Goal: Task Accomplishment & Management: Manage account settings

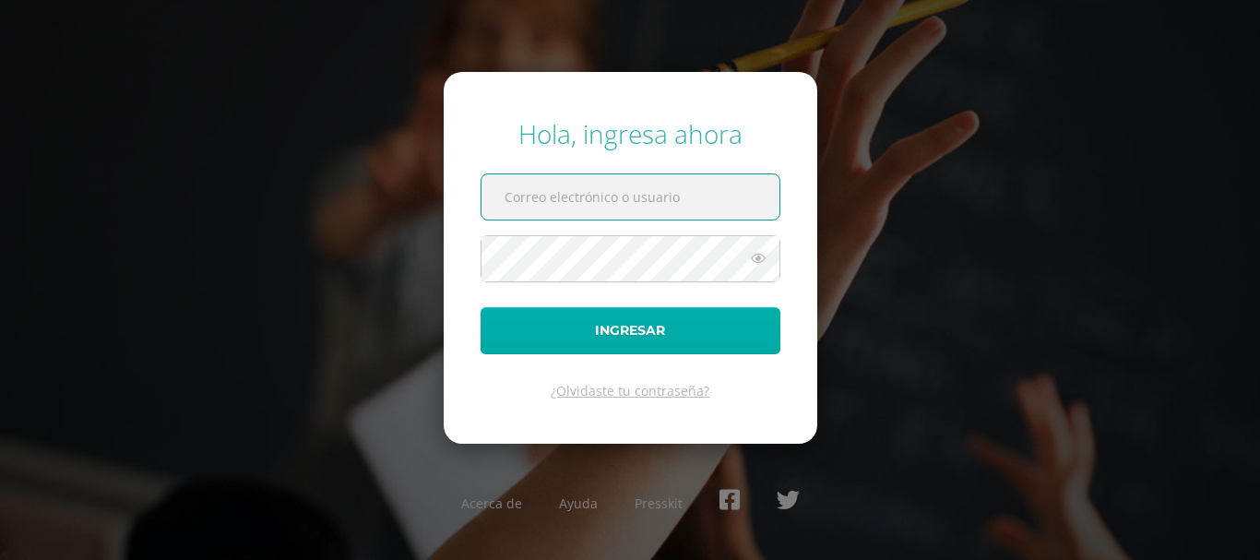
type input "[PERSON_NAME][EMAIL_ADDRESS][DOMAIN_NAME]"
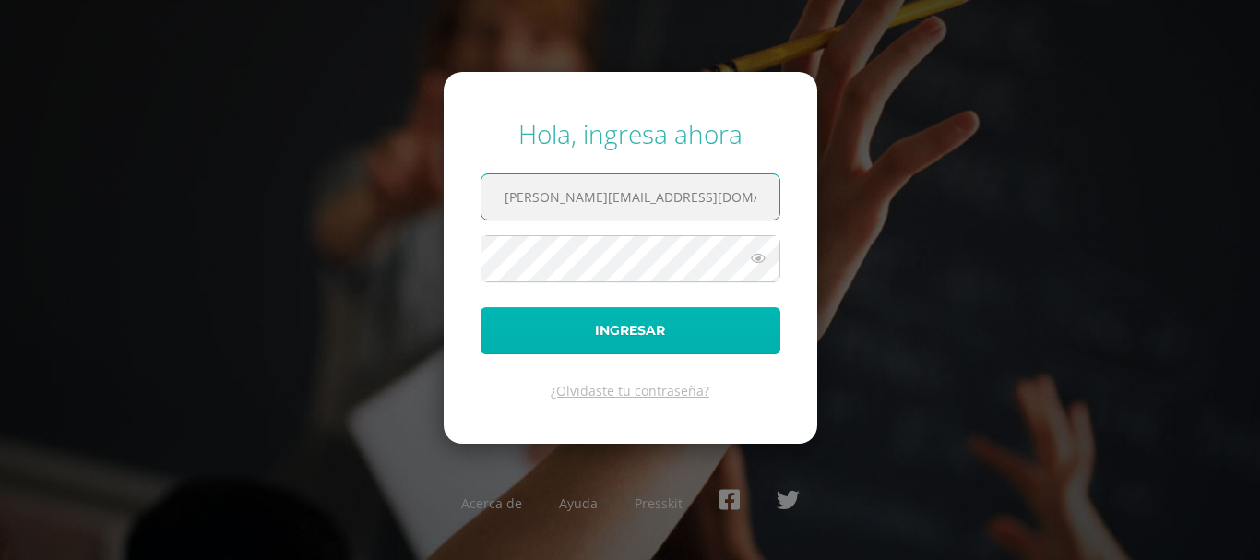
click at [602, 340] on button "Ingresar" at bounding box center [631, 330] width 300 height 47
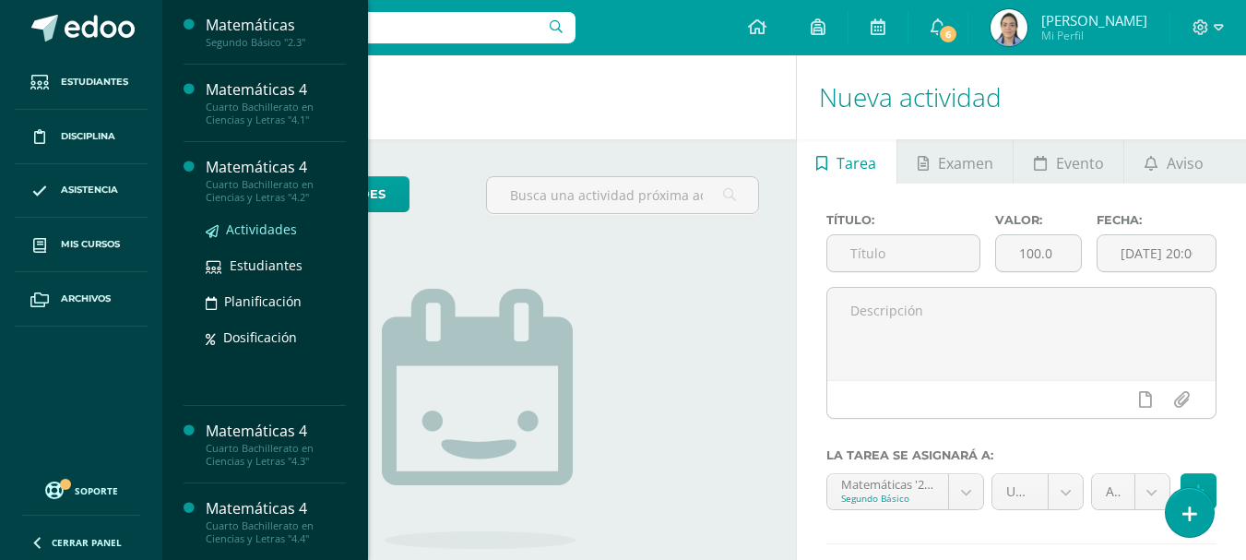
click at [280, 222] on span "Actividades" at bounding box center [261, 229] width 71 height 18
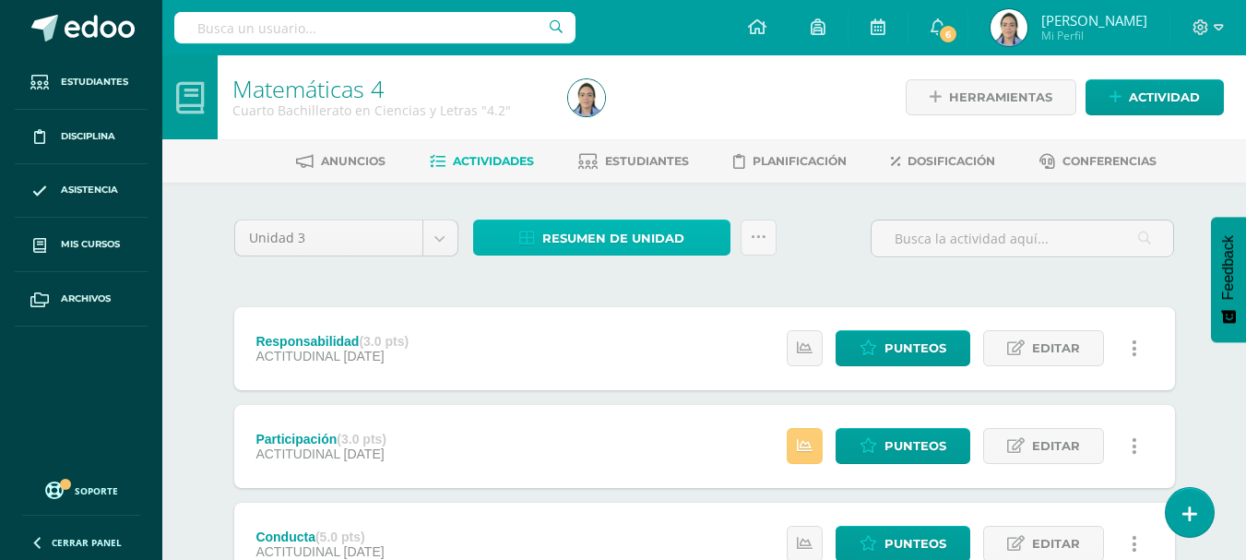
click at [552, 237] on span "Resumen de unidad" at bounding box center [613, 238] width 142 height 34
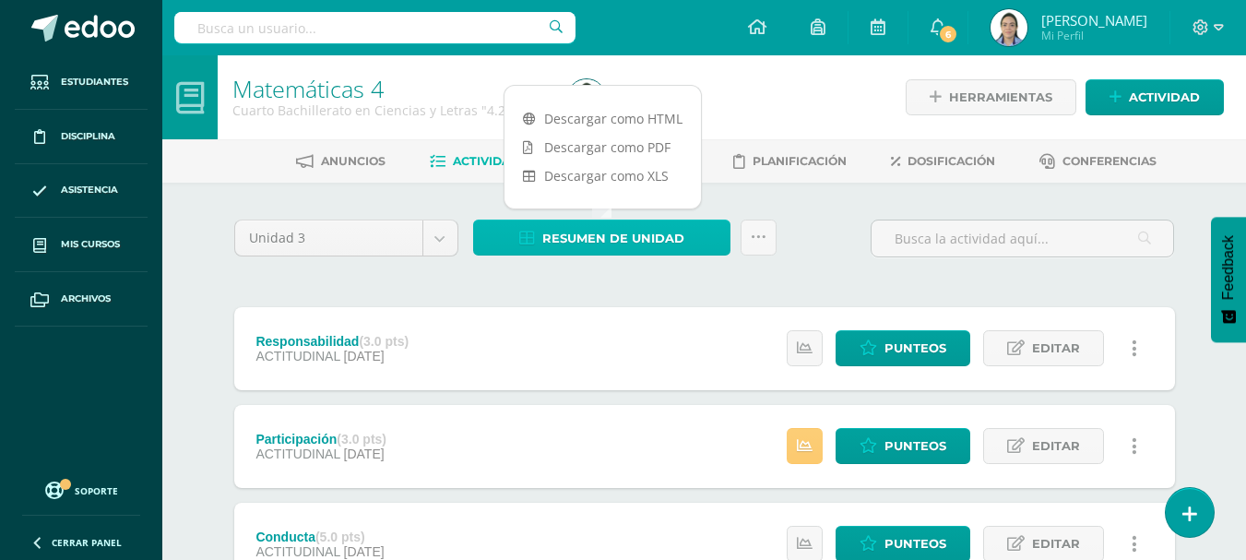
click at [564, 244] on span "Resumen de unidad" at bounding box center [613, 238] width 142 height 34
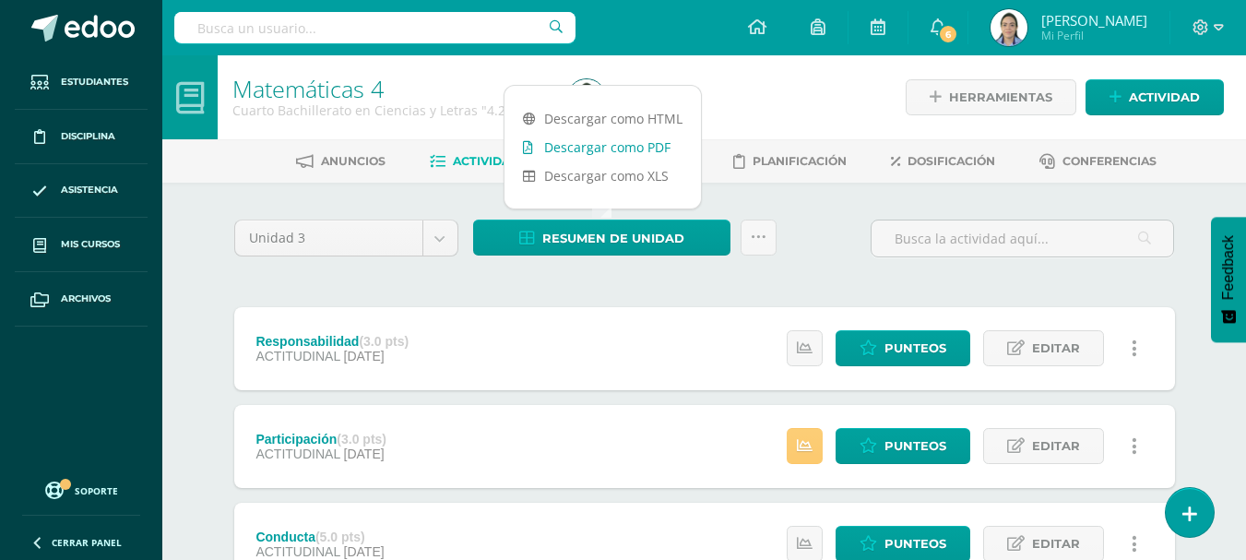
click at [560, 149] on link "Descargar como PDF" at bounding box center [603, 147] width 196 height 29
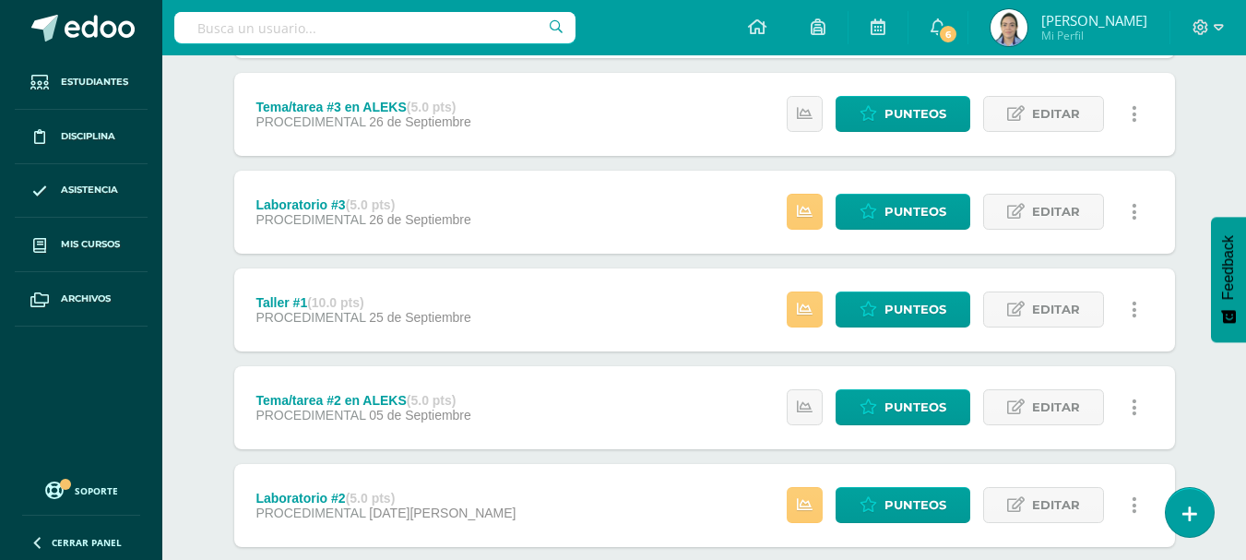
scroll to position [830, 0]
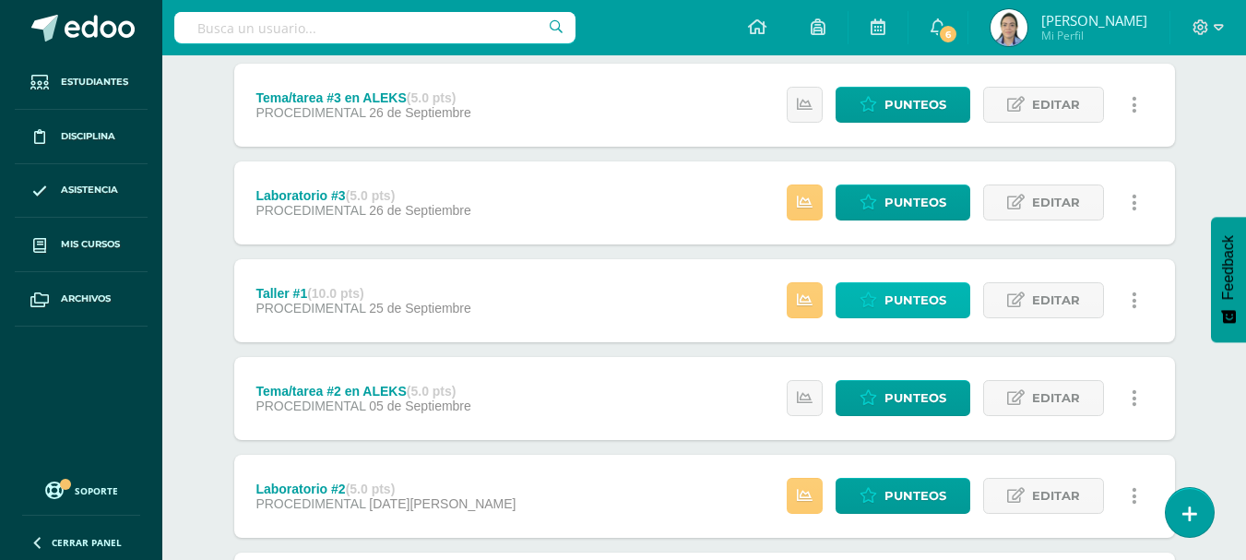
click at [899, 301] on span "Punteos" at bounding box center [916, 300] width 62 height 34
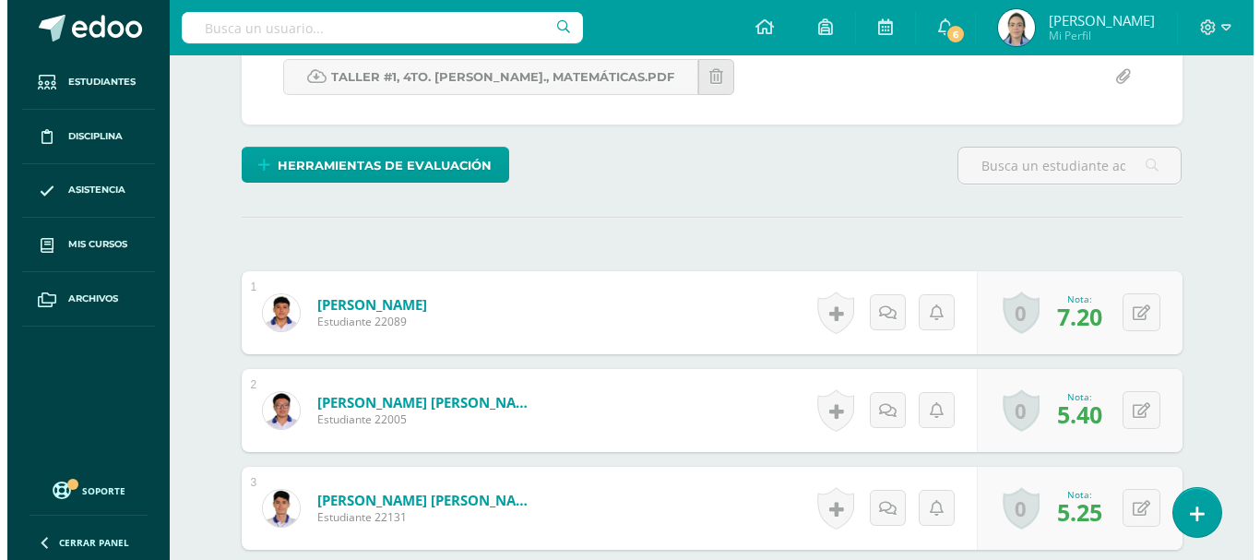
scroll to position [461, 0]
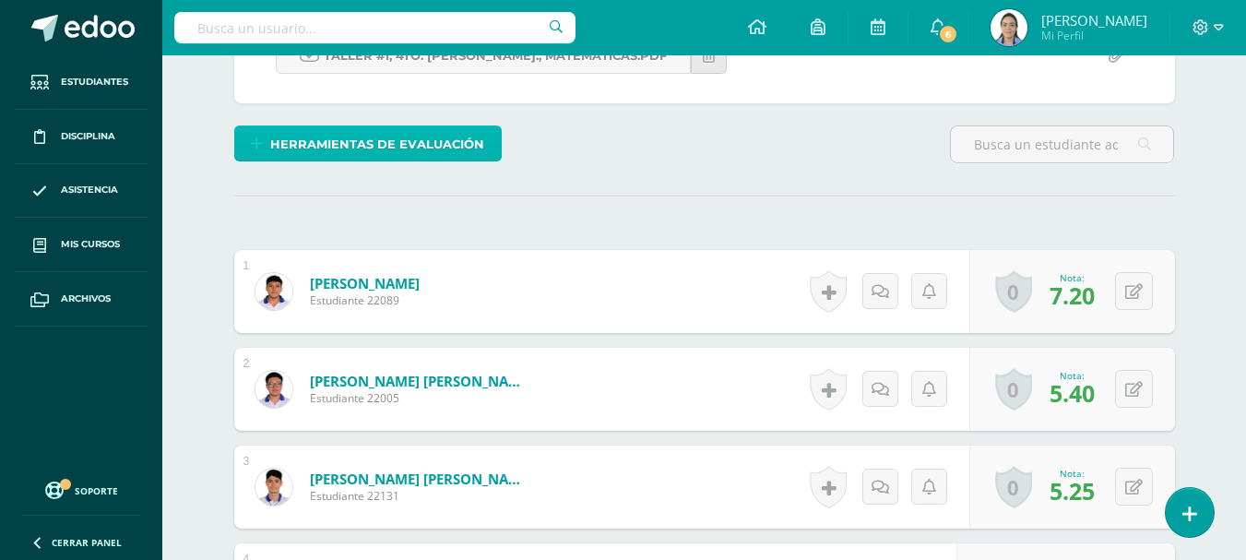
click at [313, 149] on span "Herramientas de evaluación" at bounding box center [377, 144] width 214 height 34
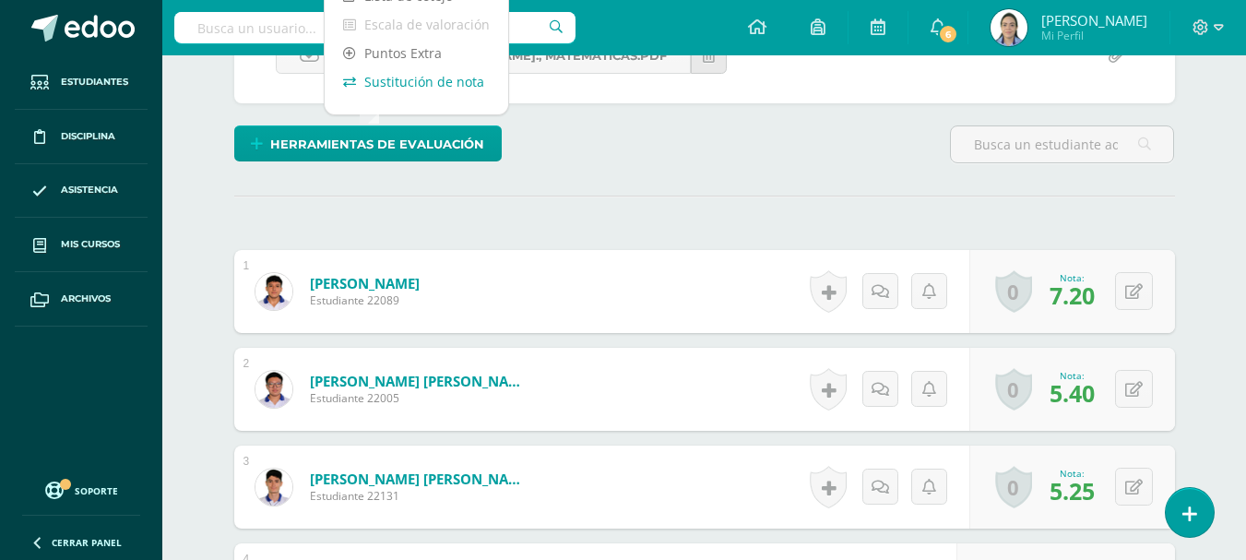
click at [407, 79] on link "Sustitución de nota" at bounding box center [417, 81] width 184 height 29
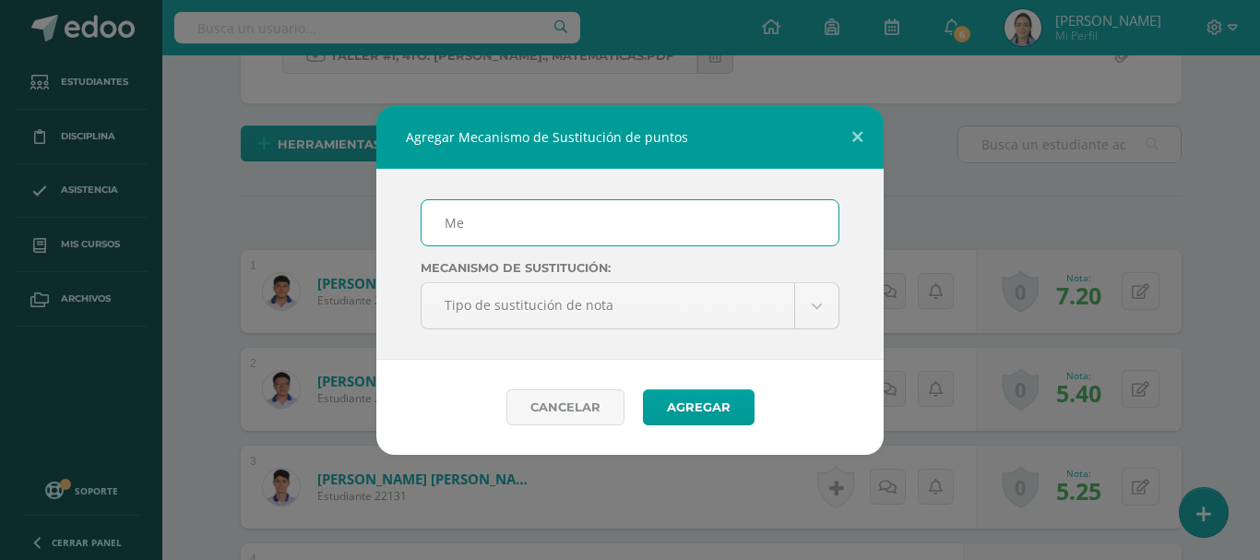
type input "Mejoramiento"
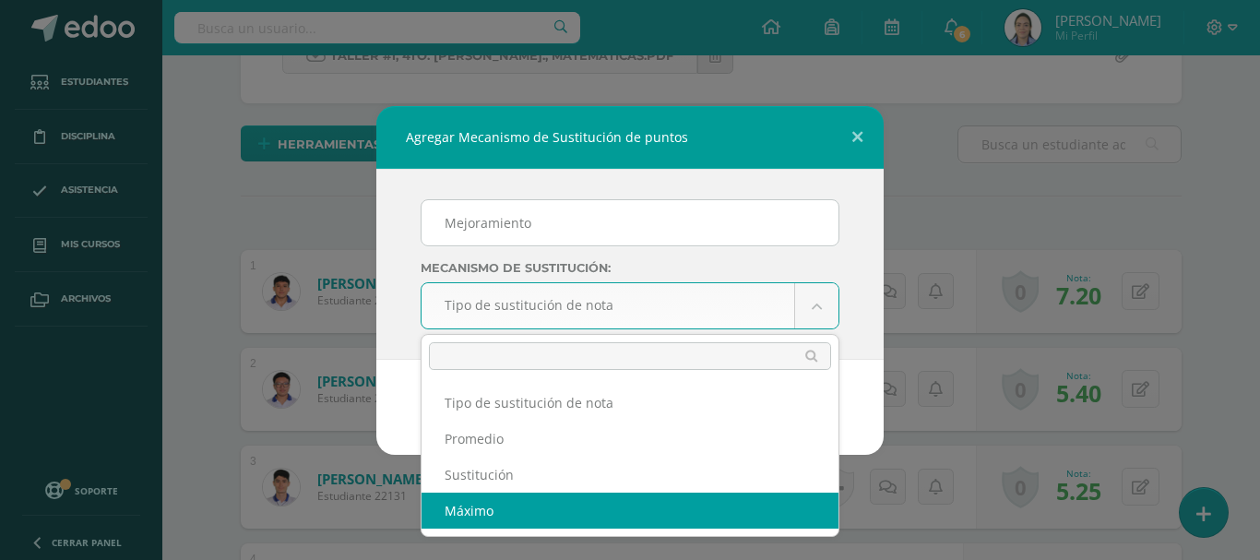
select select "maximum"
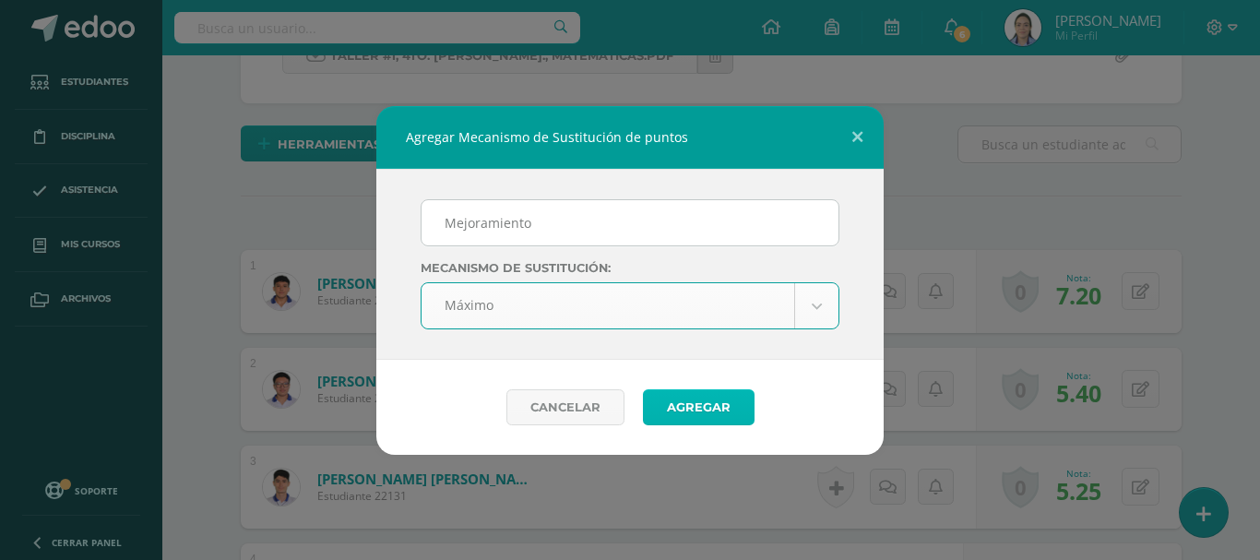
click at [672, 410] on button "Agregar" at bounding box center [699, 407] width 112 height 36
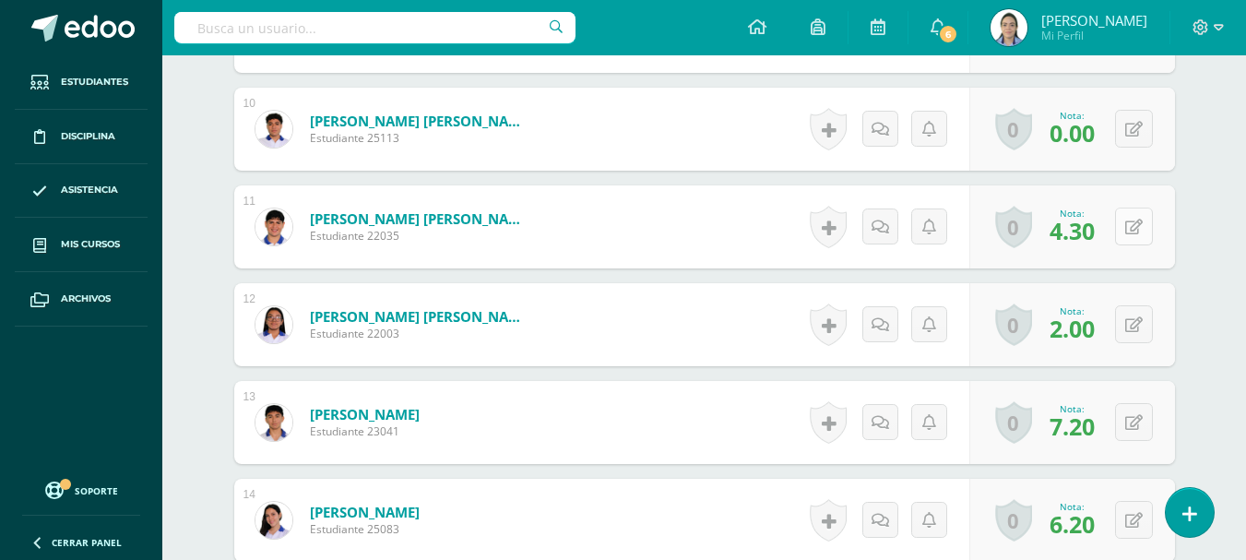
scroll to position [1578, 0]
click at [1137, 239] on button at bounding box center [1146, 226] width 39 height 39
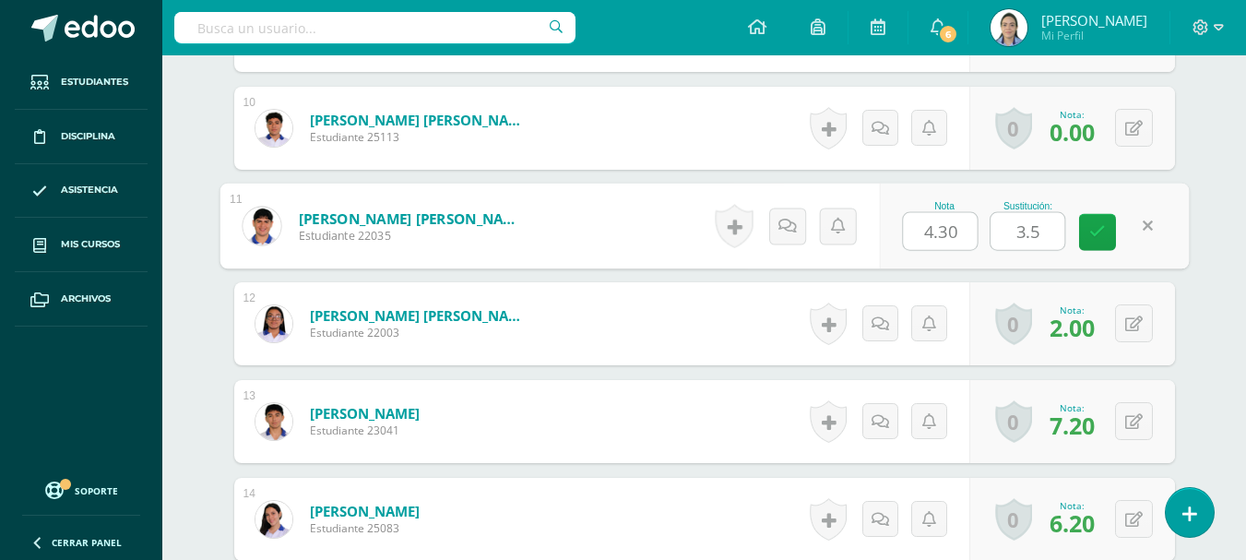
type input "3.5"
click at [1078, 233] on div "Nota 4.30 Sustitución: 3.5" at bounding box center [1034, 227] width 310 height 86
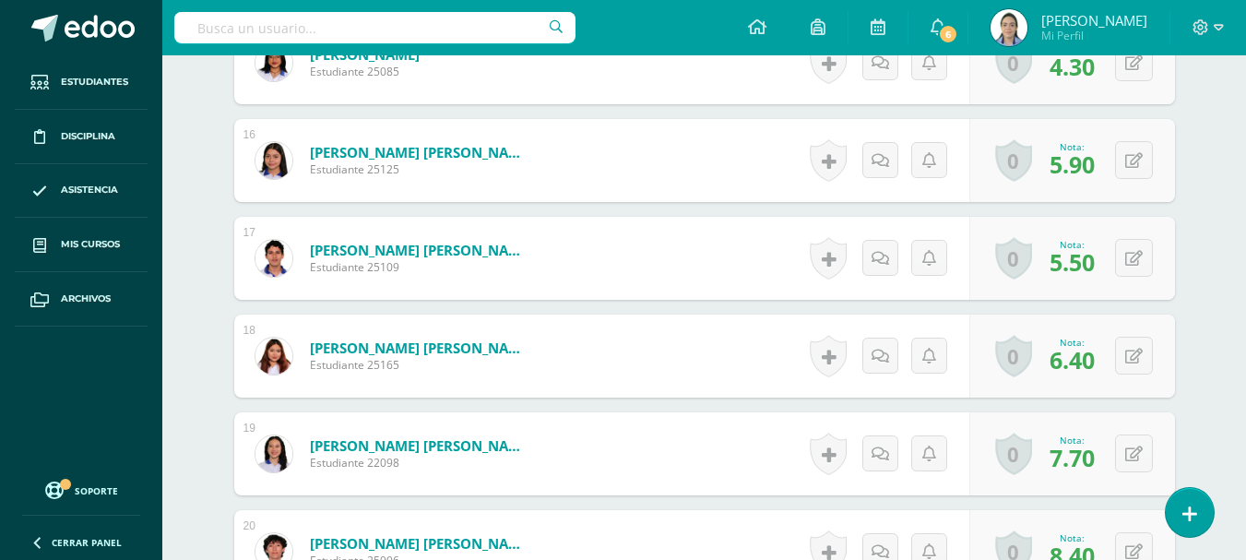
scroll to position [2041, 0]
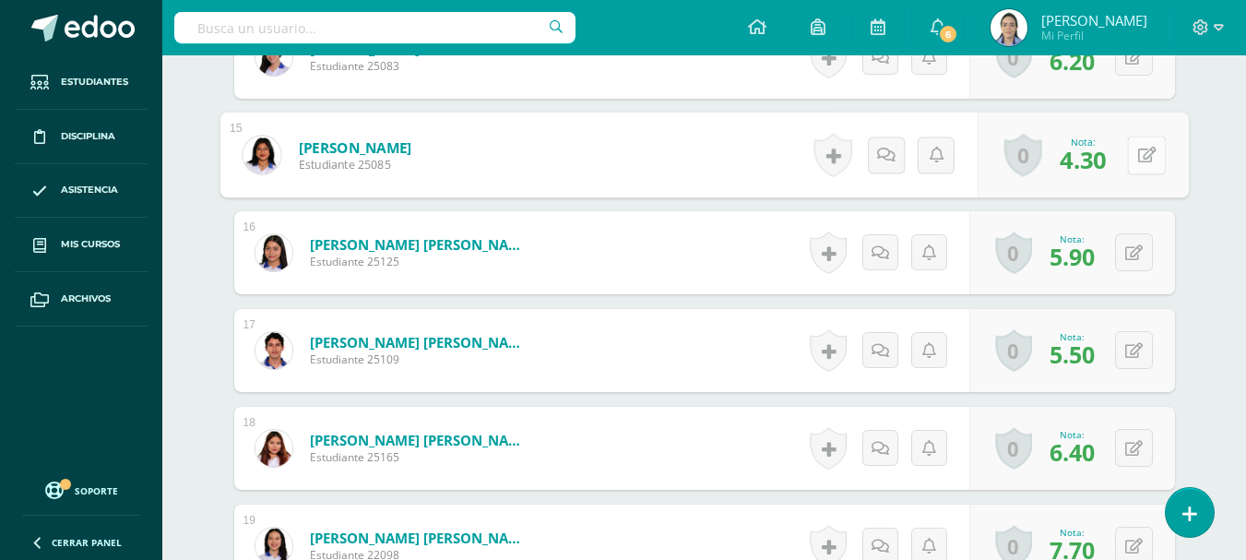
click at [1136, 148] on button at bounding box center [1146, 155] width 39 height 39
type input "3.5"
click at [1101, 161] on icon at bounding box center [1097, 161] width 17 height 16
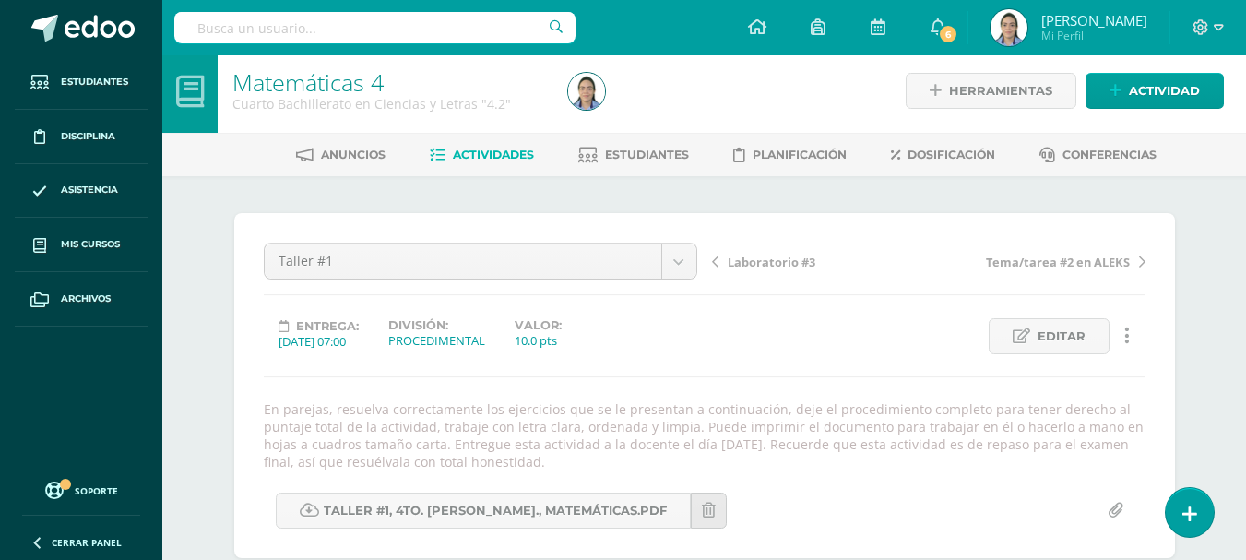
scroll to position [0, 0]
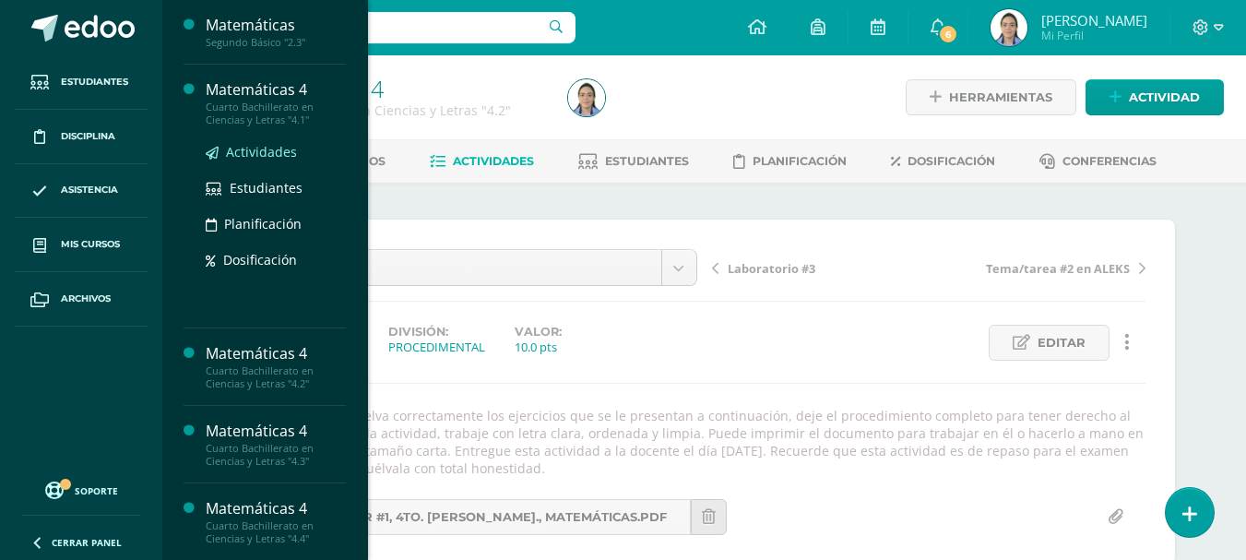
click at [267, 150] on span "Actividades" at bounding box center [261, 152] width 71 height 18
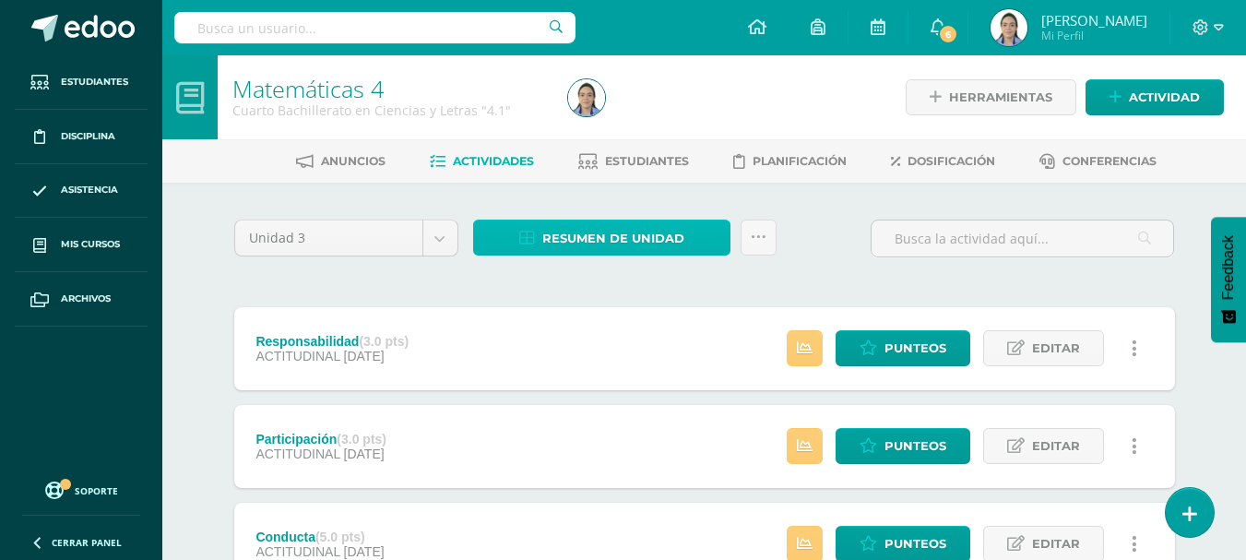
click at [529, 250] on link "Resumen de unidad" at bounding box center [601, 238] width 257 height 36
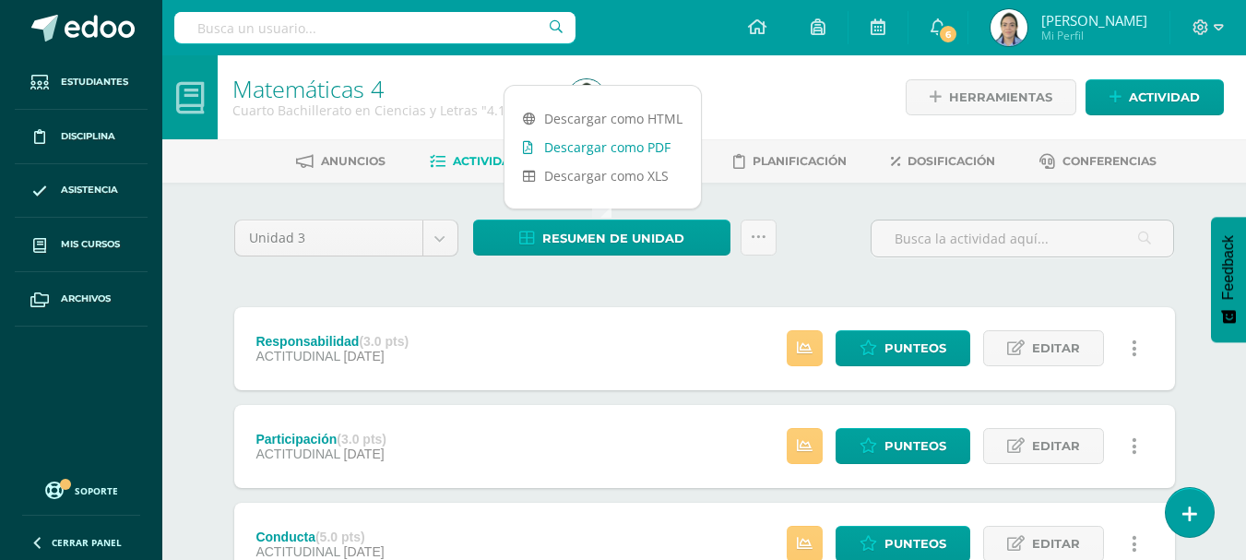
click at [595, 146] on link "Descargar como PDF" at bounding box center [603, 147] width 196 height 29
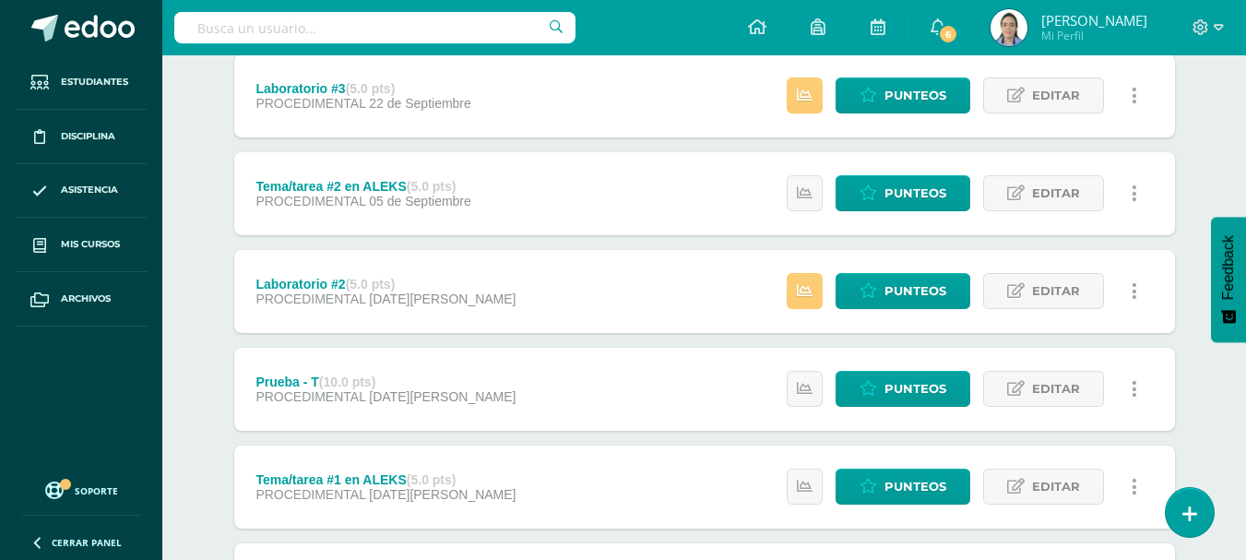
scroll to position [1107, 0]
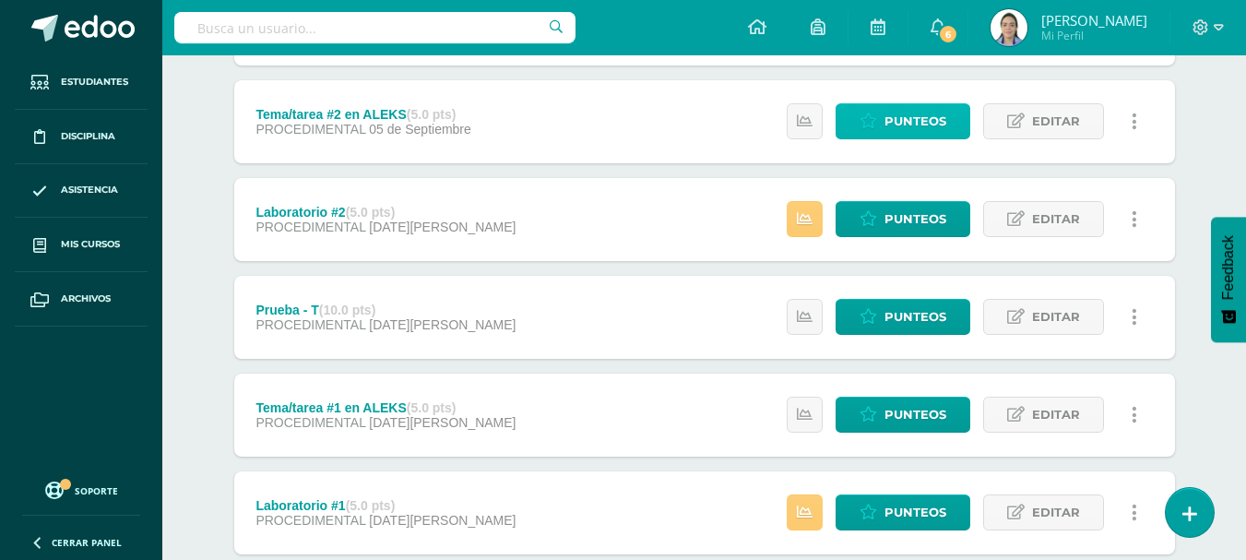
click at [880, 111] on link "Punteos" at bounding box center [903, 121] width 135 height 36
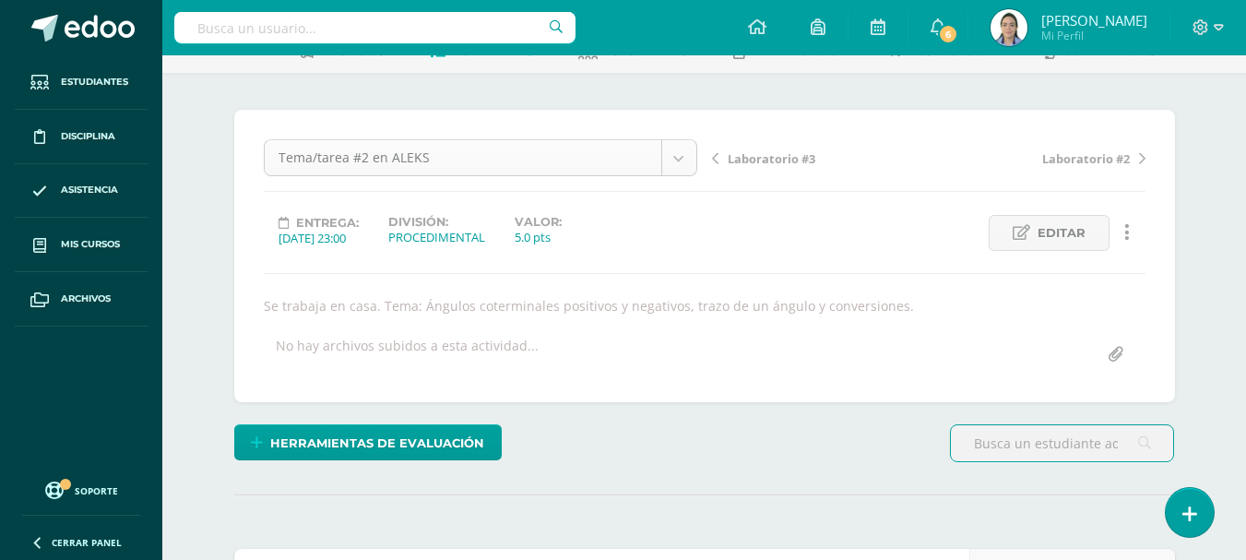
scroll to position [168, 0]
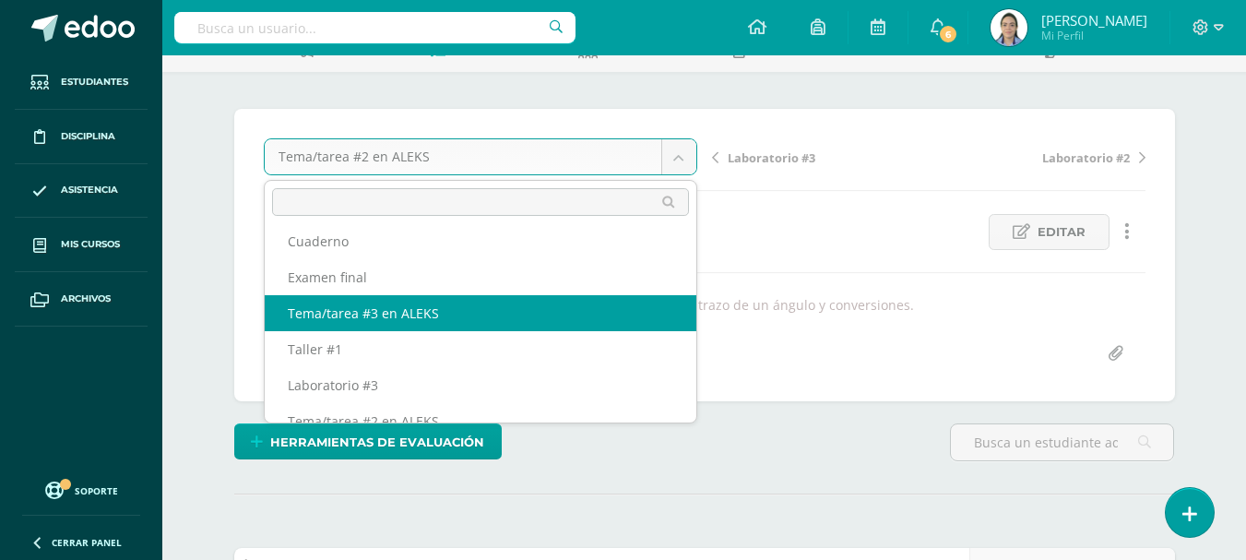
scroll to position [355, 0]
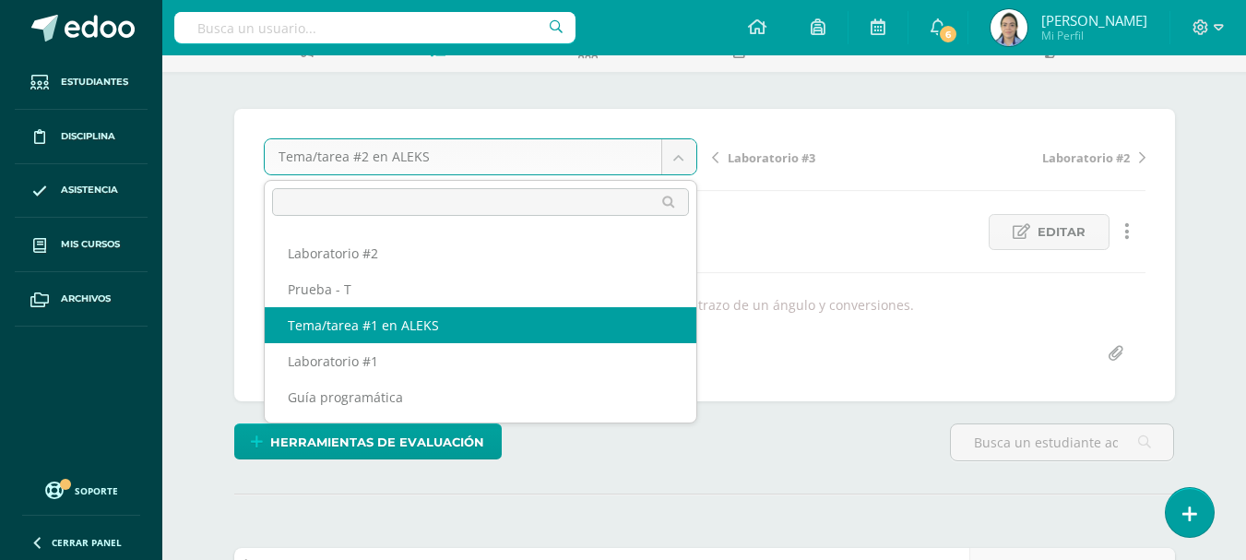
select select "/dashboard/teacher/grade-activity/42750/"
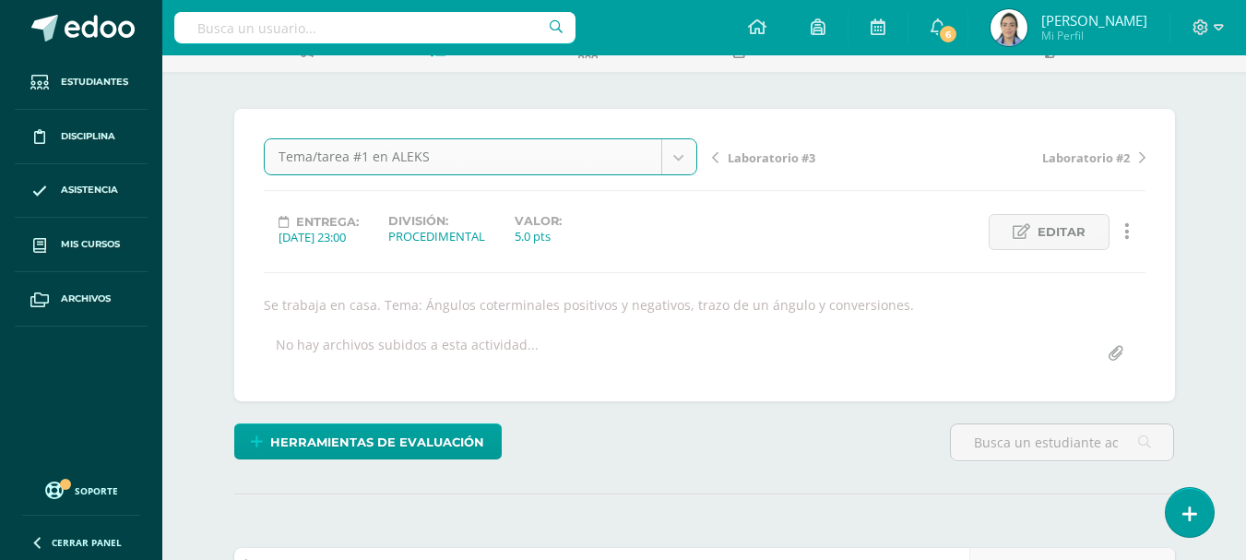
scroll to position [112, 0]
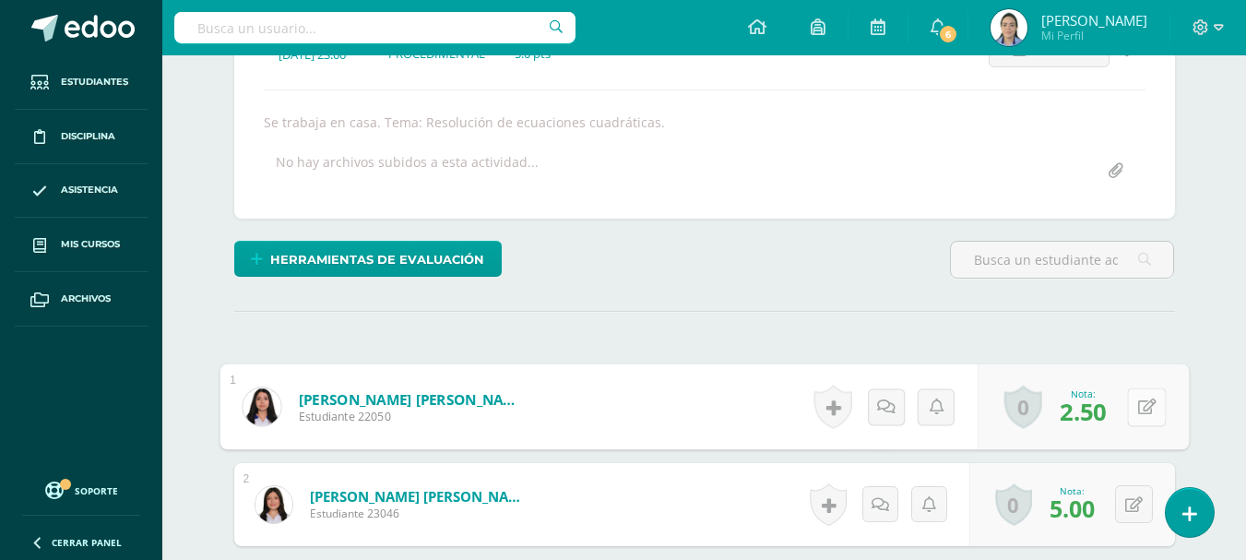
scroll to position [294, 0]
click at [1130, 418] on button at bounding box center [1146, 406] width 39 height 39
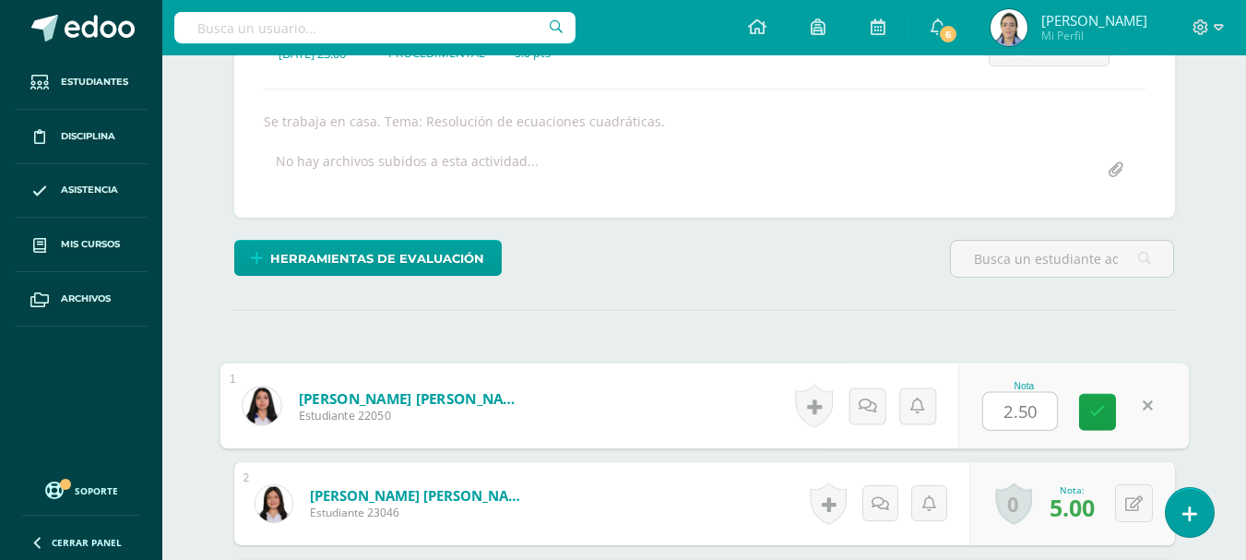
type input "5"
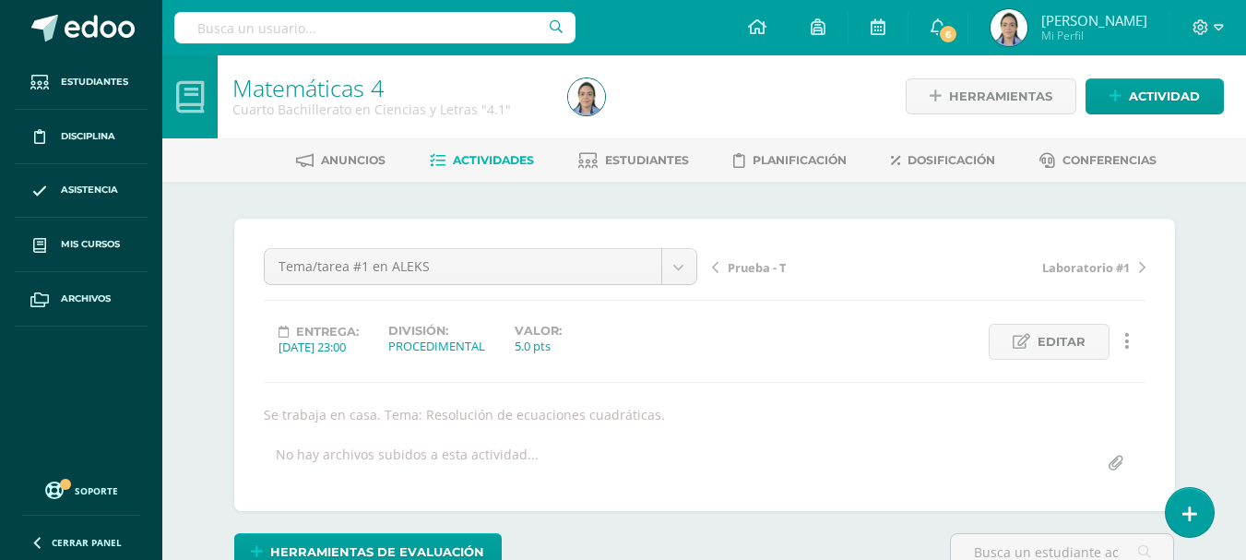
scroll to position [0, 0]
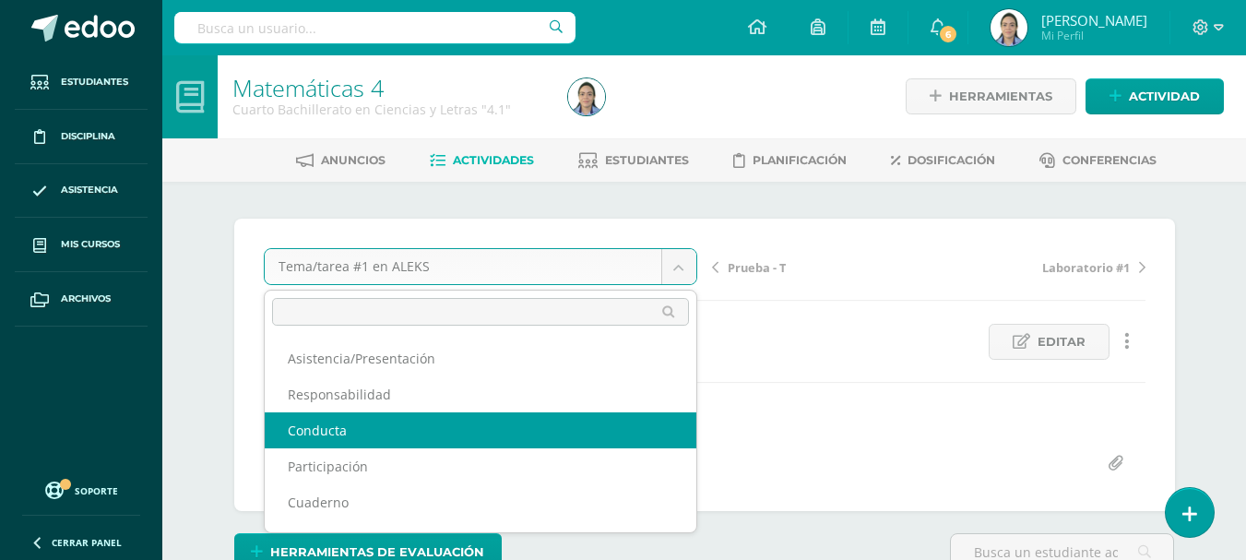
scroll to position [92, 0]
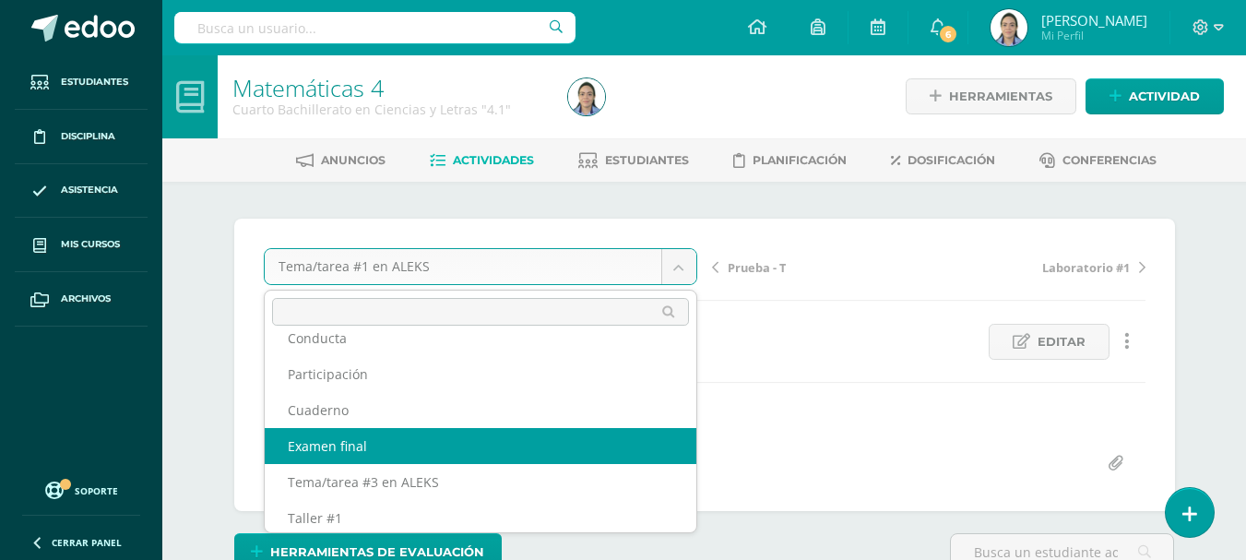
select select "/dashboard/teacher/grade-activity/44658/"
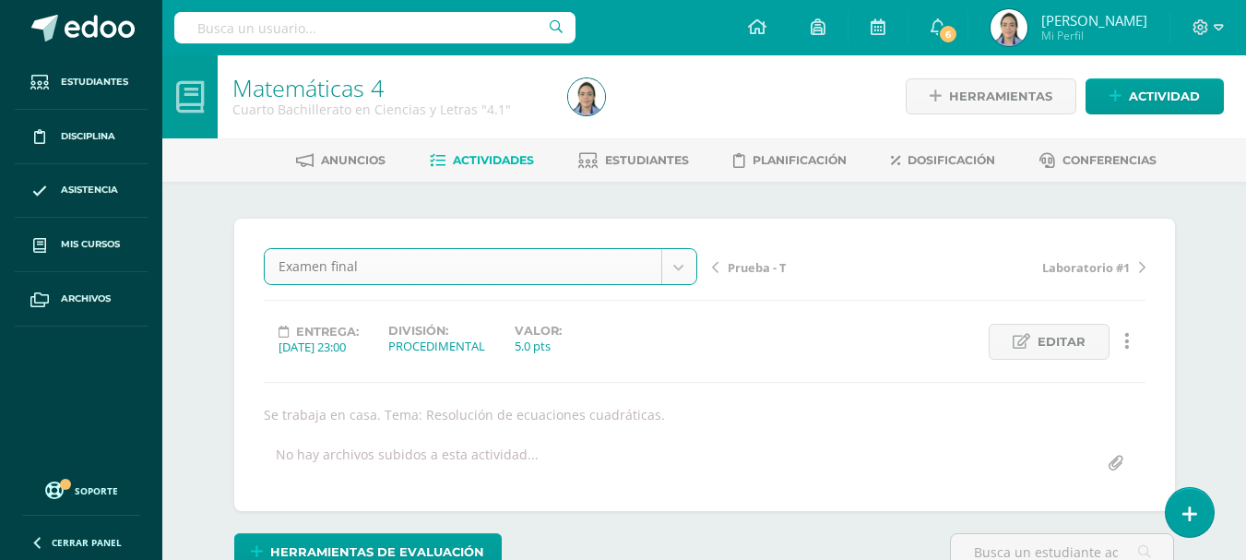
scroll to position [2, 0]
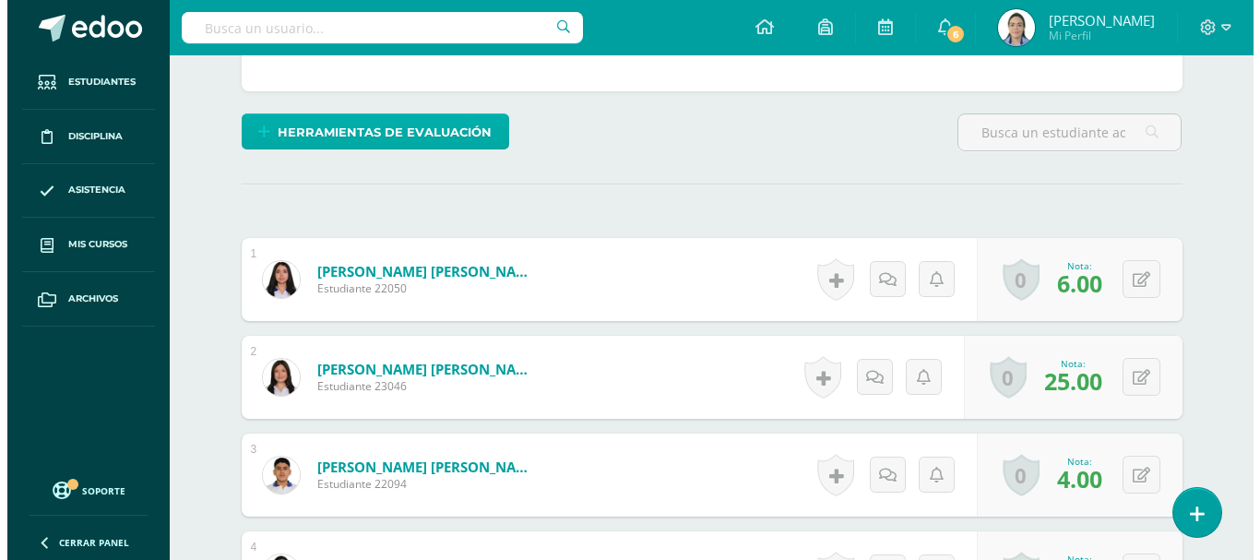
scroll to position [388, 0]
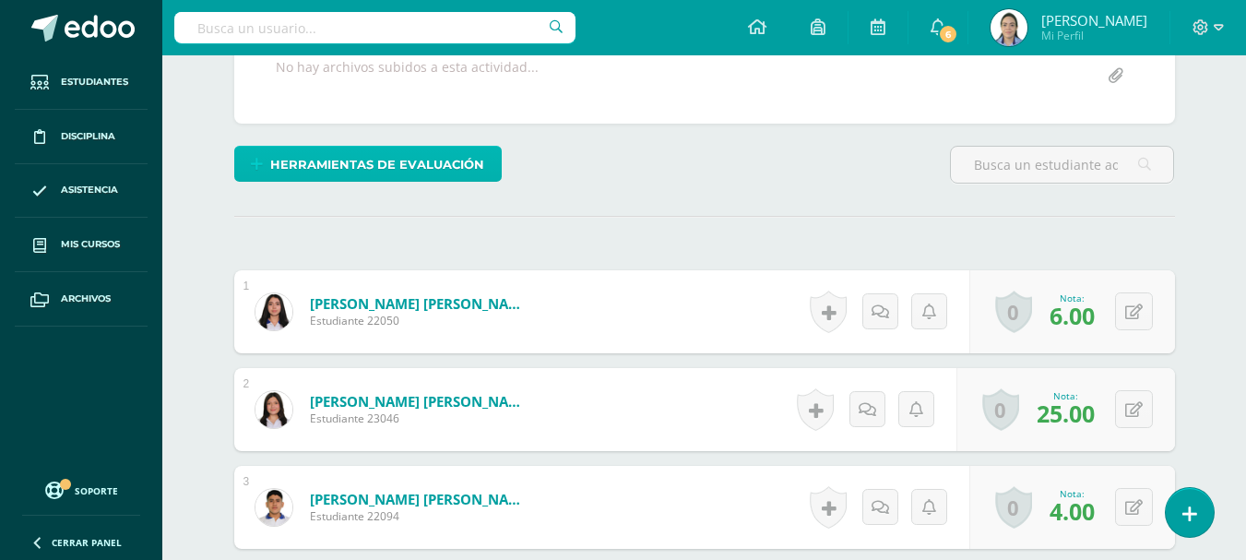
click at [453, 178] on span "Herramientas de evaluación" at bounding box center [377, 165] width 214 height 34
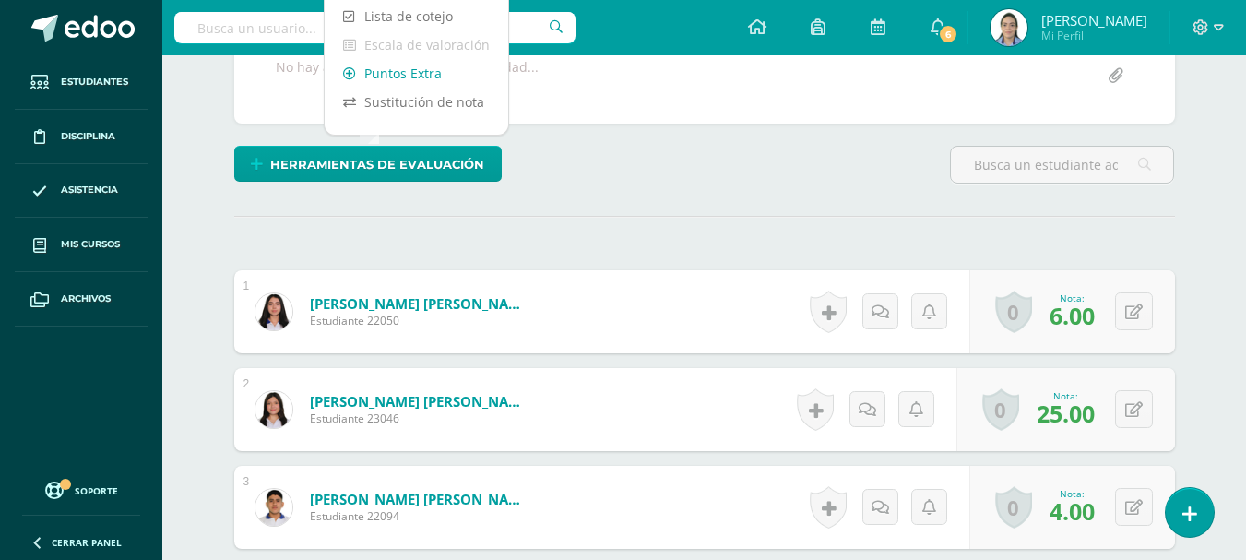
click at [454, 68] on link "Puntos Extra" at bounding box center [417, 73] width 184 height 29
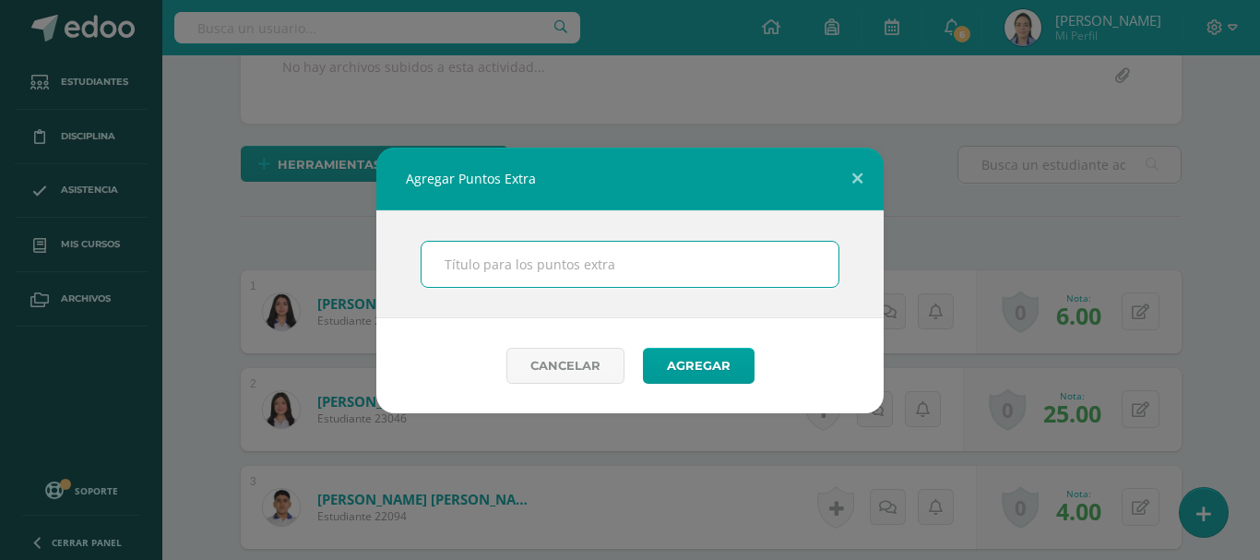
scroll to position [389, 0]
click at [689, 263] on input "text" at bounding box center [630, 264] width 417 height 45
type input "Aleks extra"
click at [690, 365] on button "Agregar" at bounding box center [699, 366] width 112 height 36
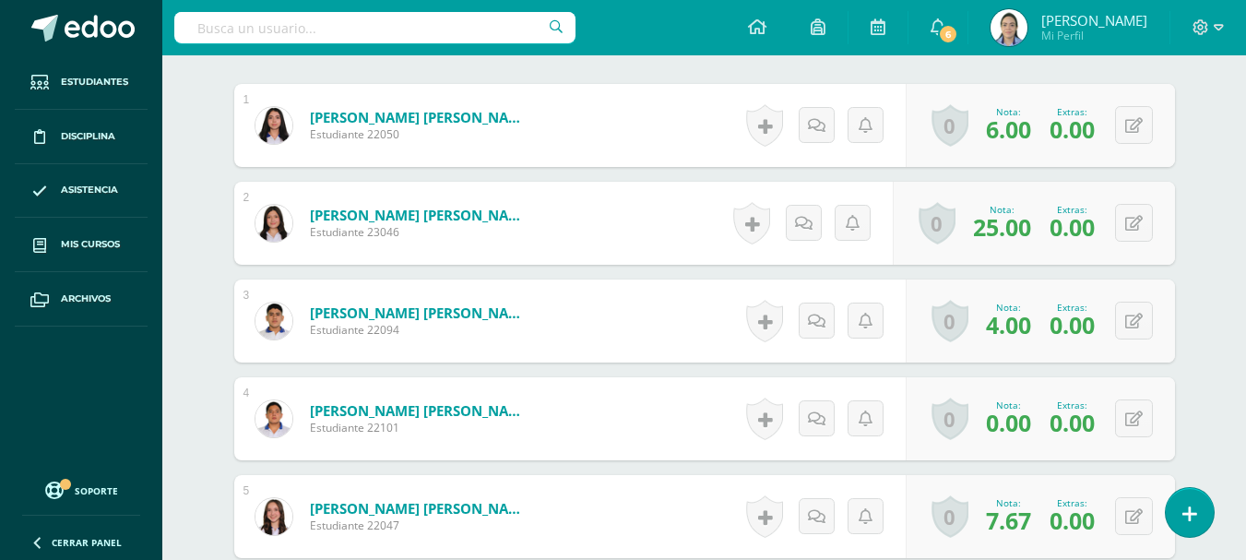
scroll to position [657, 0]
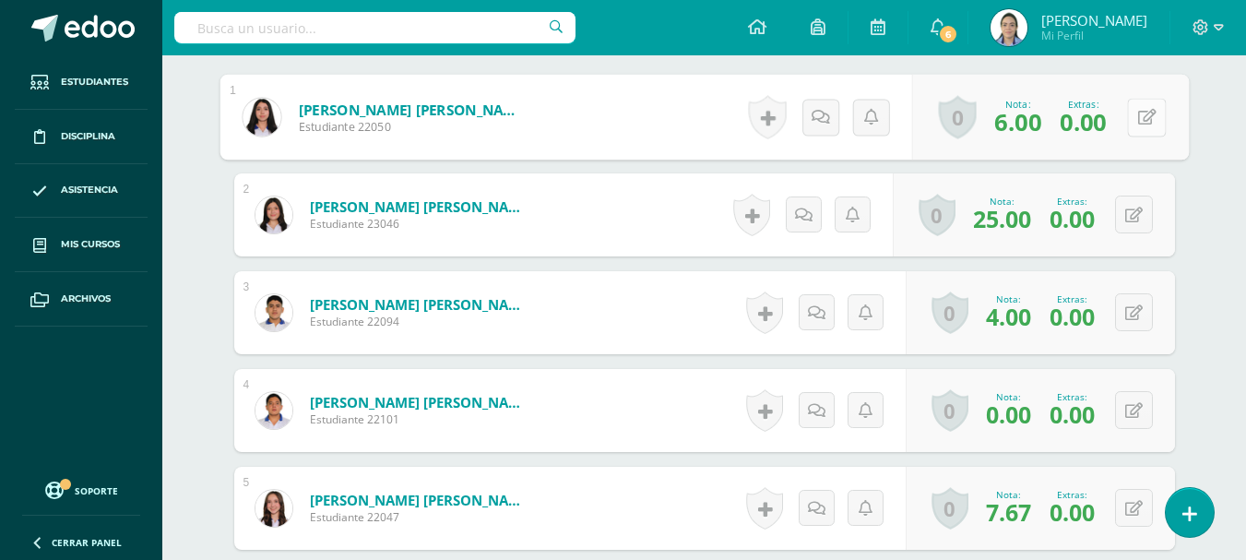
click at [1125, 113] on div "0 [GEOGRAPHIC_DATA] Logros obtenidos Aún no hay logros agregados Nota: 6.00 Ext…" at bounding box center [1049, 118] width 277 height 86
click at [1143, 124] on icon at bounding box center [1146, 116] width 18 height 16
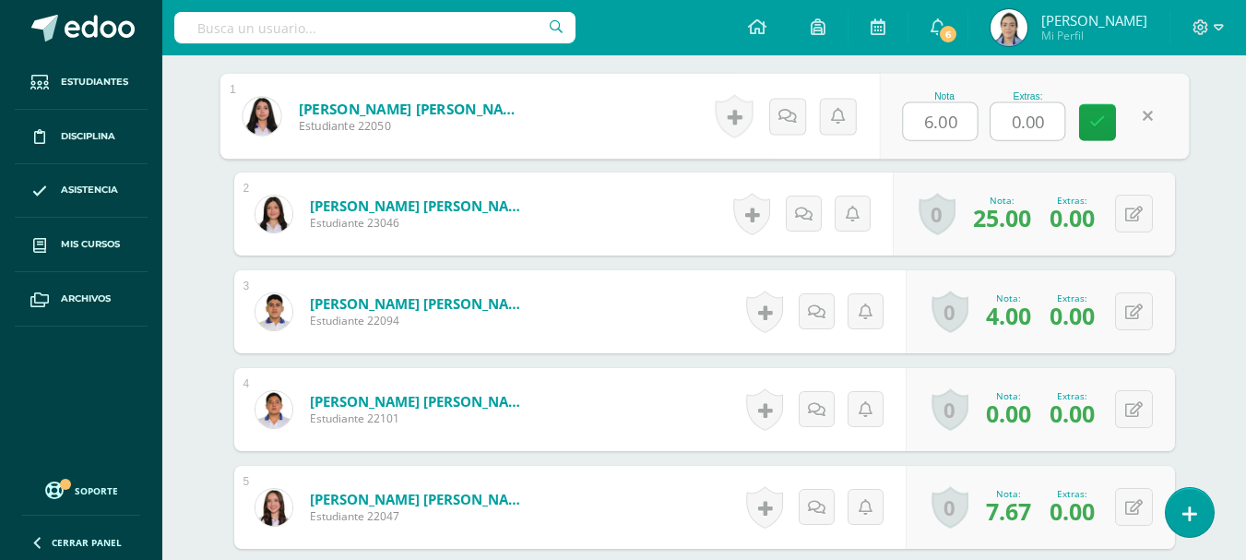
click at [1051, 119] on input "0.00" at bounding box center [1028, 121] width 74 height 37
drag, startPoint x: 1051, startPoint y: 119, endPoint x: 1013, endPoint y: 89, distance: 48.0
click at [1017, 97] on div "Extras: 0.00" at bounding box center [1028, 116] width 76 height 50
click at [1017, 130] on input "0.00" at bounding box center [1028, 121] width 74 height 37
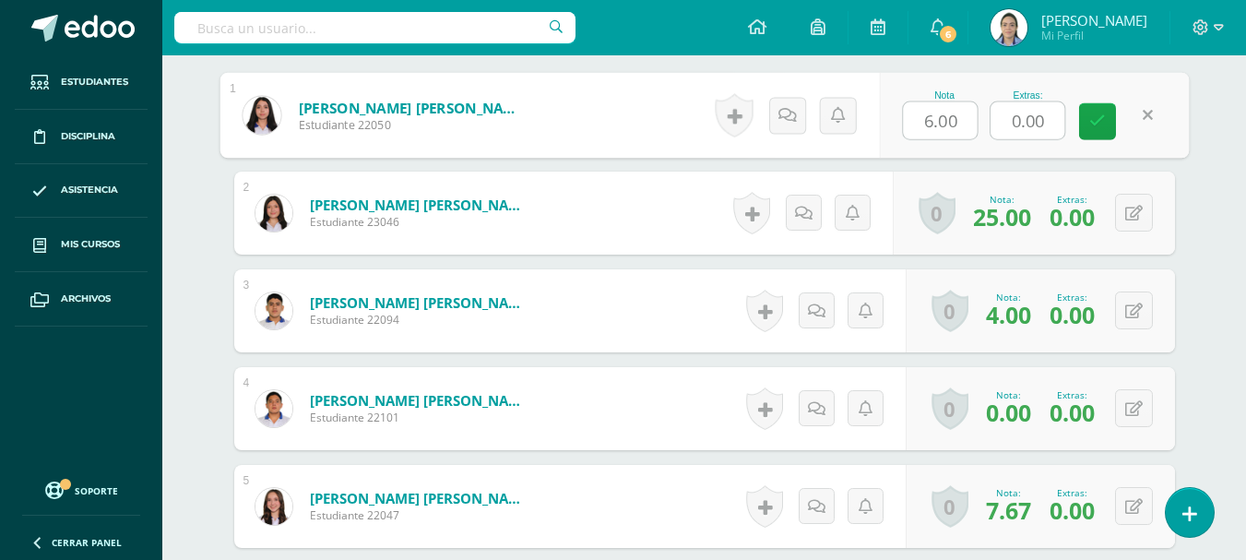
drag, startPoint x: 1048, startPoint y: 127, endPoint x: 977, endPoint y: 96, distance: 77.6
click at [977, 96] on div "Nota 6.00 Extras: 0.00" at bounding box center [1034, 116] width 310 height 86
type input "2"
click at [1101, 122] on icon at bounding box center [1097, 121] width 17 height 16
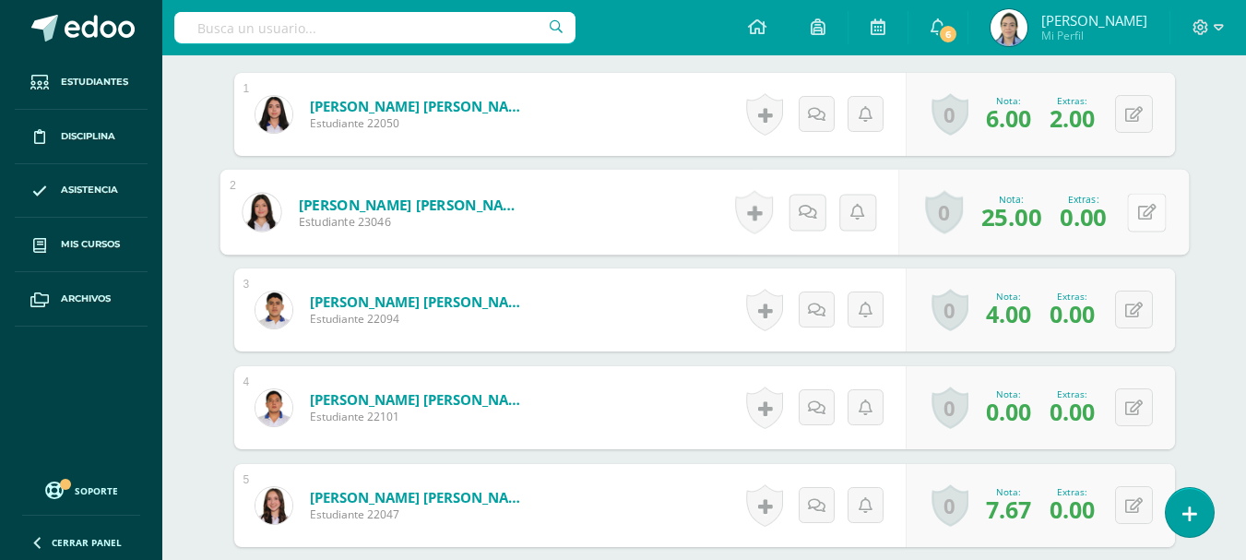
click at [1135, 208] on button at bounding box center [1146, 212] width 39 height 39
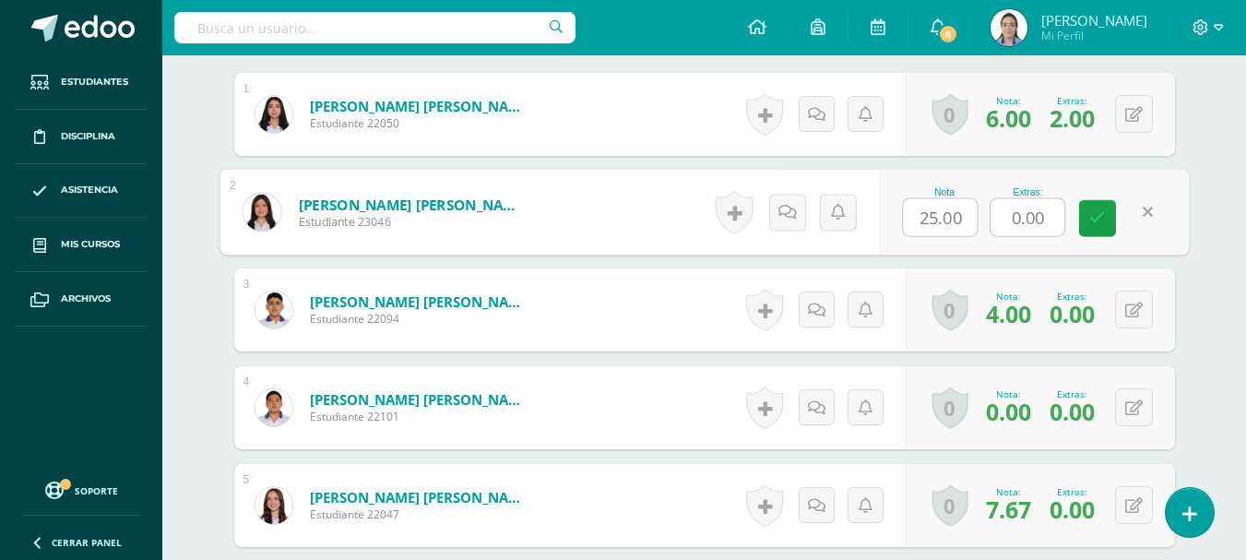
drag, startPoint x: 1041, startPoint y: 220, endPoint x: 1004, endPoint y: 212, distance: 38.5
click at [1004, 212] on input "0.00" at bounding box center [1028, 217] width 74 height 37
type input "1.96"
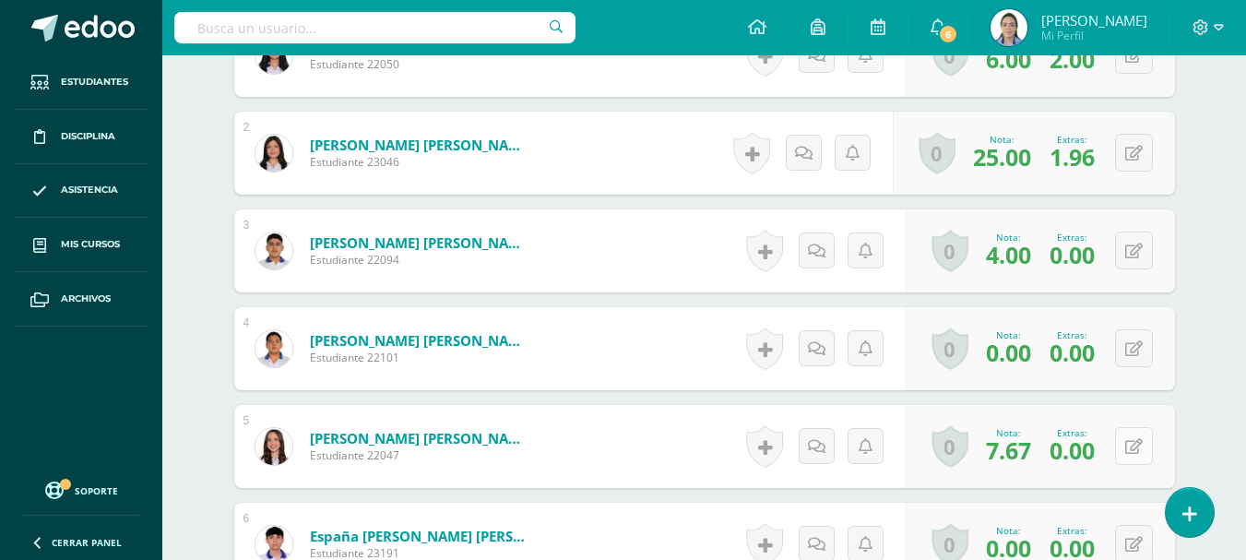
scroll to position [752, 0]
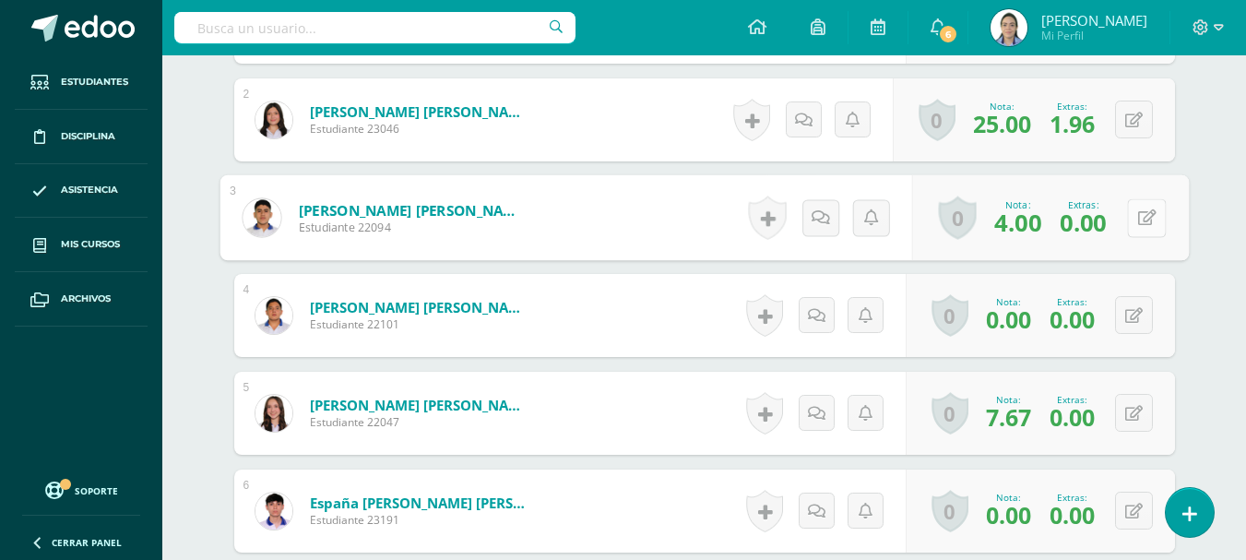
click at [1124, 214] on div "0 Logros Logros obtenidos Aún no hay logros agregados Nota: 4.00 Extras: 0.00" at bounding box center [1049, 218] width 277 height 86
click at [1144, 218] on icon at bounding box center [1146, 217] width 18 height 16
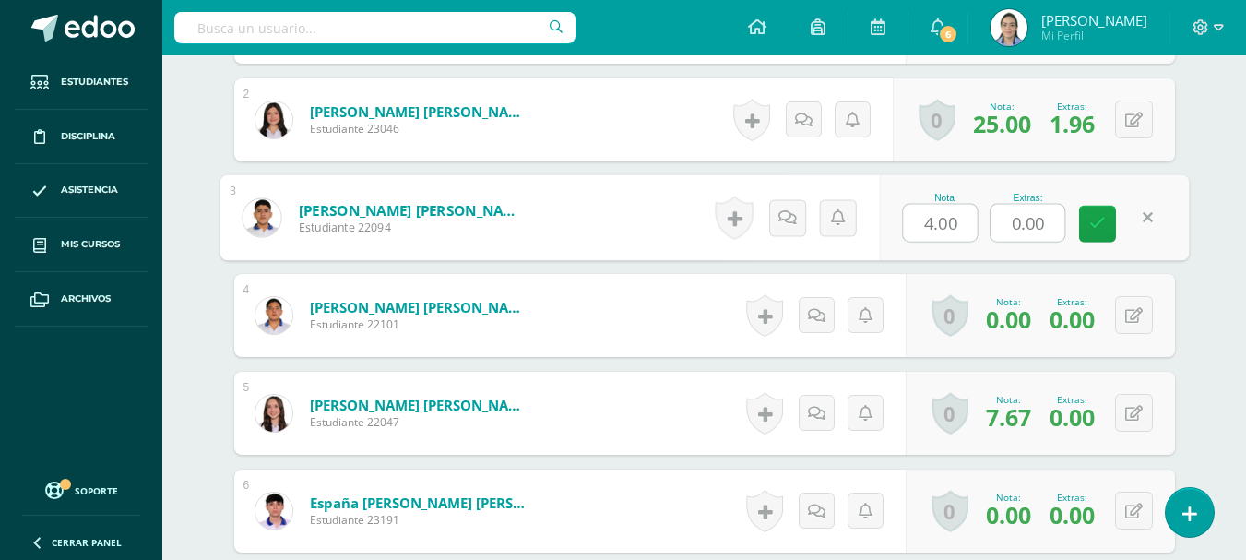
drag, startPoint x: 1053, startPoint y: 220, endPoint x: 989, endPoint y: 200, distance: 66.8
click at [989, 200] on div "Nota 4.00 Extras: 0.00" at bounding box center [1034, 218] width 310 height 86
type input "2"
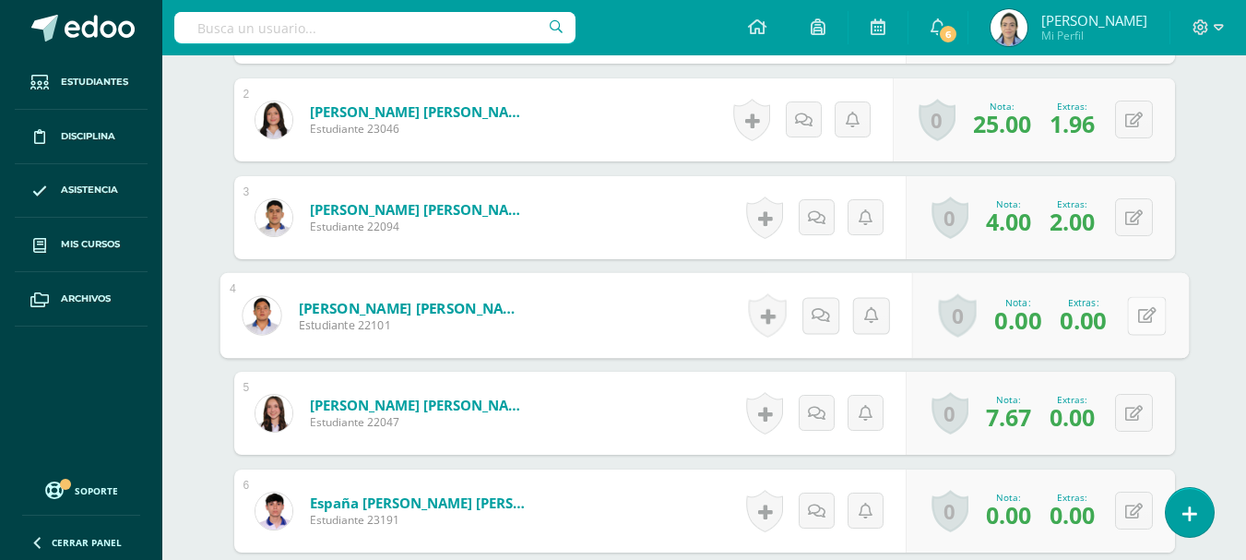
click at [1143, 310] on button at bounding box center [1146, 315] width 39 height 39
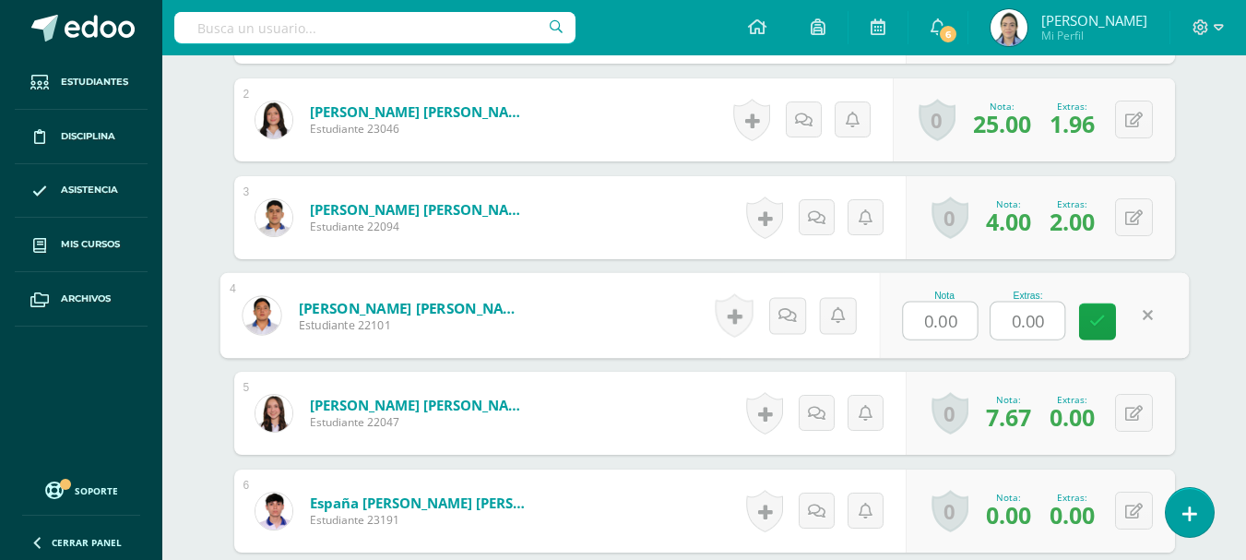
click at [1057, 320] on input "0.00" at bounding box center [1028, 321] width 74 height 37
drag, startPoint x: 1057, startPoint y: 320, endPoint x: 982, endPoint y: 297, distance: 78.2
click at [983, 299] on div "Nota 0.00 Extras: 0.00" at bounding box center [1034, 316] width 310 height 86
type input "2"
click at [1079, 315] on link at bounding box center [1097, 321] width 37 height 37
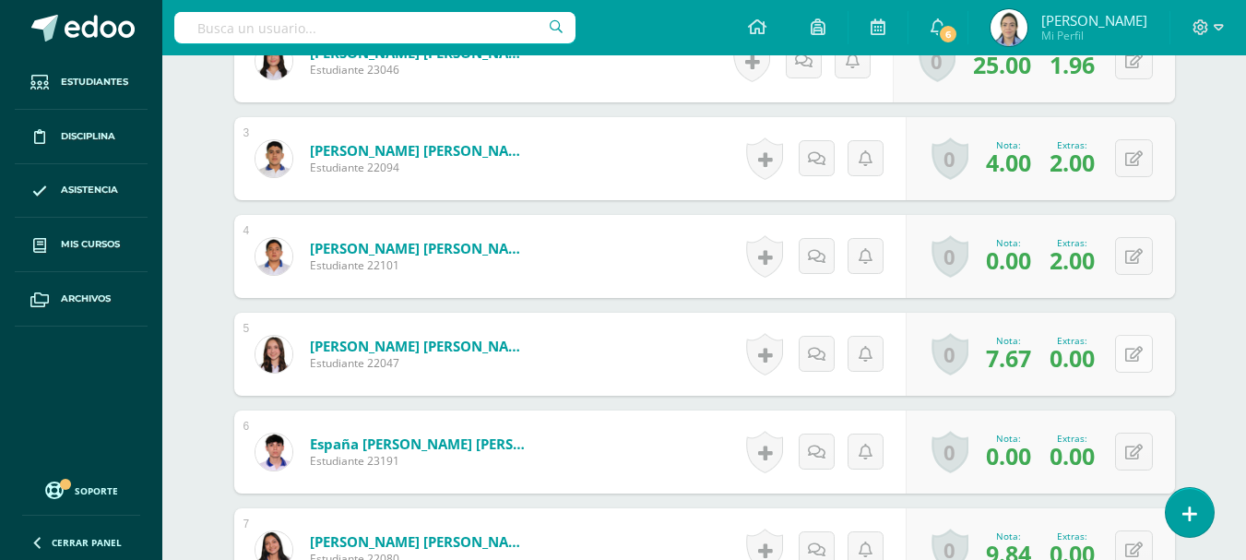
scroll to position [844, 0]
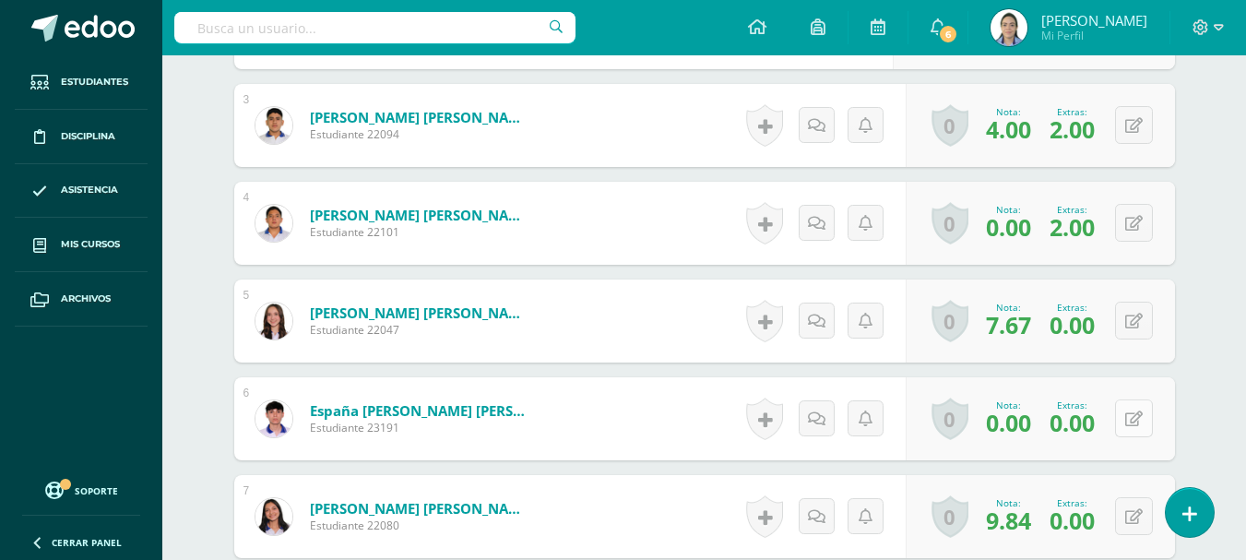
click at [1136, 414] on icon at bounding box center [1134, 419] width 18 height 16
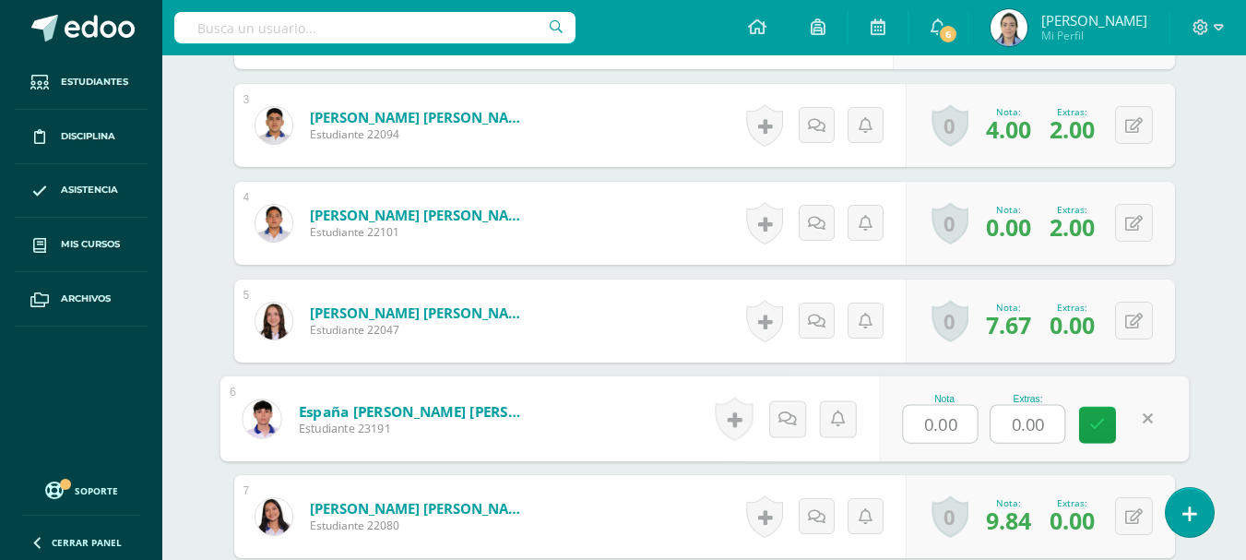
drag, startPoint x: 1048, startPoint y: 417, endPoint x: 977, endPoint y: 386, distance: 77.6
click at [970, 385] on div "Nota 0.00 Extras: 0.00" at bounding box center [1034, 419] width 310 height 86
type input "2"
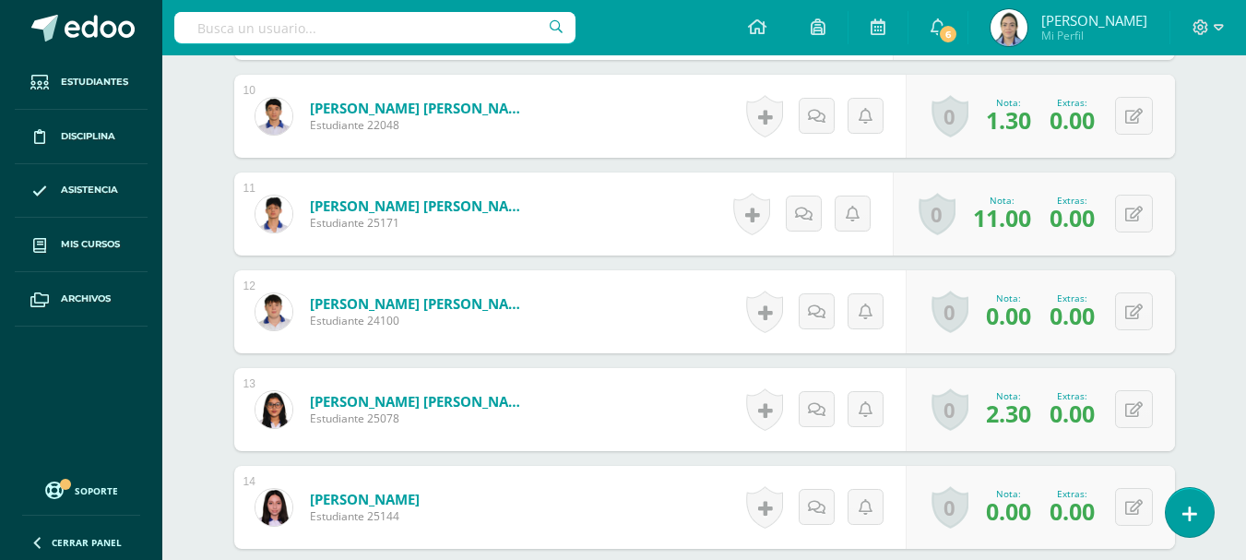
scroll to position [1582, 0]
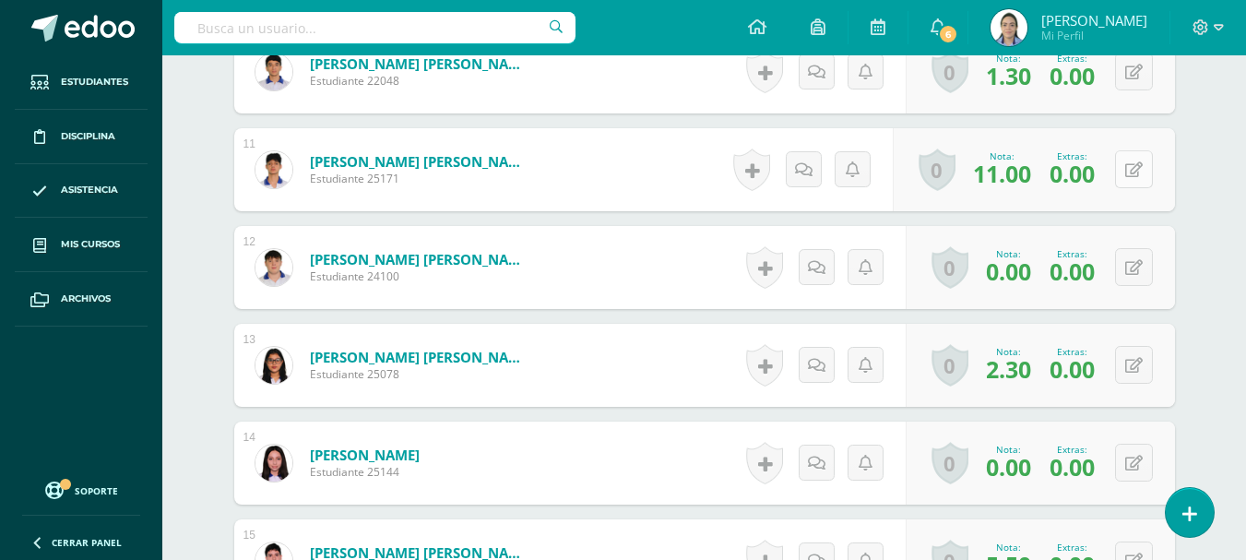
click at [1131, 173] on button at bounding box center [1134, 169] width 38 height 38
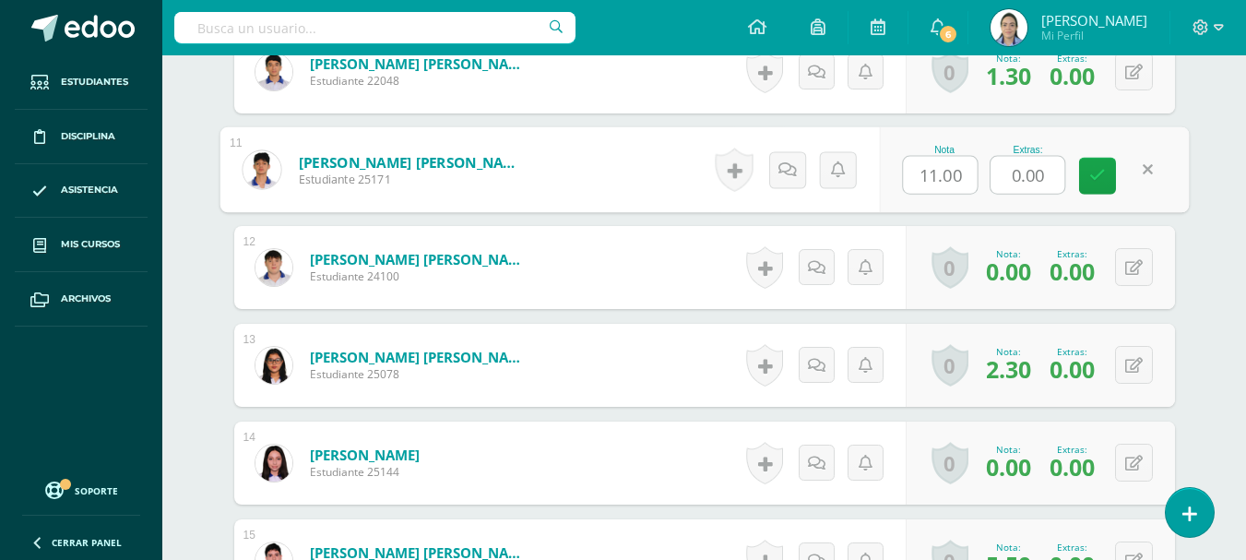
drag, startPoint x: 1024, startPoint y: 166, endPoint x: 932, endPoint y: 141, distance: 95.6
click at [934, 141] on div "Nota 11.00 Extras: 0.00" at bounding box center [1034, 170] width 310 height 86
type input "2"
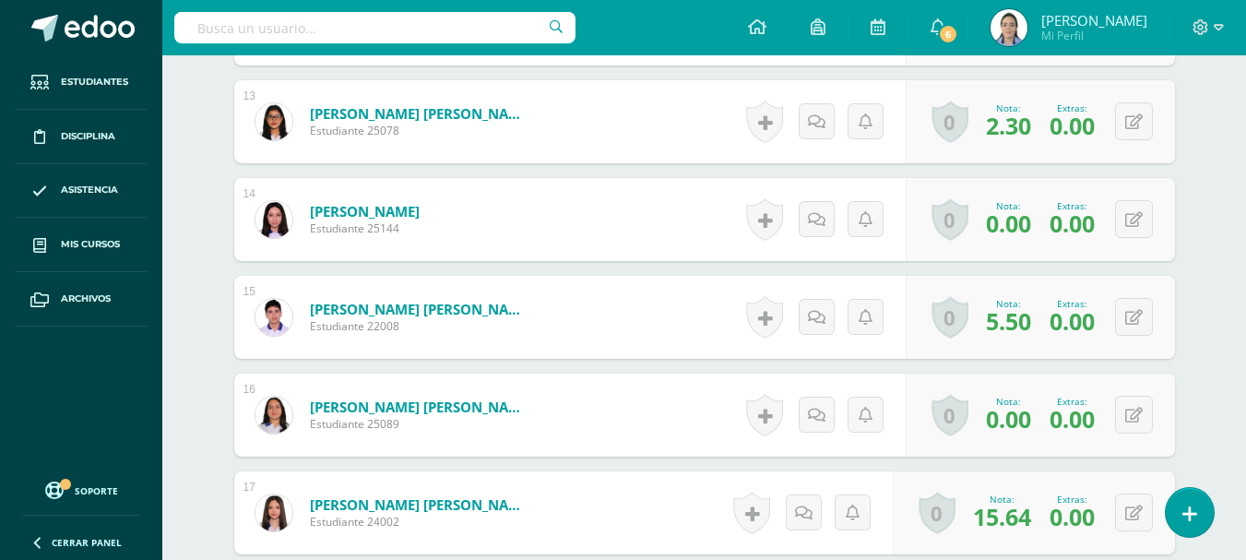
scroll to position [1859, 0]
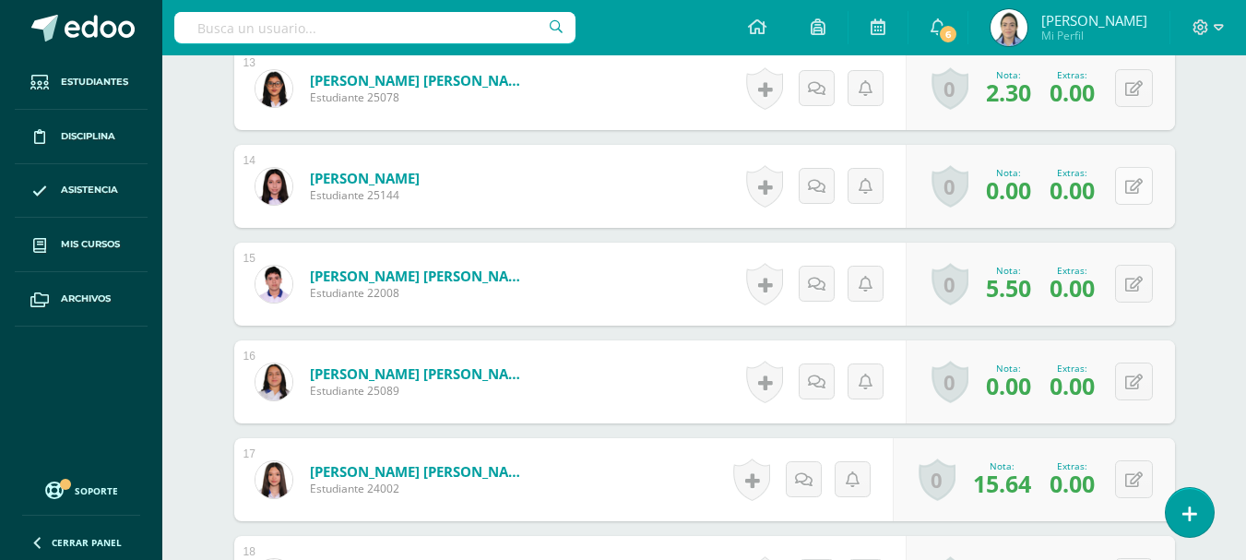
click at [1149, 192] on button at bounding box center [1134, 186] width 38 height 38
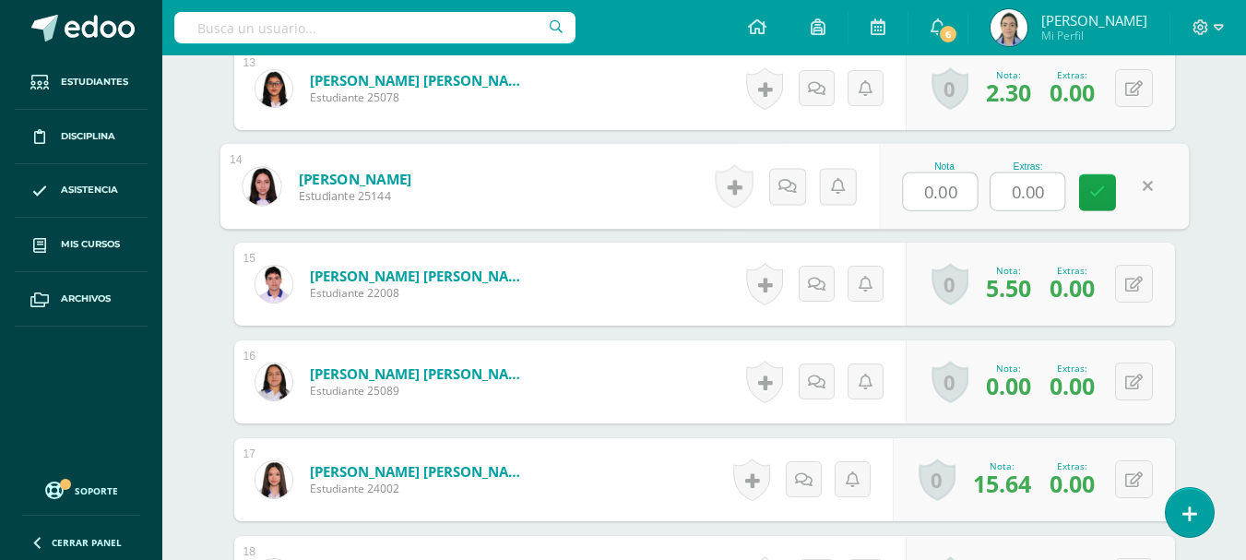
drag, startPoint x: 1041, startPoint y: 195, endPoint x: 940, endPoint y: 149, distance: 111.5
click at [940, 149] on div "Nota 0.00 Extras: 0.00" at bounding box center [1034, 187] width 310 height 86
type input "2"
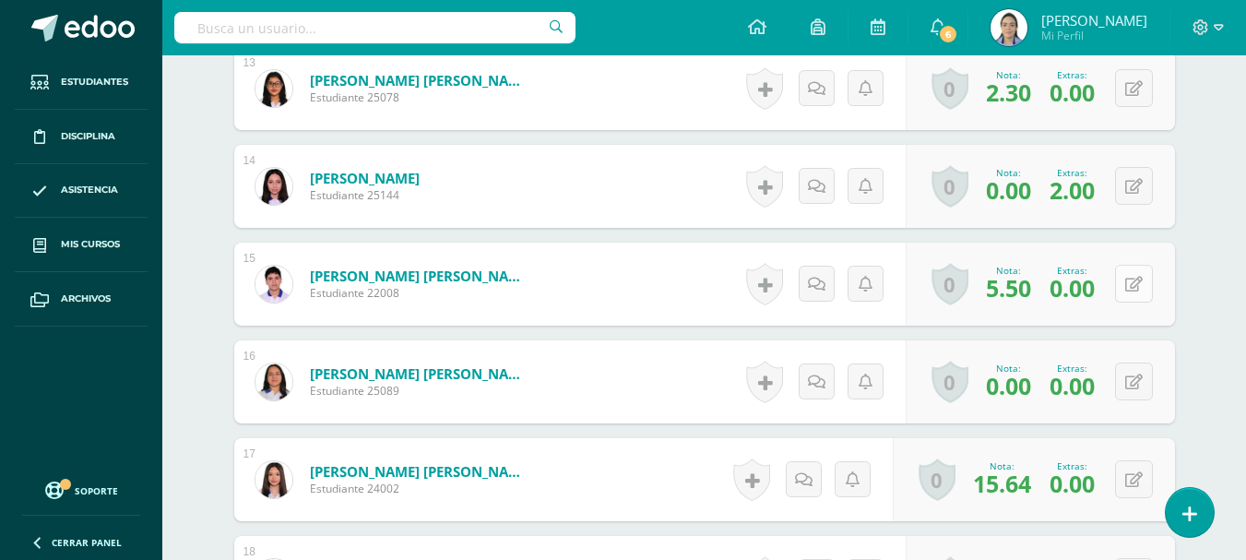
click at [1136, 285] on button at bounding box center [1134, 284] width 38 height 38
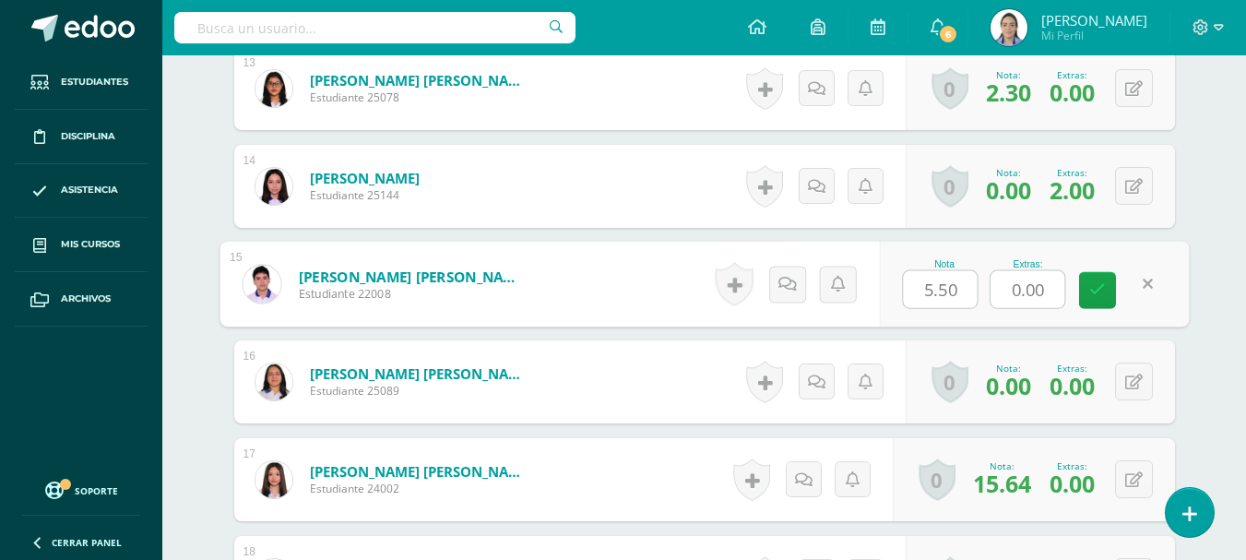
drag, startPoint x: 1043, startPoint y: 292, endPoint x: 973, endPoint y: 257, distance: 78.0
click at [974, 261] on div "Nota 5.50 Extras: 0.00" at bounding box center [1034, 285] width 310 height 86
type input "2"
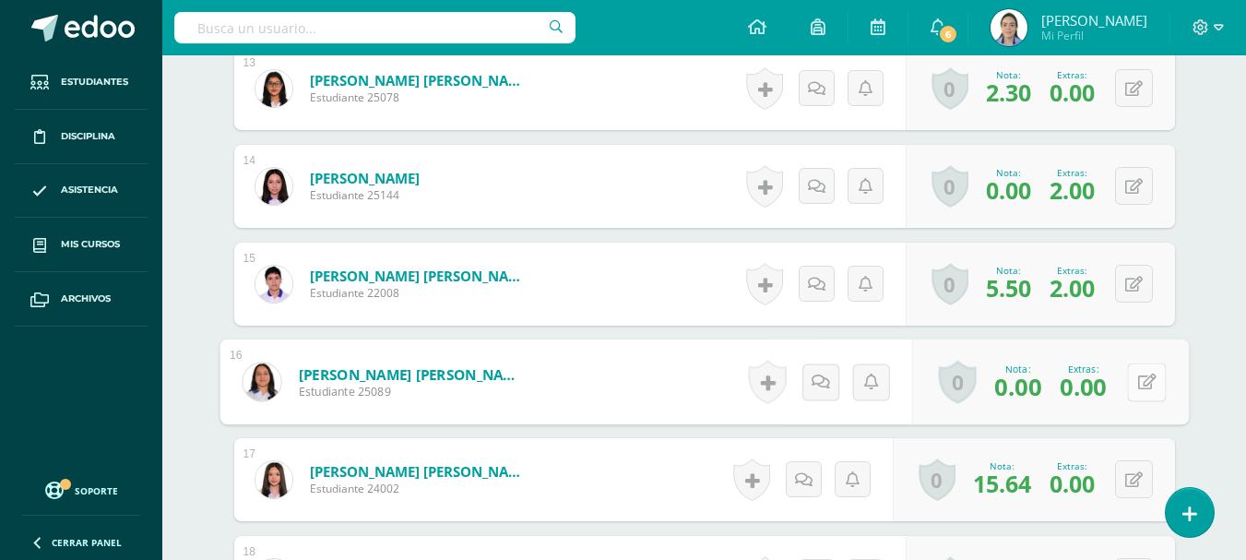
click at [1127, 387] on button at bounding box center [1146, 382] width 39 height 39
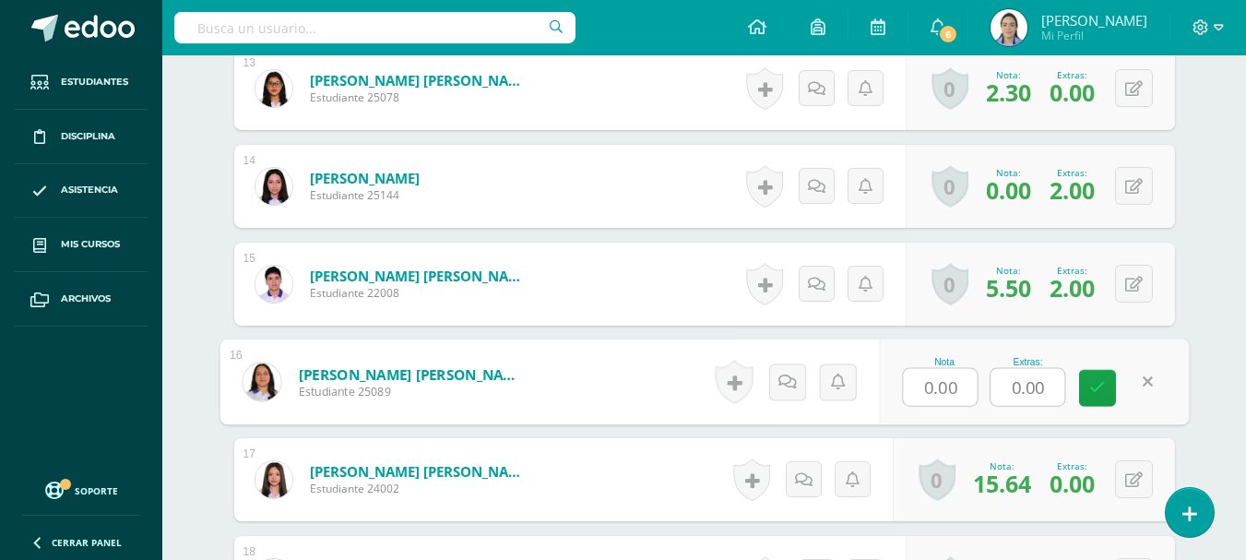
drag, startPoint x: 1020, startPoint y: 380, endPoint x: 954, endPoint y: 331, distance: 82.5
type input "1.7"
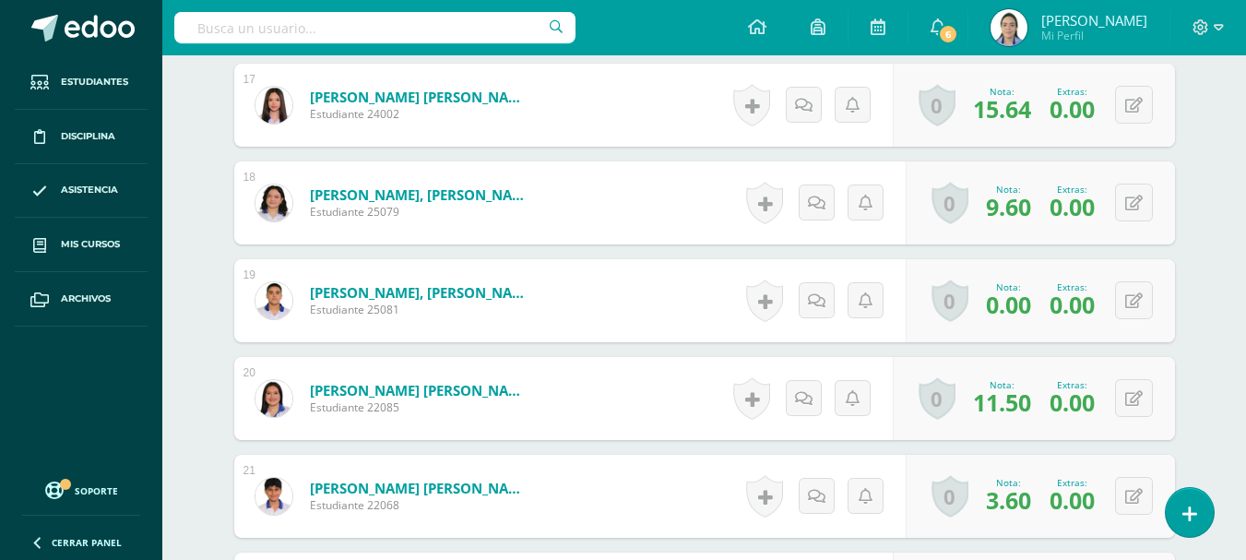
scroll to position [2320, 0]
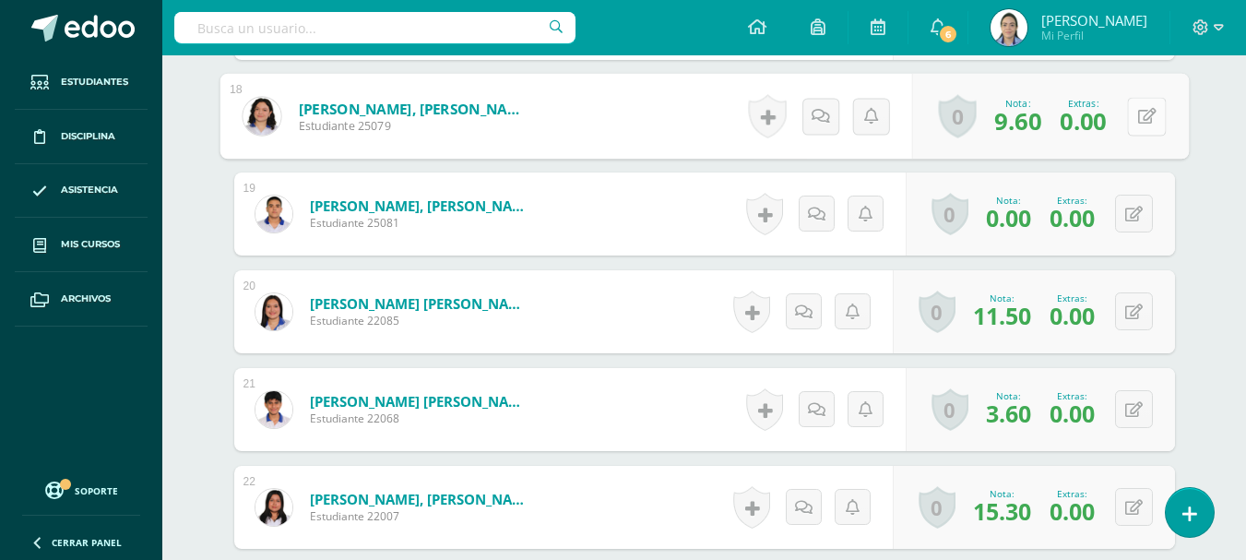
click at [1132, 110] on button at bounding box center [1146, 116] width 39 height 39
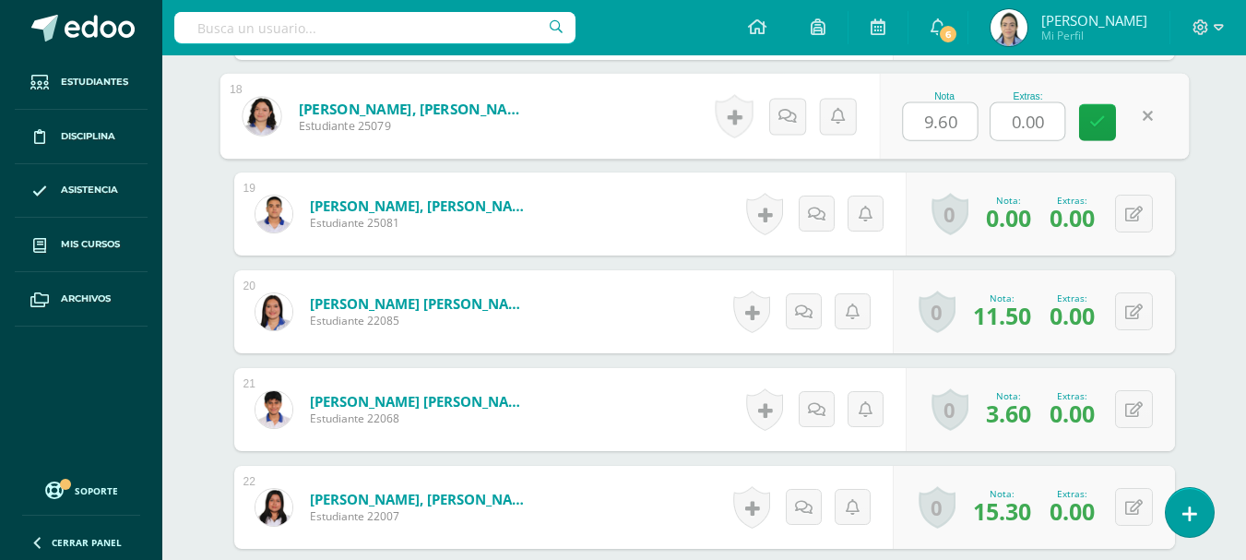
click at [1041, 117] on input "0.00" at bounding box center [1028, 121] width 74 height 37
drag, startPoint x: 1033, startPoint y: 120, endPoint x: 943, endPoint y: 94, distance: 94.0
click at [950, 99] on div "Nota 9.60 Extras: 0.00" at bounding box center [1034, 117] width 310 height 86
type input "2"
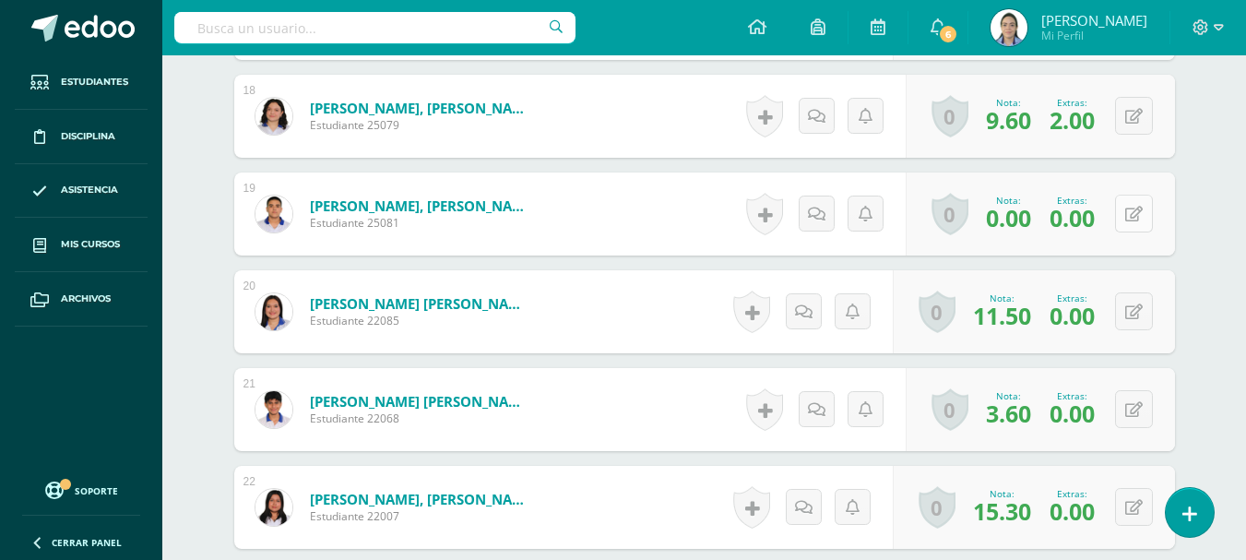
click at [1125, 220] on button at bounding box center [1134, 214] width 38 height 38
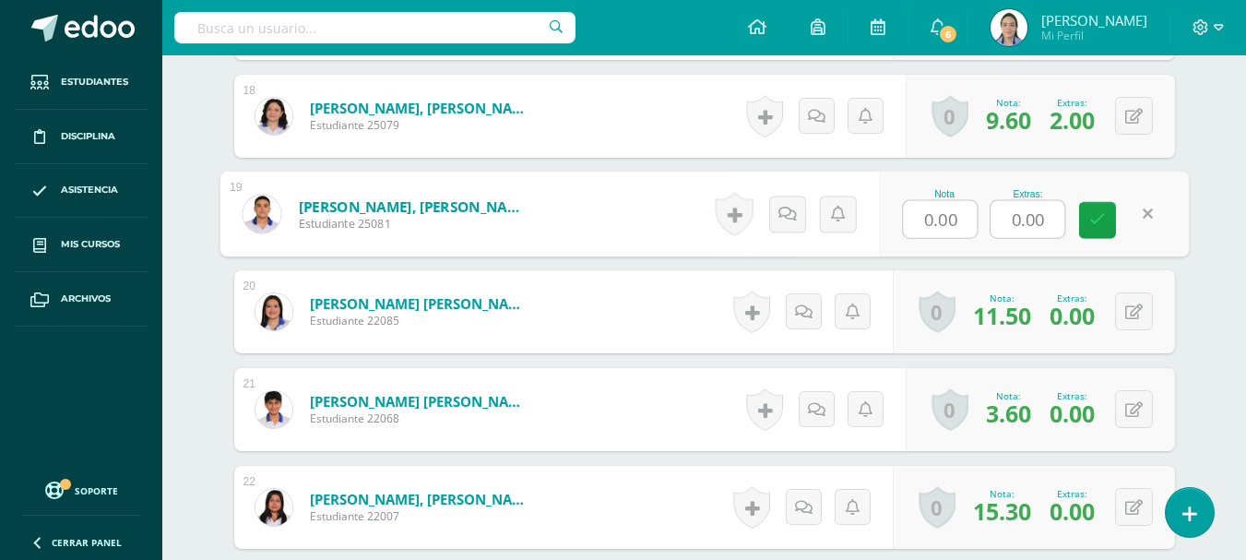
drag, startPoint x: 1058, startPoint y: 215, endPoint x: 949, endPoint y: 173, distance: 116.5
click at [952, 173] on div "Nota 0.00 Extras: 0.00" at bounding box center [1034, 215] width 310 height 86
click at [1138, 217] on icon at bounding box center [1146, 214] width 18 height 16
click at [1037, 217] on input "1.7" at bounding box center [1028, 219] width 74 height 37
type input "1.8"
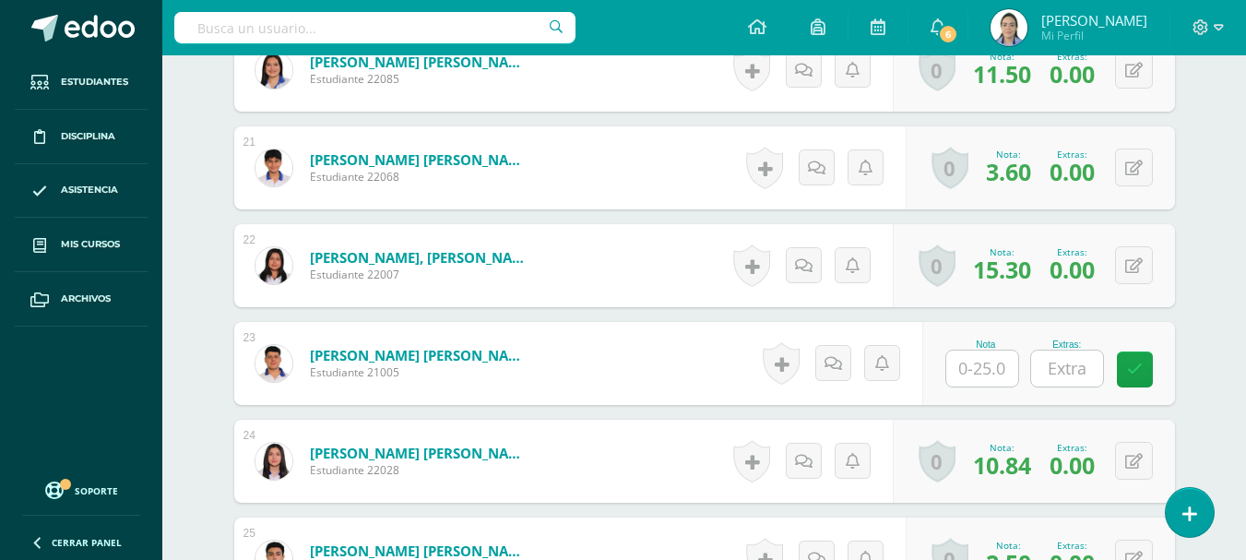
scroll to position [2597, 0]
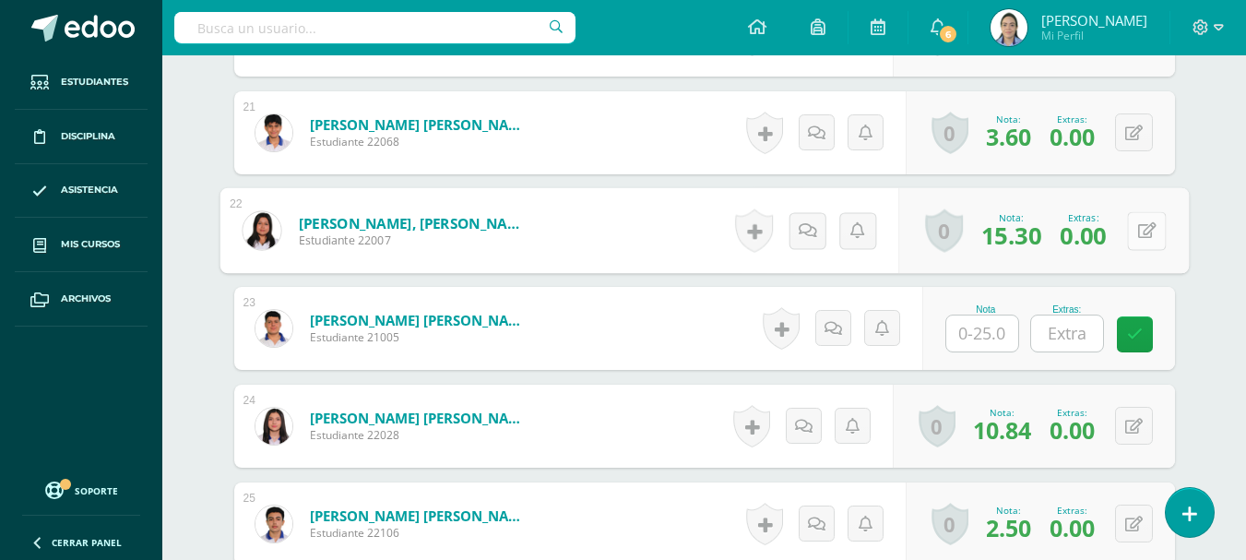
click at [1130, 229] on button at bounding box center [1146, 230] width 39 height 39
drag, startPoint x: 1043, startPoint y: 232, endPoint x: 983, endPoint y: 218, distance: 61.8
click at [983, 219] on div "Nota 15.30 Extras: 0.00" at bounding box center [1034, 231] width 310 height 86
type input "5"
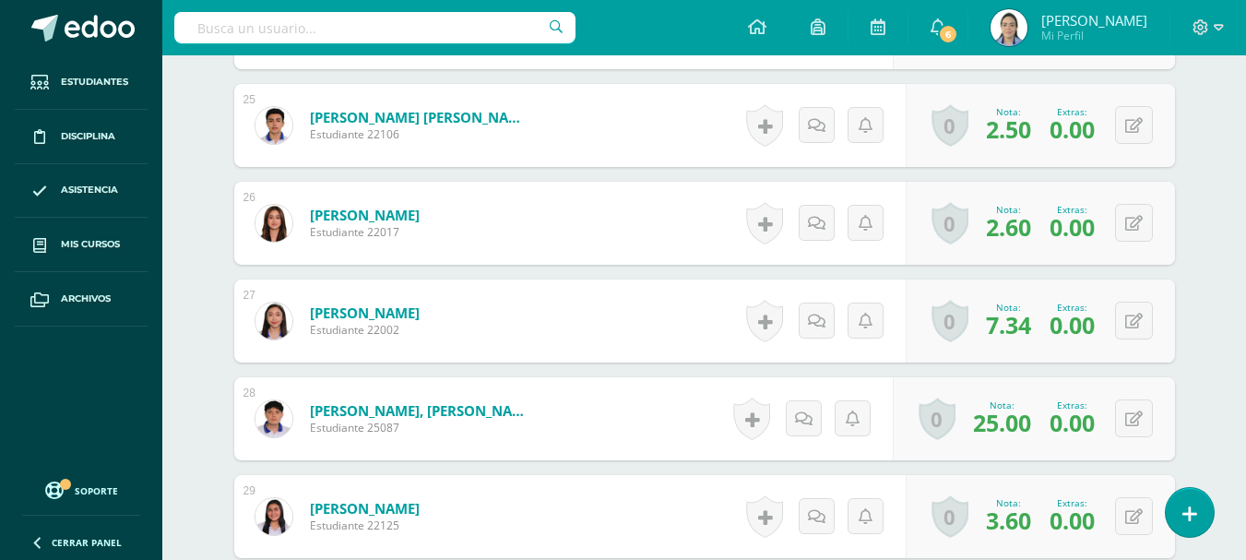
scroll to position [2966, 0]
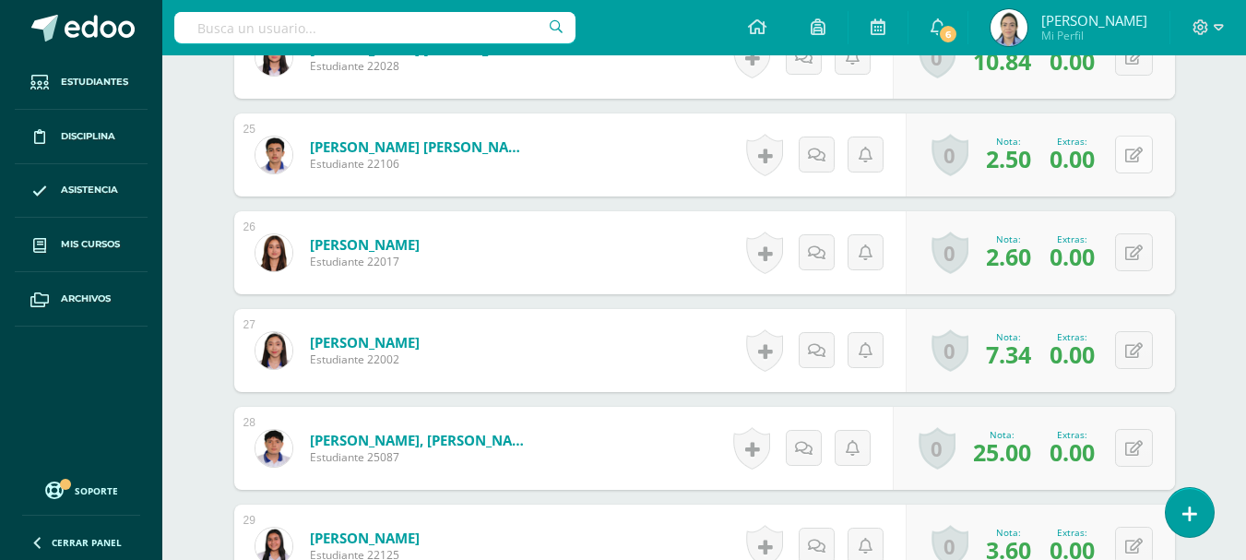
click at [1133, 144] on button at bounding box center [1134, 155] width 38 height 38
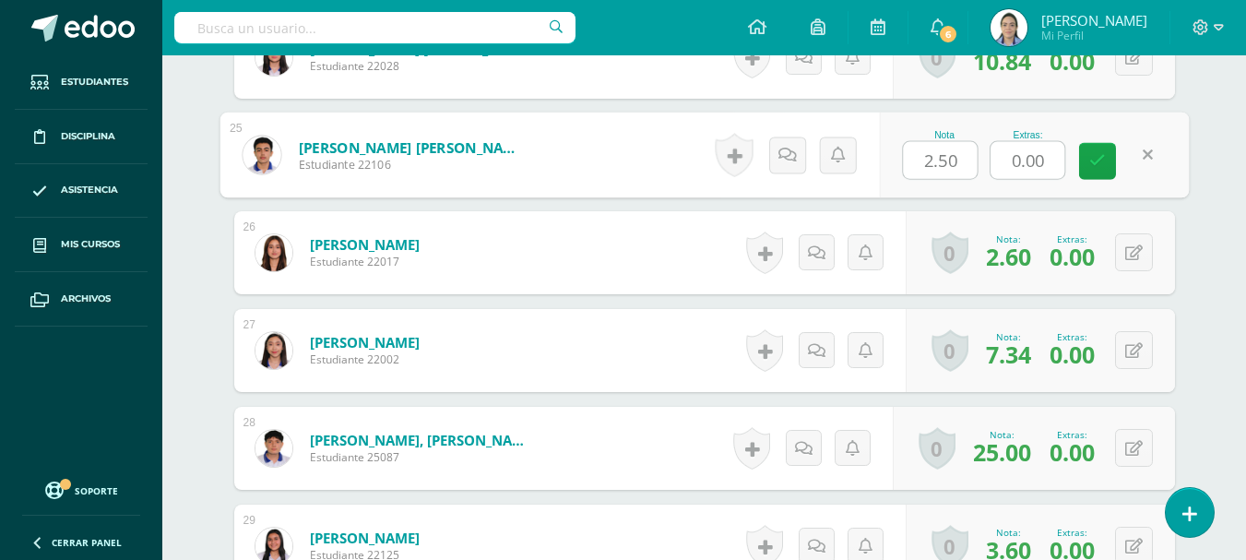
click at [934, 123] on div "Nota 2.50 Extras: 0.00" at bounding box center [1034, 156] width 310 height 86
type input "1.96"
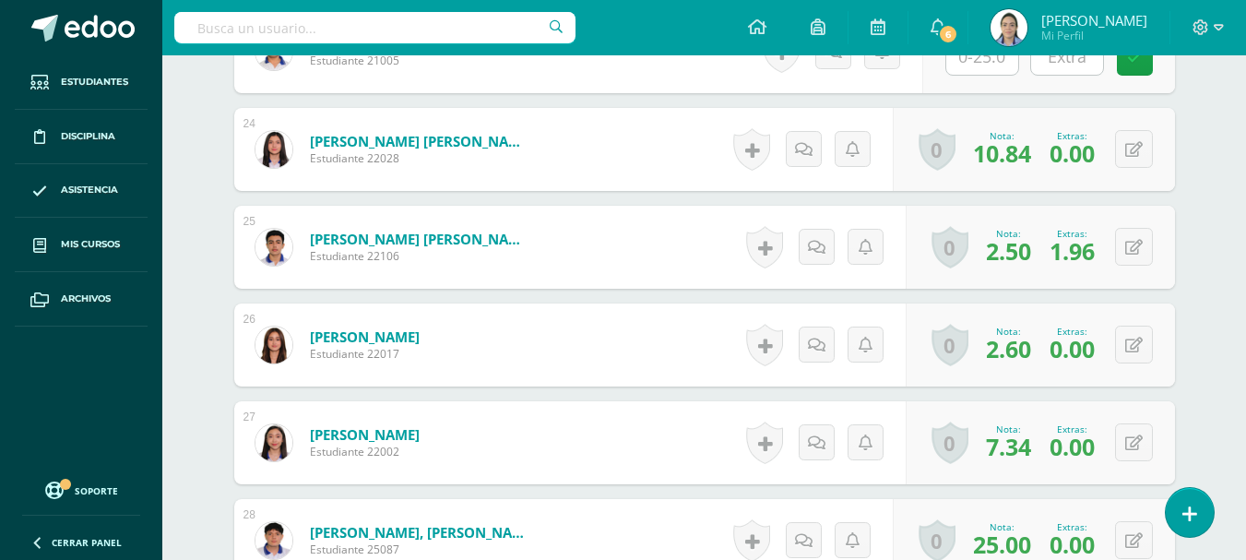
scroll to position [2781, 0]
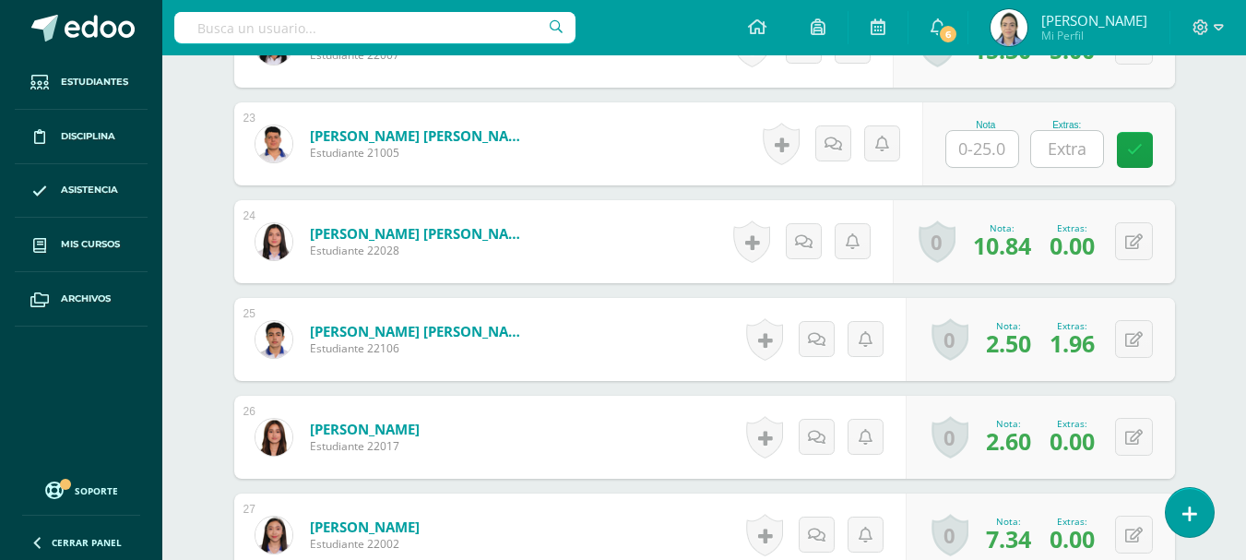
click at [1069, 155] on input "text" at bounding box center [1067, 149] width 72 height 36
click at [995, 140] on input "text" at bounding box center [991, 149] width 74 height 37
type input "2.5"
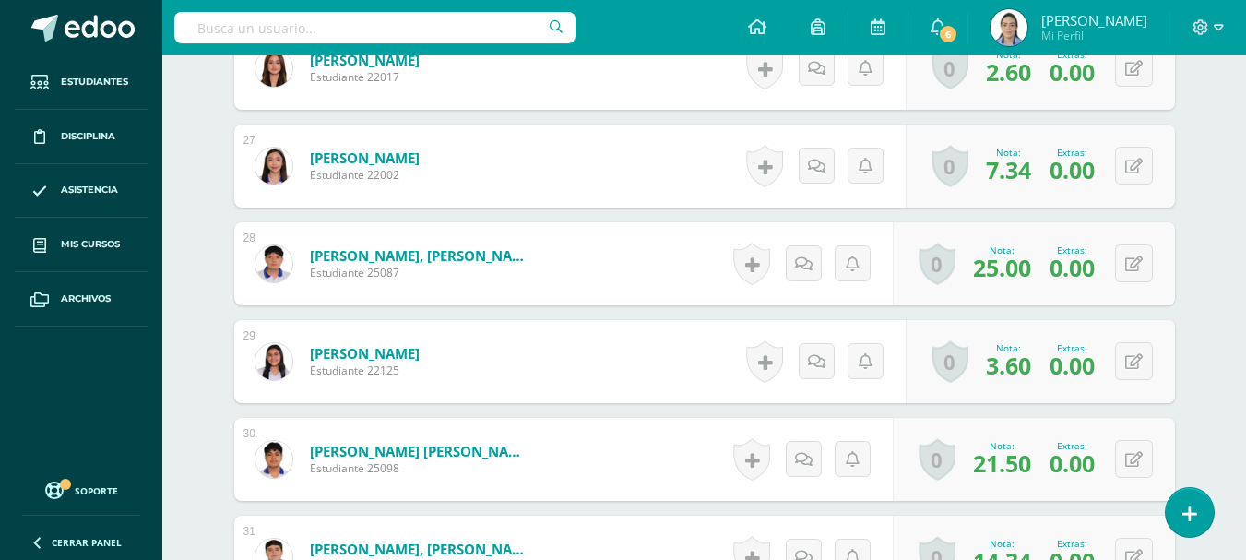
scroll to position [3058, 0]
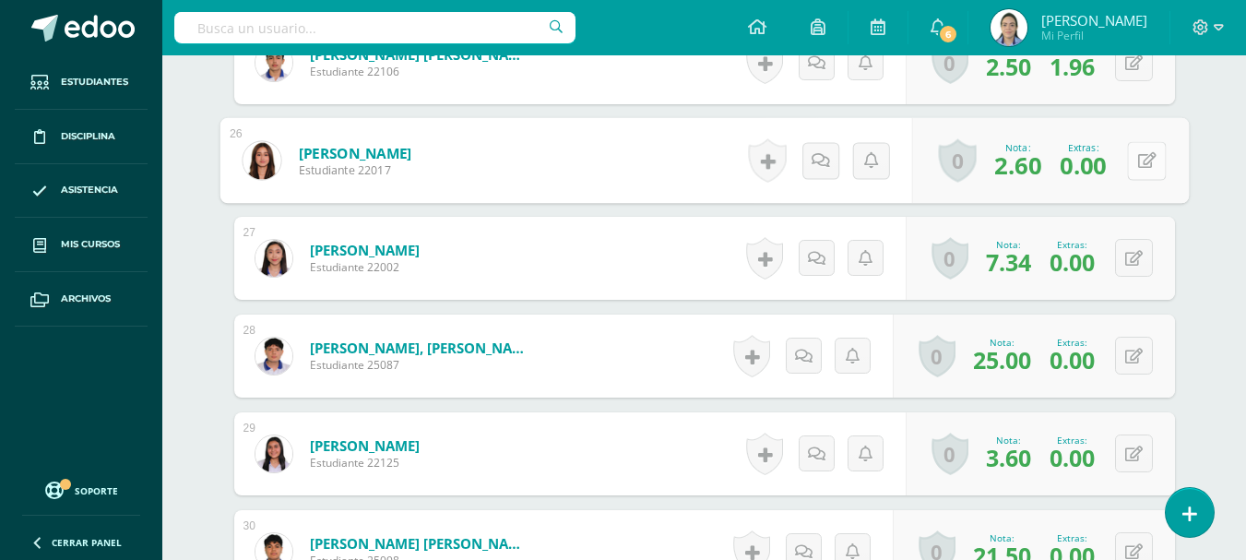
click at [1128, 171] on button at bounding box center [1146, 160] width 39 height 39
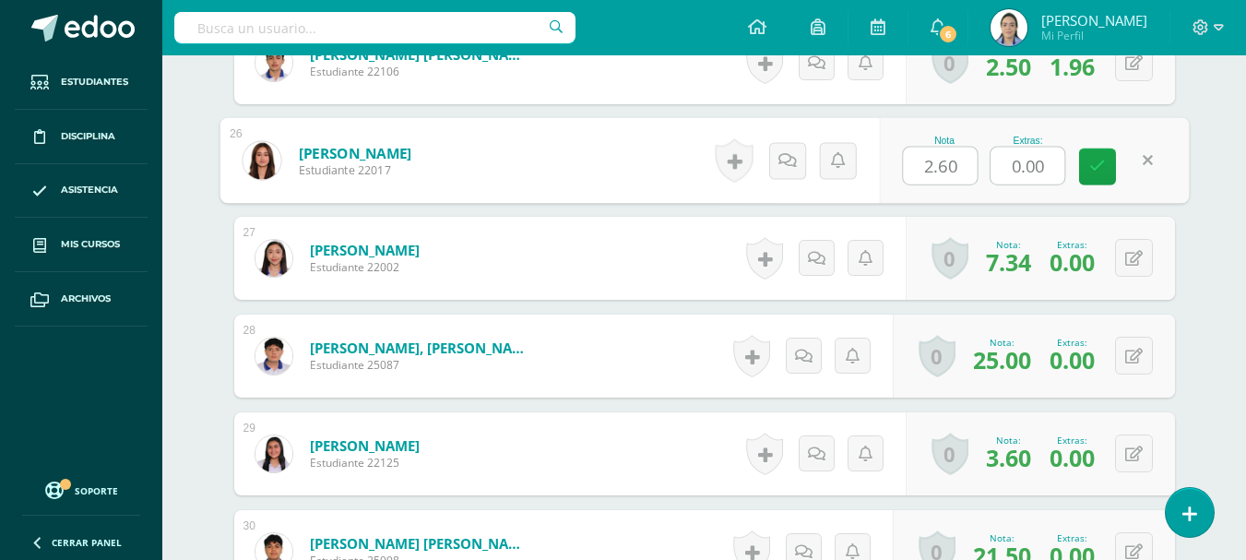
drag, startPoint x: 1046, startPoint y: 168, endPoint x: 940, endPoint y: 137, distance: 110.6
click at [940, 137] on div "Nota 2.60 Extras: 0.00" at bounding box center [1034, 161] width 310 height 86
type input "2"
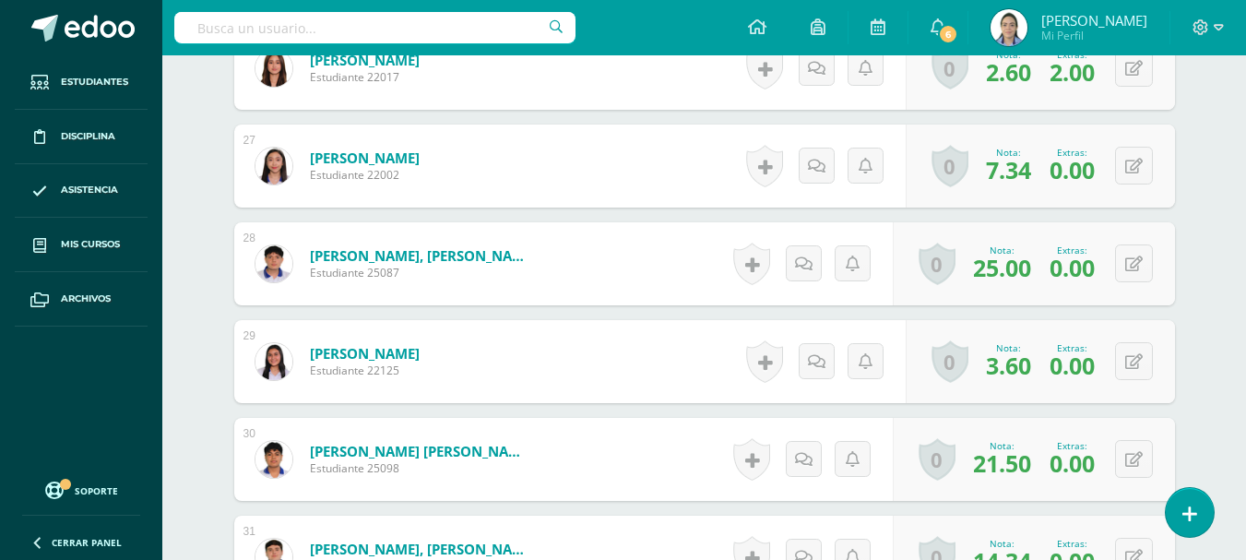
scroll to position [3242, 0]
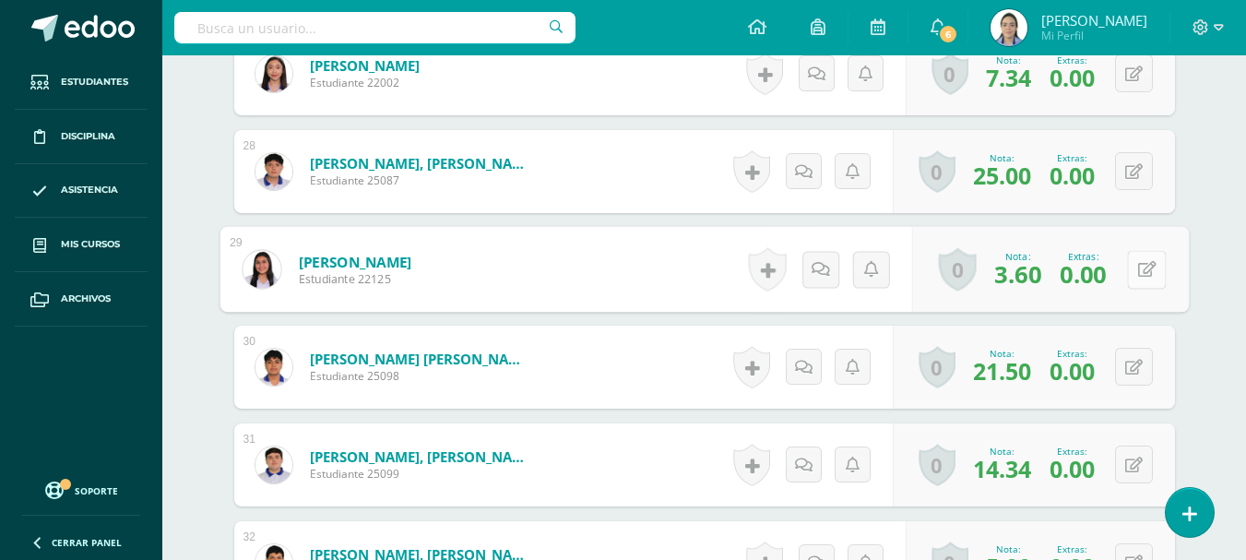
click at [1123, 281] on div "0 Logros Logros obtenidos Aún no hay logros agregados Nota: 3.60 Extras: 0.00" at bounding box center [1049, 270] width 277 height 86
click at [1146, 267] on icon at bounding box center [1146, 269] width 18 height 16
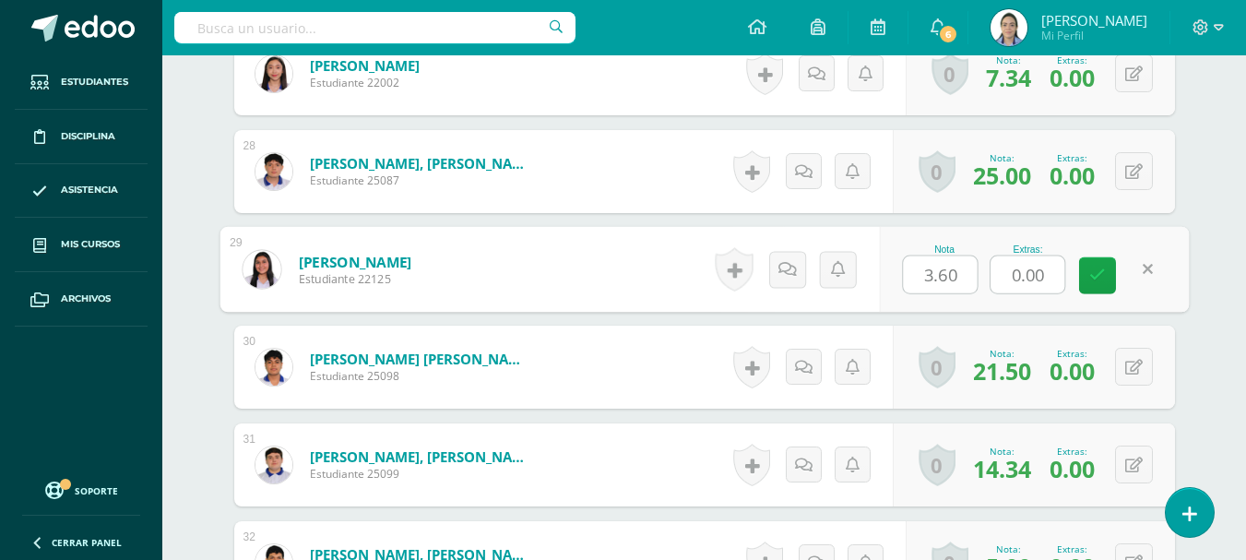
drag, startPoint x: 1055, startPoint y: 272, endPoint x: 935, endPoint y: 244, distance: 123.3
click at [941, 248] on div "Nota 3.60 Extras: 0.00" at bounding box center [1034, 270] width 310 height 86
type input "2"
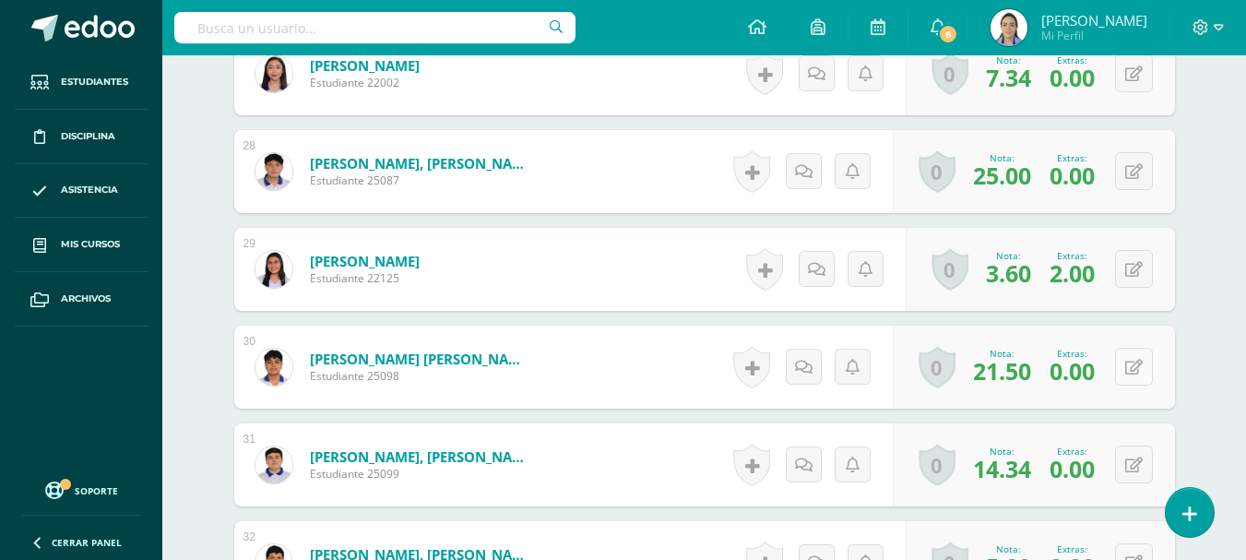
click at [1139, 360] on icon at bounding box center [1134, 368] width 18 height 16
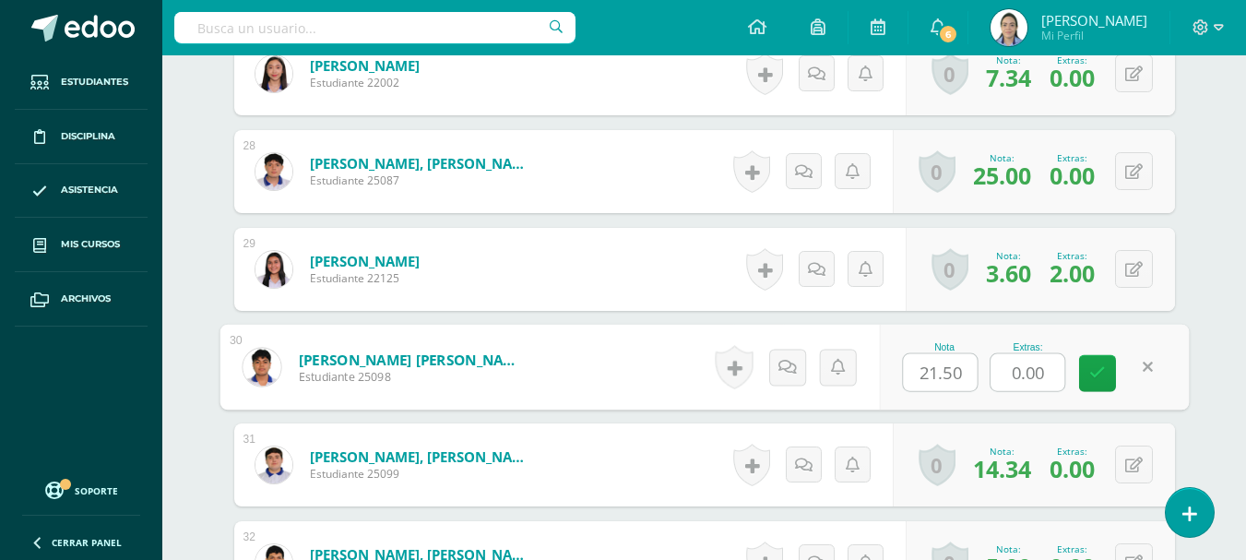
drag, startPoint x: 1050, startPoint y: 372, endPoint x: 942, endPoint y: 342, distance: 111.9
click at [942, 342] on div "Nota 21.50 Extras: 0.00" at bounding box center [1034, 368] width 310 height 86
type input "2"
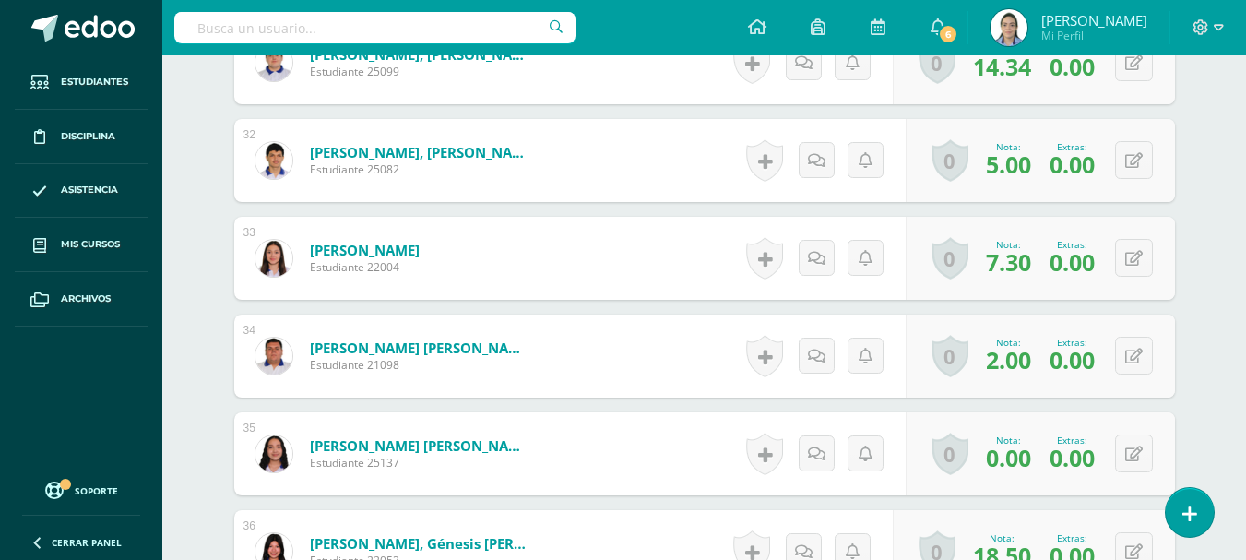
scroll to position [3611, 0]
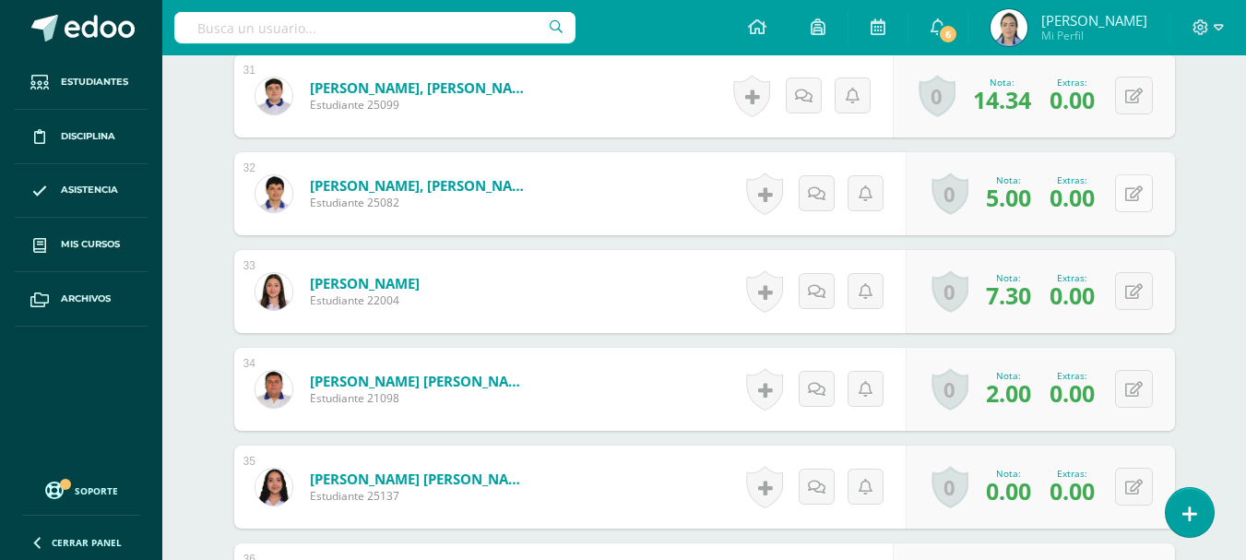
click at [1131, 197] on button at bounding box center [1134, 193] width 38 height 38
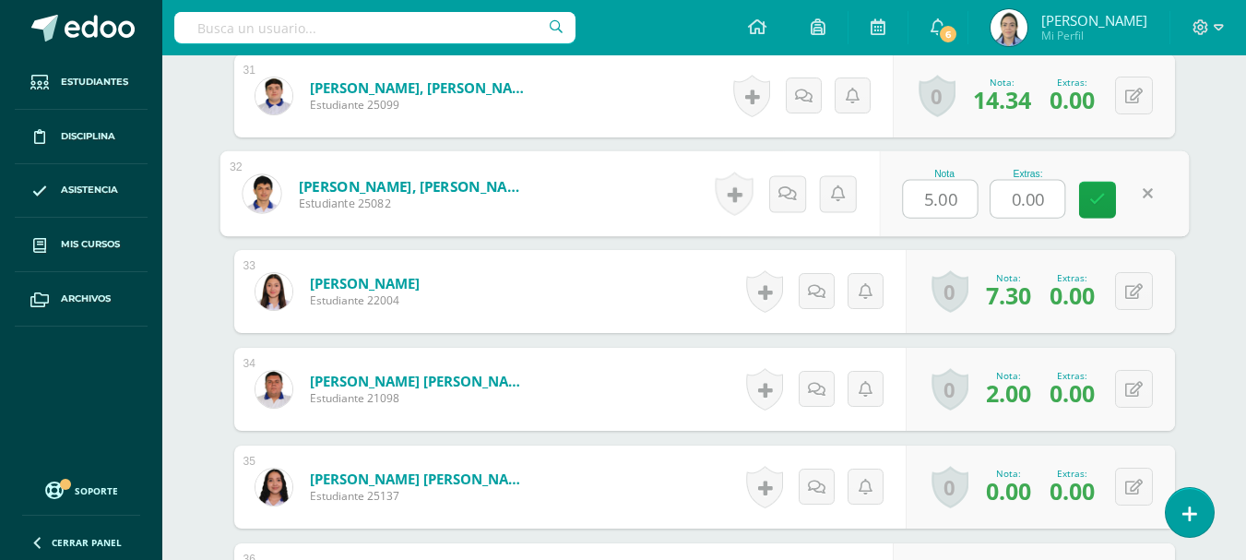
drag, startPoint x: 1044, startPoint y: 201, endPoint x: 1008, endPoint y: 178, distance: 42.7
click at [1008, 178] on div "Extras: 0.00" at bounding box center [1028, 194] width 76 height 50
type input "2"
click at [1088, 207] on link at bounding box center [1097, 200] width 37 height 37
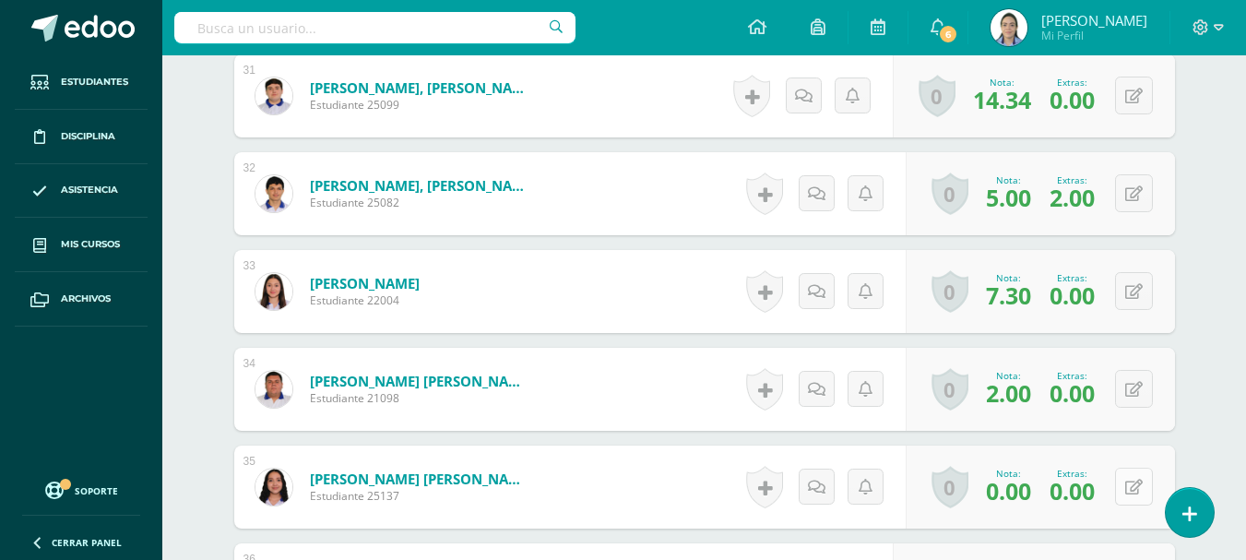
click at [1124, 490] on button at bounding box center [1134, 487] width 38 height 38
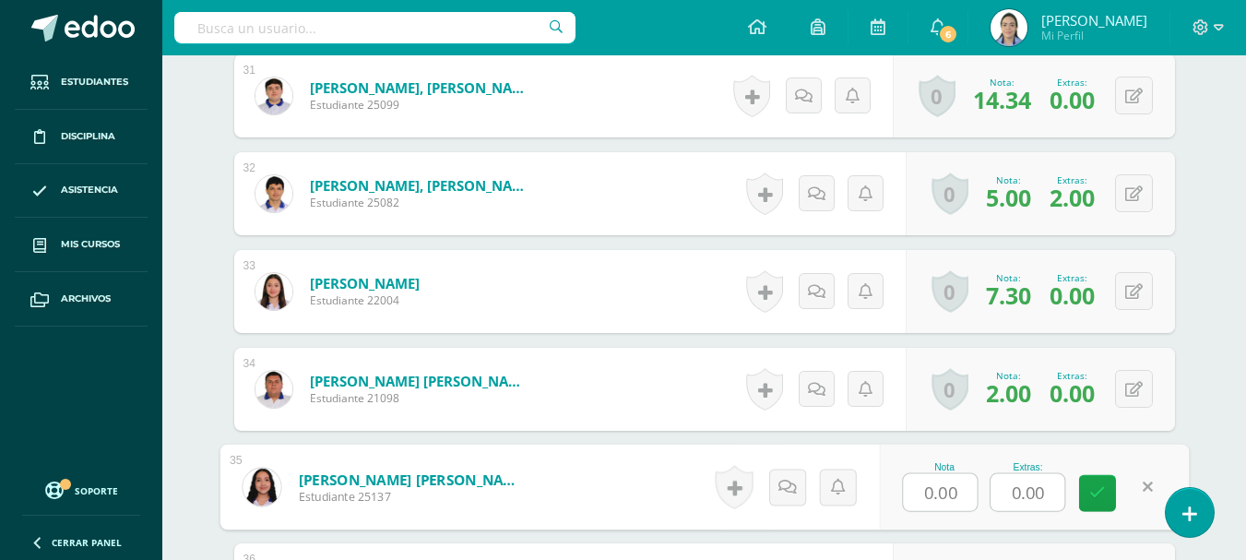
drag, startPoint x: 1043, startPoint y: 490, endPoint x: 994, endPoint y: 468, distance: 53.7
click at [994, 468] on div "Extras: 0.00" at bounding box center [1028, 487] width 76 height 50
type input "2"
click at [1101, 487] on icon at bounding box center [1097, 493] width 17 height 16
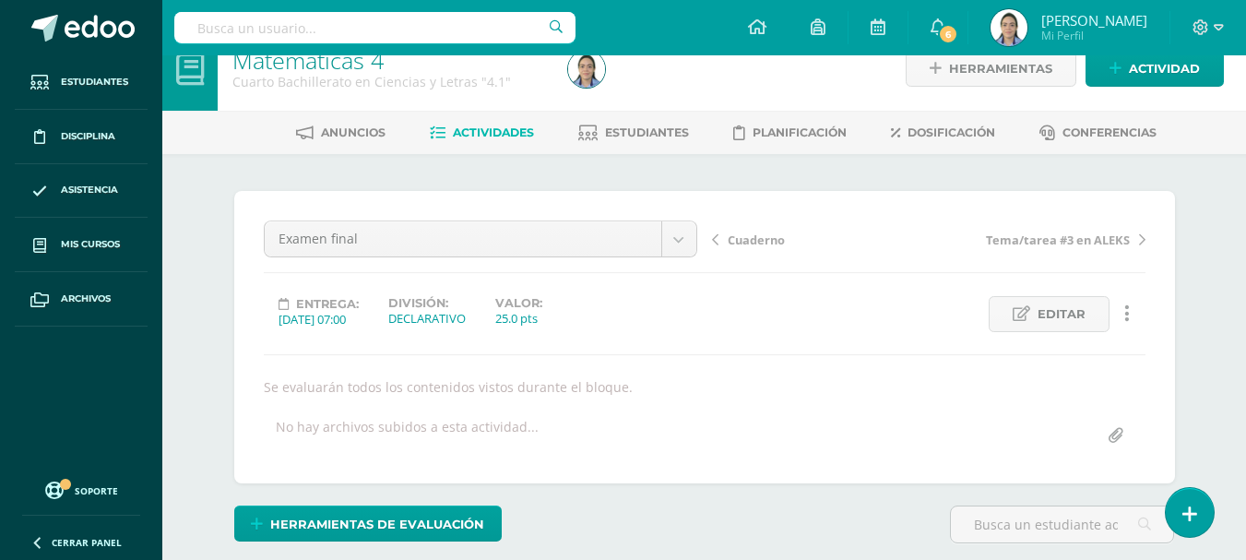
scroll to position [0, 0]
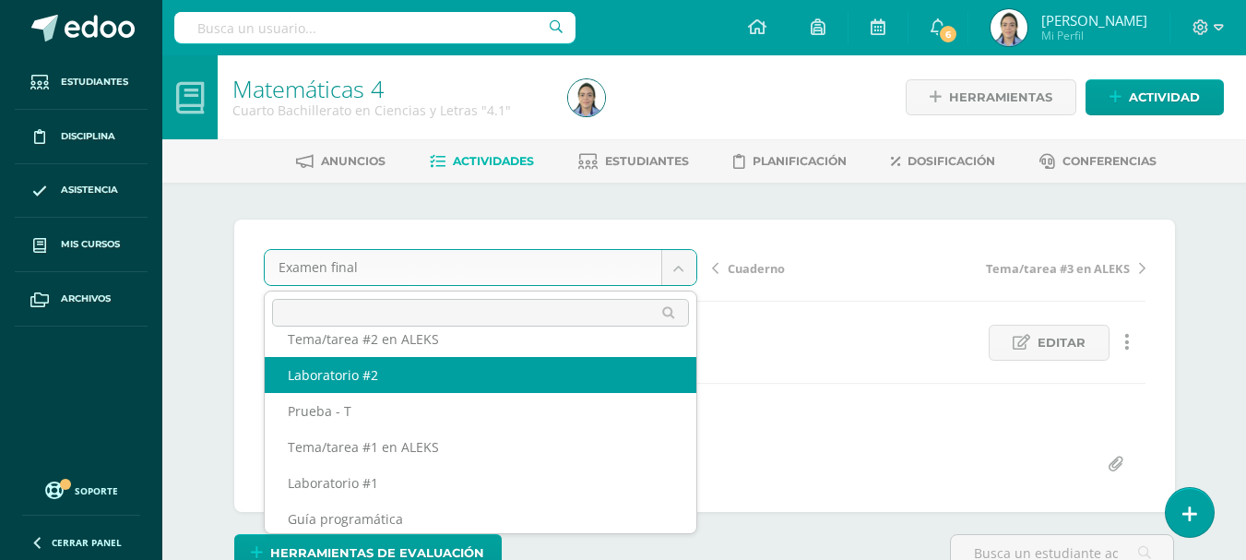
scroll to position [355, 0]
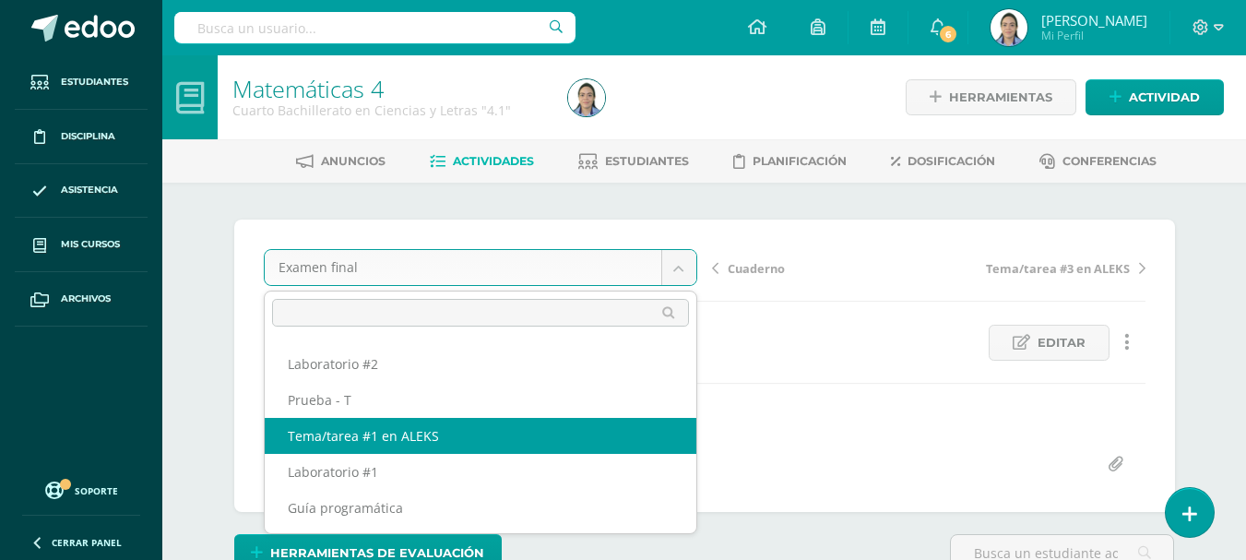
select select "/dashboard/teacher/grade-activity/42750/"
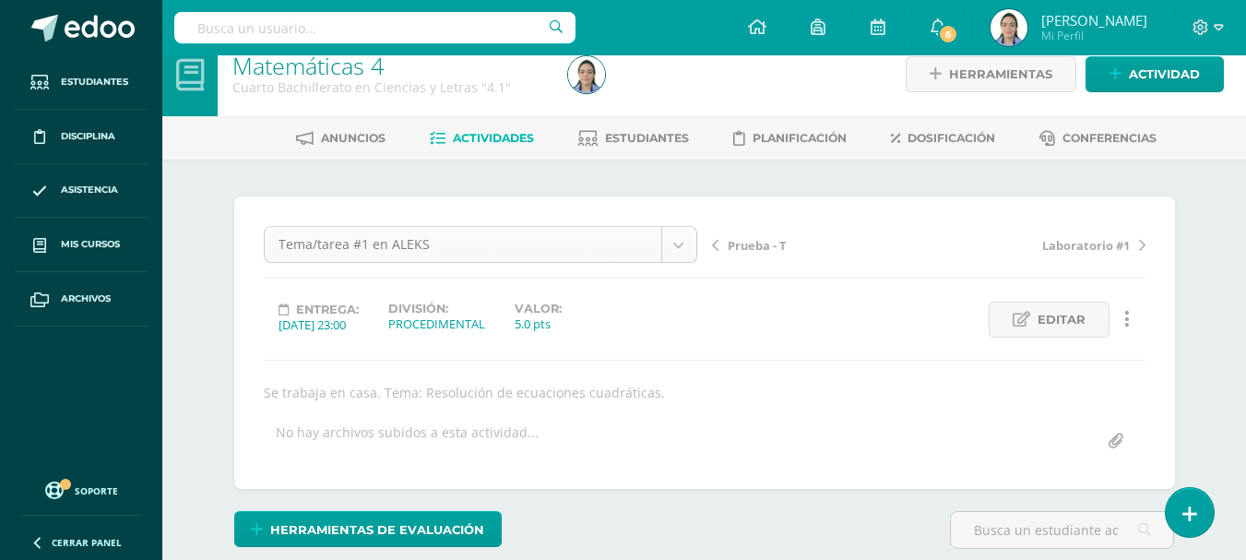
scroll to position [276, 0]
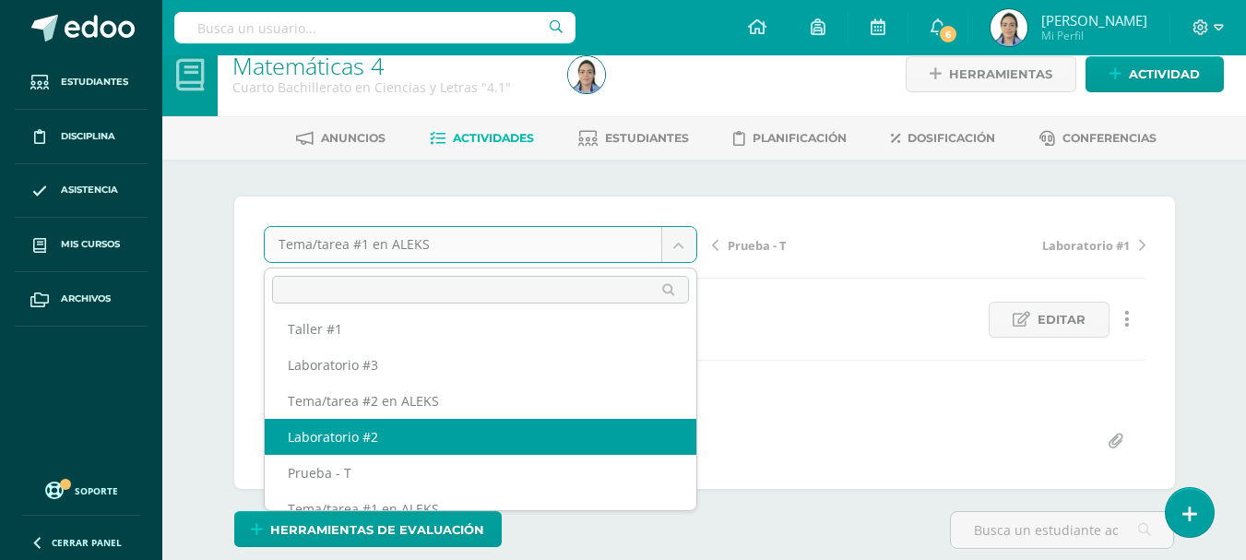
scroll to position [351, 0]
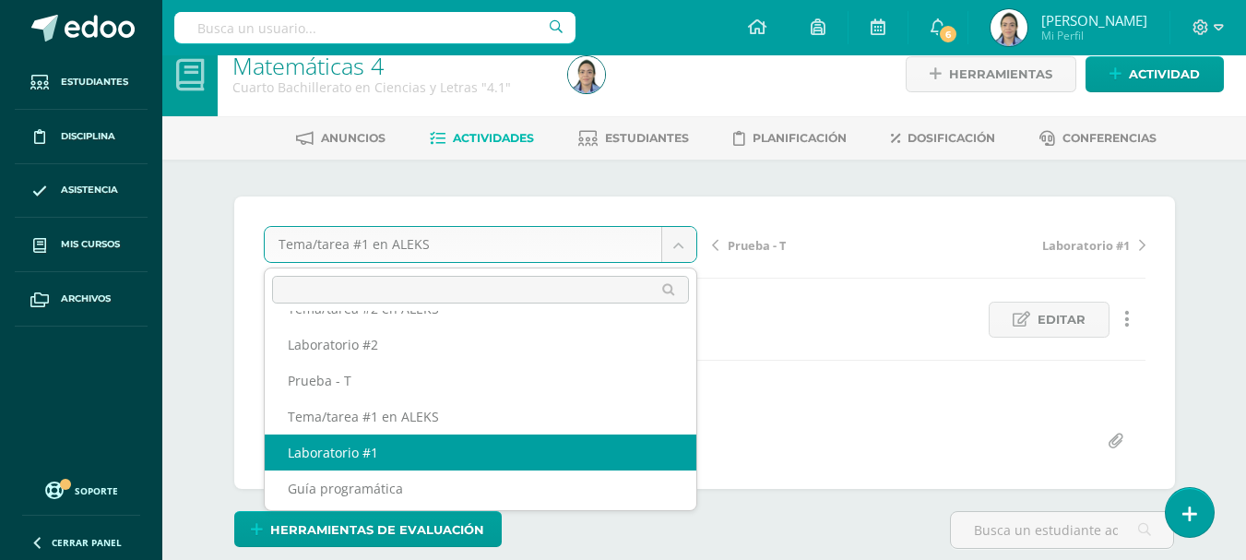
select select "/dashboard/teacher/grade-activity/42493/"
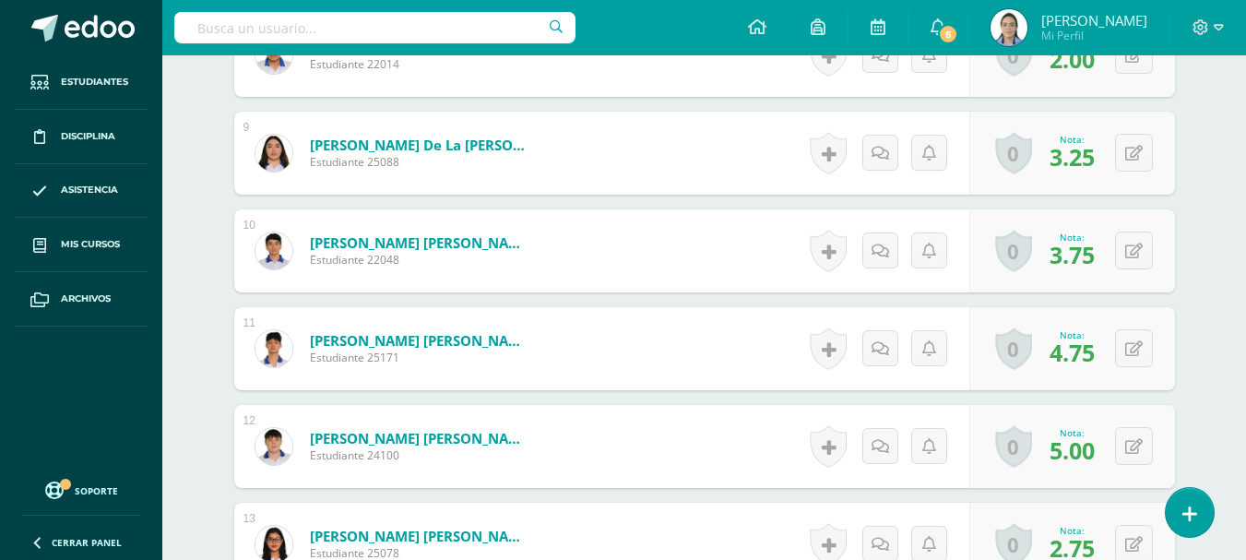
scroll to position [1380, 0]
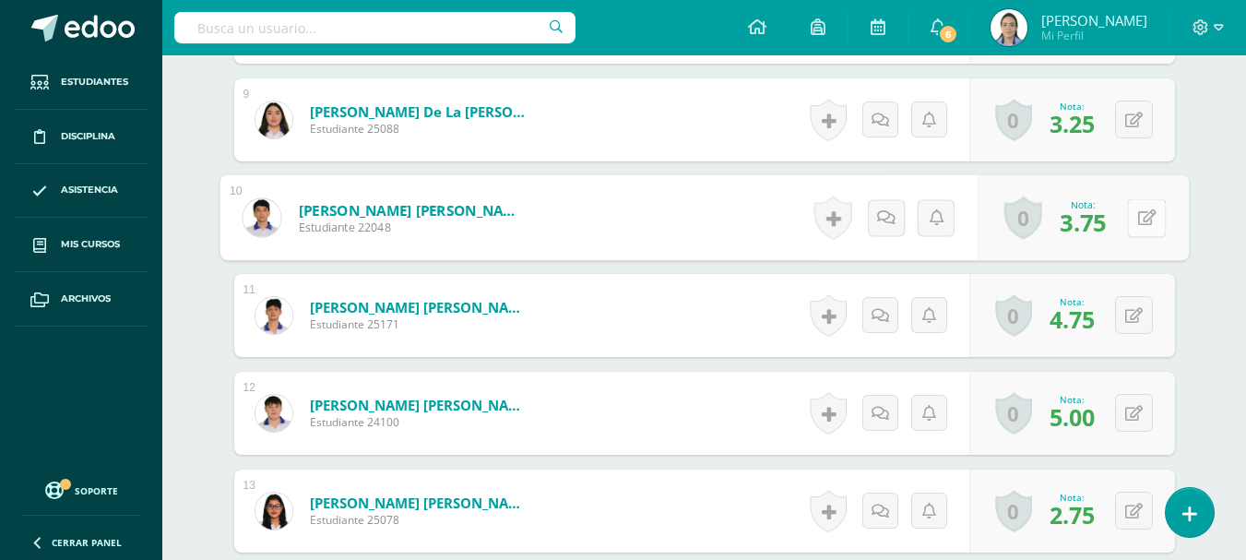
click at [1147, 216] on button at bounding box center [1146, 217] width 39 height 39
type input "4"
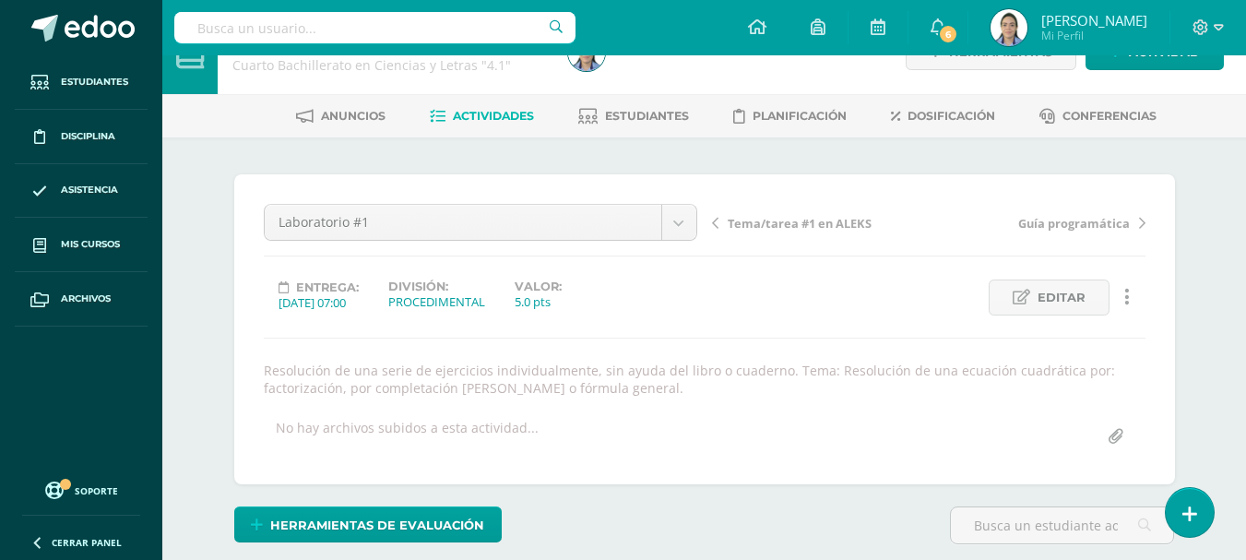
scroll to position [0, 0]
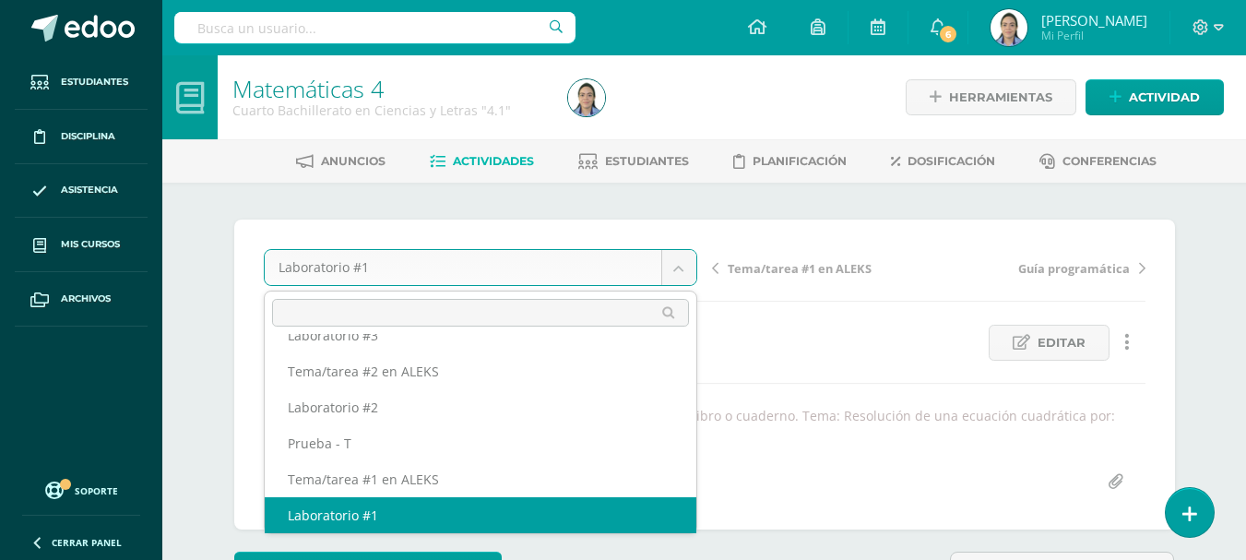
scroll to position [295, 0]
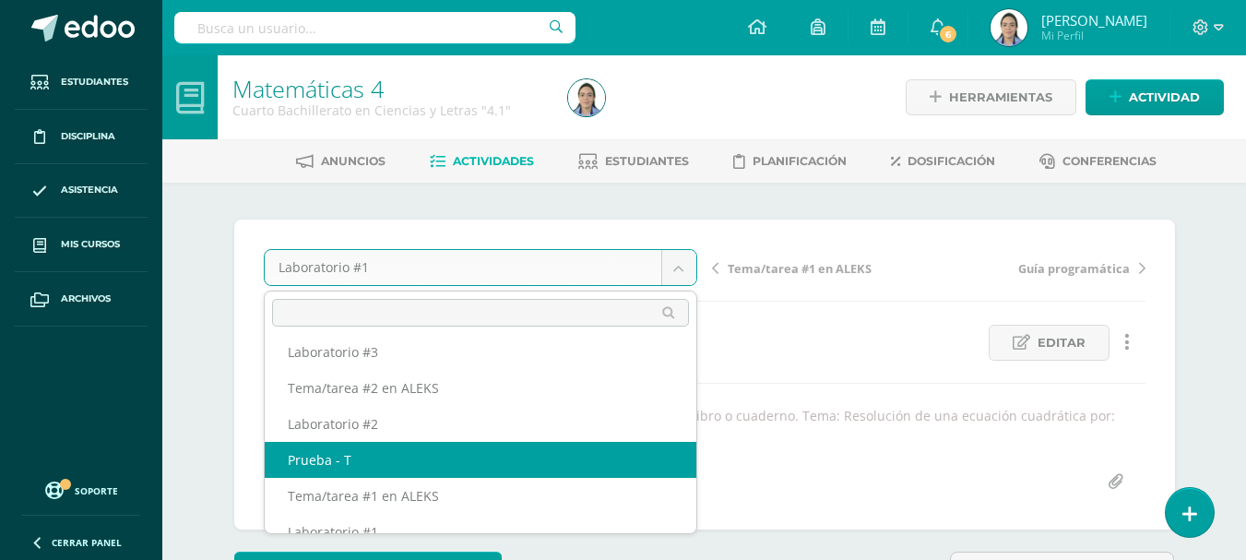
select select "/dashboard/teacher/grade-activity/42754/"
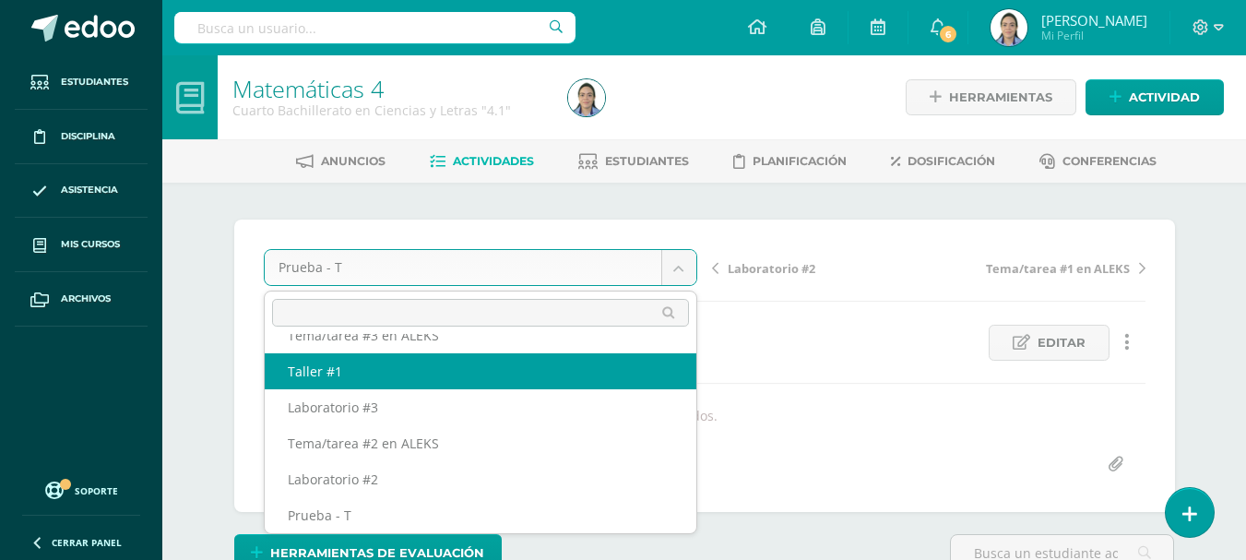
scroll to position [1, 0]
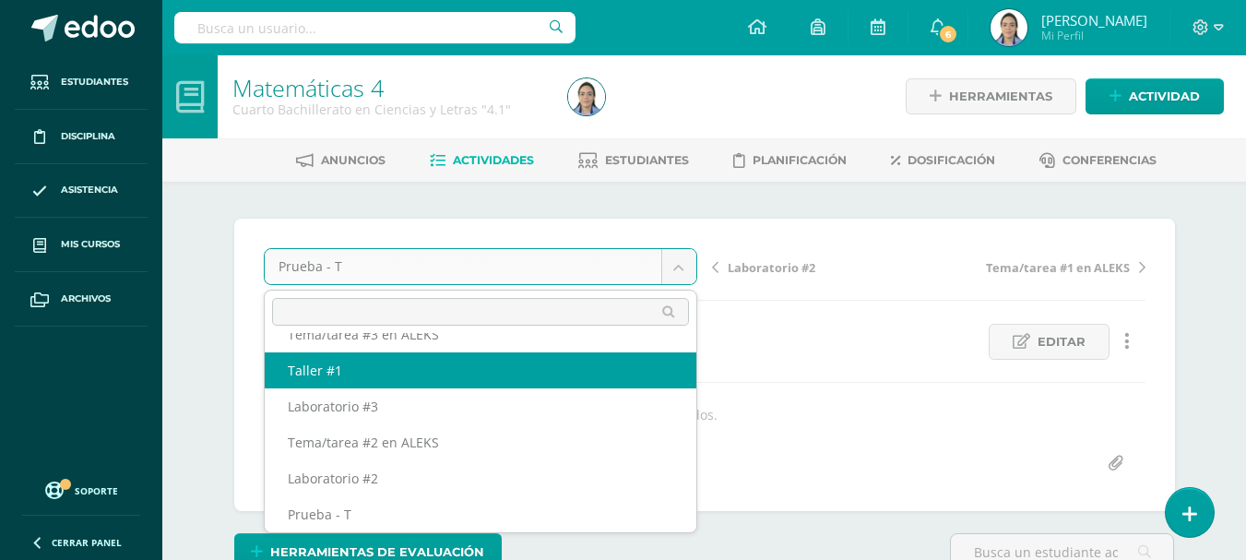
select select "/dashboard/teacher/grade-activity/43416/"
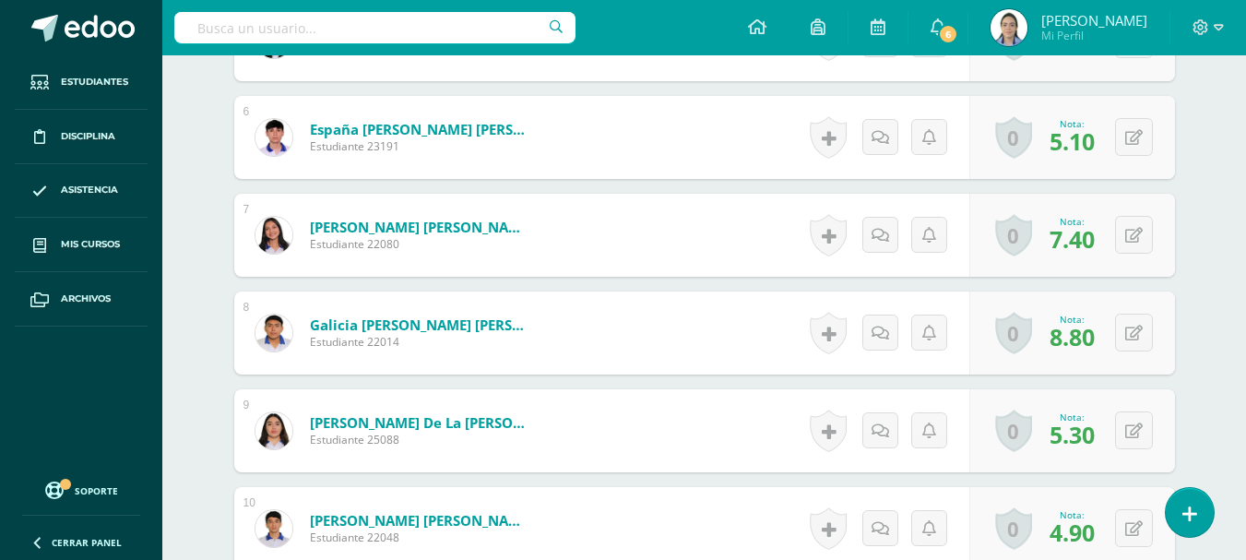
scroll to position [1137, 0]
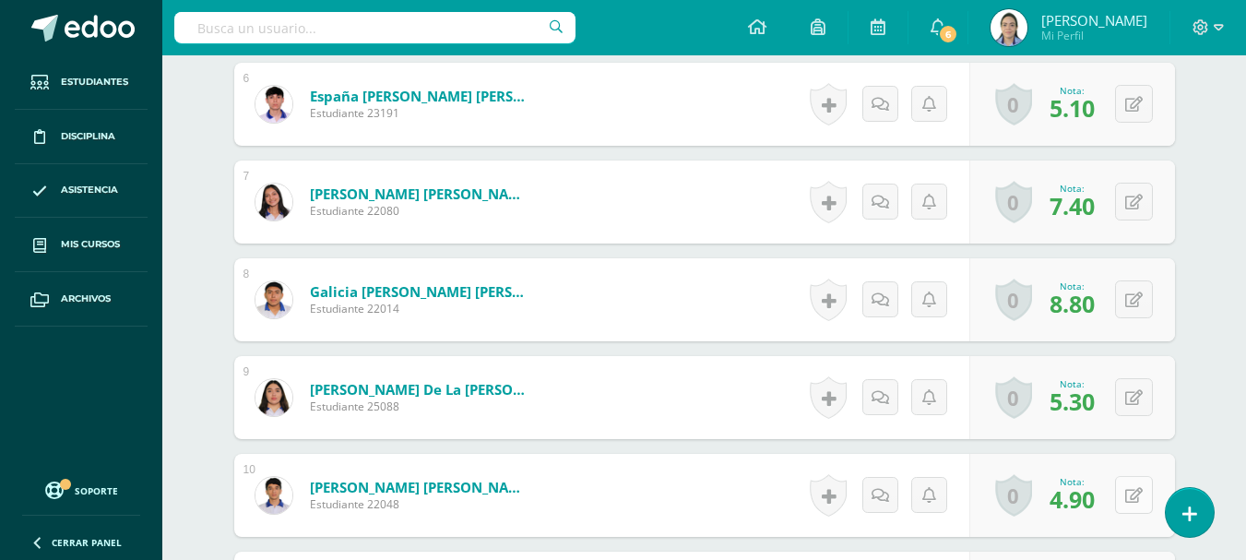
click at [1130, 496] on button at bounding box center [1134, 495] width 38 height 38
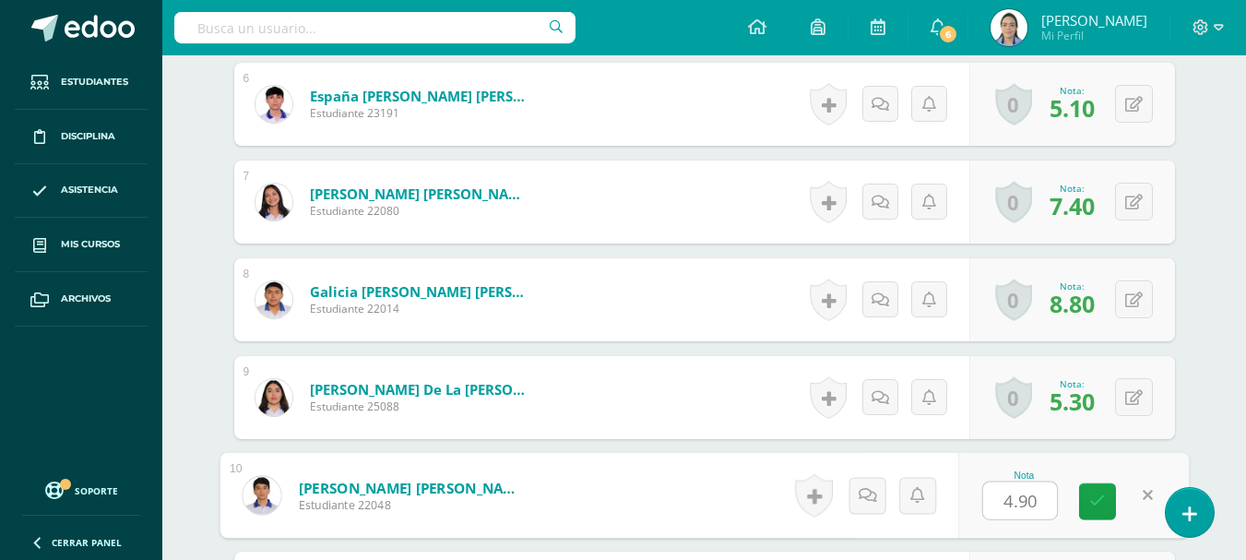
scroll to position [1138, 0]
type input "5"
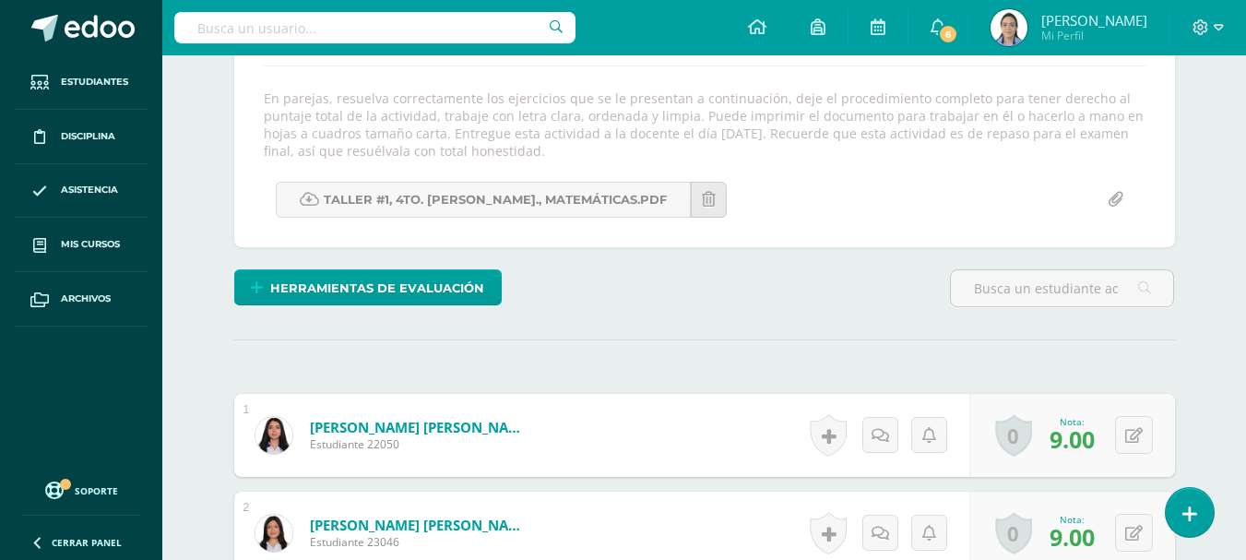
scroll to position [0, 0]
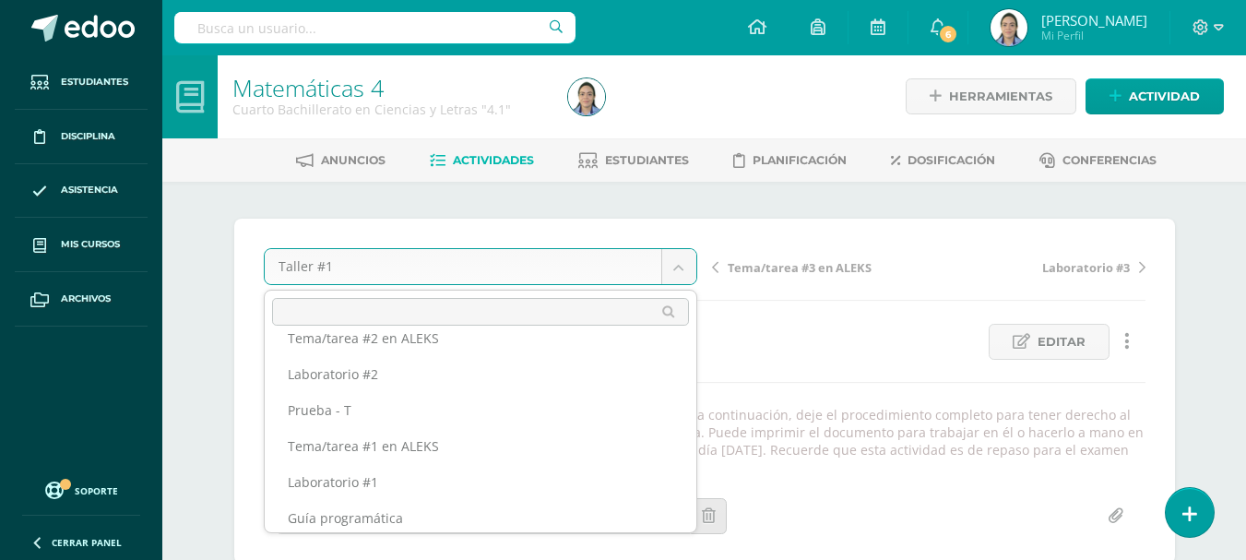
scroll to position [355, 0]
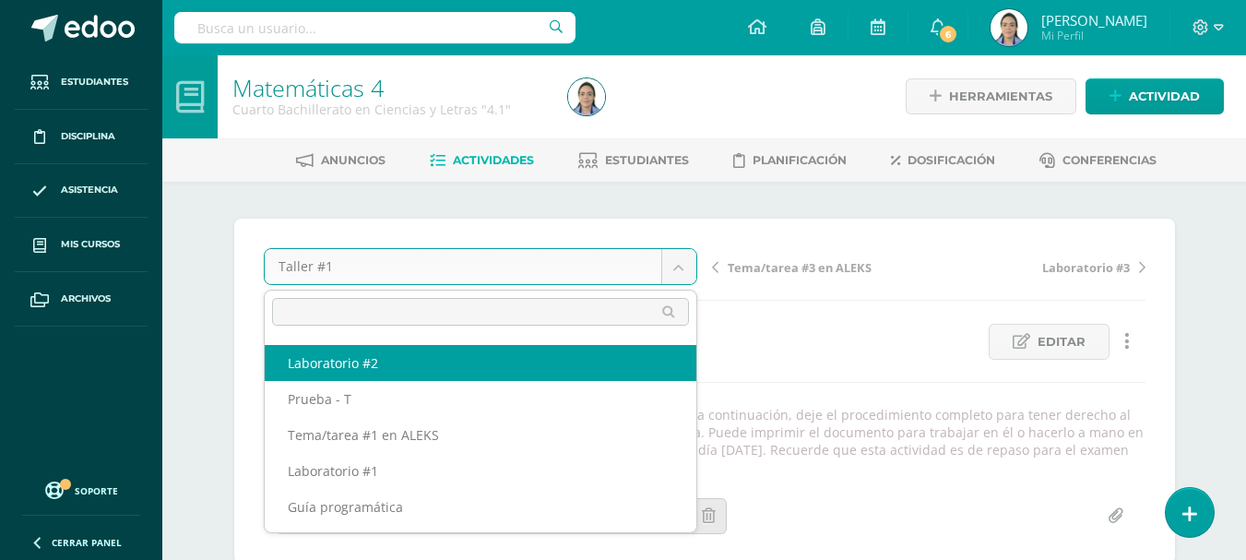
select select "/dashboard/teacher/grade-activity/43210/"
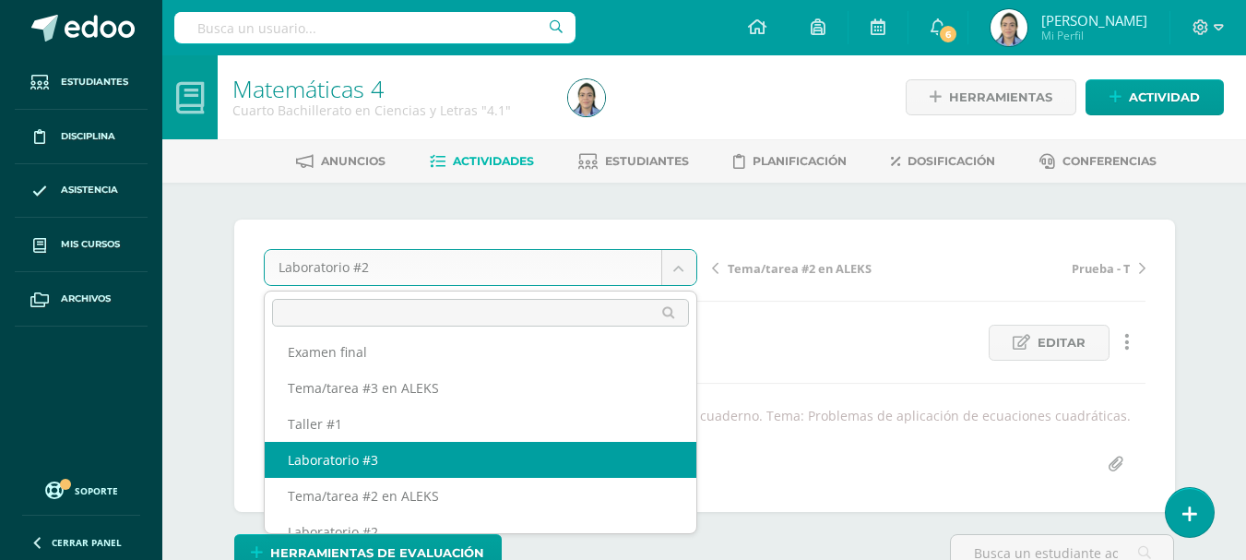
scroll to position [1, 0]
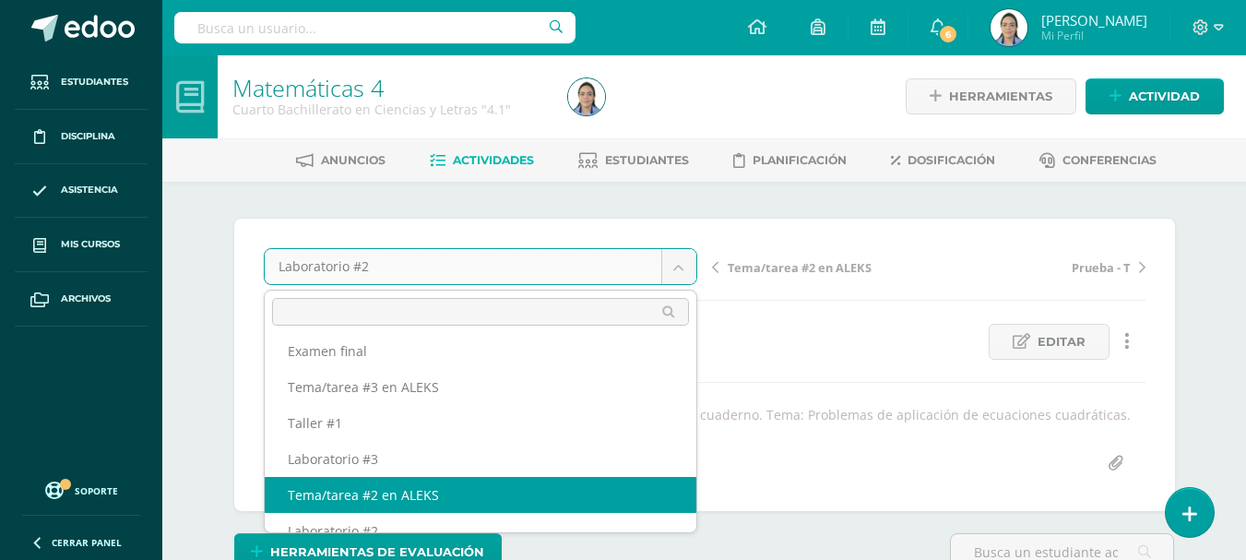
select select "/dashboard/teacher/grade-activity/43214/"
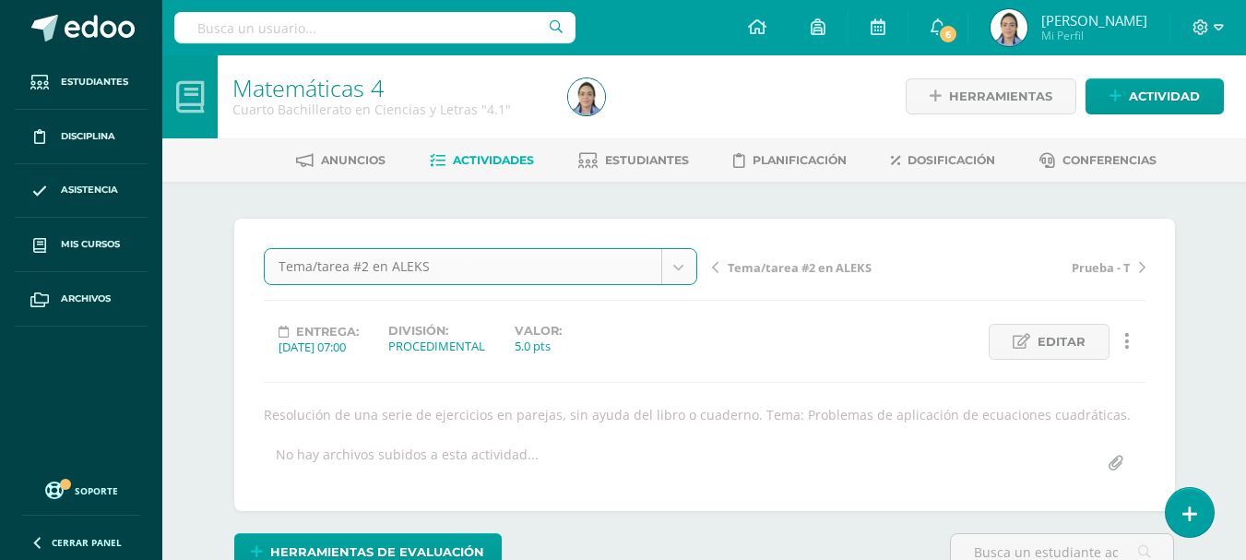
scroll to position [2, 0]
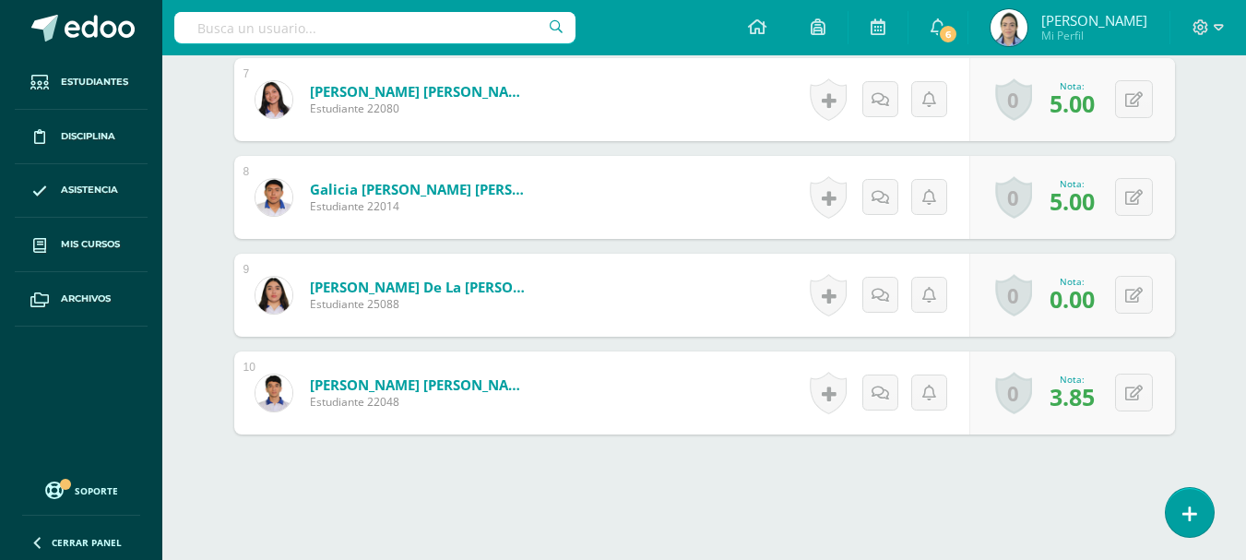
scroll to position [1267, 0]
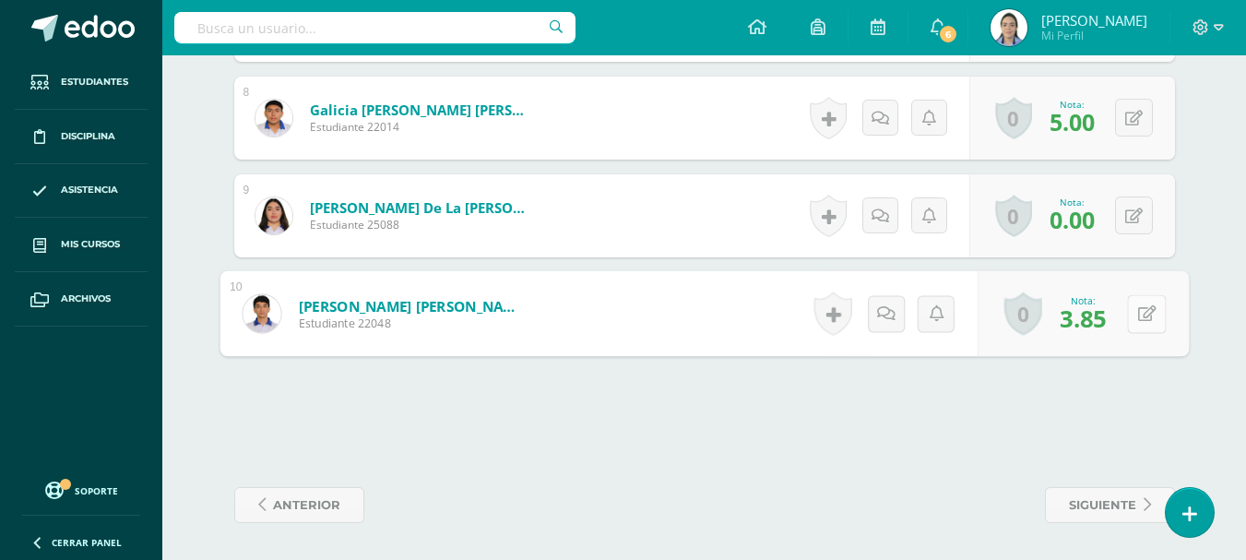
click at [1131, 315] on button at bounding box center [1146, 313] width 39 height 39
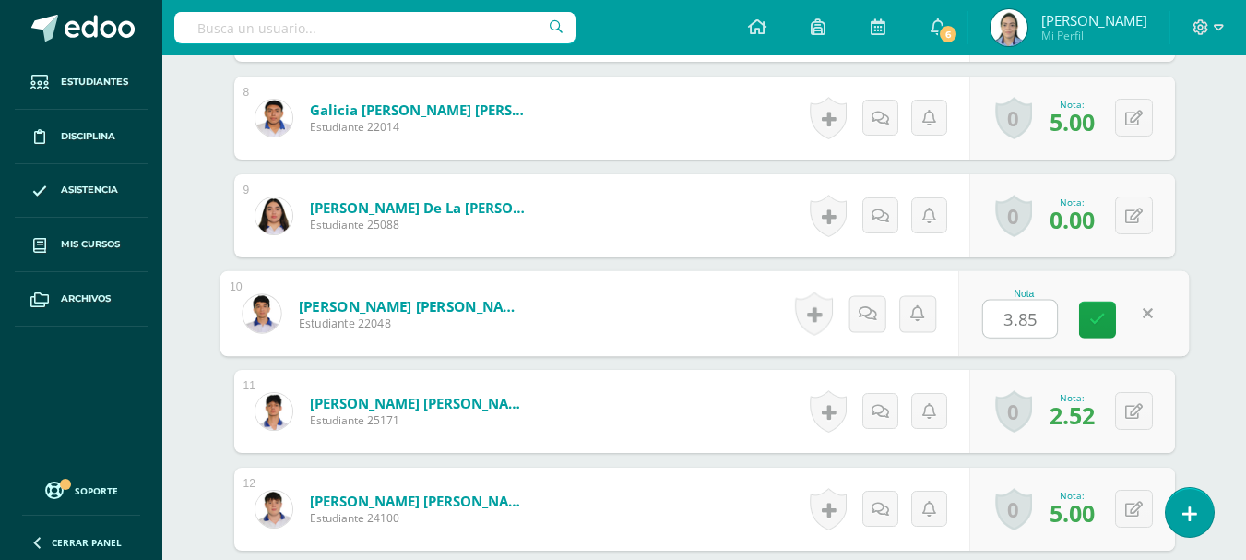
type input "4"
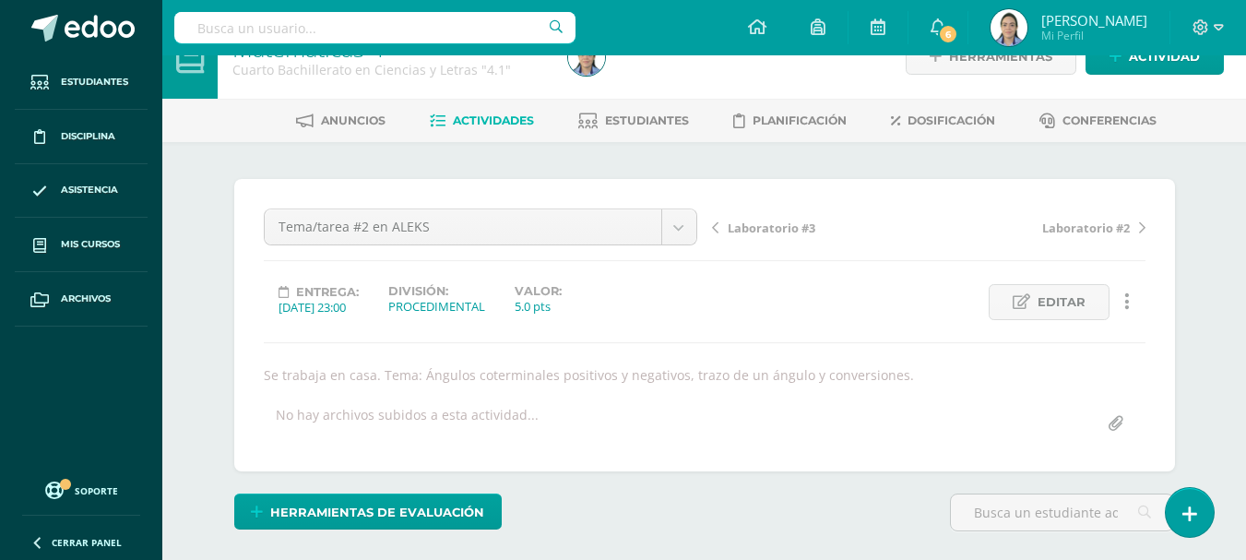
scroll to position [0, 0]
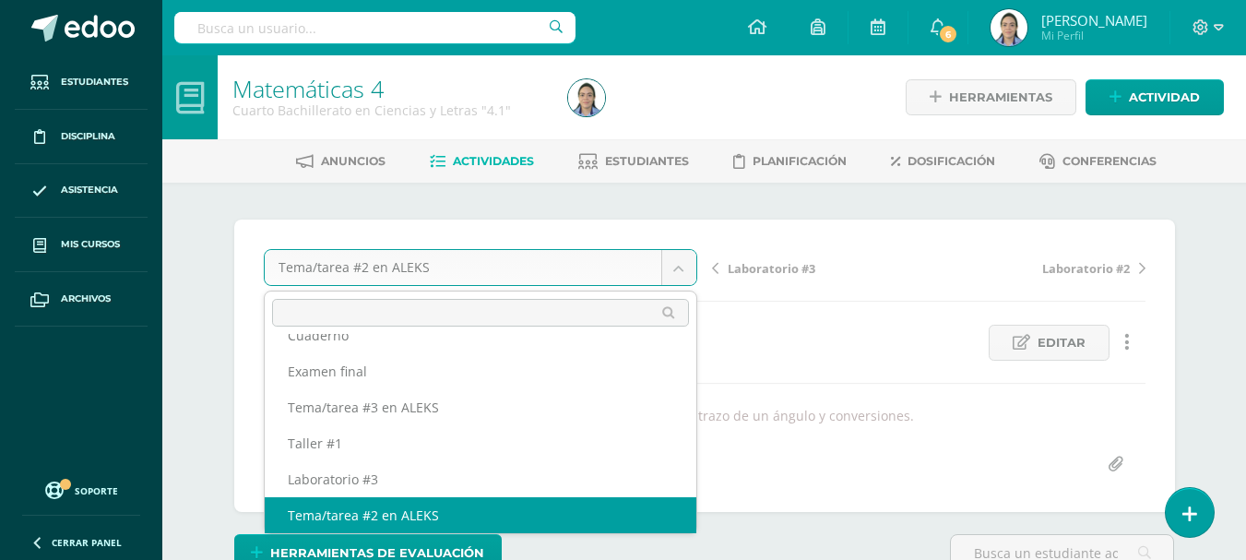
scroll to position [1, 0]
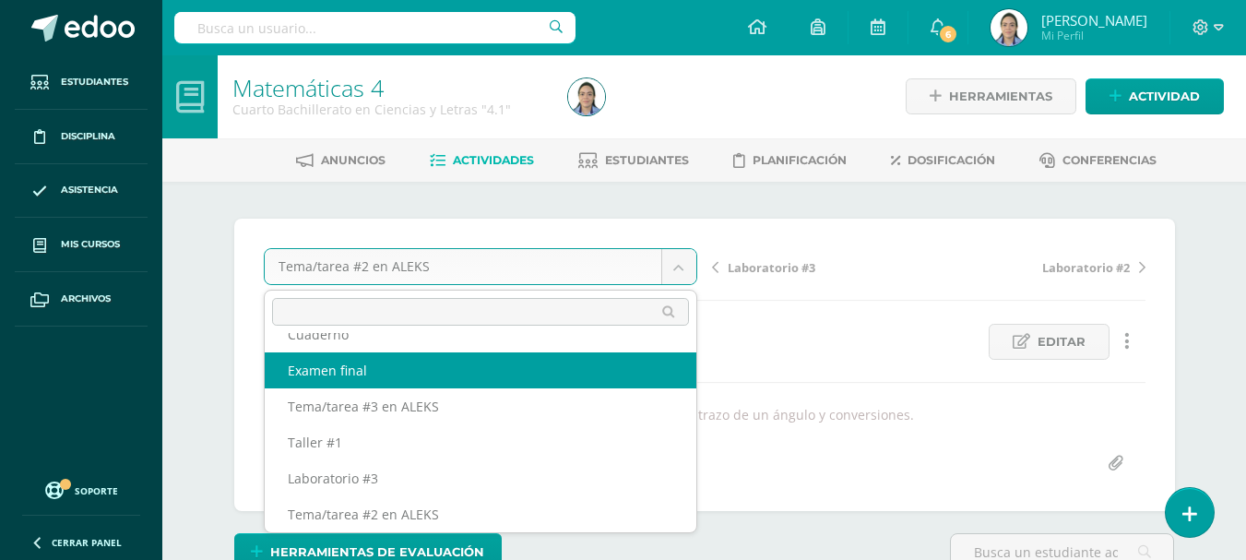
select select "/dashboard/teacher/grade-activity/44658/"
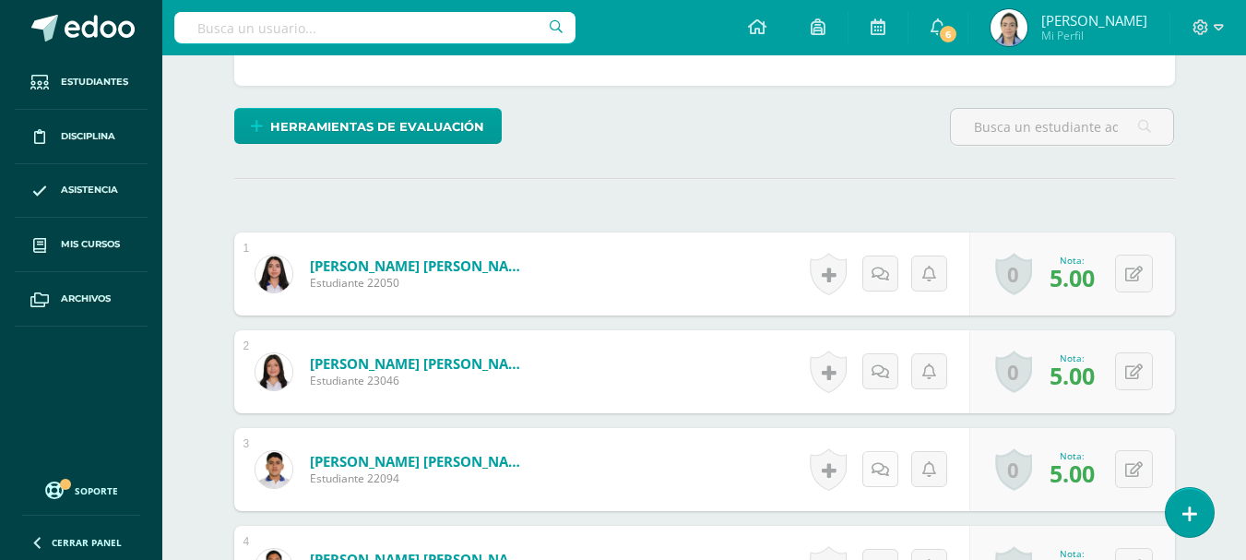
scroll to position [462, 0]
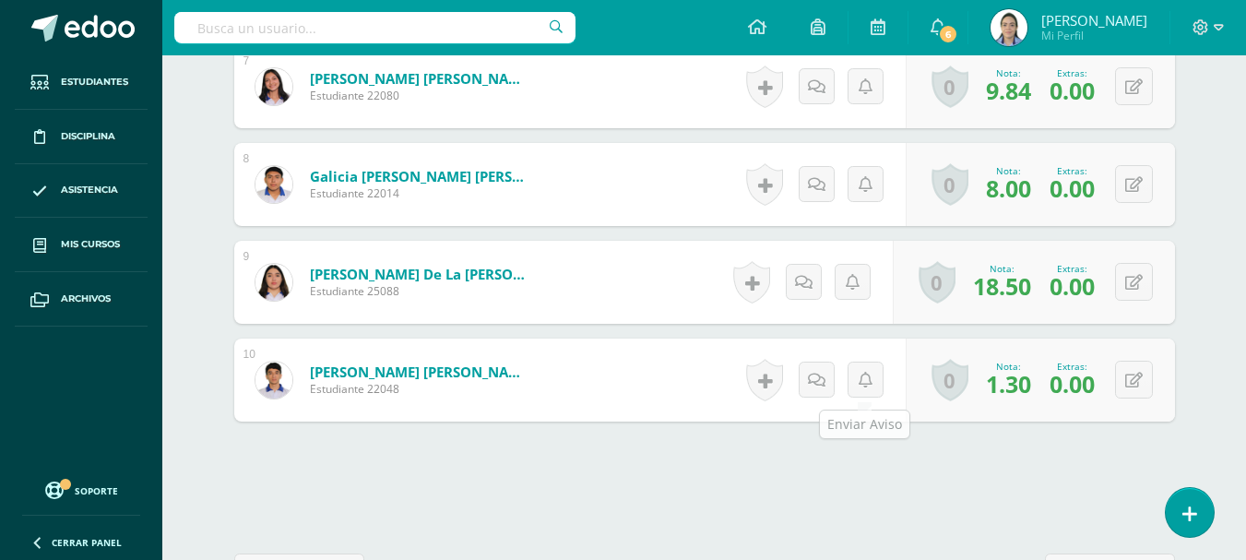
scroll to position [1311, 0]
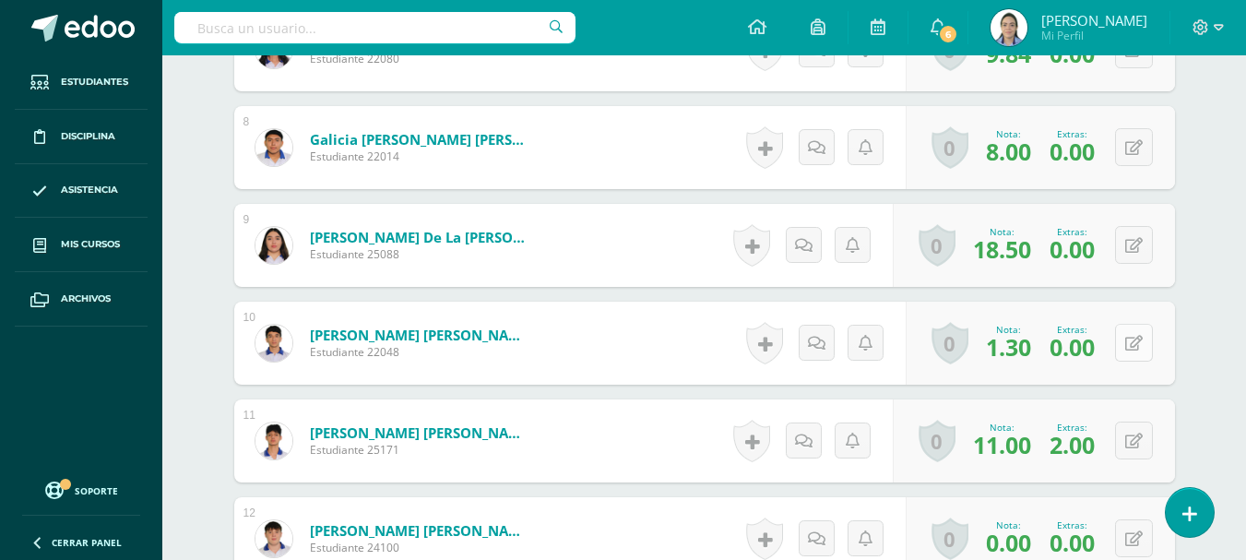
click at [1124, 351] on div "0 [GEOGRAPHIC_DATA] Logros obtenidos Aún no hay logros agregados Nota: 1.30 Ext…" at bounding box center [1040, 343] width 269 height 83
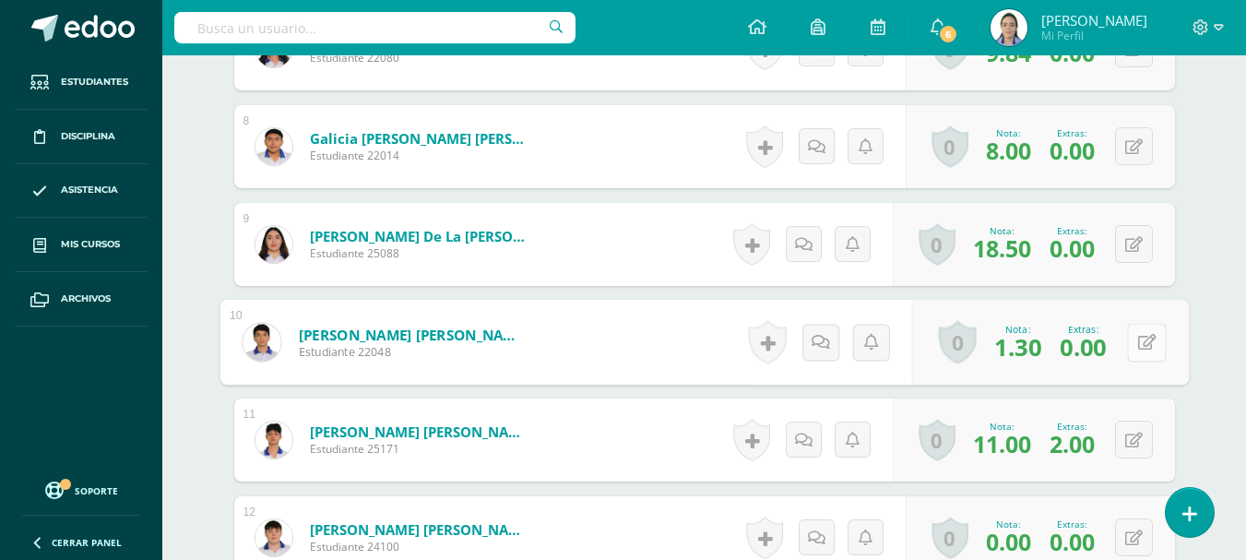
click at [1153, 347] on icon at bounding box center [1146, 342] width 18 height 16
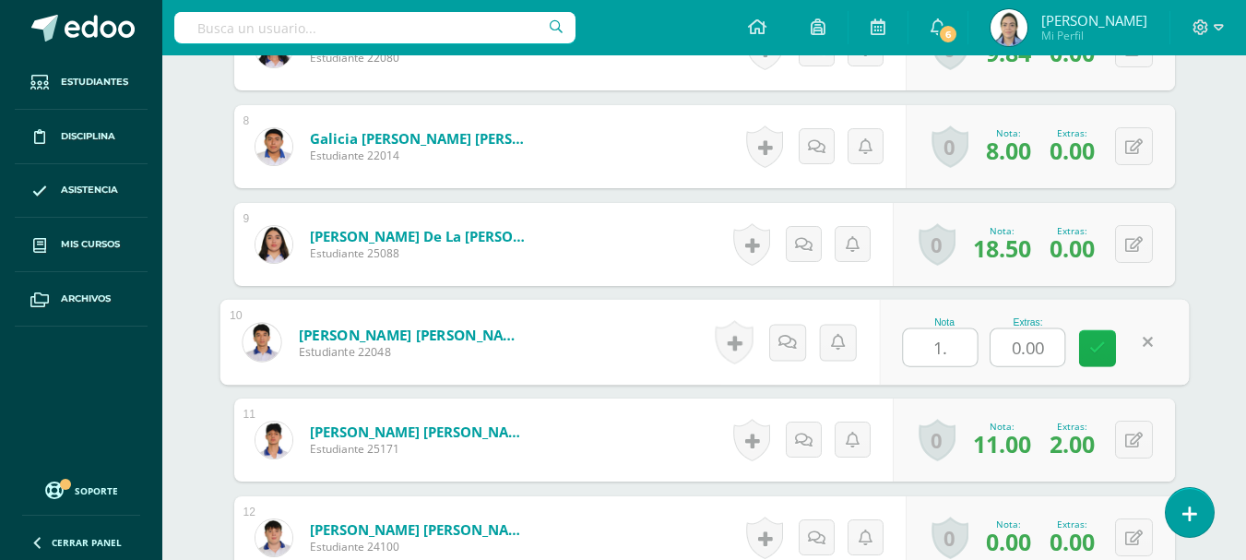
type input "1.5"
click at [1103, 344] on icon at bounding box center [1097, 347] width 17 height 16
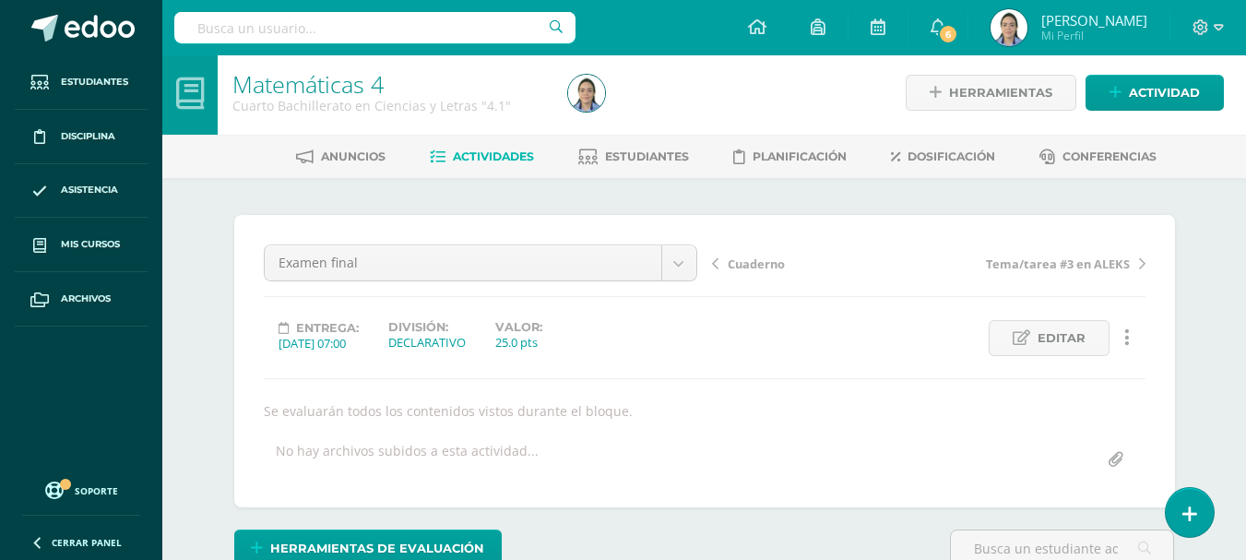
scroll to position [0, 0]
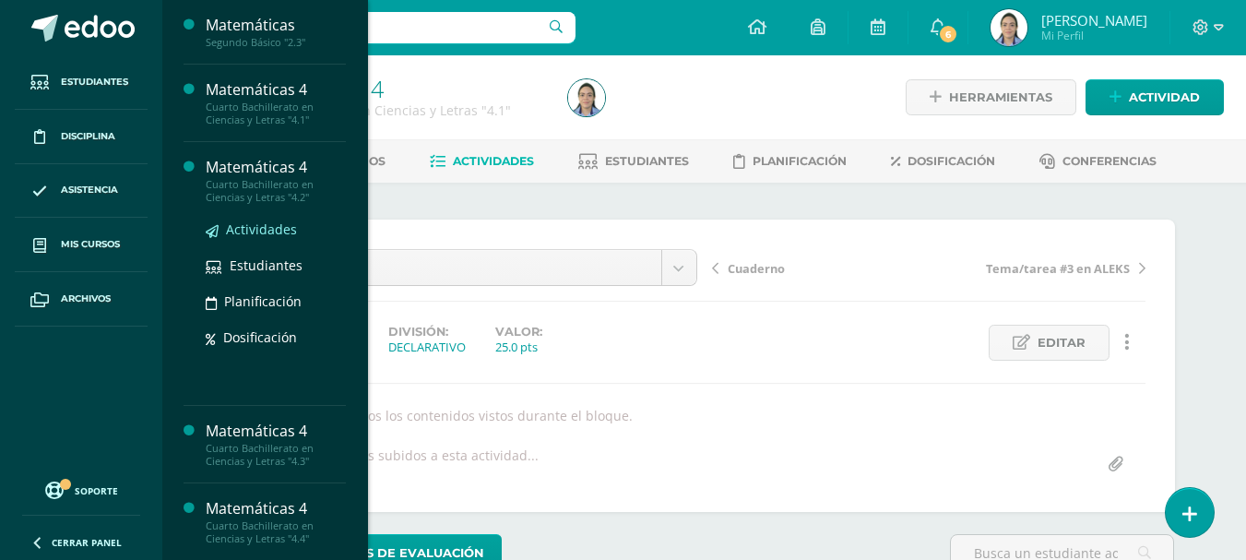
click at [286, 232] on span "Actividades" at bounding box center [261, 229] width 71 height 18
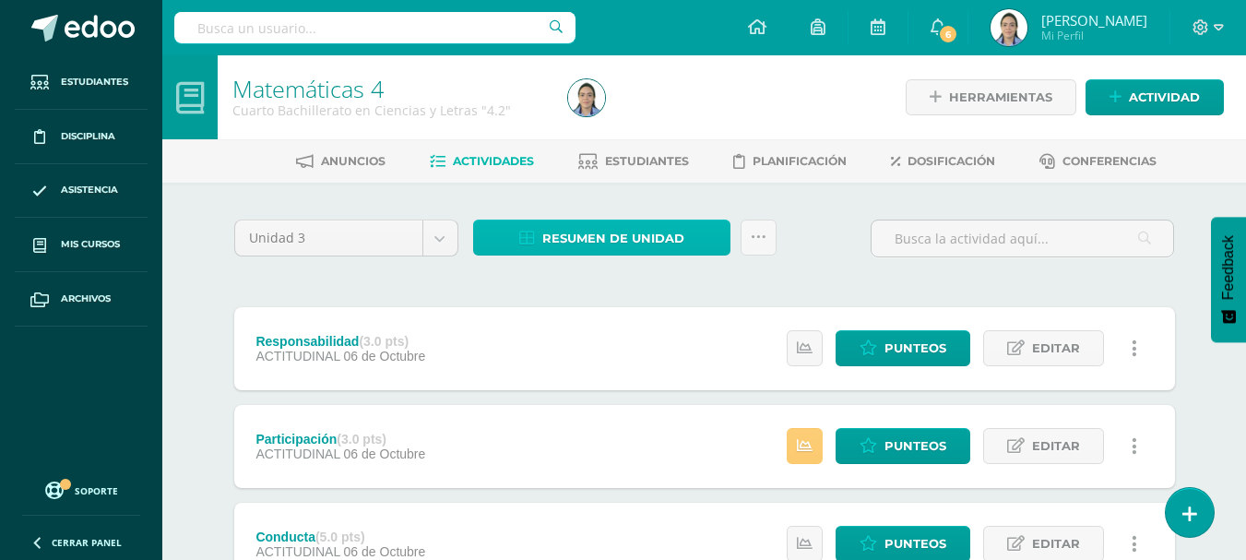
click at [529, 233] on icon at bounding box center [527, 239] width 16 height 16
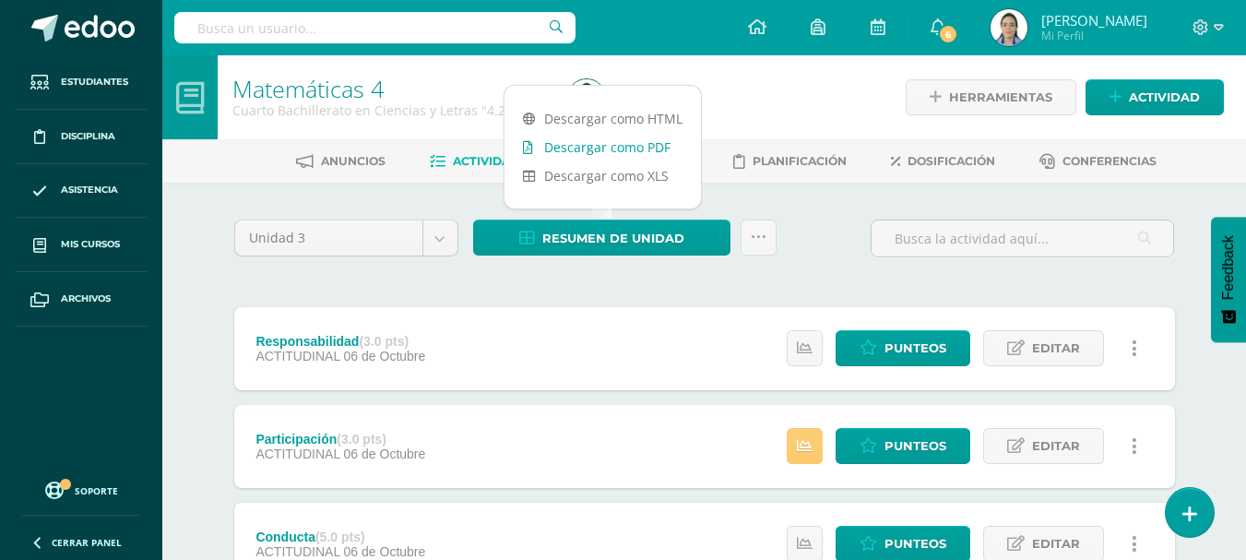
click at [588, 142] on link "Descargar como PDF" at bounding box center [603, 147] width 196 height 29
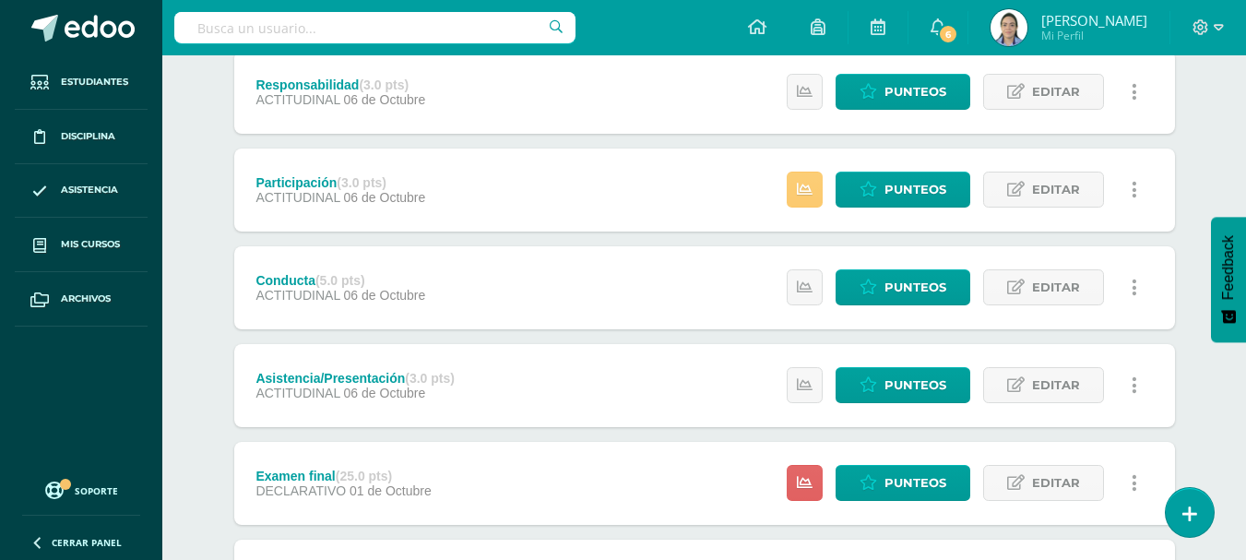
scroll to position [369, 0]
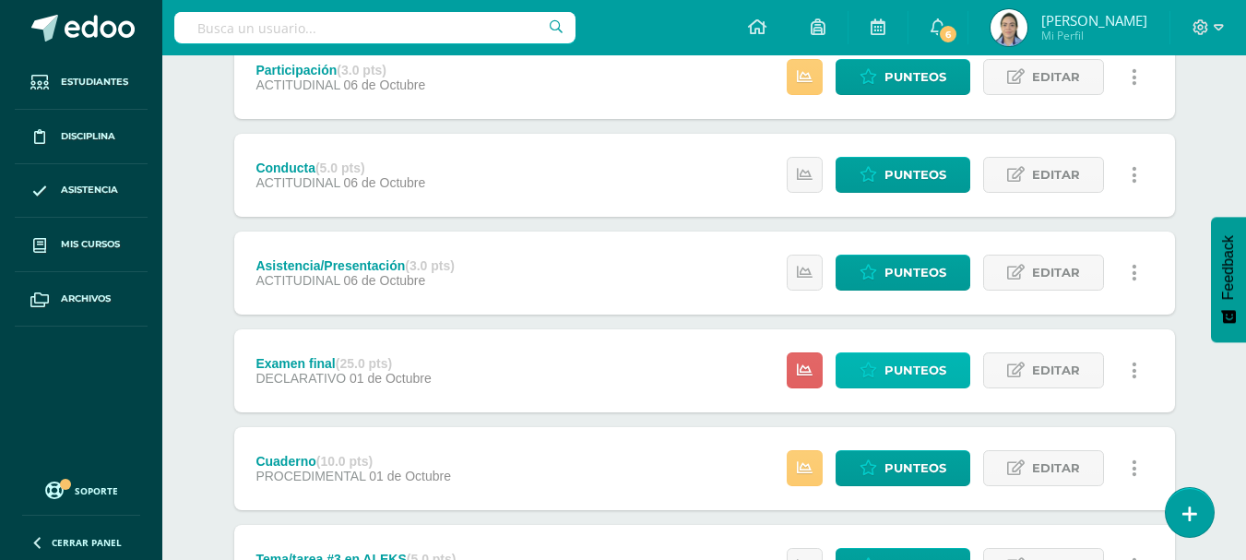
click at [859, 368] on link "Punteos" at bounding box center [903, 370] width 135 height 36
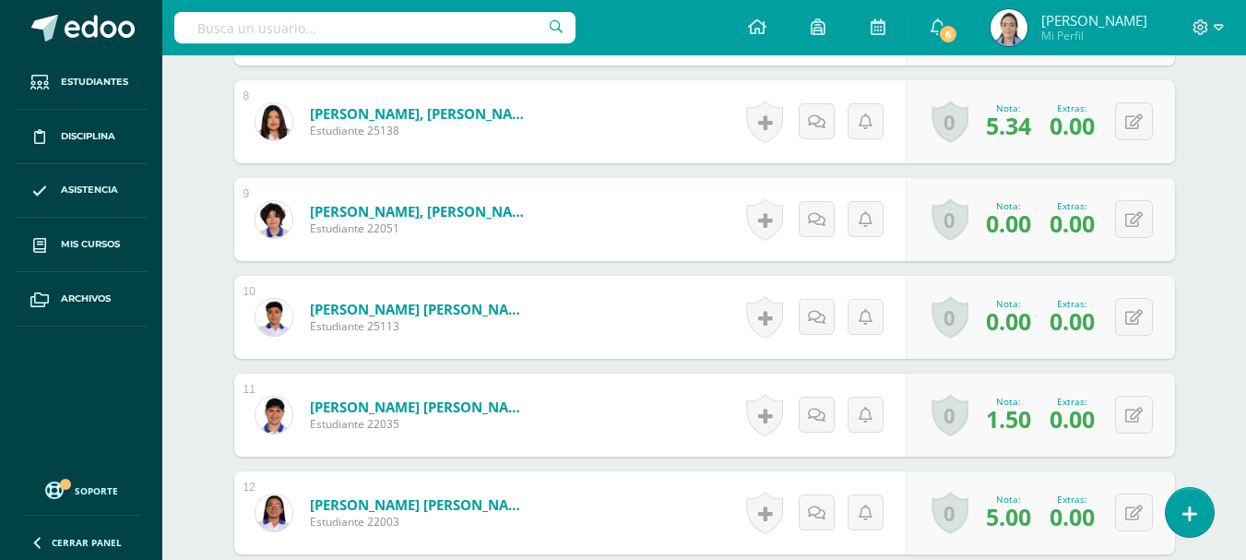
scroll to position [1304, 0]
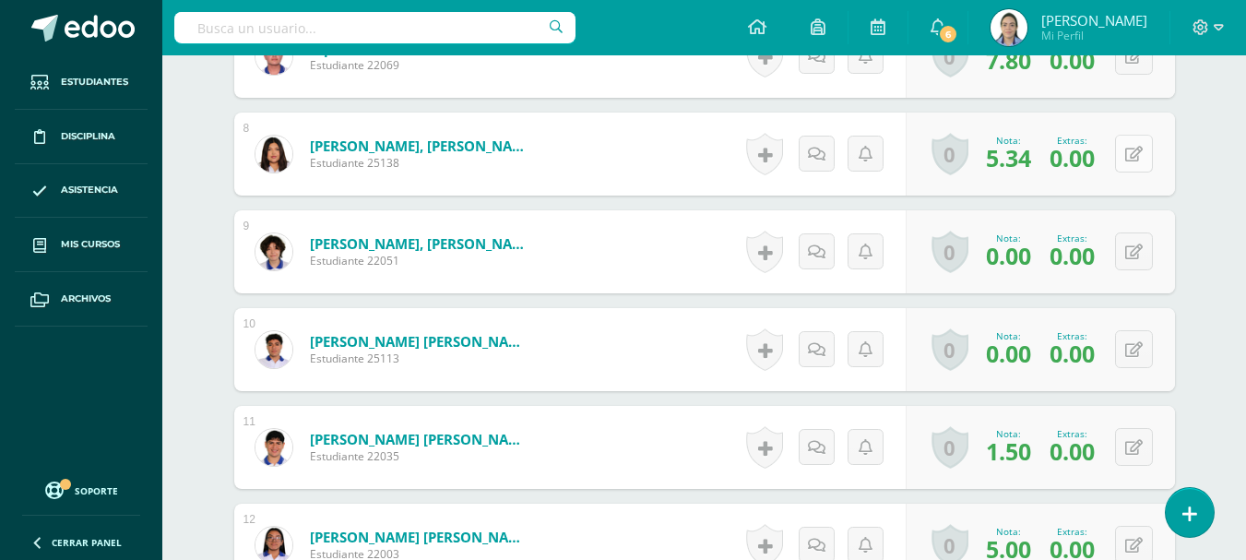
click at [1148, 150] on button at bounding box center [1134, 154] width 38 height 38
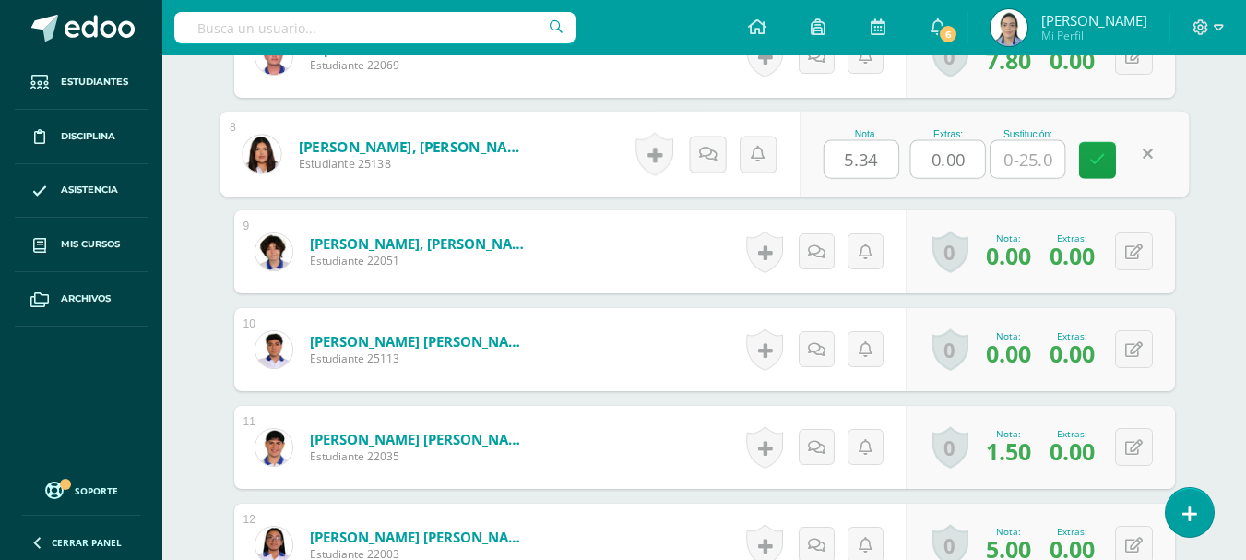
drag, startPoint x: 970, startPoint y: 157, endPoint x: 902, endPoint y: 135, distance: 71.8
click at [902, 135] on div "Nota 5.34 Extras: 0.00 Sustitución:" at bounding box center [994, 155] width 390 height 86
type input "2"
click at [1090, 161] on icon at bounding box center [1097, 160] width 17 height 16
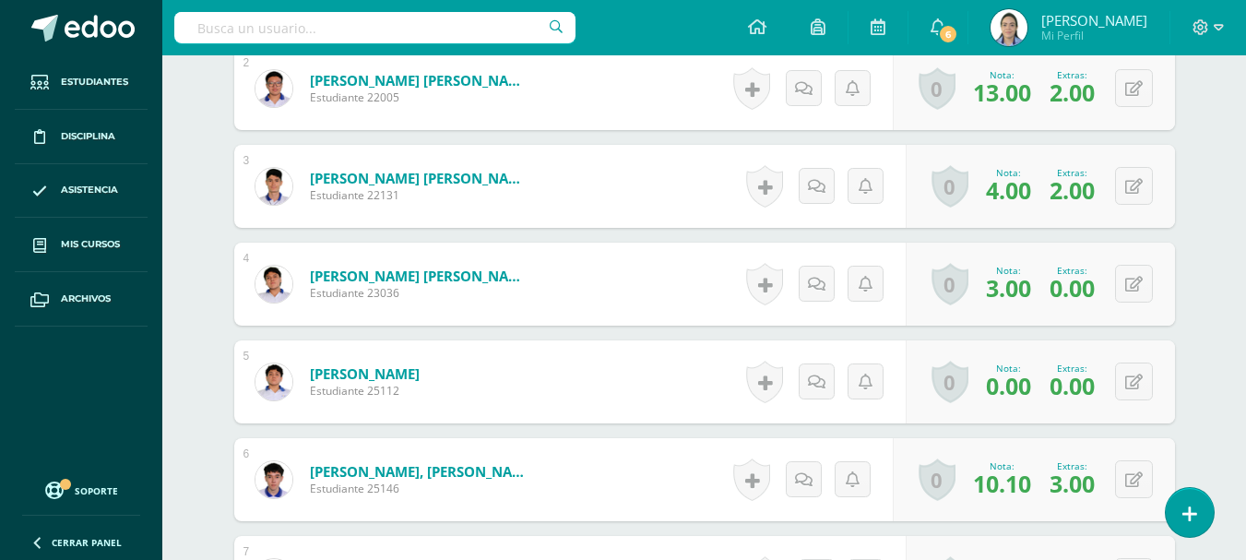
scroll to position [751, 0]
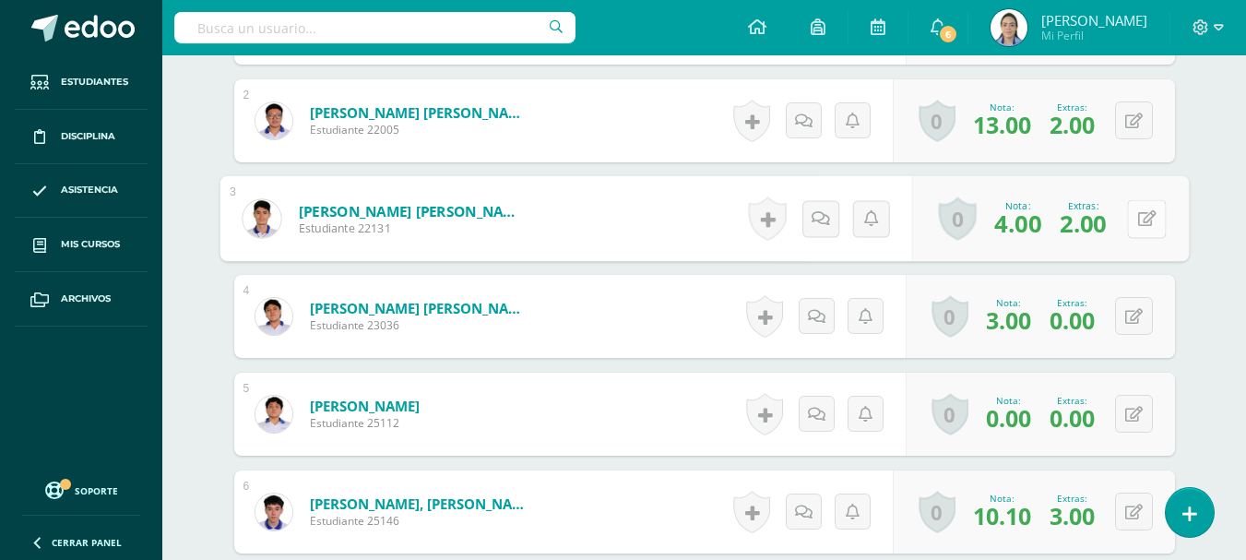
click at [1143, 220] on button at bounding box center [1146, 218] width 39 height 39
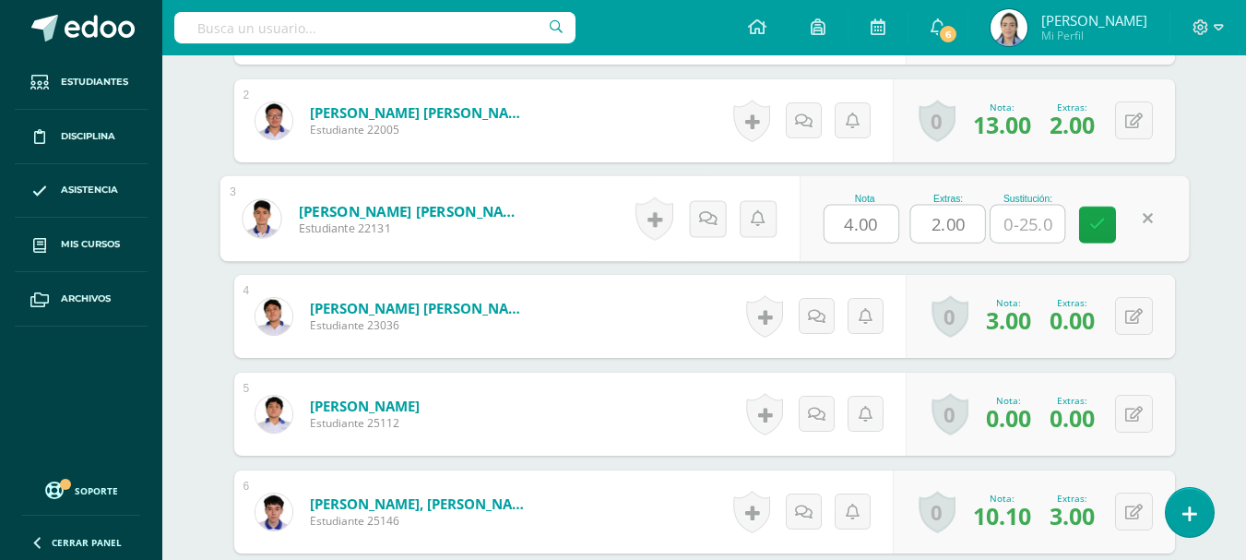
click at [1024, 220] on input "text" at bounding box center [1028, 224] width 74 height 37
type input "6"
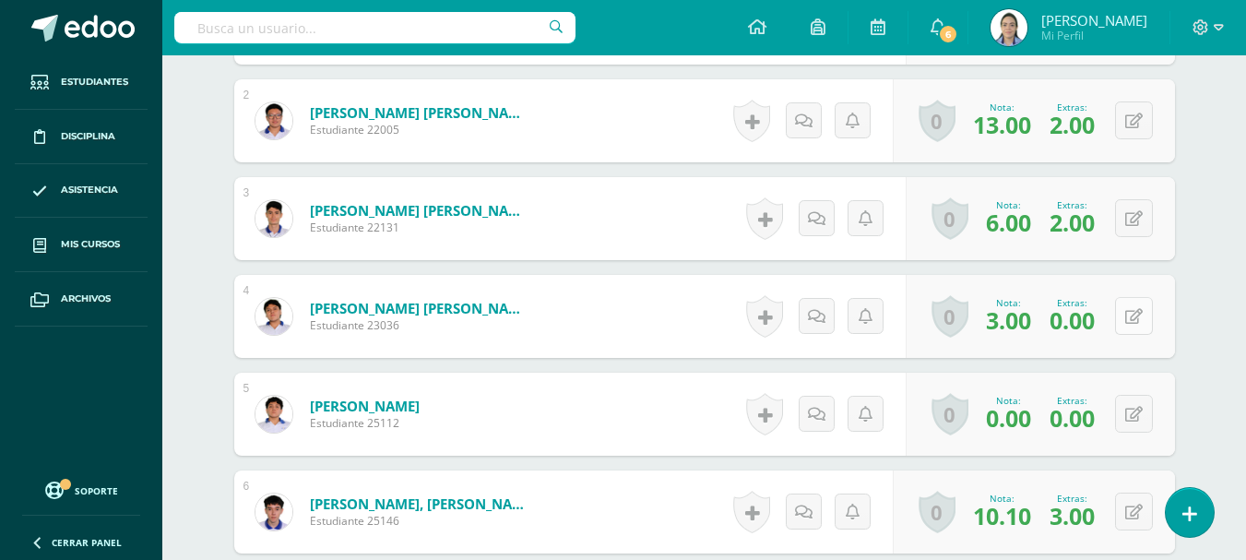
click at [1118, 308] on div "0 Logros Logros obtenidos Aún no hay logros agregados Nota: 3.00 Extras: 0.00" at bounding box center [1040, 316] width 269 height 83
click at [1152, 323] on icon at bounding box center [1146, 316] width 18 height 16
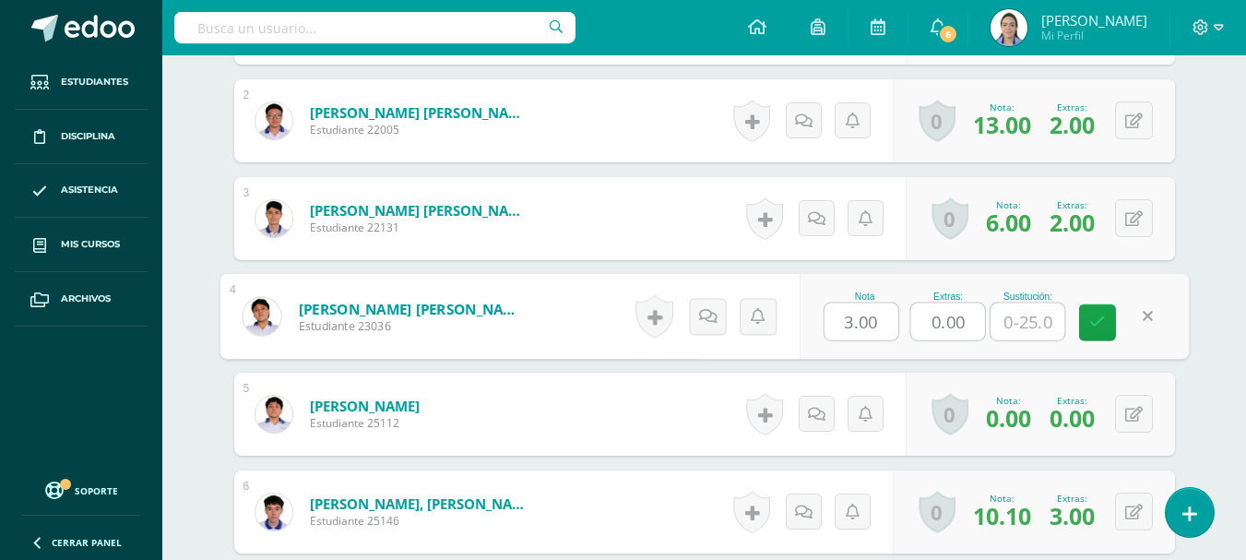
click at [1040, 326] on input "text" at bounding box center [1028, 321] width 74 height 37
type input "14"
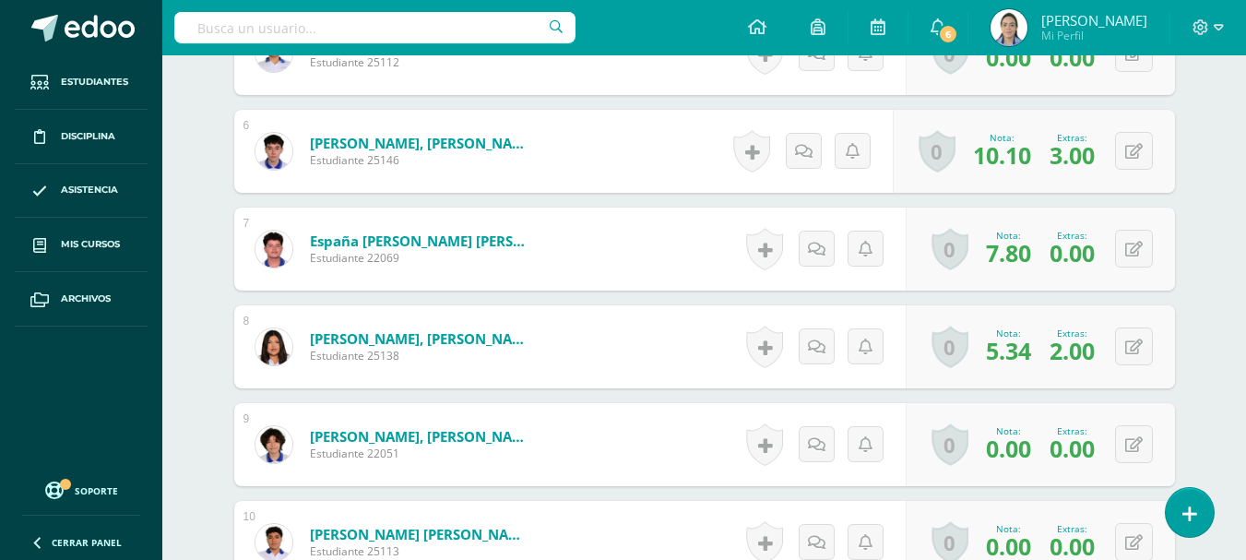
scroll to position [1120, 0]
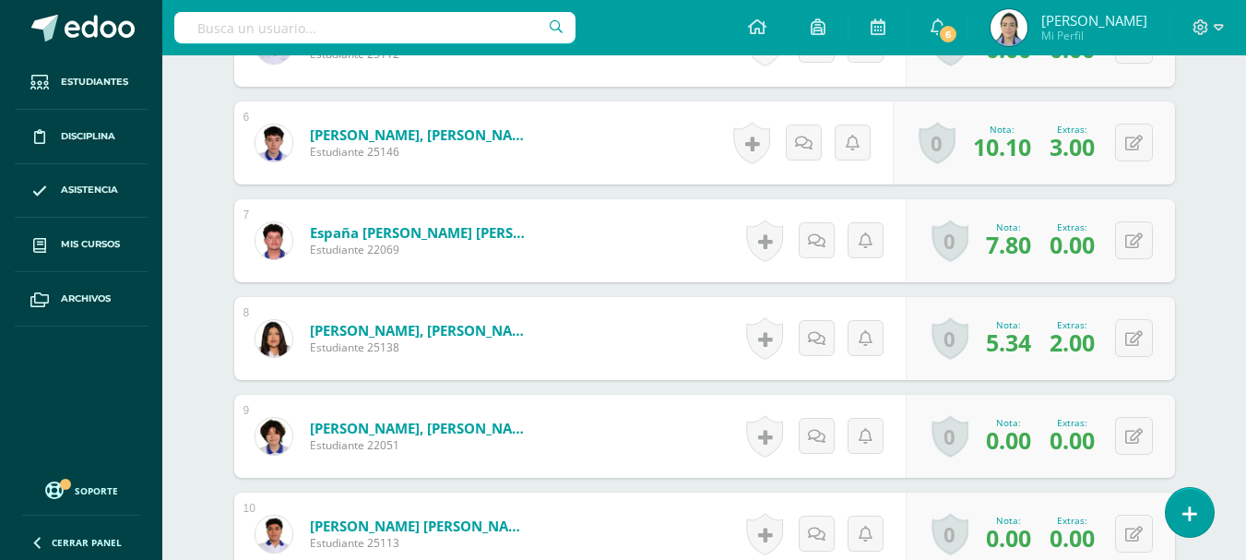
click at [1148, 462] on div "0 Logros Logros obtenidos Aún no hay logros agregados Nota: 0.00 Extras: 0.00" at bounding box center [1040, 436] width 269 height 83
click at [1141, 437] on button at bounding box center [1134, 436] width 38 height 38
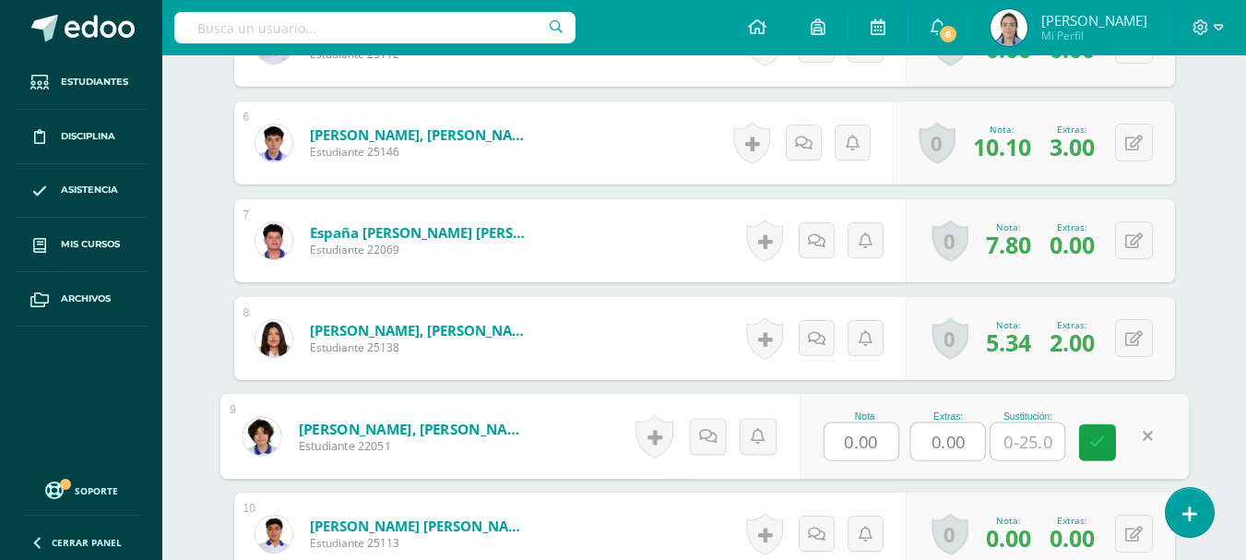
click at [1039, 442] on input "text" at bounding box center [1028, 441] width 74 height 37
type input "13"
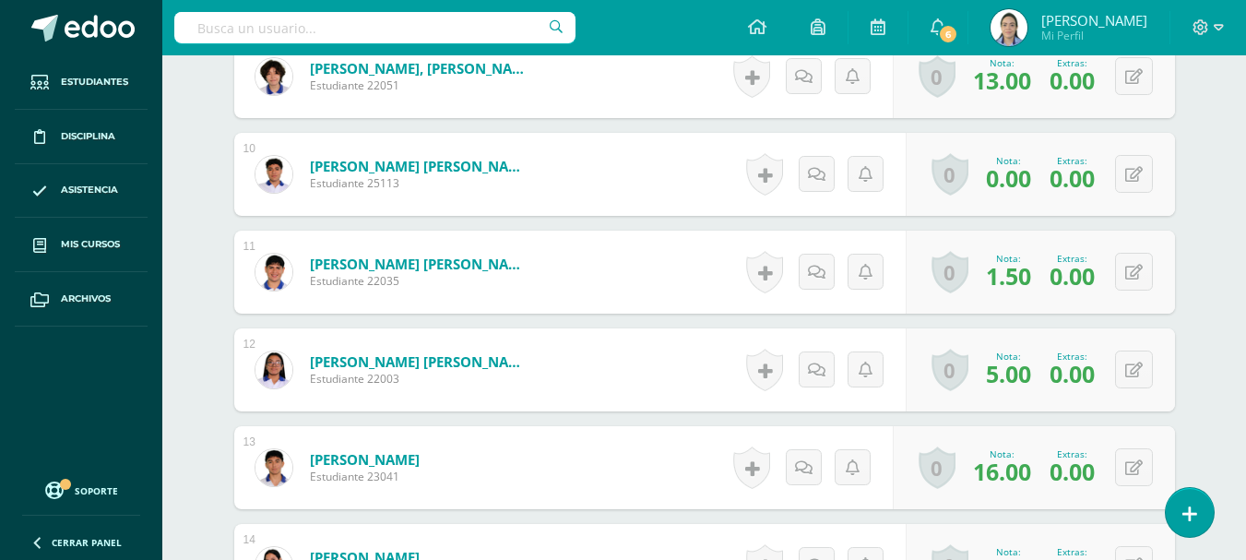
scroll to position [1581, 0]
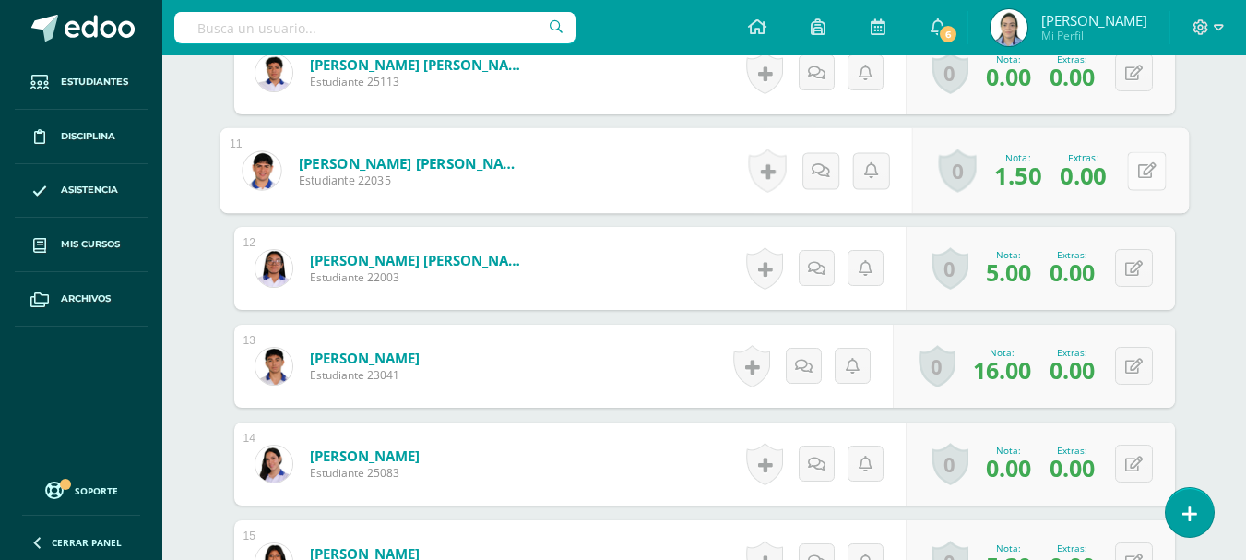
click at [1137, 166] on icon at bounding box center [1146, 170] width 18 height 16
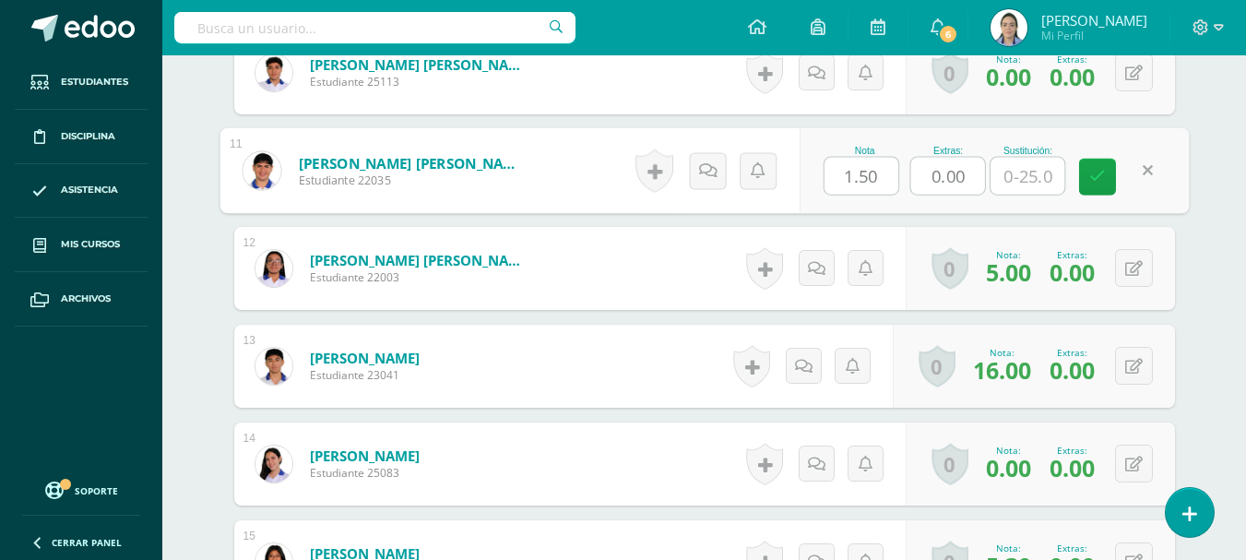
drag, startPoint x: 965, startPoint y: 170, endPoint x: 880, endPoint y: 161, distance: 85.4
click at [880, 161] on div "Nota 1.50 Extras: 0.00 Sustitución:" at bounding box center [994, 171] width 390 height 86
type input "2"
click at [1098, 184] on icon at bounding box center [1097, 177] width 17 height 16
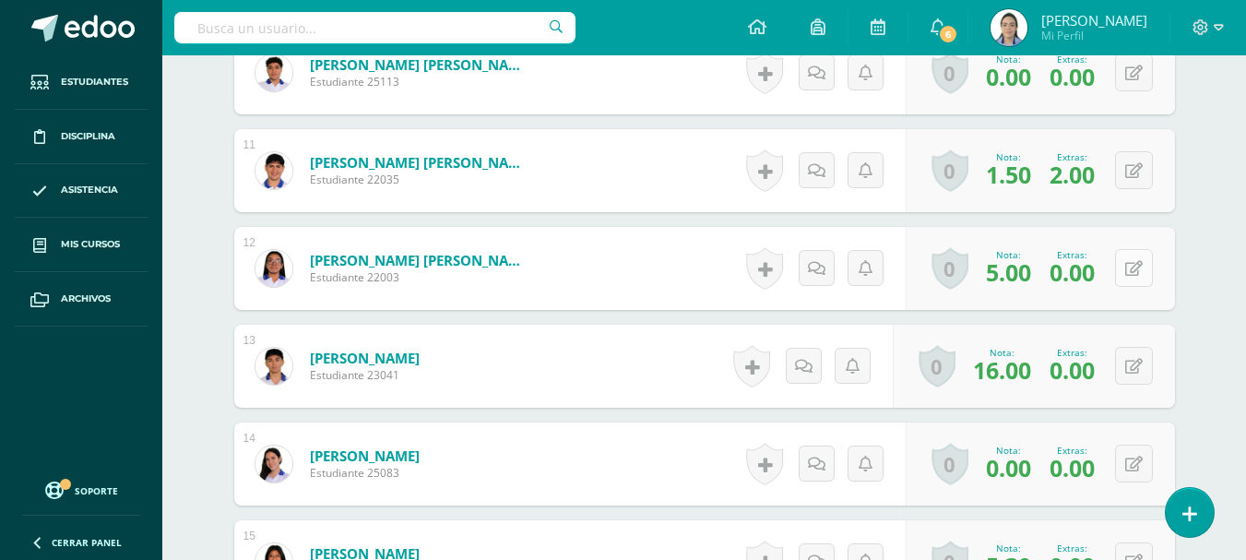
click at [1141, 280] on button at bounding box center [1134, 268] width 38 height 38
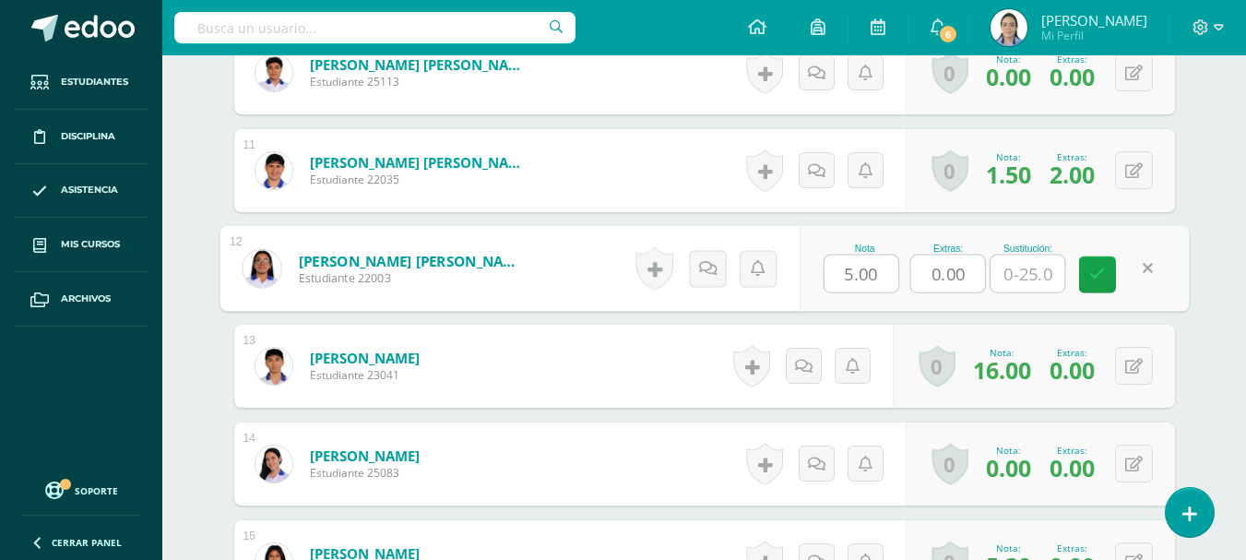
drag, startPoint x: 963, startPoint y: 277, endPoint x: 913, endPoint y: 266, distance: 51.0
click at [913, 266] on input "0.00" at bounding box center [947, 274] width 74 height 37
type input "2"
click at [1100, 275] on icon at bounding box center [1097, 275] width 17 height 16
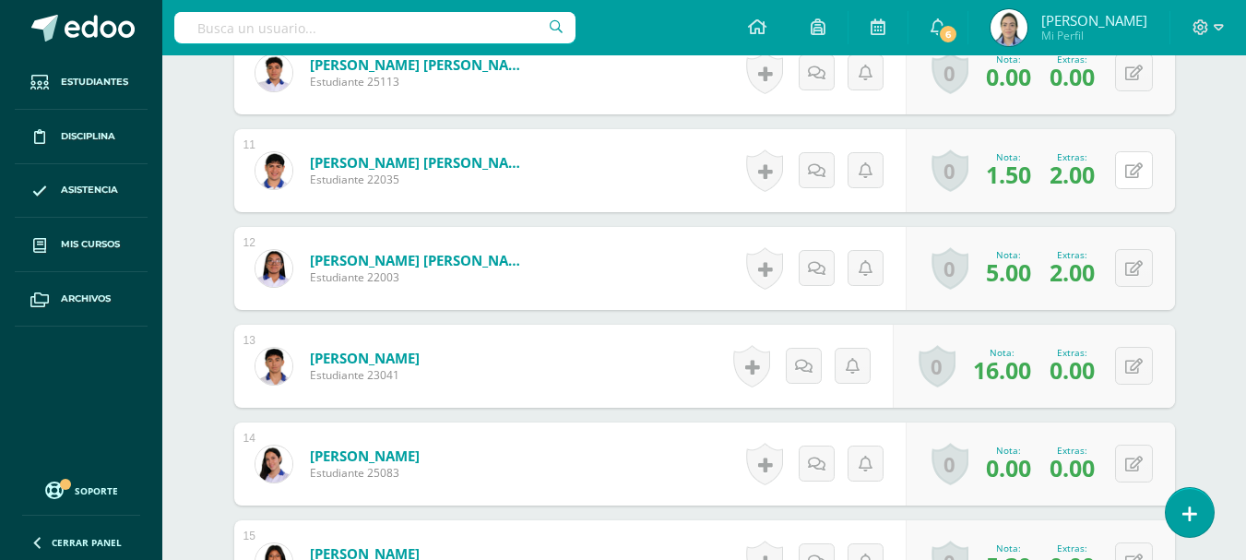
click at [1124, 179] on div "0 Logros Logros obtenidos Aún no hay logros agregados Nota: 1.50 Extras: 2.00" at bounding box center [1040, 170] width 269 height 83
click at [1152, 171] on icon at bounding box center [1146, 170] width 18 height 16
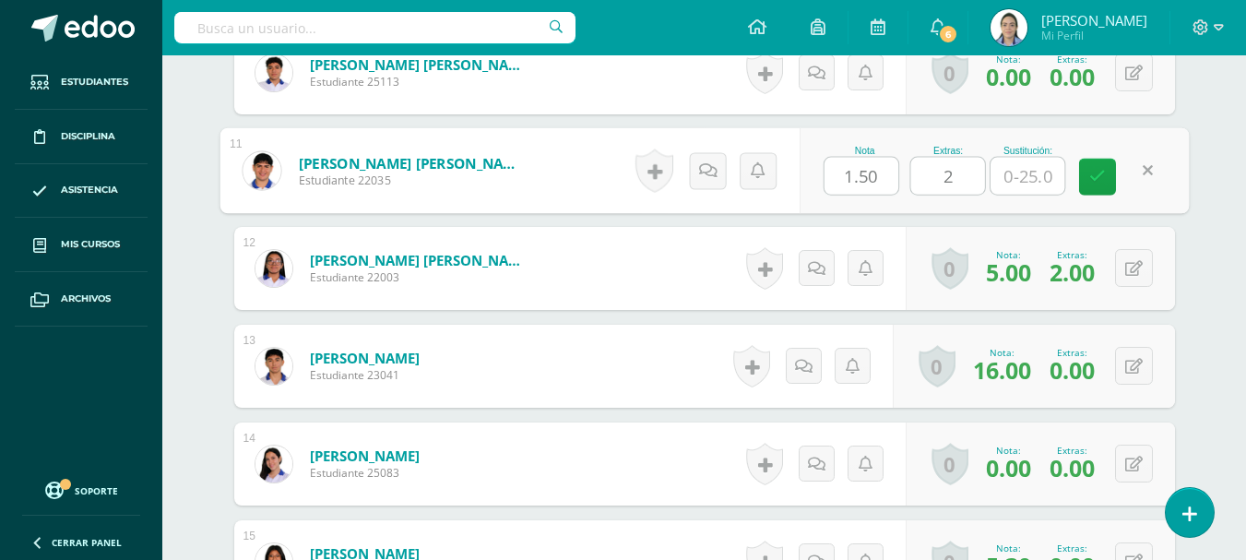
click at [1034, 174] on input "text" at bounding box center [1028, 176] width 74 height 37
type input "2.5"
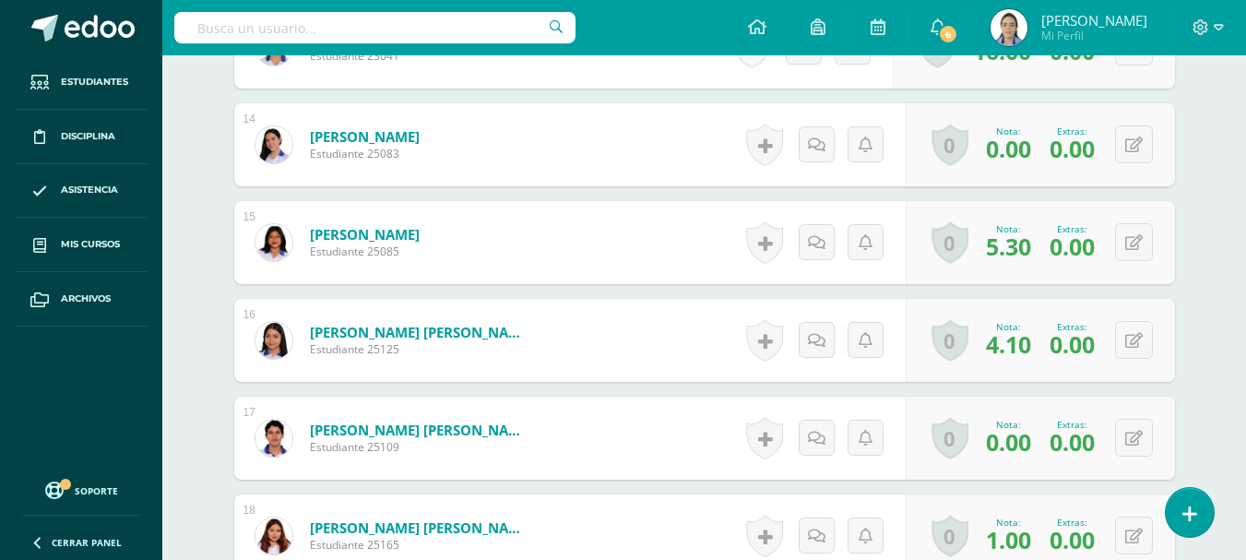
scroll to position [1950, 0]
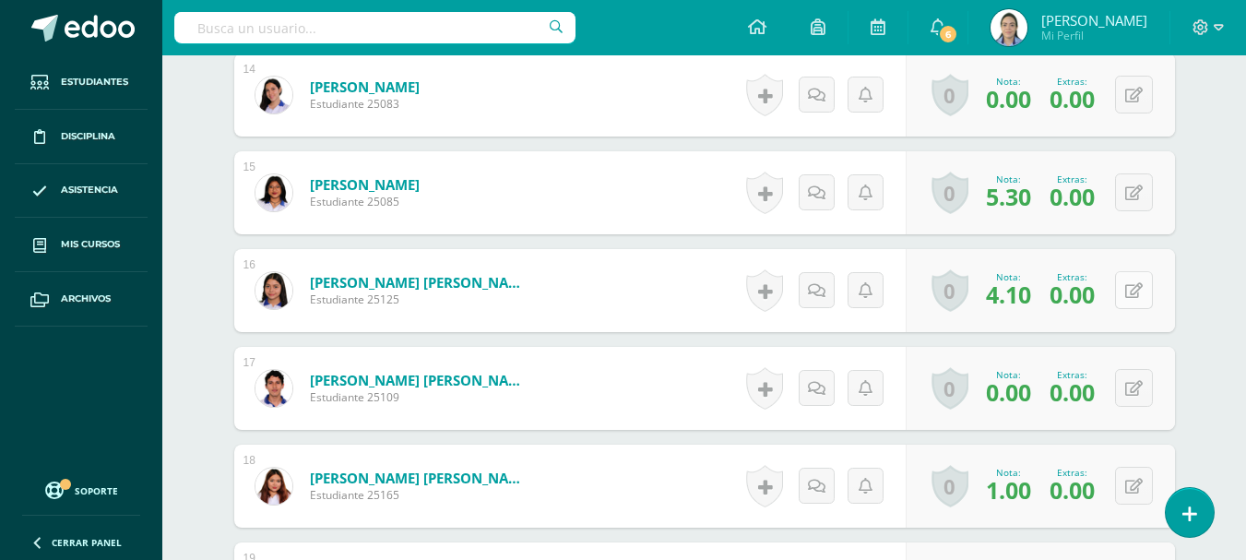
click at [1123, 287] on div "0 Logros Logros obtenidos Aún no hay logros agregados Nota: 4.10 Extras: 0.00" at bounding box center [1040, 290] width 269 height 83
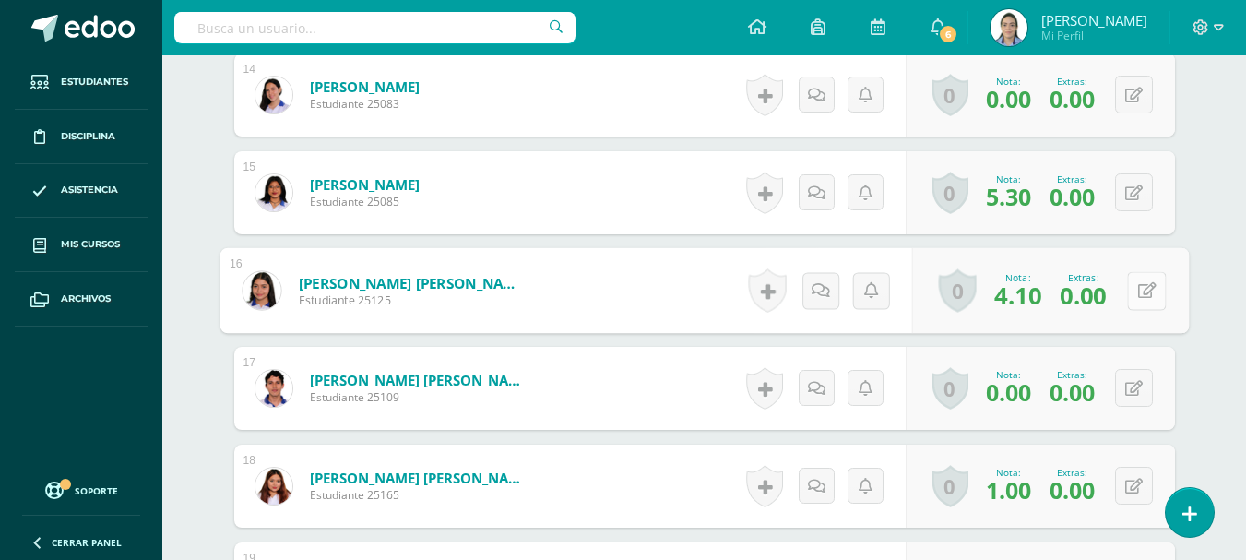
click at [1143, 292] on icon at bounding box center [1146, 290] width 18 height 16
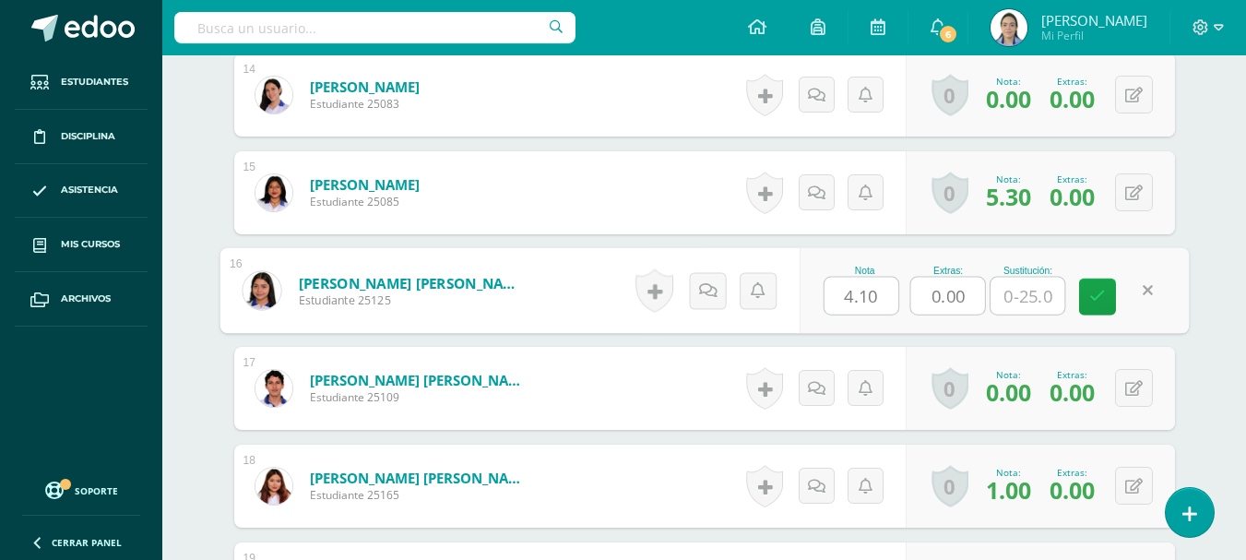
click at [1017, 295] on input "text" at bounding box center [1028, 296] width 74 height 37
type input "6.5"
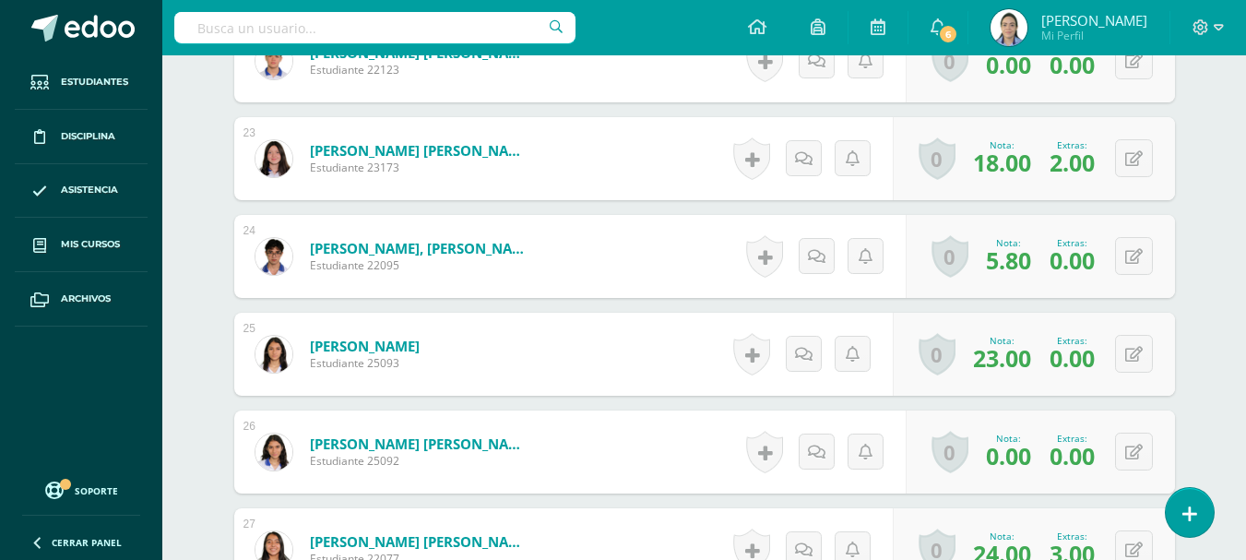
scroll to position [2780, 0]
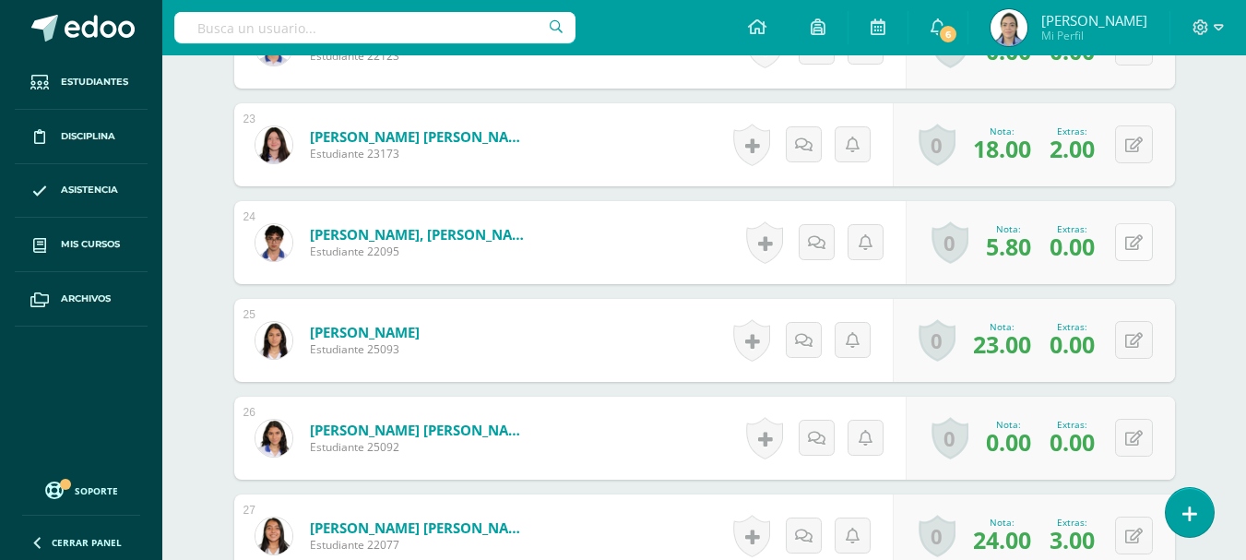
click at [1131, 243] on button at bounding box center [1134, 242] width 38 height 38
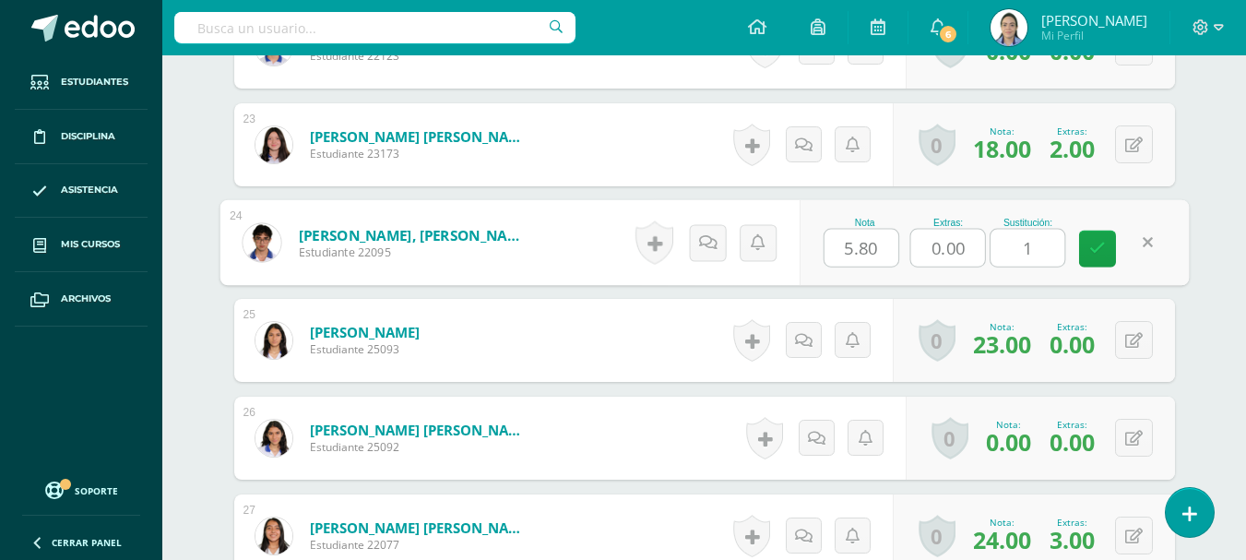
type input "10"
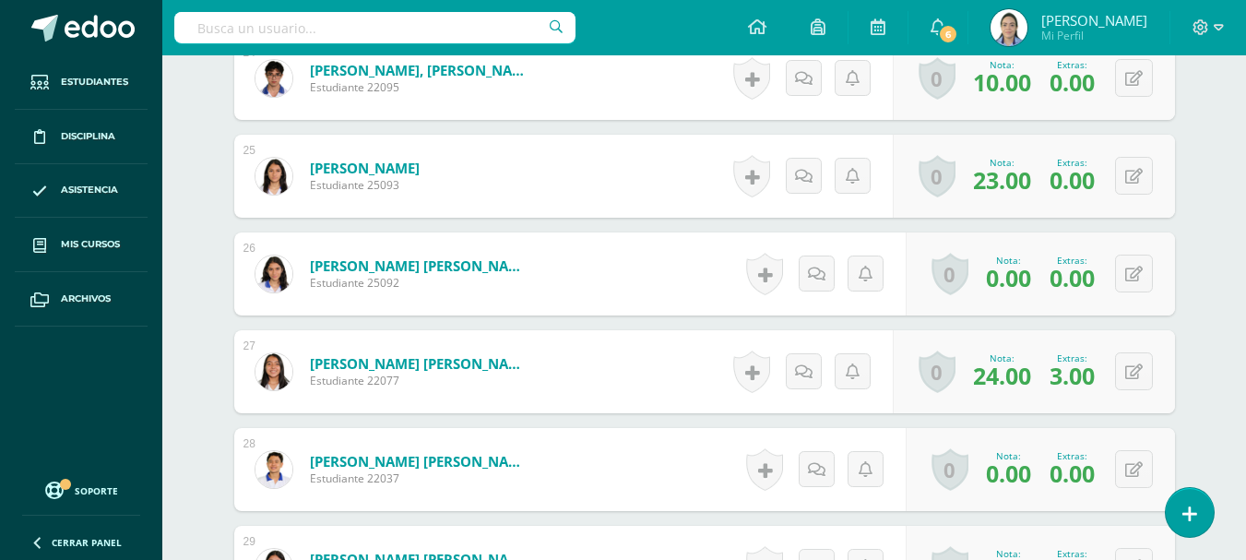
scroll to position [2965, 0]
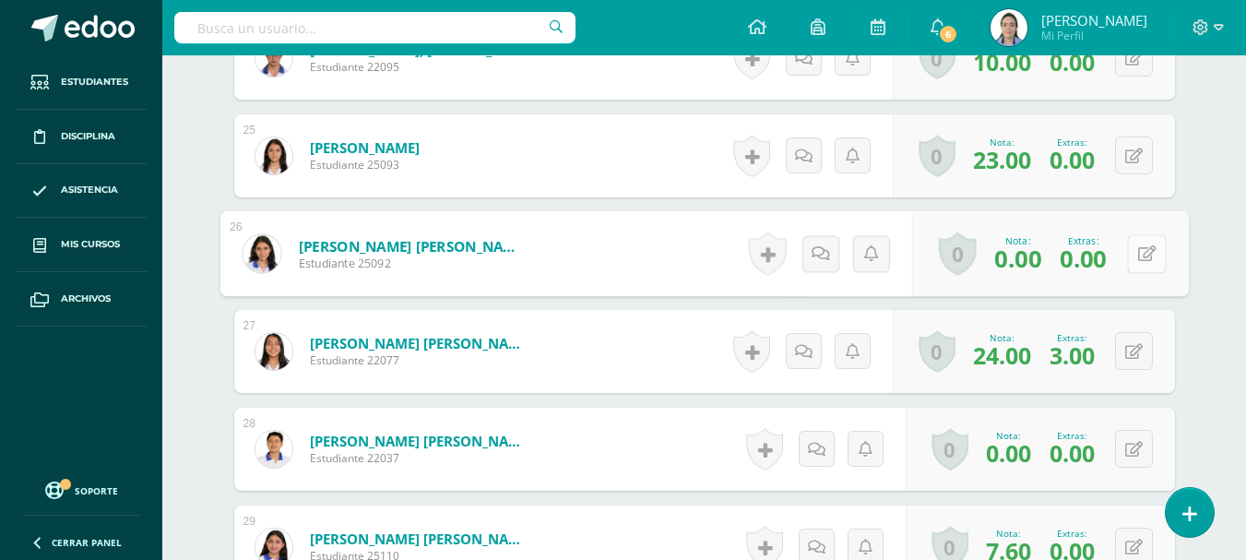
click at [1123, 261] on div "0 Logros Logros obtenidos Aún no hay logros agregados Nota: 0.00 Extras: 0.00" at bounding box center [1049, 254] width 277 height 86
click at [1148, 252] on icon at bounding box center [1146, 253] width 18 height 16
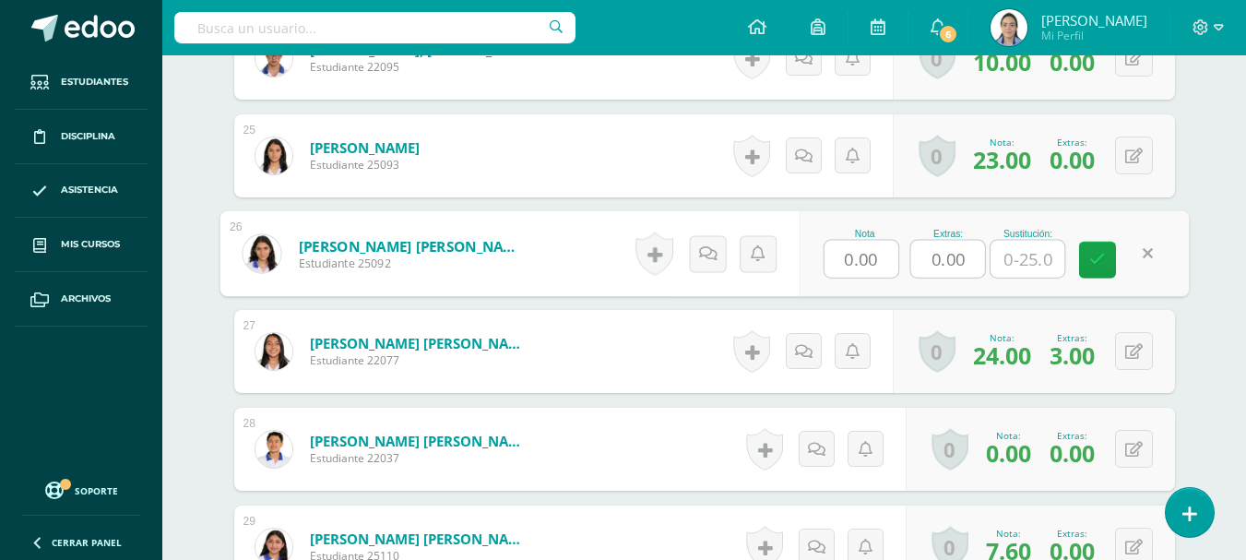
click at [1035, 246] on input "text" at bounding box center [1028, 259] width 74 height 37
type input "9"
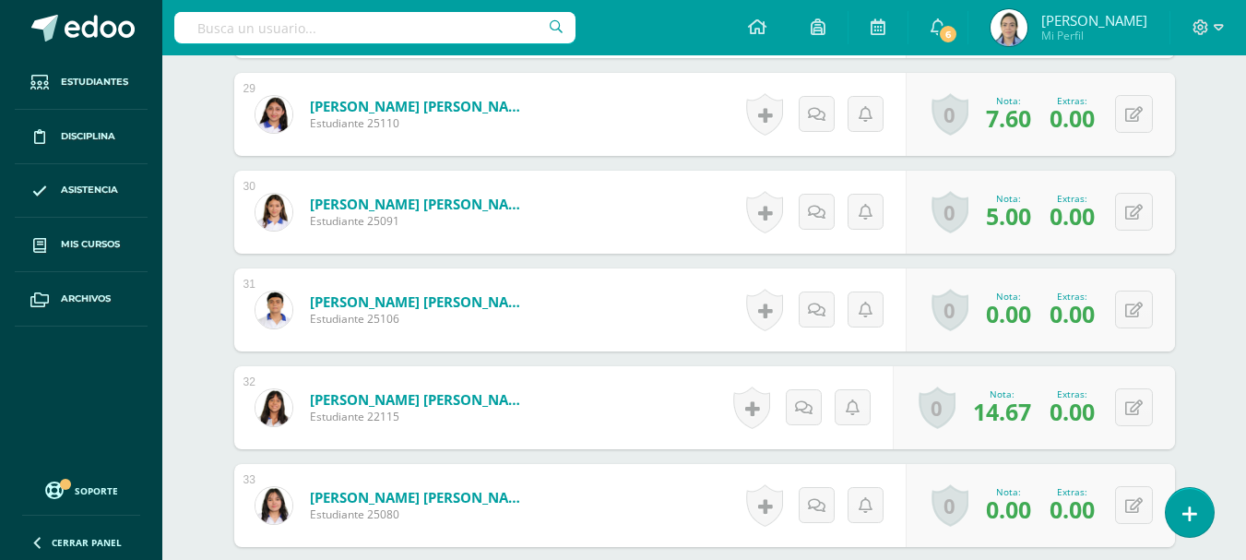
scroll to position [3426, 0]
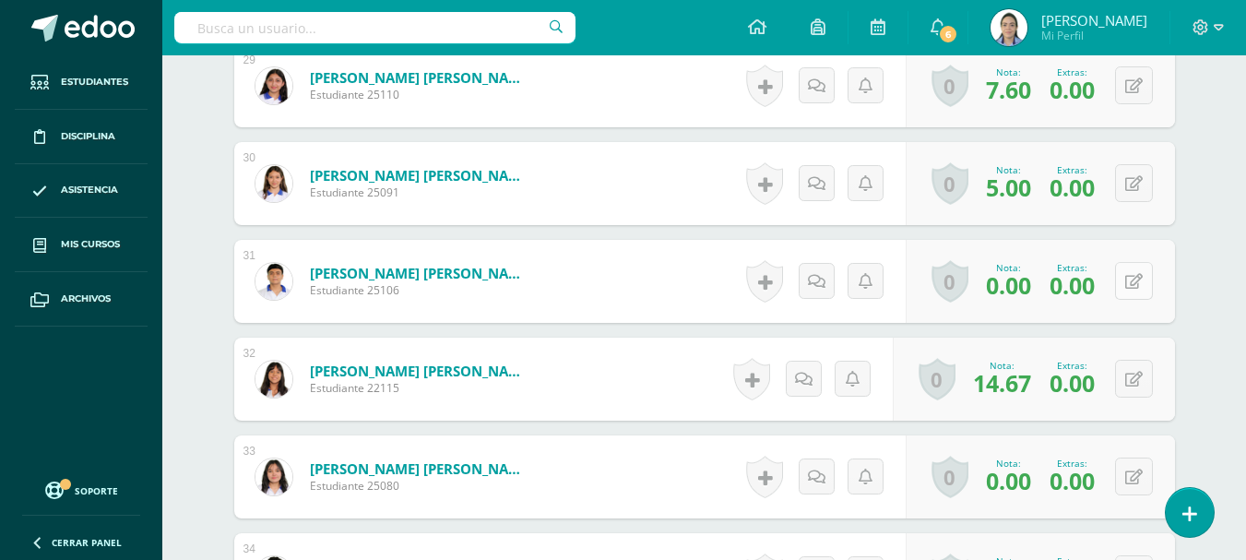
click at [1136, 288] on icon at bounding box center [1134, 282] width 18 height 16
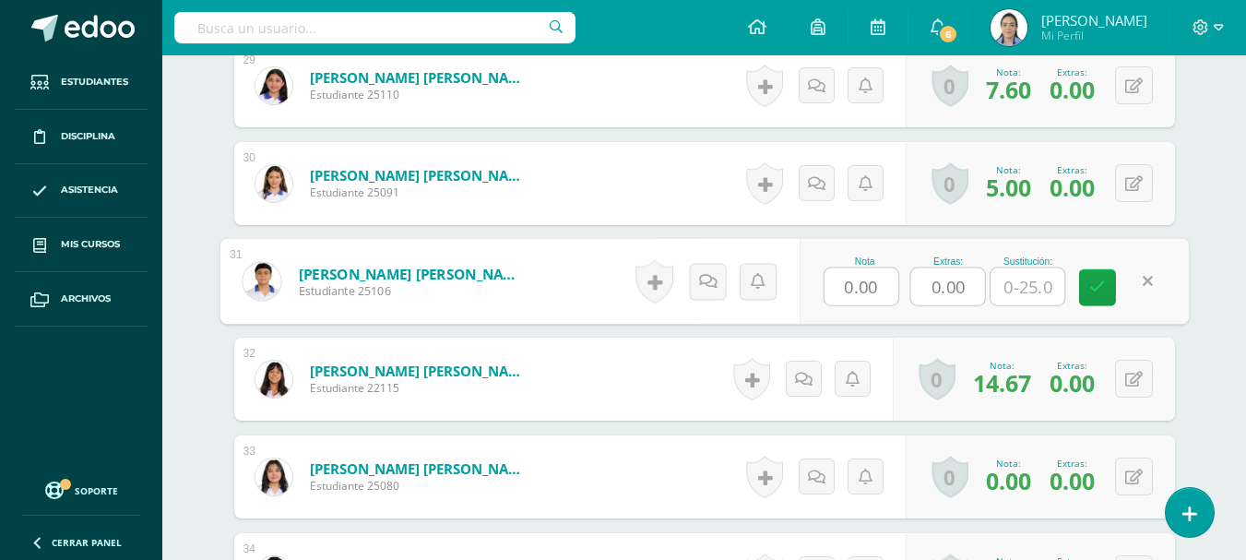
click at [1029, 281] on input "text" at bounding box center [1028, 286] width 74 height 37
type input "4.5"
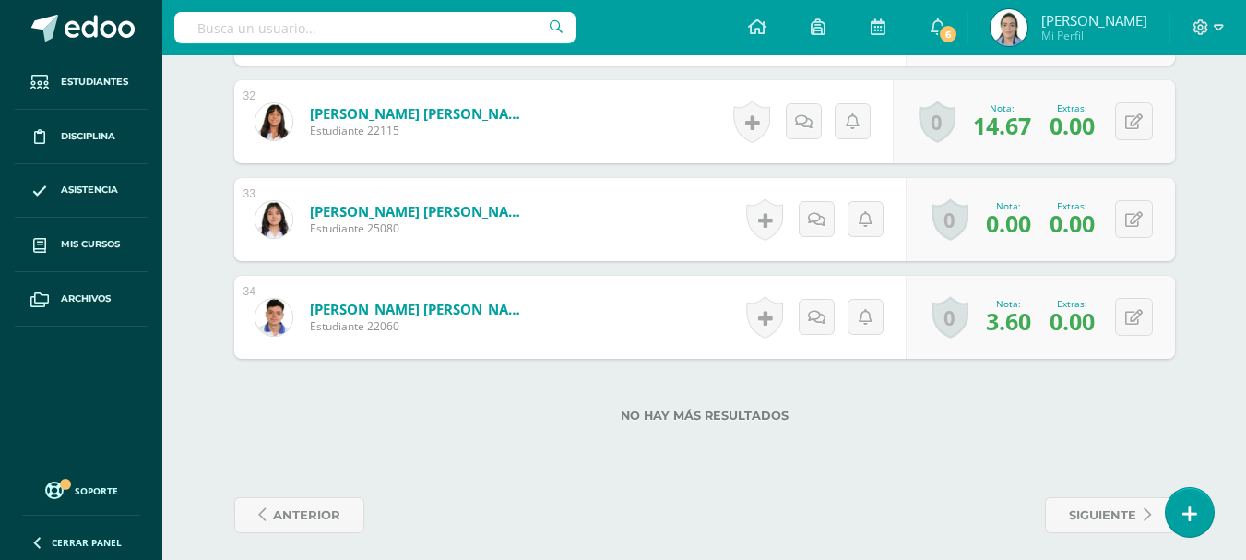
scroll to position [3694, 0]
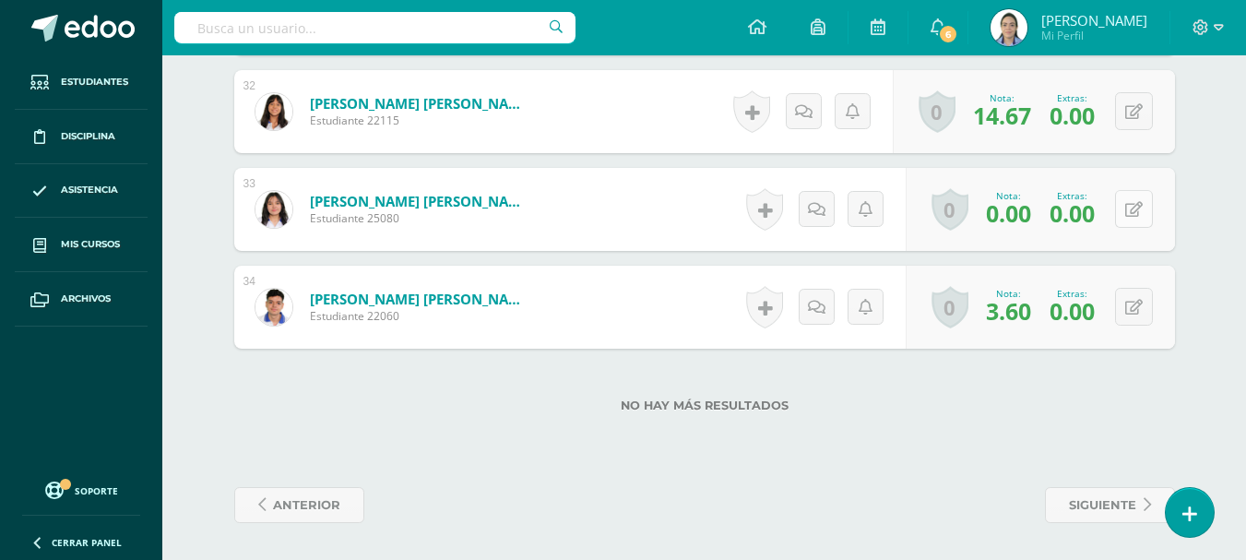
click at [1137, 210] on icon at bounding box center [1134, 210] width 18 height 16
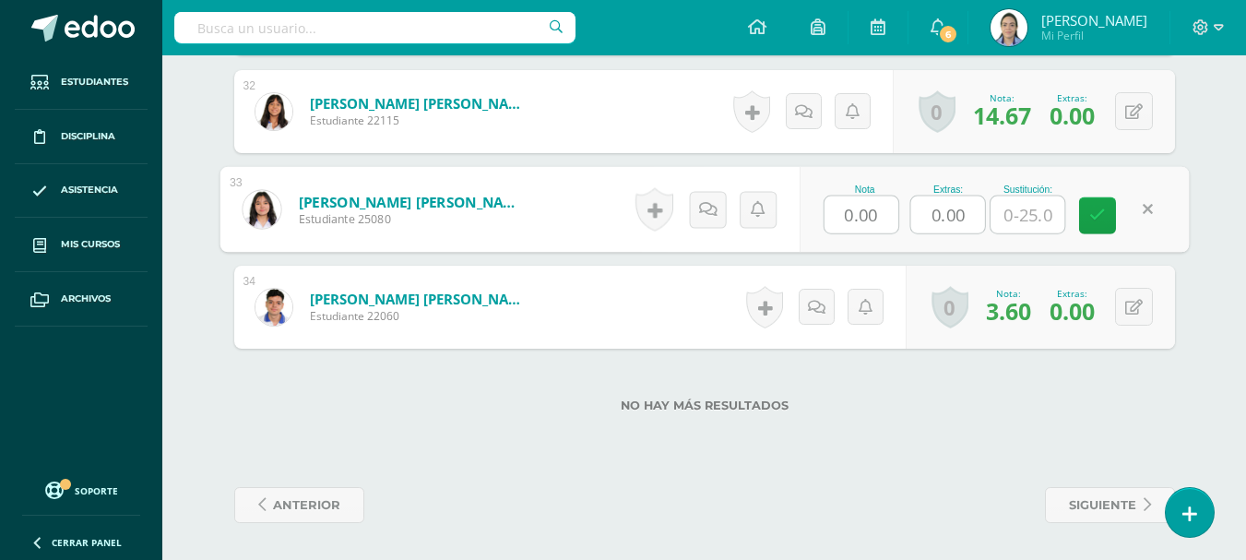
click at [1032, 219] on input "text" at bounding box center [1028, 214] width 74 height 37
type input "2"
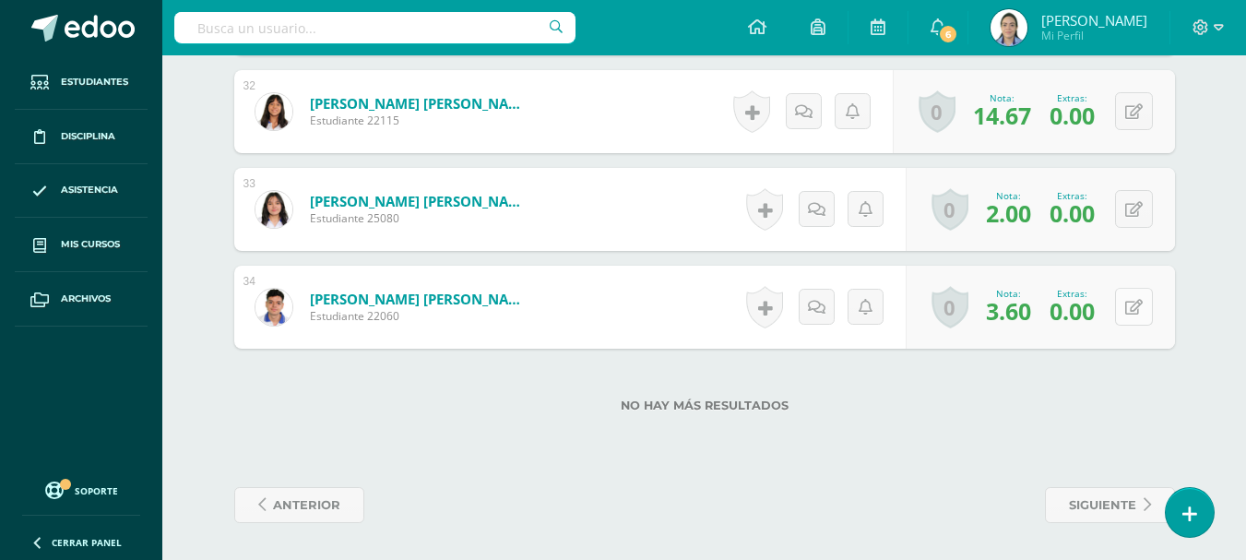
click at [1133, 307] on button at bounding box center [1134, 307] width 38 height 38
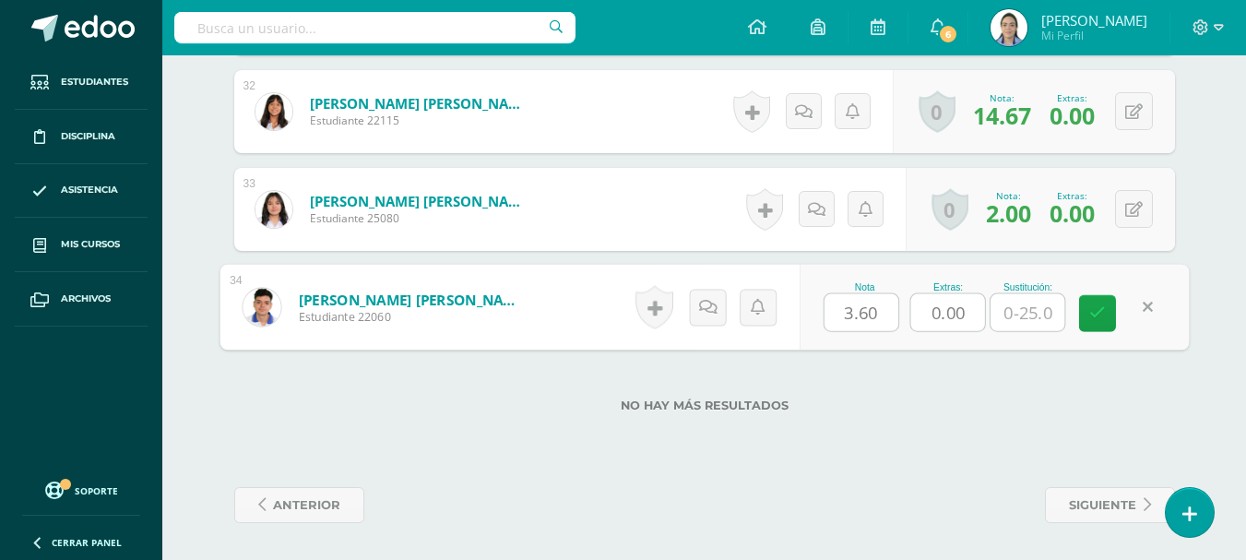
click at [1013, 315] on input "text" at bounding box center [1028, 312] width 74 height 37
type input "11.5"
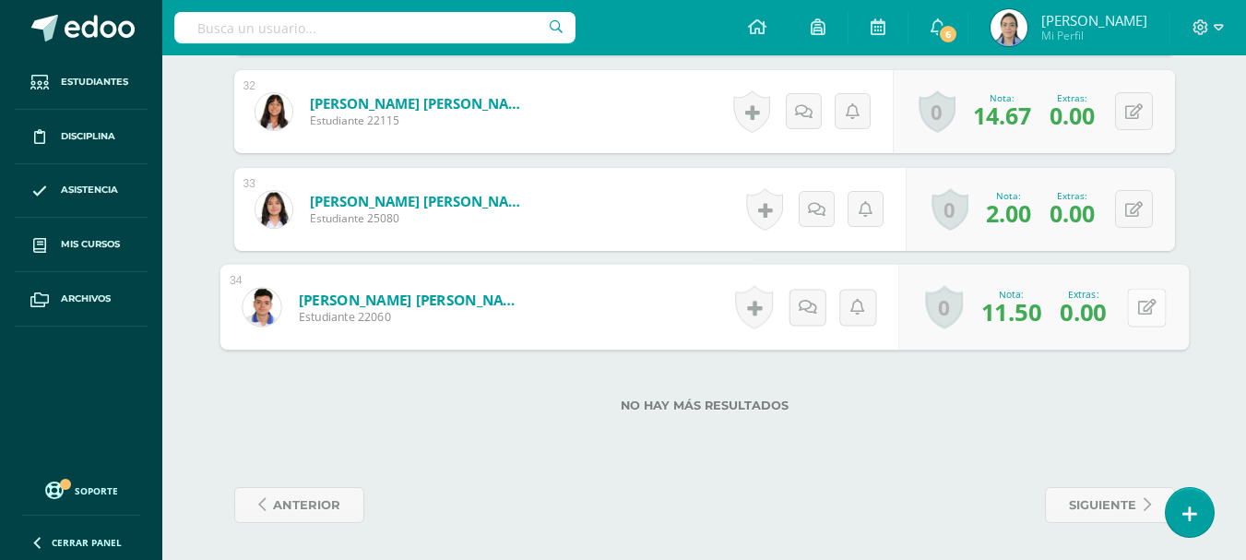
click at [1126, 303] on div "0 Logros Logros obtenidos Aún no hay logros agregados Nota: 11.50 Extras: 0.00" at bounding box center [1043, 308] width 291 height 86
click at [1152, 306] on icon at bounding box center [1146, 307] width 18 height 16
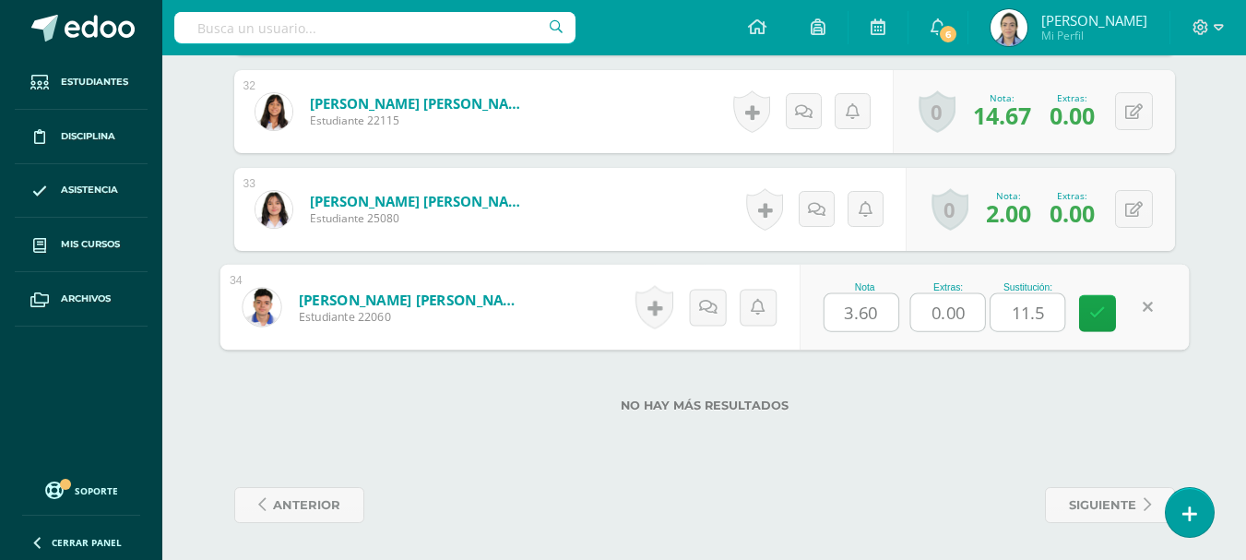
drag, startPoint x: 934, startPoint y: 302, endPoint x: 899, endPoint y: 291, distance: 35.9
click at [899, 291] on div "Nota 3.60 Extras: 0.00 Sustitución: 11.5" at bounding box center [994, 308] width 390 height 86
type input "2"
click at [1093, 316] on icon at bounding box center [1097, 313] width 17 height 16
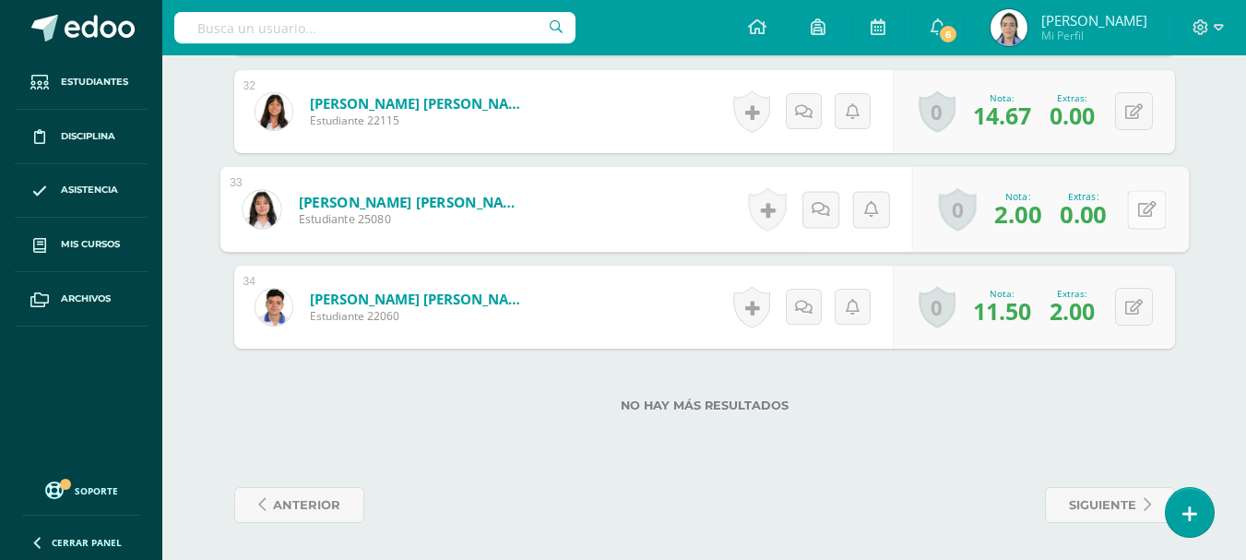
click at [1130, 207] on button at bounding box center [1146, 209] width 39 height 39
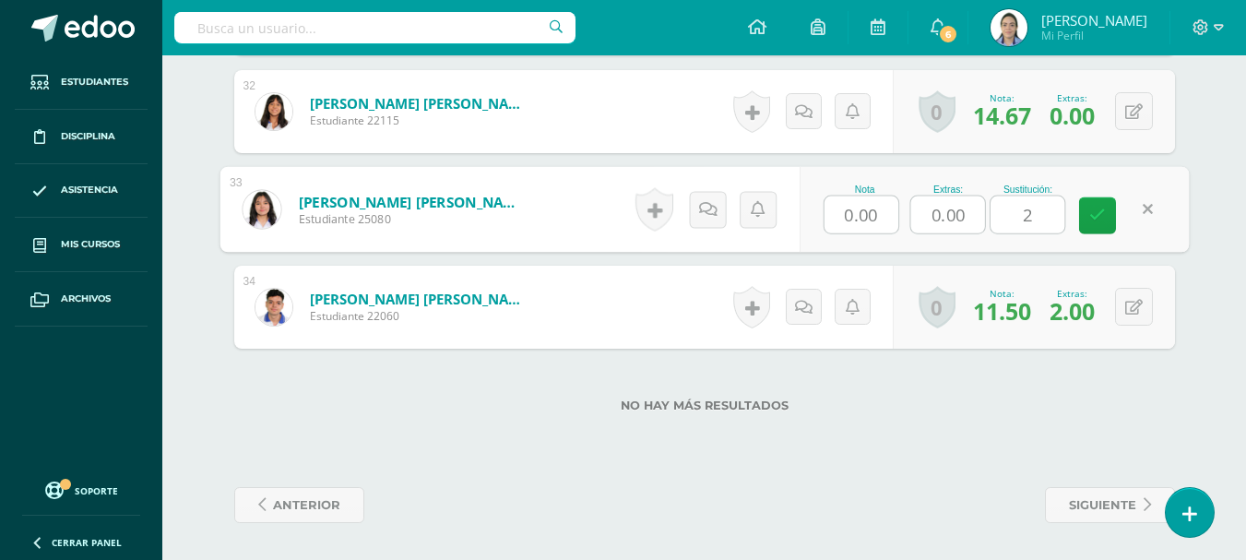
drag, startPoint x: 963, startPoint y: 215, endPoint x: 921, endPoint y: 205, distance: 43.6
click at [921, 205] on input "0.00" at bounding box center [947, 214] width 74 height 37
type input "1"
click at [1092, 227] on link at bounding box center [1097, 215] width 37 height 37
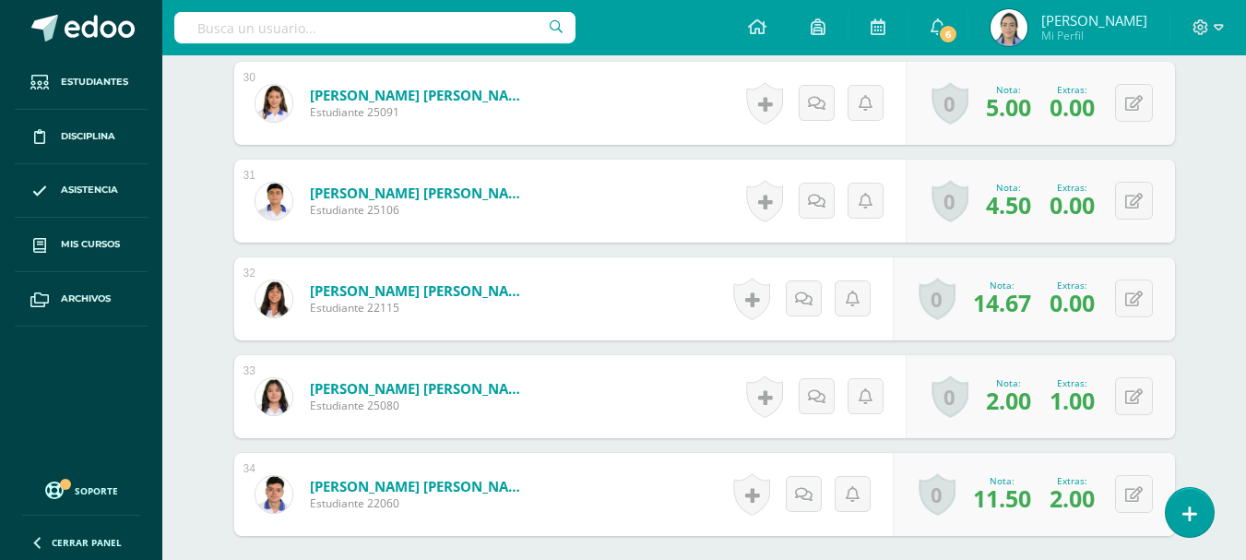
scroll to position [3509, 0]
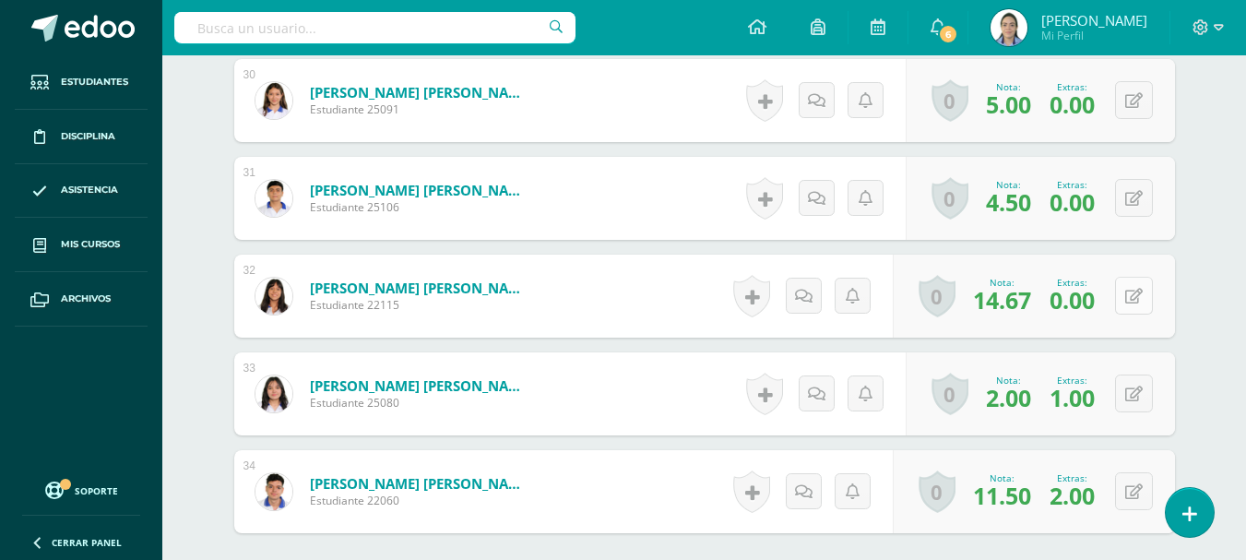
click at [1133, 297] on button at bounding box center [1134, 296] width 38 height 38
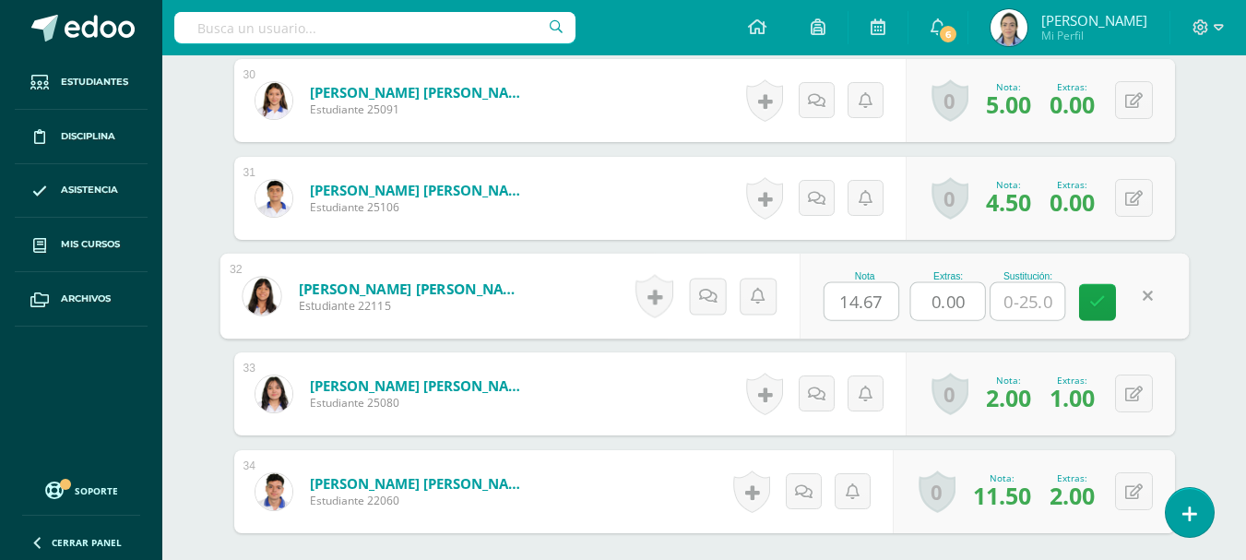
drag, startPoint x: 971, startPoint y: 303, endPoint x: 905, endPoint y: 285, distance: 68.9
click at [905, 285] on div "Nota 14.67 Extras: 0.00 Sustitución:" at bounding box center [994, 297] width 390 height 86
type input "2"
click at [1089, 307] on link at bounding box center [1097, 302] width 37 height 37
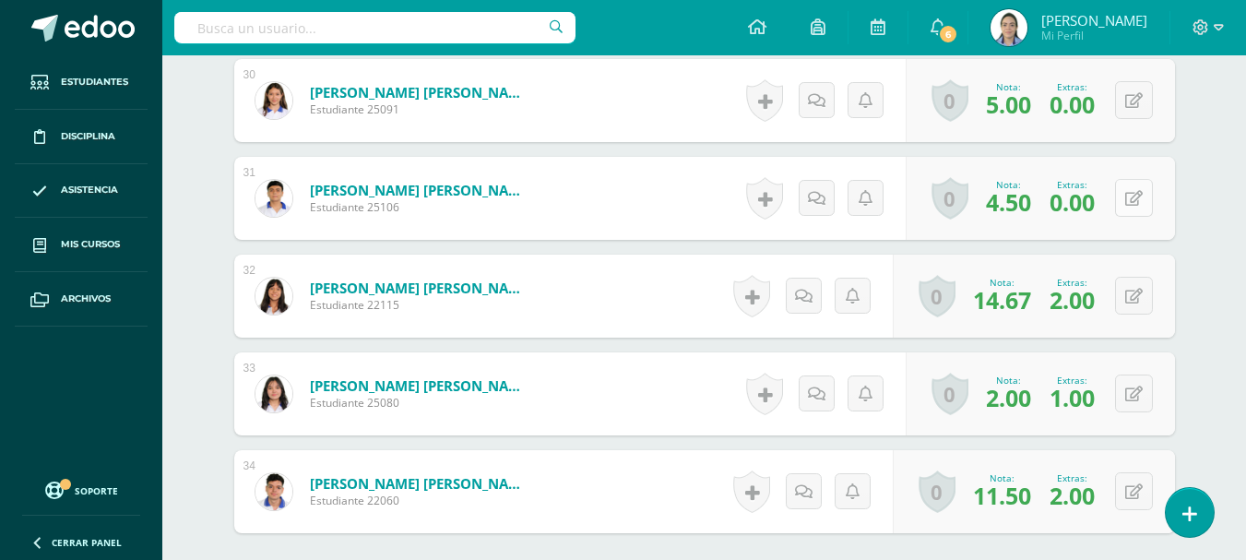
click at [1136, 194] on icon at bounding box center [1134, 199] width 18 height 16
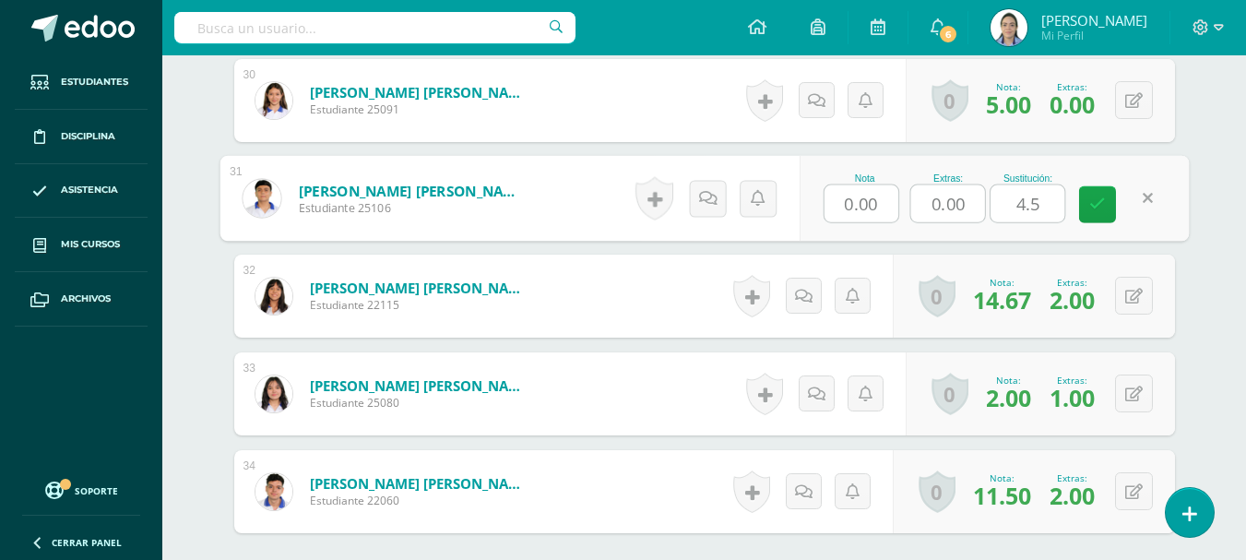
click at [959, 207] on input "0.00" at bounding box center [947, 203] width 74 height 37
drag, startPoint x: 970, startPoint y: 205, endPoint x: 908, endPoint y: 191, distance: 63.3
click at [908, 191] on div "Nota 0.00 Extras: 0.00 Sustitución: 4.5" at bounding box center [994, 199] width 390 height 86
type input "2"
click at [1103, 198] on icon at bounding box center [1097, 204] width 17 height 16
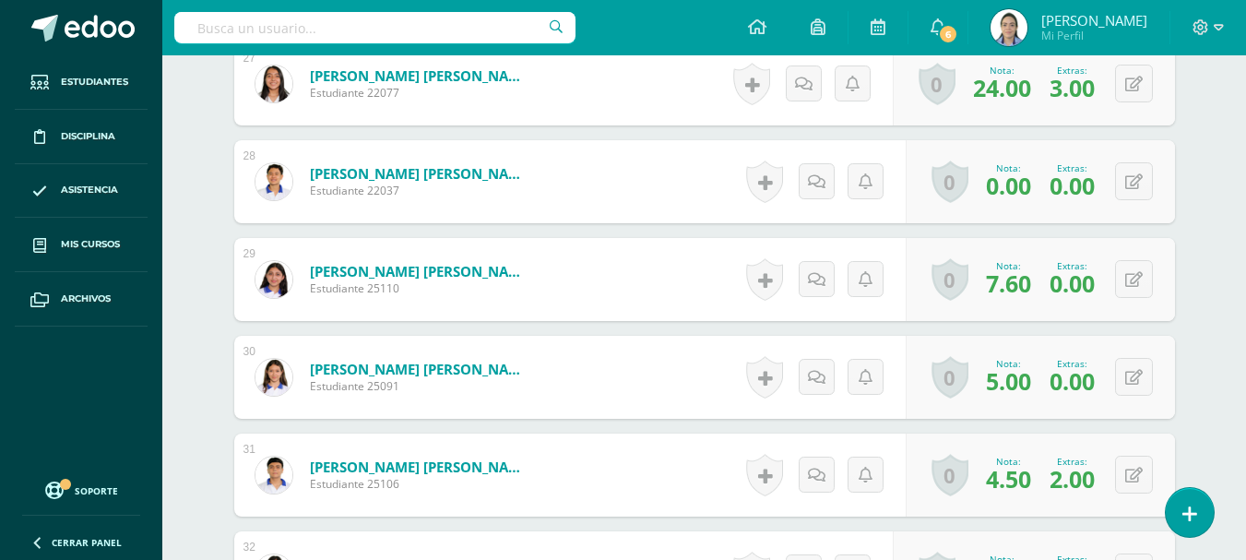
scroll to position [3140, 0]
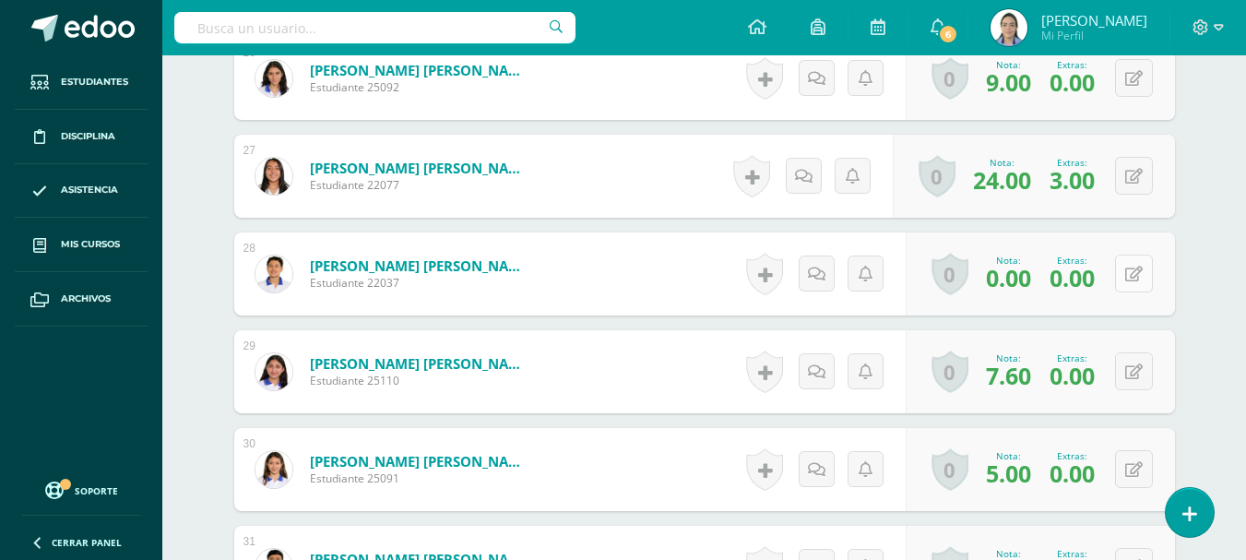
click at [1136, 263] on button at bounding box center [1134, 274] width 38 height 38
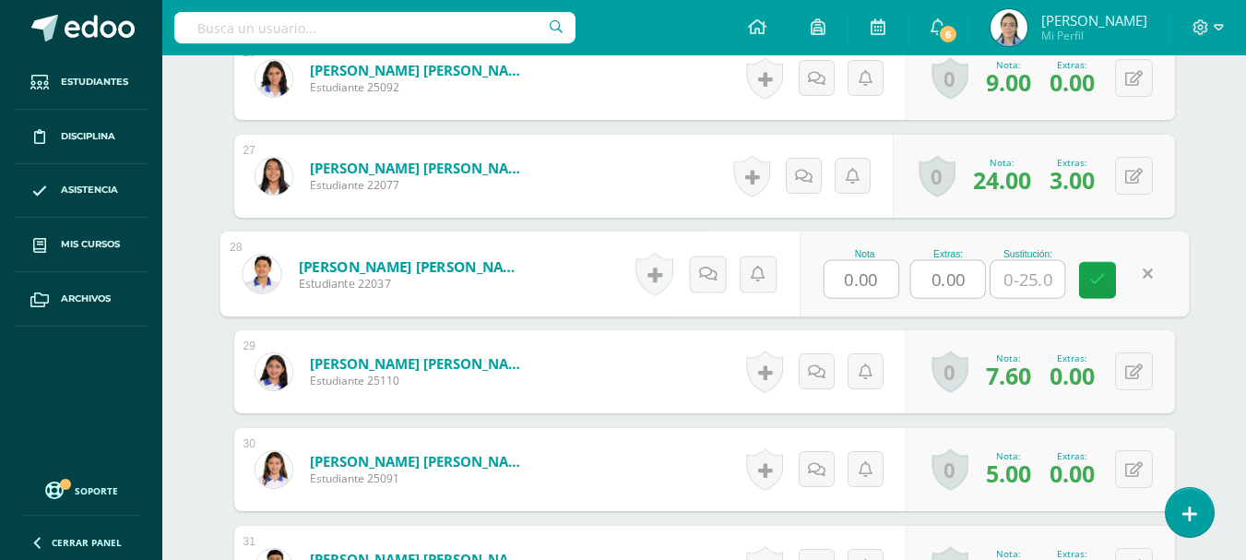
drag, startPoint x: 916, startPoint y: 271, endPoint x: 886, endPoint y: 261, distance: 32.1
click at [886, 261] on div "Nota 0.00 Extras: 0.00 Sustitución:" at bounding box center [994, 275] width 390 height 86
type input "2"
click at [1097, 275] on icon at bounding box center [1097, 280] width 17 height 16
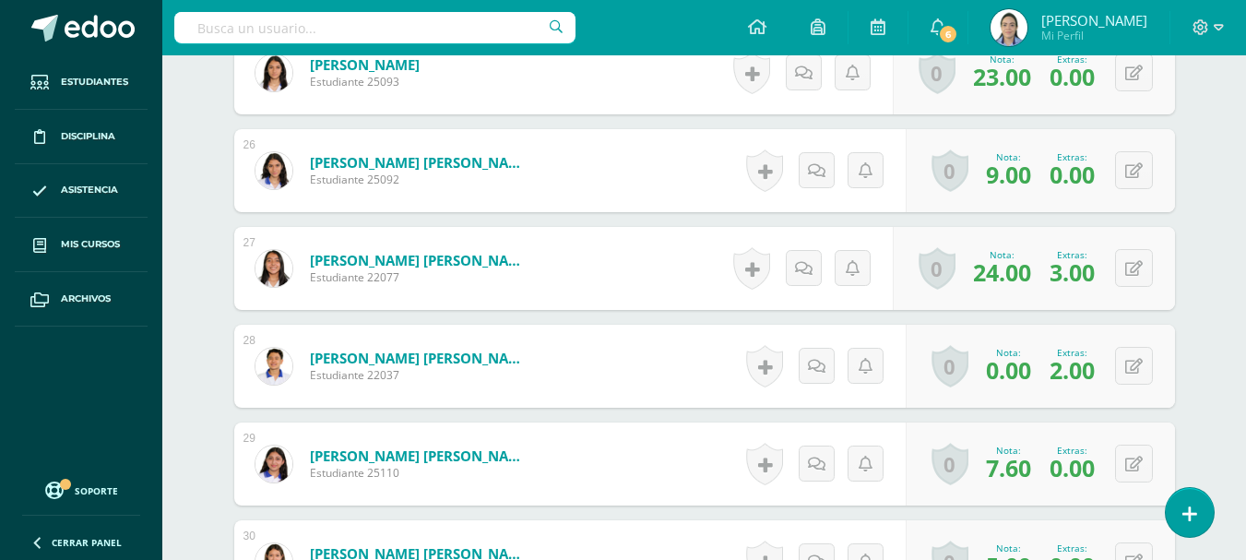
scroll to position [2956, 0]
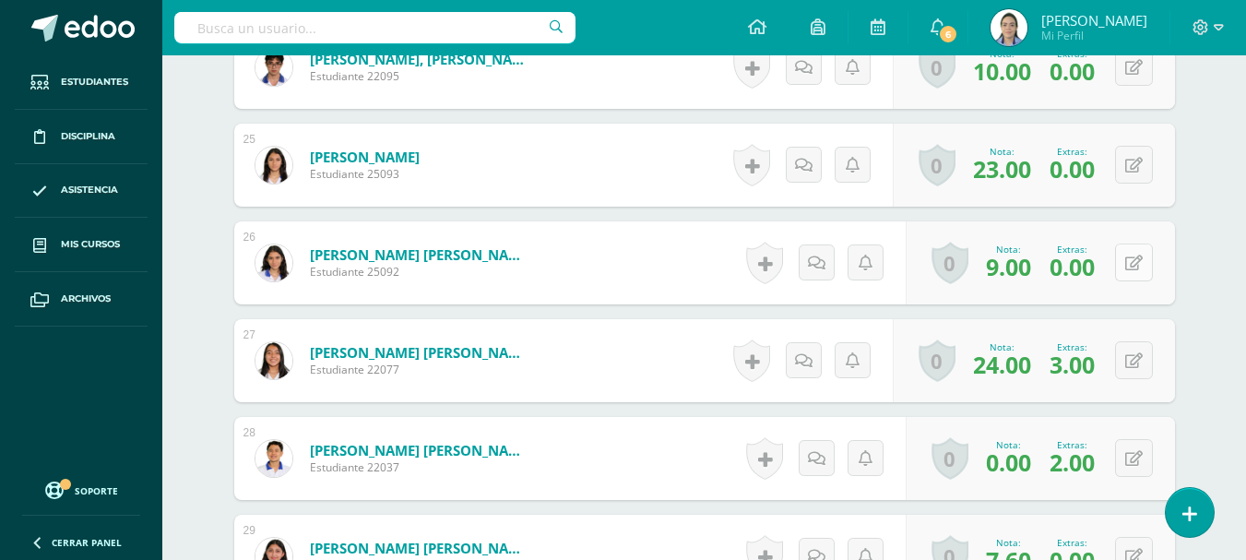
click at [1120, 255] on div "0 Logros Logros obtenidos Aún no hay logros agregados Nota: 9.00 Extras: 0.00" at bounding box center [1040, 262] width 269 height 83
click at [1143, 261] on icon at bounding box center [1146, 263] width 18 height 16
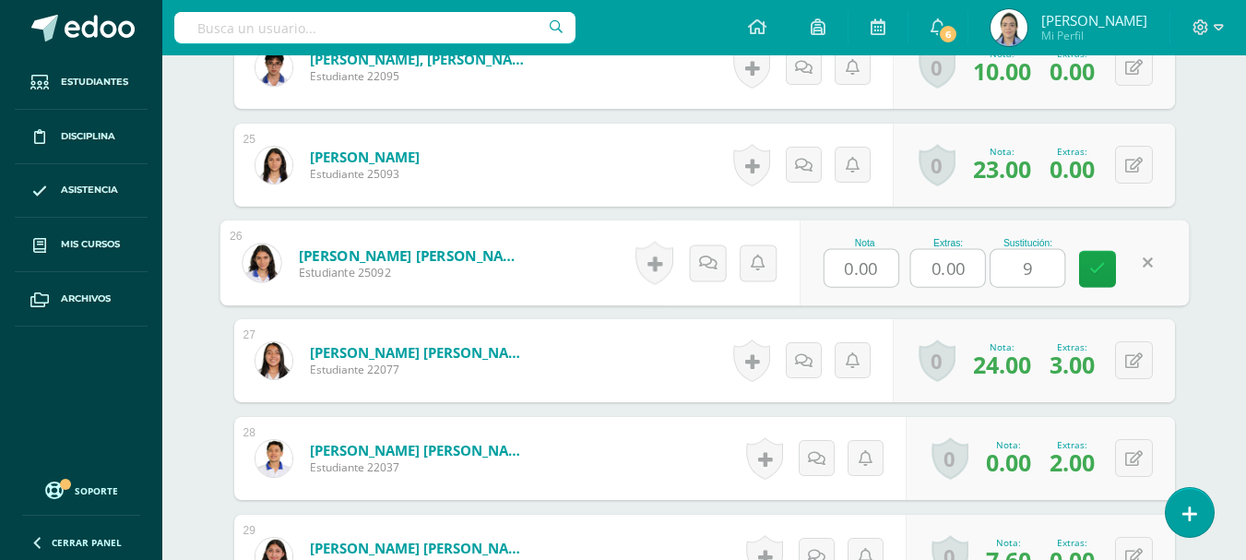
drag, startPoint x: 965, startPoint y: 263, endPoint x: 917, endPoint y: 257, distance: 48.3
click at [917, 257] on input "0.00" at bounding box center [947, 268] width 74 height 37
type input "2"
click at [1104, 277] on icon at bounding box center [1097, 269] width 17 height 16
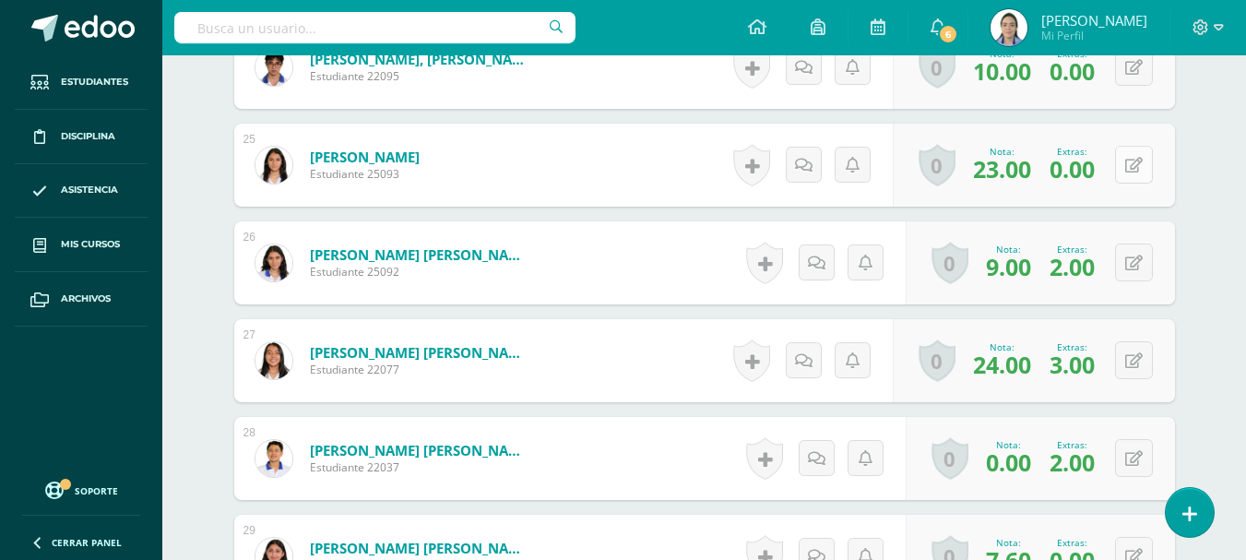
click at [1140, 160] on icon at bounding box center [1134, 166] width 18 height 16
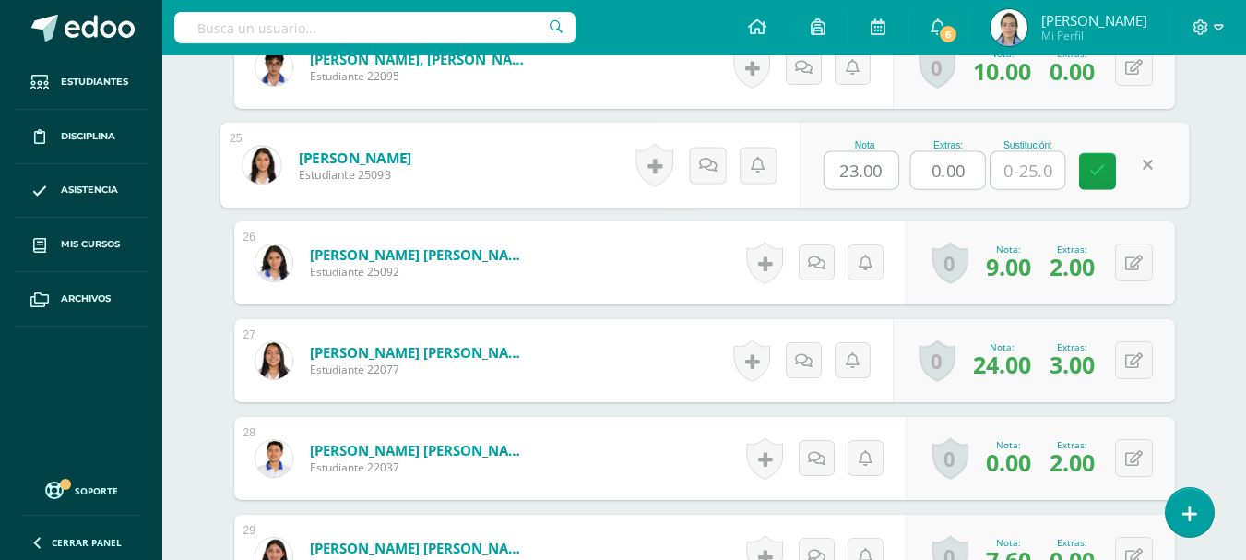
drag, startPoint x: 970, startPoint y: 172, endPoint x: 920, endPoint y: 163, distance: 50.5
click at [920, 164] on input "0.00" at bounding box center [947, 170] width 74 height 37
type input "2"
click at [1084, 170] on link at bounding box center [1097, 171] width 37 height 37
click at [1098, 177] on icon at bounding box center [1097, 171] width 17 height 16
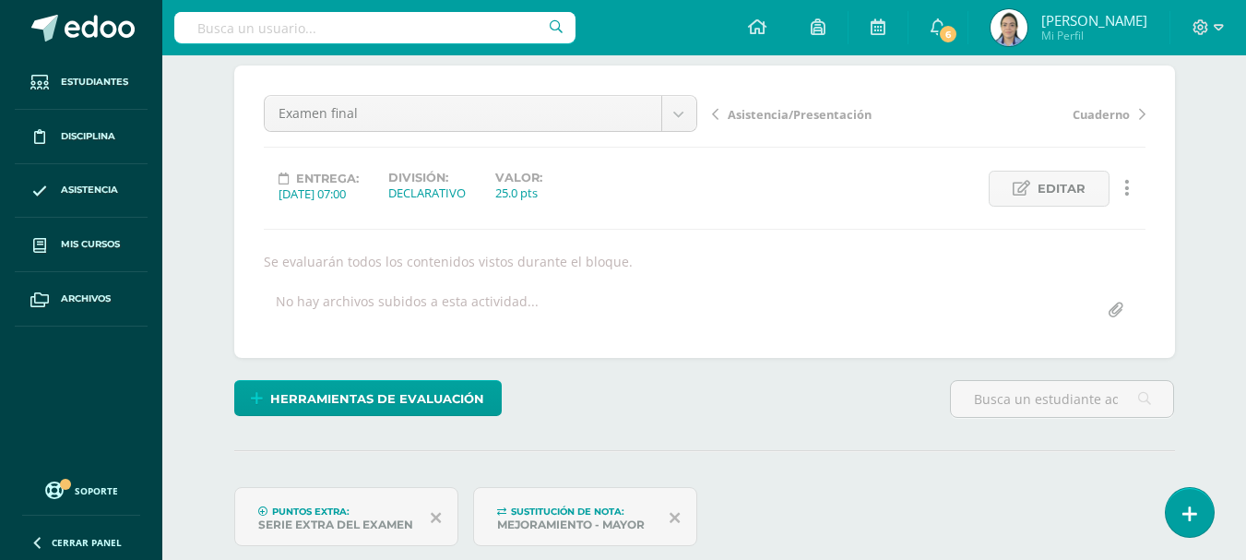
scroll to position [0, 0]
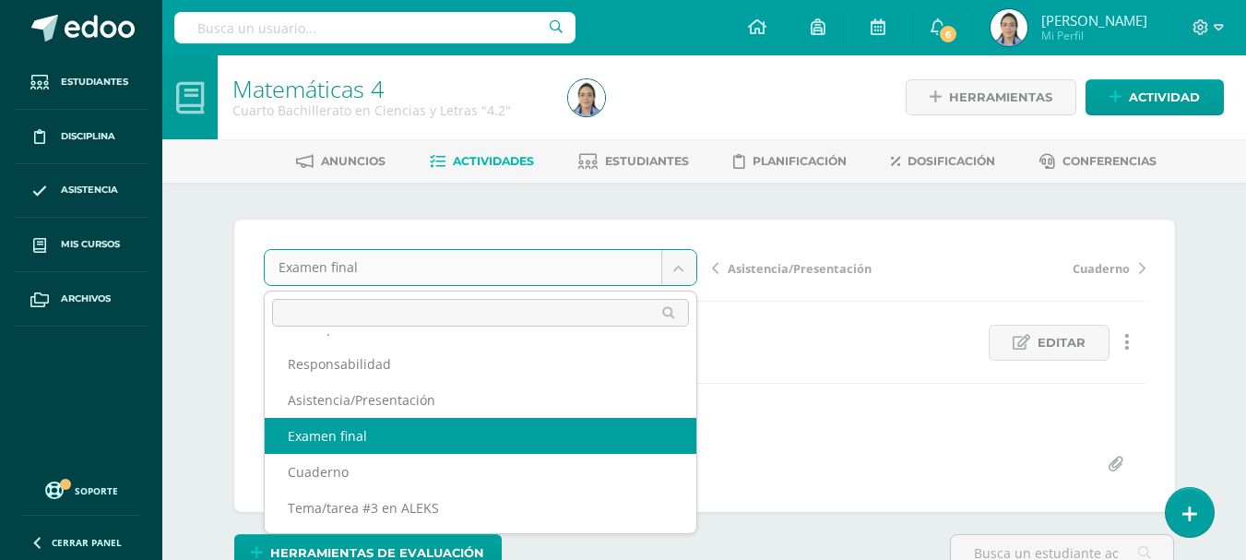
scroll to position [184, 0]
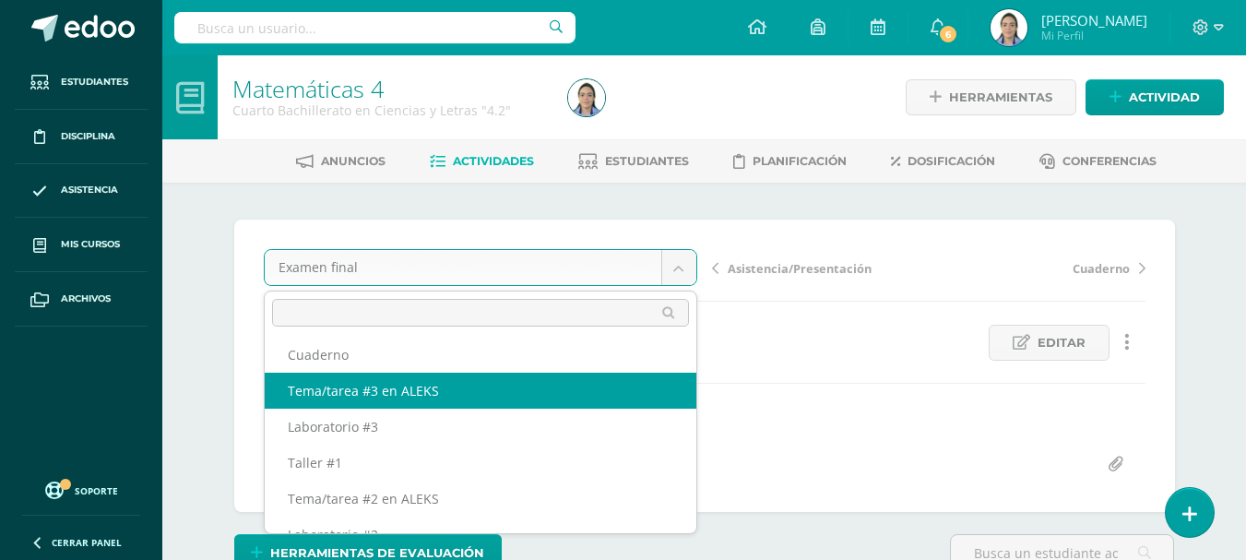
select select "/dashboard/teacher/grade-activity/44342/"
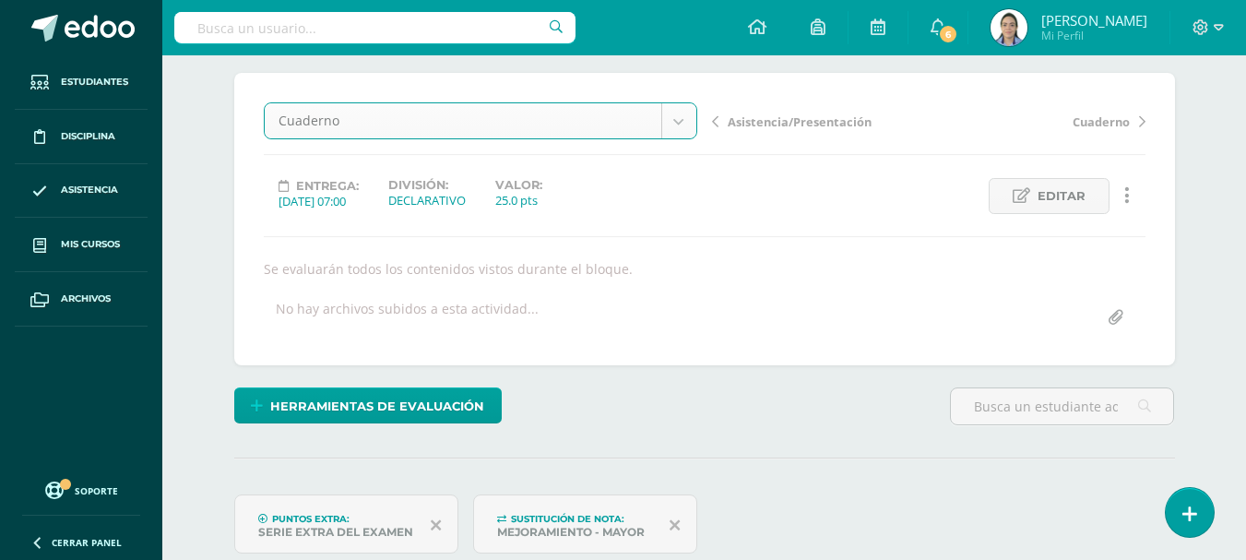
scroll to position [530, 0]
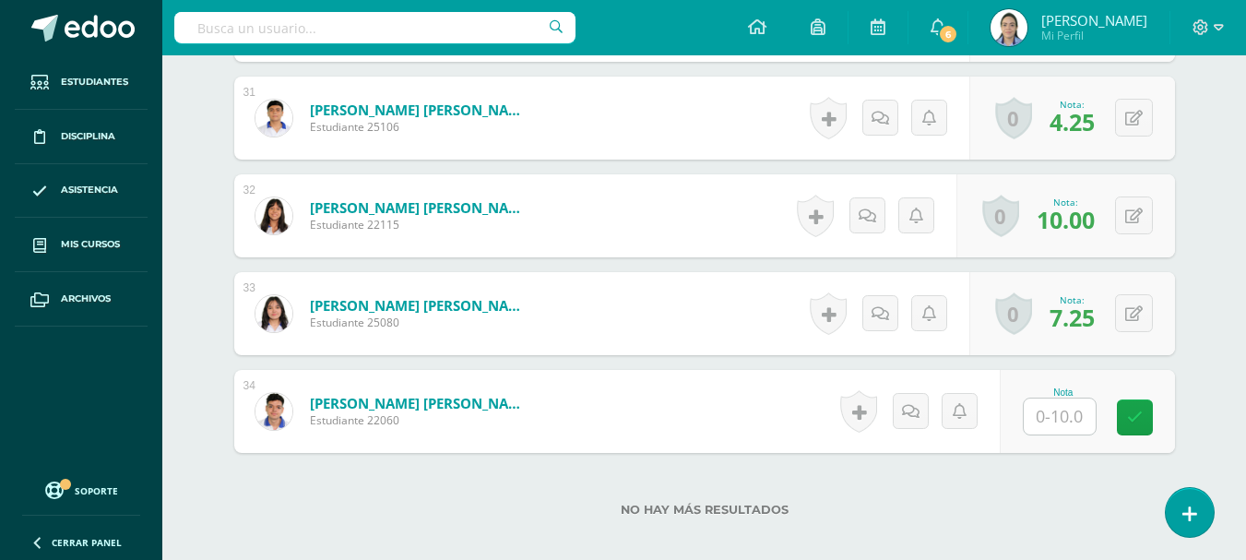
scroll to position [3620, 0]
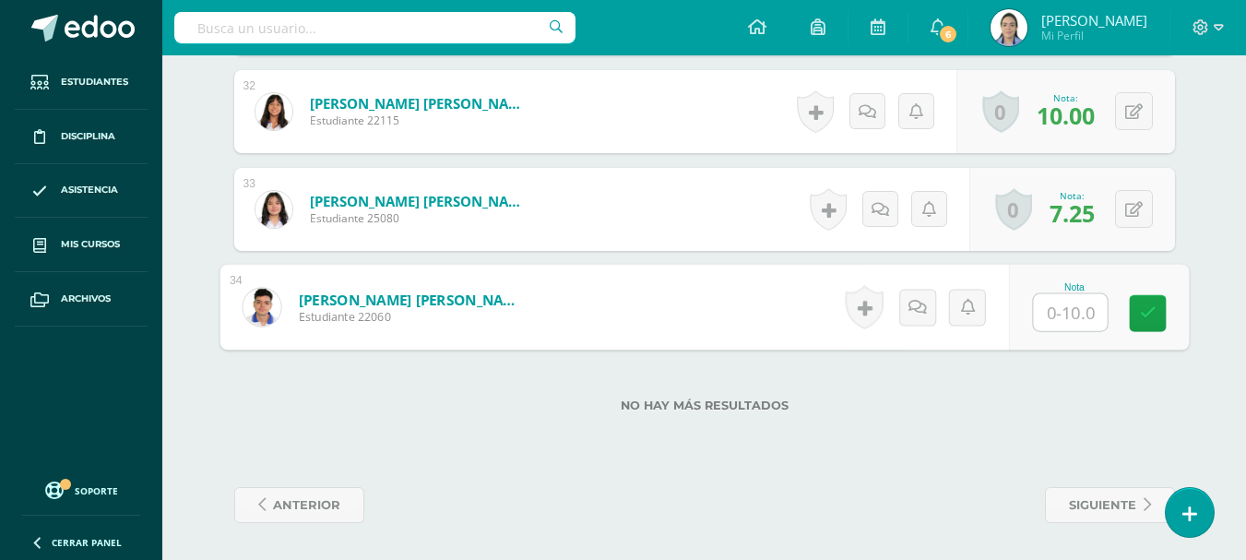
click at [1071, 303] on input "text" at bounding box center [1070, 312] width 74 height 37
type input "9.25"
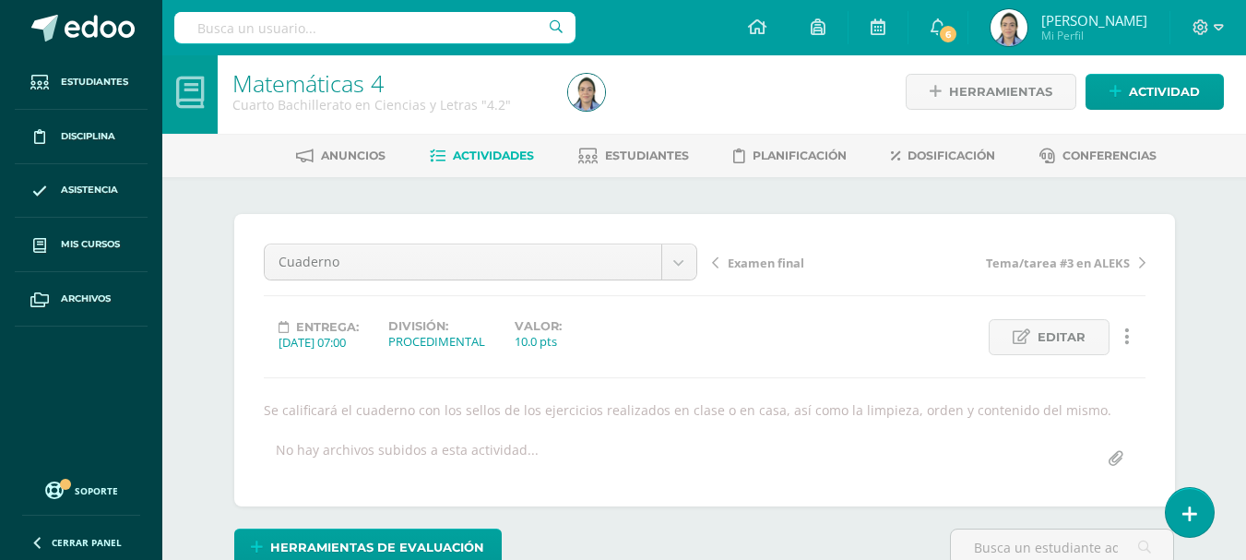
scroll to position [0, 0]
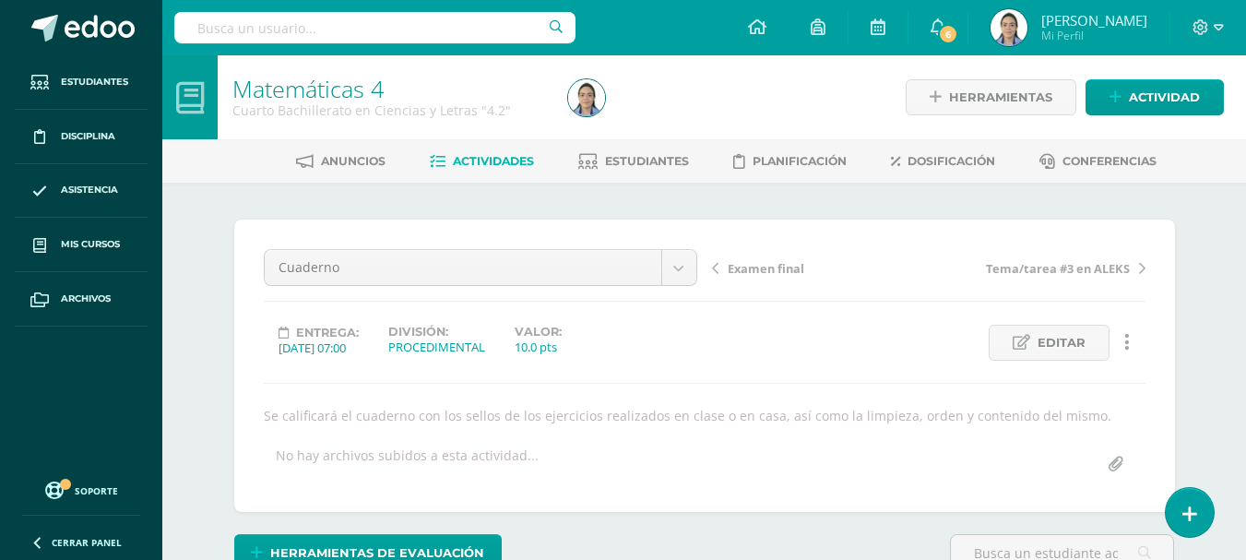
click at [779, 265] on span "Examen final" at bounding box center [766, 268] width 77 height 17
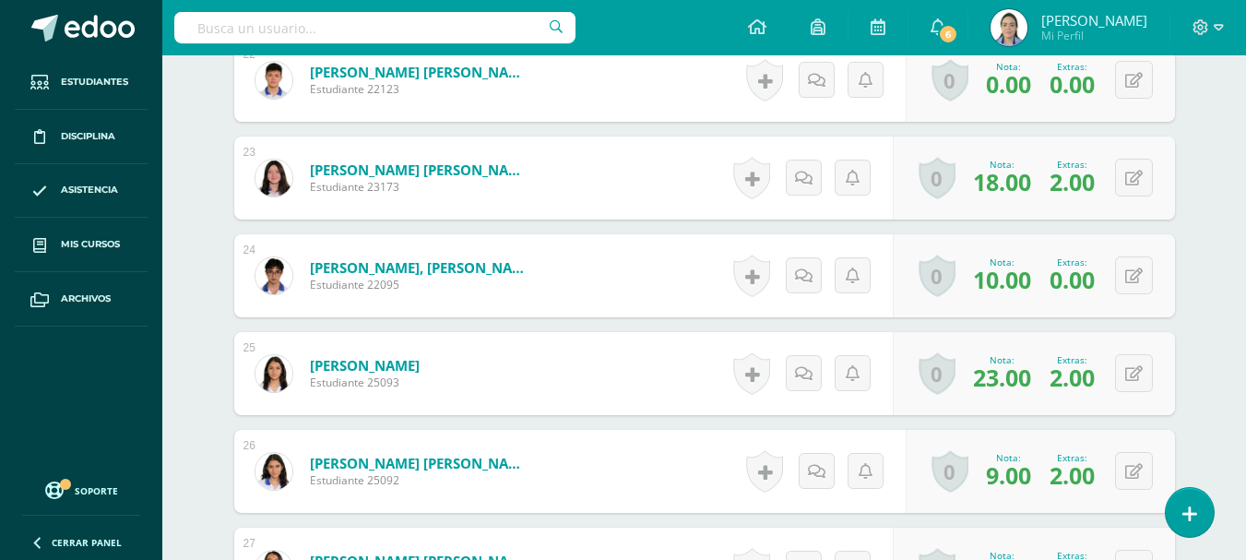
scroll to position [2748, 0]
click at [1137, 284] on button at bounding box center [1134, 275] width 38 height 38
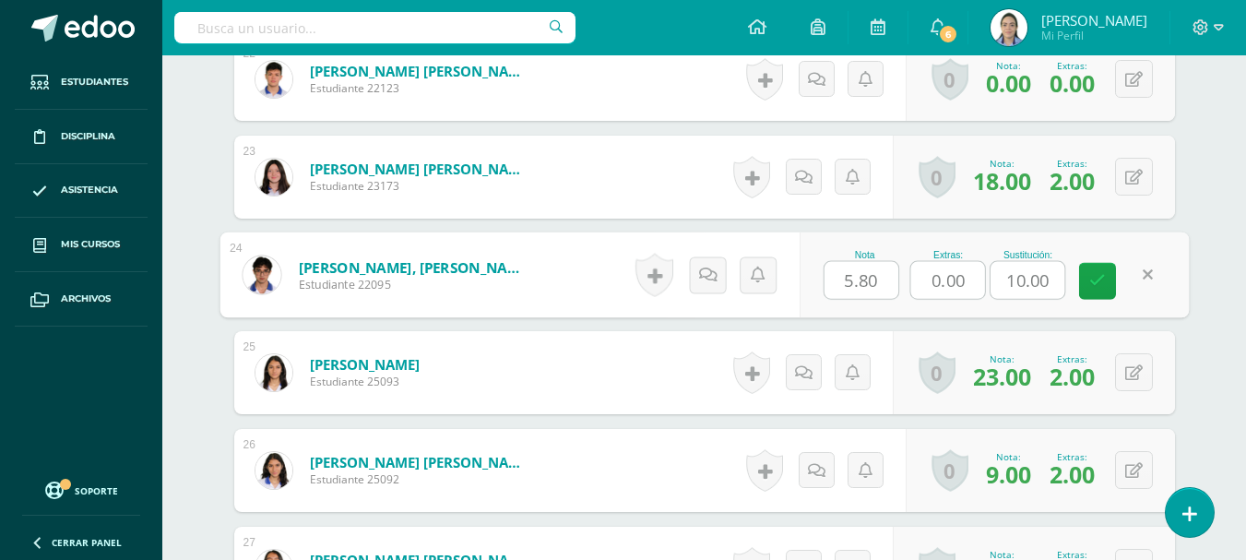
drag, startPoint x: 967, startPoint y: 282, endPoint x: 881, endPoint y: 260, distance: 88.6
click at [881, 260] on div "Nota 5.80 Extras: 0.00 Sustitución: 10.00" at bounding box center [994, 275] width 390 height 86
type input "2"
click at [1091, 293] on link at bounding box center [1097, 280] width 37 height 37
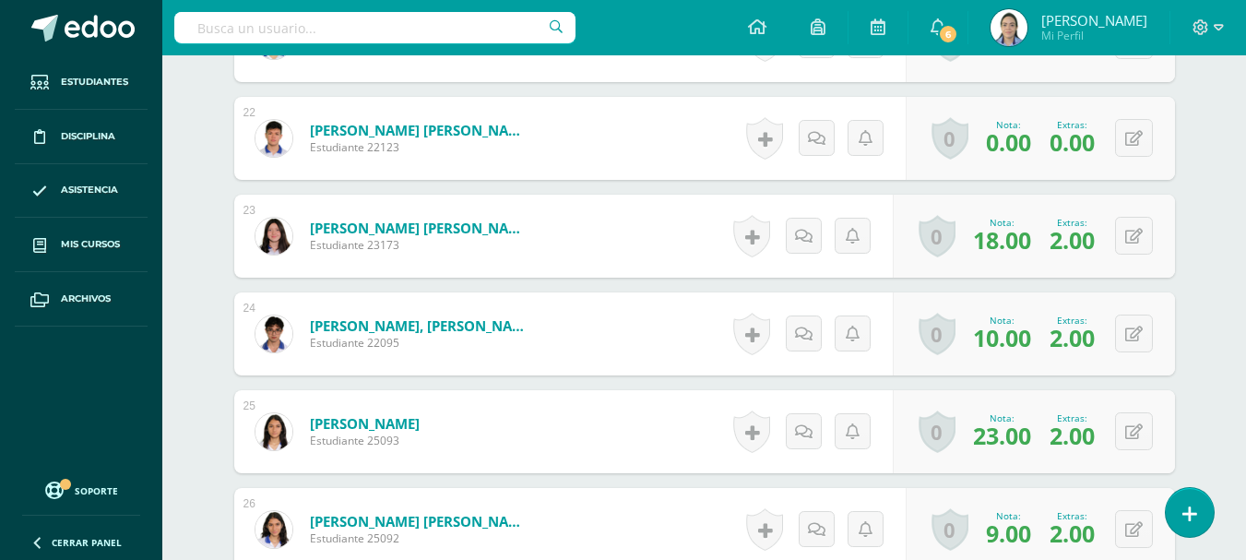
scroll to position [2657, 0]
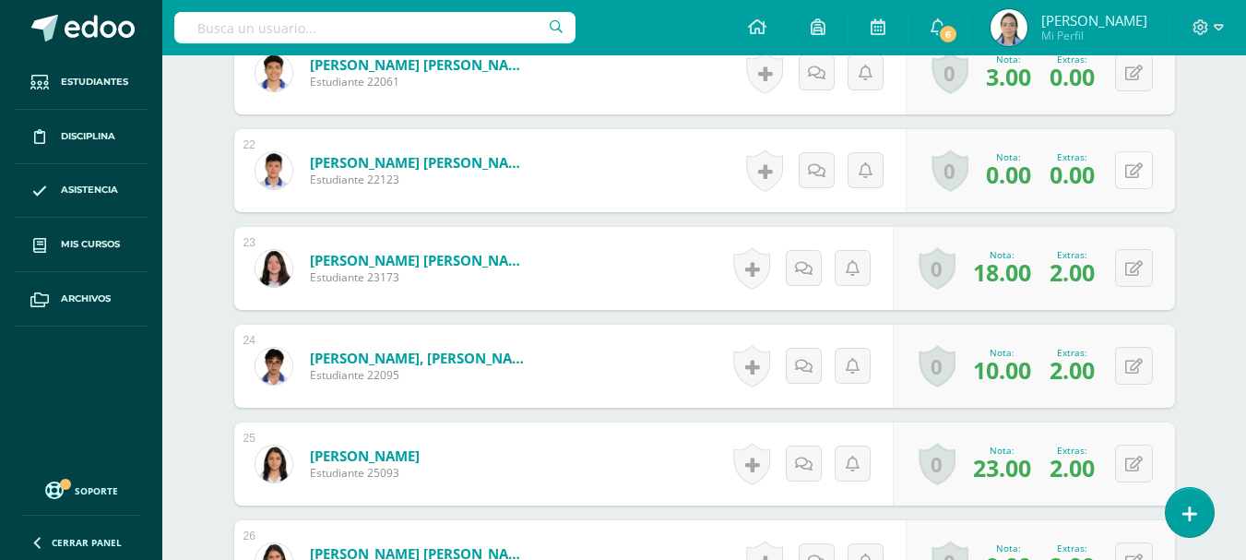
click at [1136, 184] on button at bounding box center [1134, 170] width 38 height 38
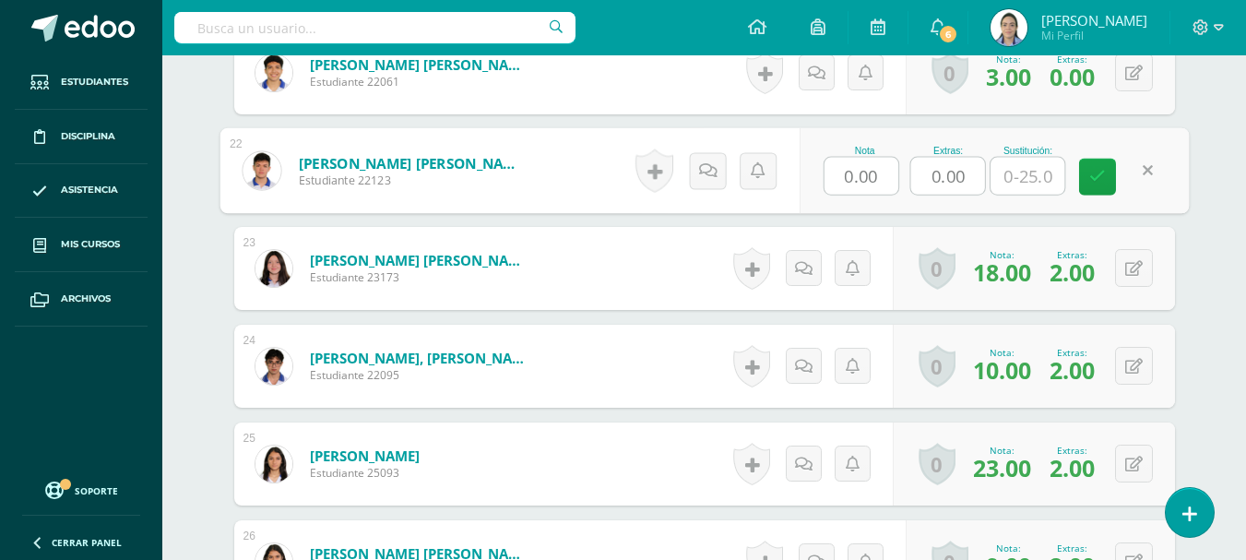
drag, startPoint x: 964, startPoint y: 176, endPoint x: 910, endPoint y: 164, distance: 54.8
click at [910, 164] on input "0.00" at bounding box center [947, 176] width 74 height 37
type input "2"
click at [1098, 180] on icon at bounding box center [1097, 177] width 17 height 16
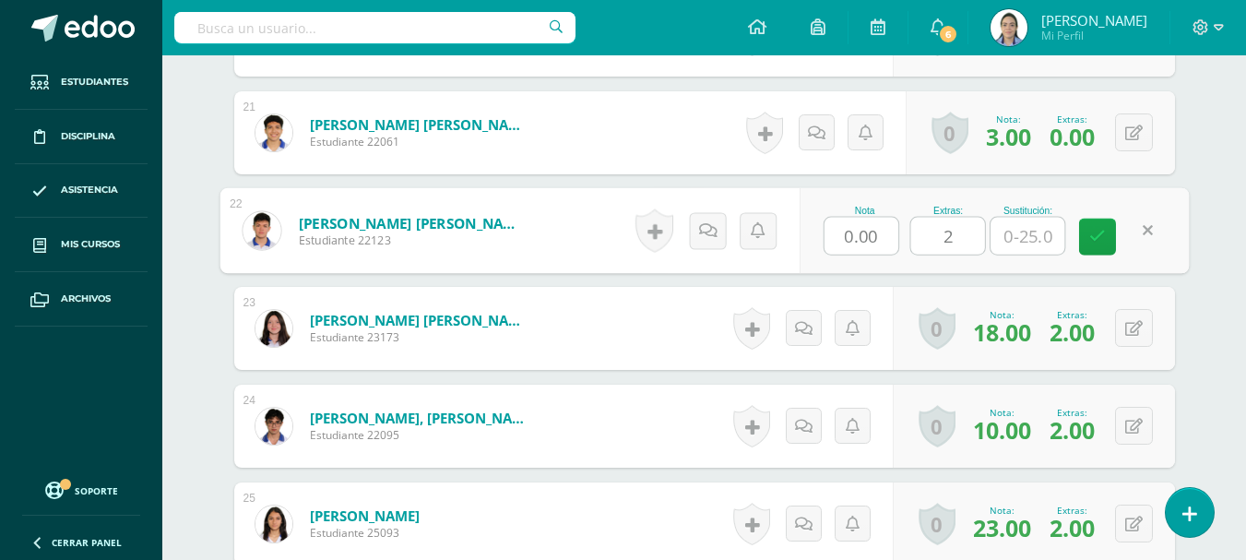
scroll to position [2564, 0]
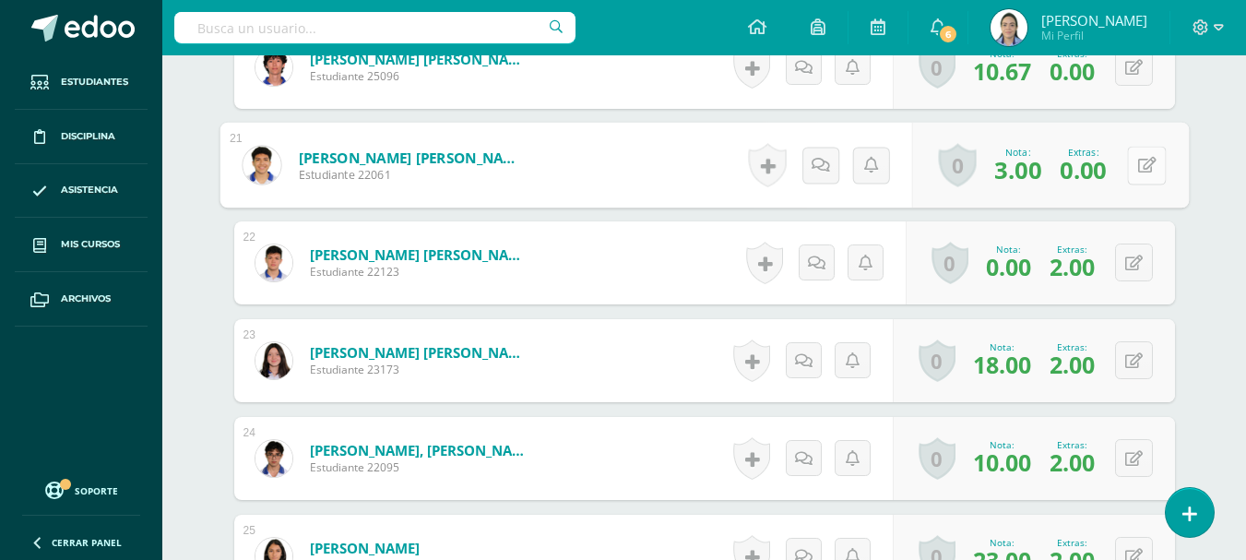
click at [1134, 161] on button at bounding box center [1146, 165] width 39 height 39
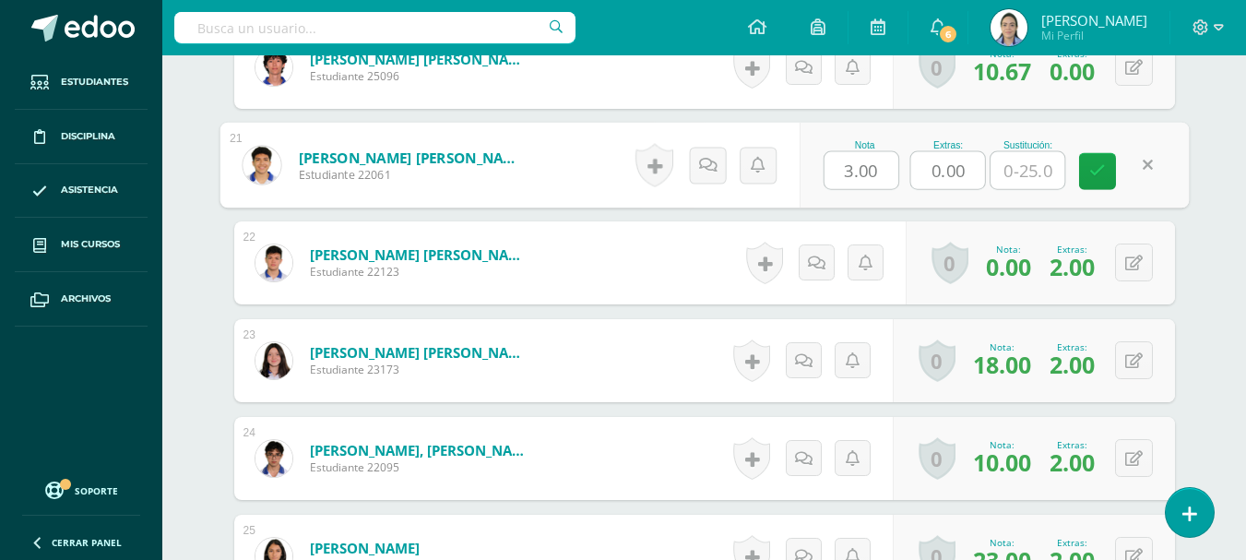
drag, startPoint x: 977, startPoint y: 169, endPoint x: 909, endPoint y: 154, distance: 69.8
click at [909, 154] on div "Nota 3.00 Extras: 0.00 Sustitución:" at bounding box center [994, 166] width 390 height 86
type input "2"
click at [1089, 173] on link at bounding box center [1097, 171] width 37 height 37
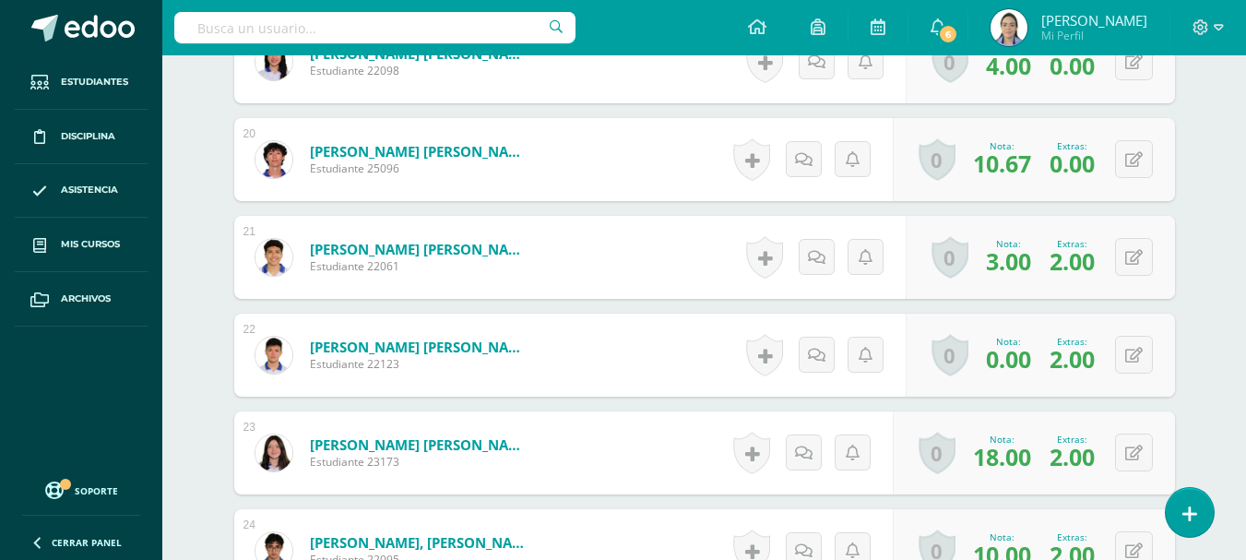
scroll to position [2380, 0]
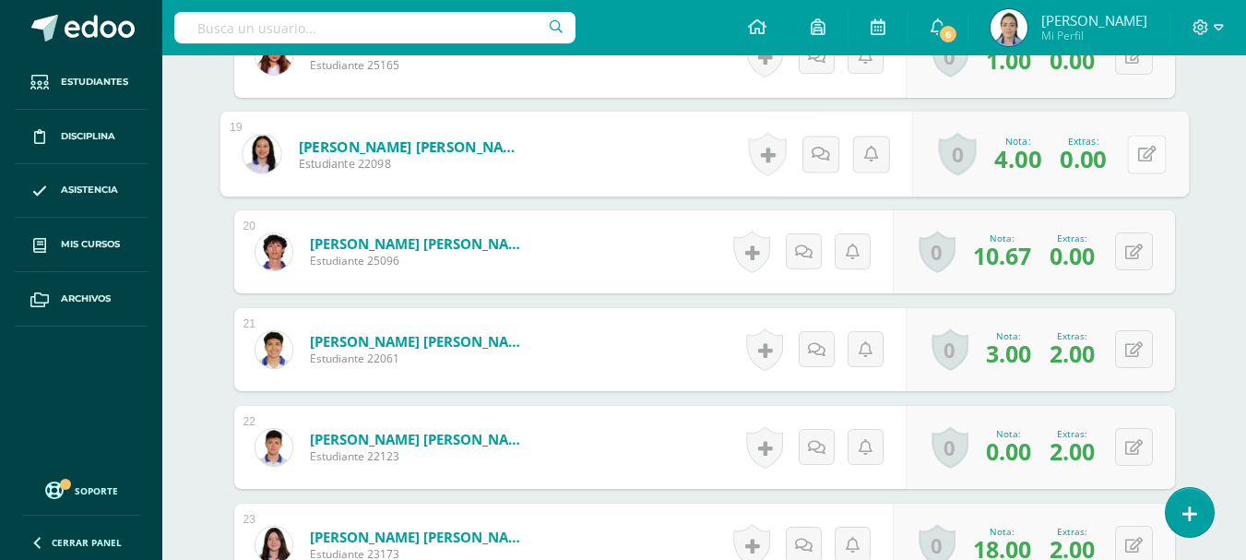
click at [1140, 161] on icon at bounding box center [1146, 154] width 18 height 16
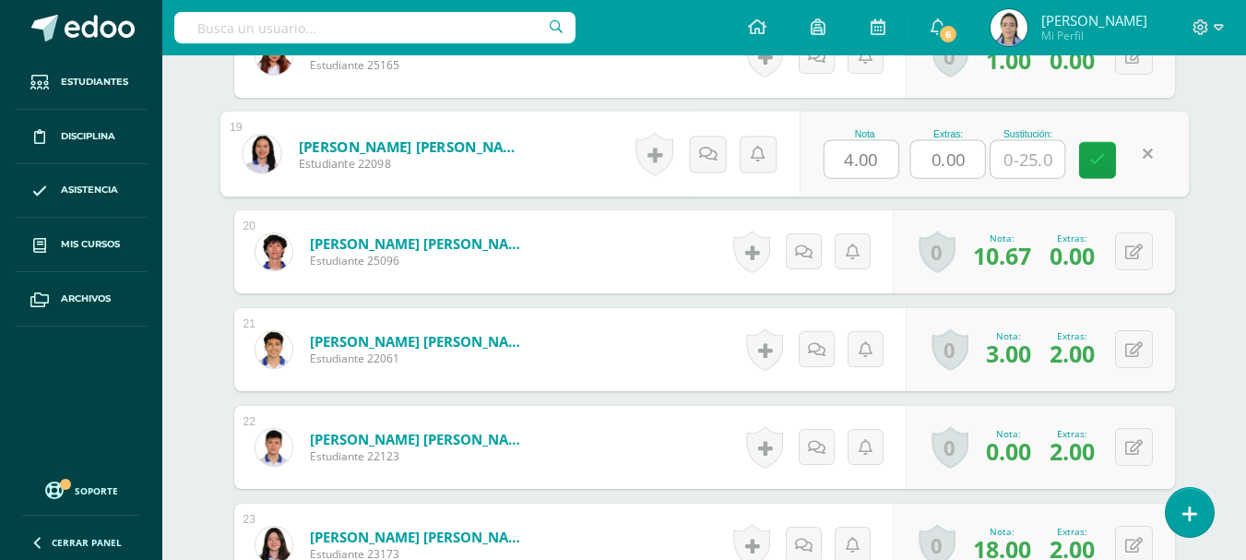
drag, startPoint x: 971, startPoint y: 156, endPoint x: 899, endPoint y: 136, distance: 74.8
click at [899, 136] on div "Nota 4.00 Extras: 0.00 Sustitución:" at bounding box center [994, 155] width 390 height 86
type input "1.96"
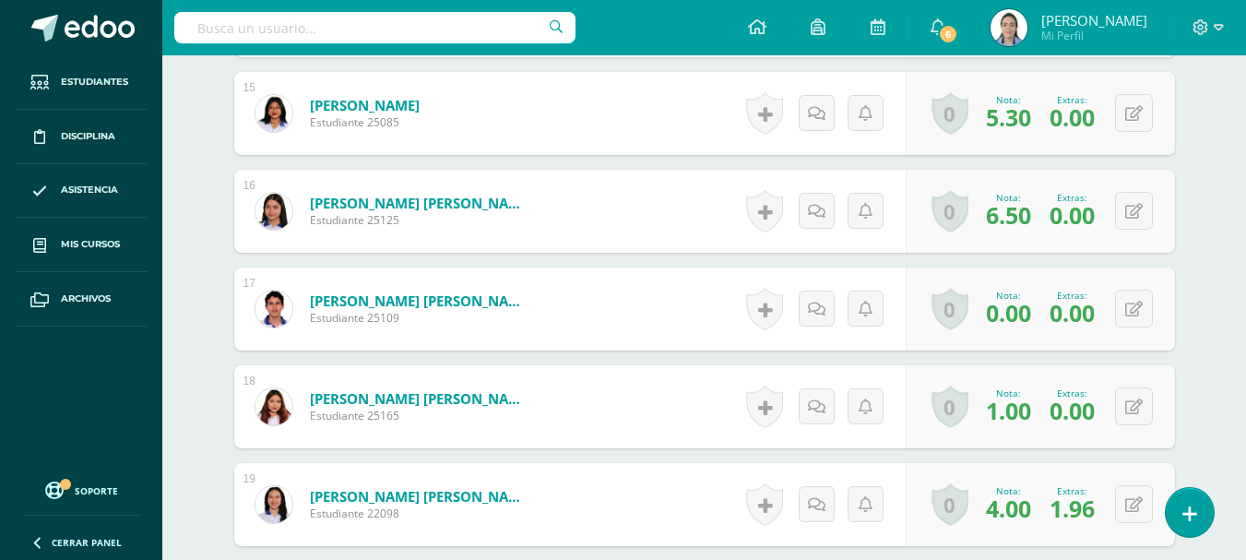
scroll to position [2011, 0]
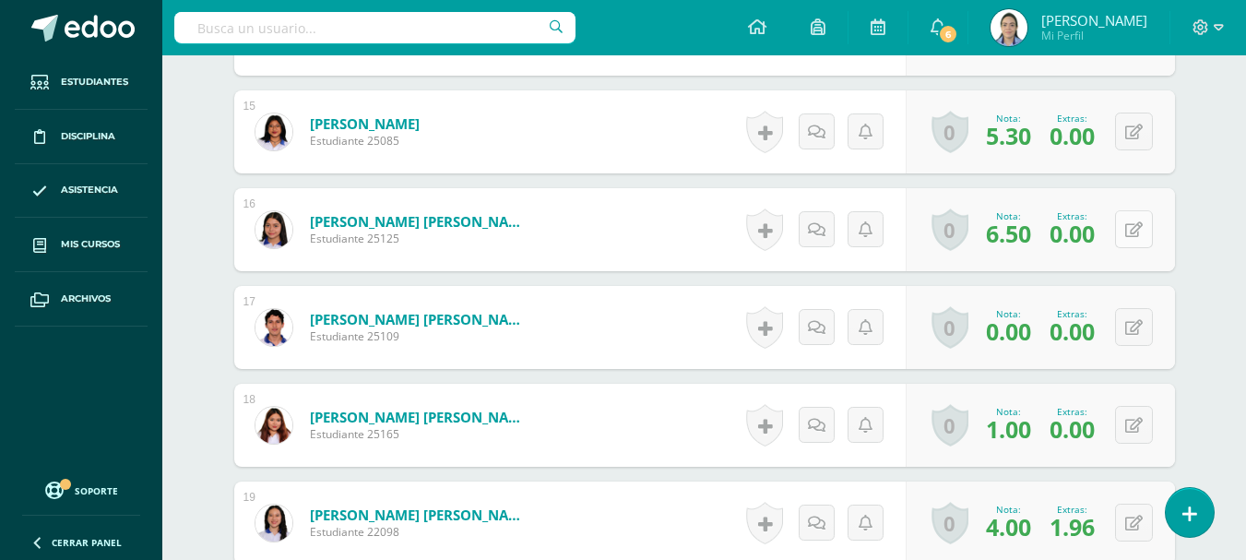
click at [1135, 234] on button at bounding box center [1134, 229] width 38 height 38
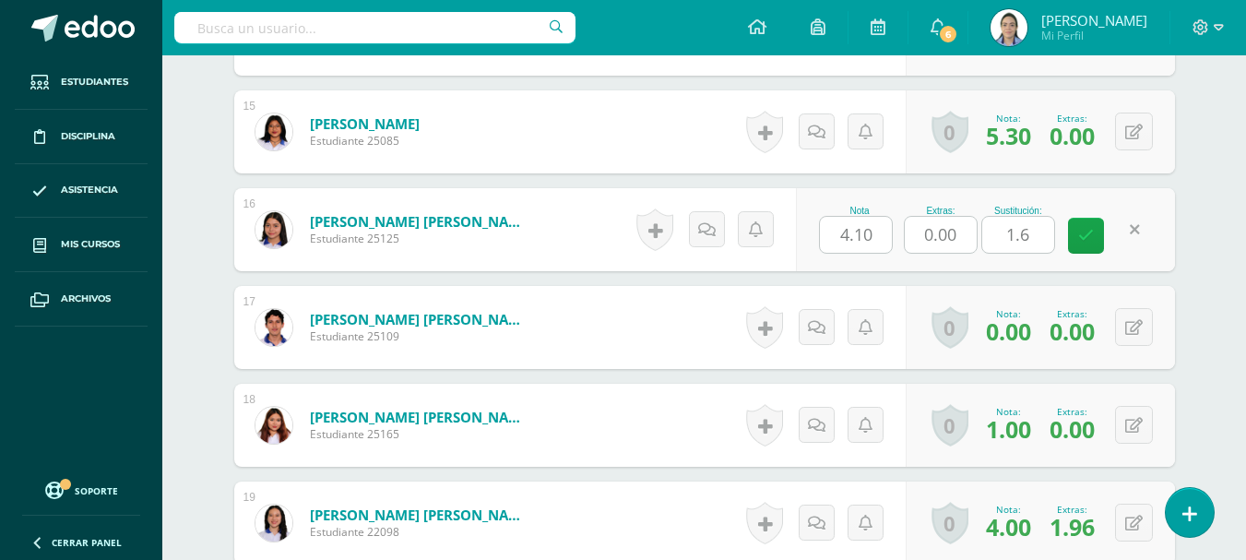
click at [1145, 233] on link at bounding box center [1135, 229] width 36 height 36
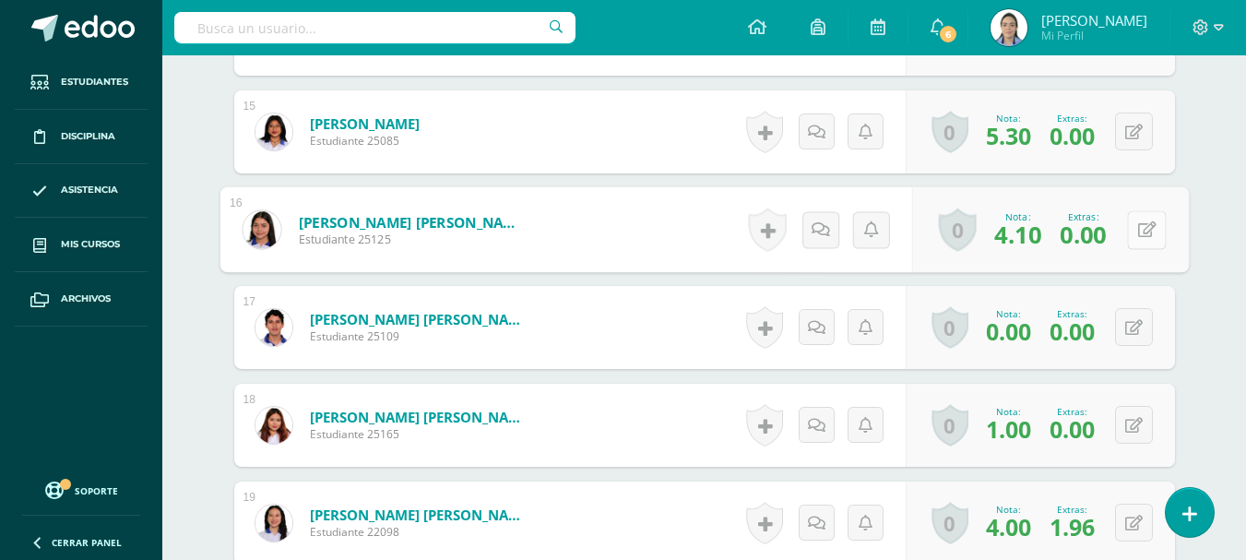
click at [1143, 239] on button at bounding box center [1146, 229] width 39 height 39
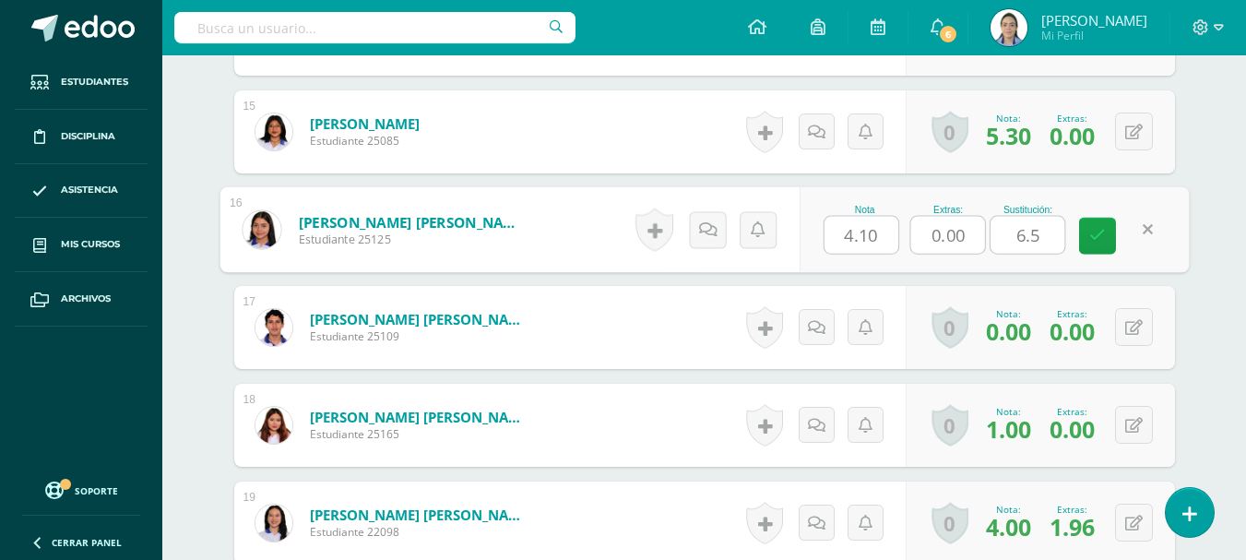
type input "6.5"
drag, startPoint x: 950, startPoint y: 230, endPoint x: 901, endPoint y: 214, distance: 51.3
click at [901, 214] on div "Nota 4.10 Extras: 0.00 Sustitución: 6.5" at bounding box center [994, 230] width 390 height 86
type input "1.6"
click at [1097, 232] on icon at bounding box center [1097, 236] width 17 height 16
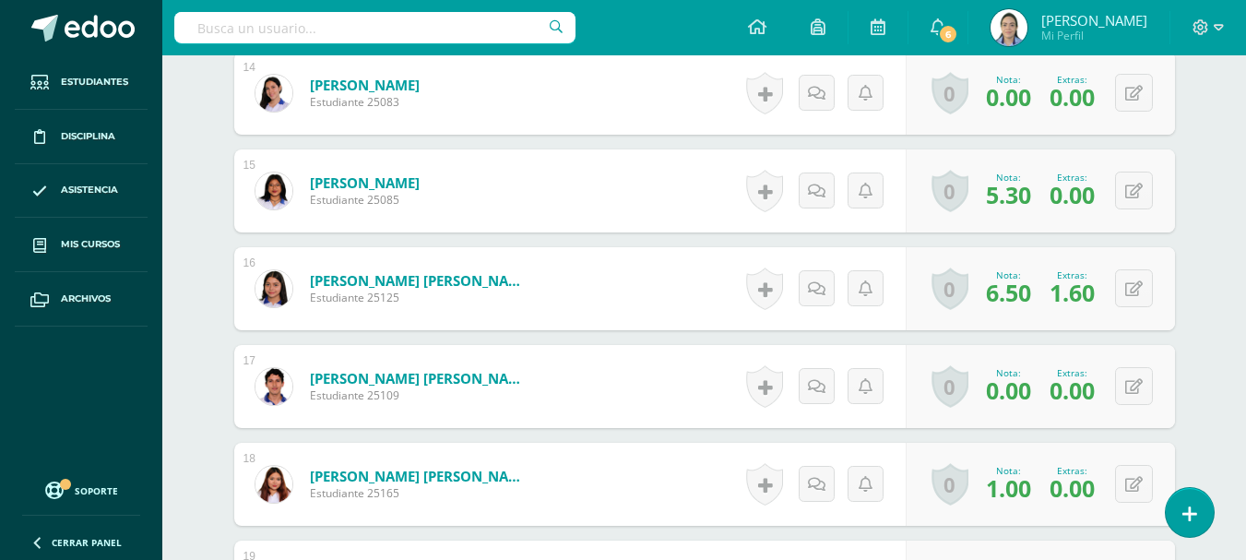
scroll to position [1919, 0]
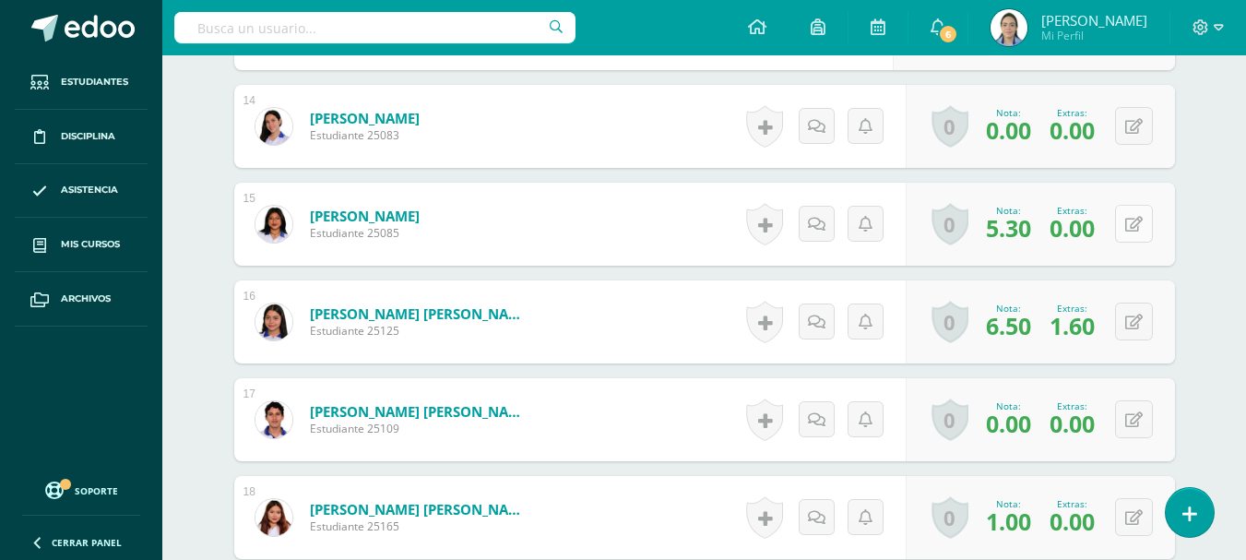
click at [1132, 220] on button at bounding box center [1134, 224] width 38 height 38
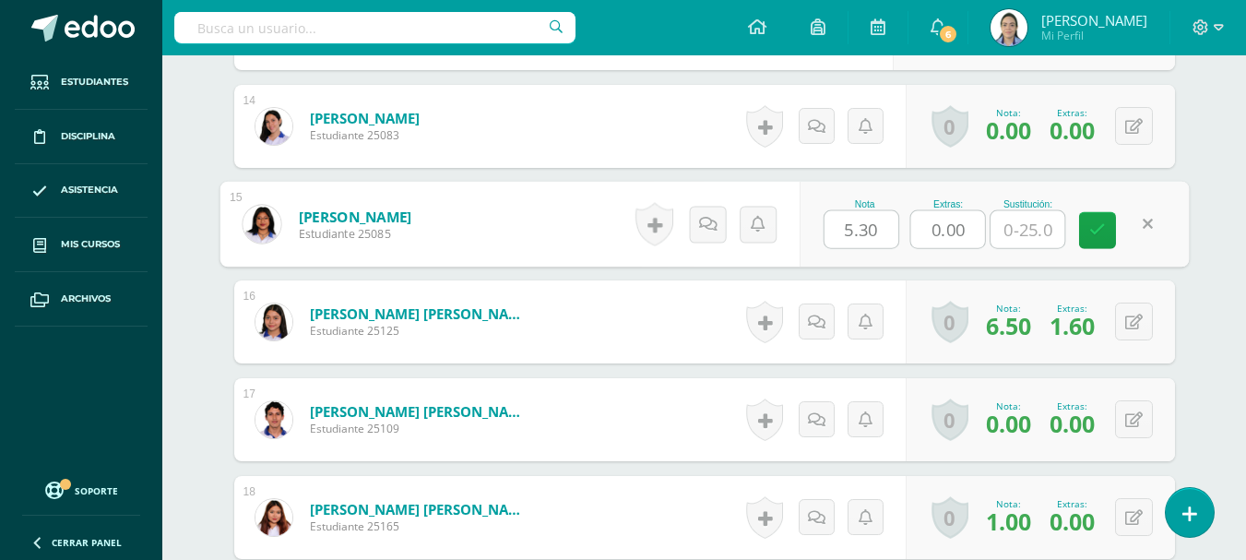
drag, startPoint x: 969, startPoint y: 230, endPoint x: 913, endPoint y: 209, distance: 59.0
click at [914, 209] on div "Extras: 0.00" at bounding box center [948, 224] width 76 height 50
type input "2"
click at [1093, 243] on link at bounding box center [1097, 230] width 37 height 37
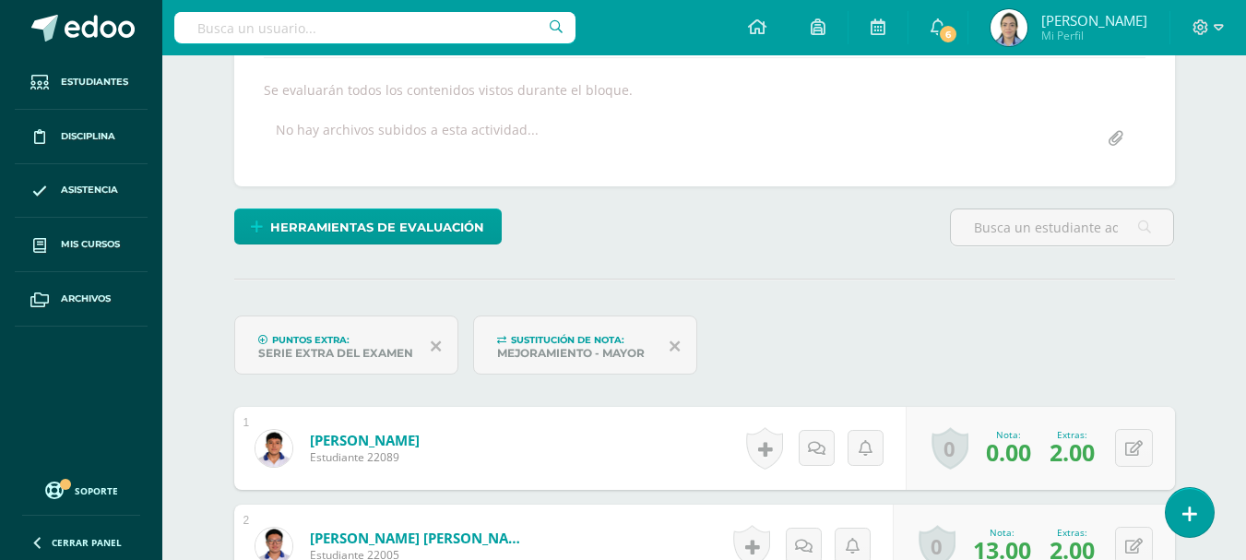
scroll to position [0, 0]
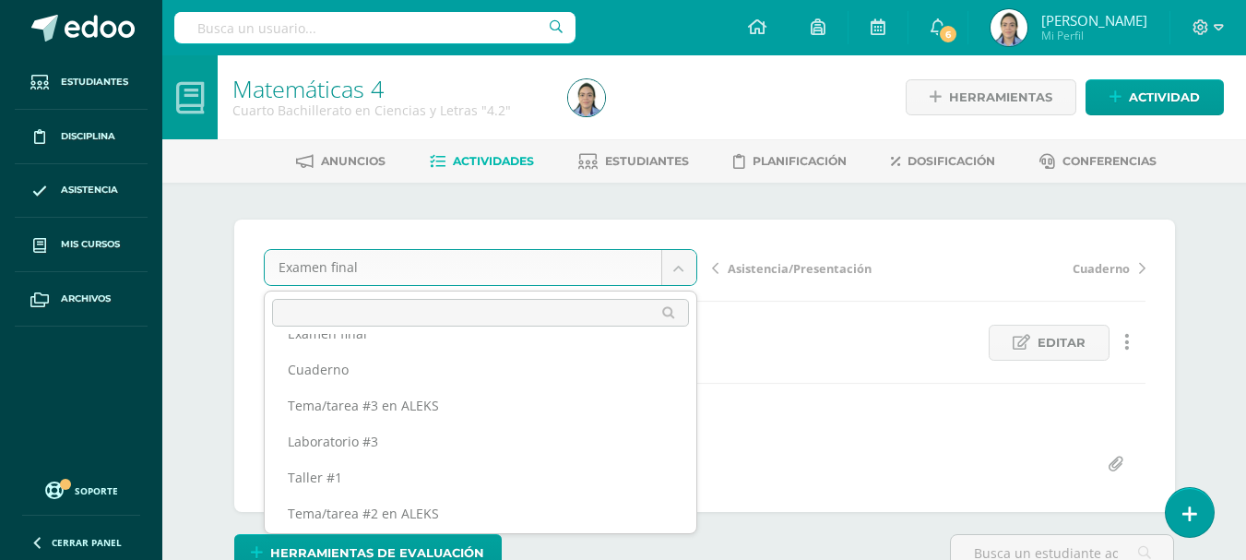
scroll to position [78, 0]
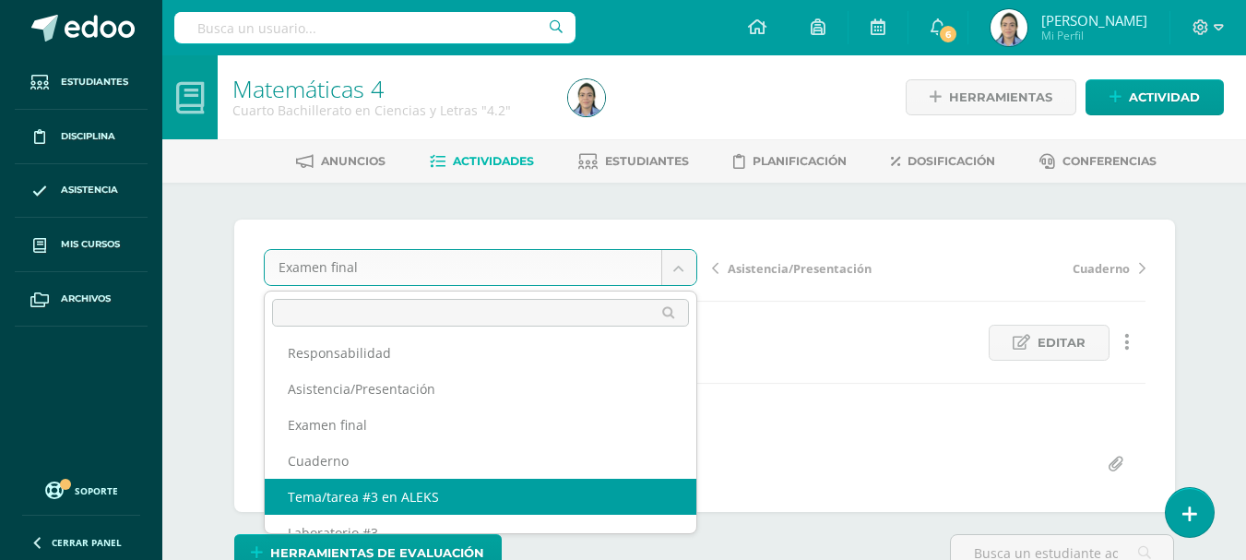
select select "/dashboard/teacher/grade-activity/44237/"
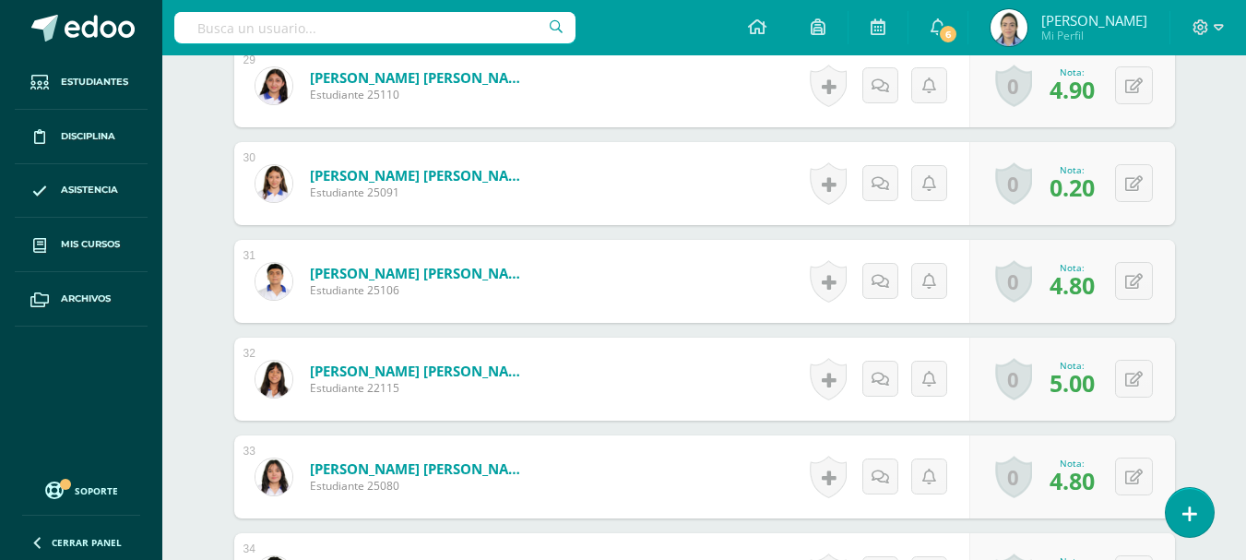
scroll to position [3528, 0]
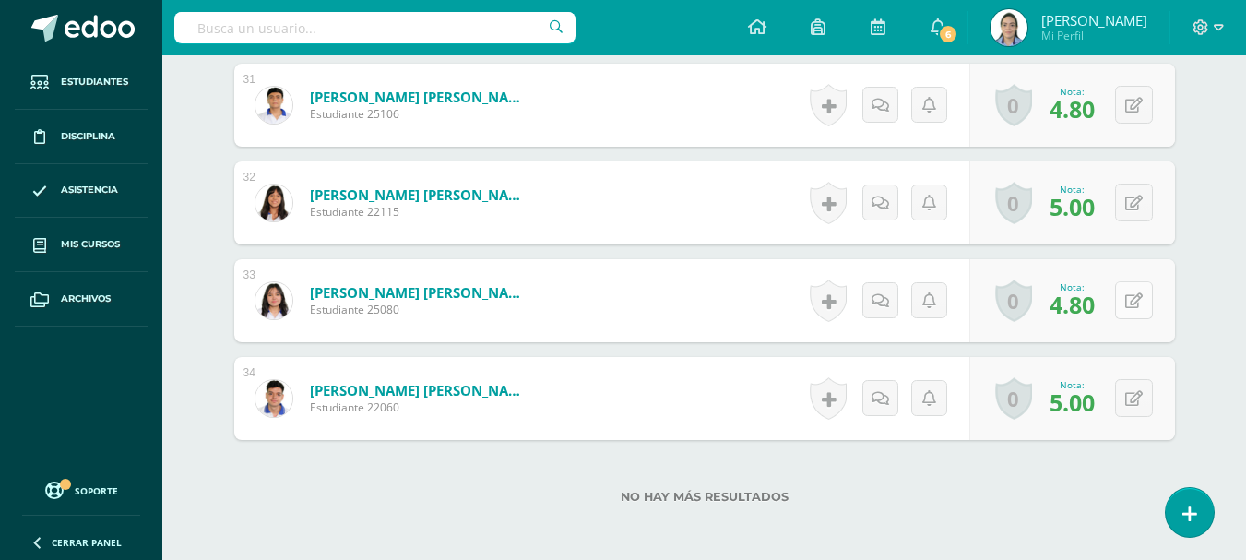
click at [1135, 305] on button at bounding box center [1134, 300] width 38 height 38
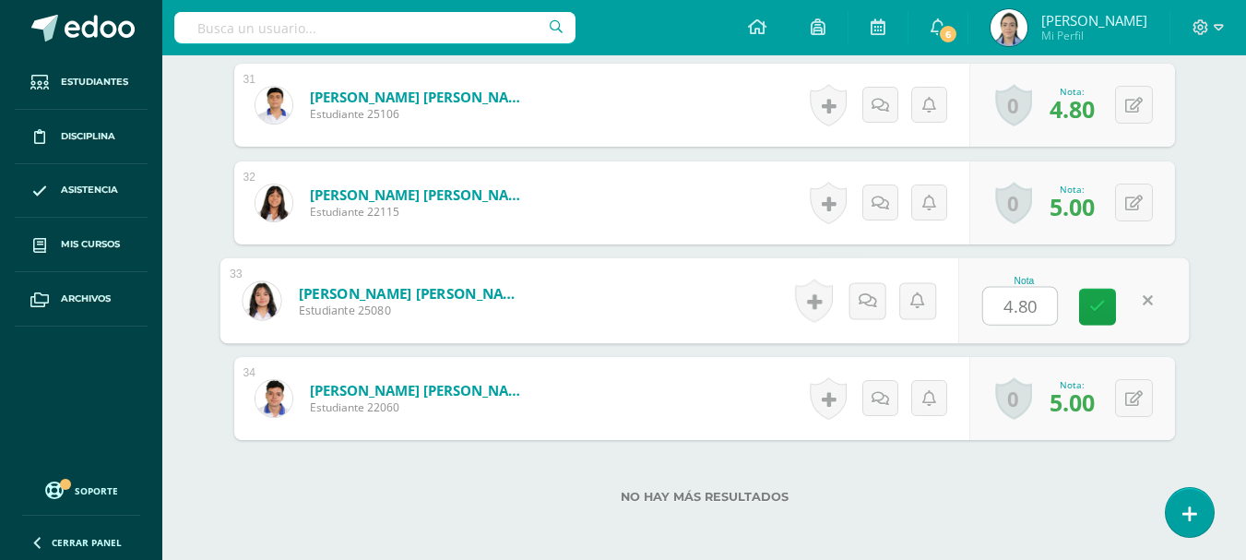
type input "5"
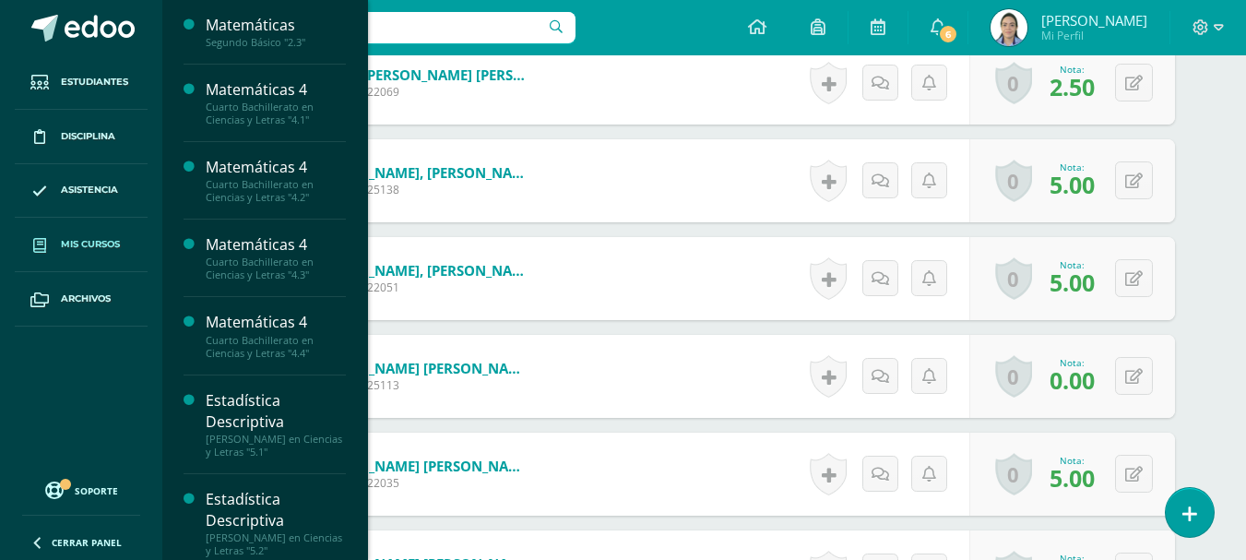
scroll to position [1038, 0]
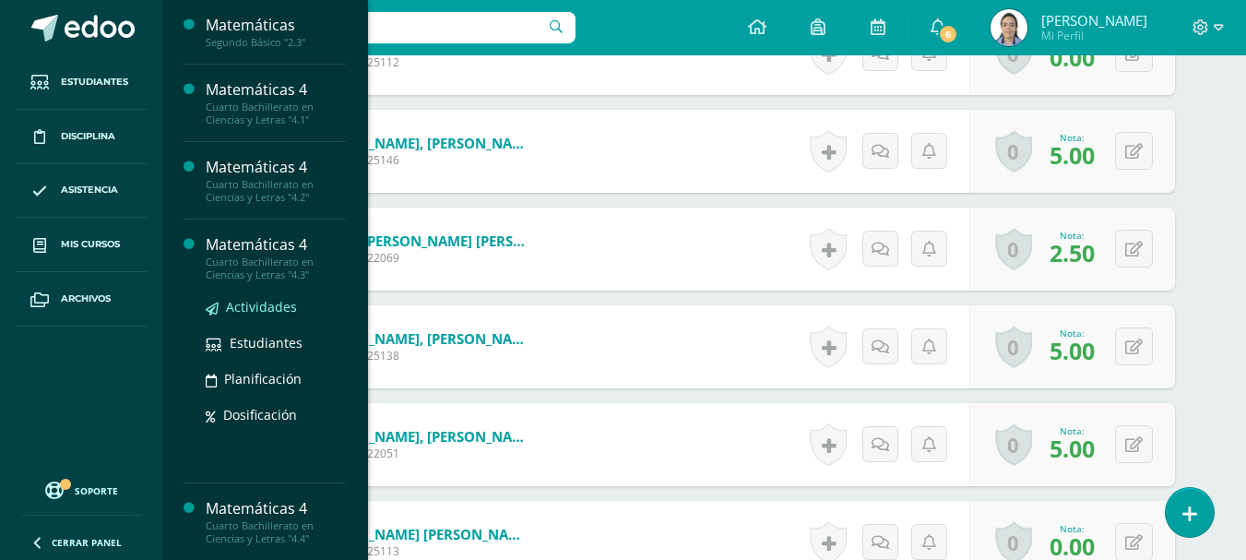
click at [239, 305] on span "Actividades" at bounding box center [261, 307] width 71 height 18
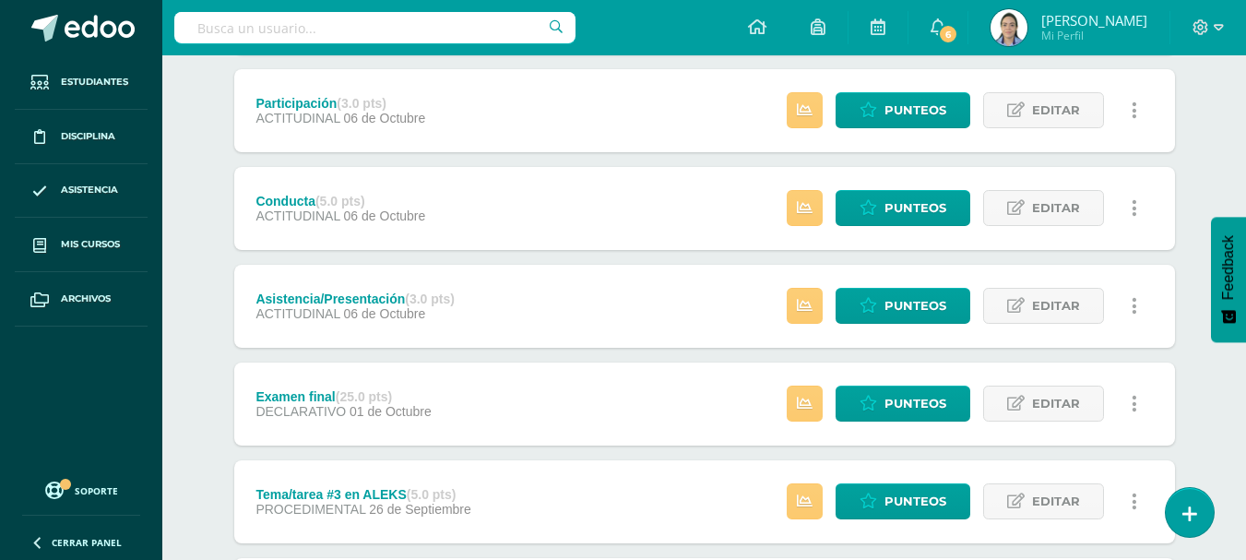
scroll to position [461, 0]
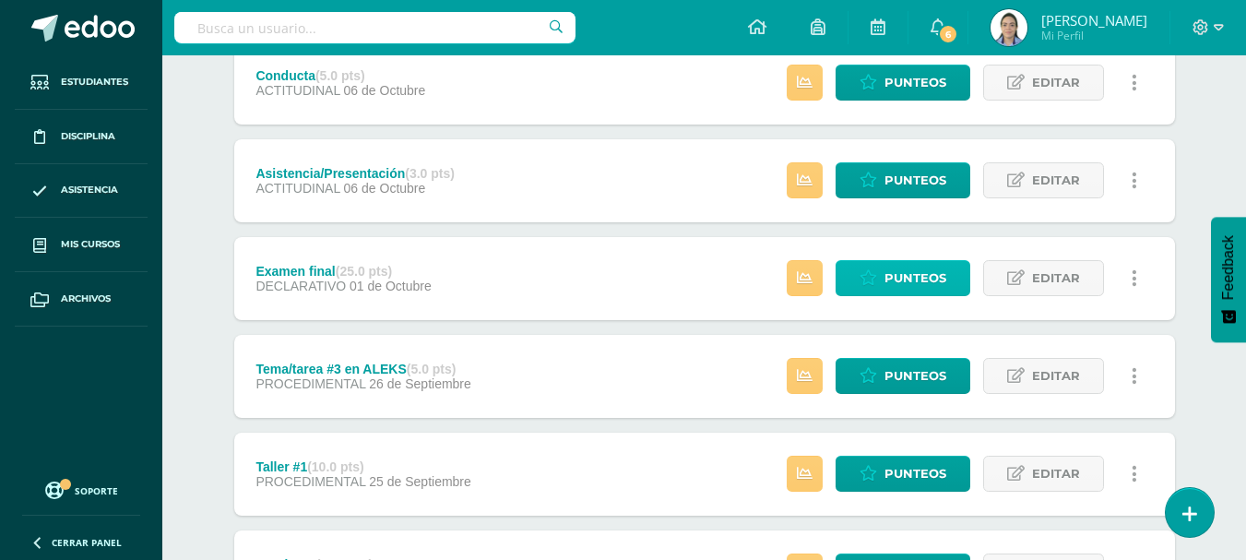
click at [923, 280] on span "Punteos" at bounding box center [916, 278] width 62 height 34
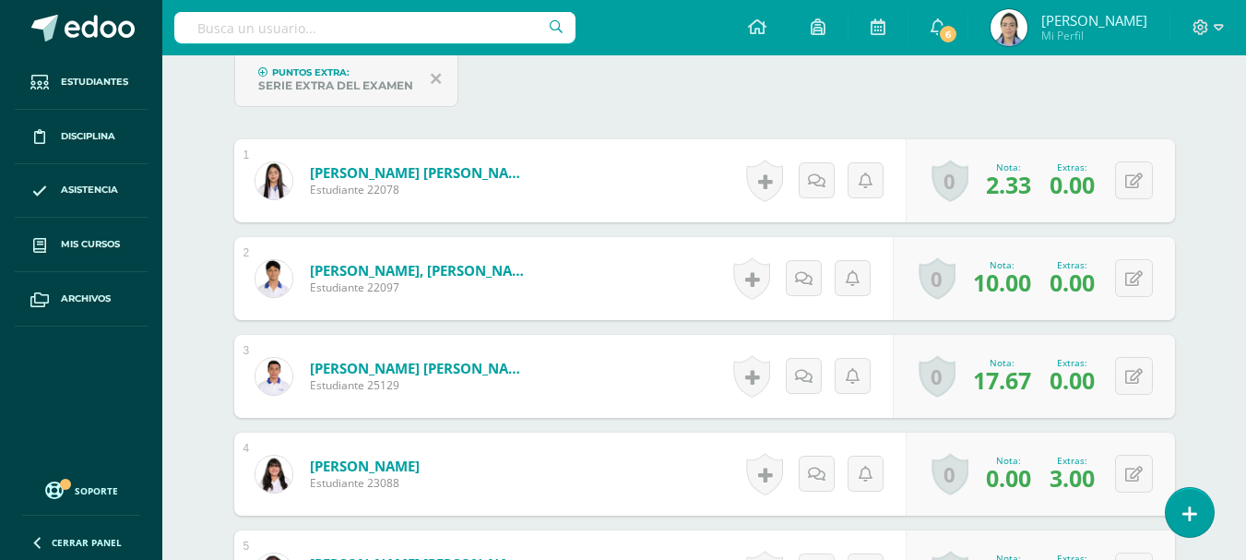
scroll to position [758, 0]
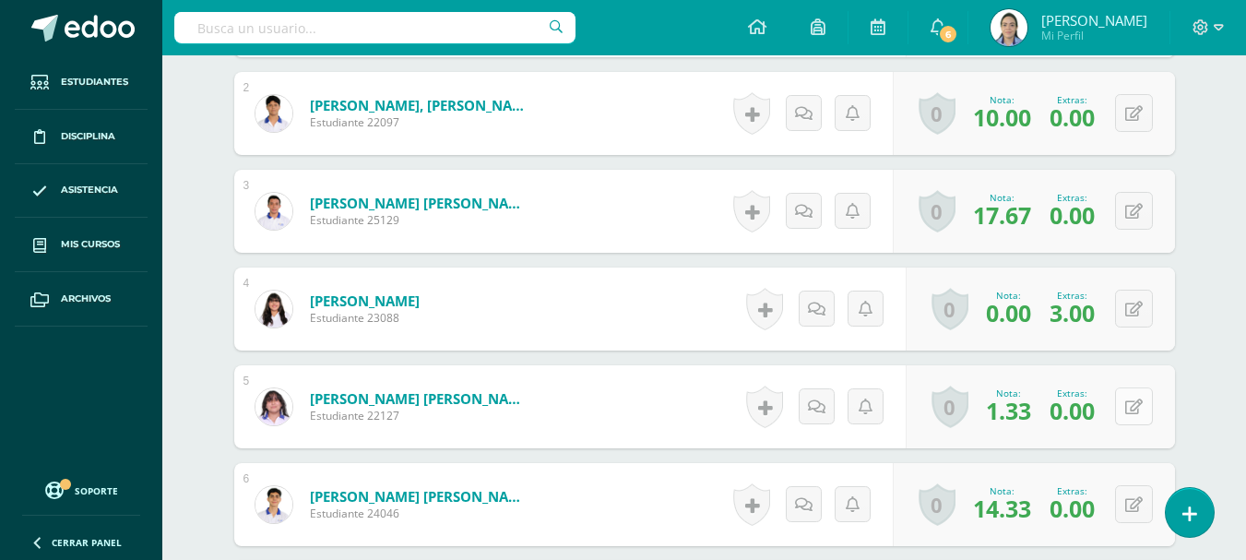
click at [1140, 399] on icon at bounding box center [1134, 407] width 18 height 16
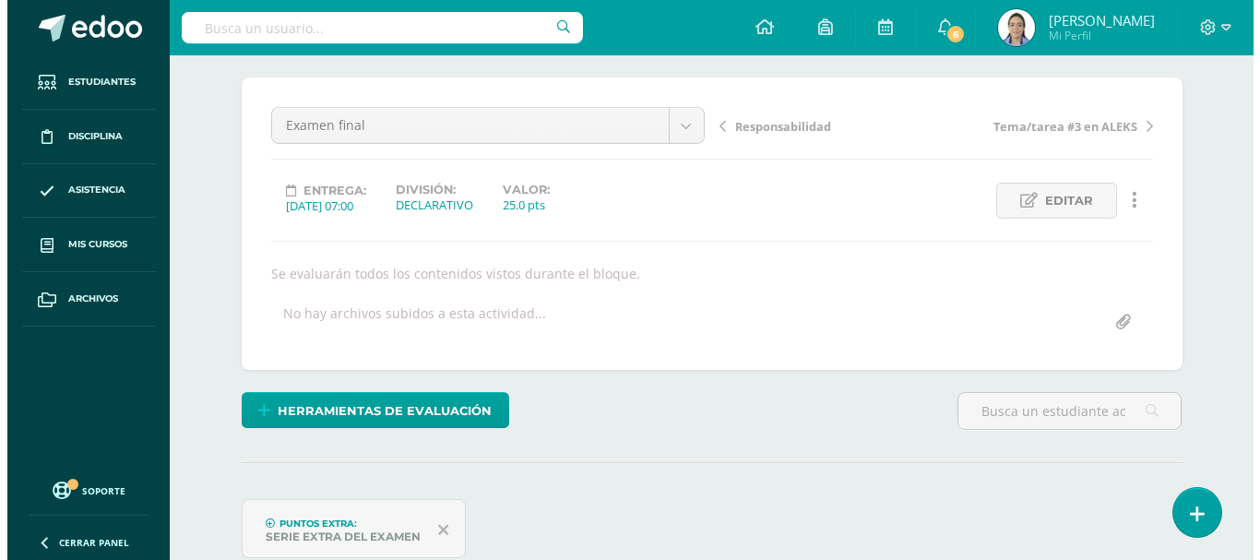
scroll to position [277, 0]
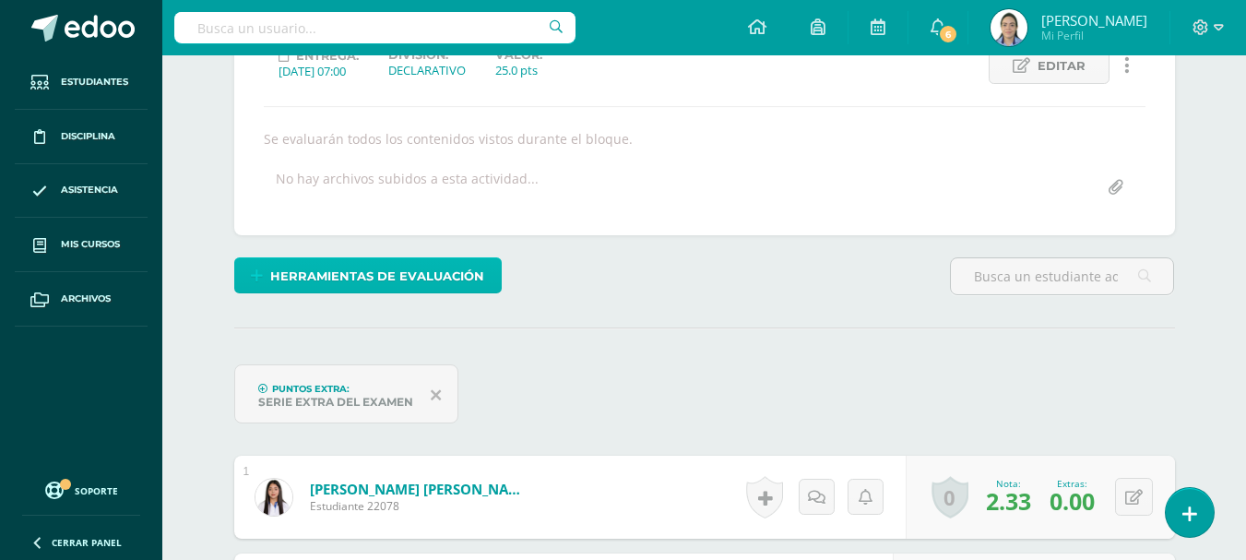
click at [417, 286] on span "Herramientas de evaluación" at bounding box center [377, 276] width 214 height 34
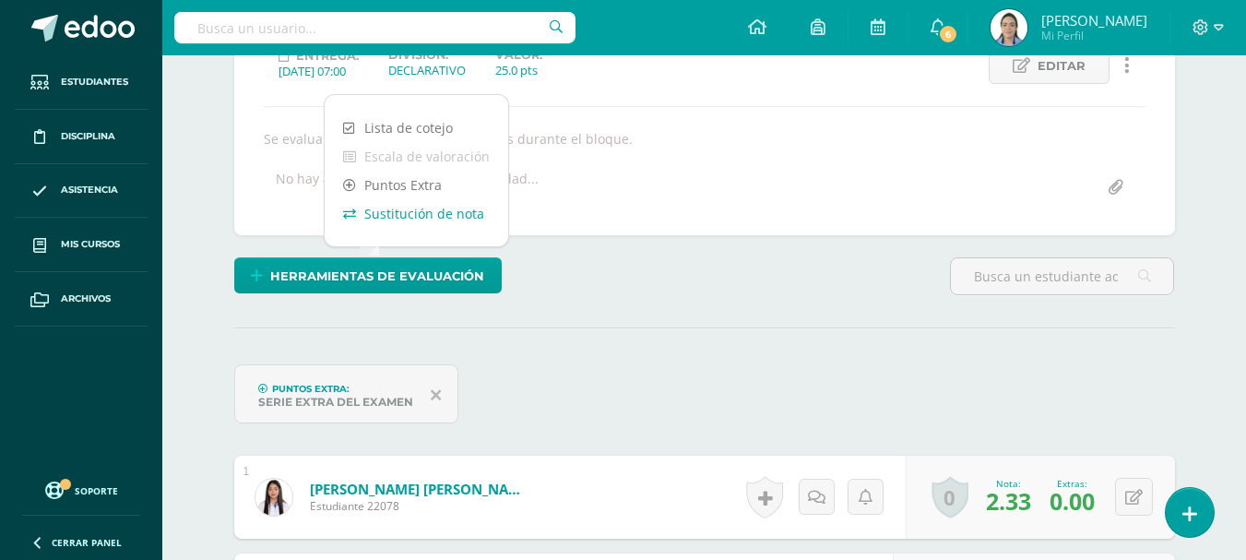
click at [413, 211] on link "Sustitución de nota" at bounding box center [417, 213] width 184 height 29
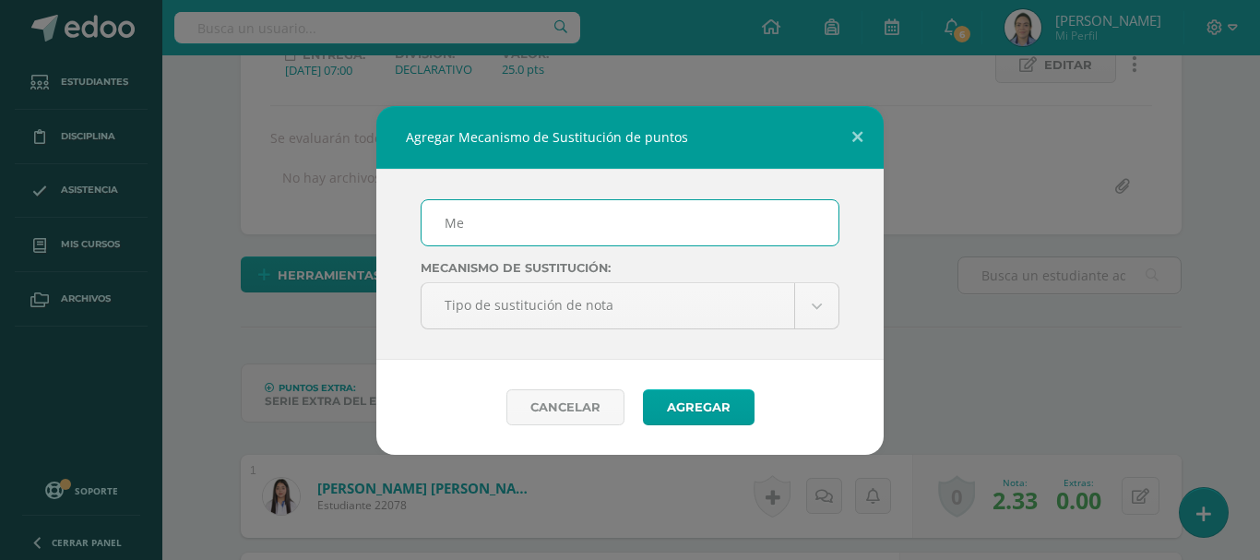
scroll to position [279, 0]
click at [501, 225] on input "Me" at bounding box center [630, 222] width 417 height 45
type input "Mejoramiento"
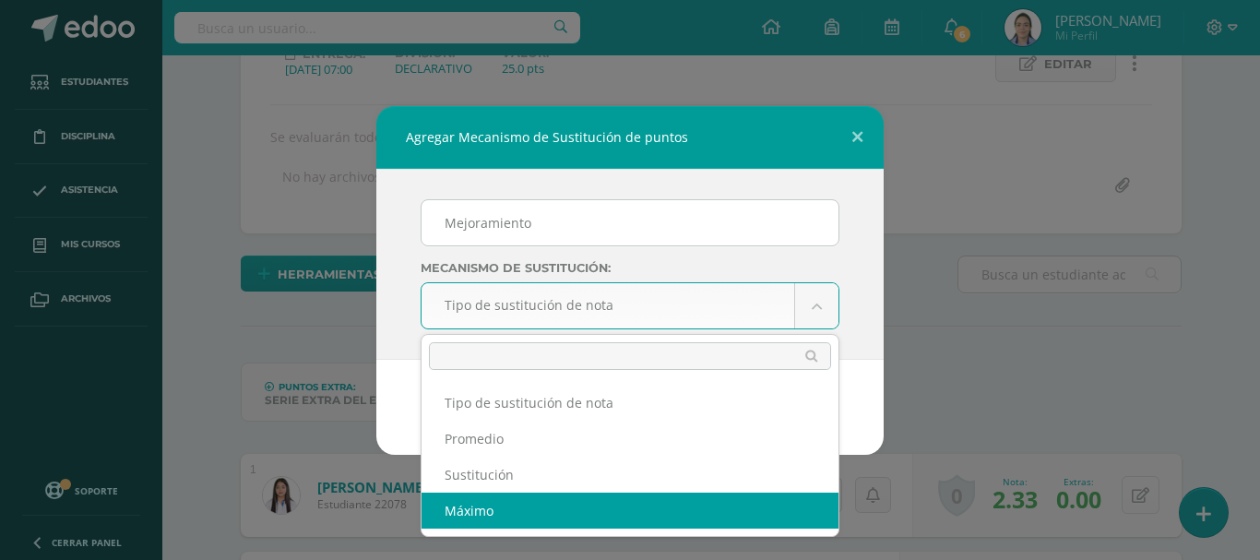
select select "maximum"
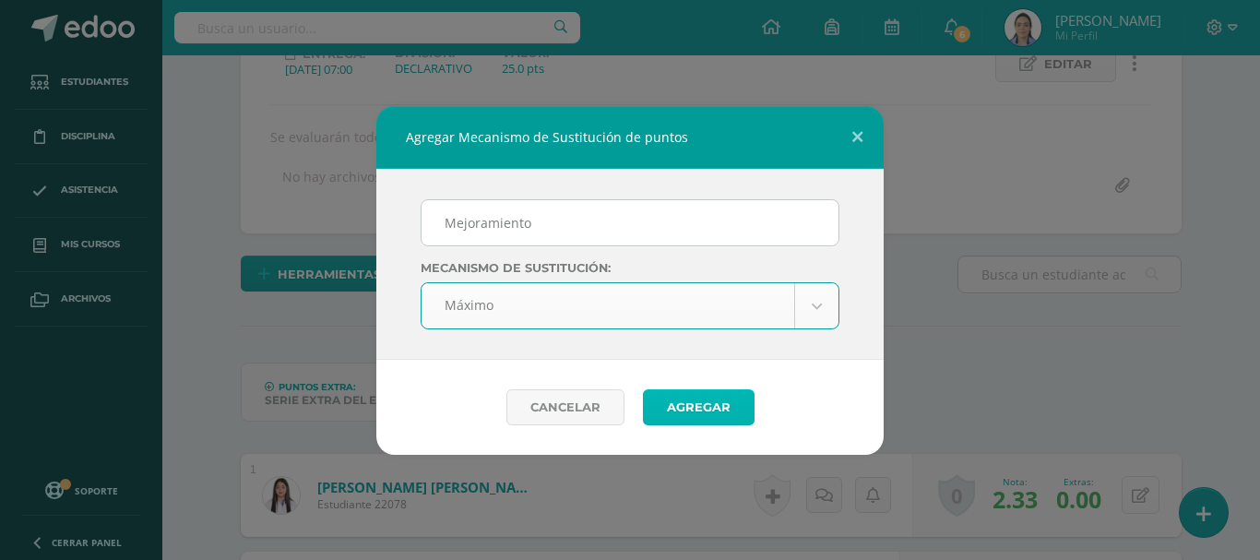
click at [704, 403] on button "Agregar" at bounding box center [699, 407] width 112 height 36
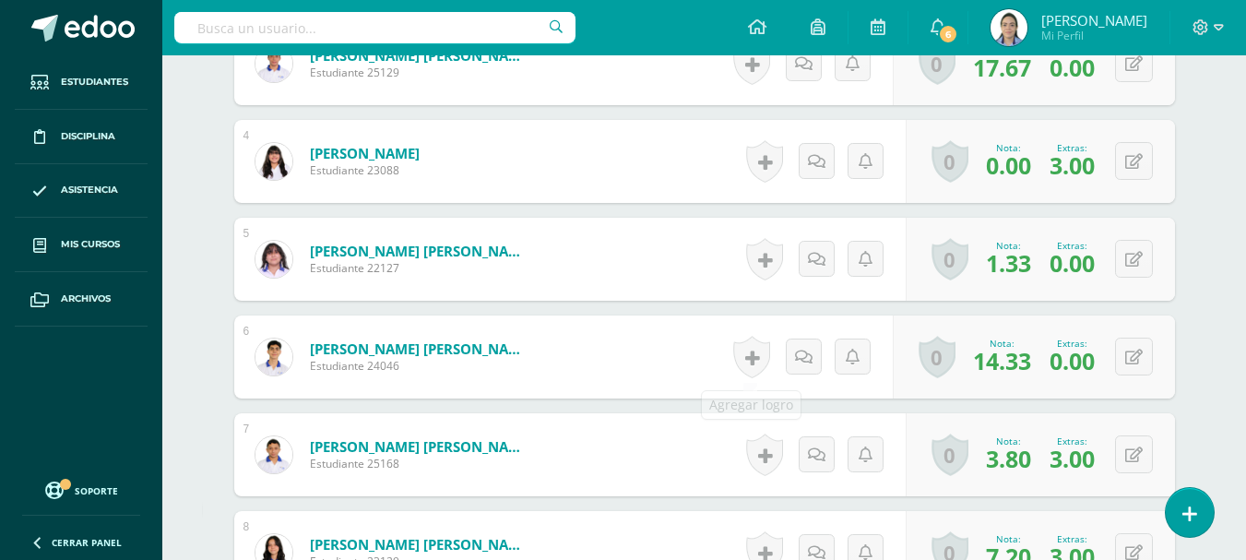
scroll to position [922, 0]
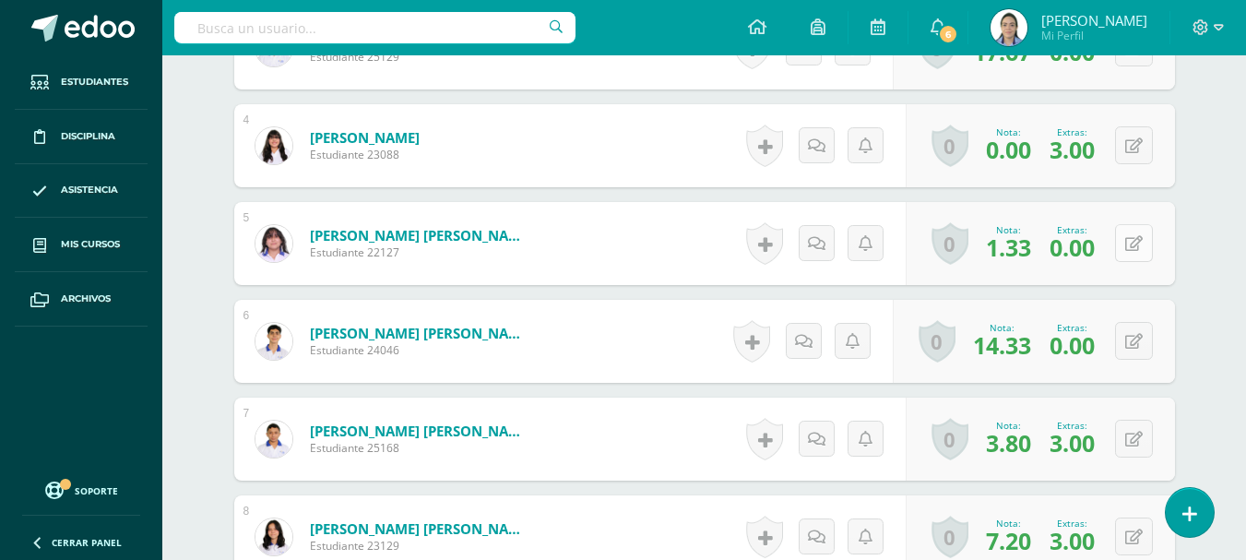
click at [1134, 250] on icon at bounding box center [1134, 244] width 18 height 16
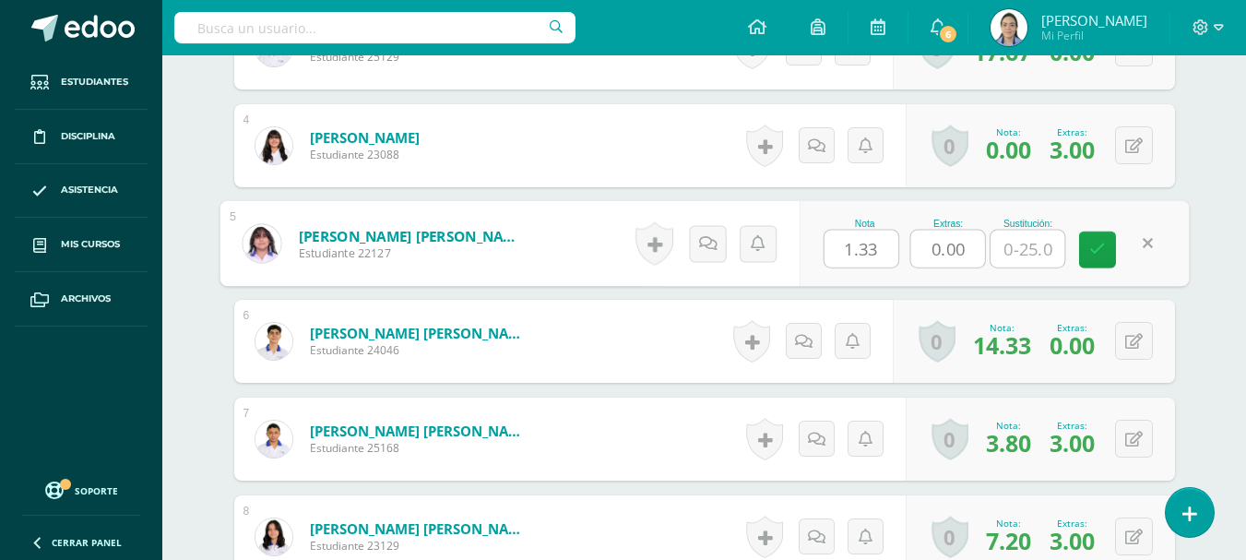
click at [1015, 256] on input "text" at bounding box center [1028, 249] width 74 height 37
type input "6"
click at [1102, 247] on icon at bounding box center [1097, 250] width 17 height 16
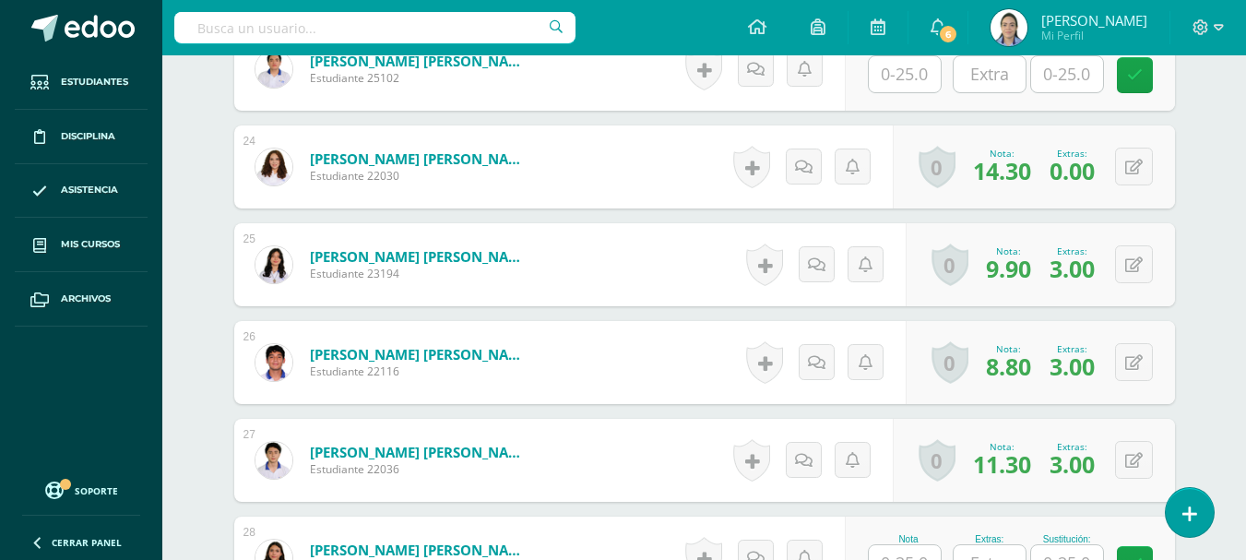
scroll to position [3040, 0]
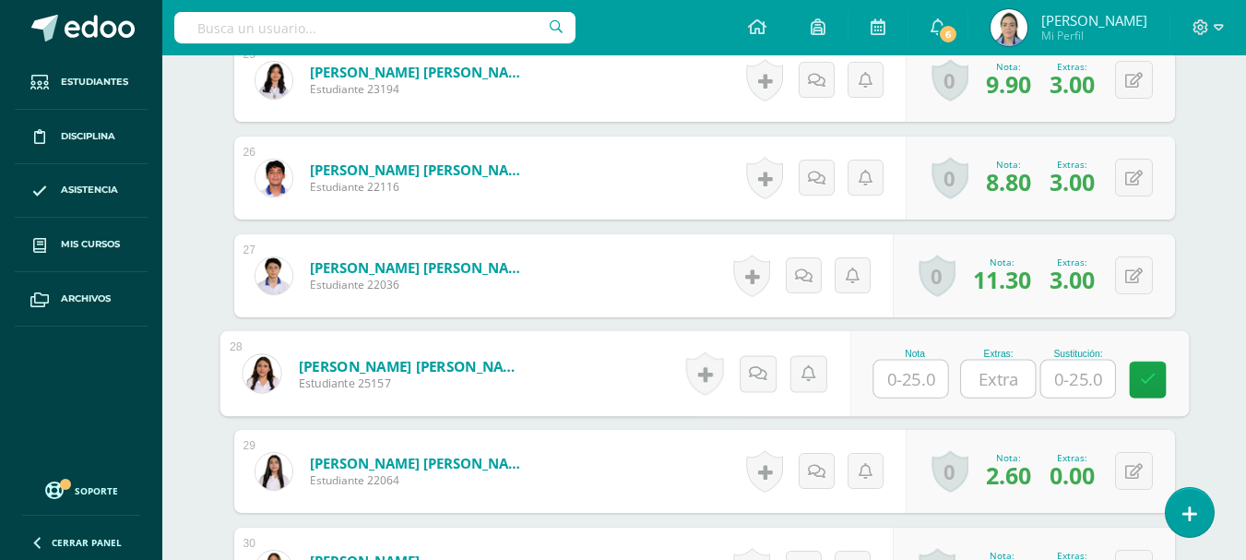
click at [918, 378] on input "text" at bounding box center [911, 379] width 74 height 37
type input "0"
type input "10"
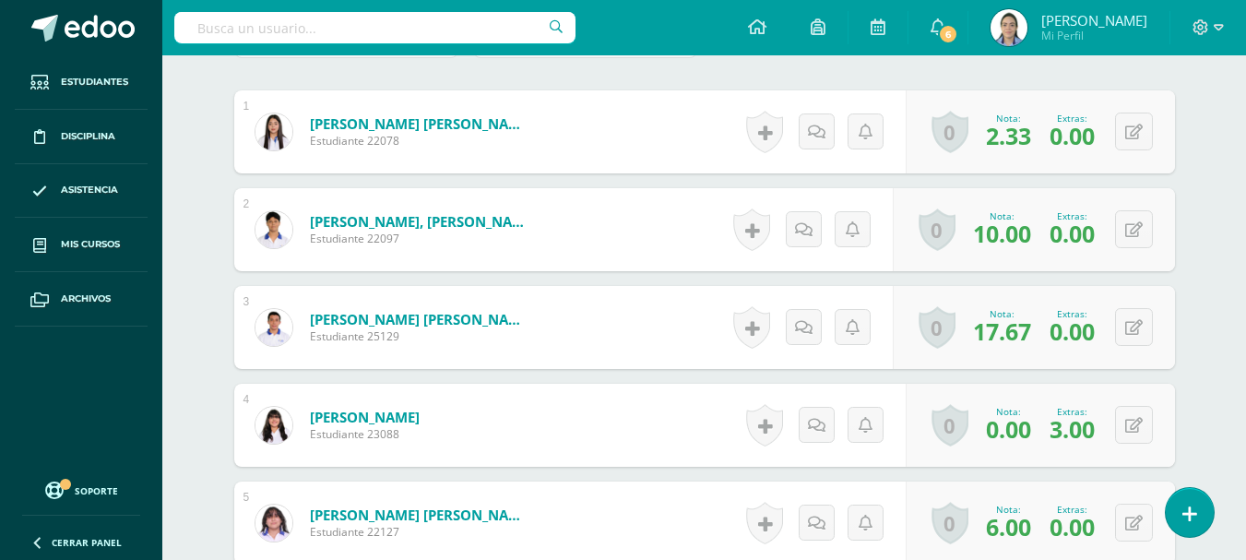
scroll to position [734, 0]
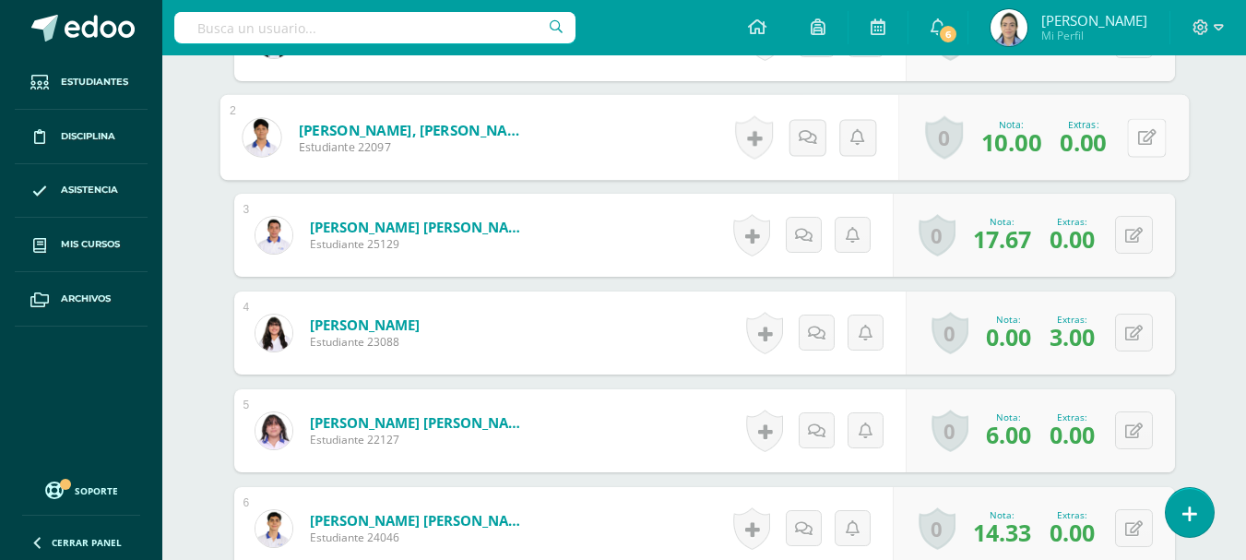
click at [1129, 151] on button at bounding box center [1146, 137] width 39 height 39
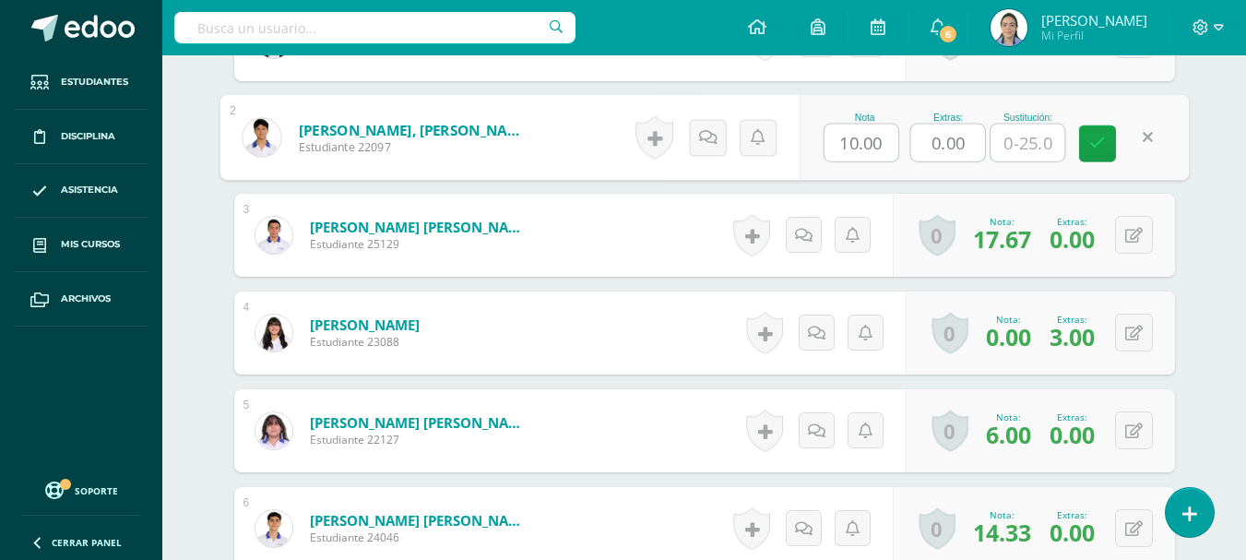
drag, startPoint x: 946, startPoint y: 132, endPoint x: 919, endPoint y: 125, distance: 28.6
click at [919, 125] on input "0.00" at bounding box center [947, 143] width 74 height 37
type input "2"
click at [1078, 146] on div "Nota 10.00 Extras: 2 Sustitución:" at bounding box center [994, 138] width 390 height 86
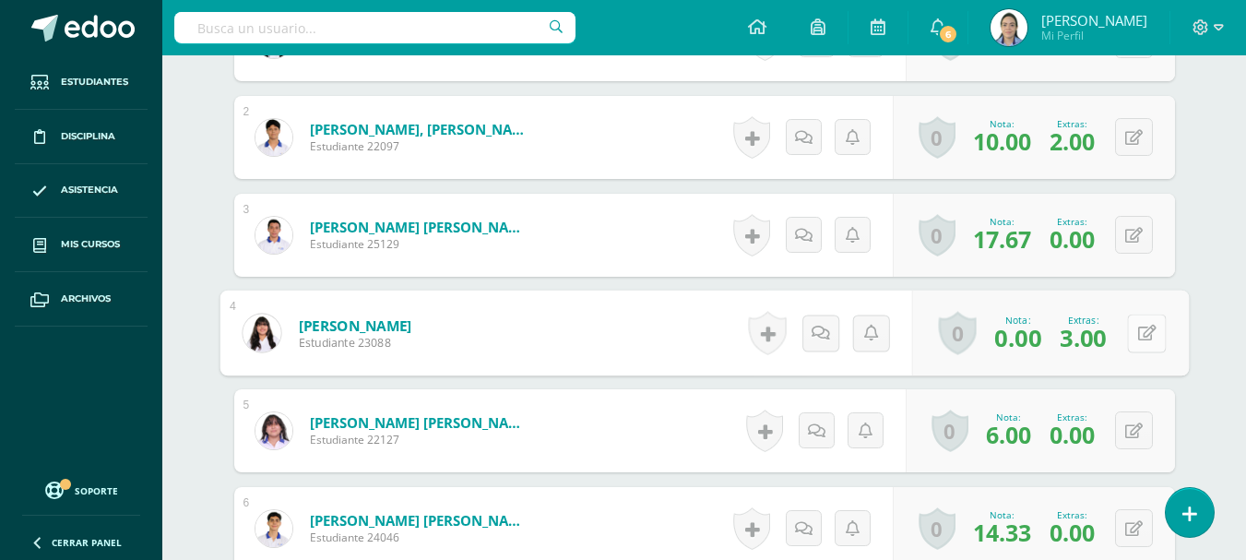
click at [1124, 333] on div "0 Logros Logros obtenidos Aún no hay logros agregados Nota: 0.00 Extras: 3.00" at bounding box center [1049, 334] width 277 height 86
click at [1136, 337] on button at bounding box center [1146, 333] width 39 height 39
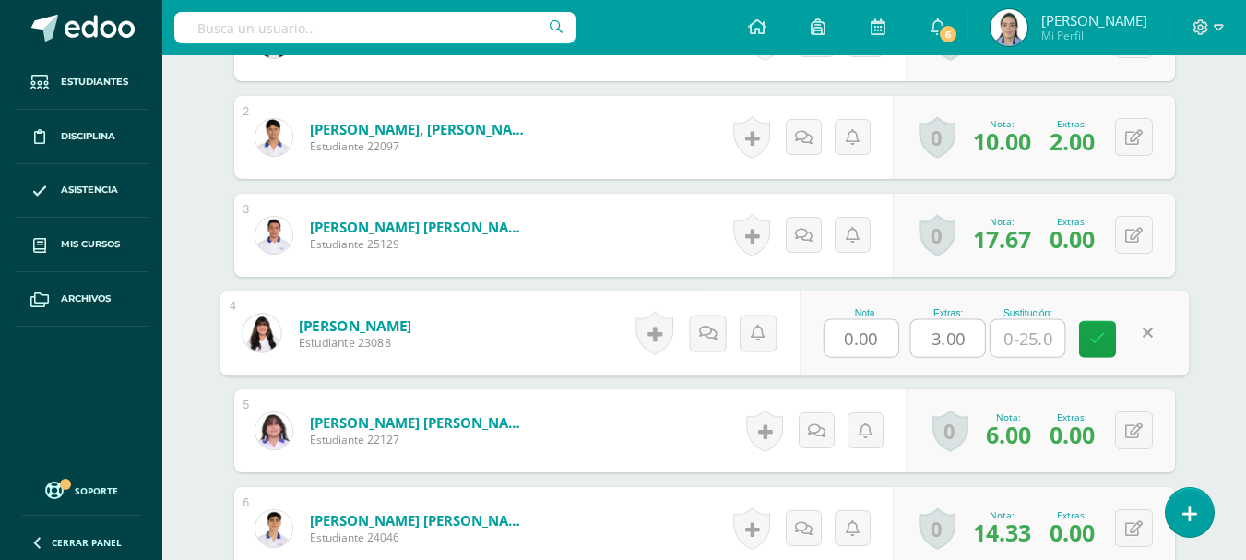
drag, startPoint x: 973, startPoint y: 336, endPoint x: 917, endPoint y: 324, distance: 57.5
click at [917, 324] on input "3.00" at bounding box center [947, 338] width 74 height 37
type input "4.96"
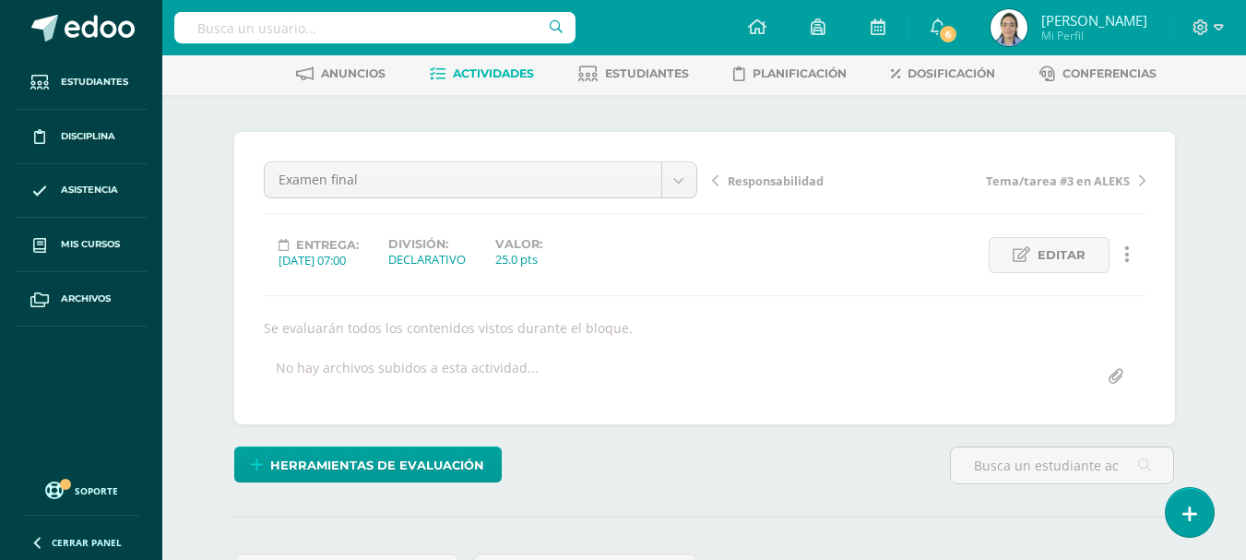
scroll to position [0, 0]
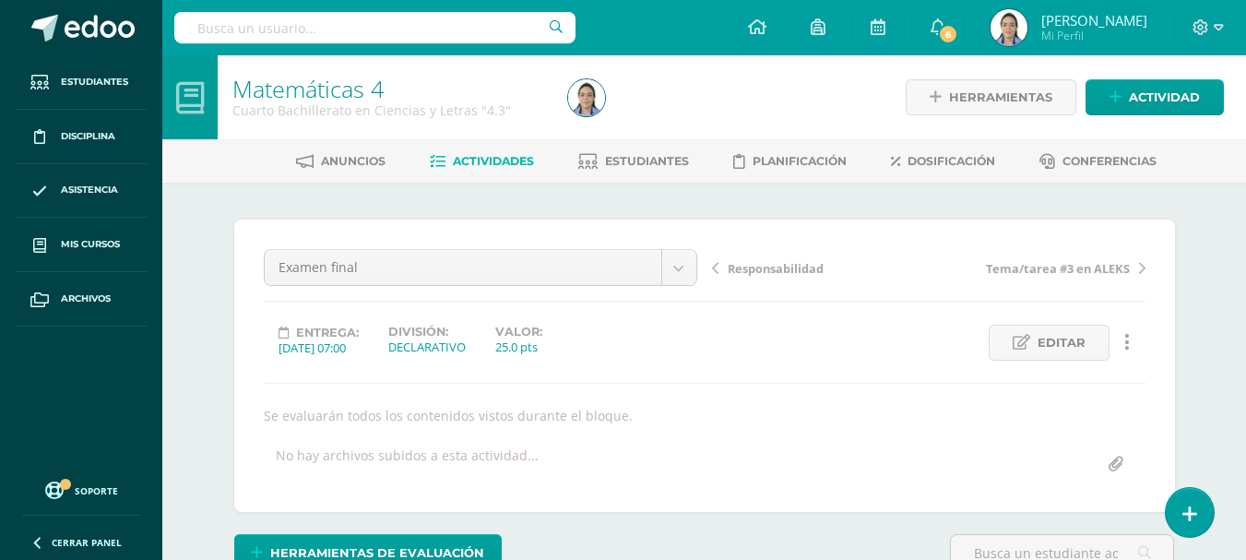
click at [502, 159] on span "Actividades" at bounding box center [493, 161] width 81 height 14
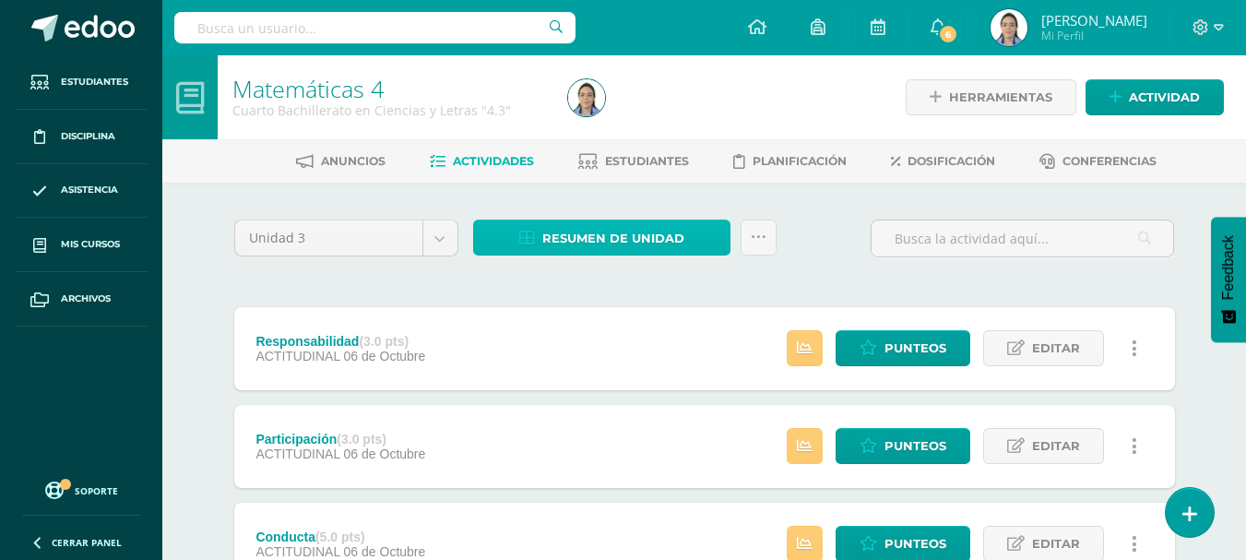
click at [621, 235] on span "Resumen de unidad" at bounding box center [613, 238] width 142 height 34
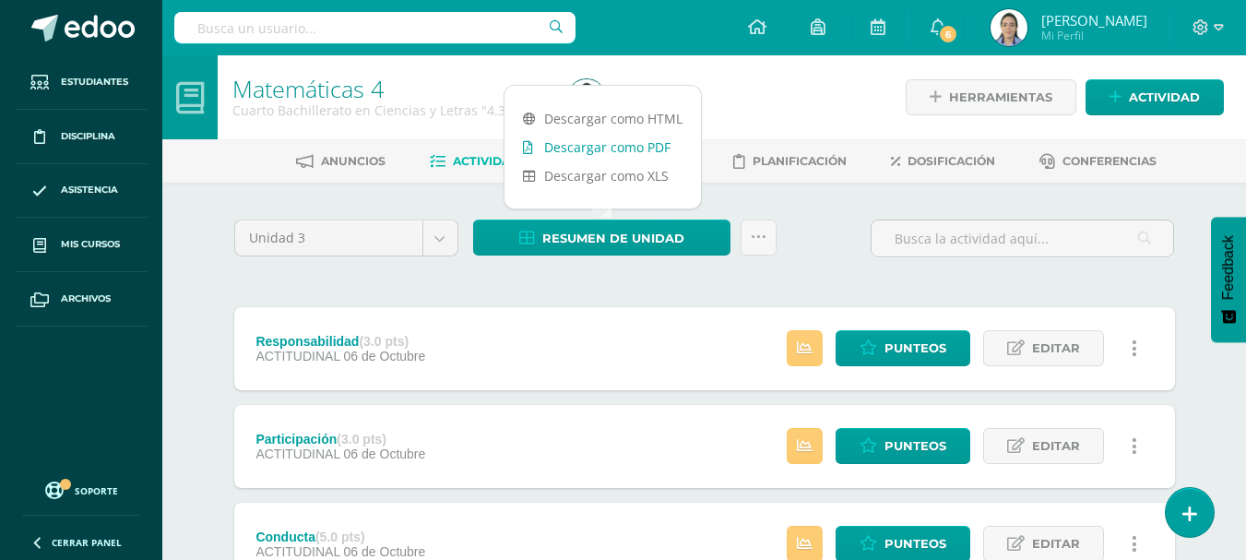
click at [601, 154] on link "Descargar como PDF" at bounding box center [603, 147] width 196 height 29
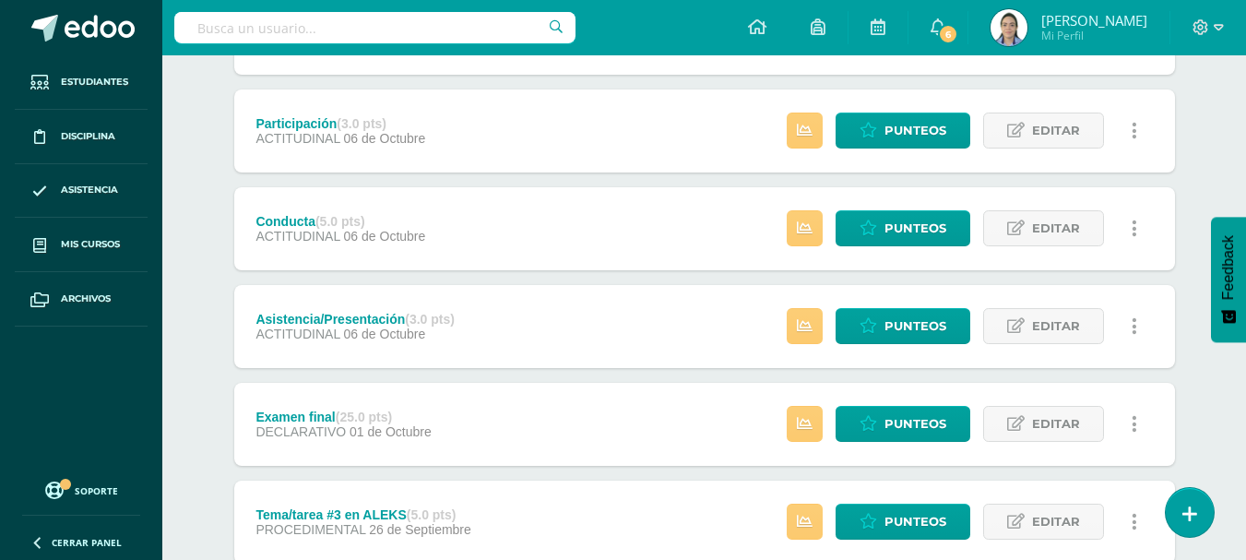
scroll to position [369, 0]
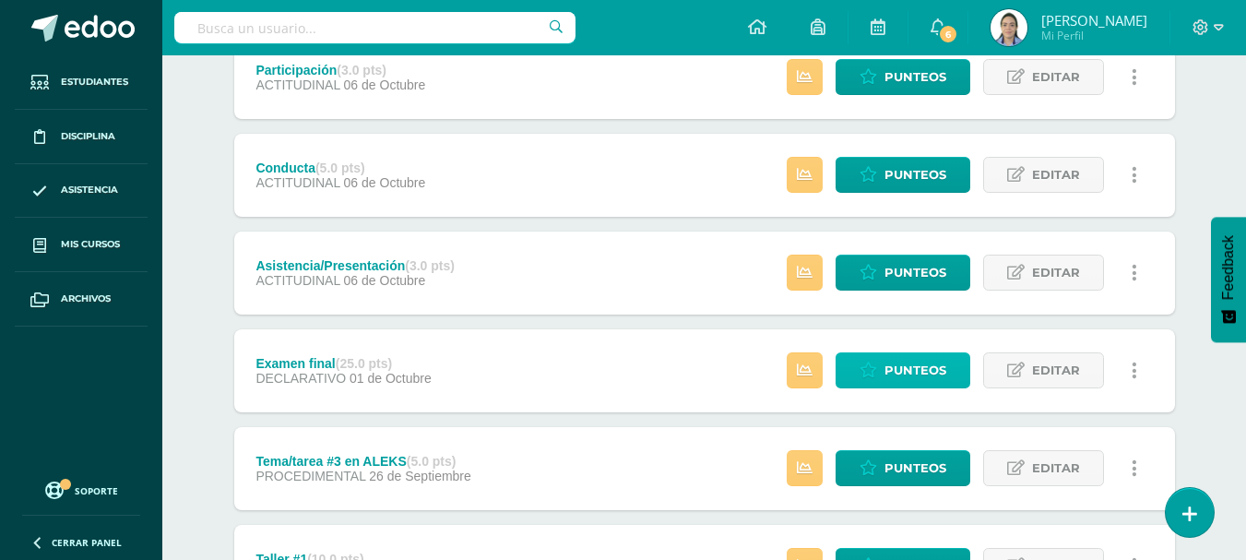
drag, startPoint x: 895, startPoint y: 369, endPoint x: 897, endPoint y: 351, distance: 18.5
click at [897, 369] on span "Punteos" at bounding box center [916, 370] width 62 height 34
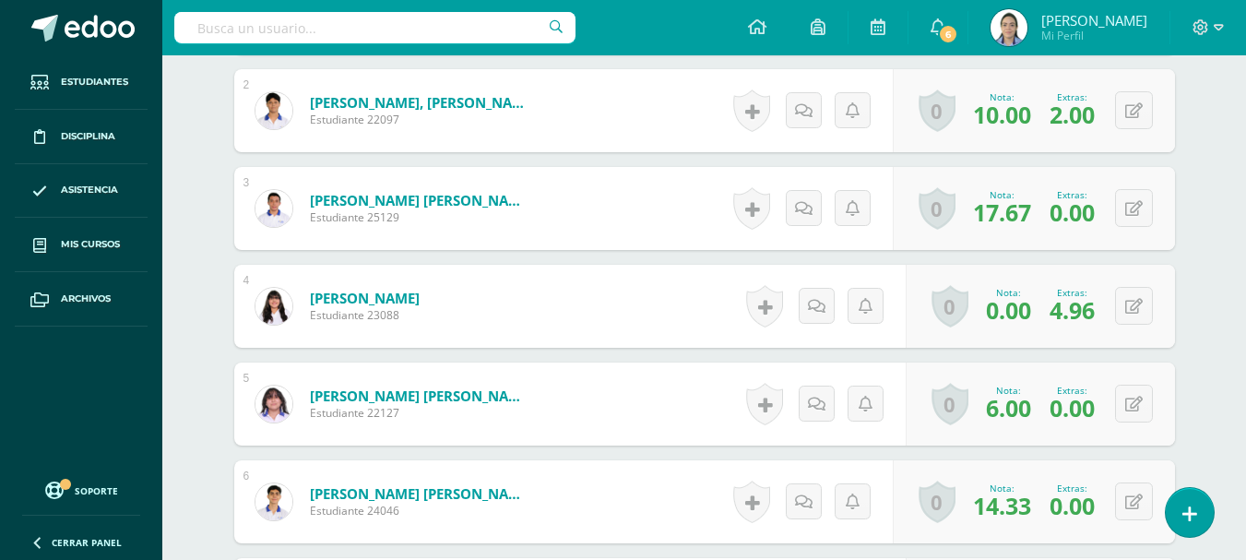
scroll to position [853, 0]
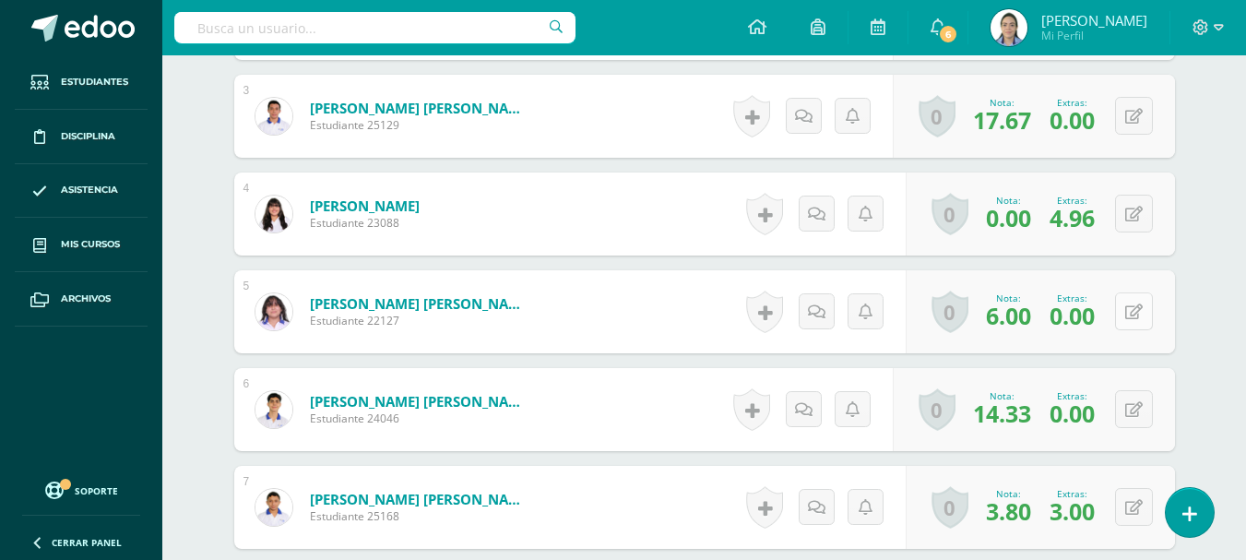
click at [1132, 302] on button at bounding box center [1134, 311] width 38 height 38
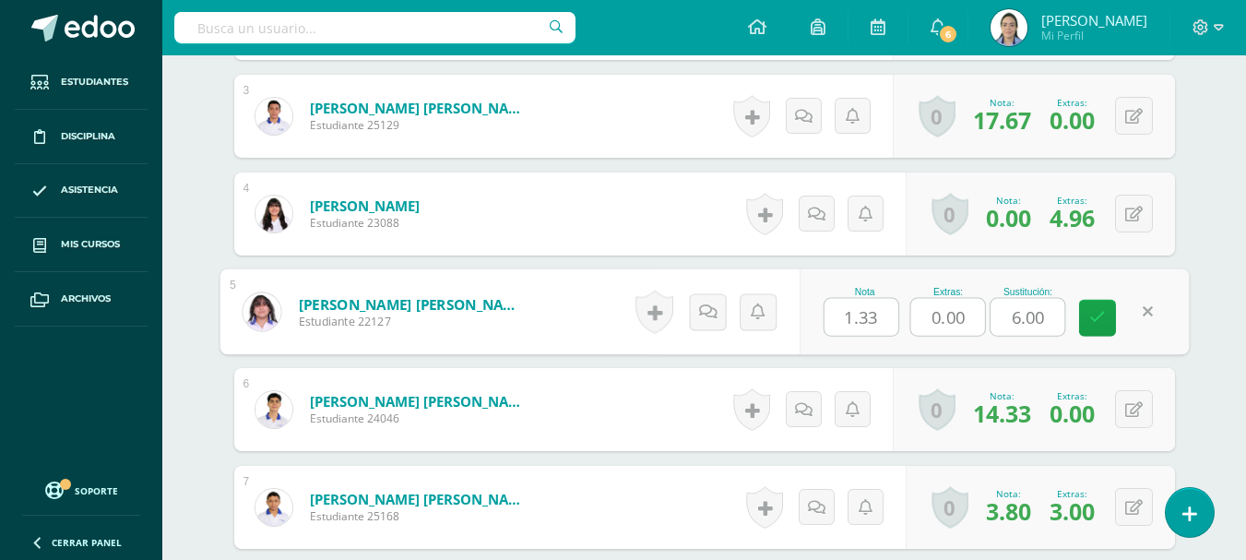
drag, startPoint x: 907, startPoint y: 296, endPoint x: 884, endPoint y: 287, distance: 24.8
click at [884, 287] on div "Nota 1.33 Extras: 0.00 Sustitución: 6.00" at bounding box center [994, 312] width 390 height 86
type input "2"
click at [1094, 328] on link at bounding box center [1097, 318] width 37 height 37
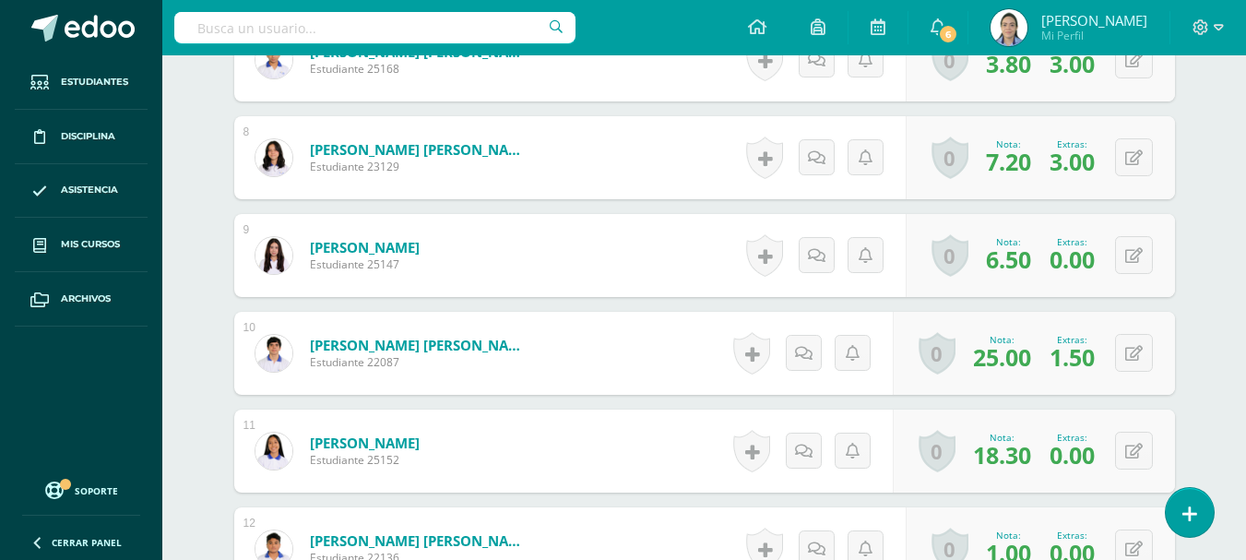
scroll to position [1407, 0]
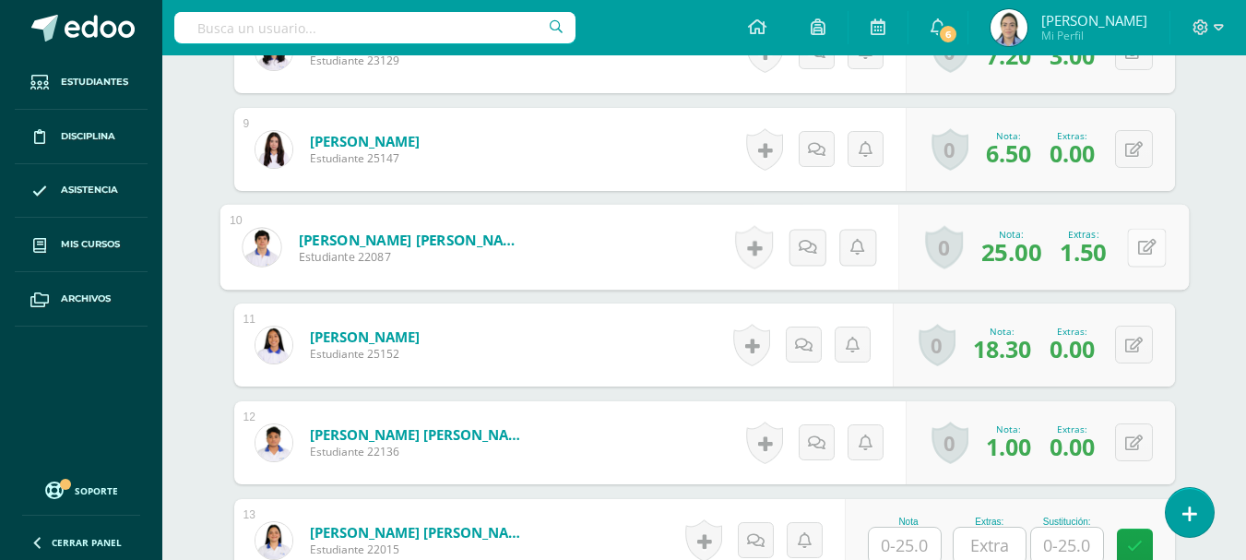
click at [1135, 251] on button at bounding box center [1146, 247] width 39 height 39
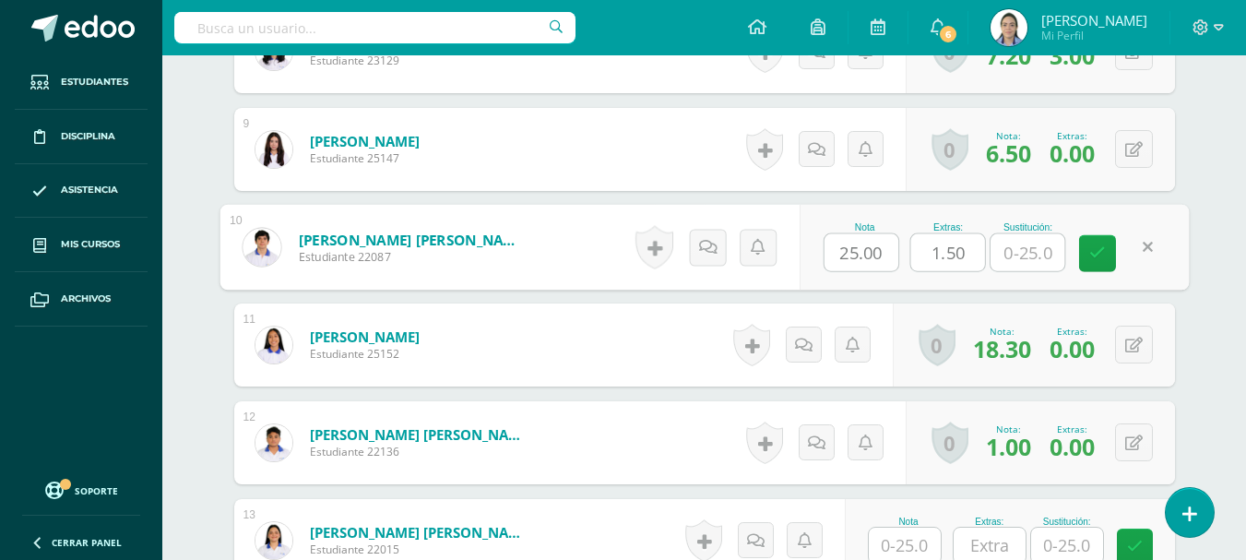
drag, startPoint x: 967, startPoint y: 256, endPoint x: 922, endPoint y: 251, distance: 44.5
click at [922, 251] on input "1.50" at bounding box center [947, 252] width 74 height 37
type input "3.5"
click at [1104, 257] on icon at bounding box center [1097, 253] width 17 height 16
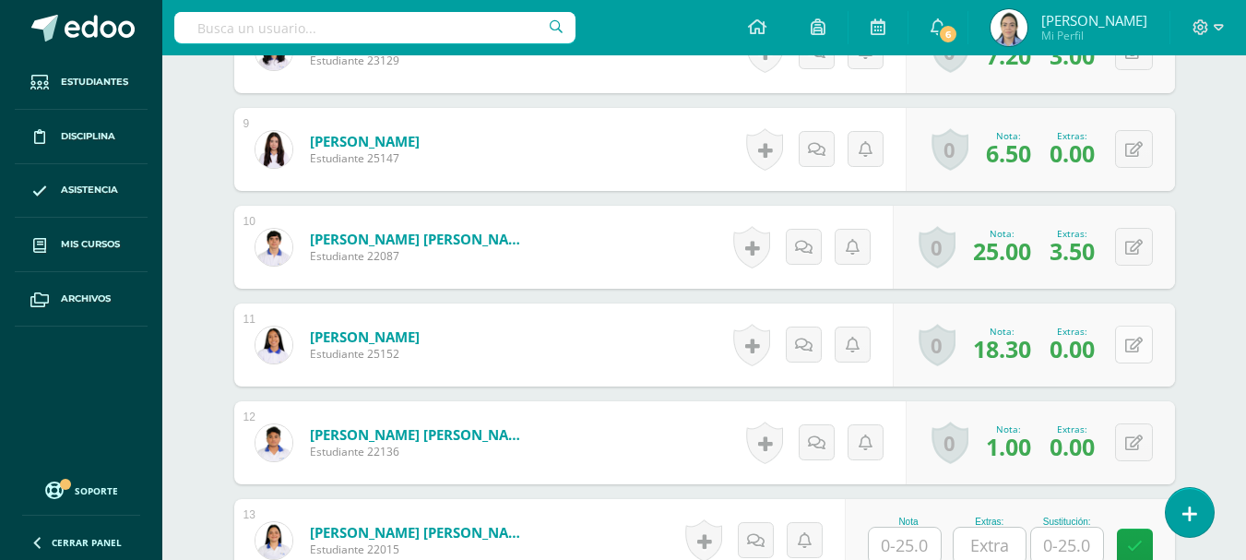
click at [1133, 341] on button at bounding box center [1134, 345] width 38 height 38
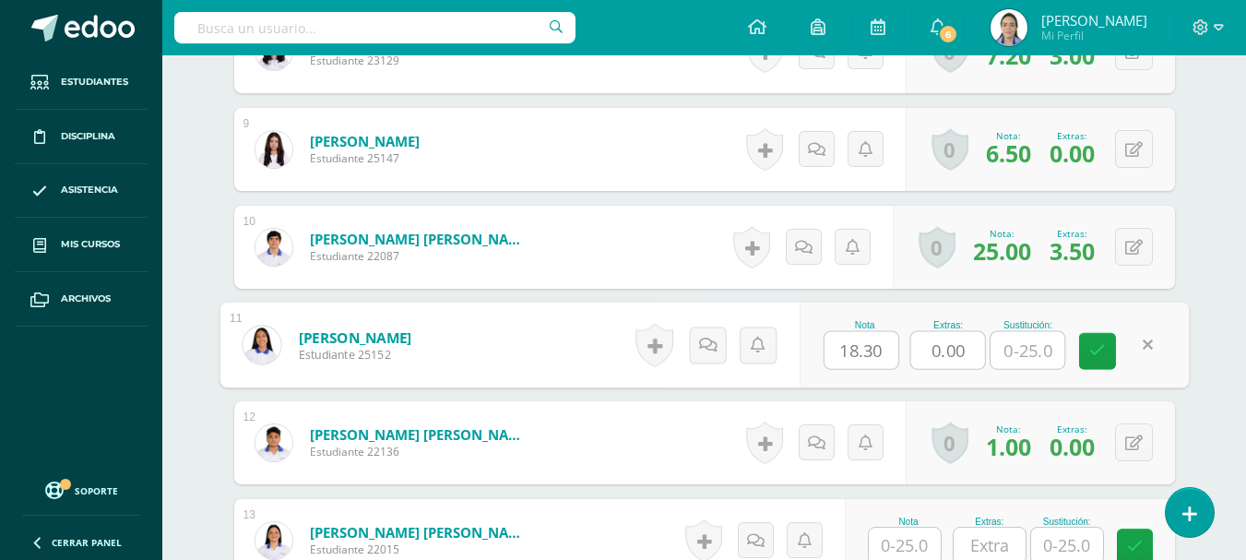
drag, startPoint x: 951, startPoint y: 353, endPoint x: 904, endPoint y: 343, distance: 48.1
click at [909, 344] on div "Nota 18.30 Extras: 0.00 Sustitución:" at bounding box center [994, 346] width 390 height 86
type input "2"
click at [1090, 347] on icon at bounding box center [1097, 351] width 17 height 16
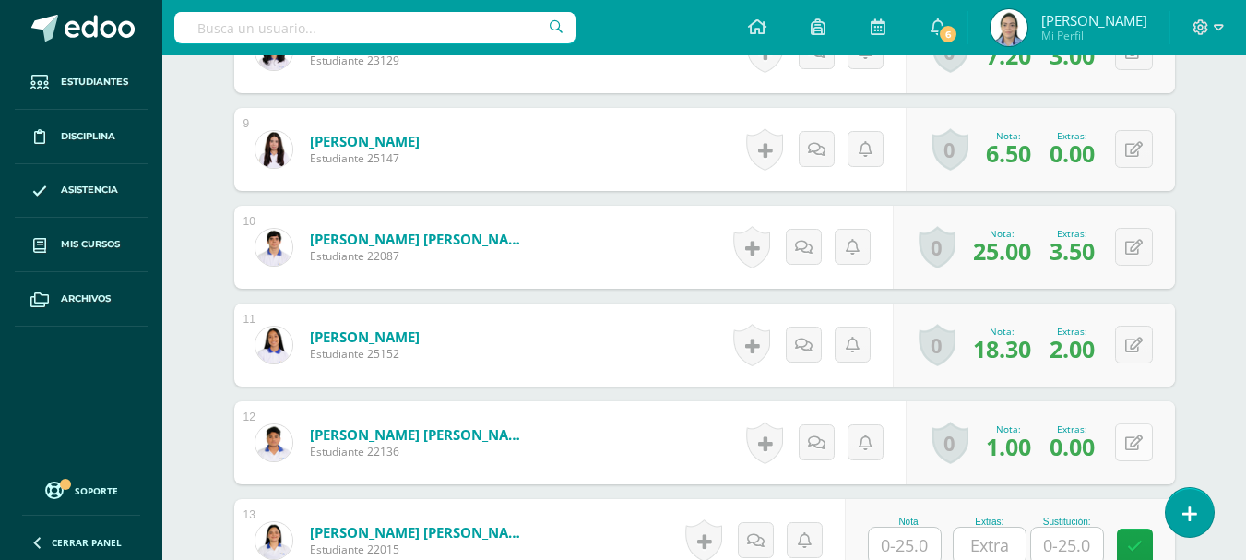
click at [1136, 435] on button at bounding box center [1134, 442] width 38 height 38
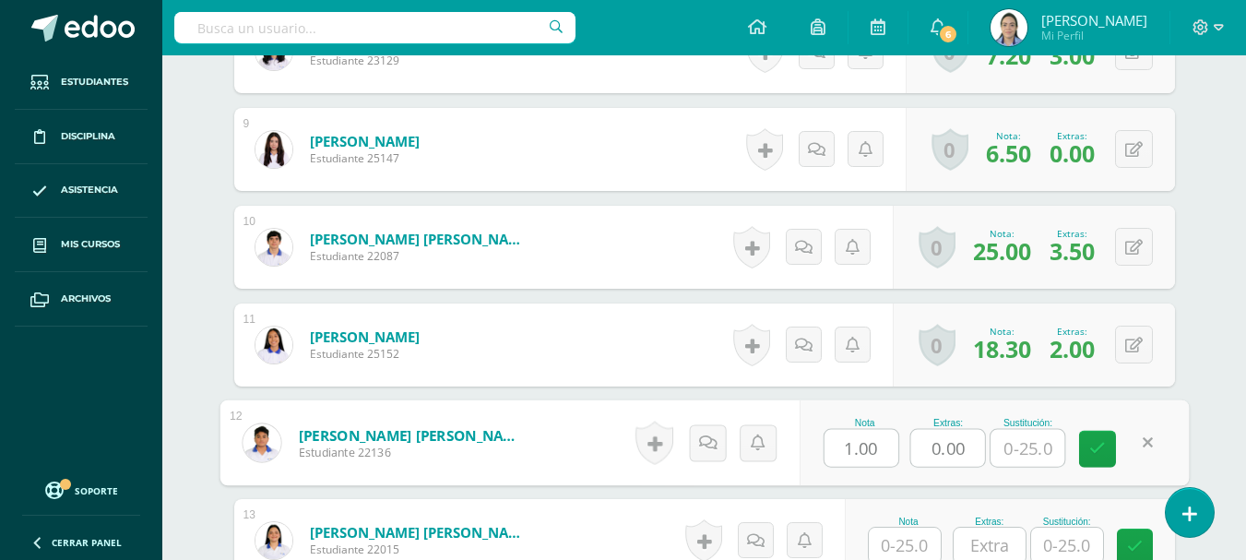
drag, startPoint x: 924, startPoint y: 441, endPoint x: 906, endPoint y: 437, distance: 18.8
click at [907, 437] on div "Nota 1.00 Extras: 0.00 Sustitución:" at bounding box center [994, 443] width 390 height 86
type input "2"
click at [1099, 450] on icon at bounding box center [1097, 449] width 17 height 16
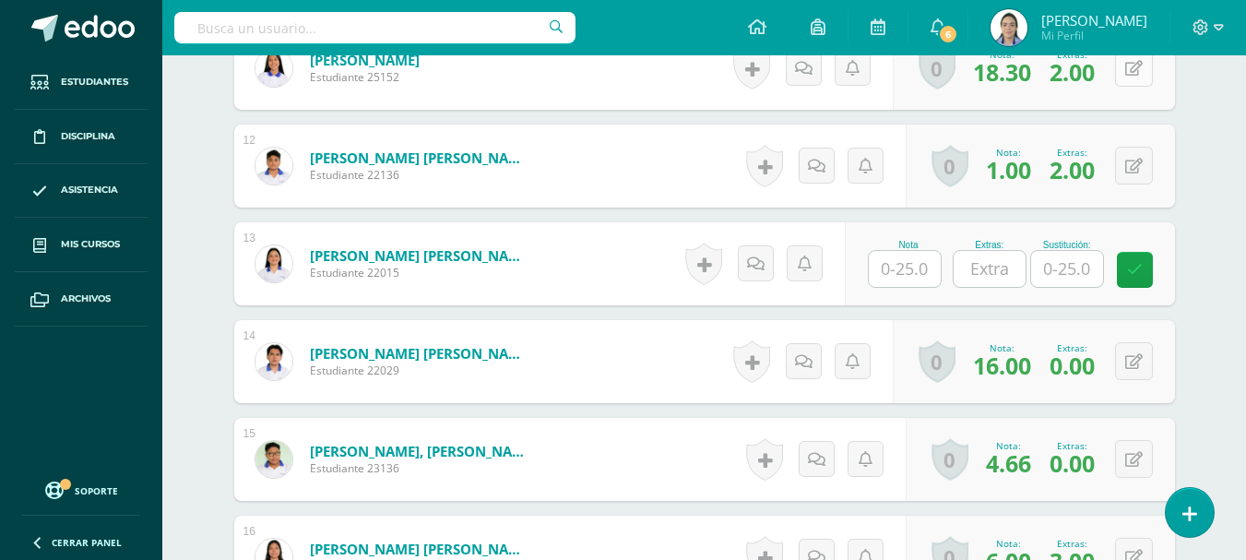
scroll to position [1776, 0]
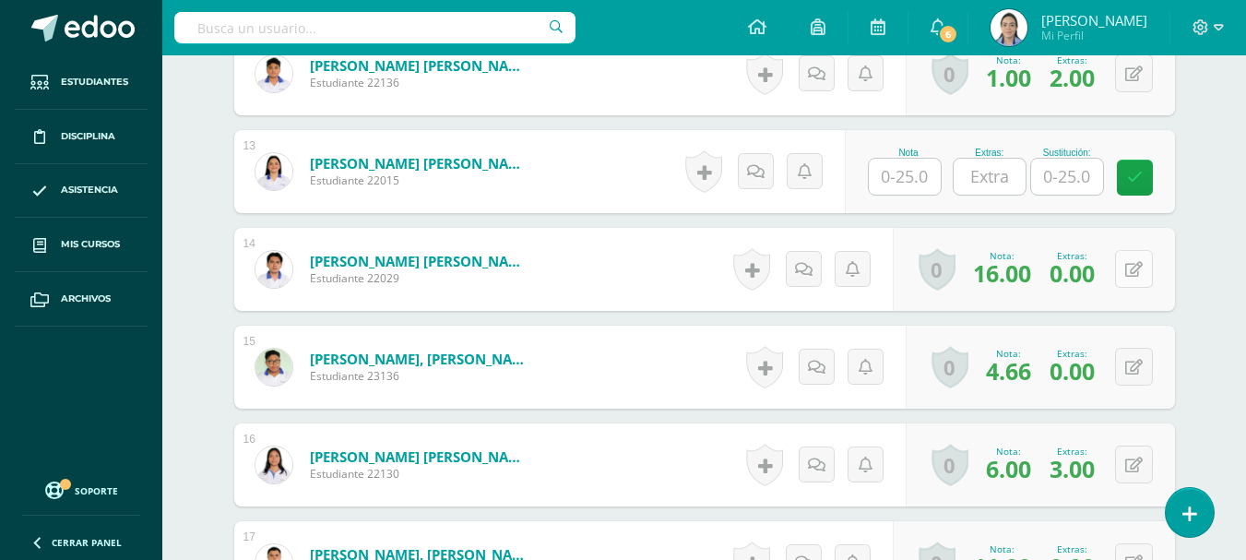
click at [1135, 264] on button at bounding box center [1134, 269] width 38 height 38
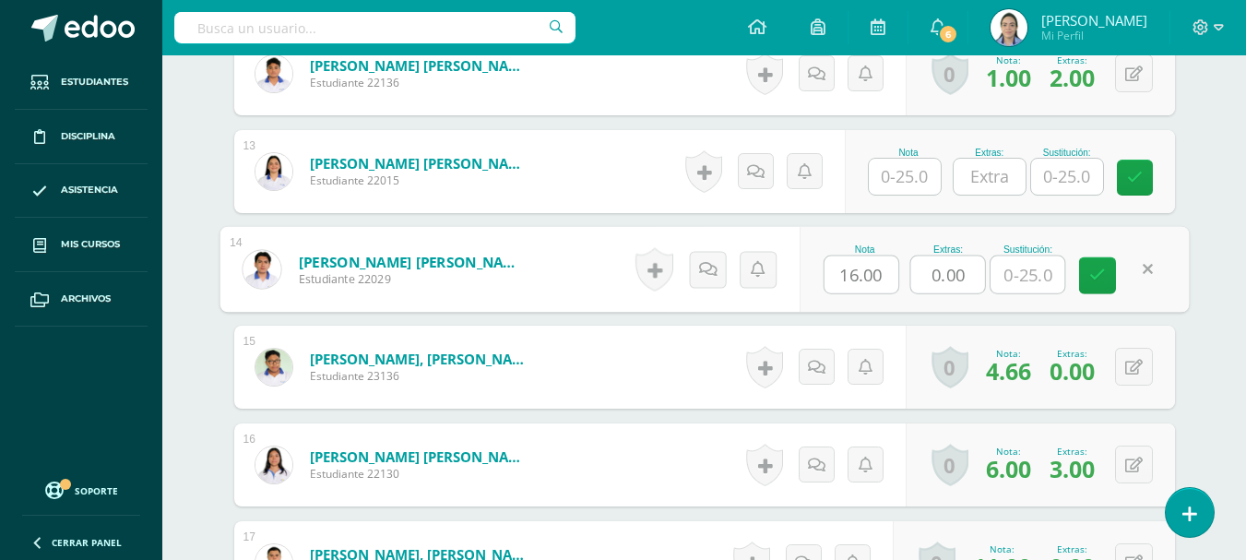
drag, startPoint x: 965, startPoint y: 271, endPoint x: 919, endPoint y: 263, distance: 46.9
click at [919, 263] on input "0.00" at bounding box center [947, 274] width 74 height 37
type input "1.96"
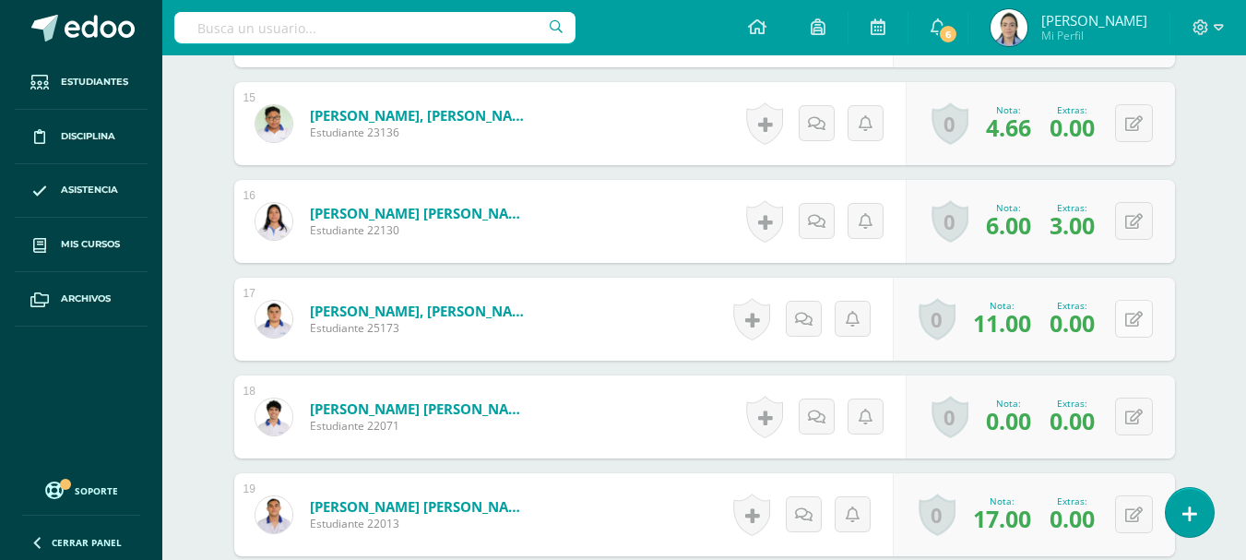
scroll to position [2053, 0]
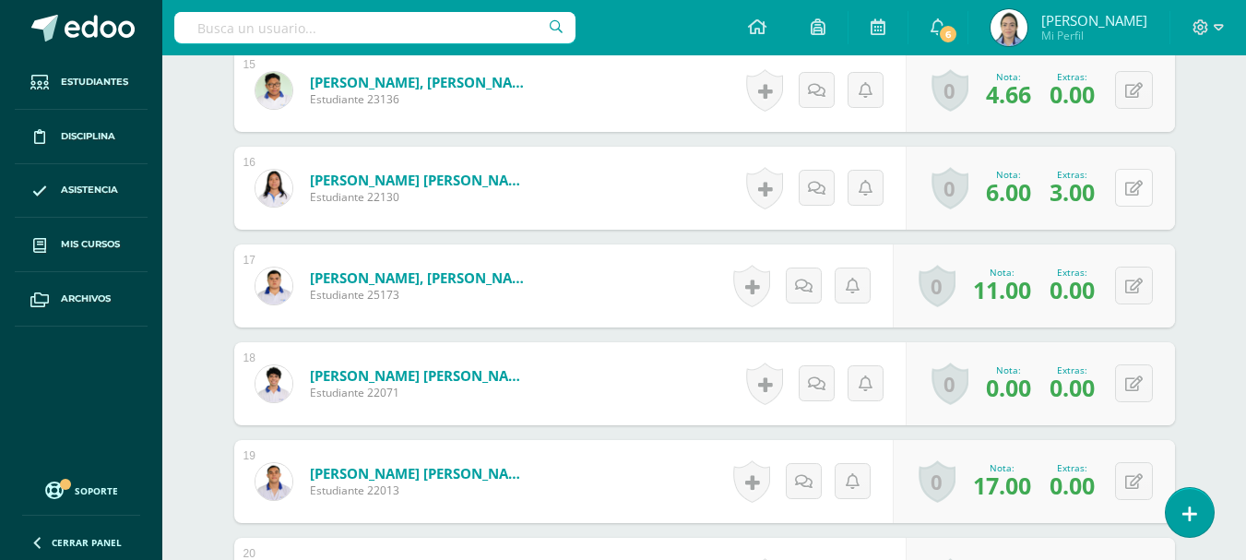
click at [1131, 194] on button at bounding box center [1134, 188] width 38 height 38
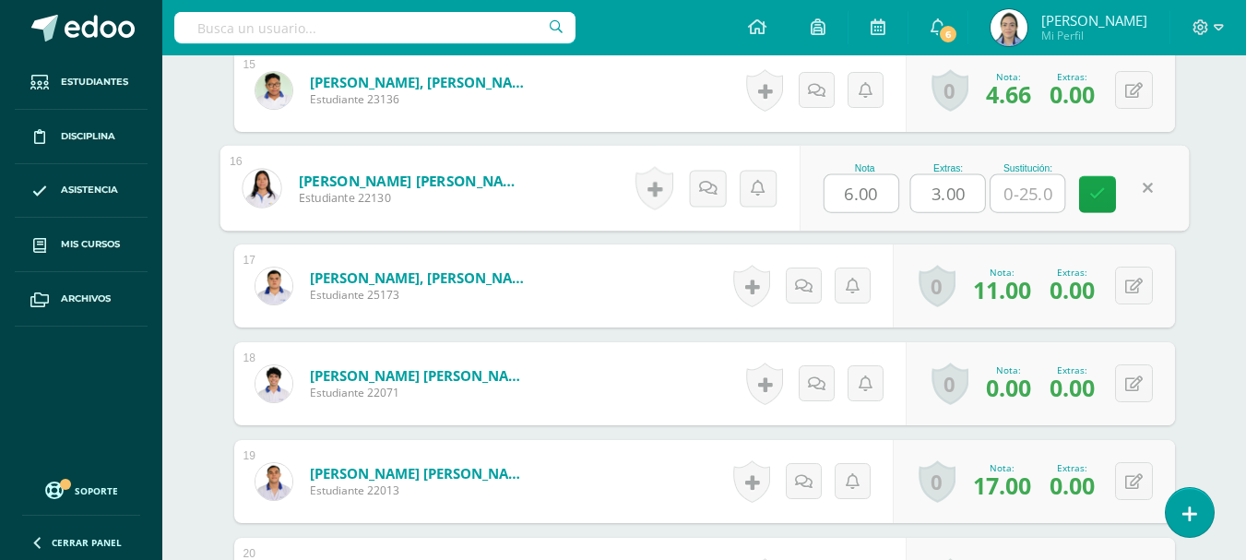
drag, startPoint x: 963, startPoint y: 194, endPoint x: 923, endPoint y: 193, distance: 39.7
click at [923, 193] on input "3.00" at bounding box center [947, 193] width 74 height 37
type input "5"
click at [1101, 190] on icon at bounding box center [1097, 194] width 17 height 16
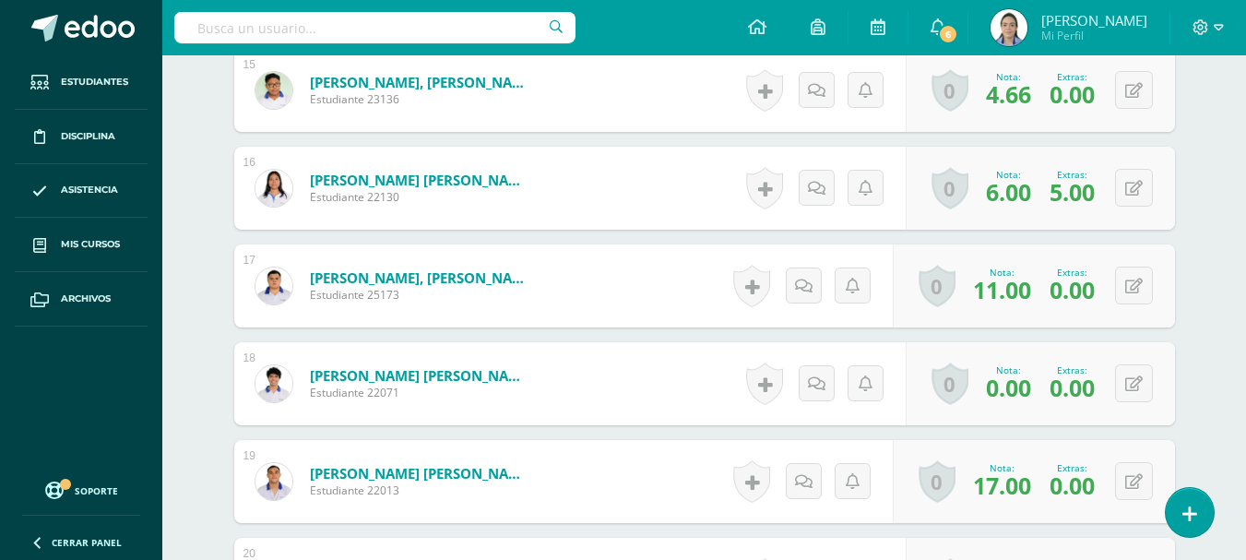
scroll to position [1960, 0]
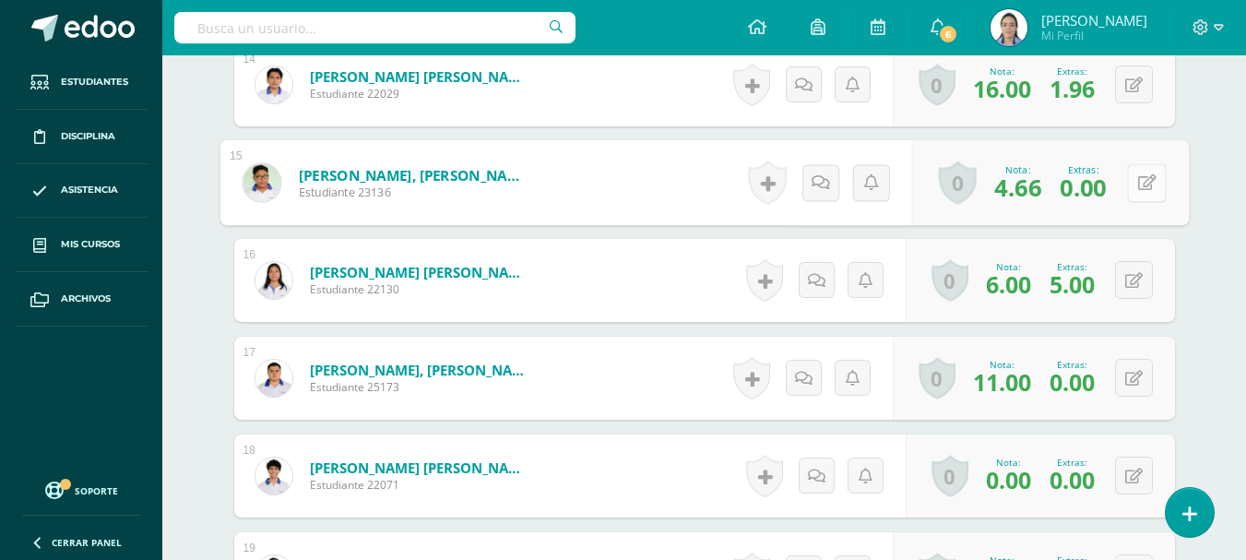
click at [1141, 171] on button at bounding box center [1146, 182] width 39 height 39
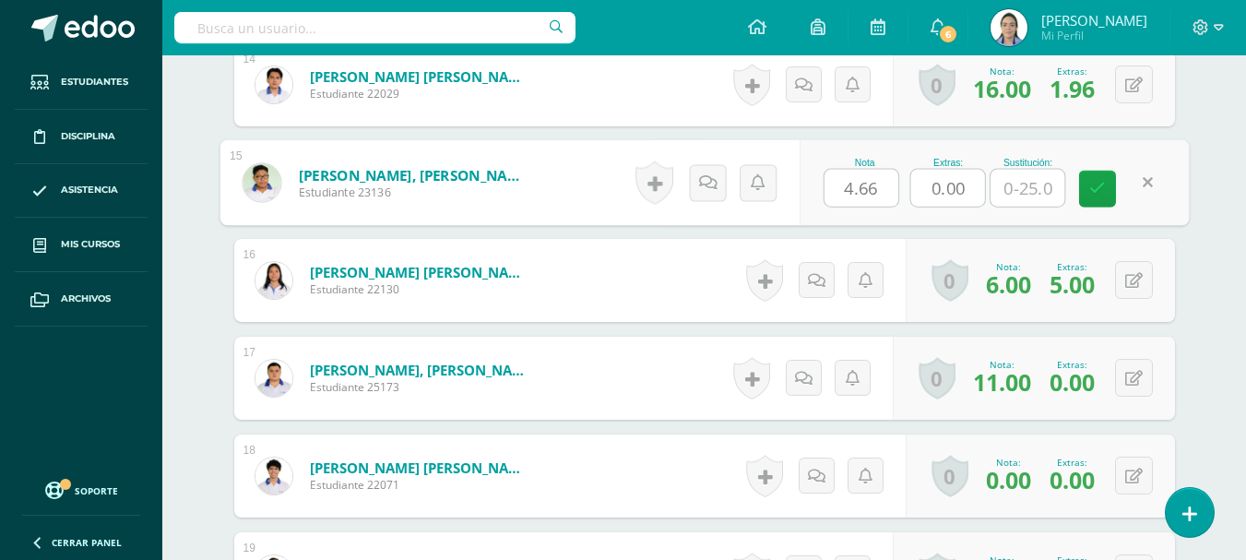
drag, startPoint x: 966, startPoint y: 191, endPoint x: 901, endPoint y: 165, distance: 69.5
click at [901, 165] on div "Nota 4.66 Extras: 0.00 Sustitución:" at bounding box center [994, 183] width 390 height 86
type input "1.96"
click at [1095, 202] on link at bounding box center [1097, 189] width 37 height 37
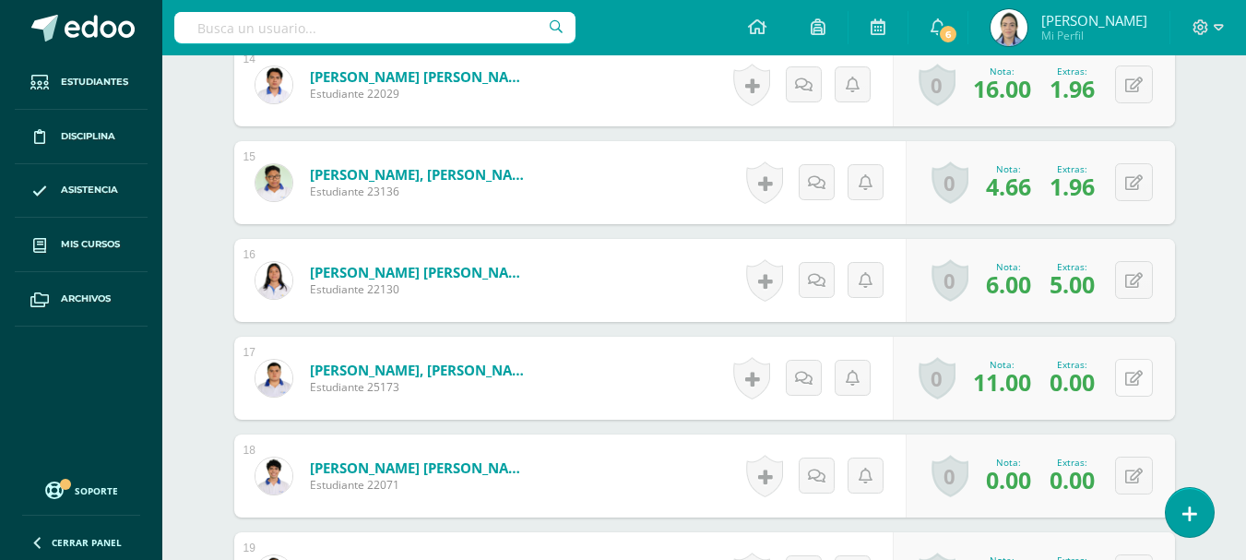
click at [1145, 371] on button at bounding box center [1134, 378] width 38 height 38
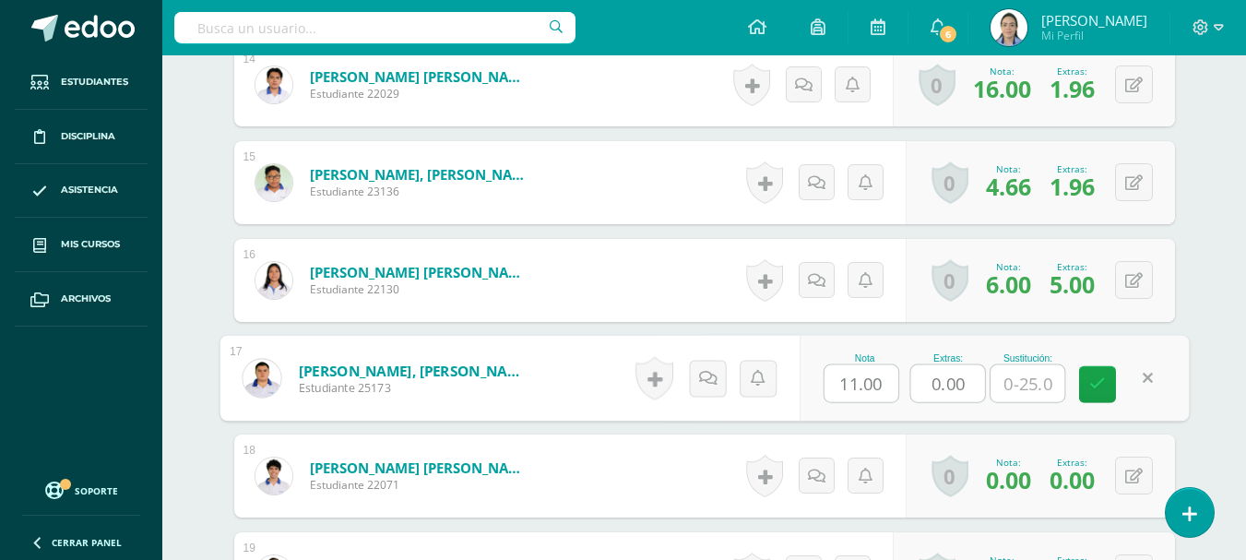
drag, startPoint x: 962, startPoint y: 384, endPoint x: 898, endPoint y: 361, distance: 67.7
click at [898, 361] on div "Nota 11.00 Extras: 0.00 Sustitución:" at bounding box center [994, 379] width 390 height 86
type input "1.8"
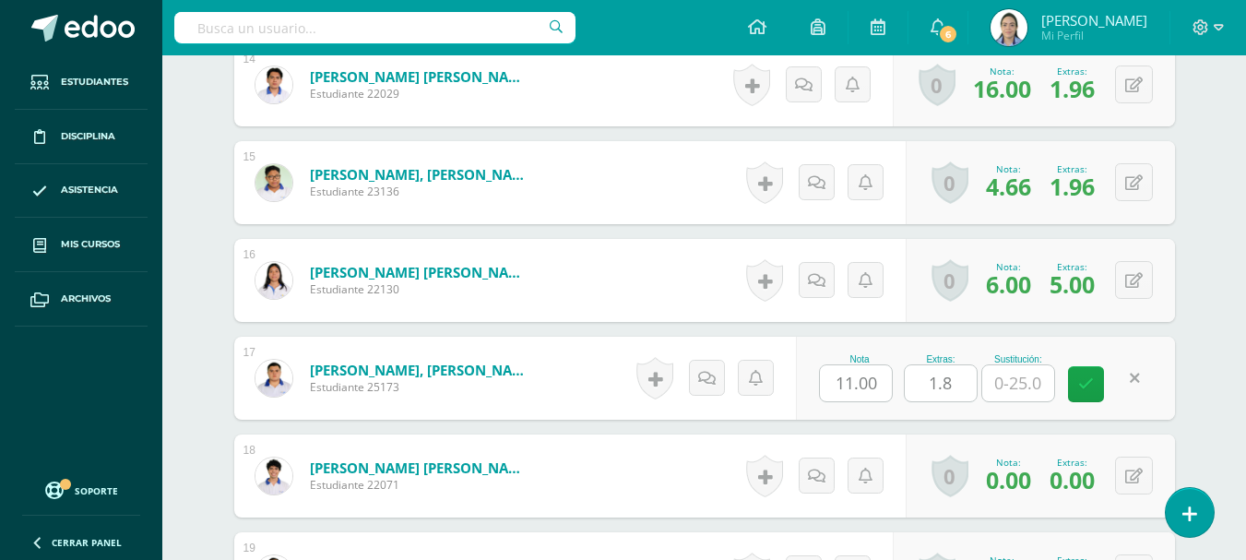
click at [1072, 391] on div "Nota 11.00 Extras: 1.8 Sustitución:" at bounding box center [985, 378] width 378 height 83
click at [1086, 387] on icon at bounding box center [1086, 384] width 16 height 16
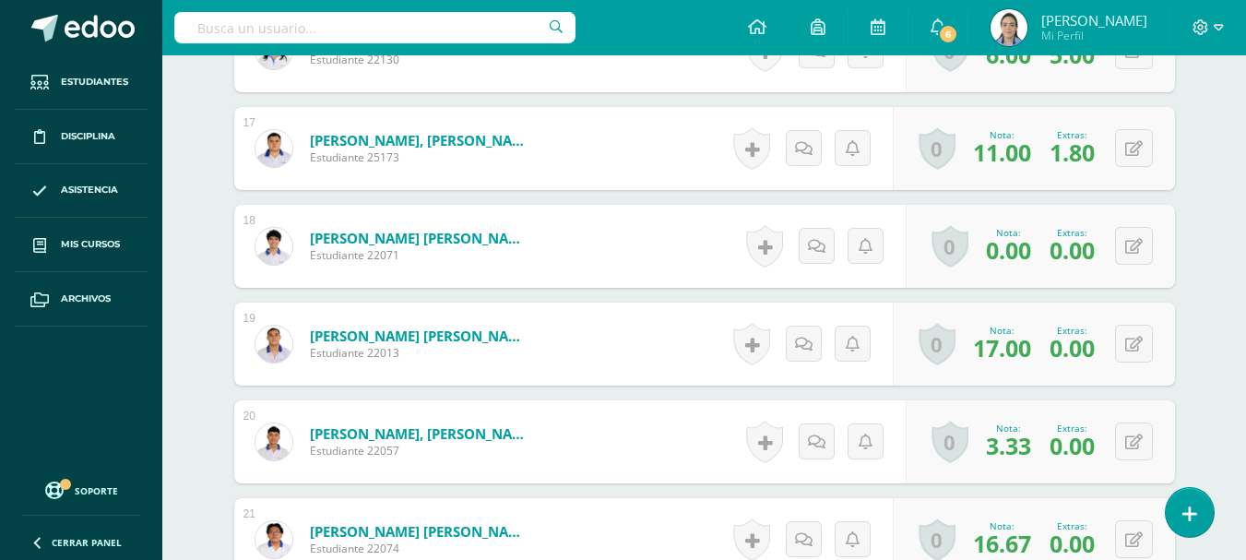
scroll to position [2237, 0]
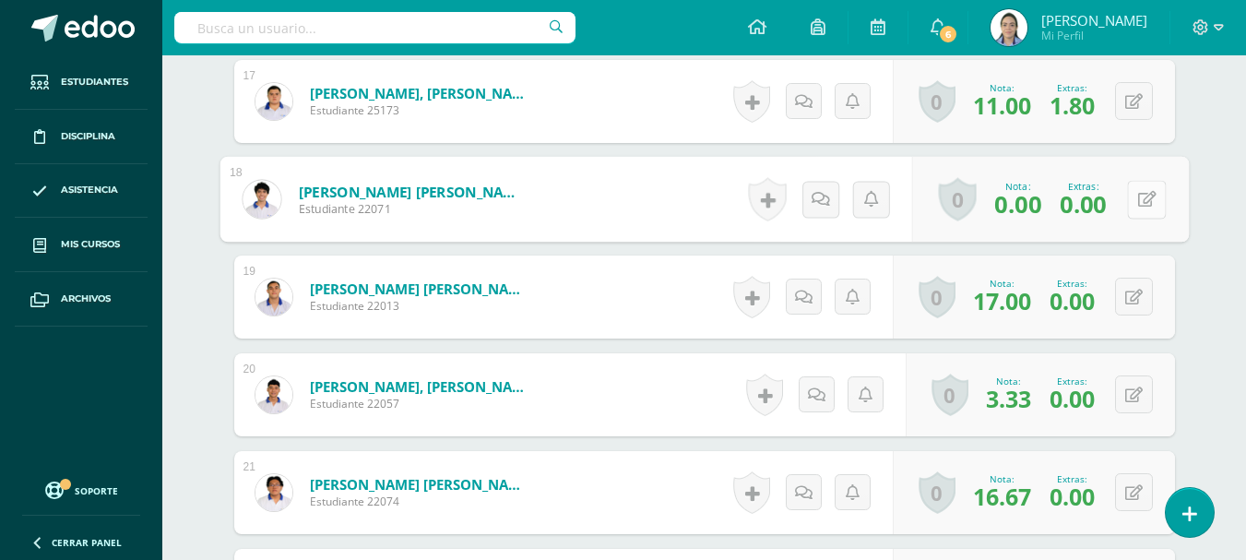
click at [1131, 208] on button at bounding box center [1146, 199] width 39 height 39
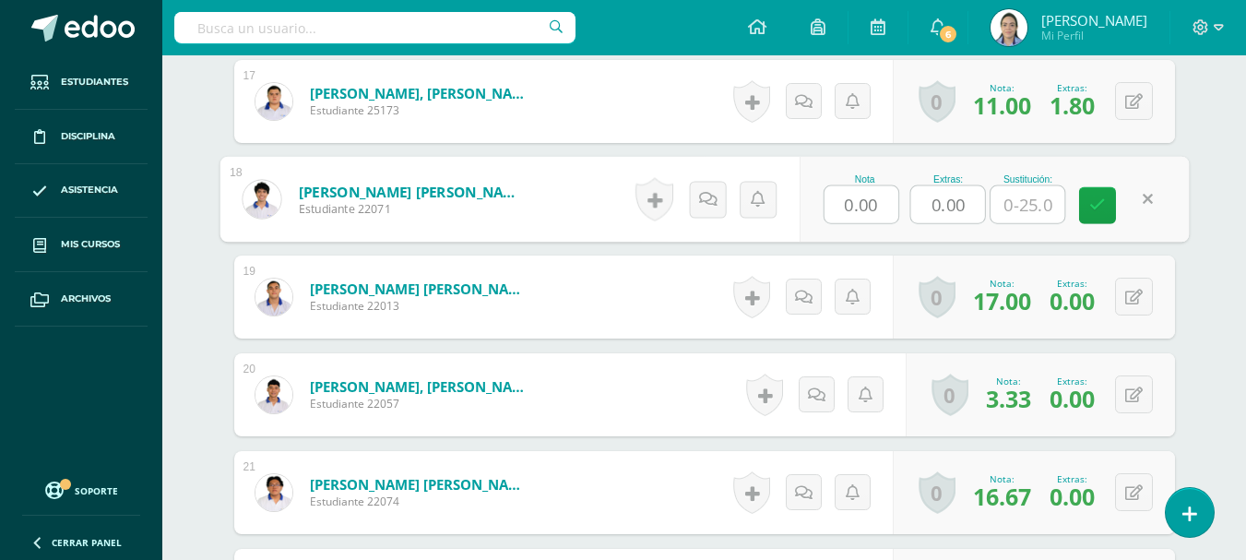
drag, startPoint x: 973, startPoint y: 203, endPoint x: 889, endPoint y: 187, distance: 85.4
click at [889, 187] on div "Nota 0.00 Extras: 0.00 Sustitución:" at bounding box center [994, 200] width 390 height 86
type input "2"
click at [1091, 202] on icon at bounding box center [1097, 205] width 17 height 16
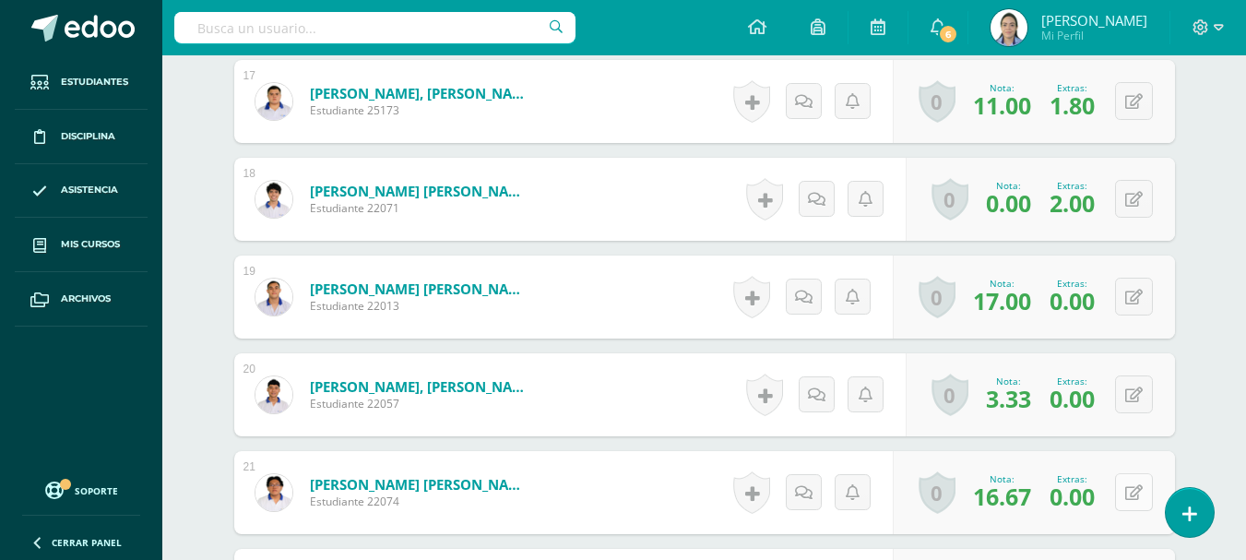
click at [1121, 489] on div "0 Logros Logros obtenidos Aún no hay logros agregados Nota: 16.67 Extras: 0.00" at bounding box center [1034, 492] width 282 height 83
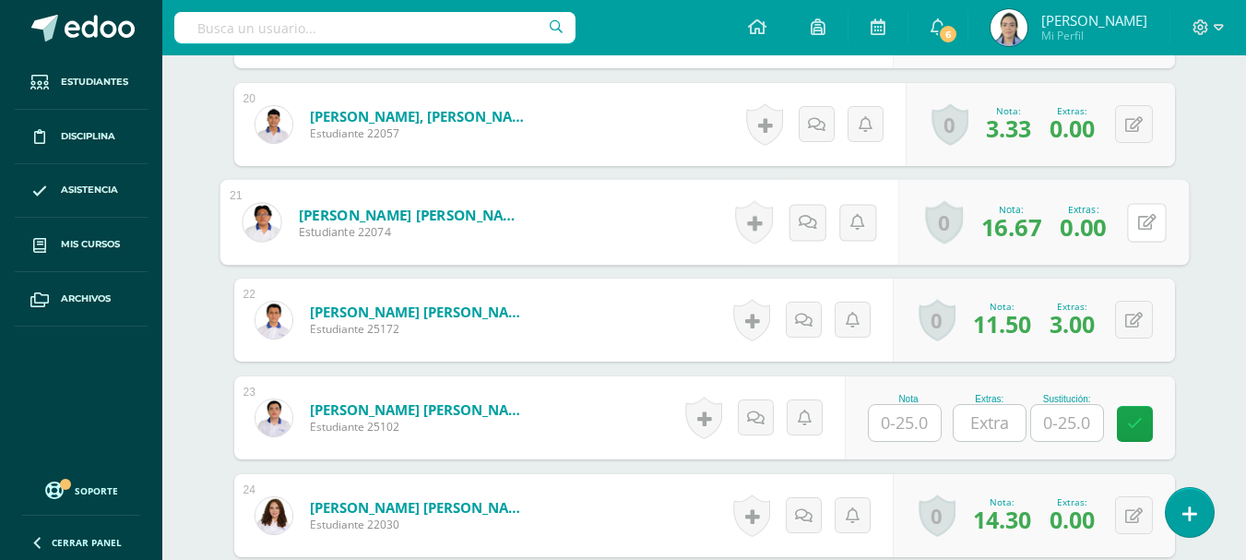
scroll to position [2606, 0]
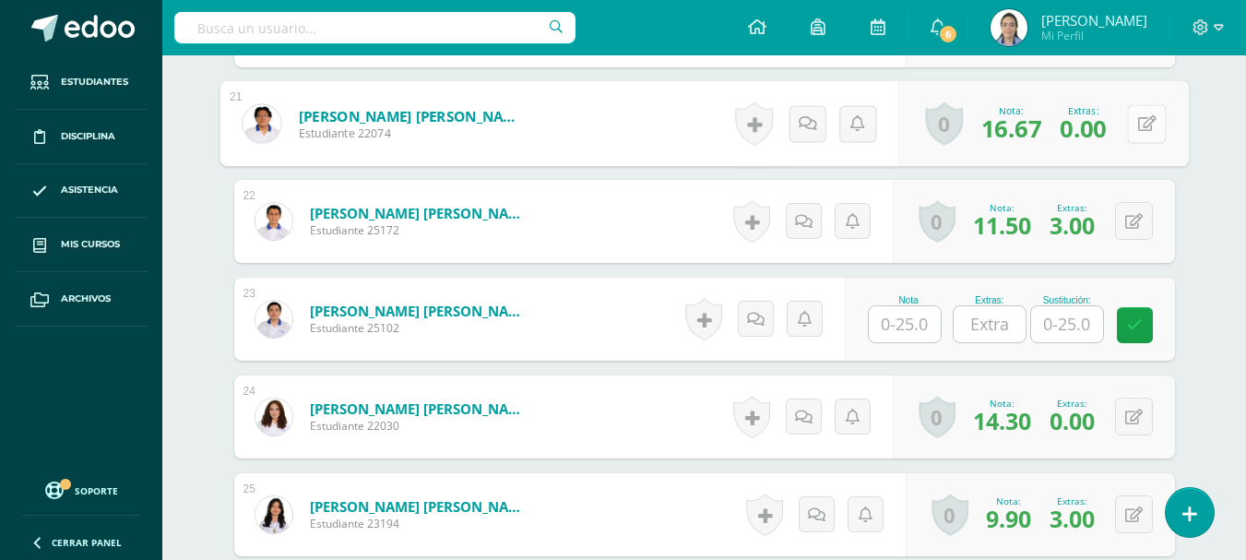
click at [1159, 131] on button at bounding box center [1146, 123] width 39 height 39
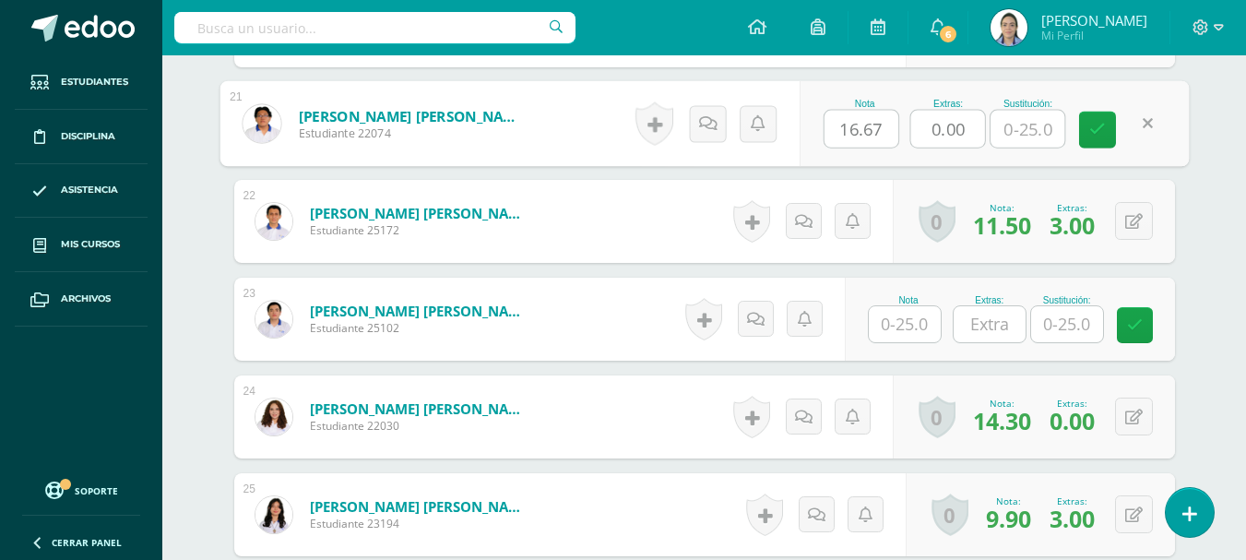
drag, startPoint x: 968, startPoint y: 121, endPoint x: 919, endPoint y: 110, distance: 50.1
click at [919, 111] on input "0.00" at bounding box center [947, 129] width 74 height 37
type input "2"
click at [1086, 125] on link at bounding box center [1097, 130] width 37 height 37
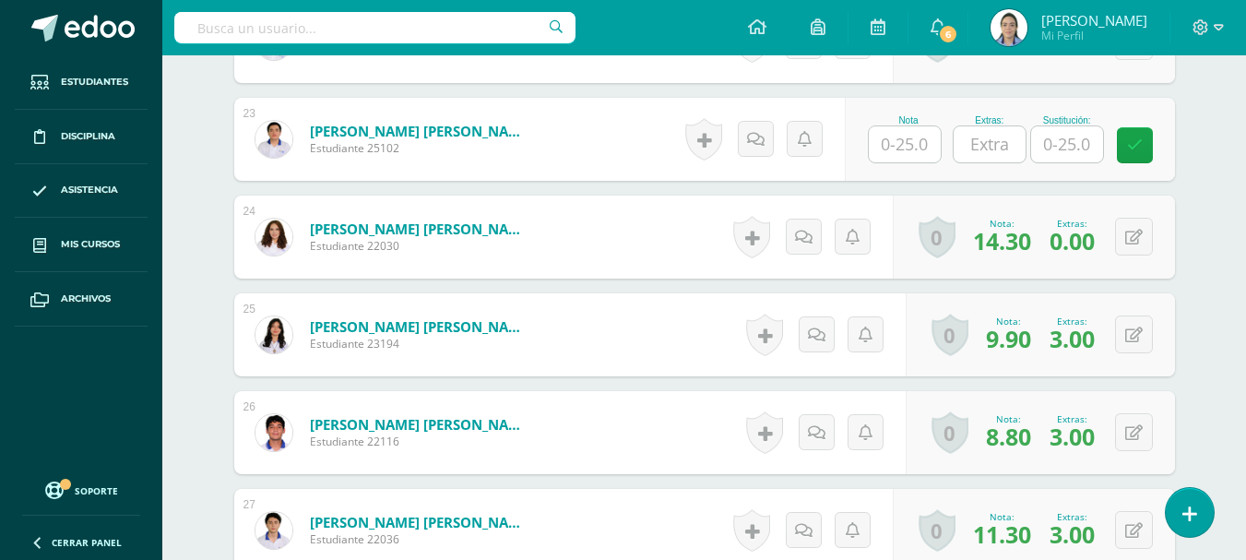
scroll to position [2790, 0]
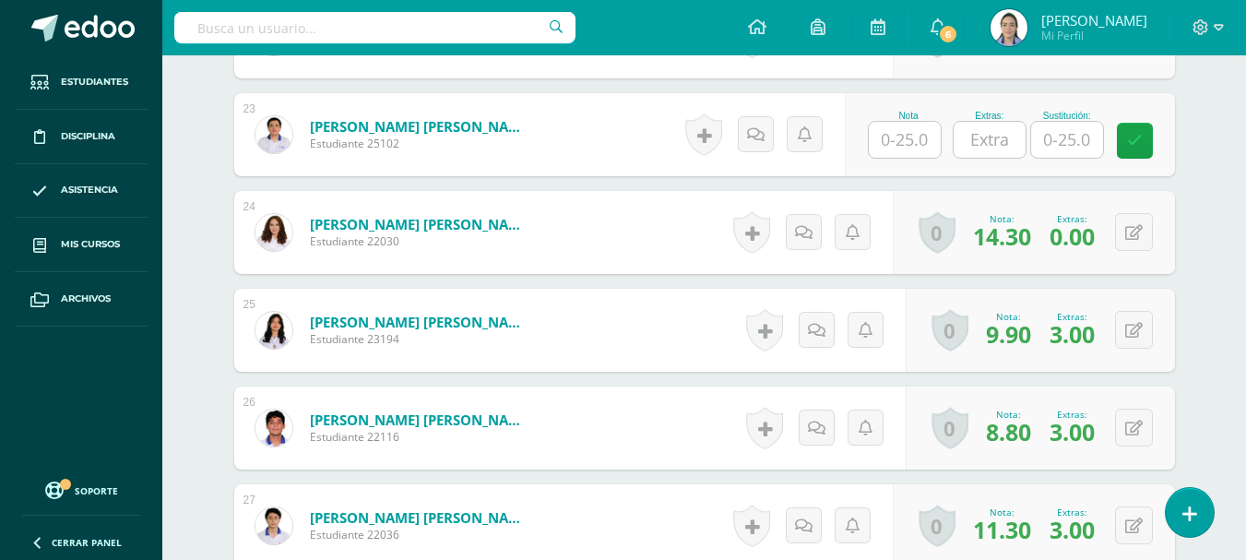
click at [1124, 264] on div "0 Logros Logros obtenidos Aún no hay logros agregados Nota: 14.30 Extras: 0.00" at bounding box center [1034, 232] width 282 height 83
click at [1128, 241] on button at bounding box center [1146, 232] width 39 height 39
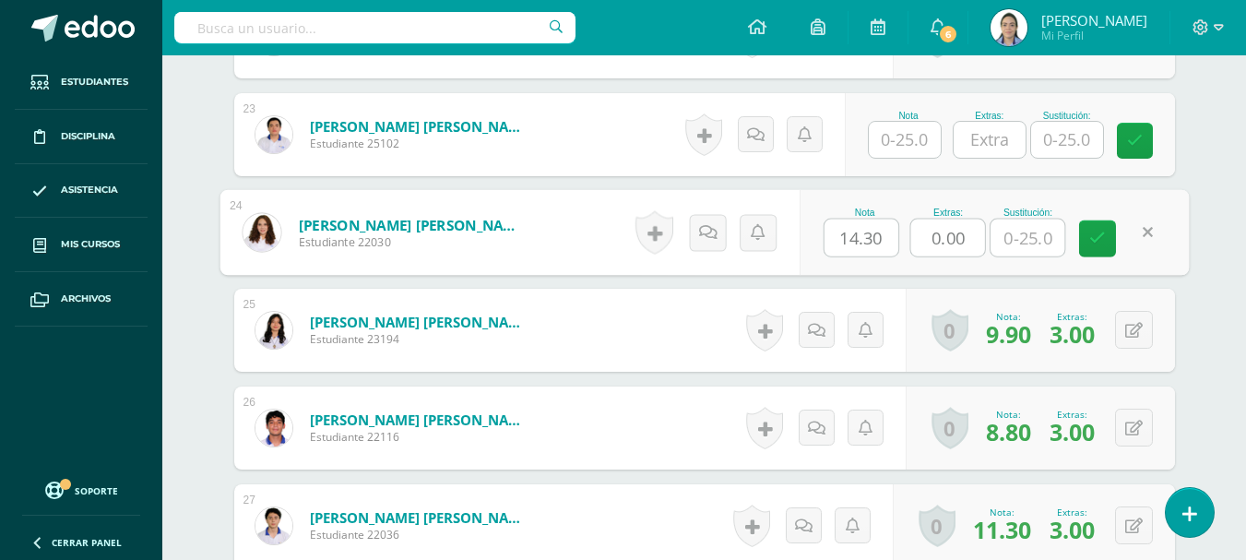
drag, startPoint x: 964, startPoint y: 239, endPoint x: 892, endPoint y: 194, distance: 85.0
click at [892, 194] on div "Nota 14.30 Extras: 0.00 Sustitución:" at bounding box center [994, 233] width 390 height 86
type input "1.9"
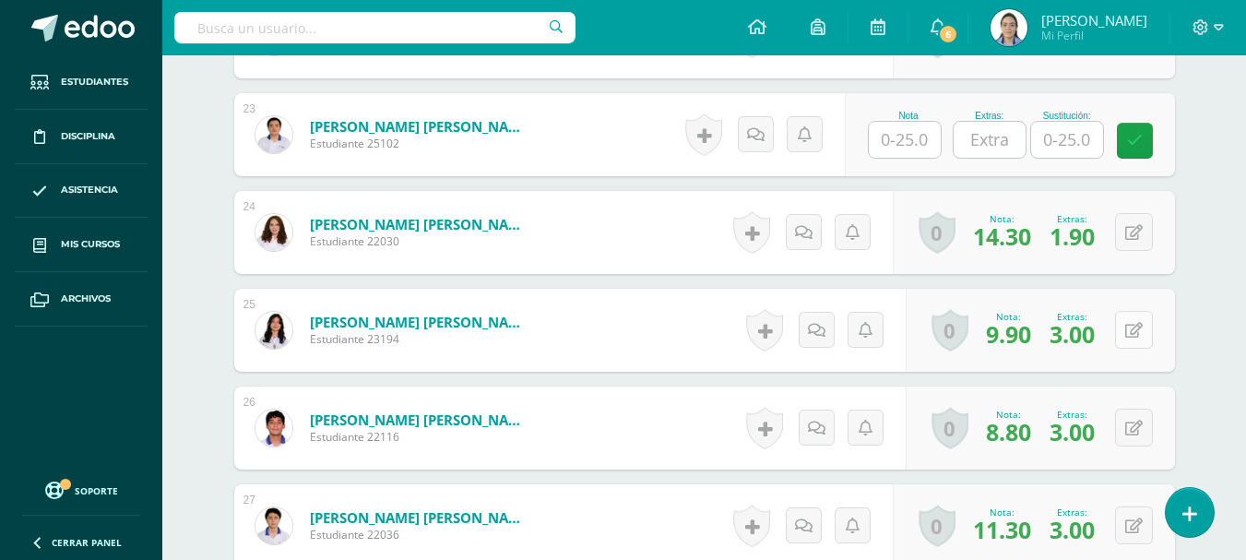
click at [1136, 335] on icon at bounding box center [1134, 331] width 18 height 16
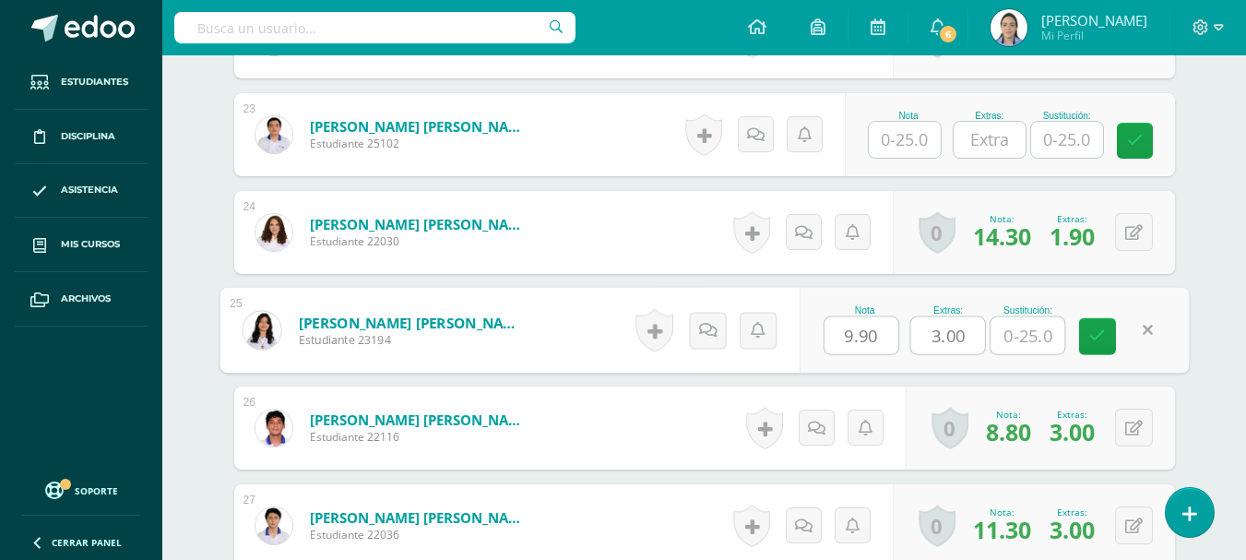
drag, startPoint x: 970, startPoint y: 331, endPoint x: 916, endPoint y: 307, distance: 58.6
click at [916, 307] on div "Extras: 3.00" at bounding box center [948, 330] width 76 height 50
type input "5"
click at [1101, 335] on icon at bounding box center [1097, 336] width 17 height 16
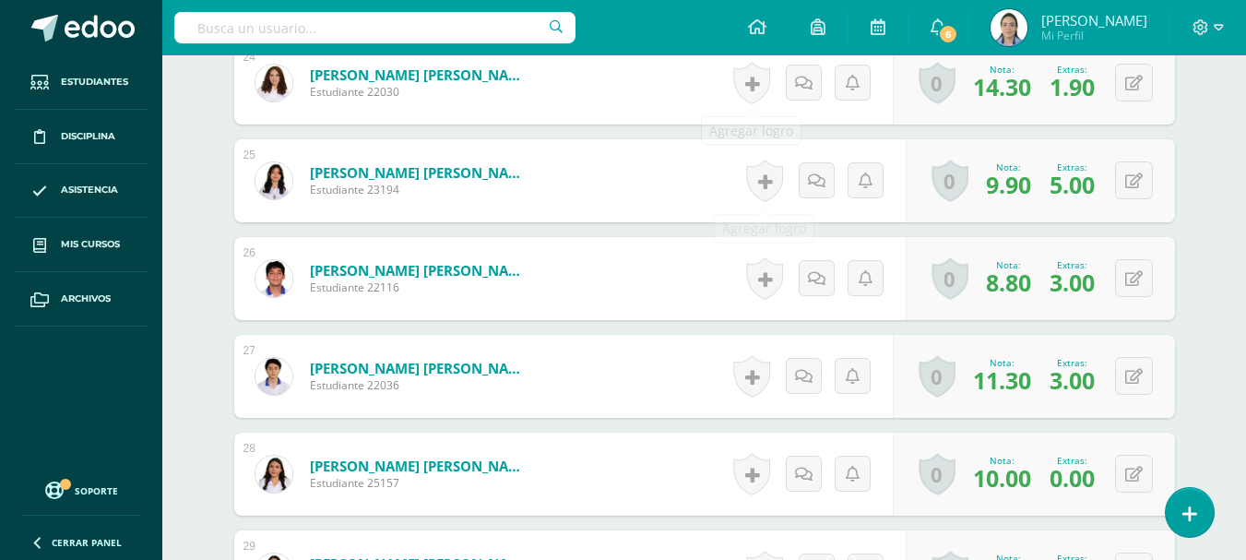
scroll to position [3159, 0]
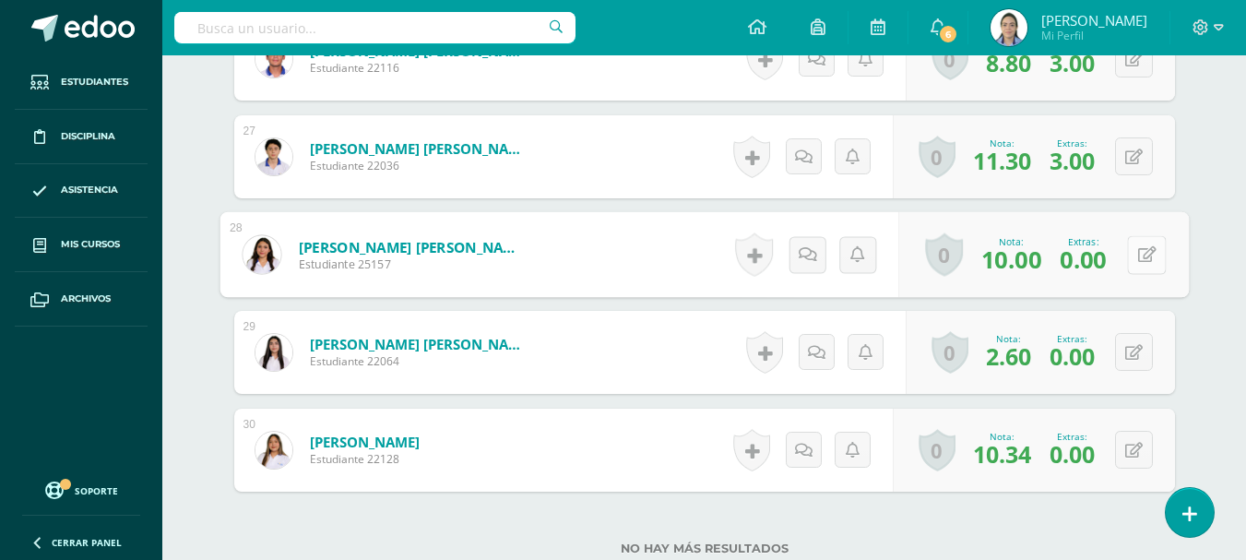
click at [1131, 262] on button at bounding box center [1146, 254] width 39 height 39
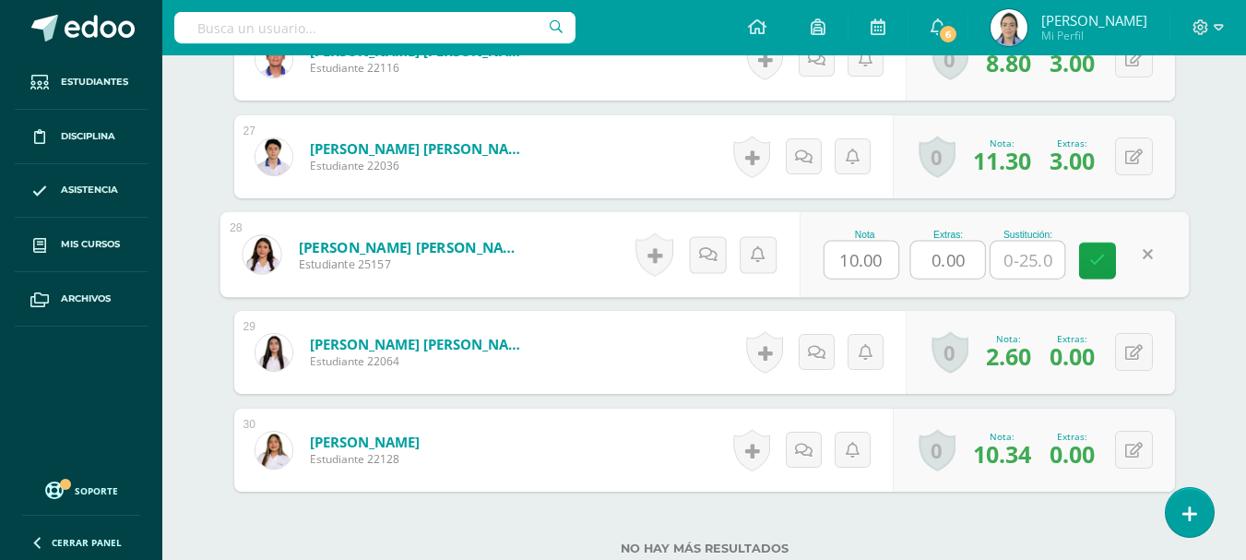
drag, startPoint x: 868, startPoint y: 212, endPoint x: 851, endPoint y: 206, distance: 18.7
type input "1.86"
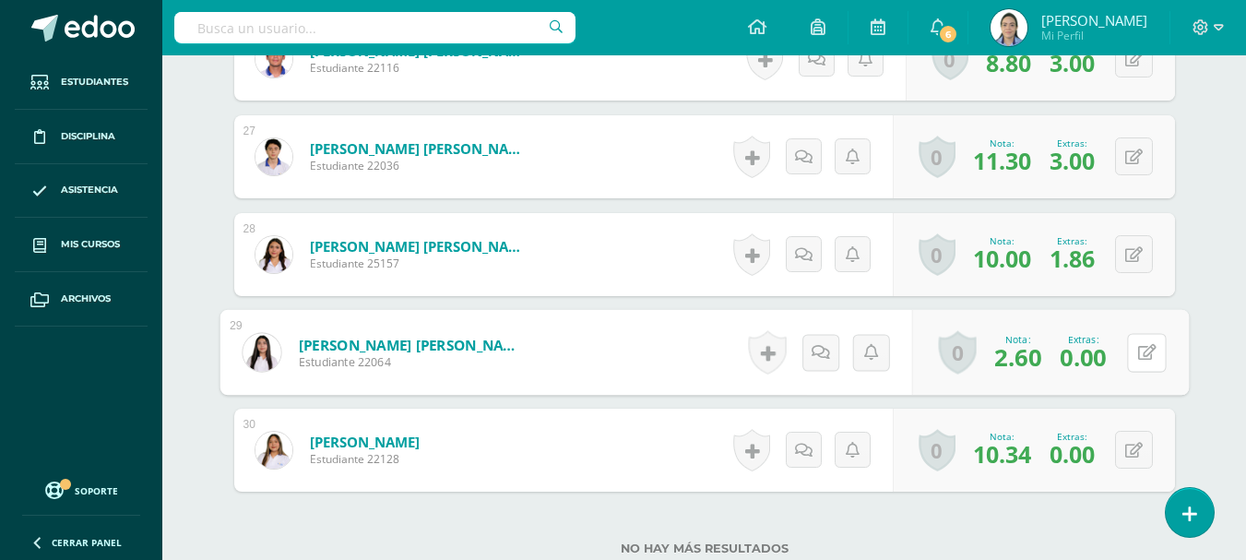
click at [1127, 356] on button at bounding box center [1146, 352] width 39 height 39
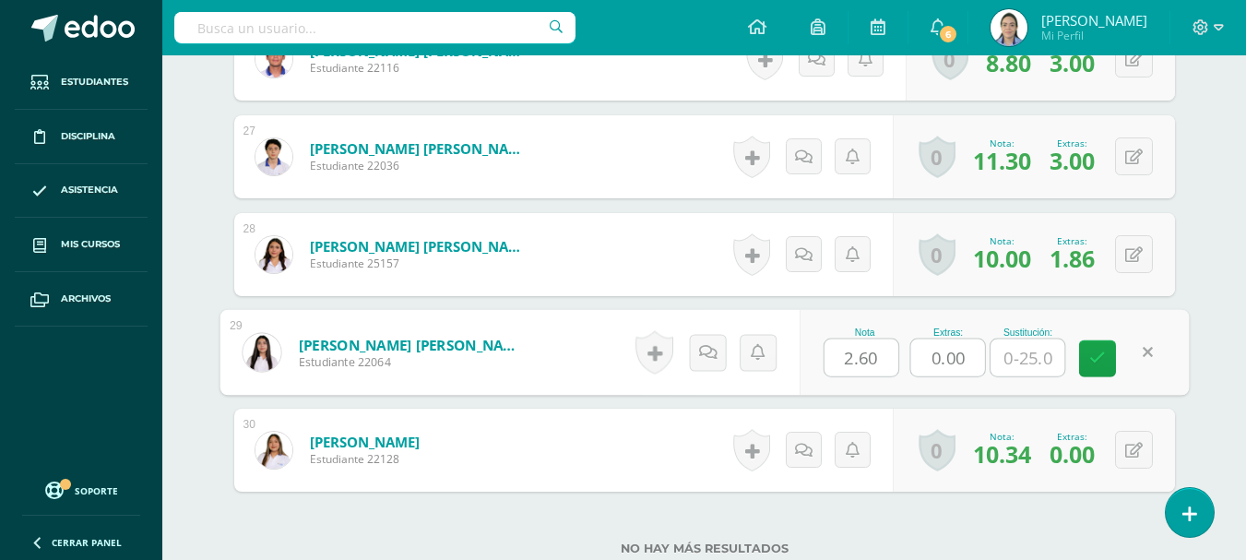
drag, startPoint x: 976, startPoint y: 358, endPoint x: 880, endPoint y: 319, distance: 103.5
click at [880, 319] on div "Nota 2.60 Extras: 0.00 Sustitución:" at bounding box center [994, 353] width 390 height 86
type input "1.9"
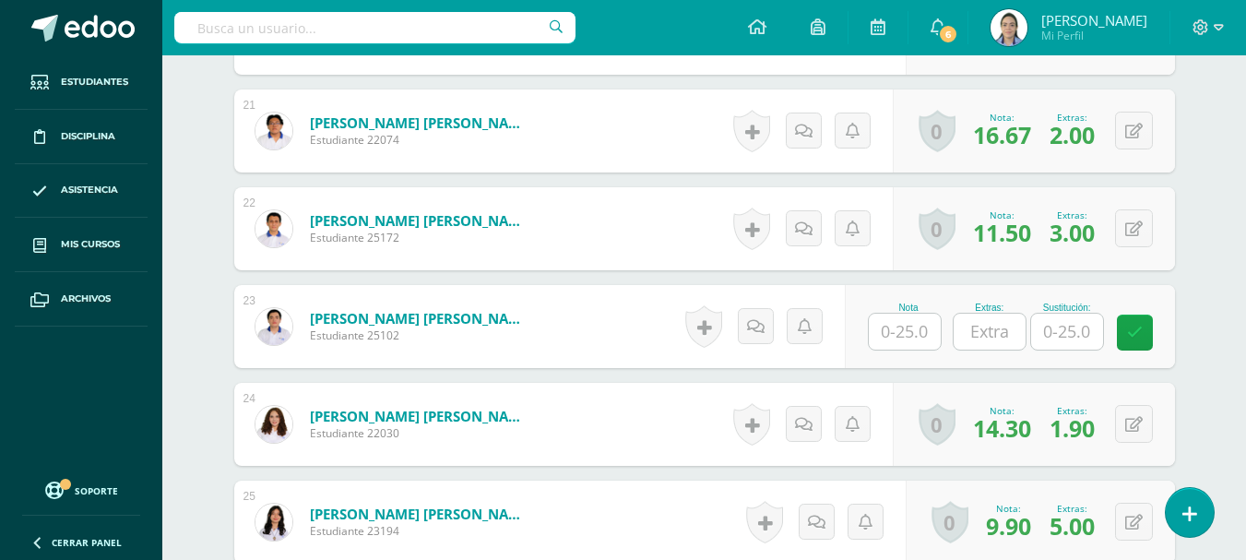
scroll to position [2606, 0]
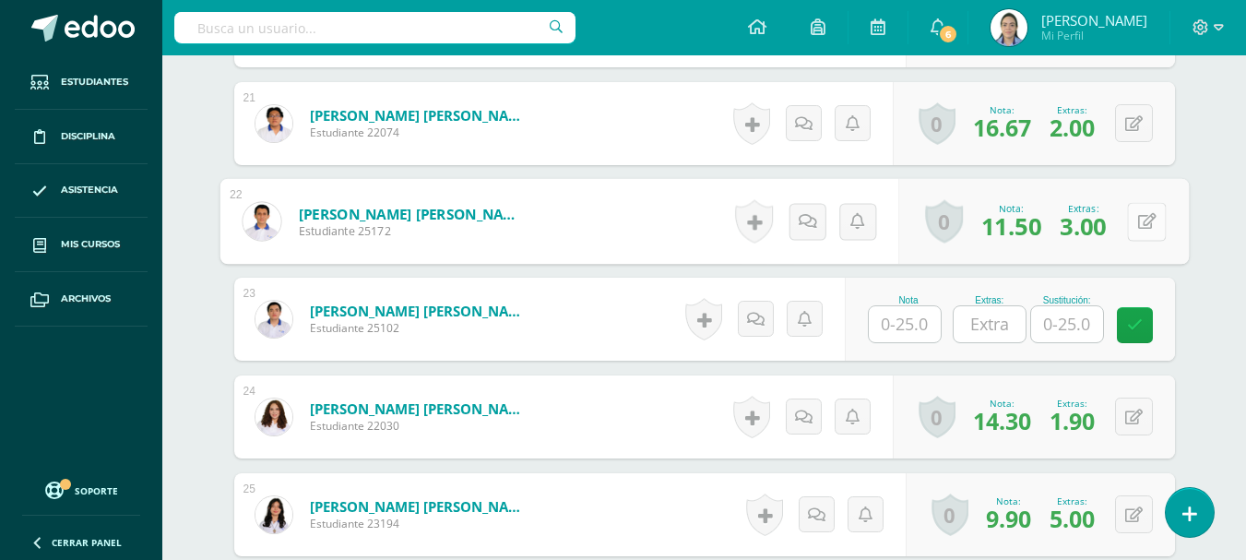
click at [1137, 217] on icon at bounding box center [1146, 221] width 18 height 16
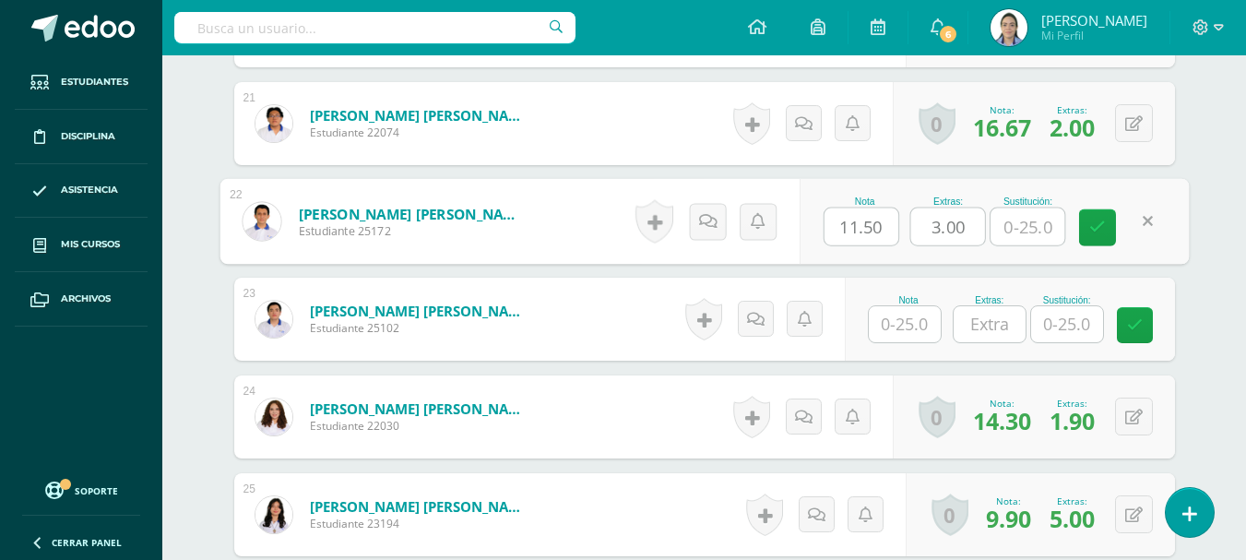
click at [855, 226] on input "11.50" at bounding box center [861, 226] width 74 height 37
type input "12.50"
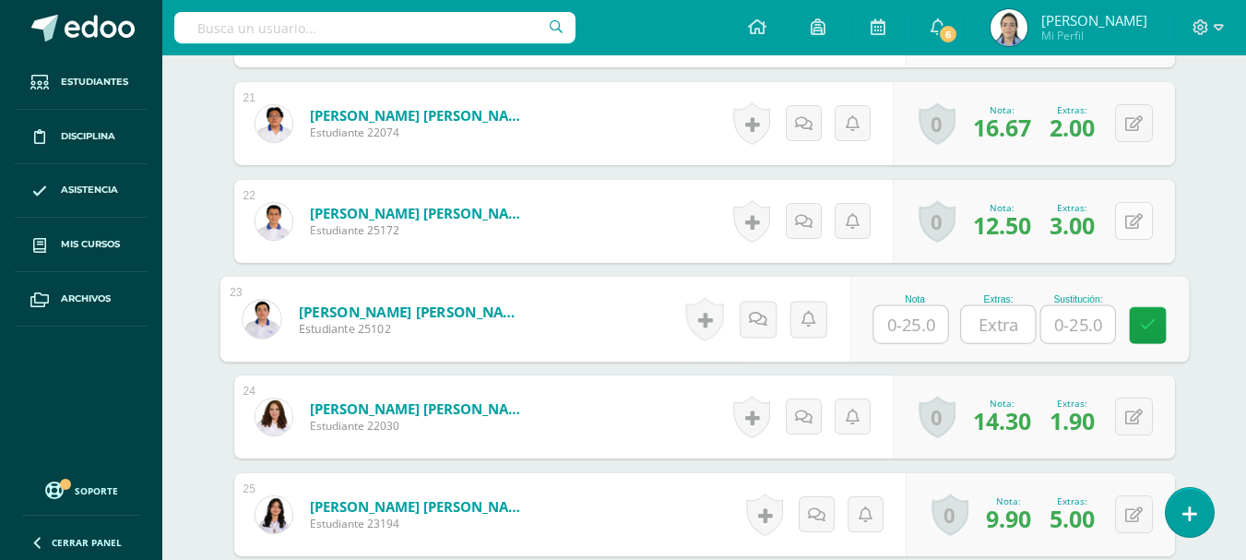
click at [1137, 217] on icon at bounding box center [1134, 222] width 18 height 16
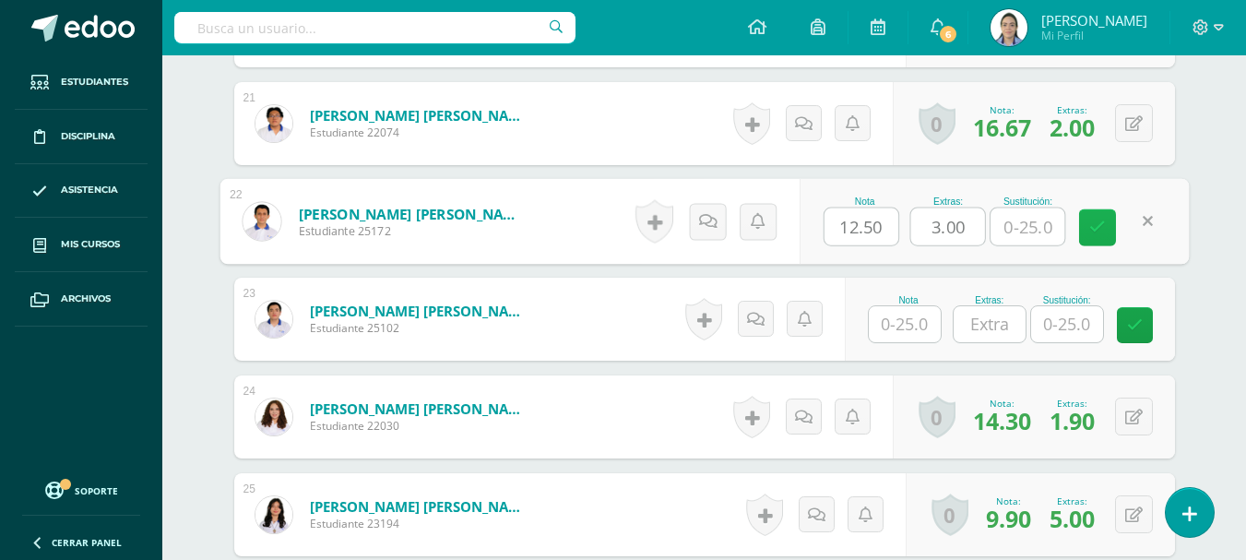
click at [1092, 232] on icon at bounding box center [1097, 228] width 17 height 16
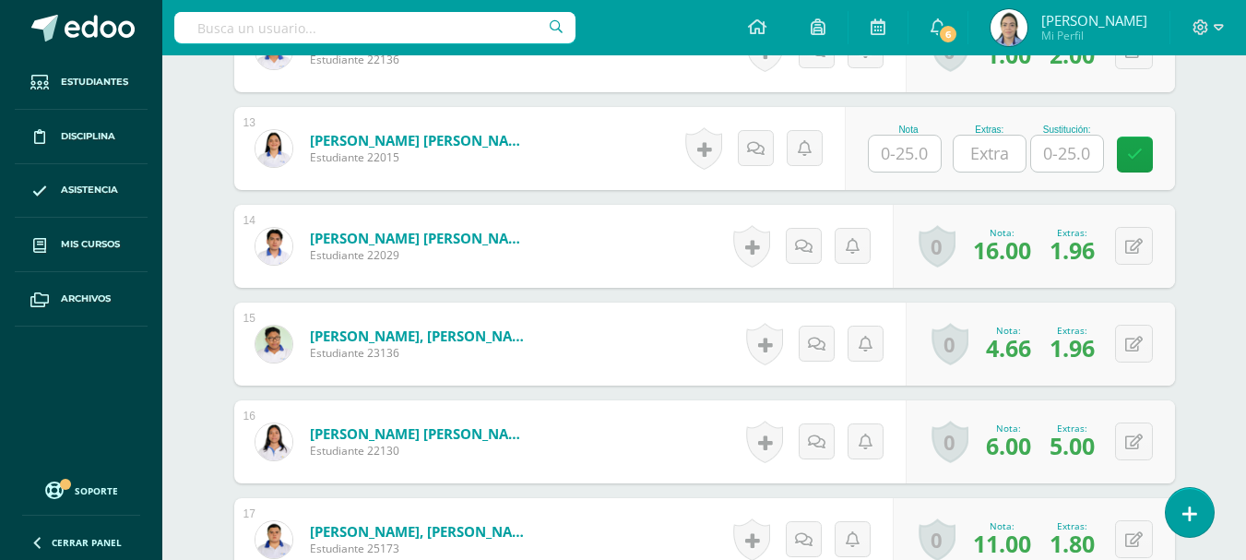
scroll to position [1776, 0]
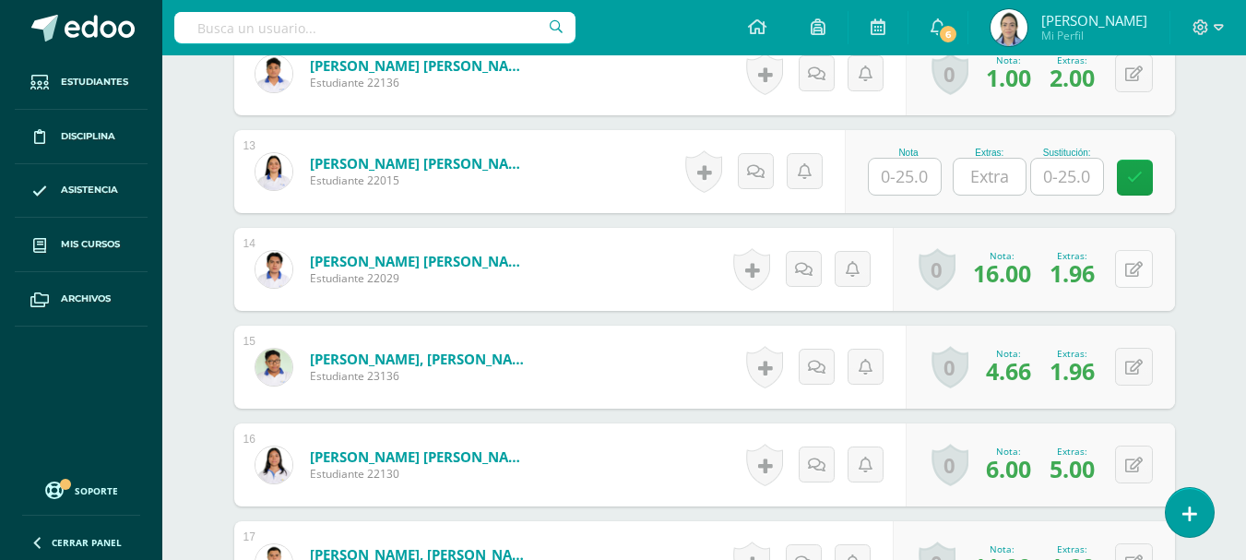
click at [1139, 267] on icon at bounding box center [1134, 270] width 18 height 16
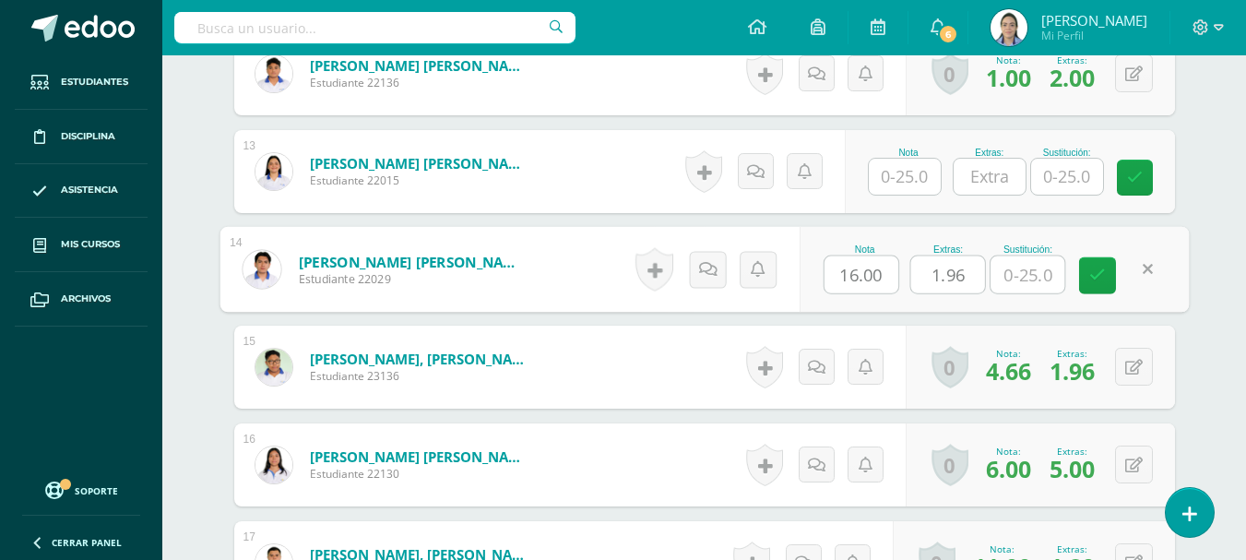
drag, startPoint x: 964, startPoint y: 274, endPoint x: 917, endPoint y: 258, distance: 49.6
click at [917, 258] on input "1.96" at bounding box center [947, 274] width 74 height 37
type input "2"
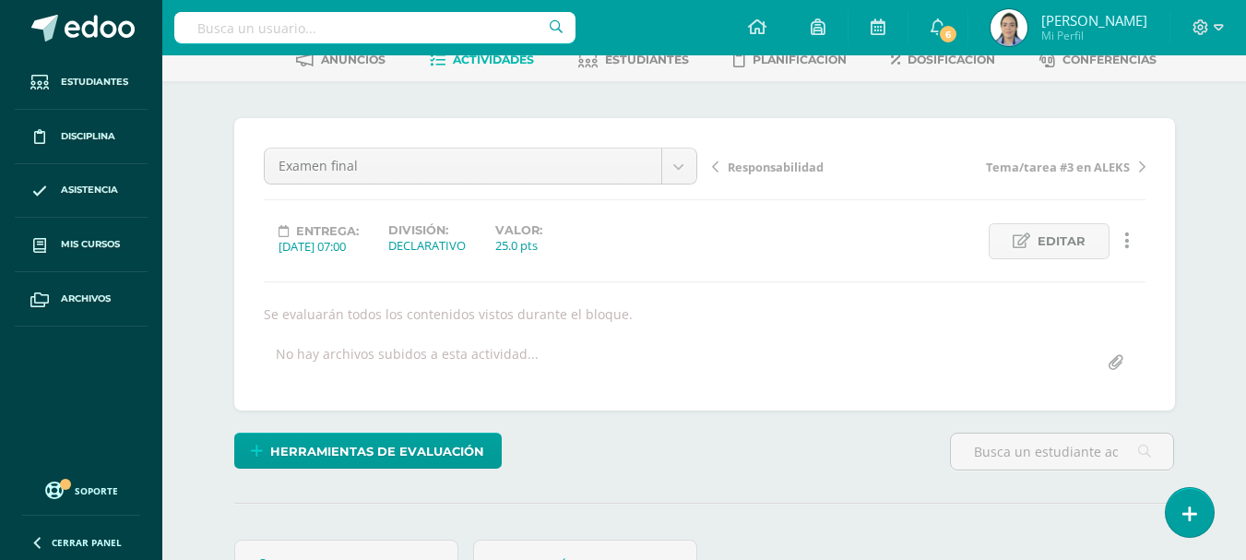
scroll to position [0, 0]
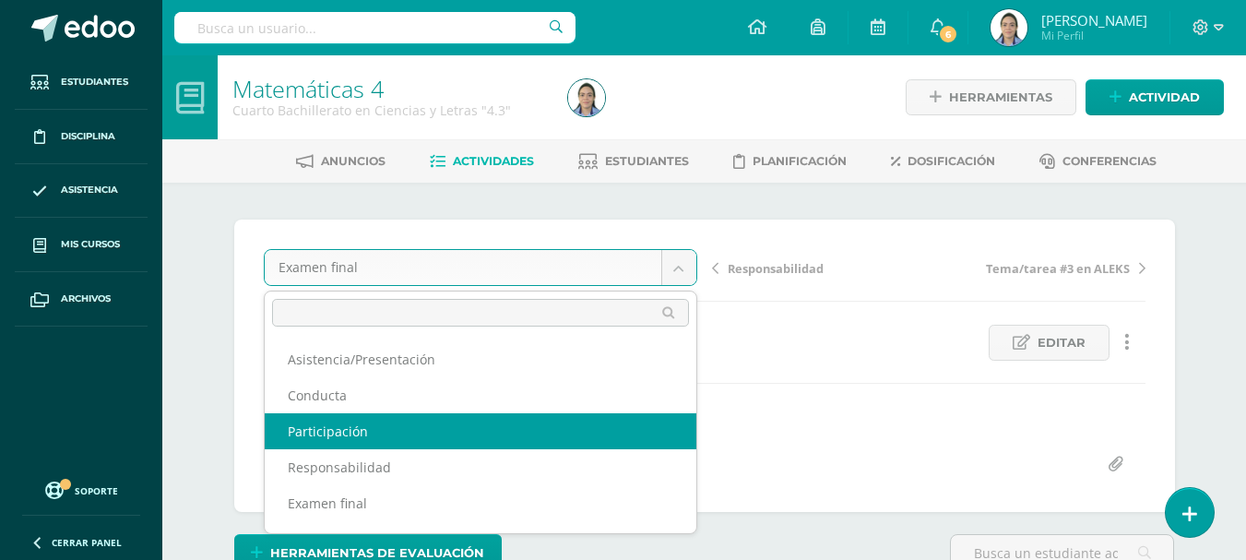
scroll to position [184, 0]
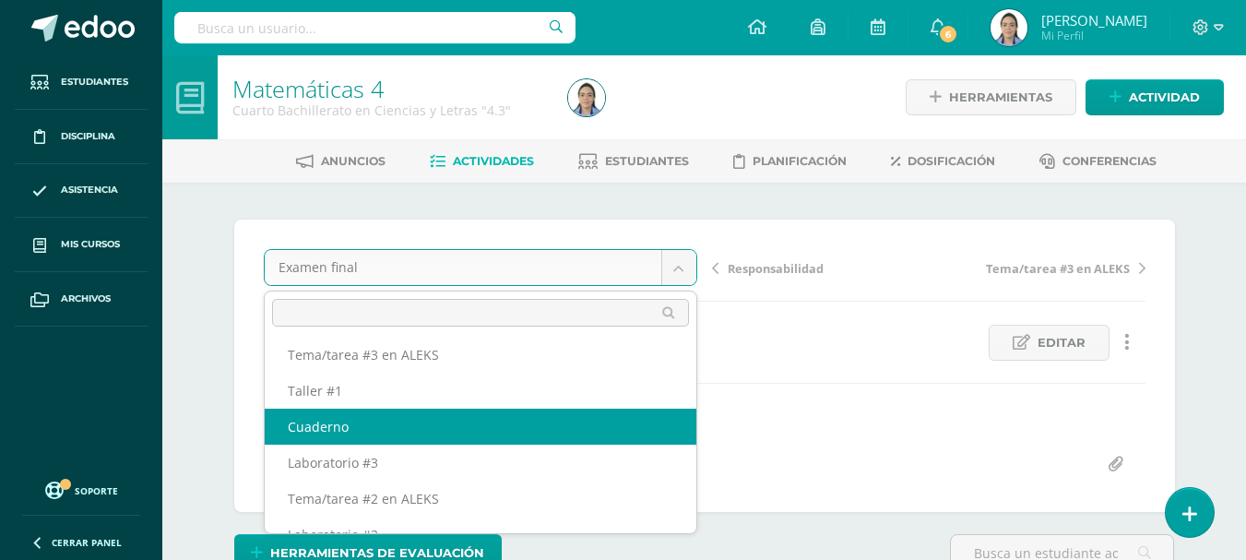
select select "/dashboard/teacher/grade-activity/43597/"
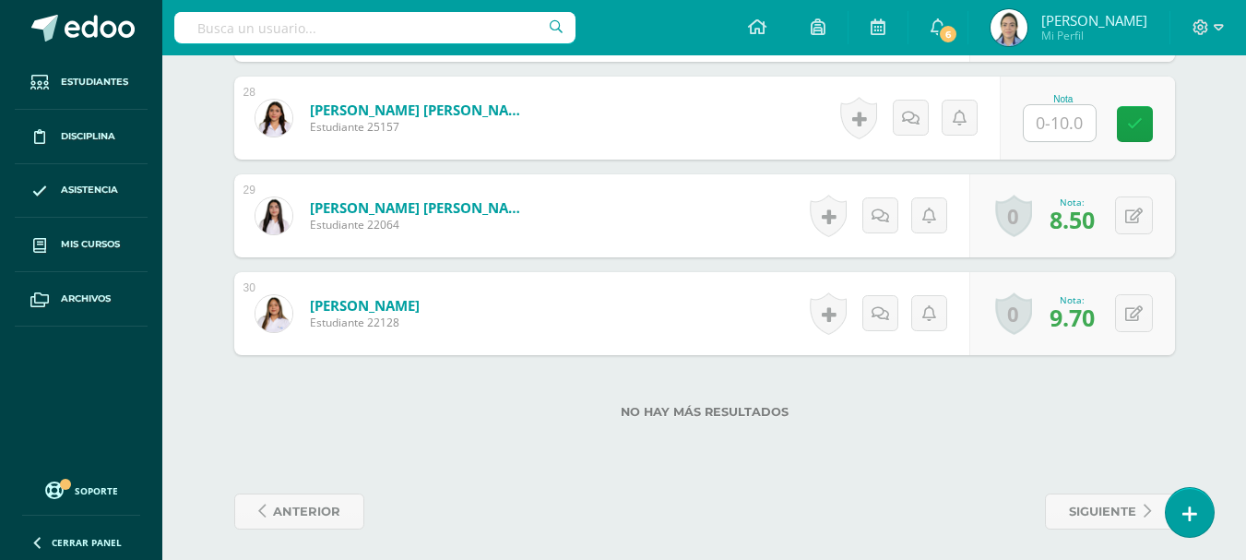
scroll to position [3206, 0]
click at [1040, 129] on input "text" at bounding box center [1070, 122] width 74 height 37
type input "5.5"
click at [1160, 118] on link at bounding box center [1147, 123] width 37 height 37
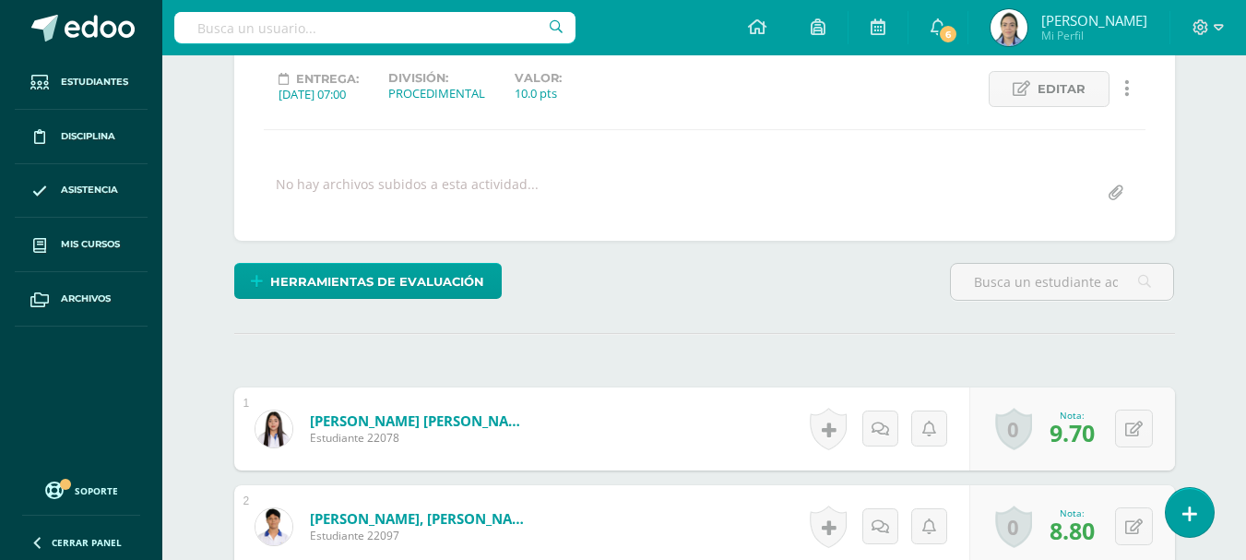
scroll to position [0, 0]
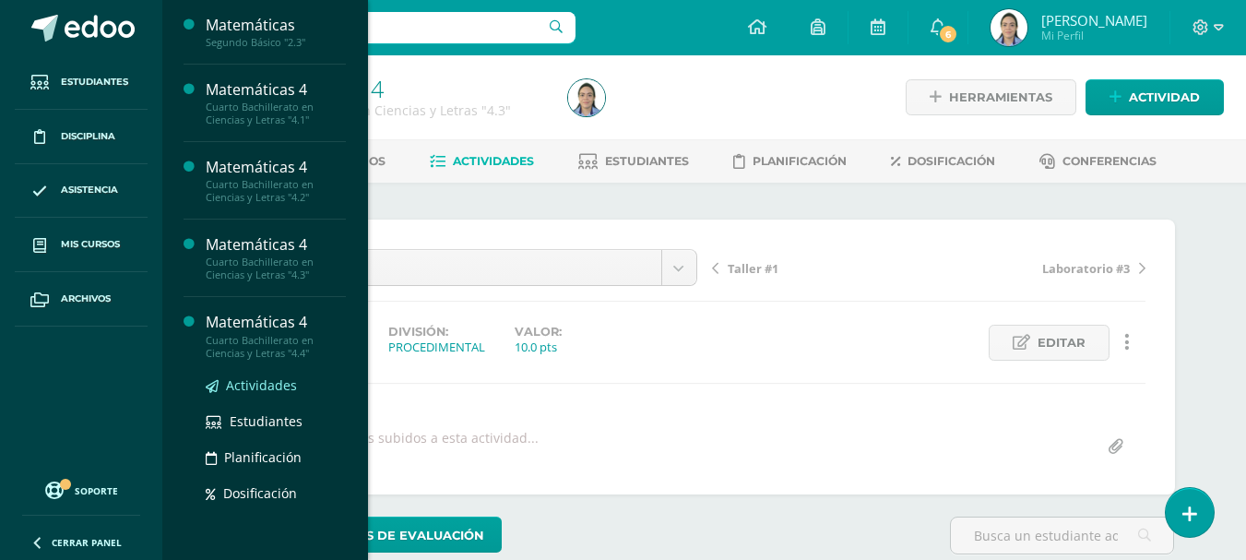
click at [244, 390] on span "Actividades" at bounding box center [261, 385] width 71 height 18
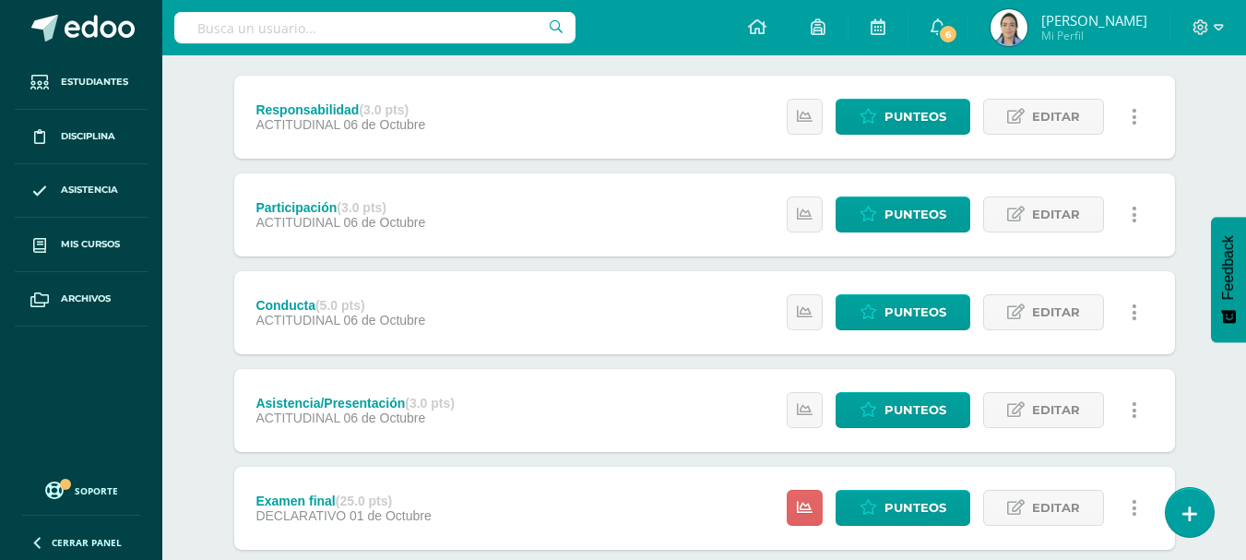
scroll to position [277, 0]
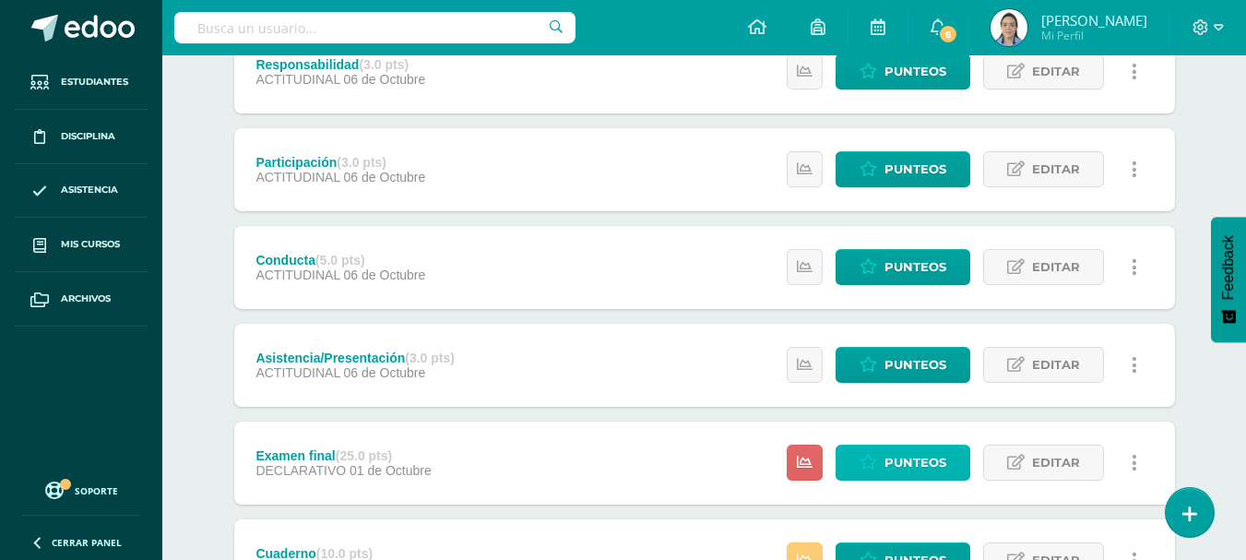
click at [916, 449] on span "Punteos" at bounding box center [916, 463] width 62 height 34
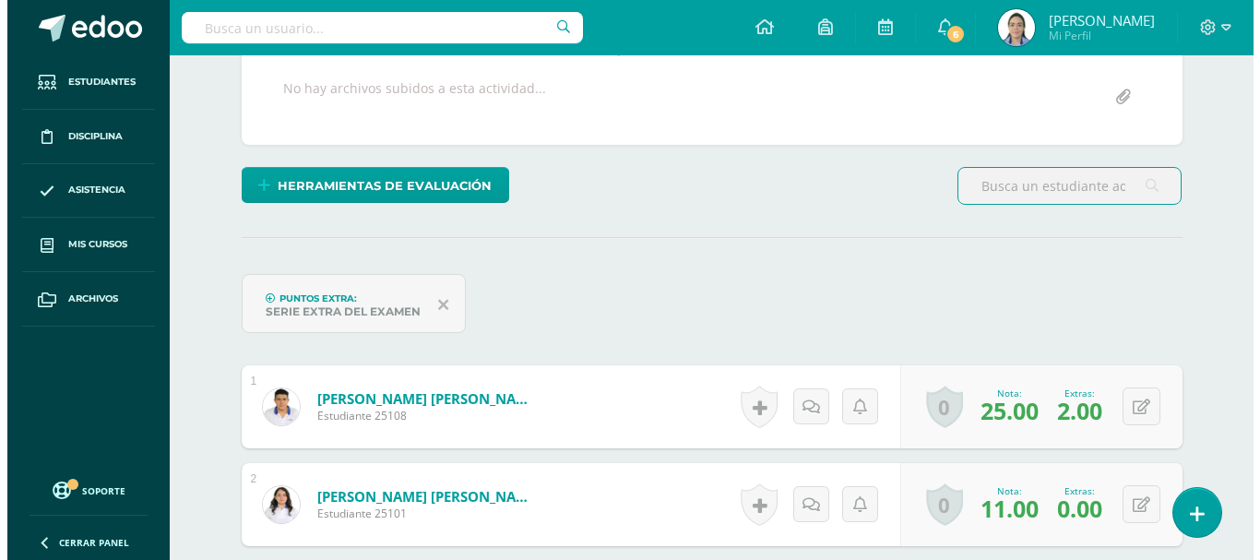
scroll to position [368, 0]
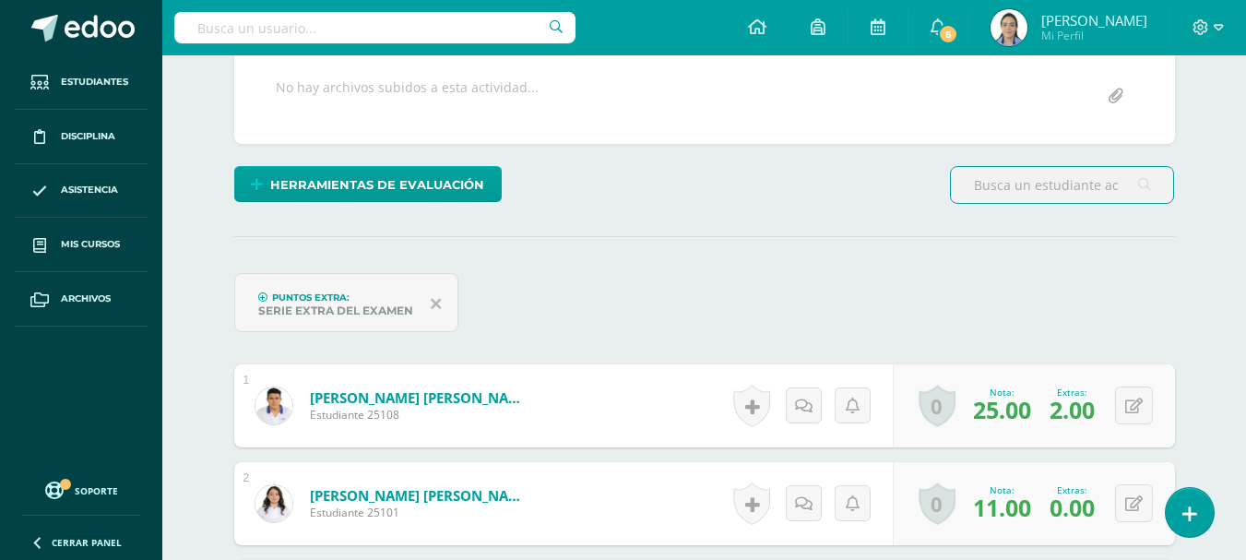
click at [432, 206] on div "Herramientas de evaluación Lista de cotejo Escala de valoración Puntos Extra Su…" at bounding box center [386, 192] width 318 height 53
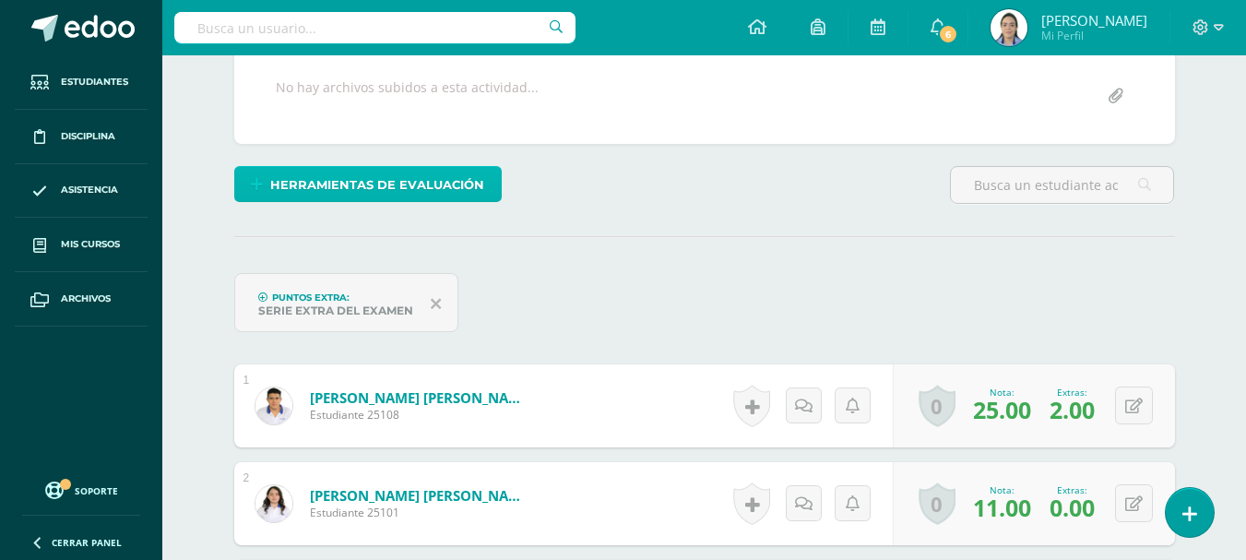
click at [433, 189] on span "Herramientas de evaluación" at bounding box center [377, 185] width 214 height 34
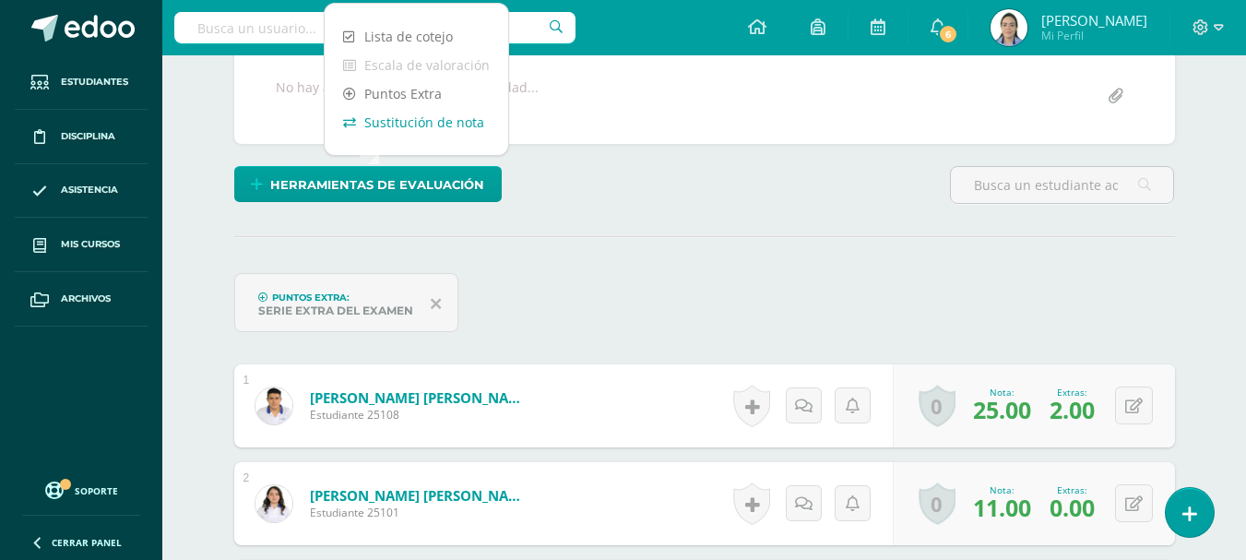
click at [449, 124] on link "Sustitución de nota" at bounding box center [417, 122] width 184 height 29
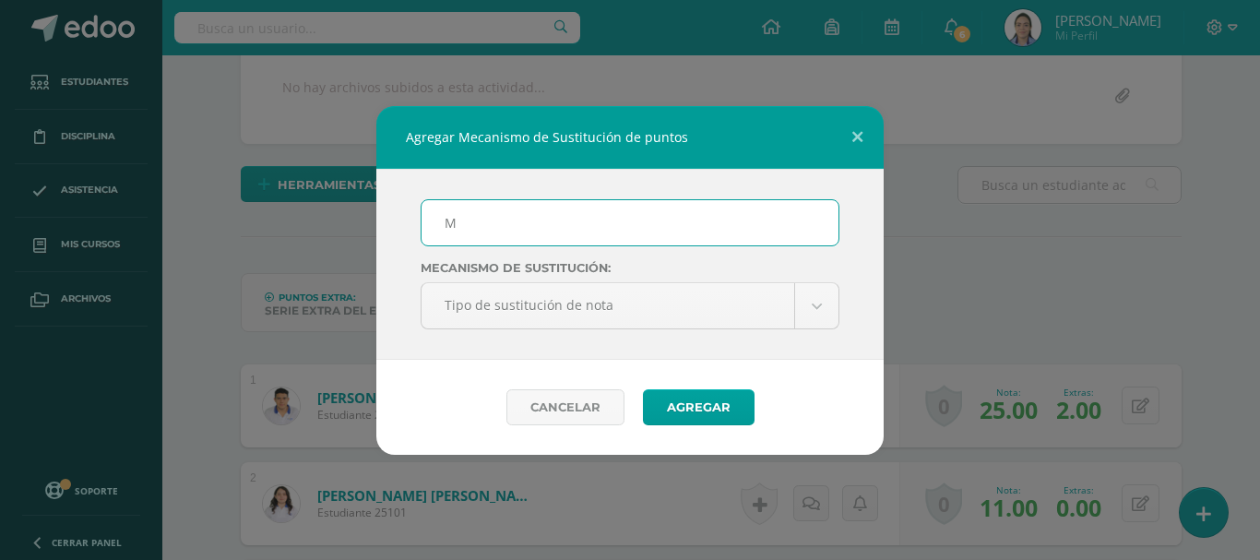
scroll to position [369, 0]
click at [543, 221] on input "M" at bounding box center [630, 222] width 417 height 45
type input "Mejoramiento"
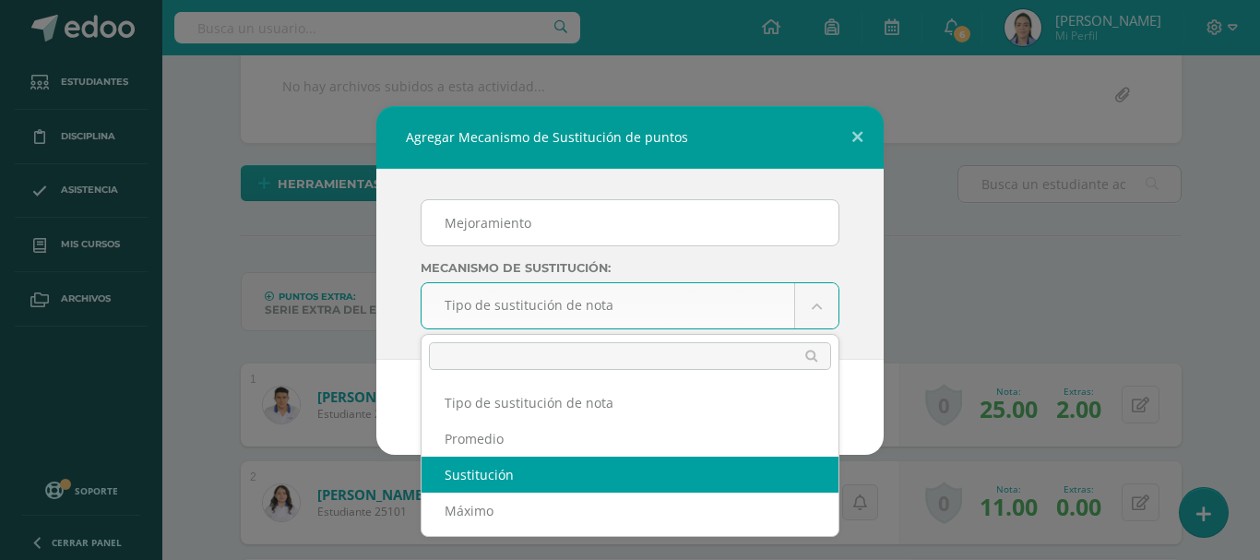
scroll to position [370, 0]
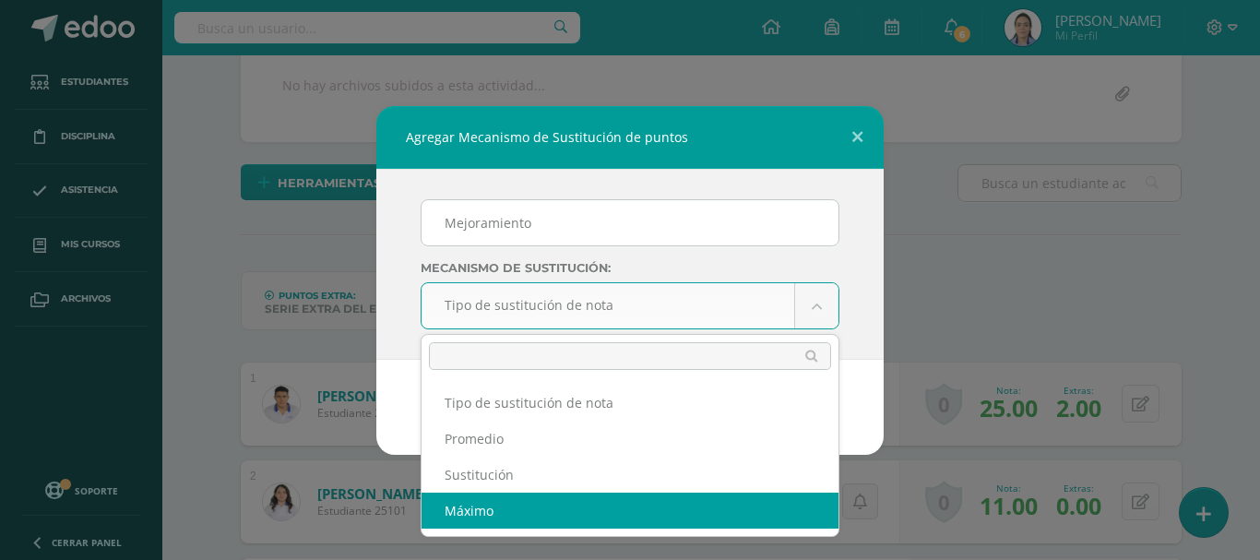
select select "maximum"
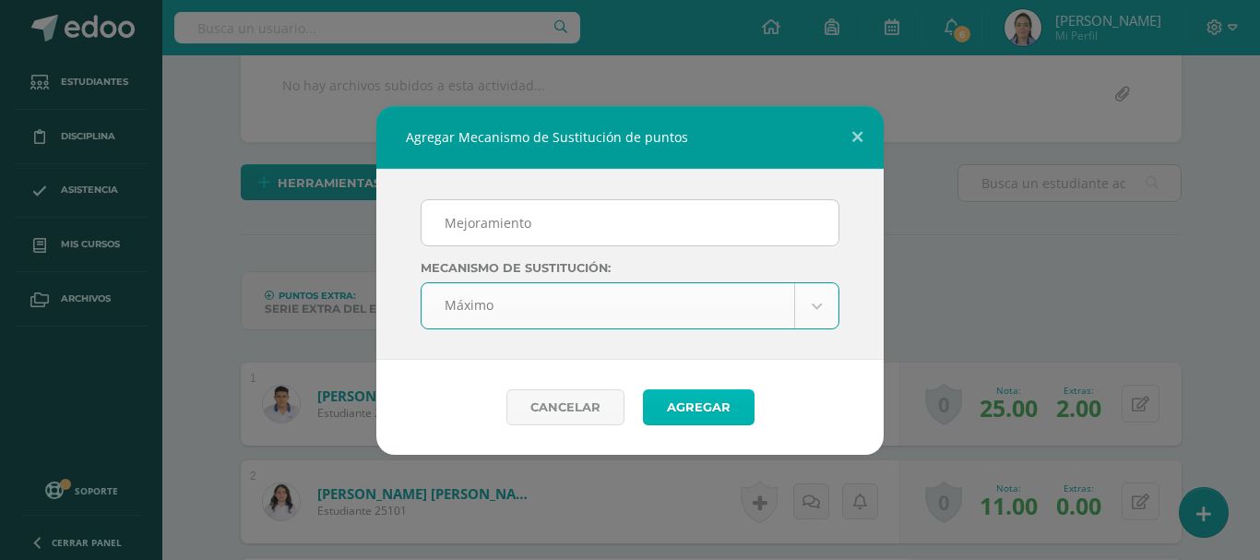
click at [694, 413] on button "Agregar" at bounding box center [699, 407] width 112 height 36
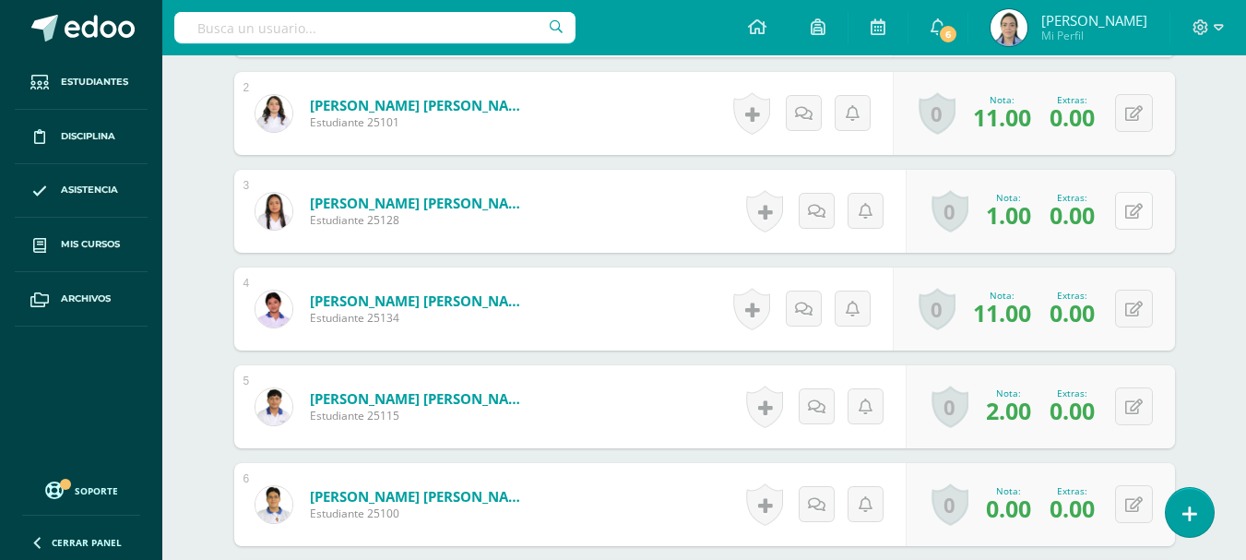
scroll to position [759, 0]
click at [1137, 209] on icon at bounding box center [1134, 211] width 18 height 16
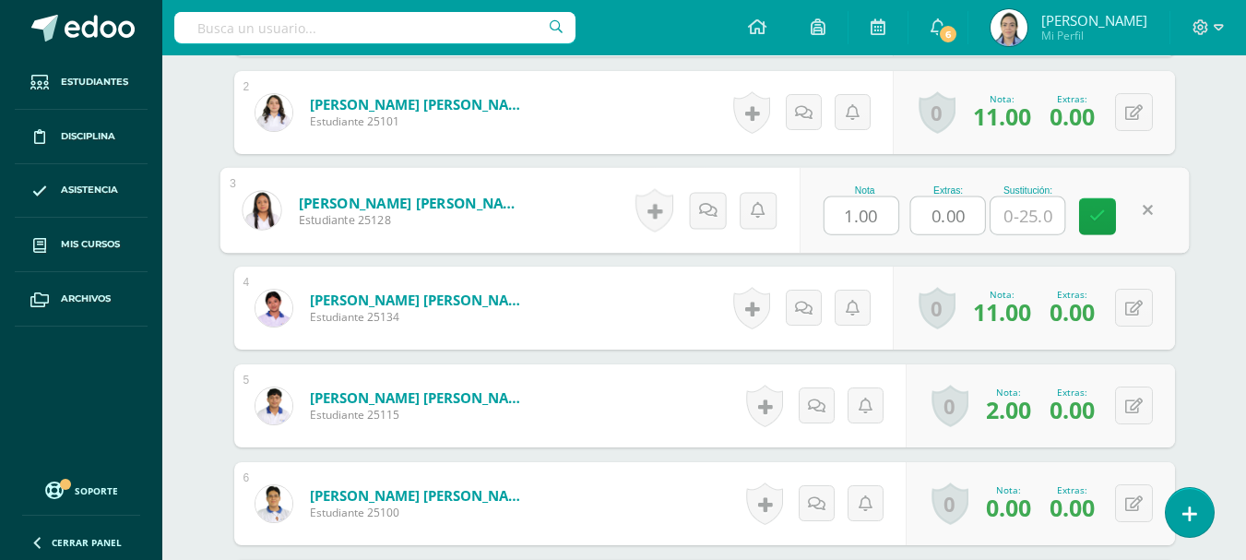
click at [1042, 208] on input "text" at bounding box center [1028, 215] width 74 height 37
type input "9.5"
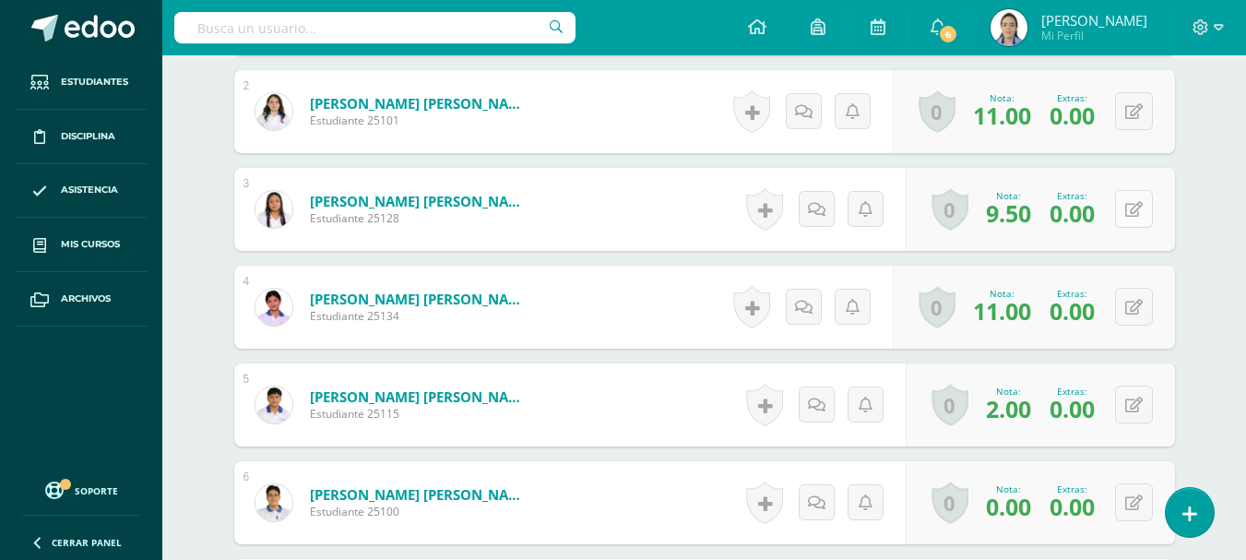
click at [1143, 211] on button at bounding box center [1134, 209] width 38 height 38
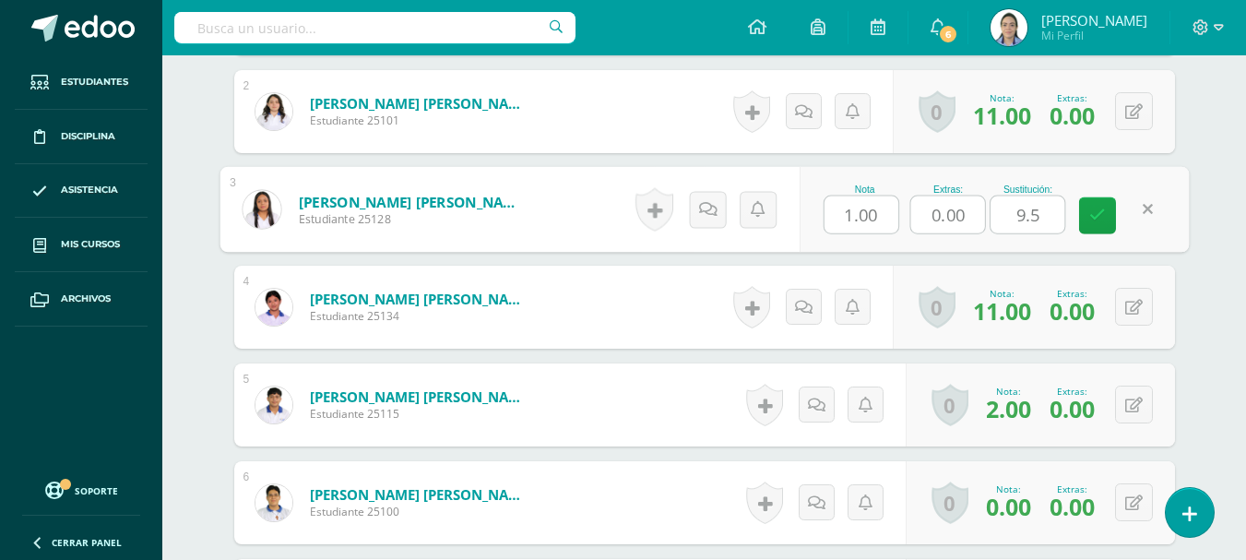
drag, startPoint x: 934, startPoint y: 196, endPoint x: 906, endPoint y: 180, distance: 32.3
click at [906, 180] on div "Nota 1.00 Extras: 0.00 Sustitución: 9.5" at bounding box center [994, 210] width 390 height 86
type input "2"
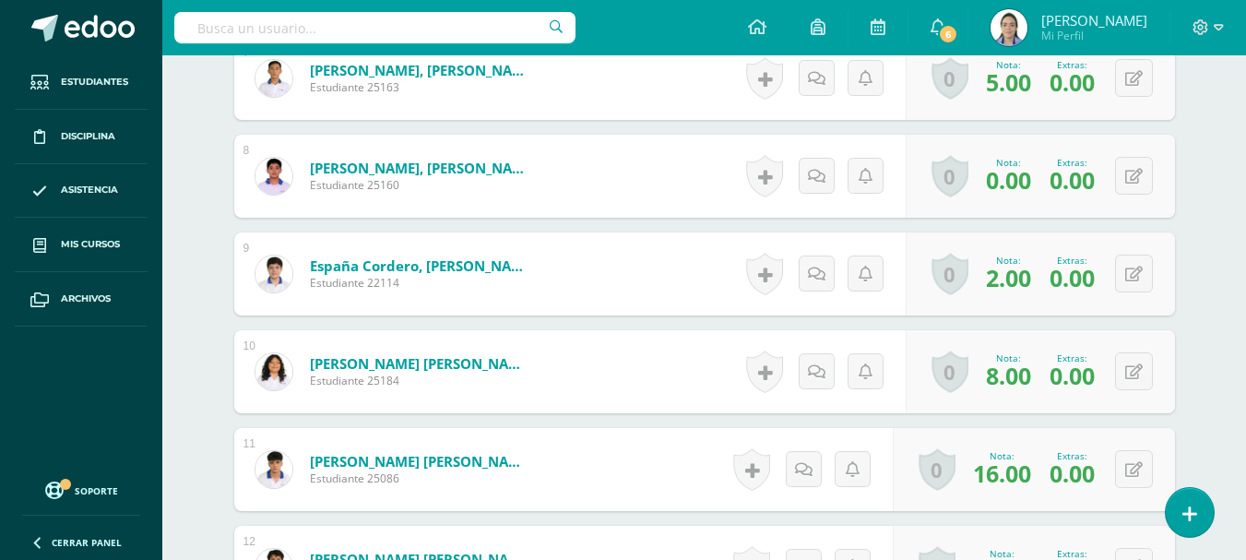
scroll to position [1314, 0]
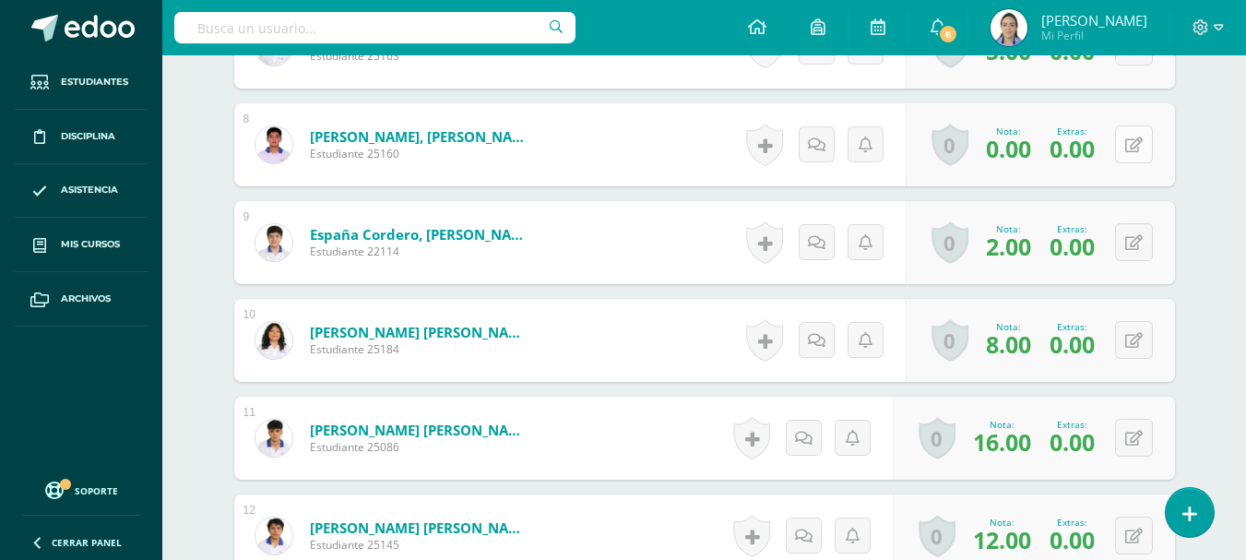
click at [1135, 157] on button at bounding box center [1134, 144] width 38 height 38
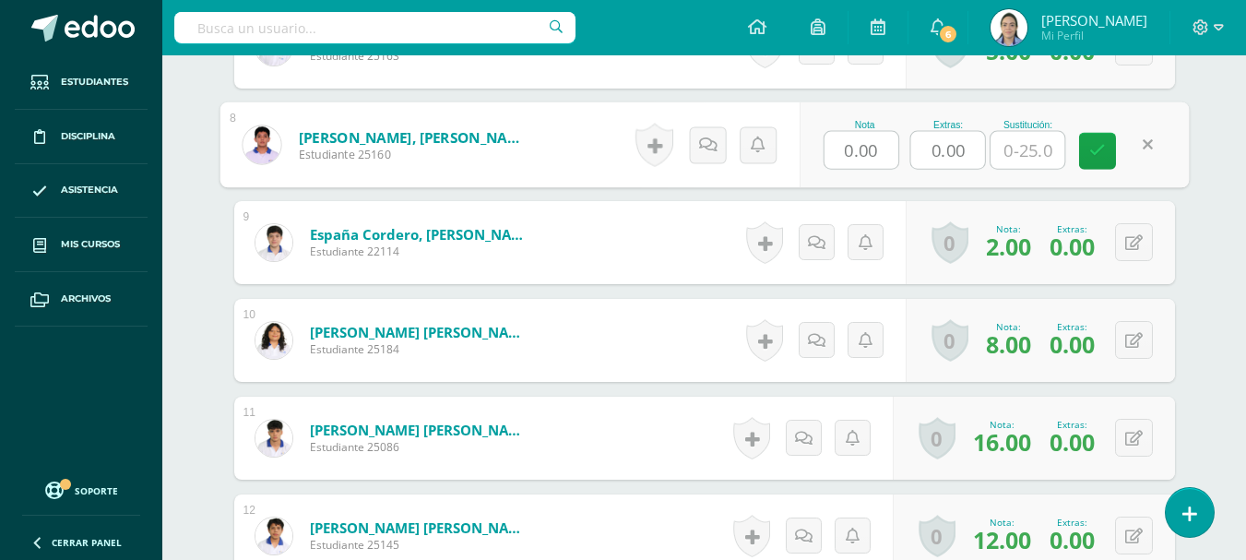
click at [1034, 140] on input "text" at bounding box center [1028, 150] width 74 height 37
click at [1094, 152] on icon at bounding box center [1097, 151] width 17 height 16
type input "2.5"
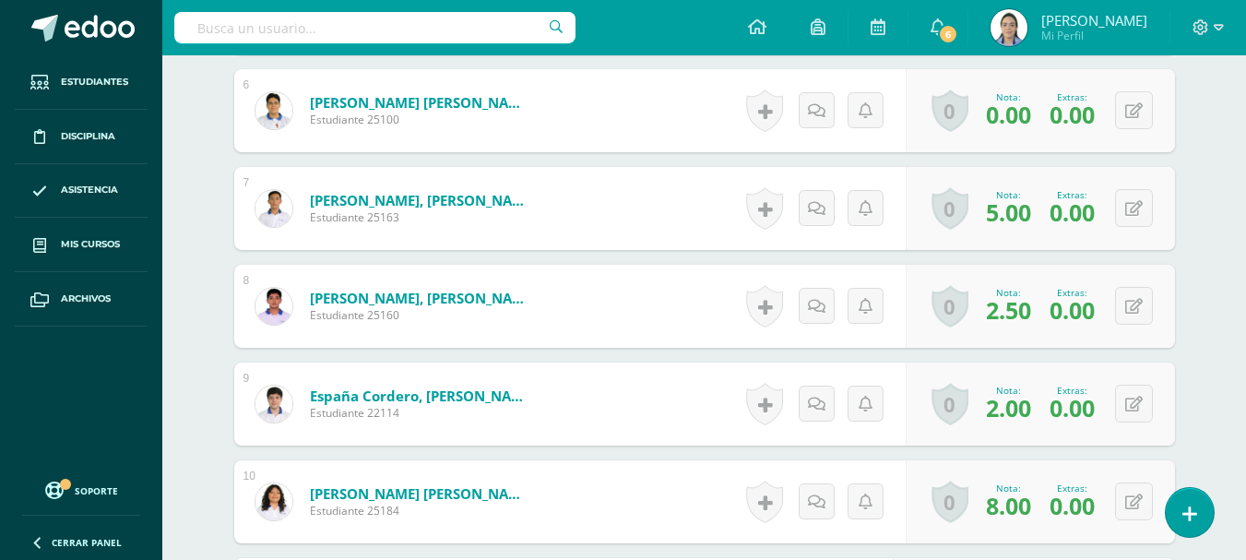
scroll to position [1037, 0]
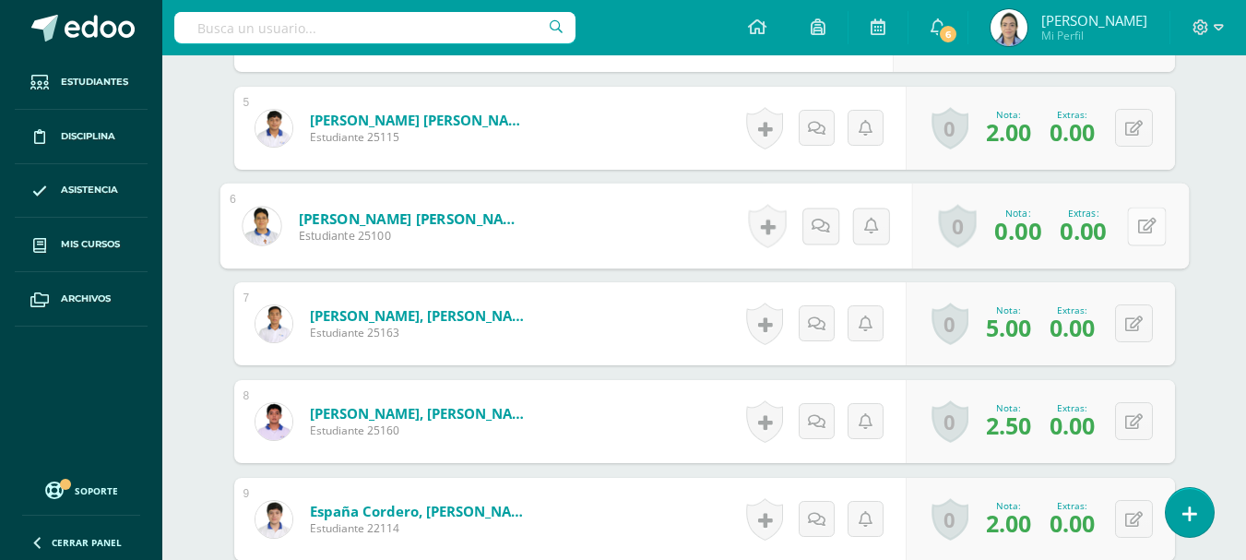
click at [1124, 235] on div "0 [GEOGRAPHIC_DATA] Logros obtenidos Aún no hay logros agregados Nota: 0.00 Ext…" at bounding box center [1049, 227] width 277 height 86
click at [1151, 222] on icon at bounding box center [1146, 226] width 18 height 16
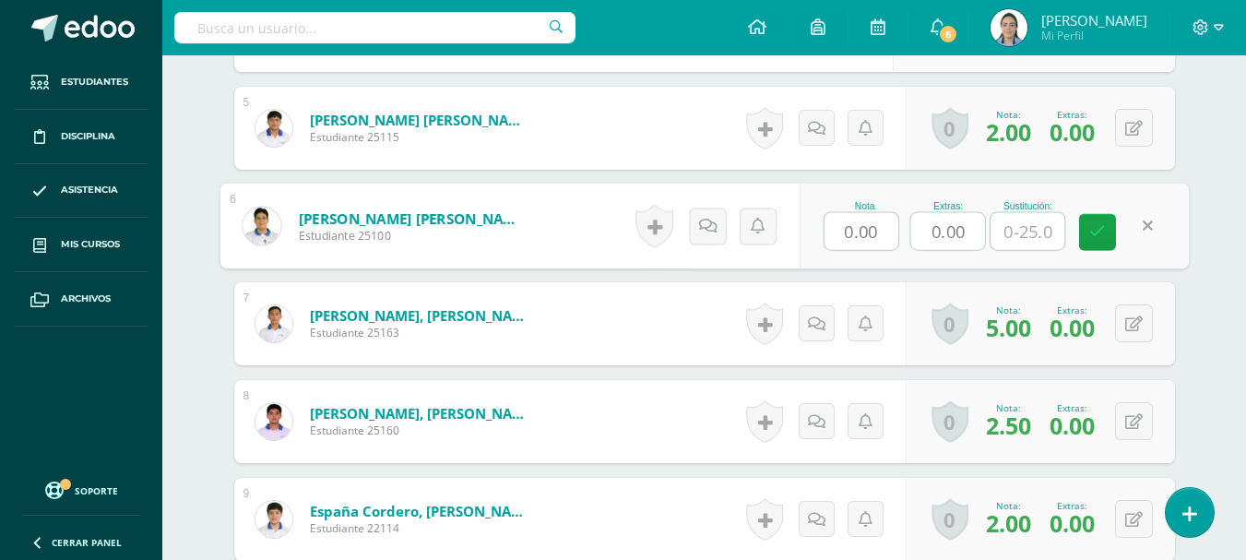
drag, startPoint x: 1041, startPoint y: 233, endPoint x: 1002, endPoint y: 232, distance: 38.8
click at [1012, 232] on input "text" at bounding box center [1028, 231] width 74 height 37
drag, startPoint x: 957, startPoint y: 232, endPoint x: 900, endPoint y: 221, distance: 57.2
click at [900, 221] on div "Nota 0.00 Extras: 0.00 Sustitución:" at bounding box center [994, 227] width 390 height 86
drag, startPoint x: 969, startPoint y: 230, endPoint x: 863, endPoint y: 204, distance: 109.2
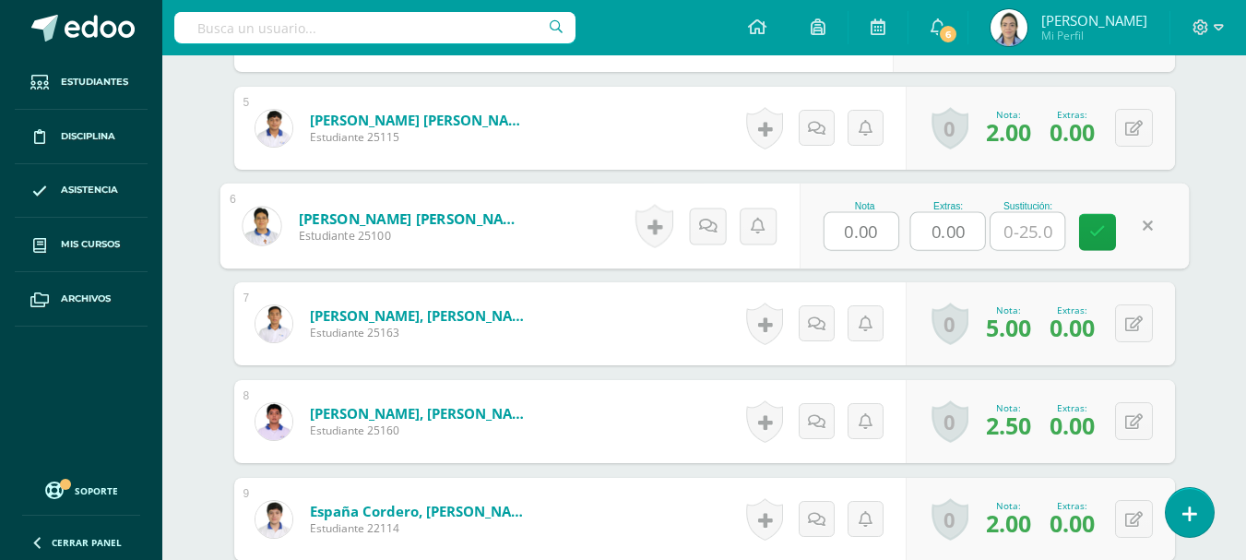
click at [863, 204] on div "Nota 0.00 Extras: 0.00 Sustitución:" at bounding box center [994, 227] width 390 height 86
type input "1.56"
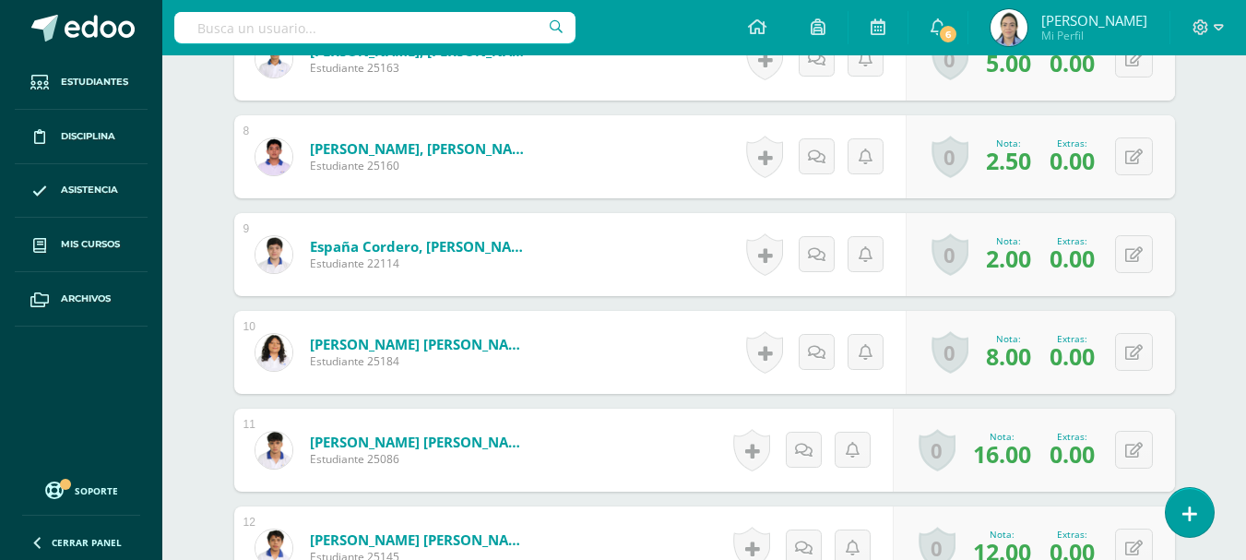
scroll to position [1314, 0]
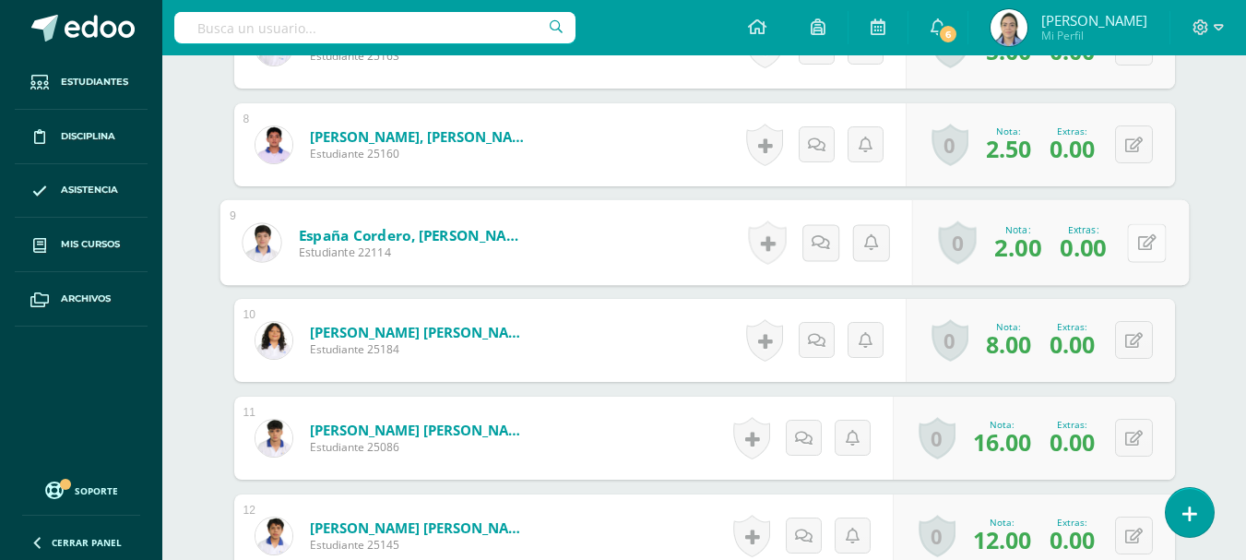
click at [1125, 249] on div "0 [GEOGRAPHIC_DATA] Logros obtenidos Aún no hay logros agregados Nota: 2.00 Ext…" at bounding box center [1049, 243] width 277 height 86
click at [1142, 254] on button at bounding box center [1146, 242] width 39 height 39
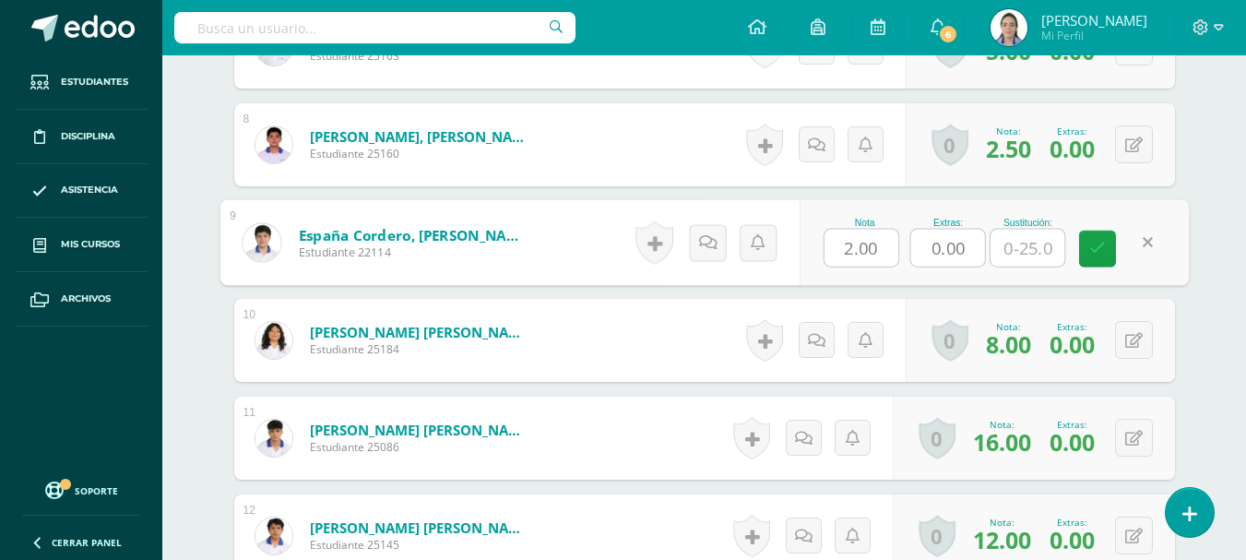
drag, startPoint x: 966, startPoint y: 248, endPoint x: 914, endPoint y: 239, distance: 52.5
click at [914, 239] on input "0.00" at bounding box center [947, 248] width 74 height 37
type input "2"
click at [1104, 251] on icon at bounding box center [1097, 249] width 17 height 16
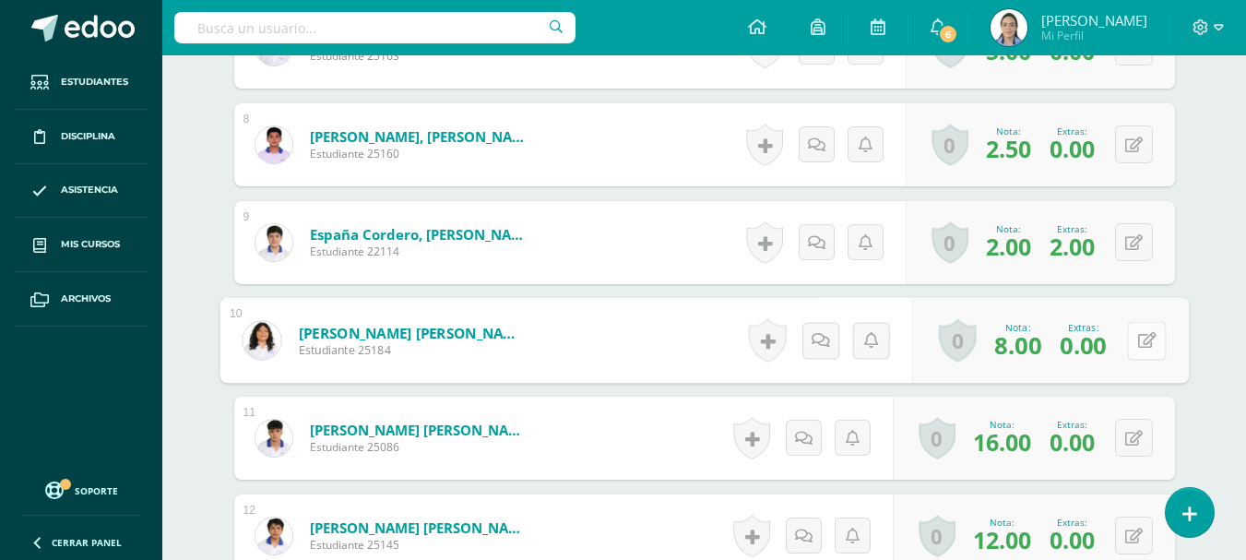
click at [1131, 333] on button at bounding box center [1146, 340] width 39 height 39
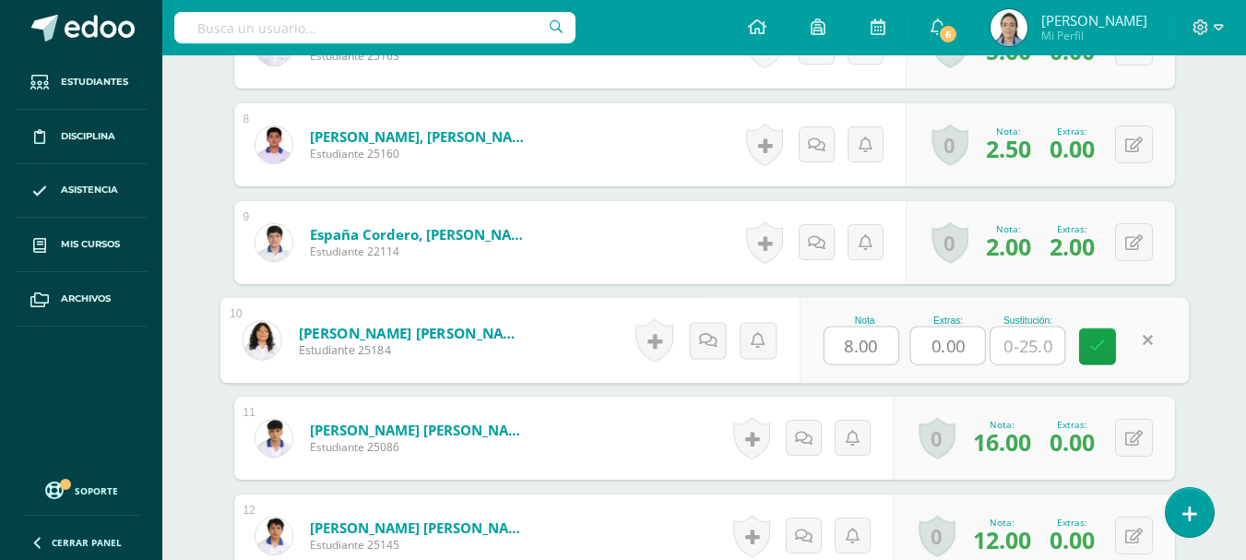
drag, startPoint x: 947, startPoint y: 340, endPoint x: 923, endPoint y: 338, distance: 24.1
click at [923, 338] on input "0.00" at bounding box center [947, 345] width 74 height 37
type input "2"
click at [1084, 351] on link at bounding box center [1097, 346] width 37 height 37
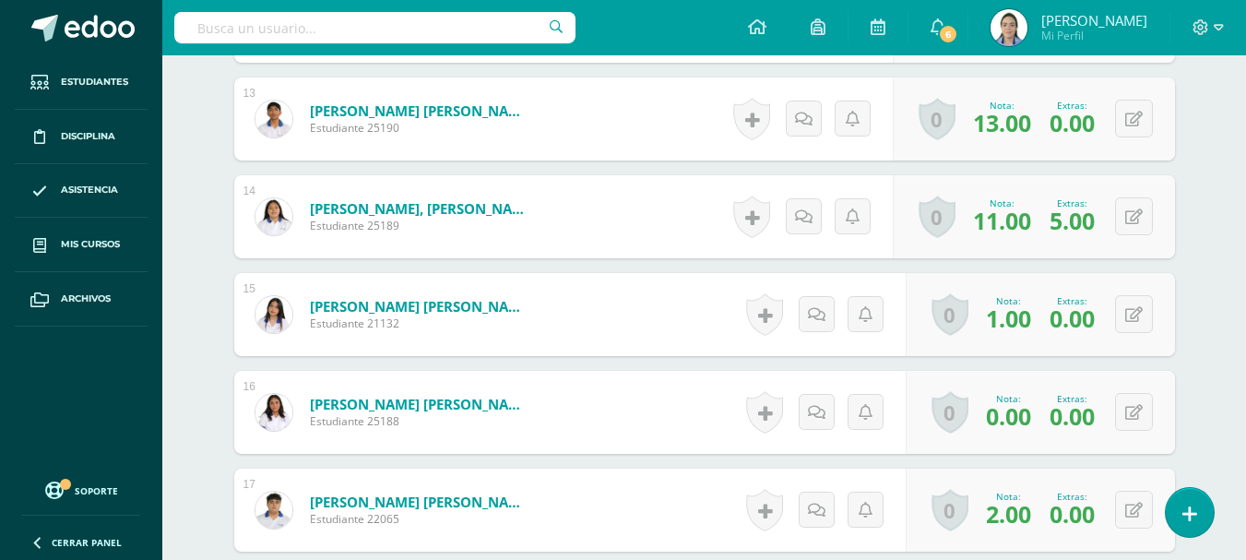
scroll to position [1867, 0]
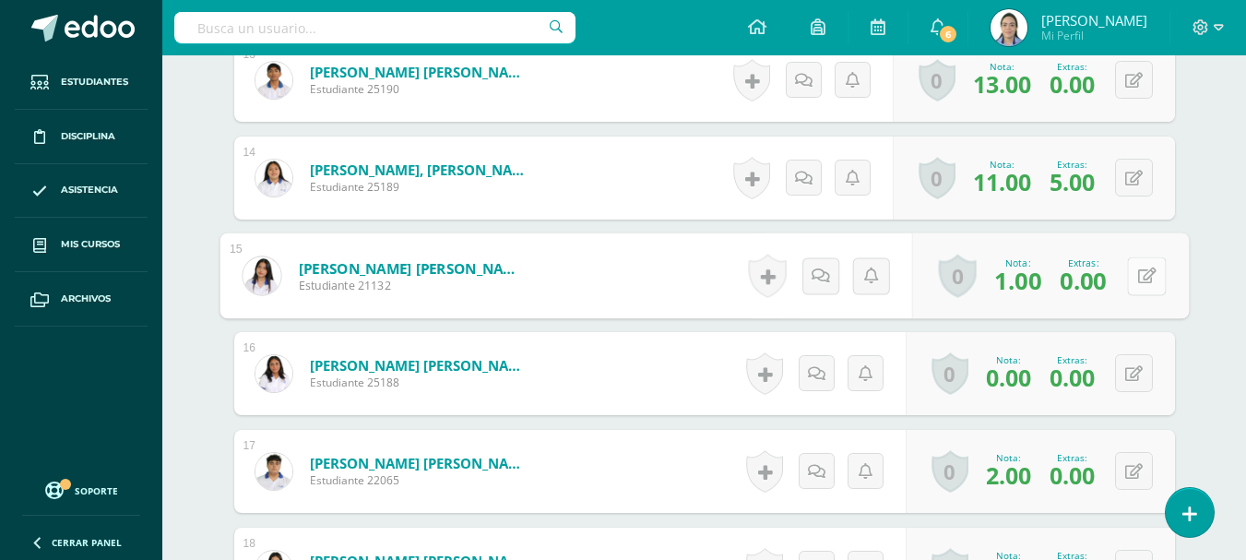
click at [1120, 277] on div "0 [GEOGRAPHIC_DATA] Logros obtenidos Aún no hay logros agregados Nota: 1.00 Ext…" at bounding box center [1049, 276] width 277 height 86
click at [1137, 277] on icon at bounding box center [1146, 276] width 18 height 16
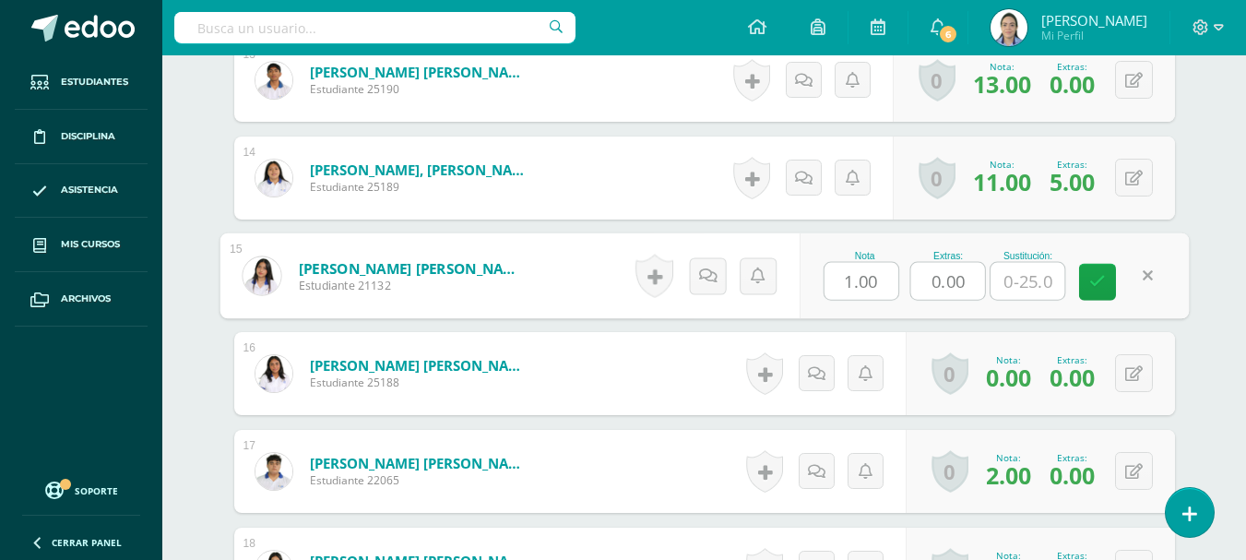
drag, startPoint x: 941, startPoint y: 276, endPoint x: 931, endPoint y: 275, distance: 10.2
click at [931, 275] on input "0.00" at bounding box center [947, 281] width 74 height 37
type input "2"
click at [1082, 283] on link at bounding box center [1097, 282] width 37 height 37
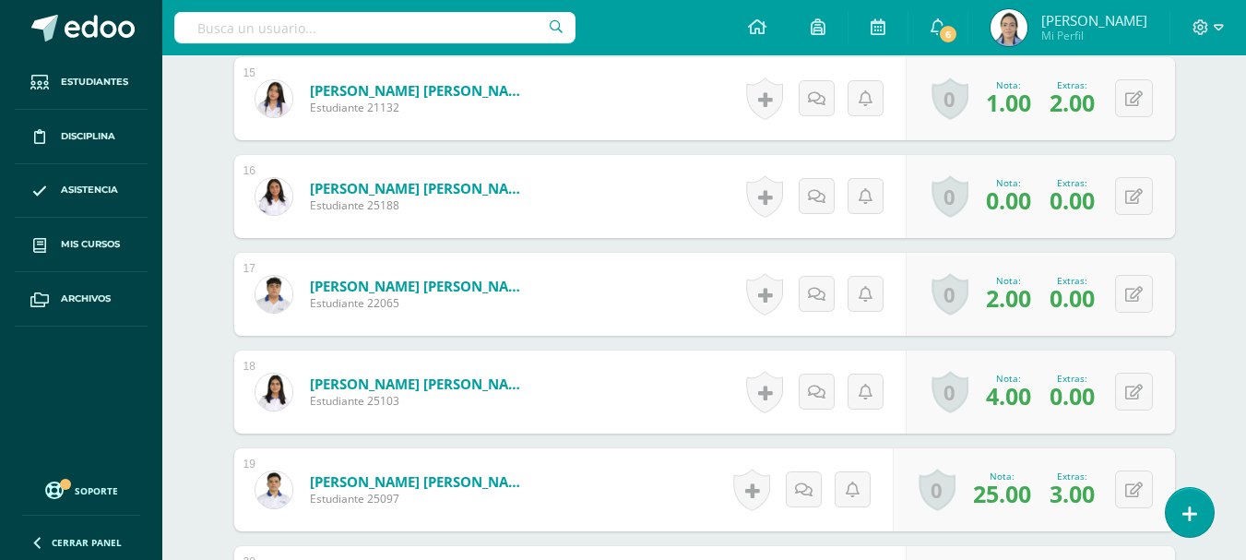
scroll to position [2052, 0]
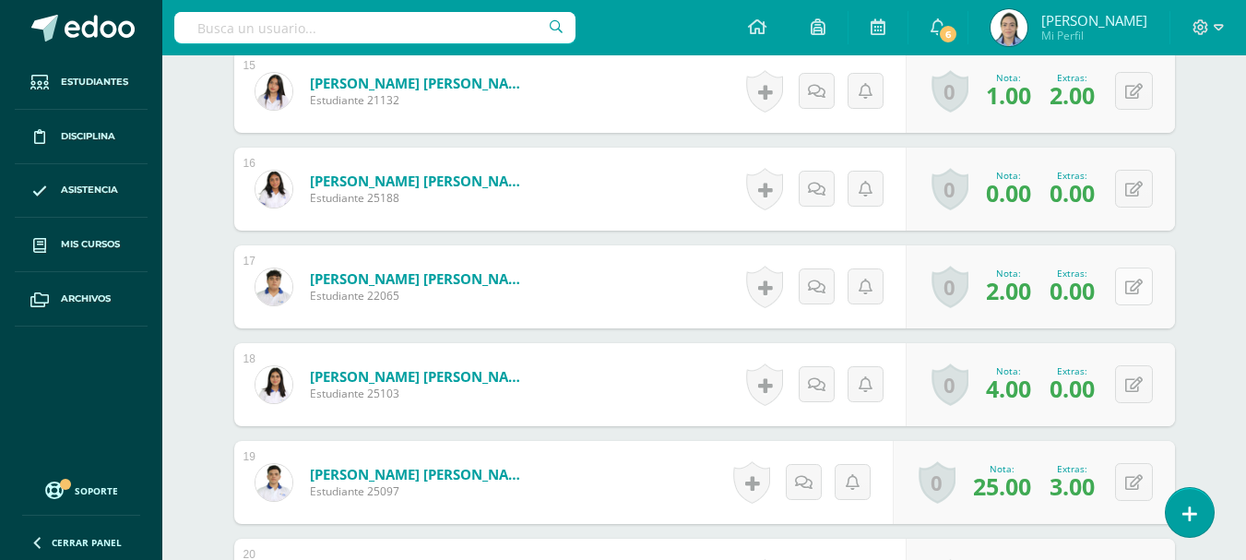
click at [1146, 303] on button at bounding box center [1134, 287] width 38 height 38
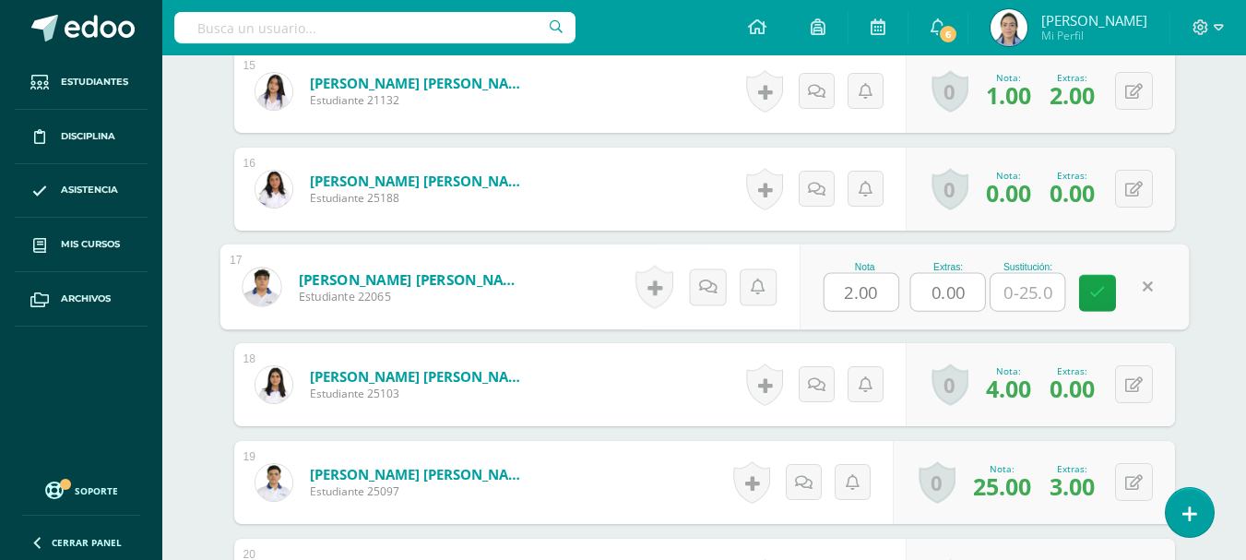
drag, startPoint x: 968, startPoint y: 290, endPoint x: 909, endPoint y: 265, distance: 64.1
click at [909, 265] on div "Nota 2.00 Extras: 0.00 Sustitución:" at bounding box center [994, 287] width 390 height 86
click at [1093, 295] on icon at bounding box center [1097, 293] width 17 height 16
type input "2"
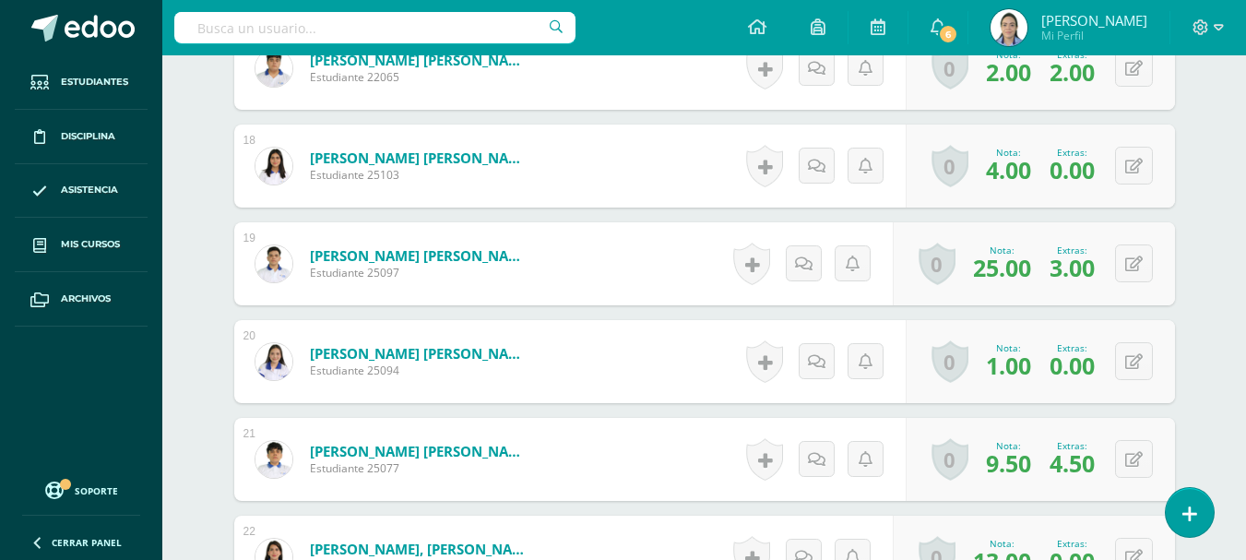
scroll to position [2421, 0]
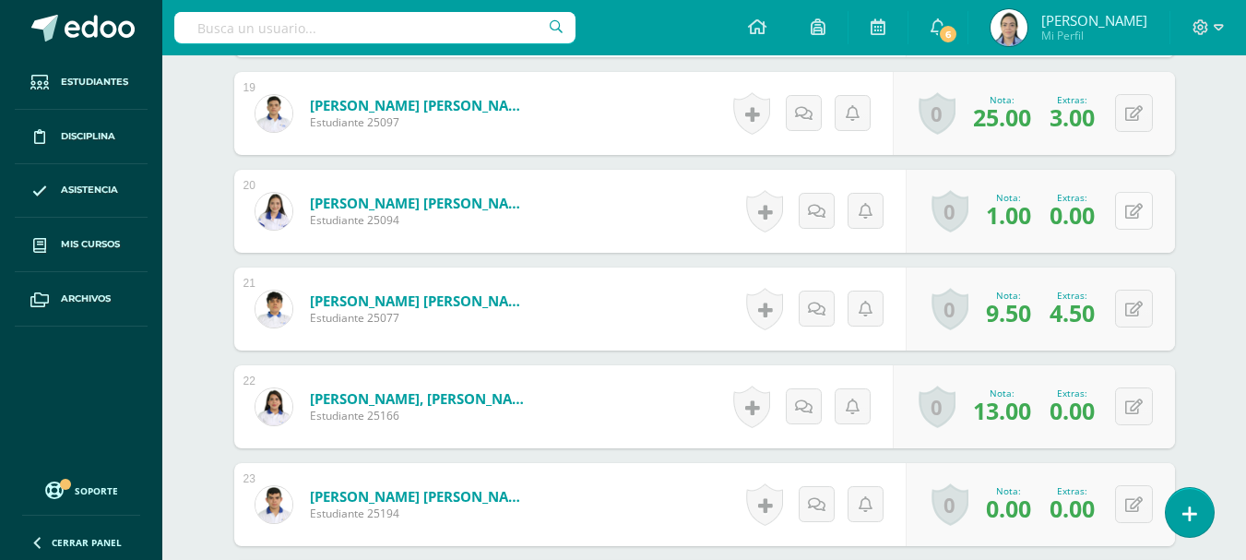
click at [1126, 208] on button at bounding box center [1134, 211] width 38 height 38
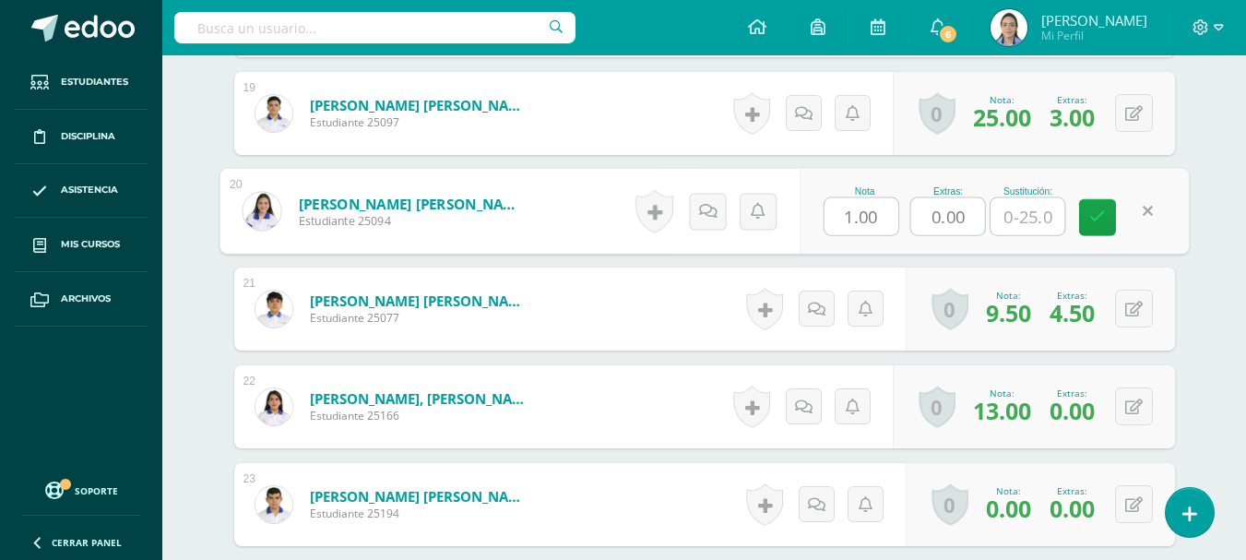
drag, startPoint x: 966, startPoint y: 208, endPoint x: 911, endPoint y: 190, distance: 57.2
click at [911, 190] on div "Extras: 0.00" at bounding box center [948, 211] width 76 height 50
type input "1.8"
click at [1098, 207] on link at bounding box center [1097, 217] width 37 height 37
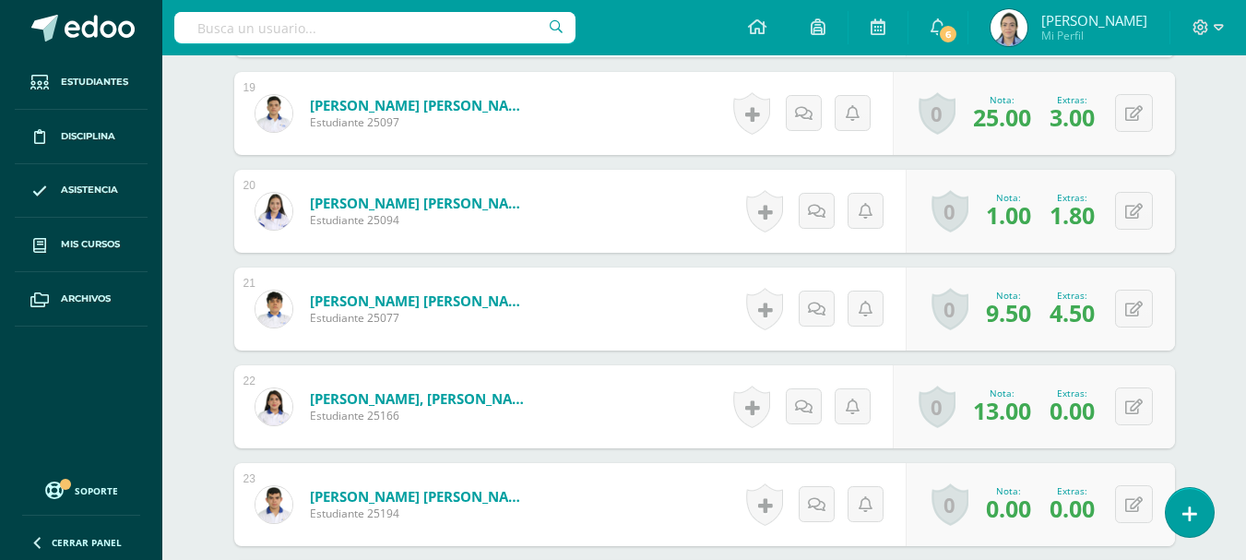
scroll to position [2513, 0]
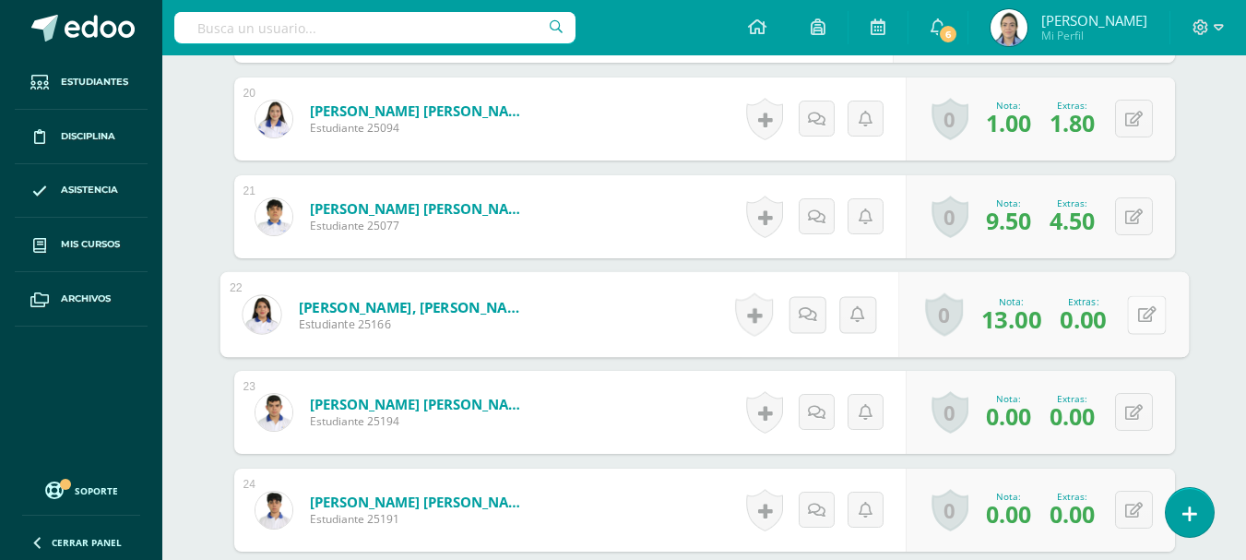
click at [1143, 310] on button at bounding box center [1146, 314] width 39 height 39
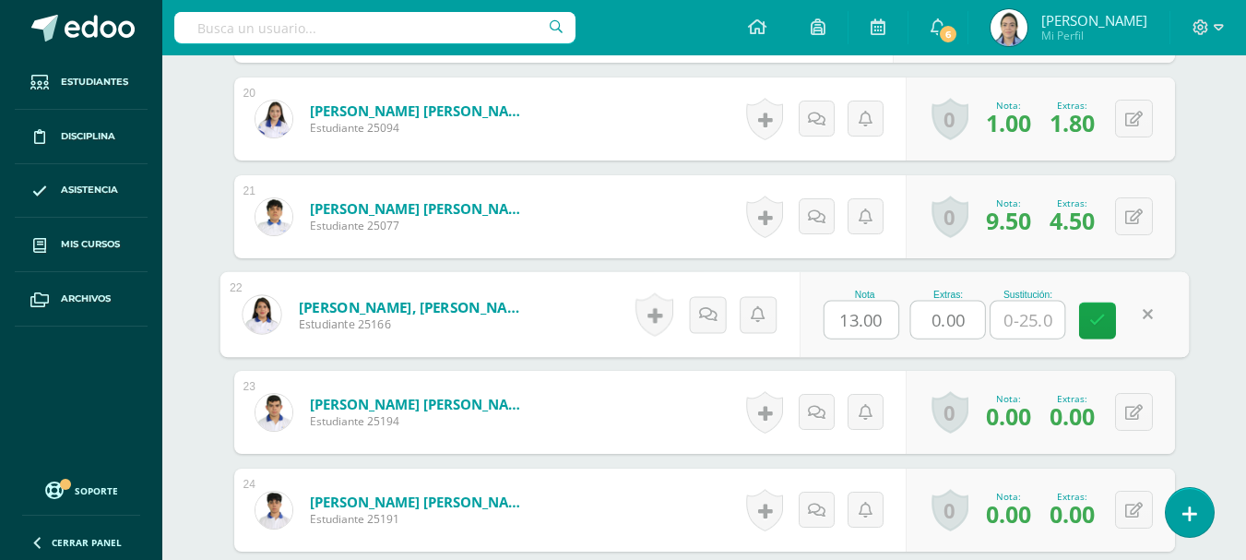
drag, startPoint x: 974, startPoint y: 322, endPoint x: 911, endPoint y: 307, distance: 64.4
click at [913, 308] on input "0.00" at bounding box center [947, 320] width 74 height 37
type input "5"
type input "2"
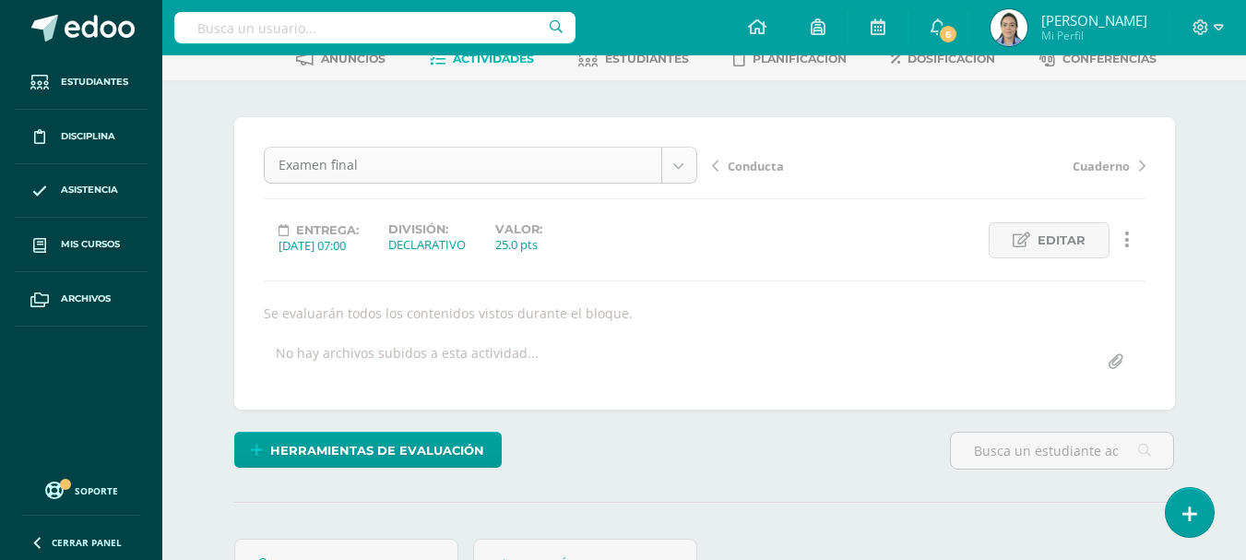
scroll to position [0, 0]
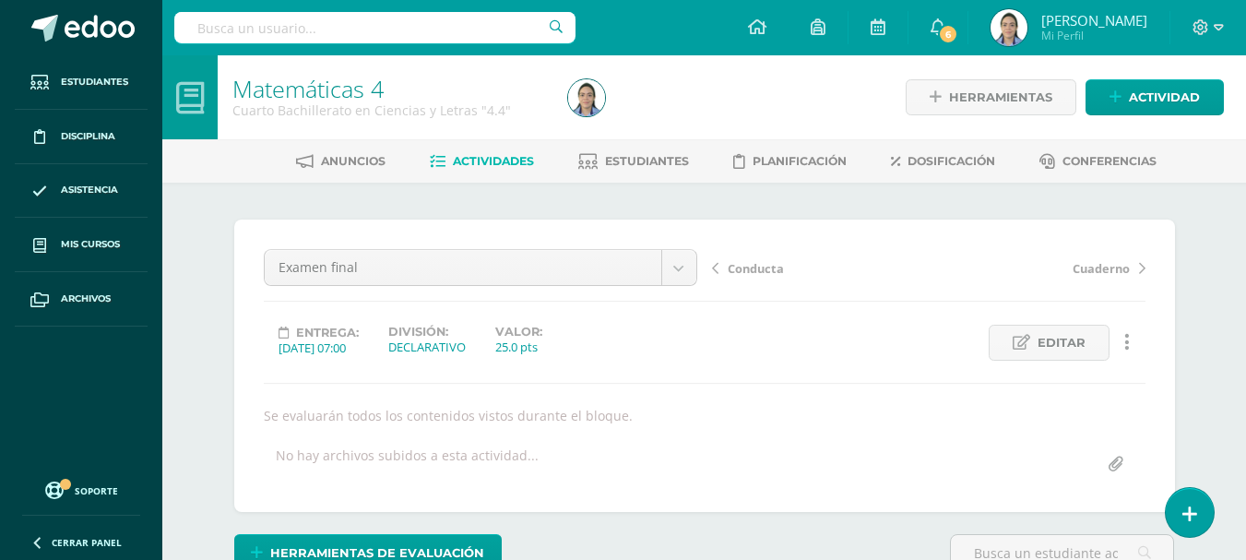
click at [501, 157] on span "Actividades" at bounding box center [493, 161] width 81 height 14
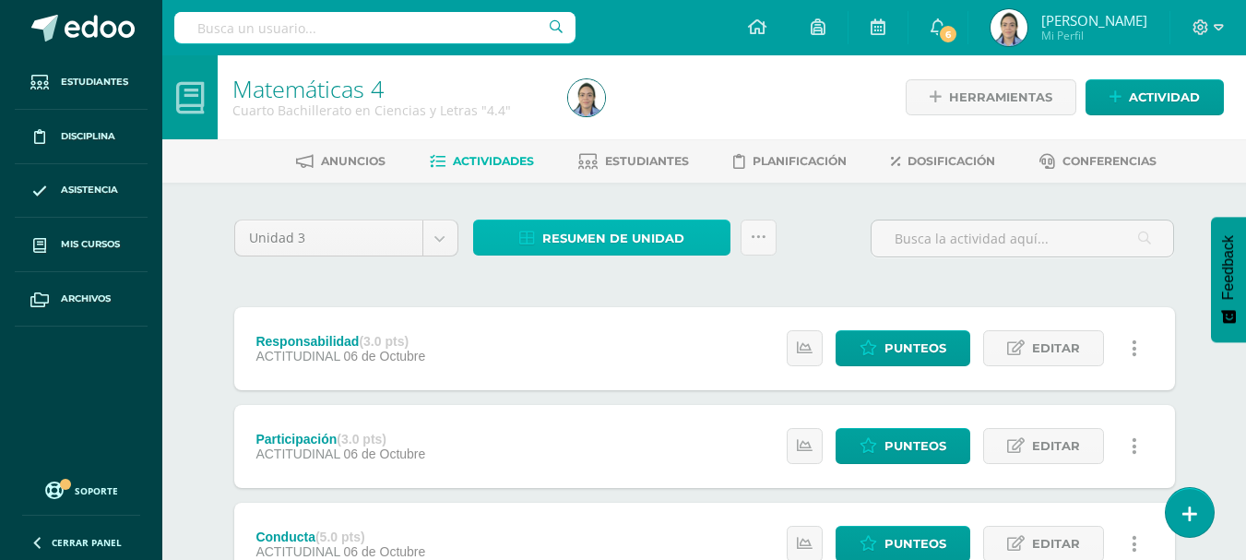
click at [569, 236] on span "Resumen de unidad" at bounding box center [613, 238] width 142 height 34
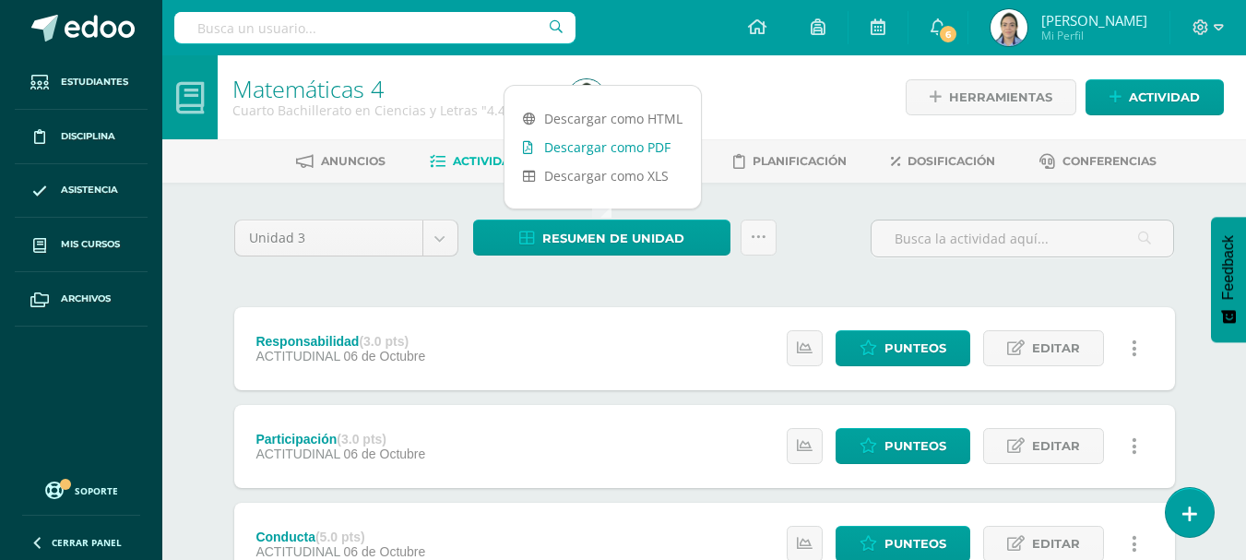
click at [565, 154] on link "Descargar como PDF" at bounding box center [603, 147] width 196 height 29
click at [1134, 88] on span "Actividad" at bounding box center [1164, 97] width 71 height 34
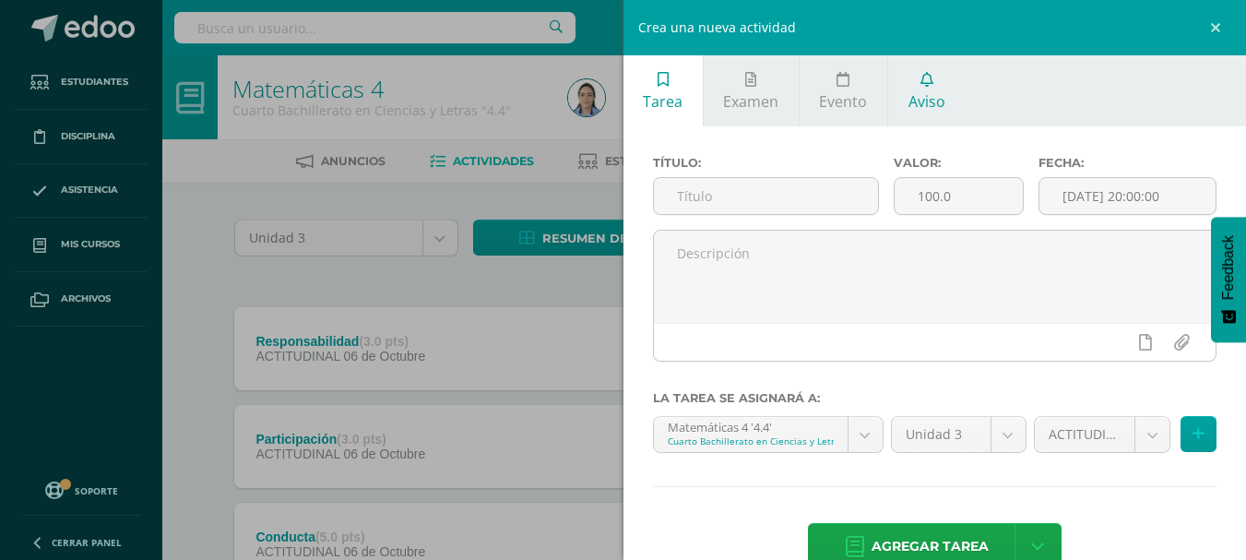
click at [934, 76] on link "Aviso" at bounding box center [926, 90] width 77 height 71
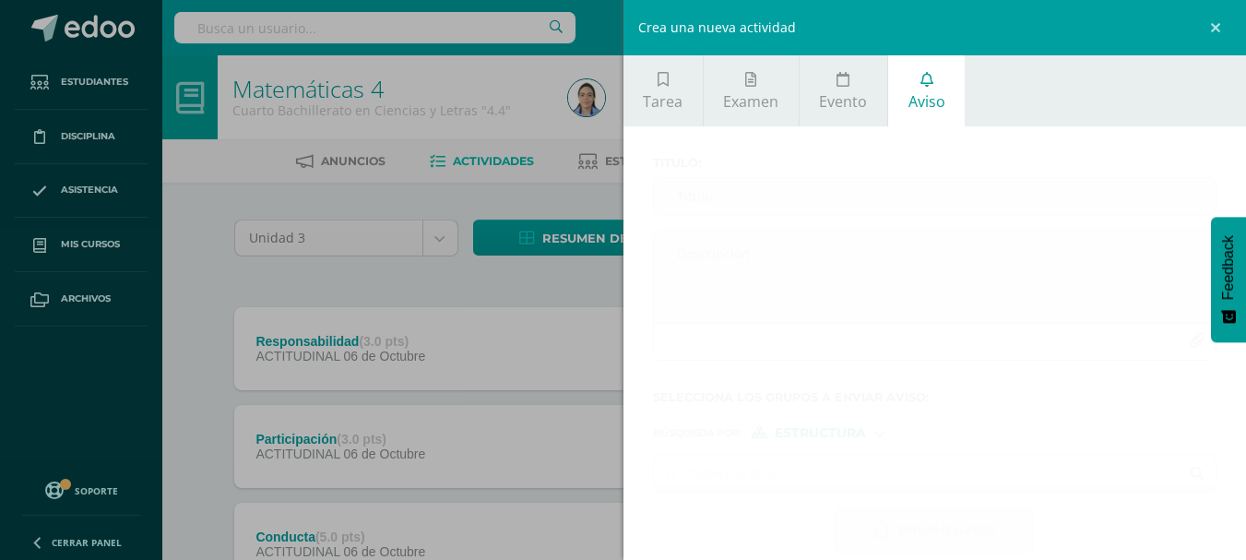
scroll to position [23, 0]
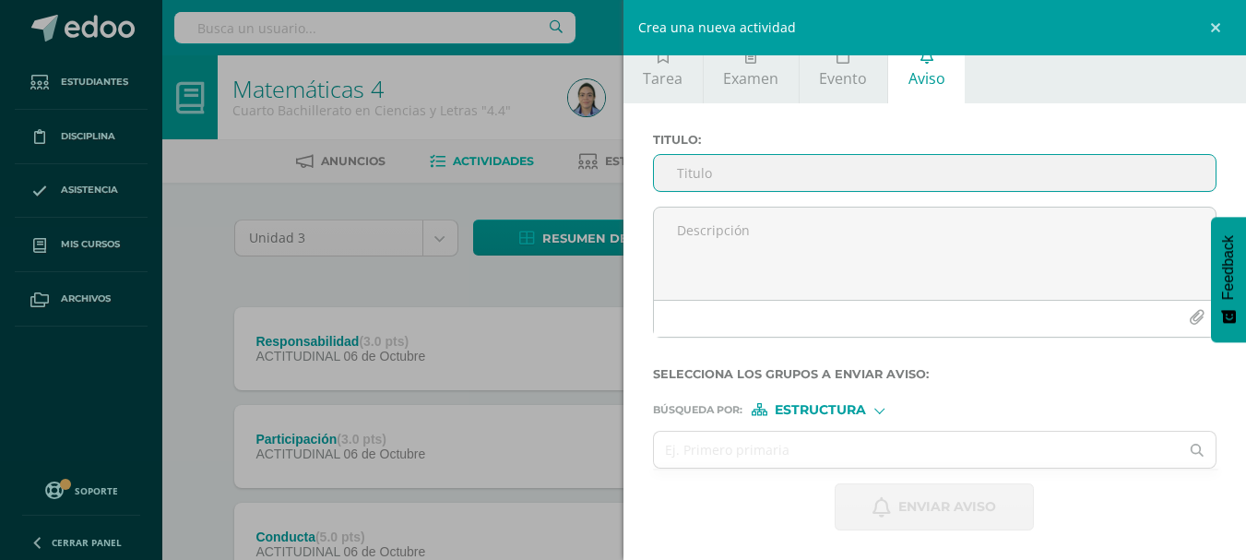
click at [775, 183] on input "Titulo :" at bounding box center [935, 173] width 563 height 36
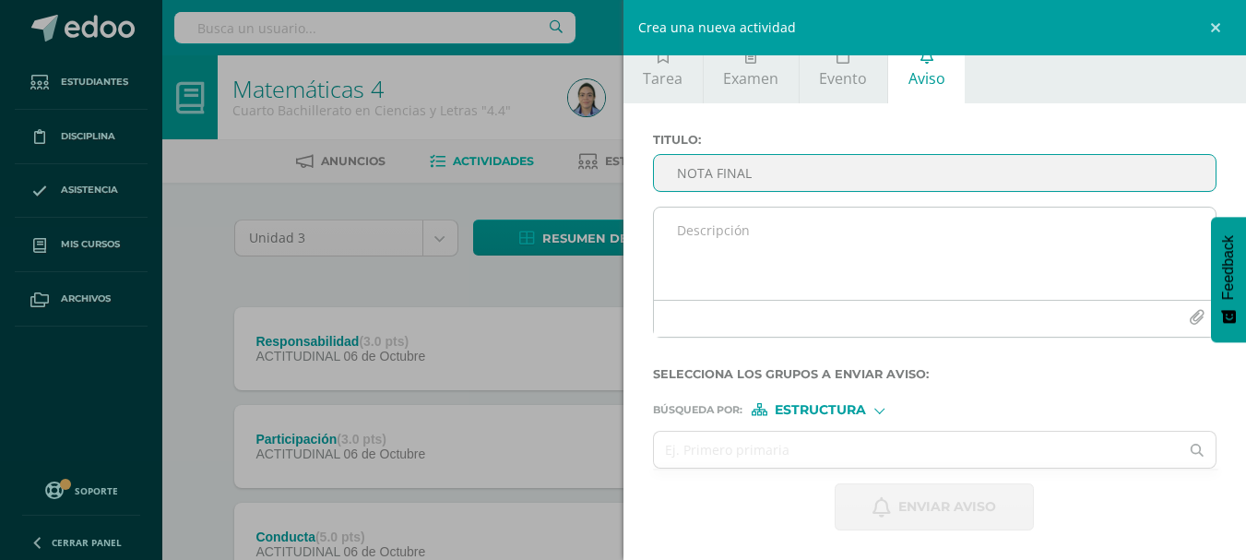
type input "NOTA FINAL"
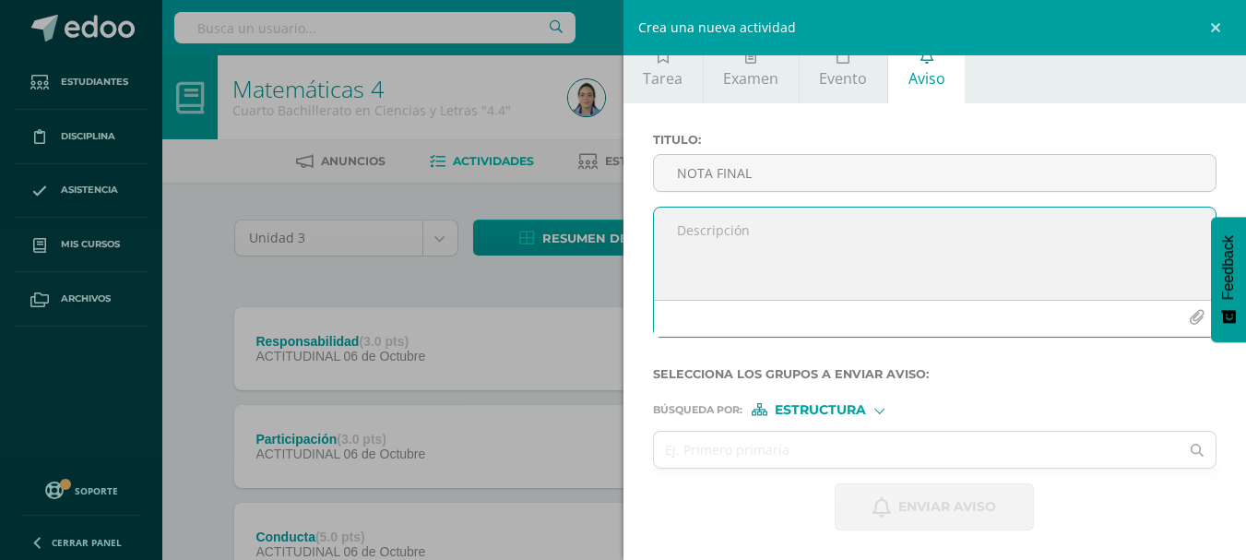
click at [777, 229] on textarea at bounding box center [935, 254] width 563 height 92
type textarea "y"
type textarea "b"
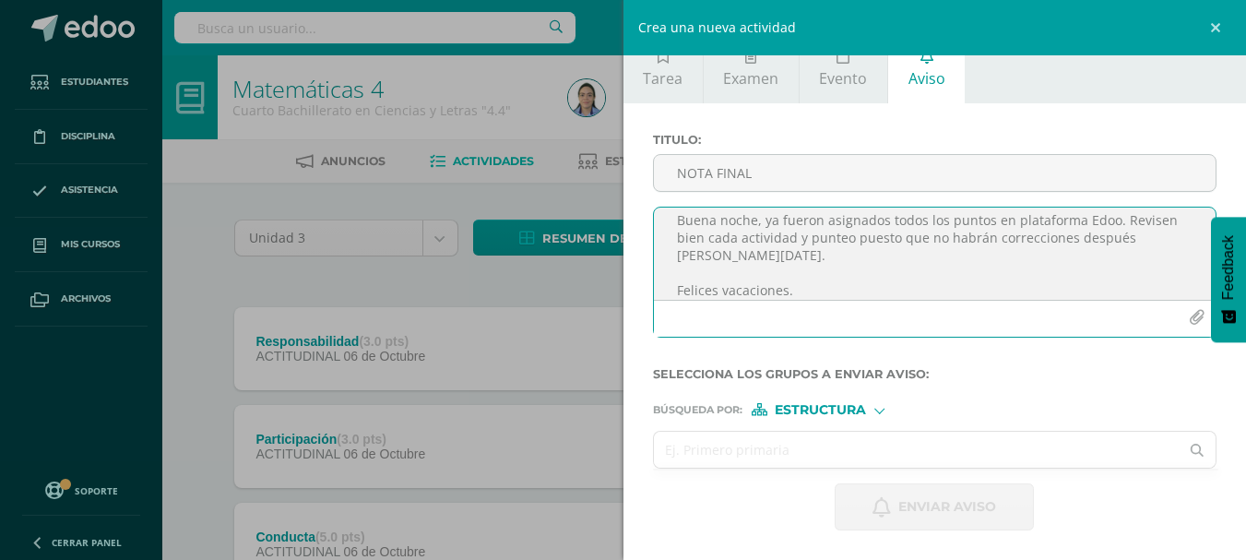
type textarea "Buena noche, ya fueron asignados todos los puntos en plataforma Edoo. Revisen b…"
click at [752, 458] on input "text" at bounding box center [917, 450] width 526 height 36
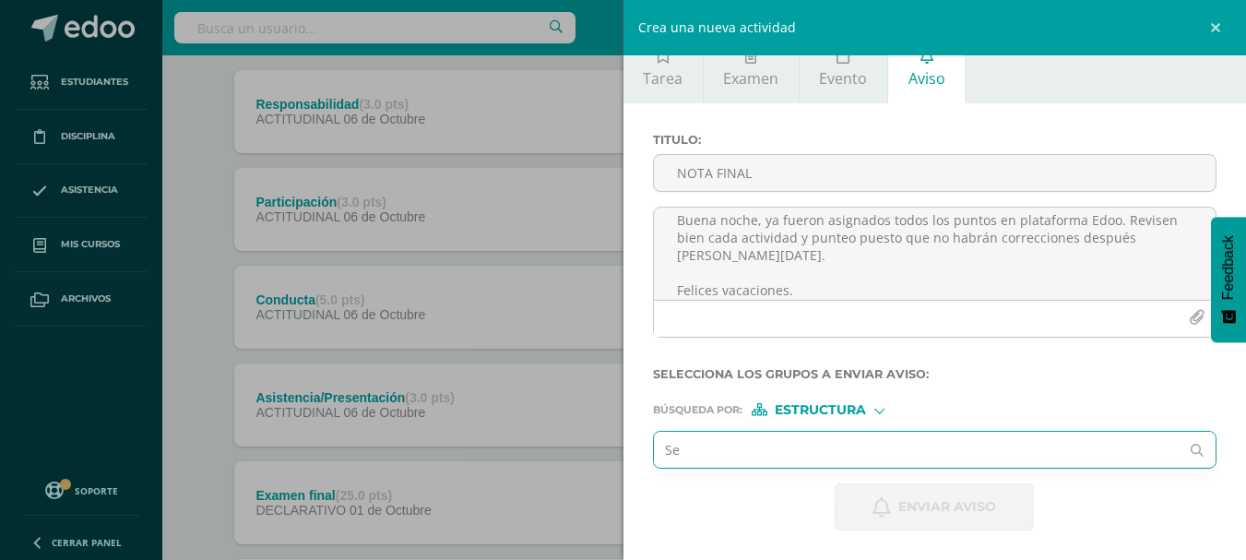
scroll to position [277, 0]
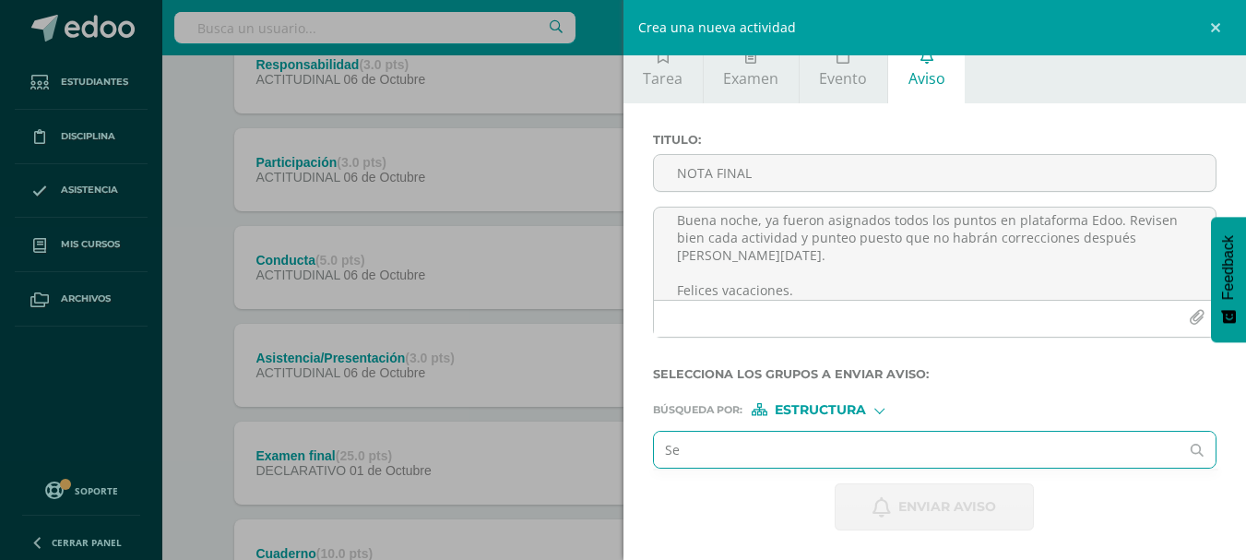
click at [756, 448] on input "Se" at bounding box center [917, 450] width 526 height 36
type input "Segundo"
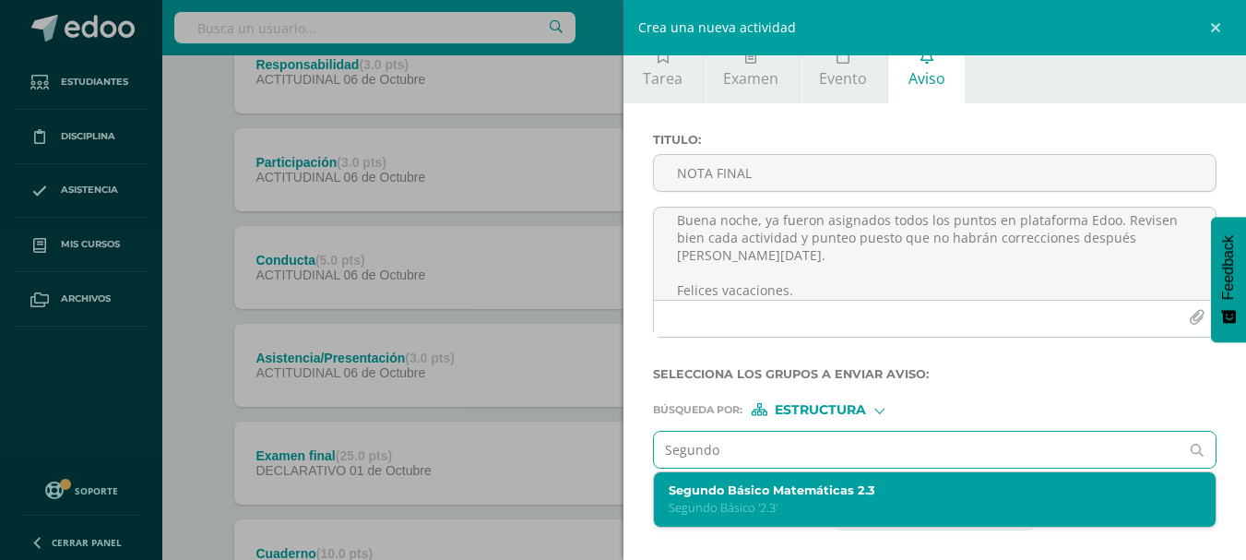
click at [762, 491] on label "Segundo Básico Matemáticas 2.3" at bounding box center [923, 490] width 509 height 14
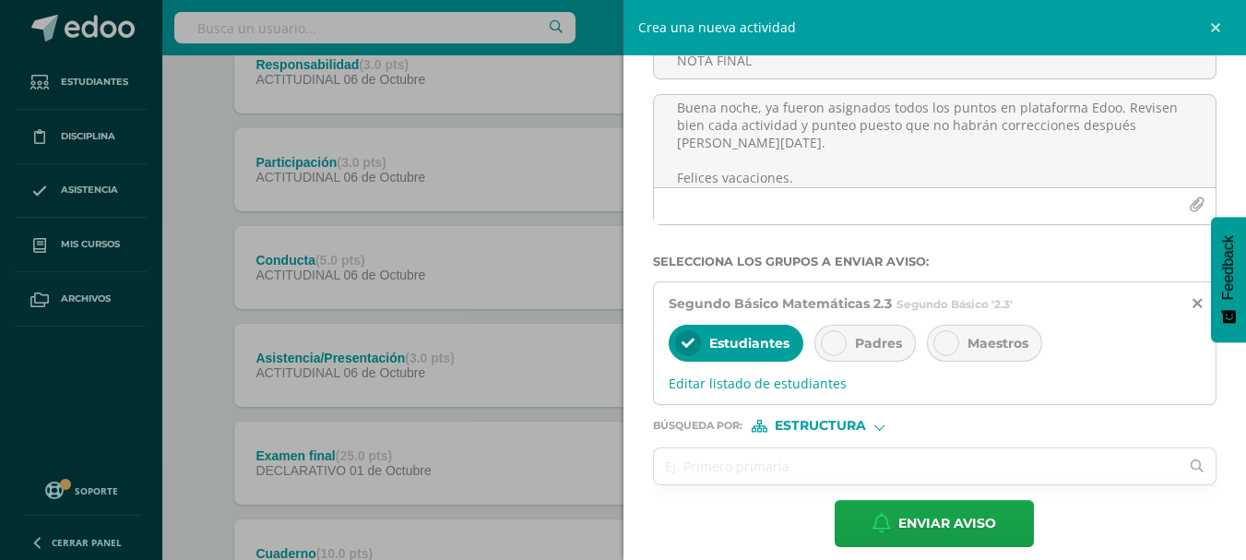
scroll to position [152, 0]
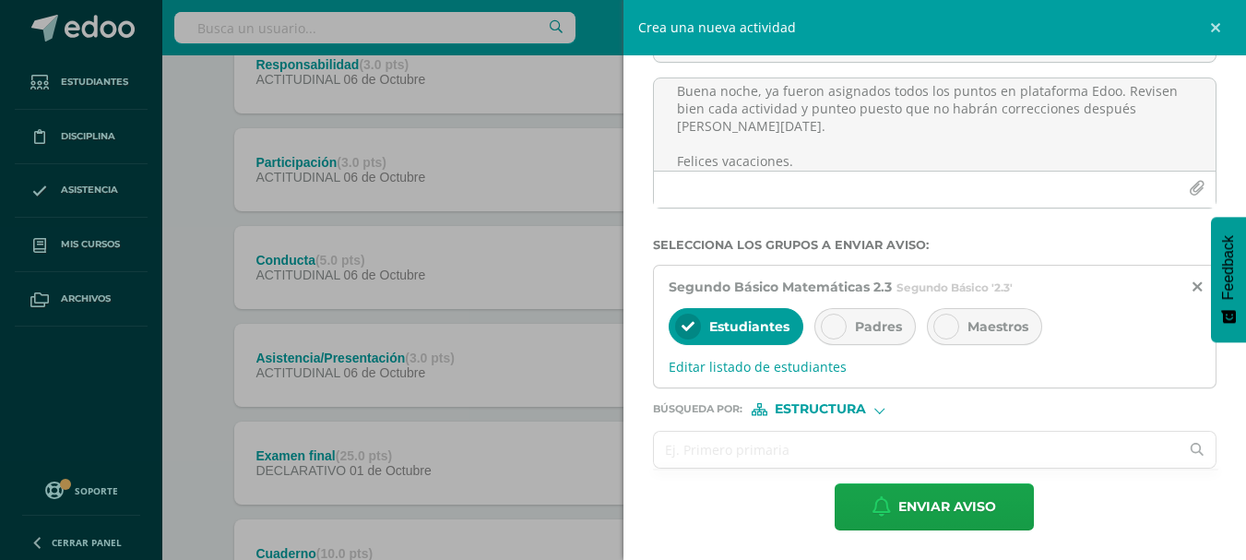
click at [752, 444] on input "text" at bounding box center [917, 450] width 526 height 36
type input "Cuart"
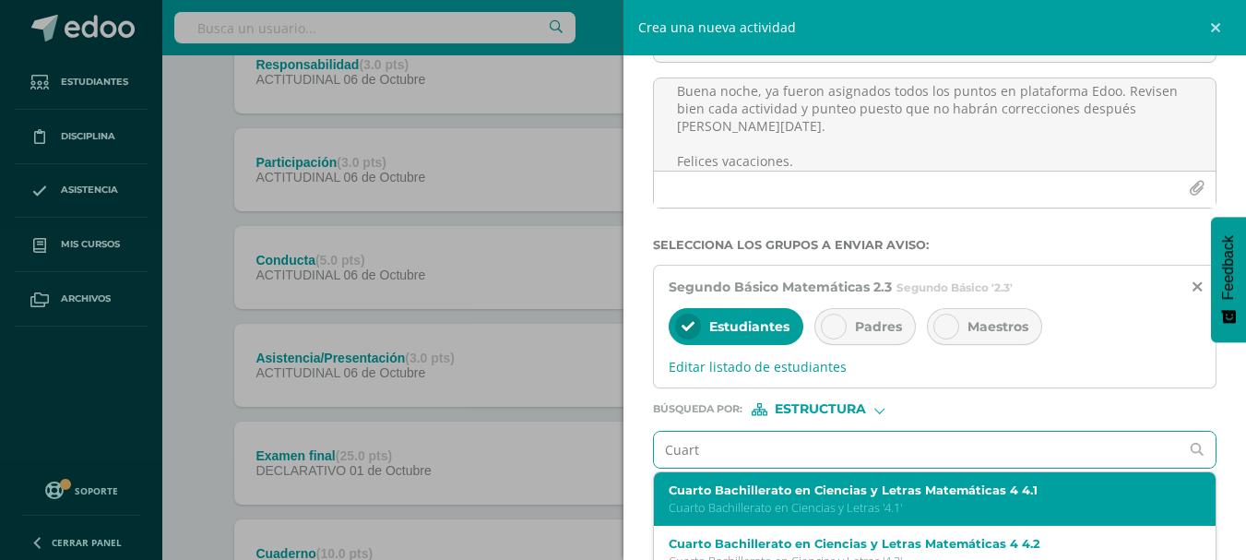
click at [752, 496] on label "Cuarto Bachillerato en Ciencias y Letras Matemáticas 4 4.1" at bounding box center [923, 490] width 509 height 14
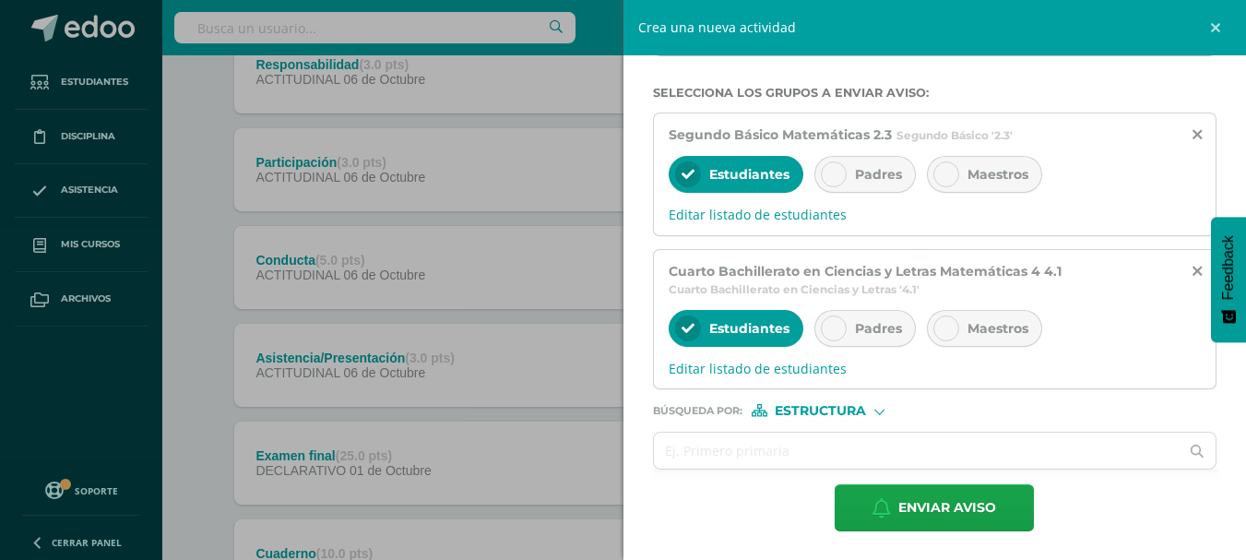
scroll to position [305, 0]
click at [754, 458] on input "text" at bounding box center [917, 450] width 526 height 36
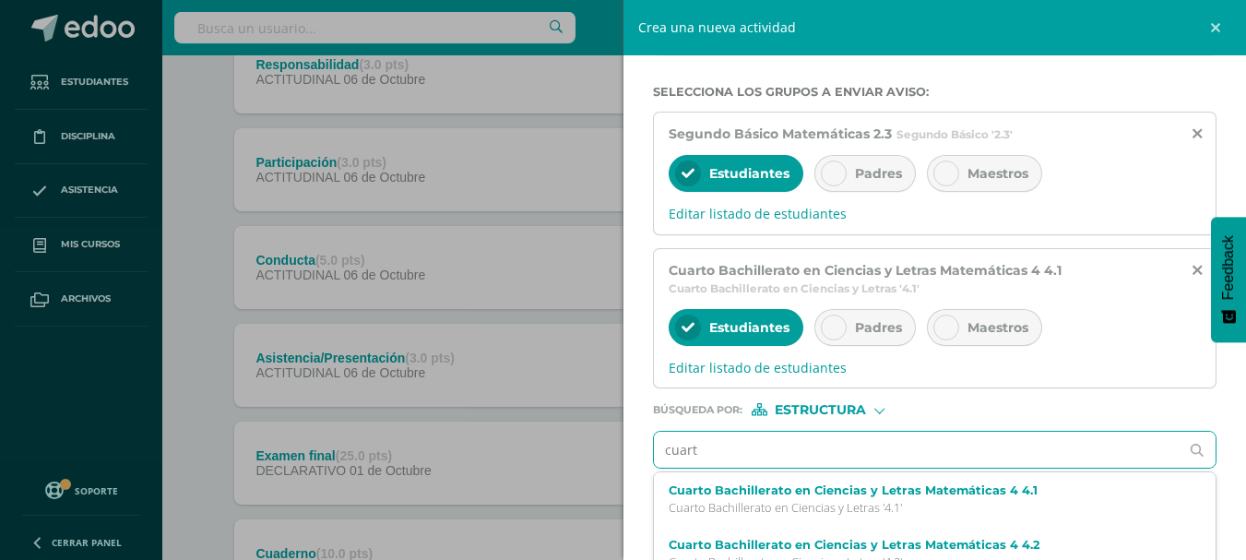
type input "cuarto"
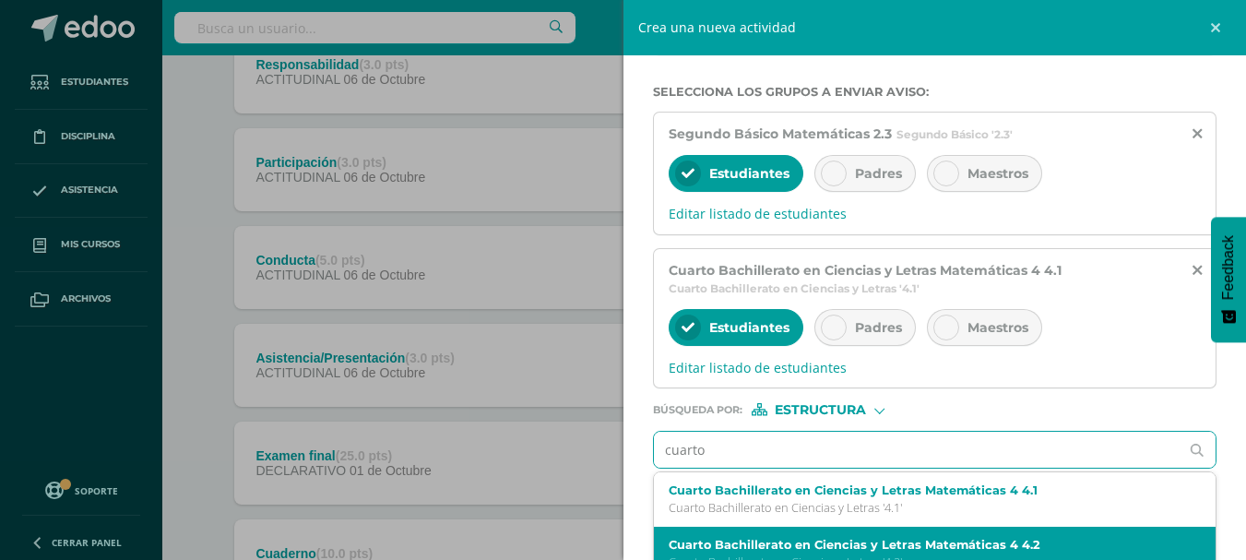
click at [766, 546] on label "Cuarto Bachillerato en Ciencias y Letras Matemáticas 4 4.2" at bounding box center [923, 545] width 509 height 14
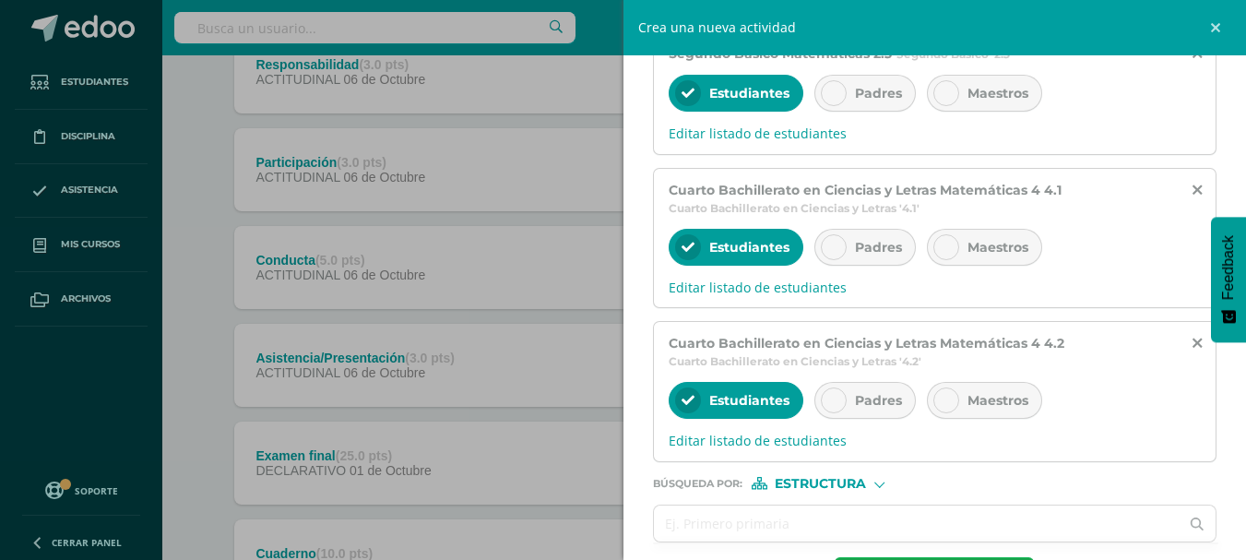
scroll to position [459, 0]
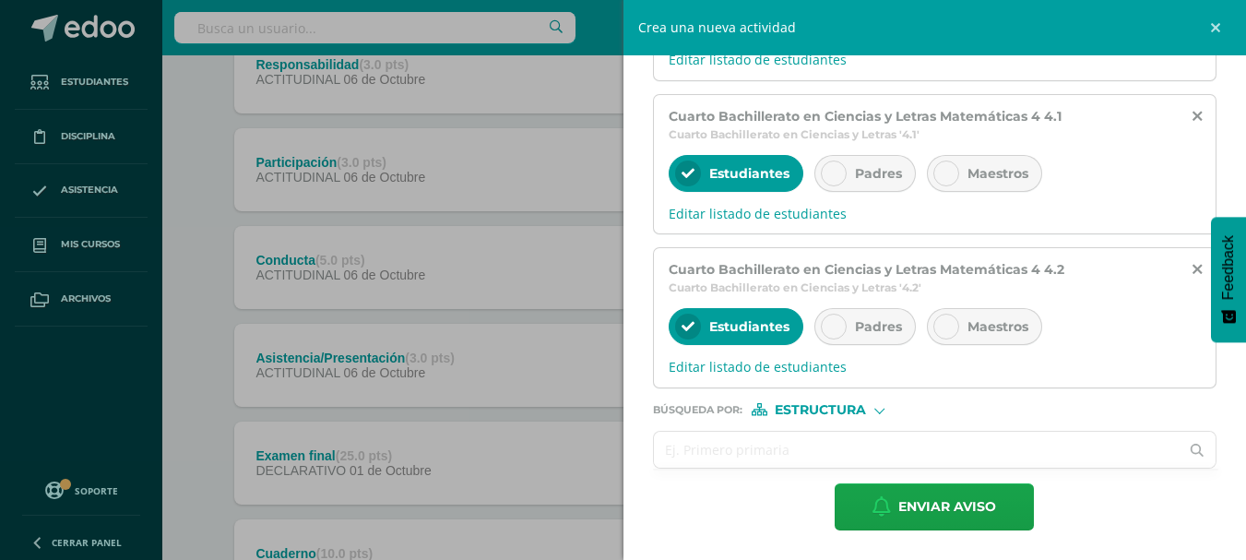
click at [752, 441] on input "text" at bounding box center [917, 450] width 526 height 36
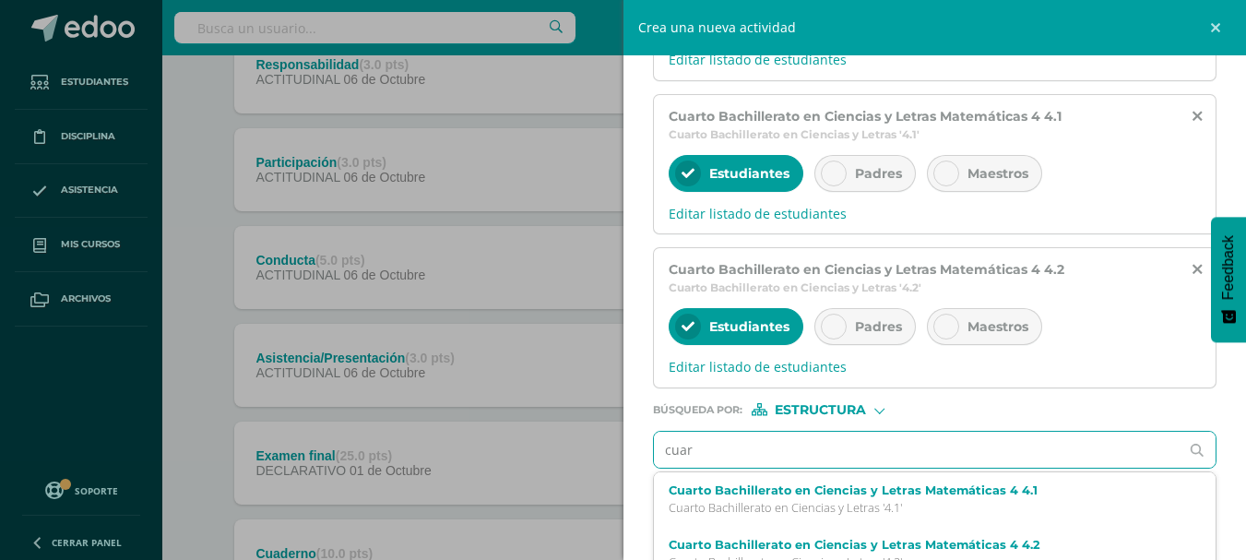
type input "cuart"
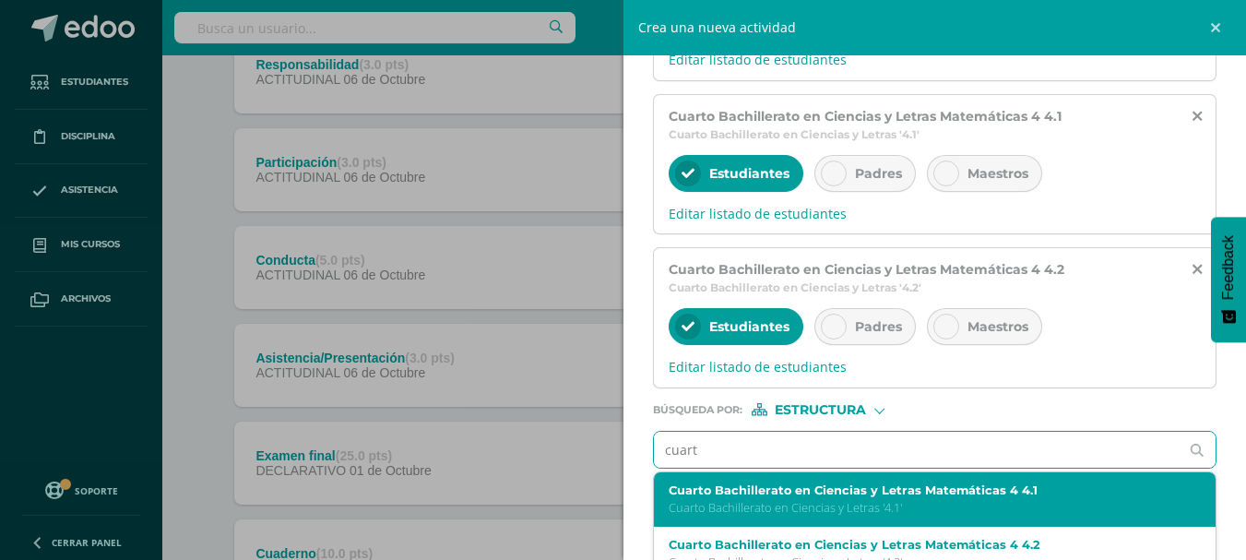
scroll to position [53, 0]
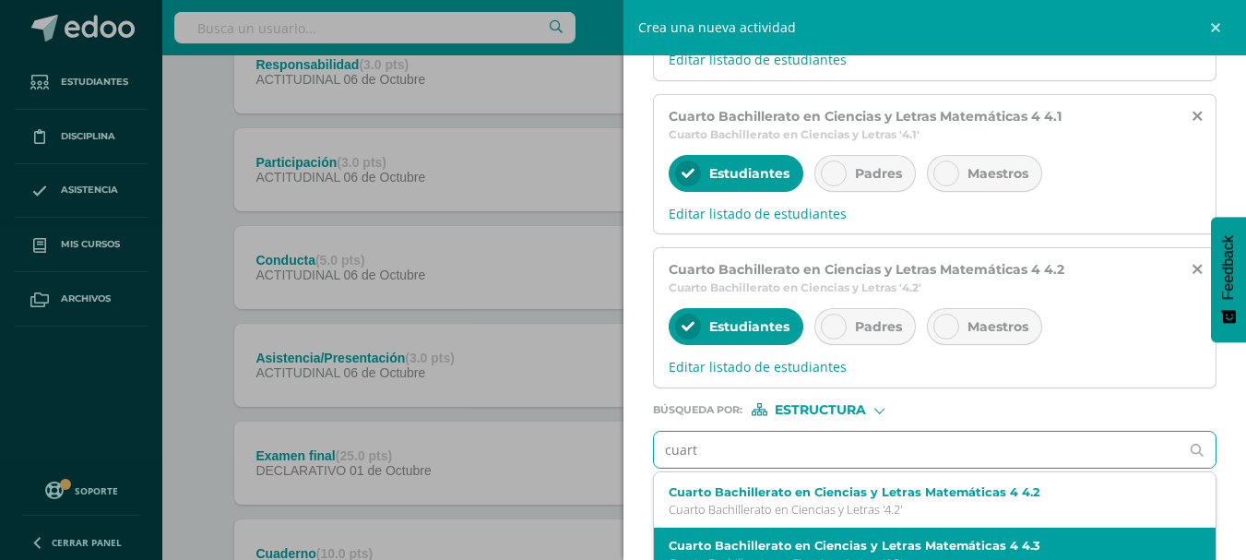
click at [987, 543] on label "Cuarto Bachillerato en Ciencias y Letras Matemáticas 4 4.3" at bounding box center [923, 546] width 509 height 14
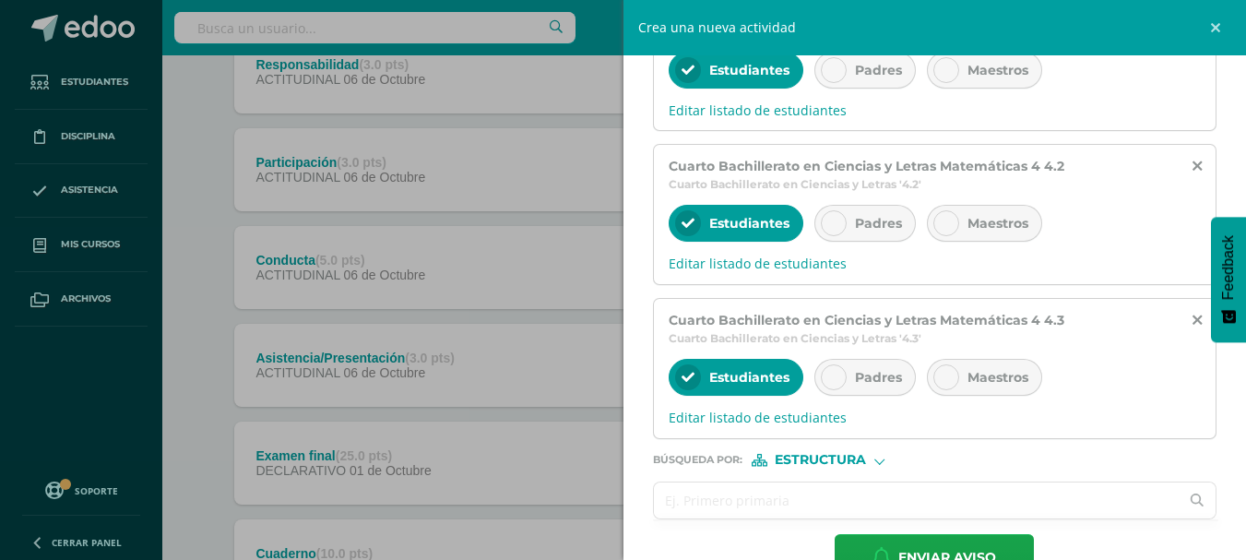
scroll to position [613, 0]
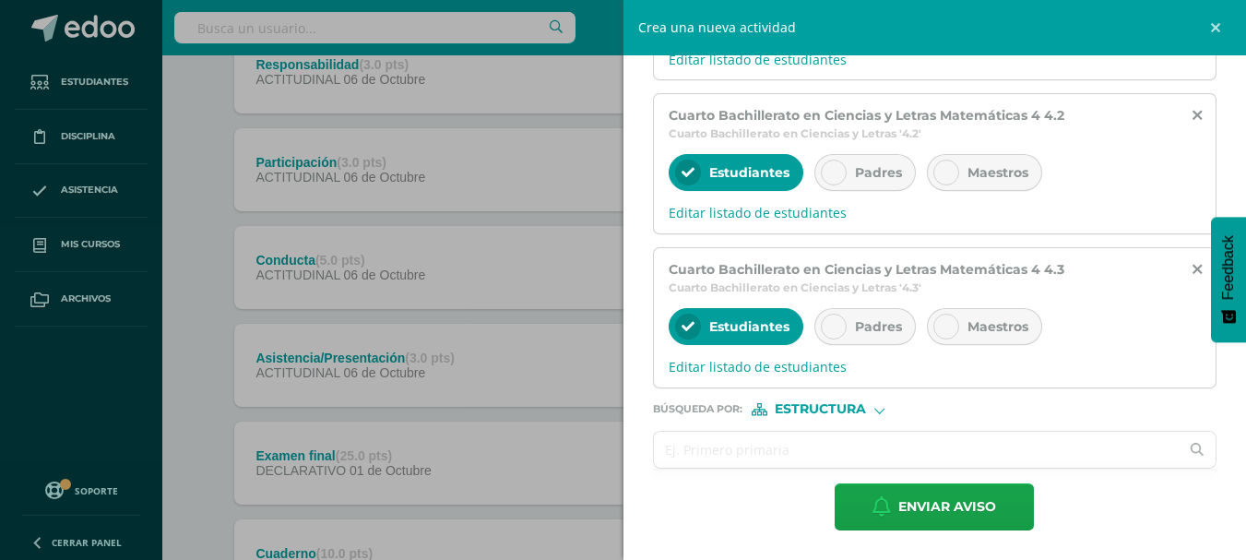
click at [764, 449] on input "text" at bounding box center [917, 450] width 526 height 36
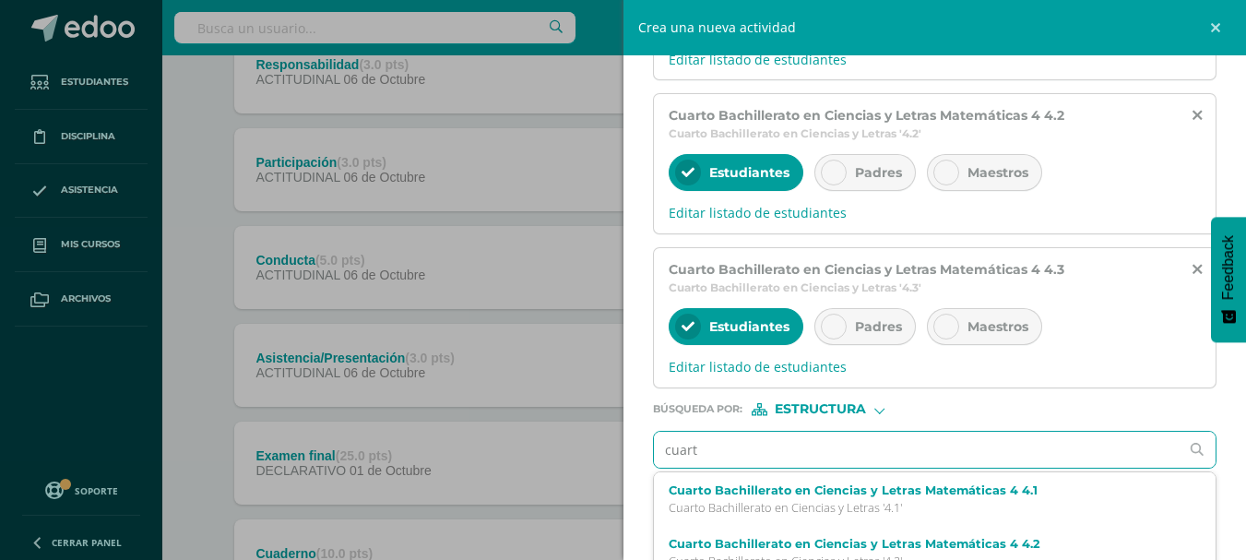
type input "cuarto"
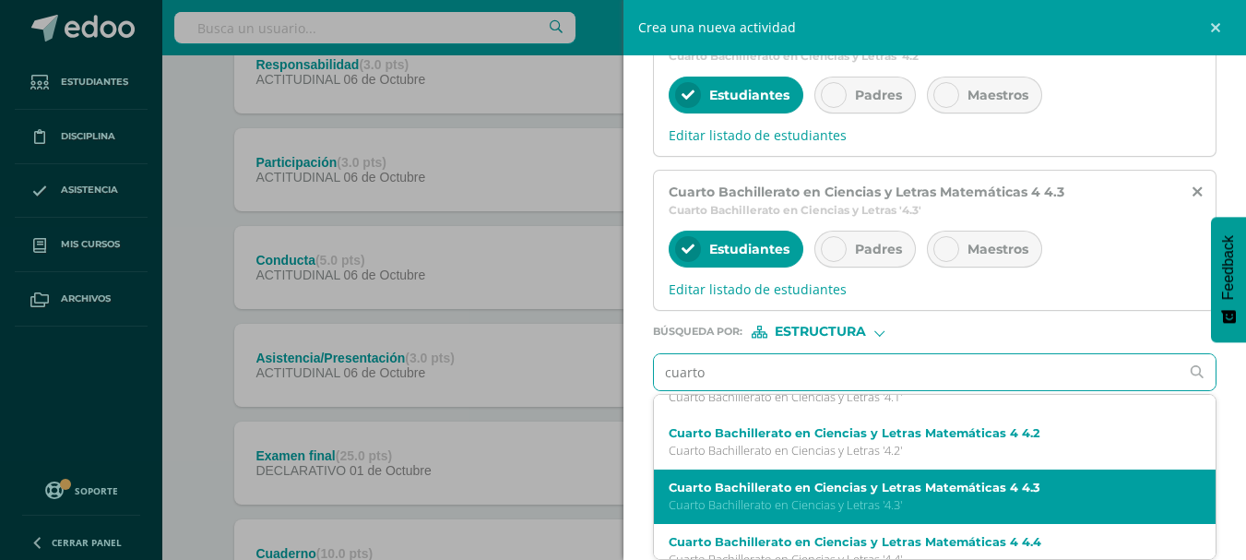
scroll to position [52, 0]
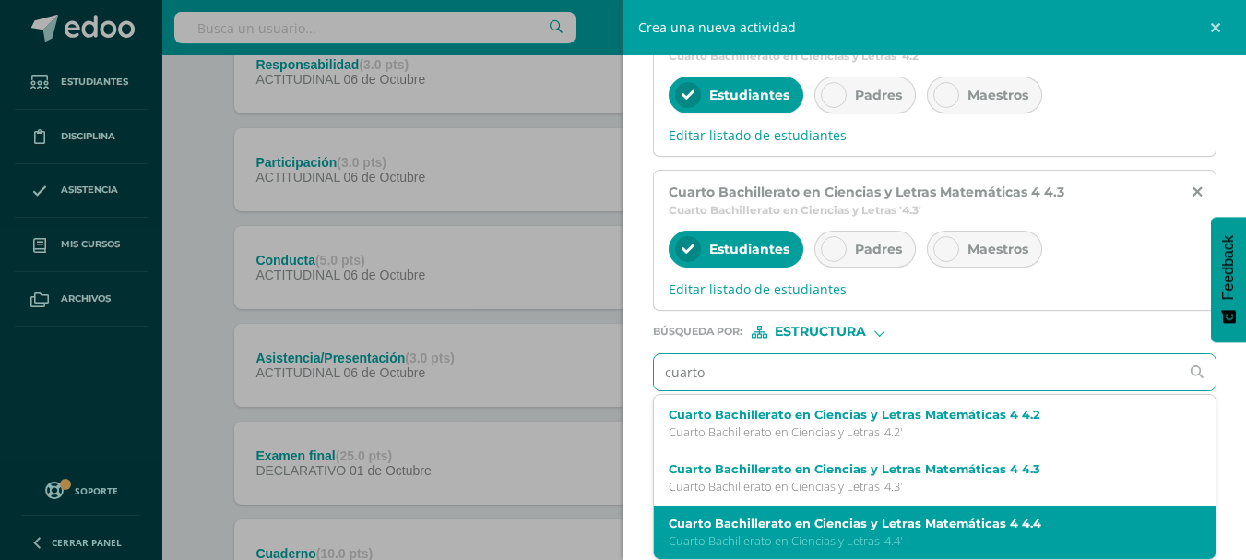
click at [990, 528] on label "Cuarto Bachillerato en Ciencias y Letras Matemáticas 4 4.4" at bounding box center [923, 524] width 509 height 14
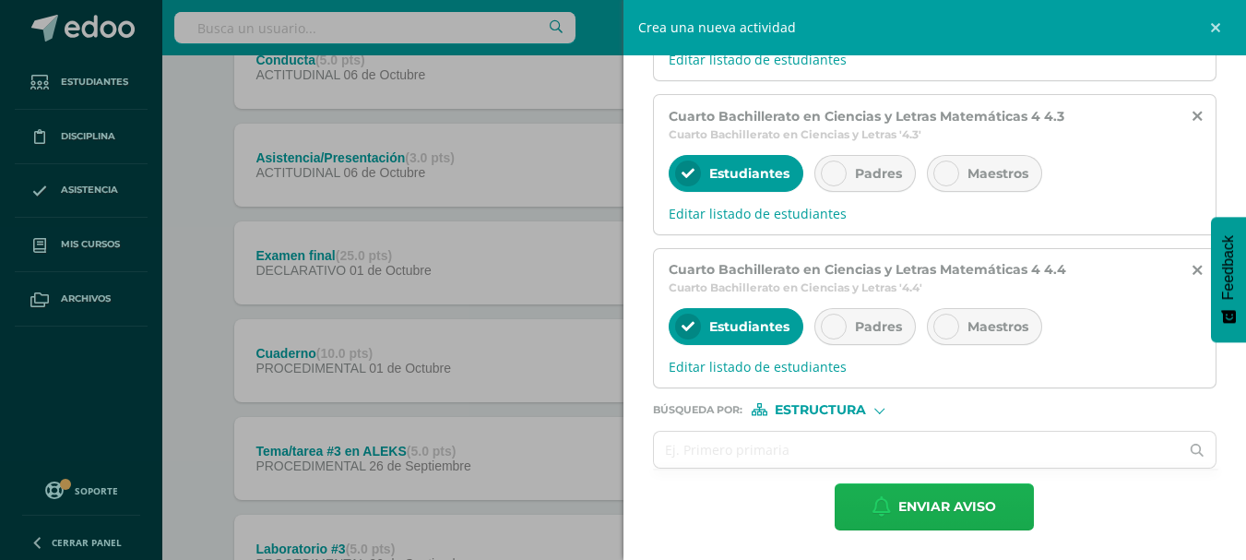
scroll to position [646, 0]
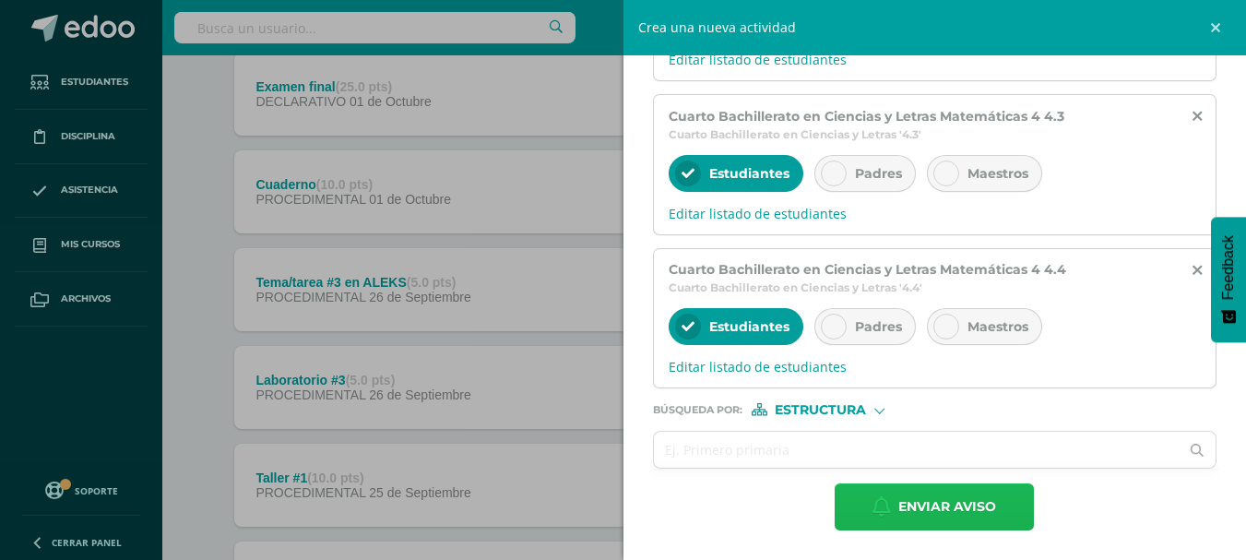
click at [942, 506] on span "Enviar aviso" at bounding box center [947, 506] width 98 height 45
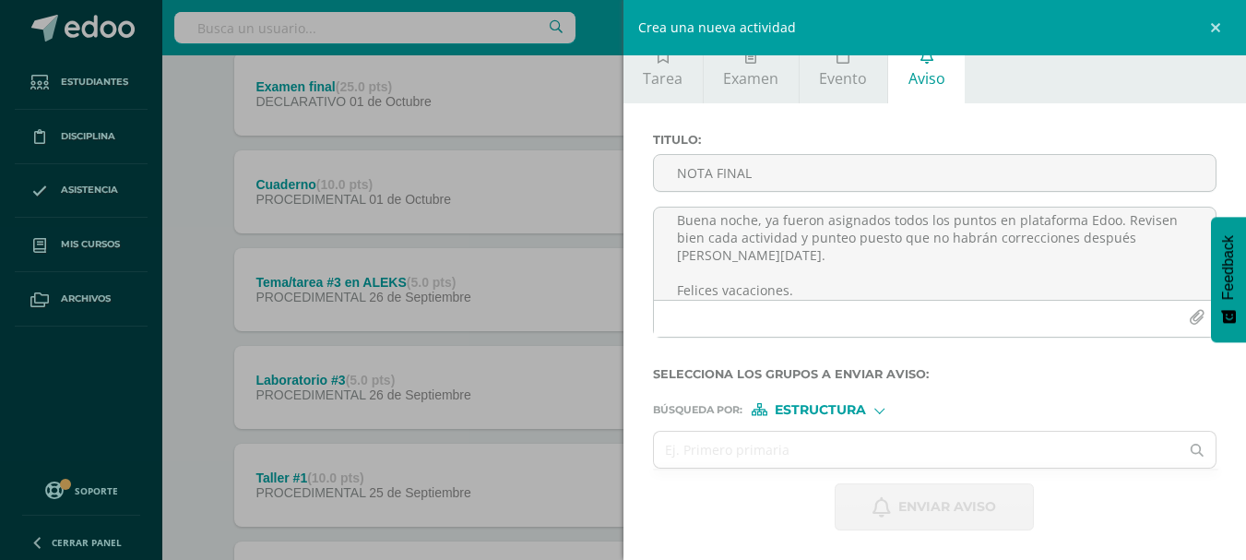
scroll to position [23, 0]
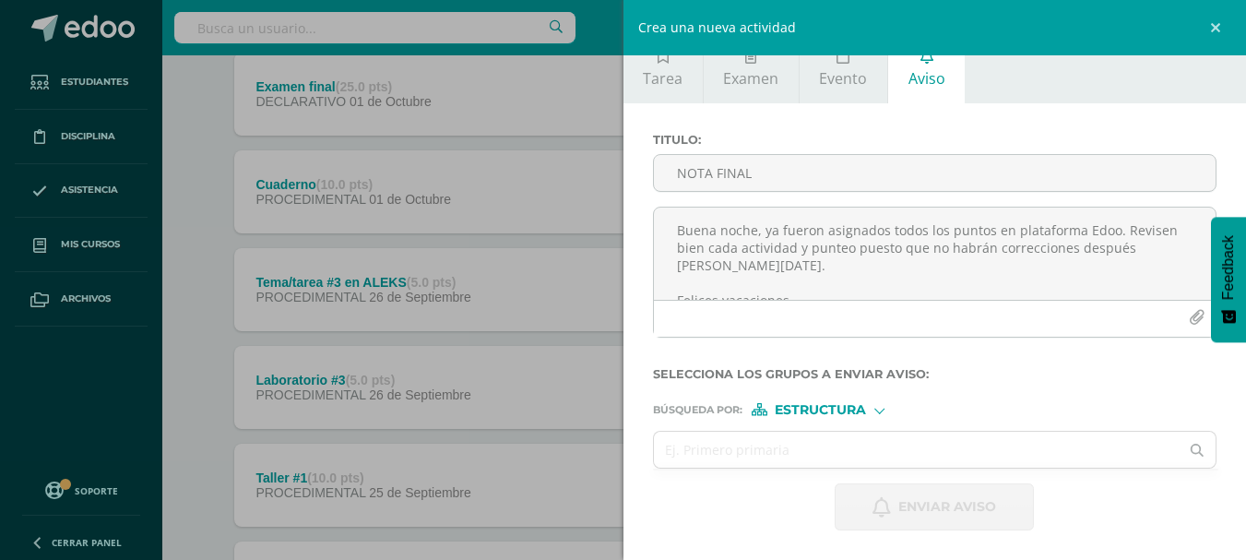
click at [580, 76] on div "Crea una nueva actividad Tarea Examen Evento Aviso Título: Valor: 100.0 Fecha: …" at bounding box center [623, 280] width 1246 height 560
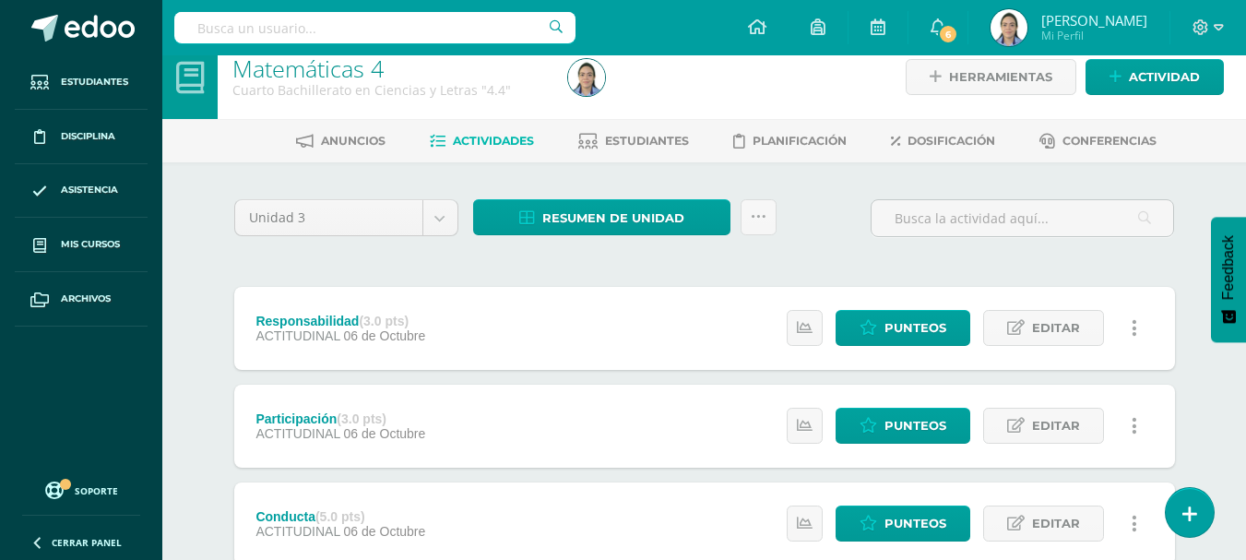
scroll to position [0, 0]
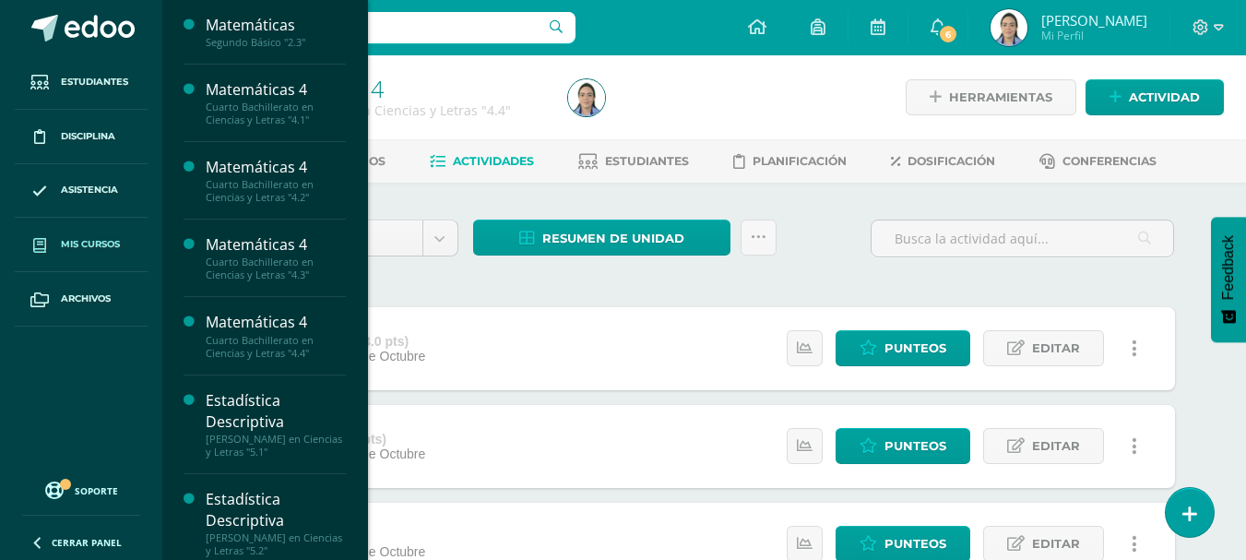
click at [87, 240] on span "Mis cursos" at bounding box center [90, 244] width 59 height 15
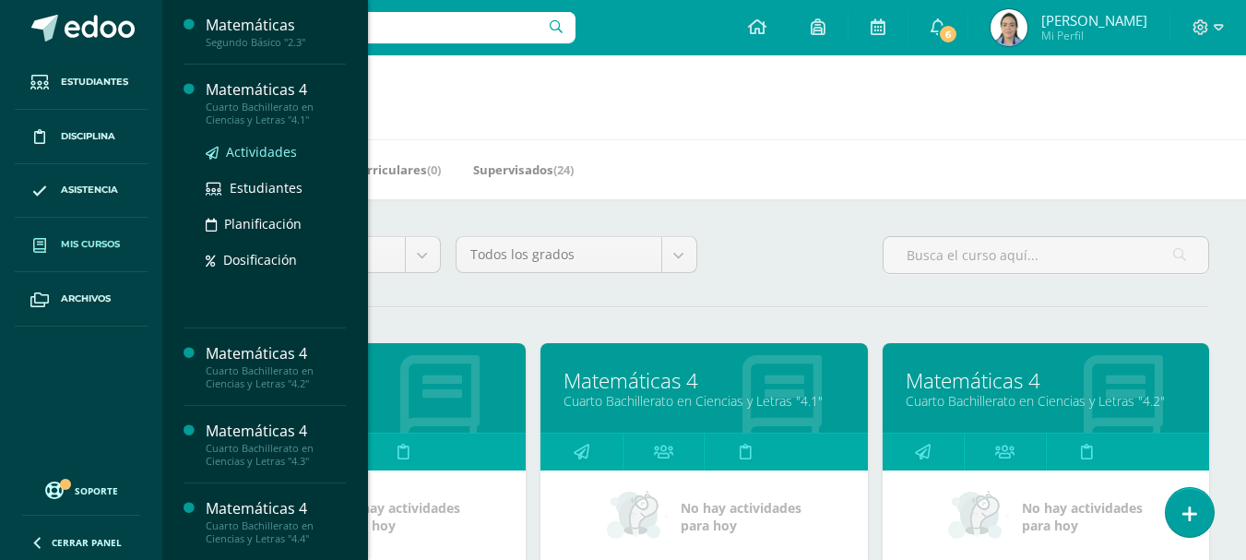
click at [283, 143] on span "Actividades" at bounding box center [261, 152] width 71 height 18
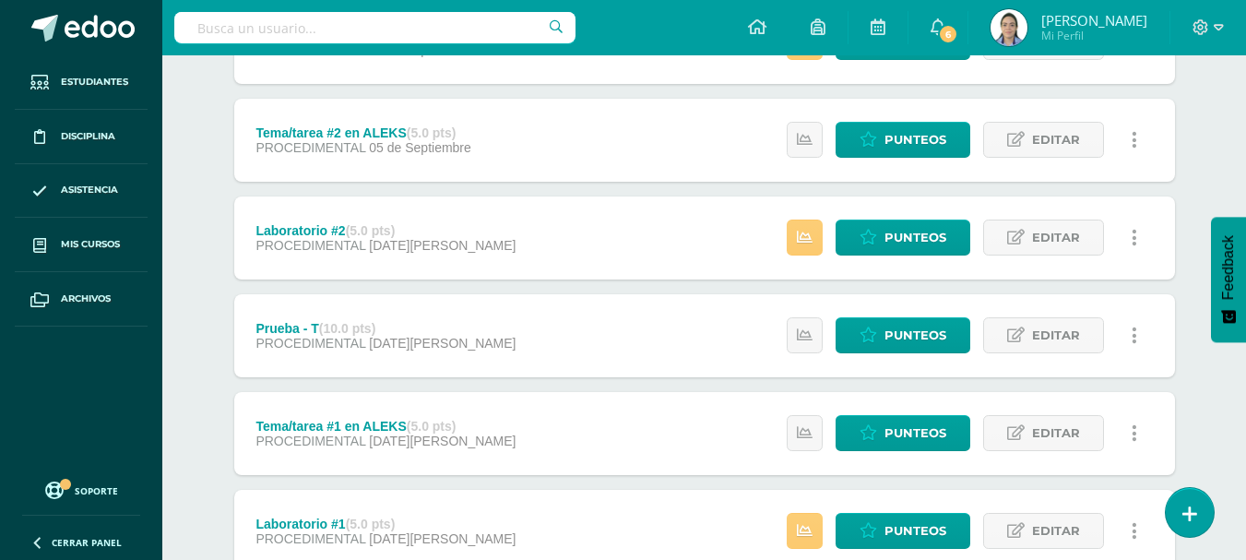
scroll to position [1103, 0]
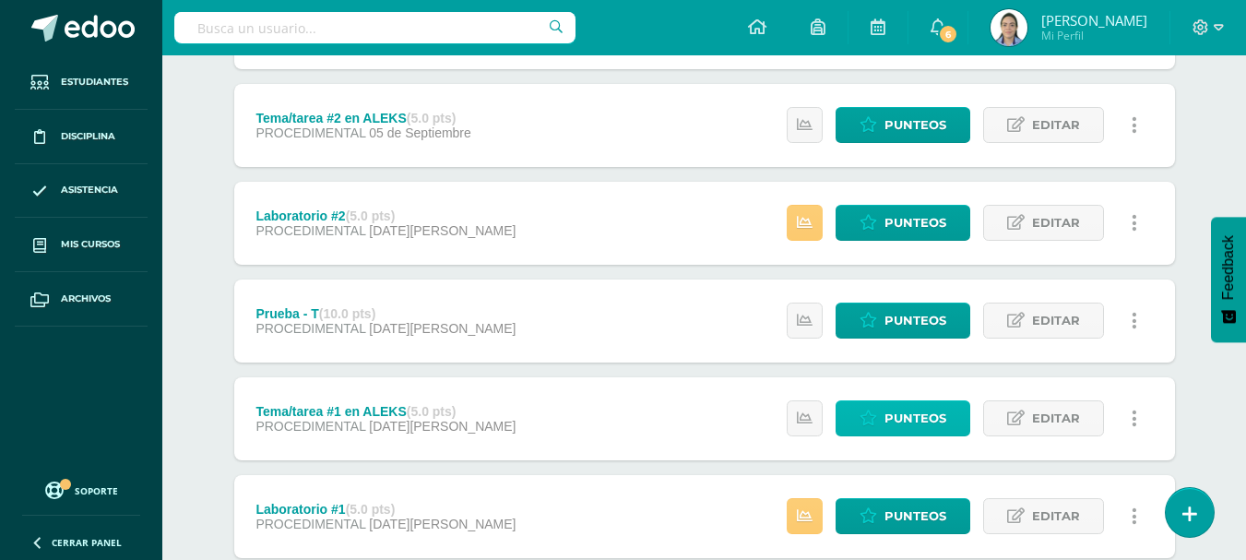
click at [860, 422] on link "Punteos" at bounding box center [903, 418] width 135 height 36
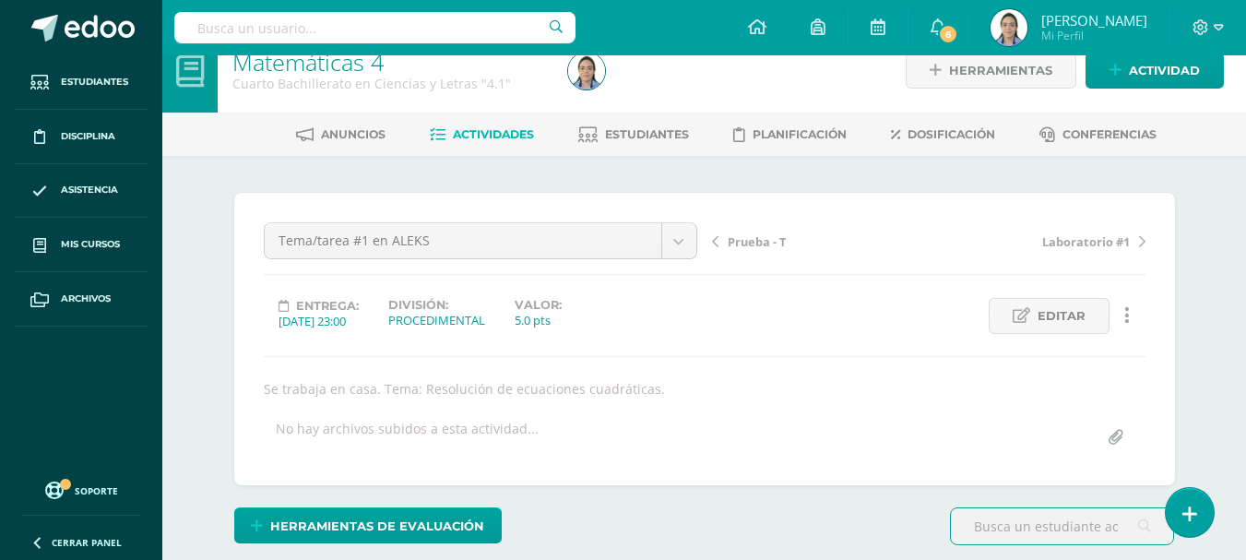
scroll to position [12, 0]
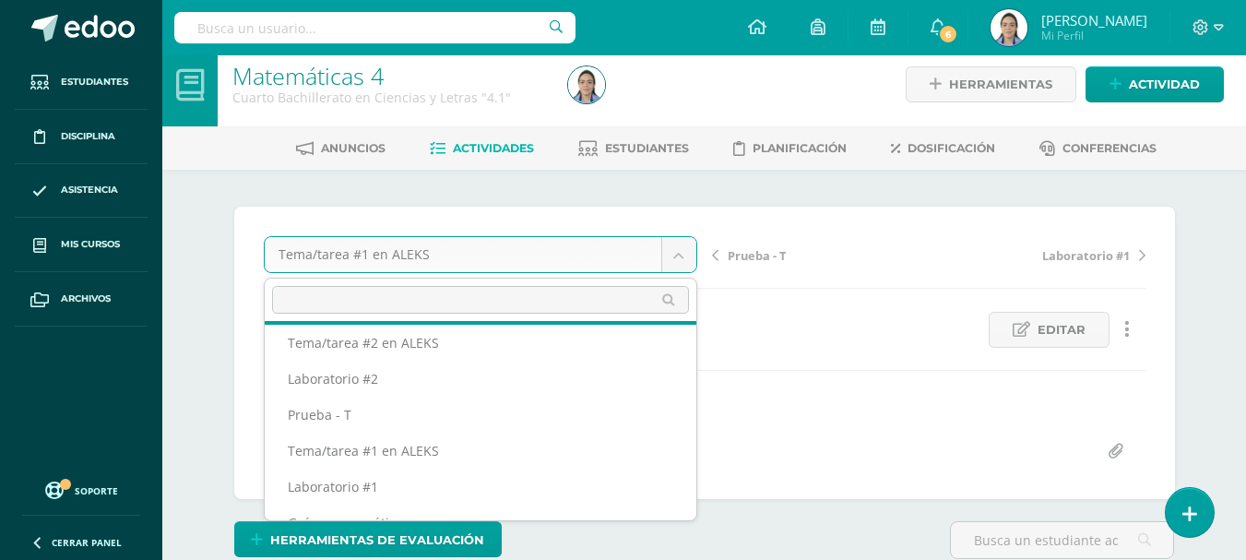
scroll to position [355, 0]
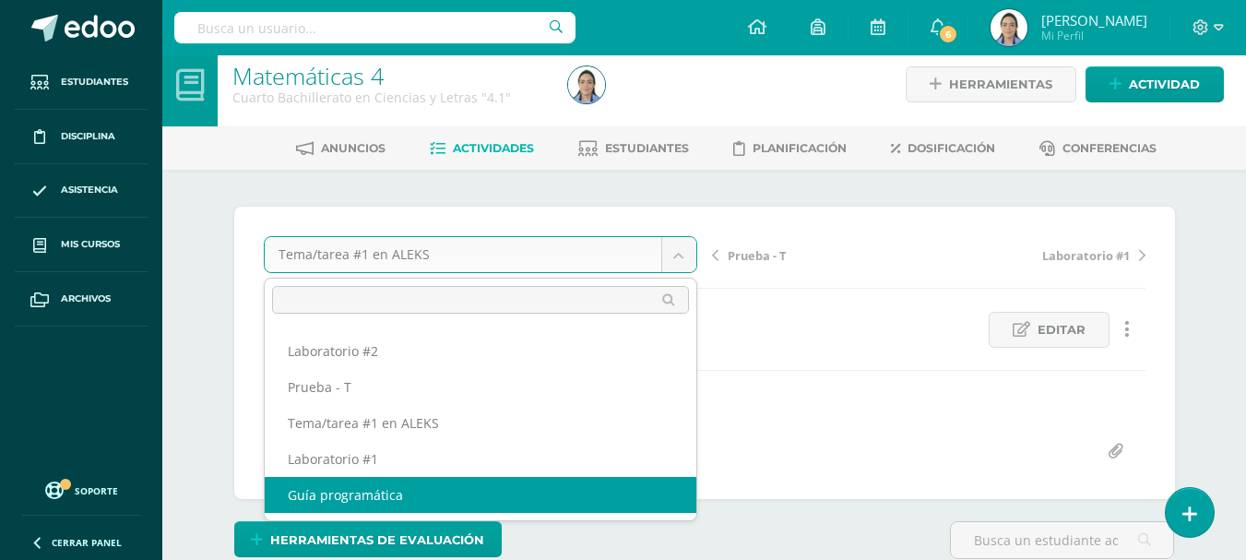
select select "/dashboard/teacher/grade-activity/42493/"
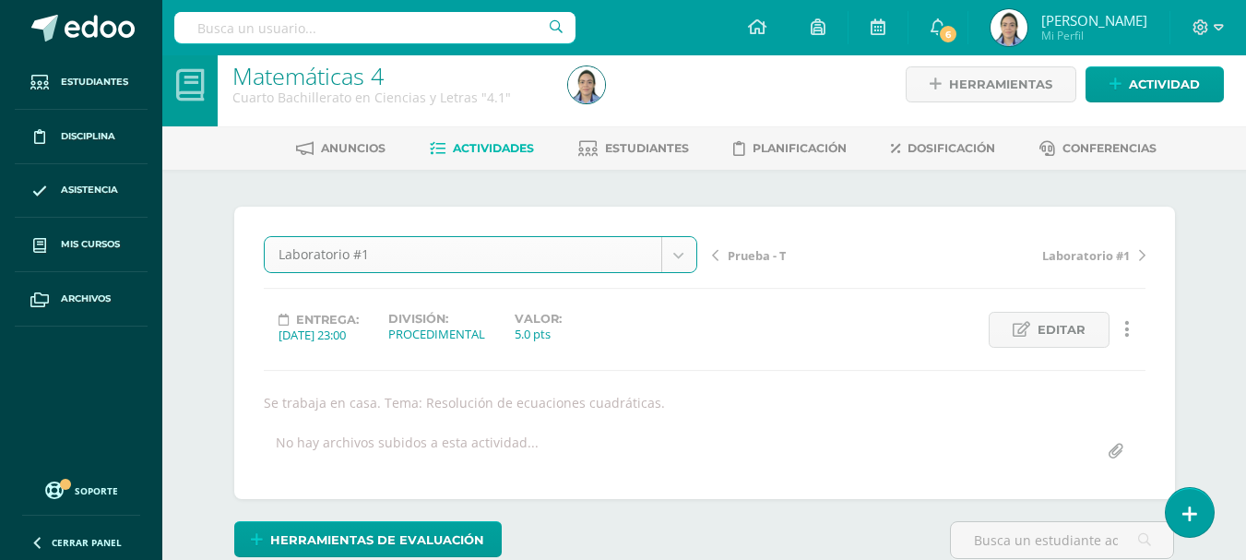
scroll to position [14, 0]
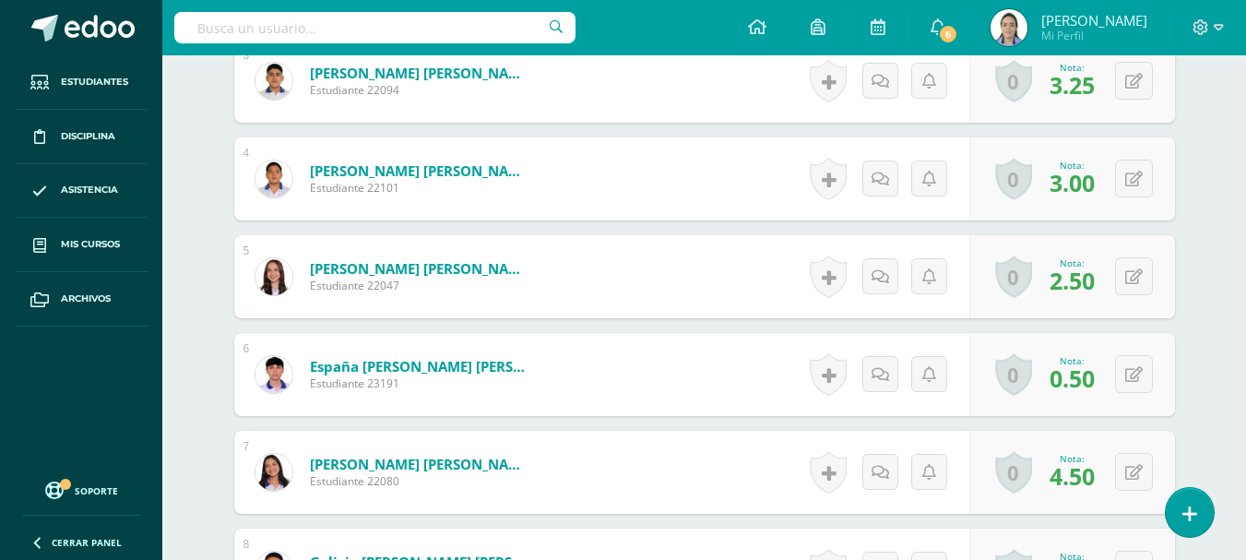
scroll to position [924, 0]
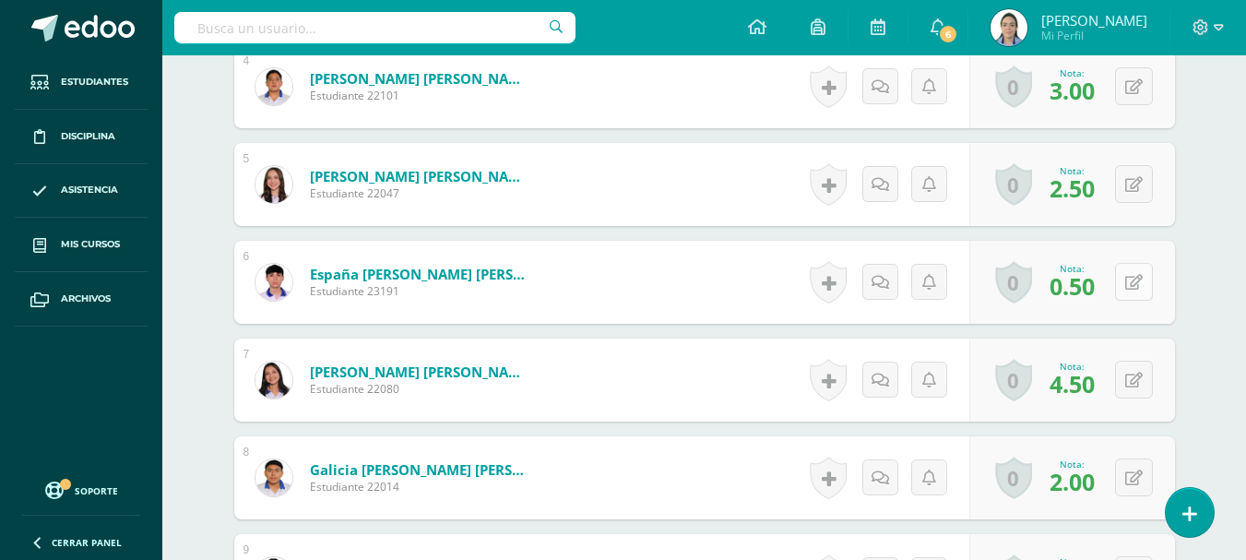
click at [1117, 282] on div "0 [GEOGRAPHIC_DATA] Logros obtenidos Aún no hay logros agregados Nota: 0.50" at bounding box center [1073, 282] width 206 height 83
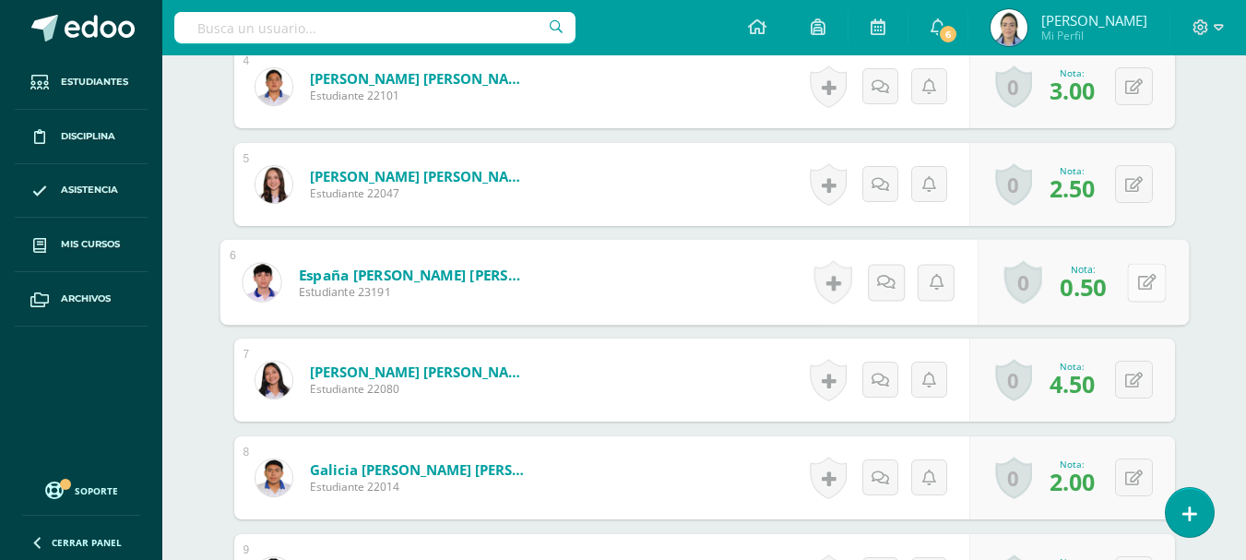
click at [1150, 288] on icon at bounding box center [1146, 282] width 18 height 16
type input "2"
click at [1098, 286] on icon at bounding box center [1097, 288] width 17 height 16
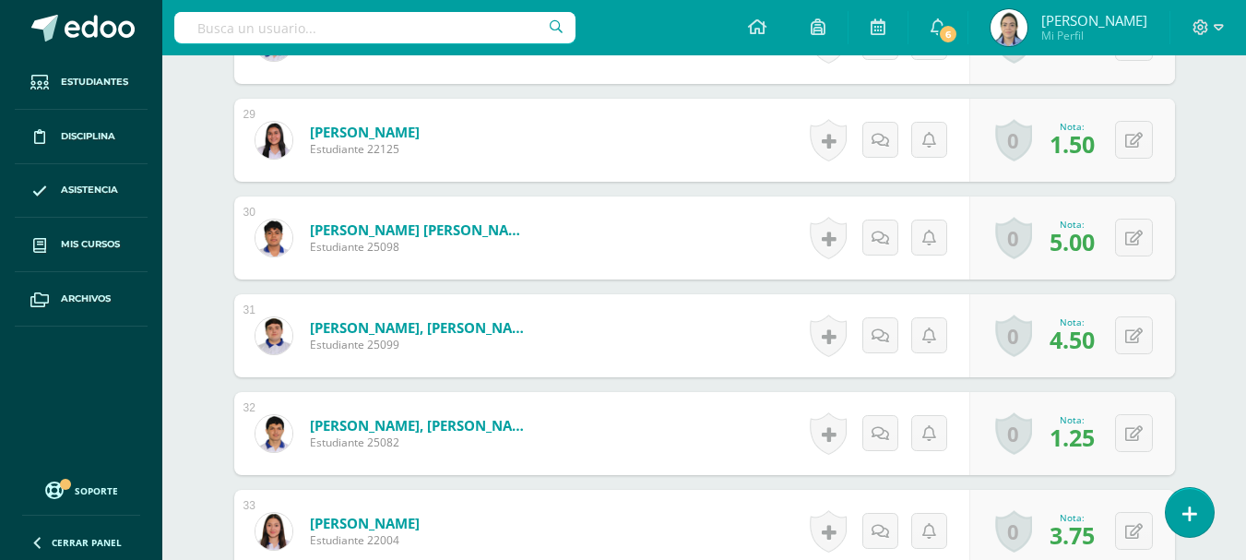
scroll to position [3323, 0]
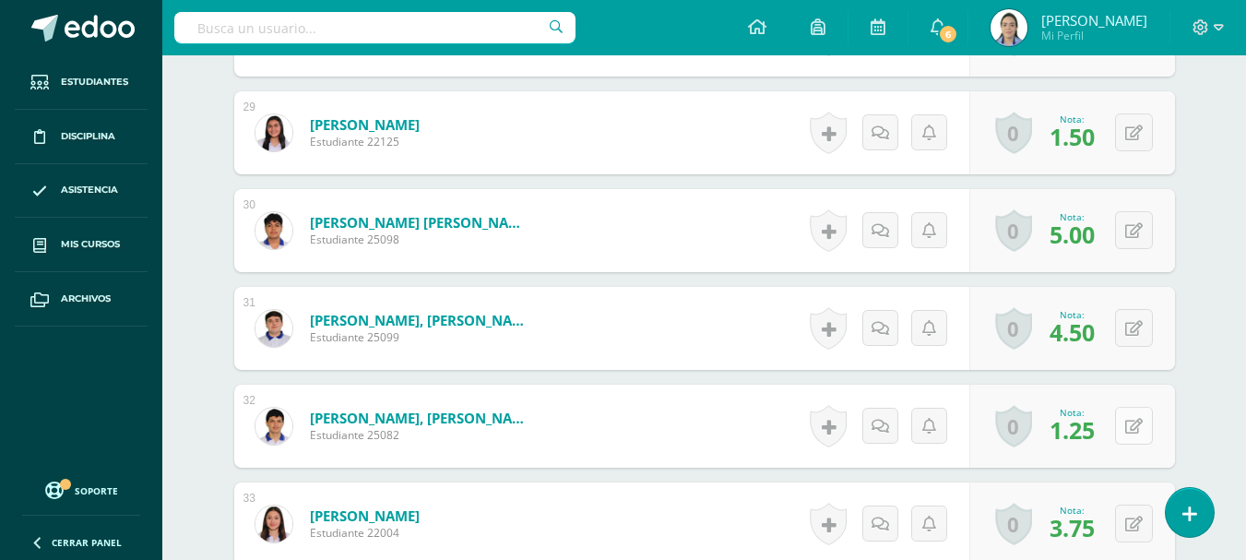
click at [1127, 428] on button at bounding box center [1134, 426] width 38 height 38
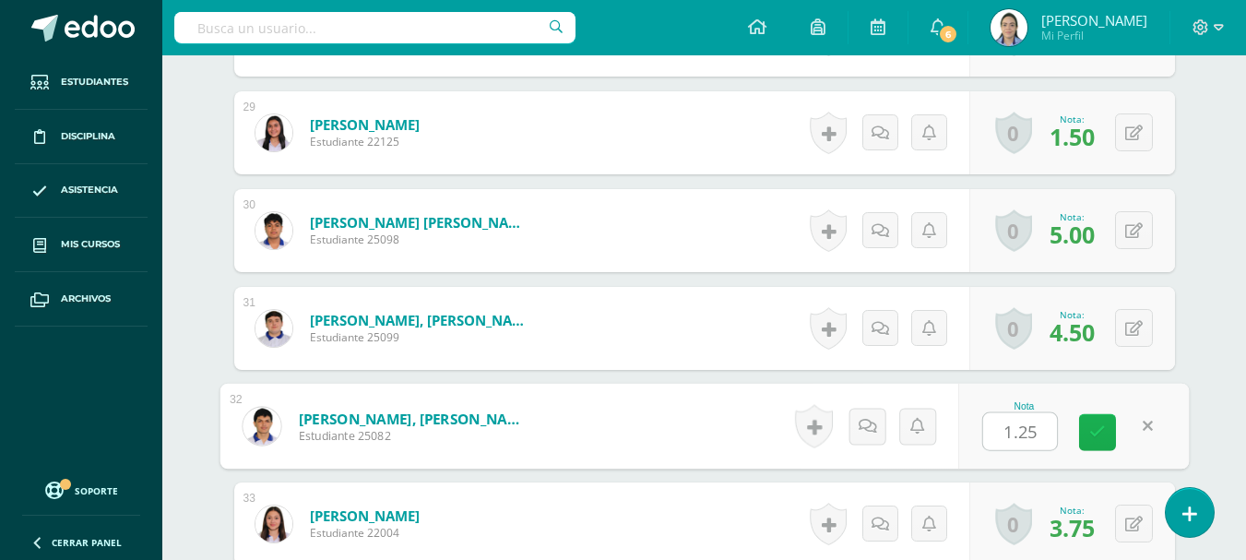
type input "2"
click at [1097, 436] on icon at bounding box center [1097, 432] width 17 height 16
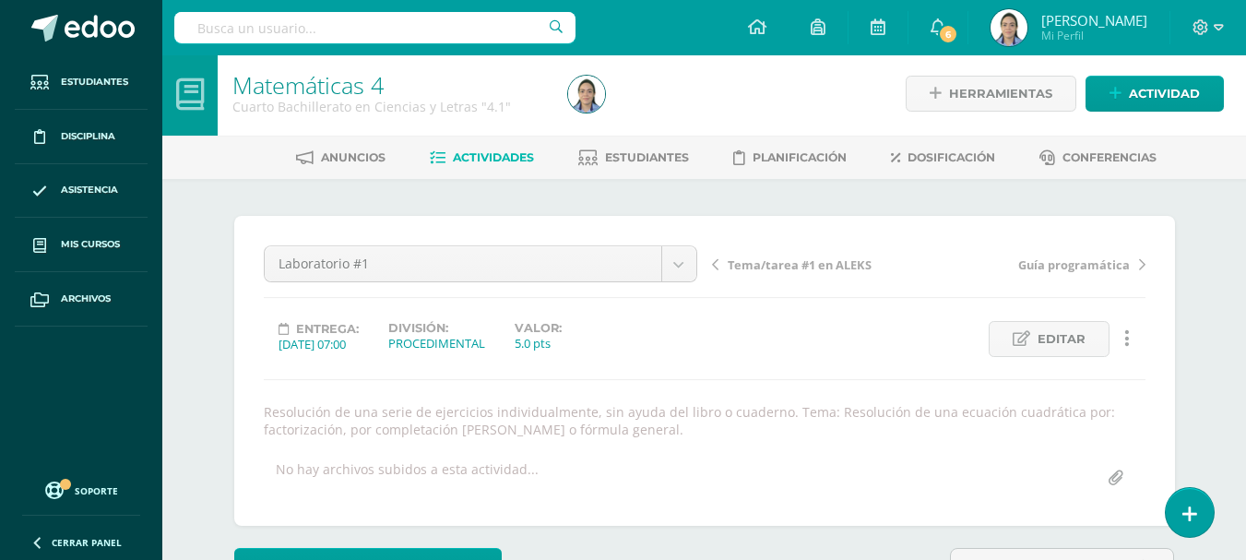
scroll to position [0, 0]
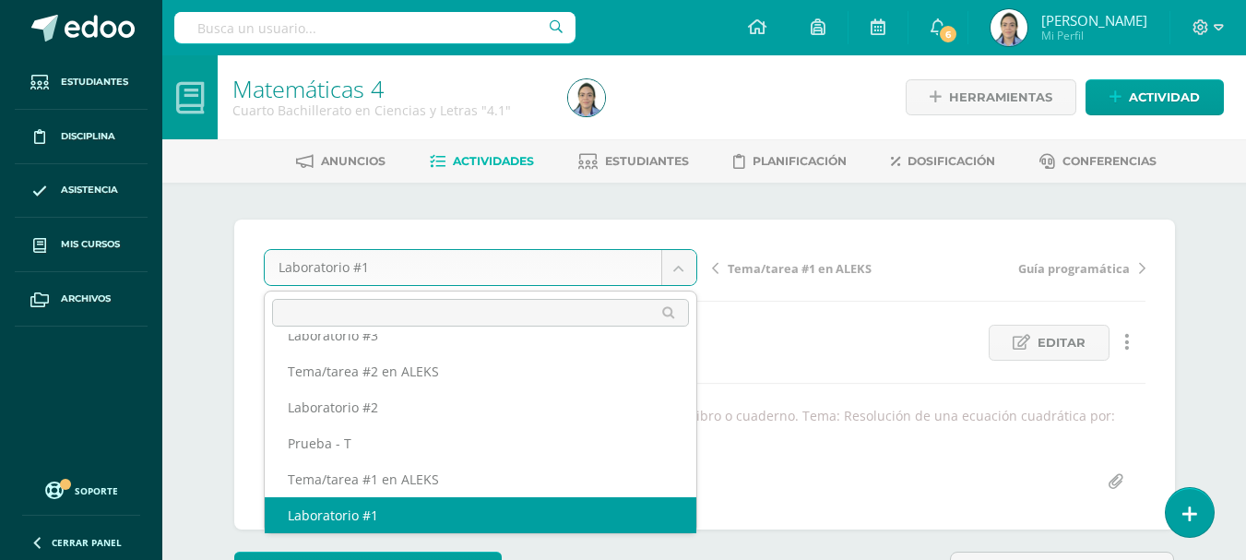
scroll to position [295, 0]
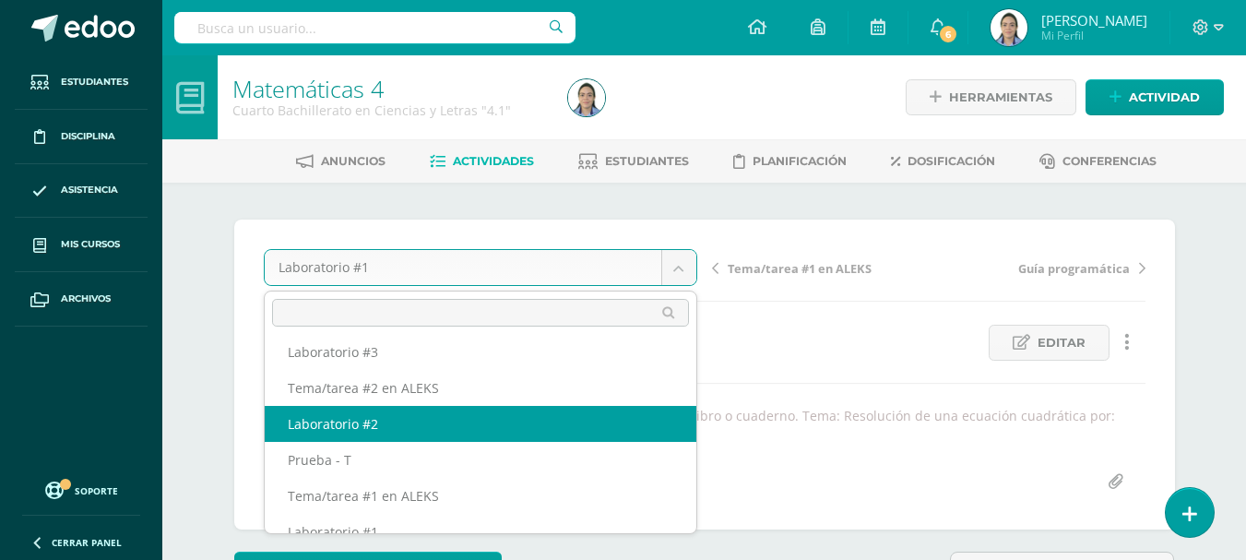
select select "/dashboard/teacher/grade-activity/43210/"
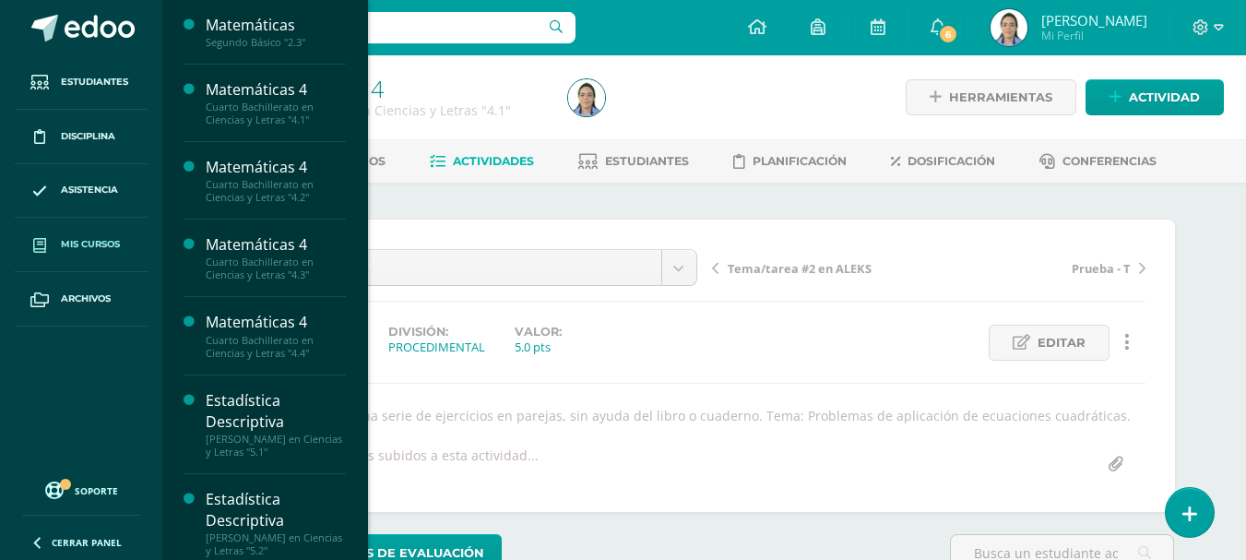
scroll to position [1, 0]
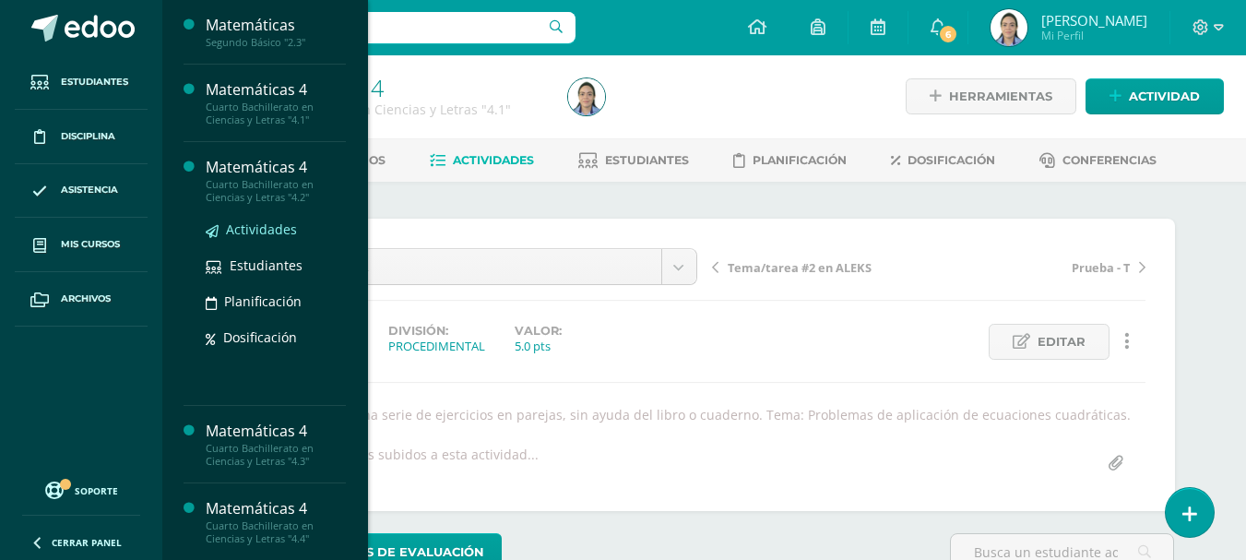
click at [269, 230] on span "Actividades" at bounding box center [261, 229] width 71 height 18
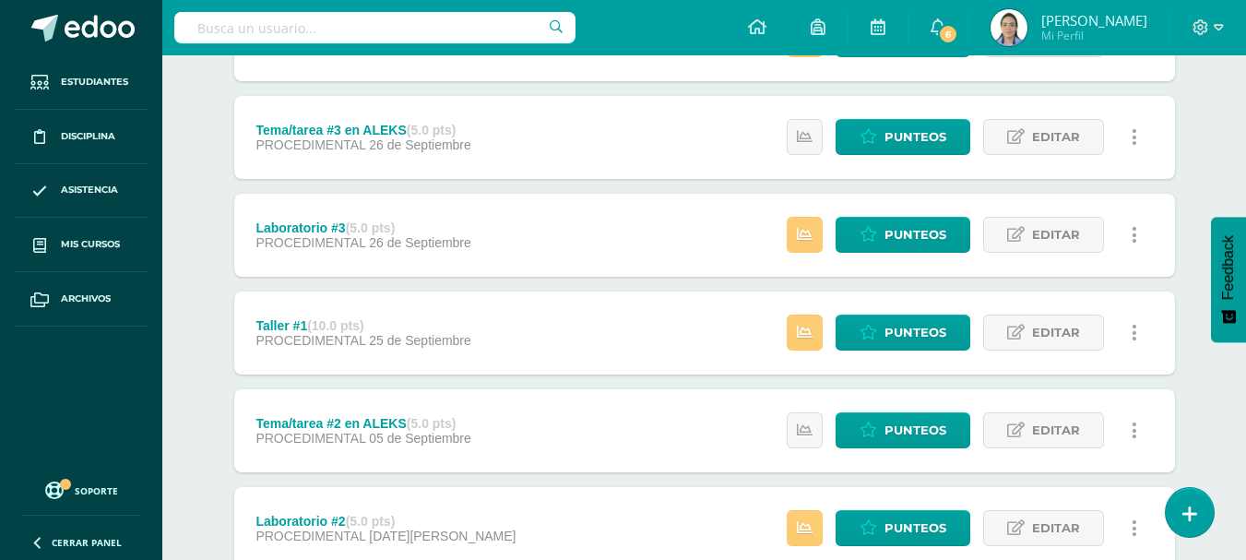
scroll to position [830, 0]
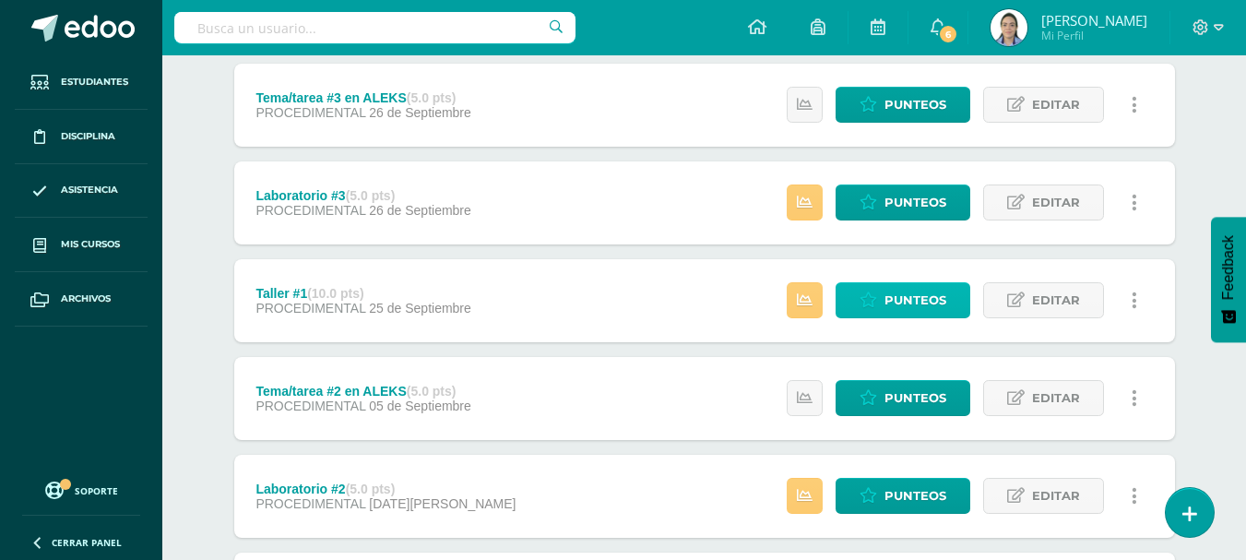
click at [876, 296] on icon at bounding box center [869, 300] width 18 height 16
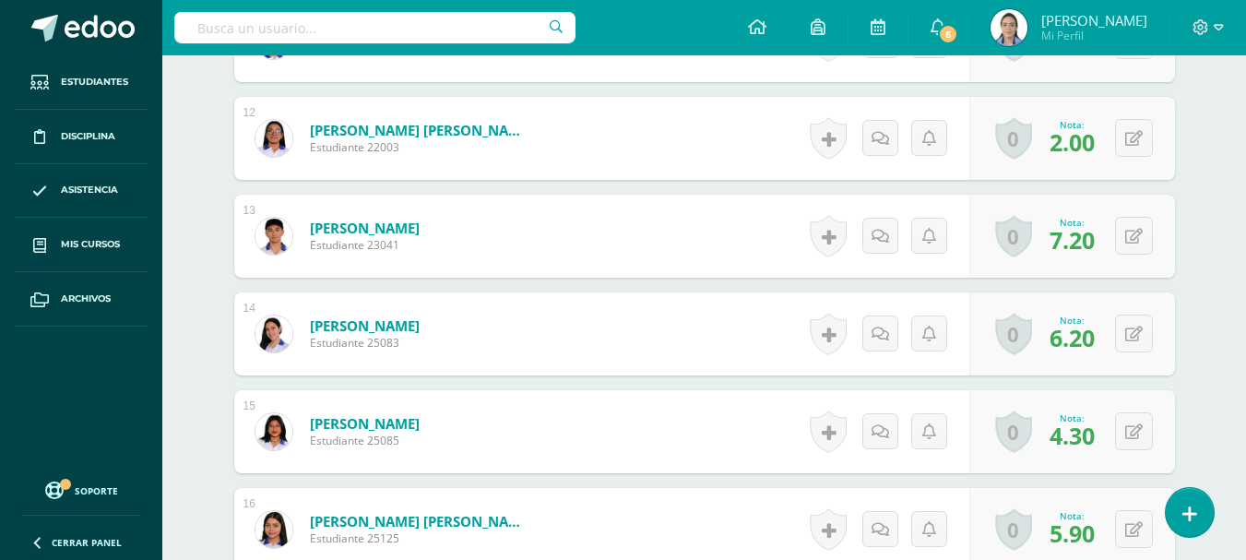
scroll to position [1765, 0]
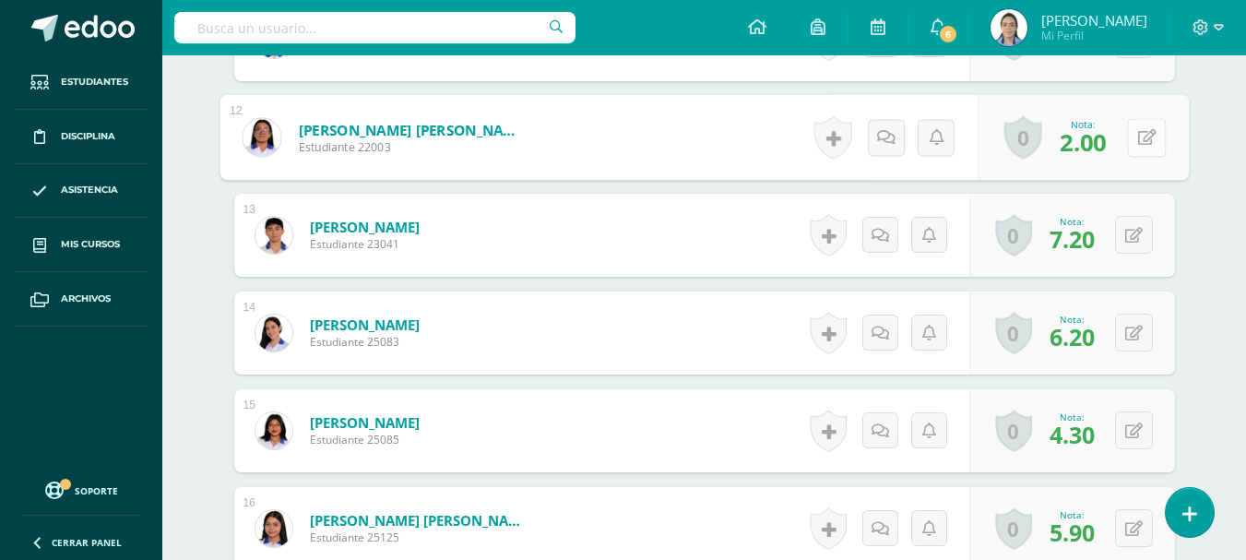
click at [1121, 149] on div "0 [GEOGRAPHIC_DATA] Logros obtenidos Aún no hay logros agregados Nota: 2.00" at bounding box center [1082, 138] width 211 height 86
click at [1152, 140] on icon at bounding box center [1146, 137] width 18 height 16
drag, startPoint x: 956, startPoint y: 144, endPoint x: 895, endPoint y: 144, distance: 60.9
click at [895, 144] on div "Nota 2.00 Sustitución:" at bounding box center [1034, 138] width 310 height 86
click at [1027, 153] on input "text" at bounding box center [1028, 143] width 74 height 37
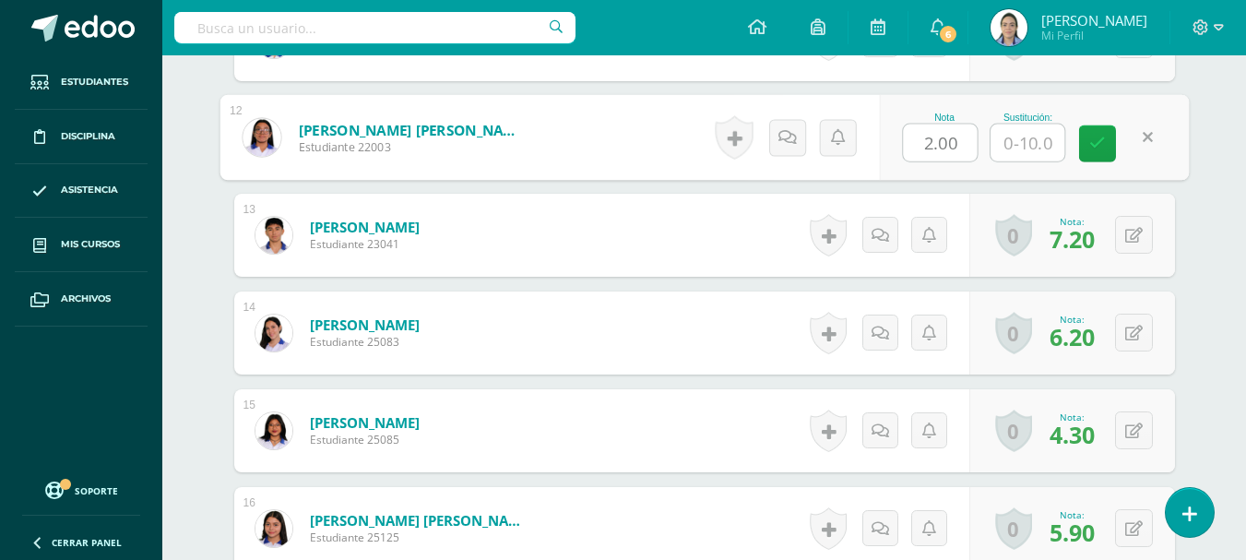
type input "3"
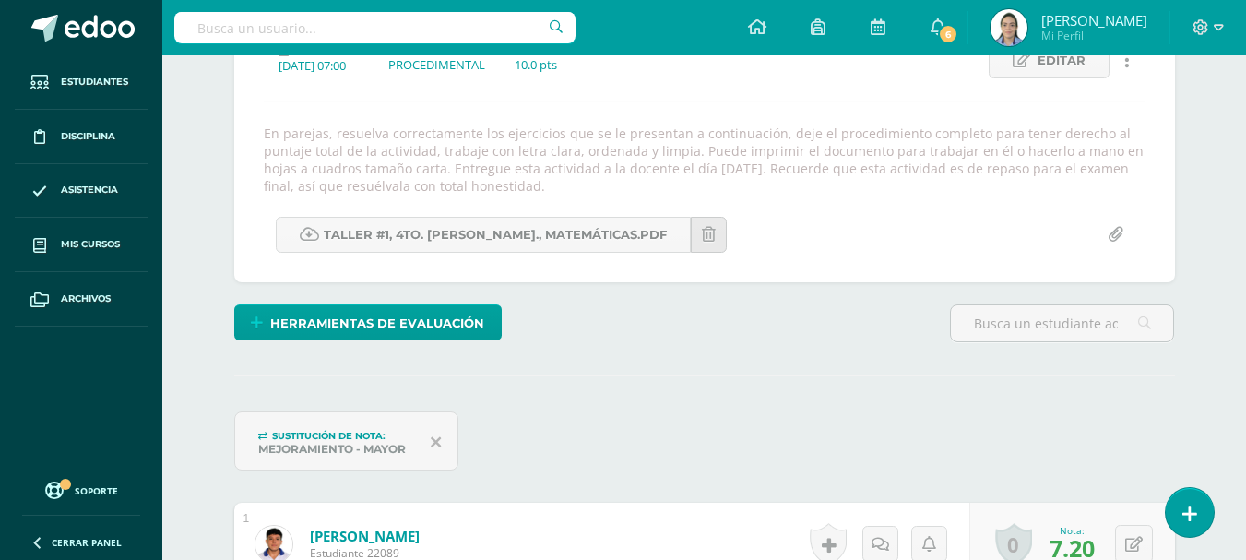
scroll to position [12, 0]
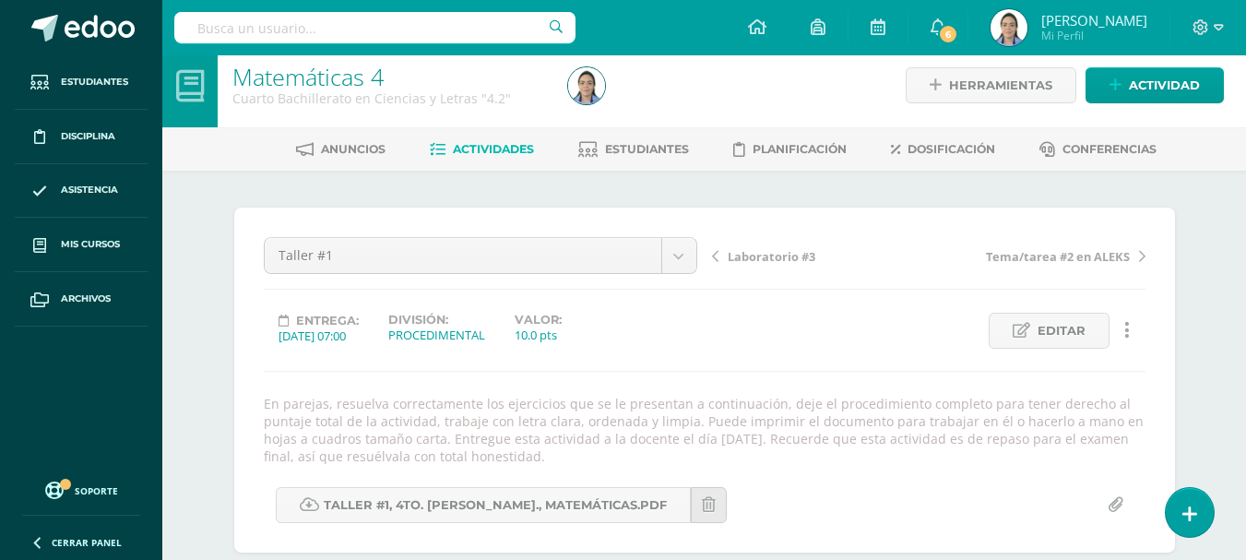
click at [490, 155] on span "Actividades" at bounding box center [493, 149] width 81 height 14
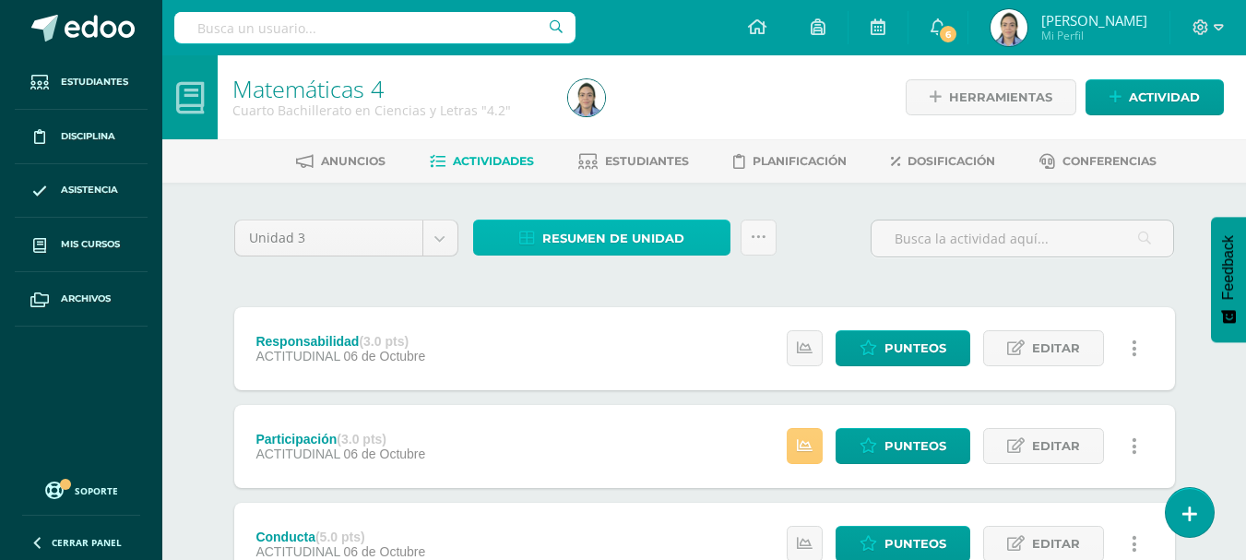
click at [625, 235] on span "Resumen de unidad" at bounding box center [613, 238] width 142 height 34
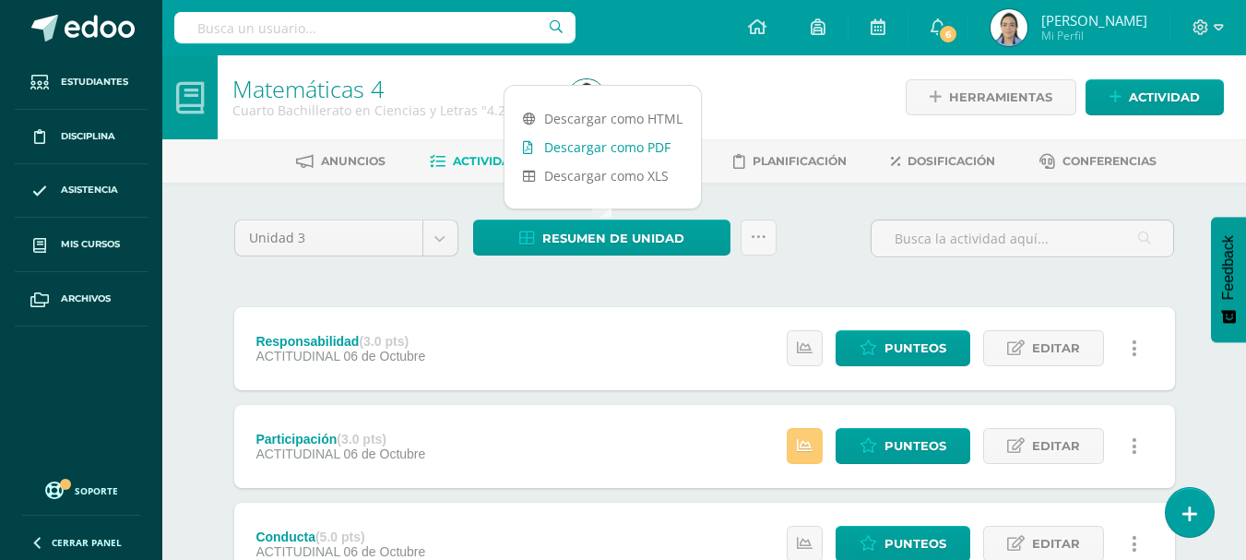
click at [638, 151] on link "Descargar como PDF" at bounding box center [603, 147] width 196 height 29
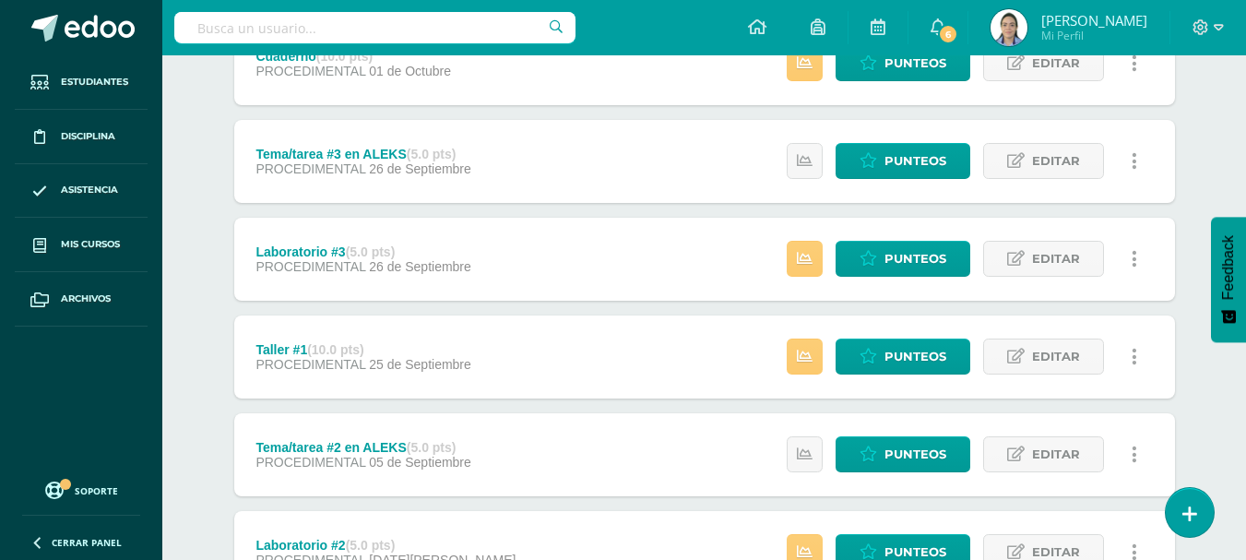
scroll to position [741, 0]
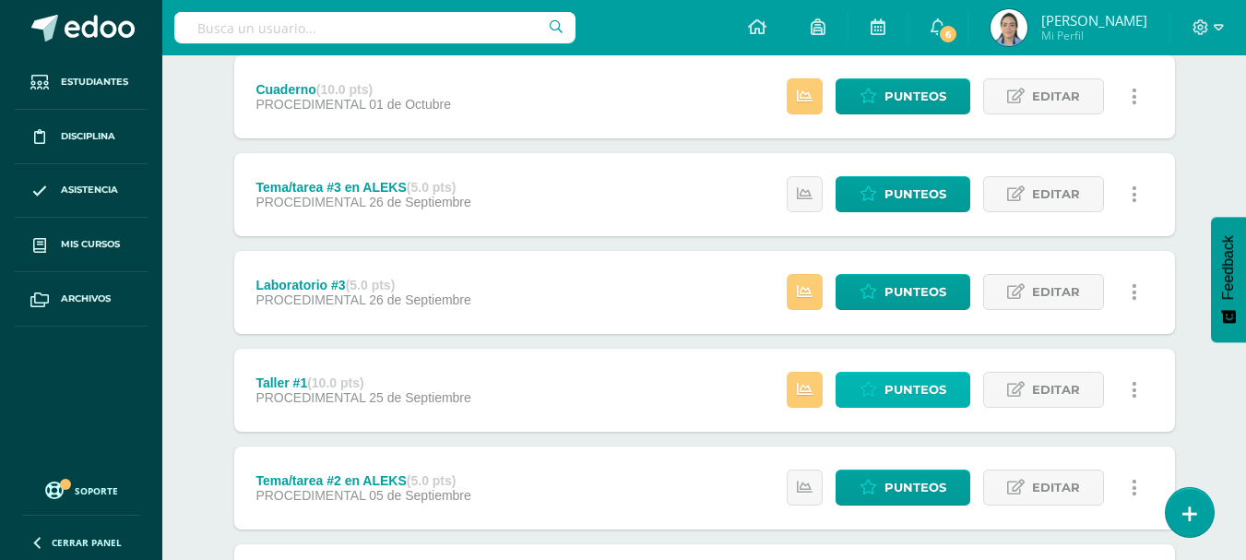
click at [906, 388] on span "Punteos" at bounding box center [916, 390] width 62 height 34
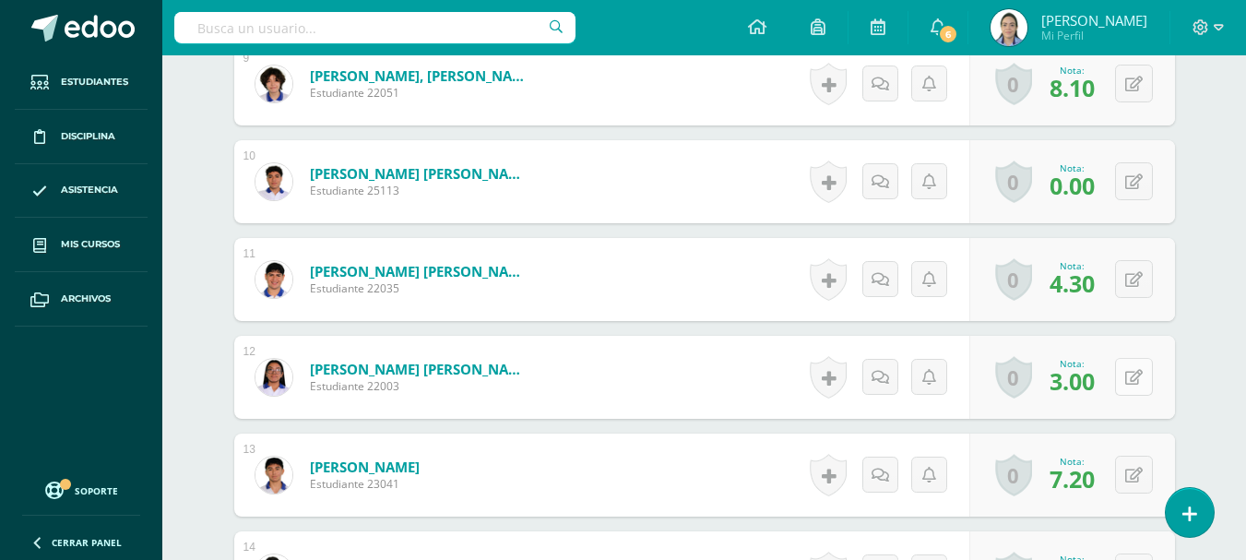
scroll to position [1526, 0]
click at [1151, 369] on button at bounding box center [1146, 376] width 39 height 39
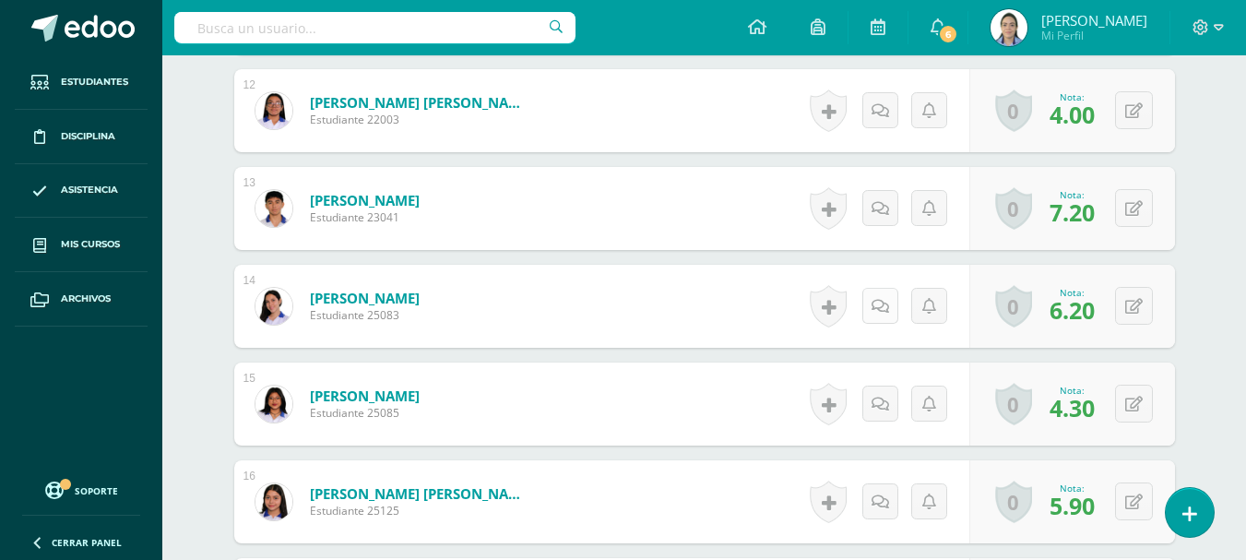
scroll to position [1804, 0]
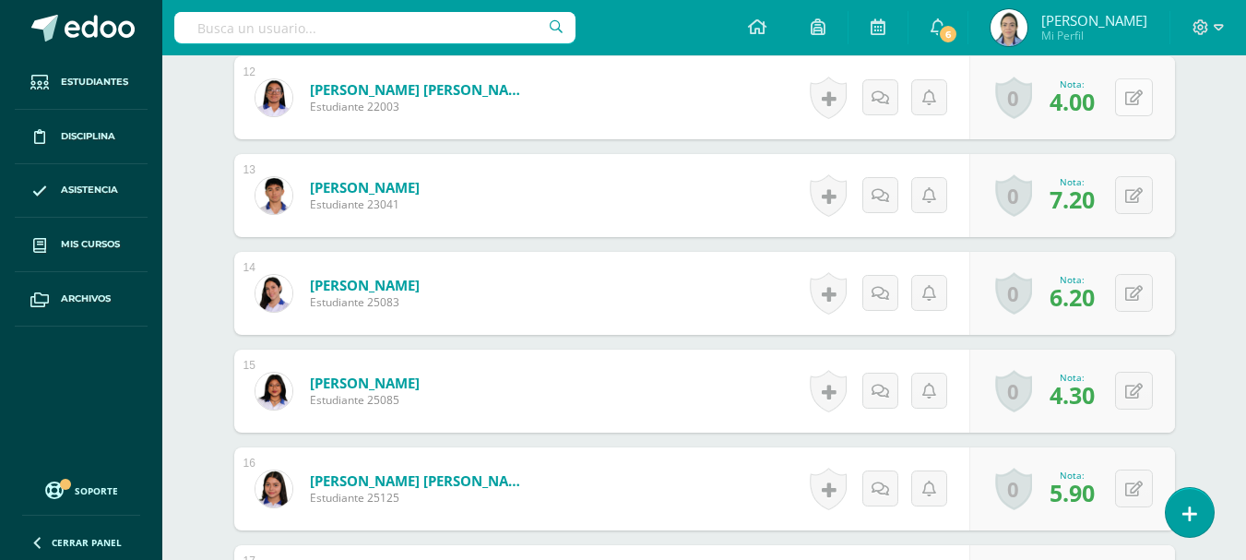
click at [1142, 90] on button at bounding box center [1134, 97] width 38 height 38
click at [1146, 105] on button at bounding box center [1146, 97] width 39 height 39
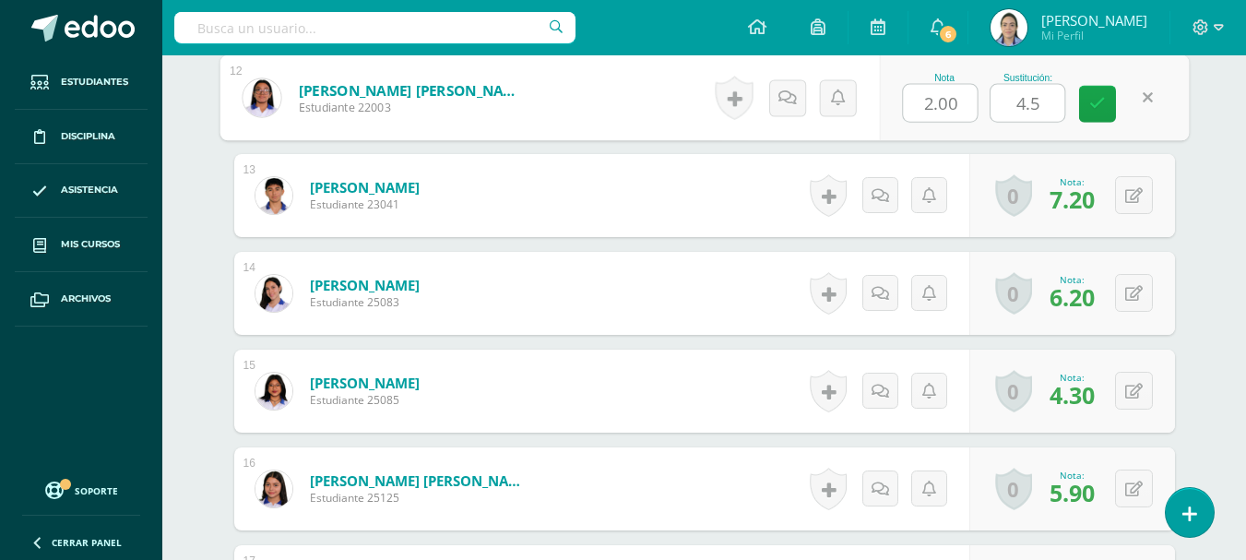
type input "5"
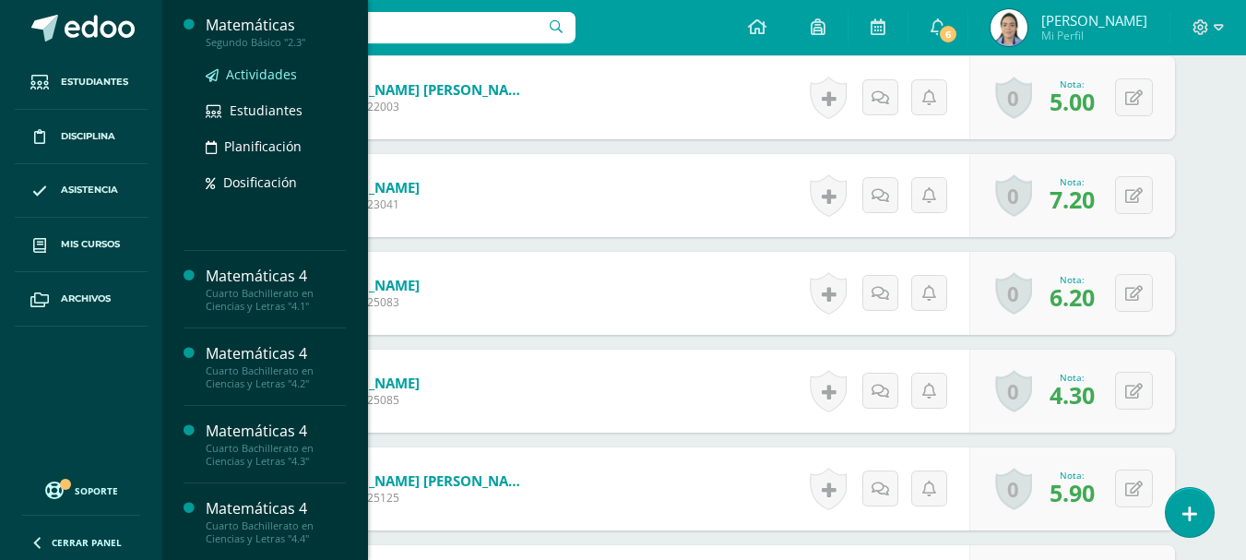
click at [255, 65] on link "Actividades" at bounding box center [276, 74] width 140 height 21
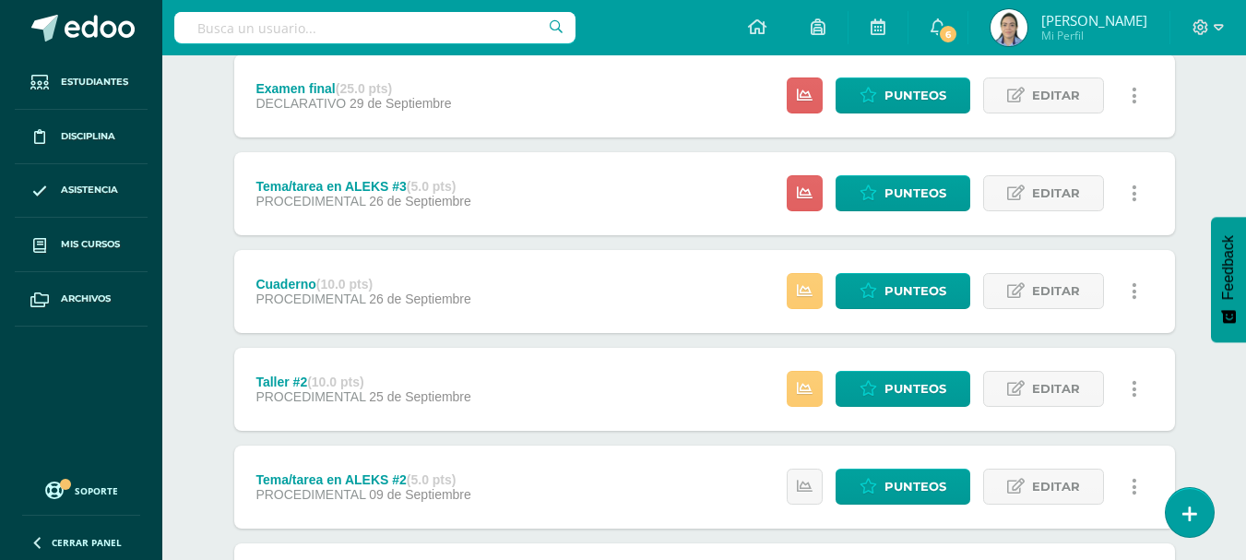
scroll to position [646, 0]
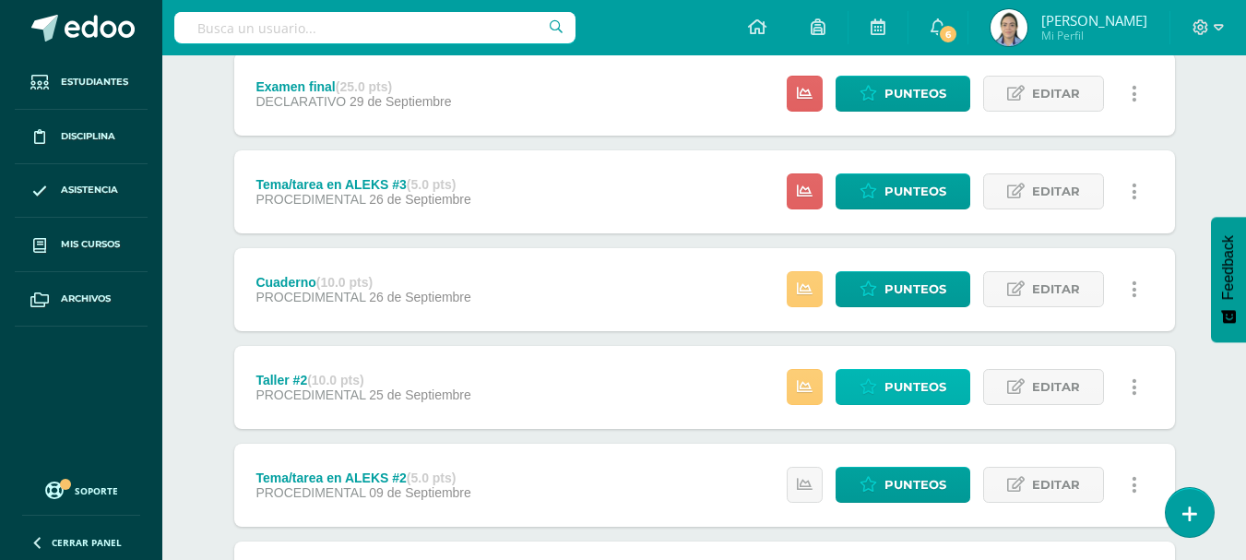
click at [915, 389] on span "Punteos" at bounding box center [916, 387] width 62 height 34
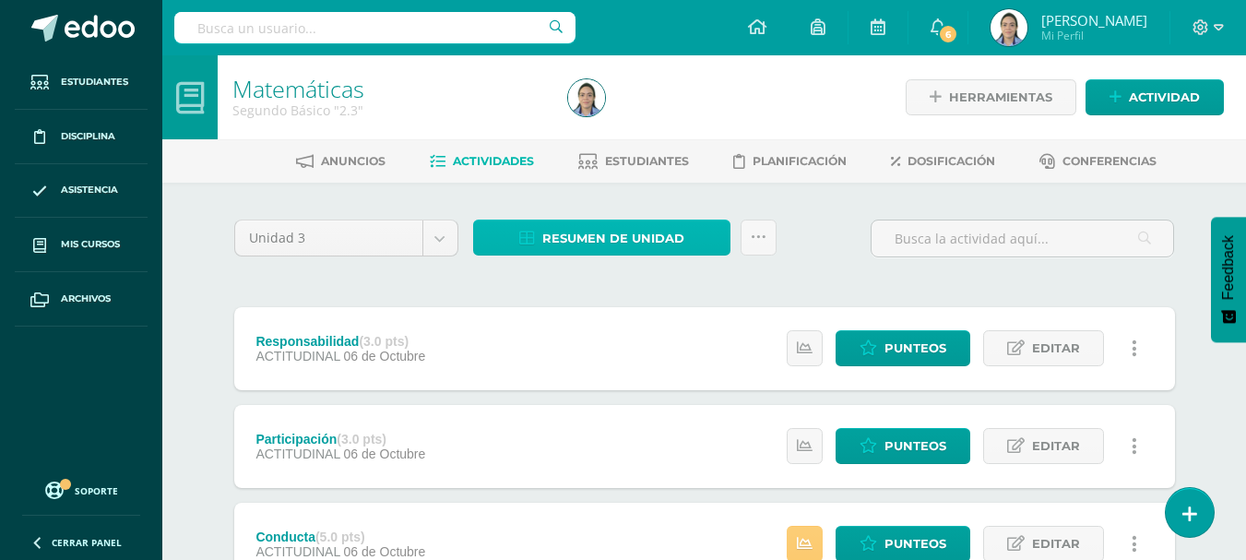
click at [551, 245] on span "Resumen de unidad" at bounding box center [613, 238] width 142 height 34
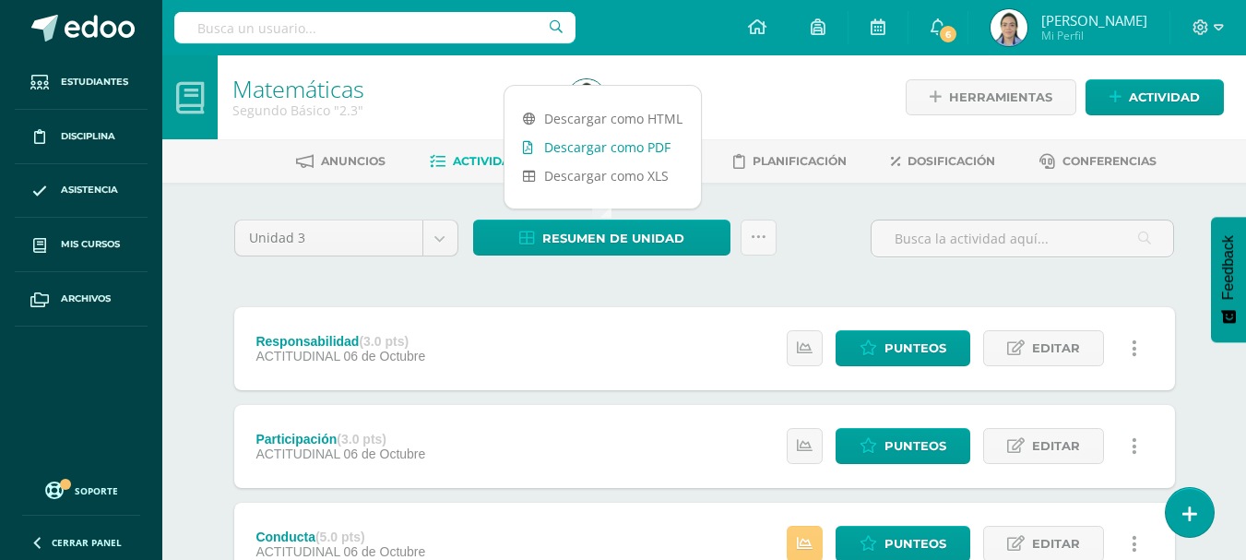
click at [570, 151] on link "Descargar como PDF" at bounding box center [603, 147] width 196 height 29
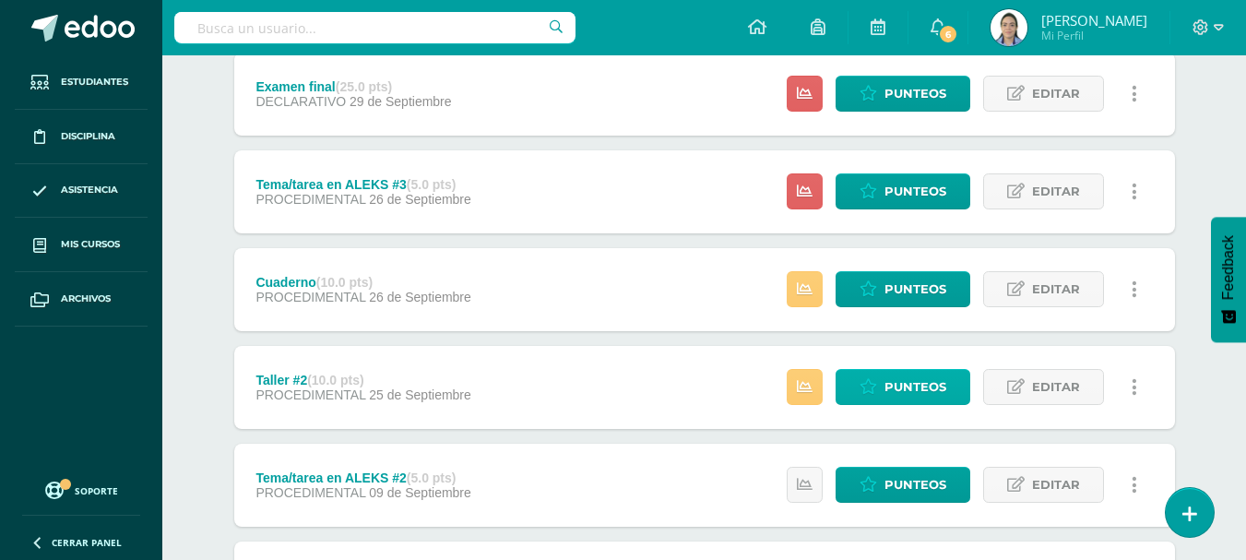
scroll to position [738, 0]
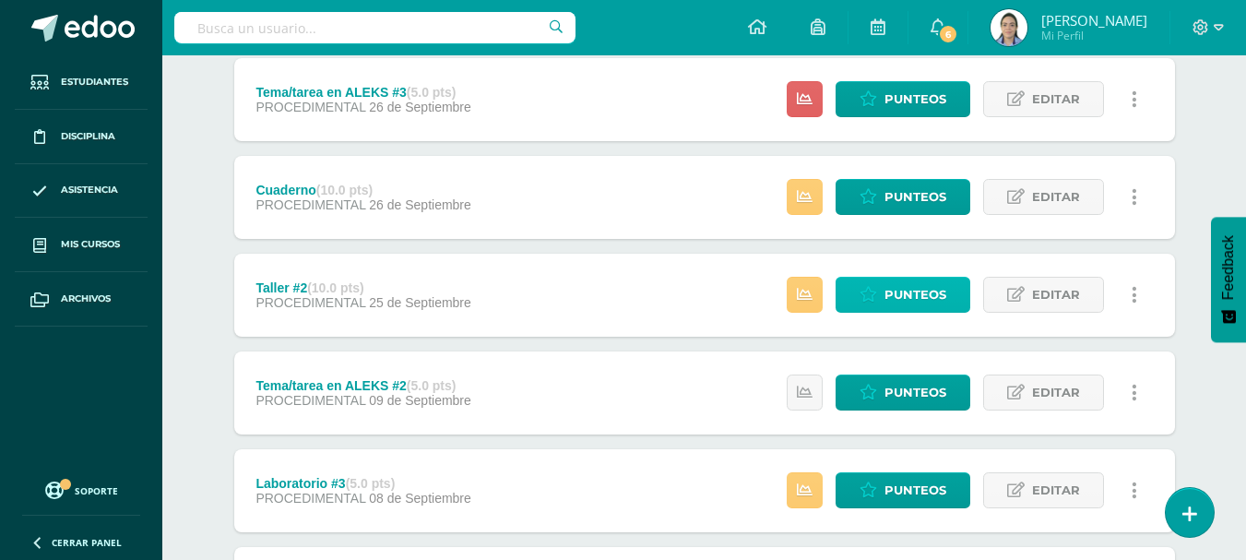
click at [936, 286] on span "Punteos" at bounding box center [916, 295] width 62 height 34
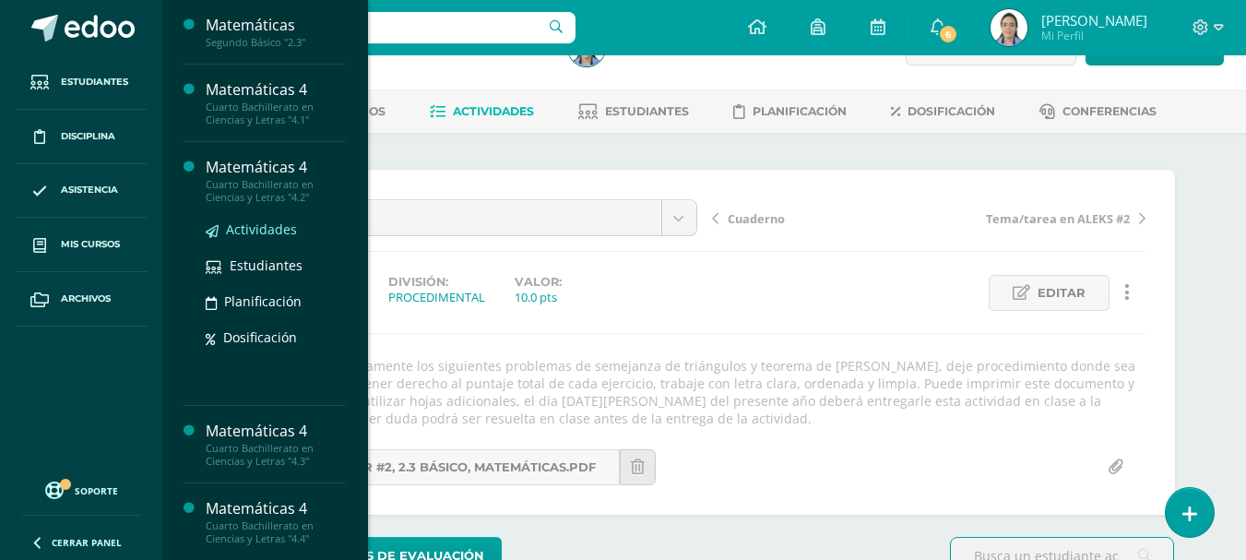
scroll to position [51, 0]
click at [292, 225] on span "Actividades" at bounding box center [261, 229] width 71 height 18
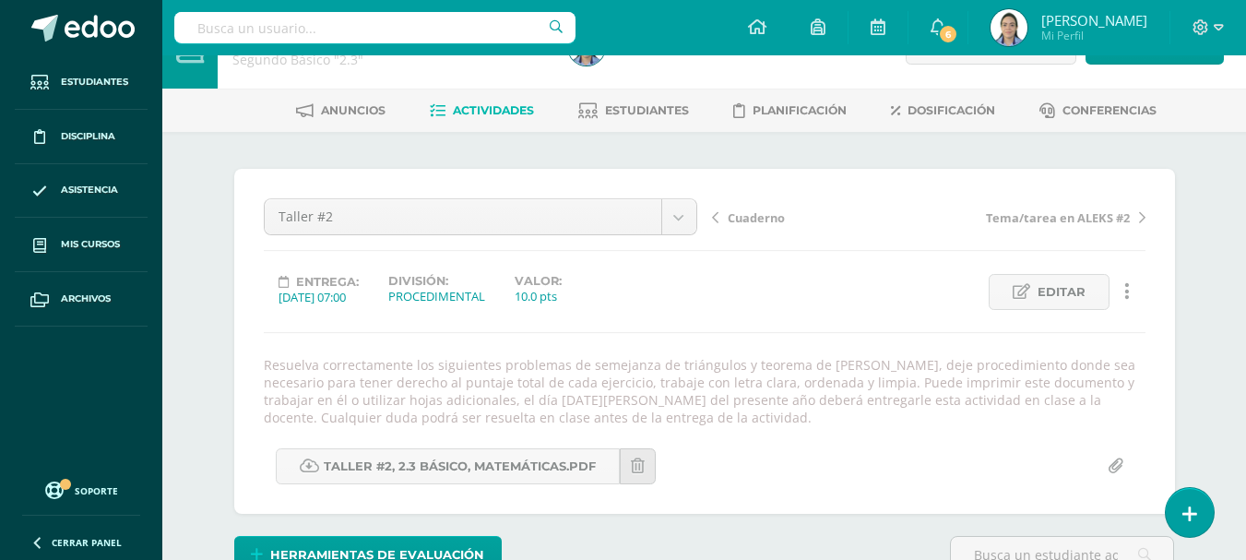
scroll to position [52, 0]
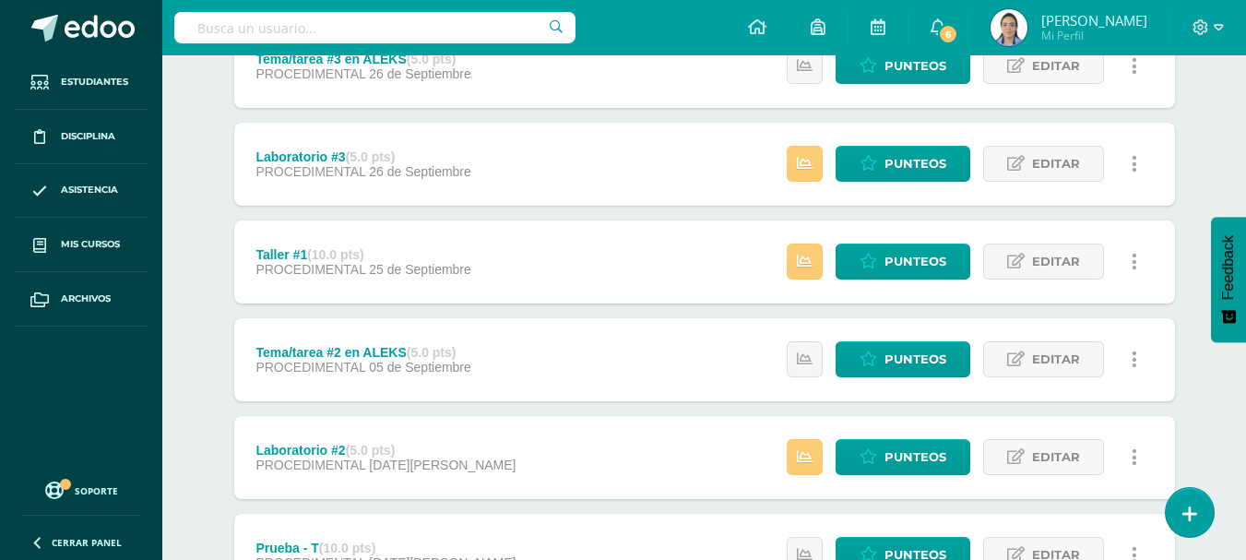
scroll to position [1322, 0]
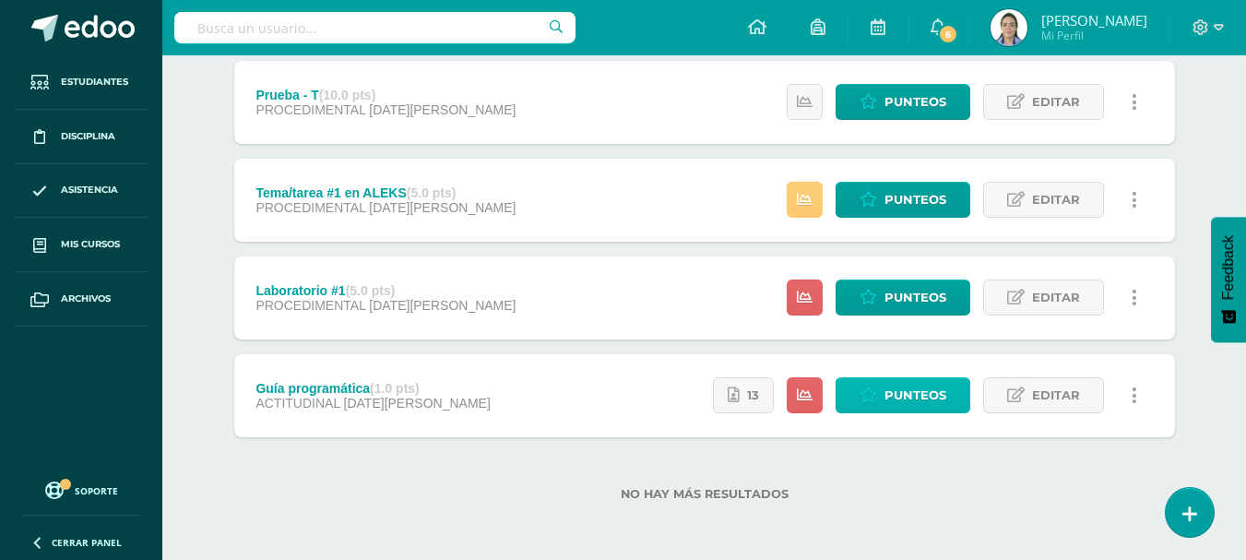
click at [880, 390] on link "Punteos" at bounding box center [903, 395] width 135 height 36
